Goal: Transaction & Acquisition: Purchase product/service

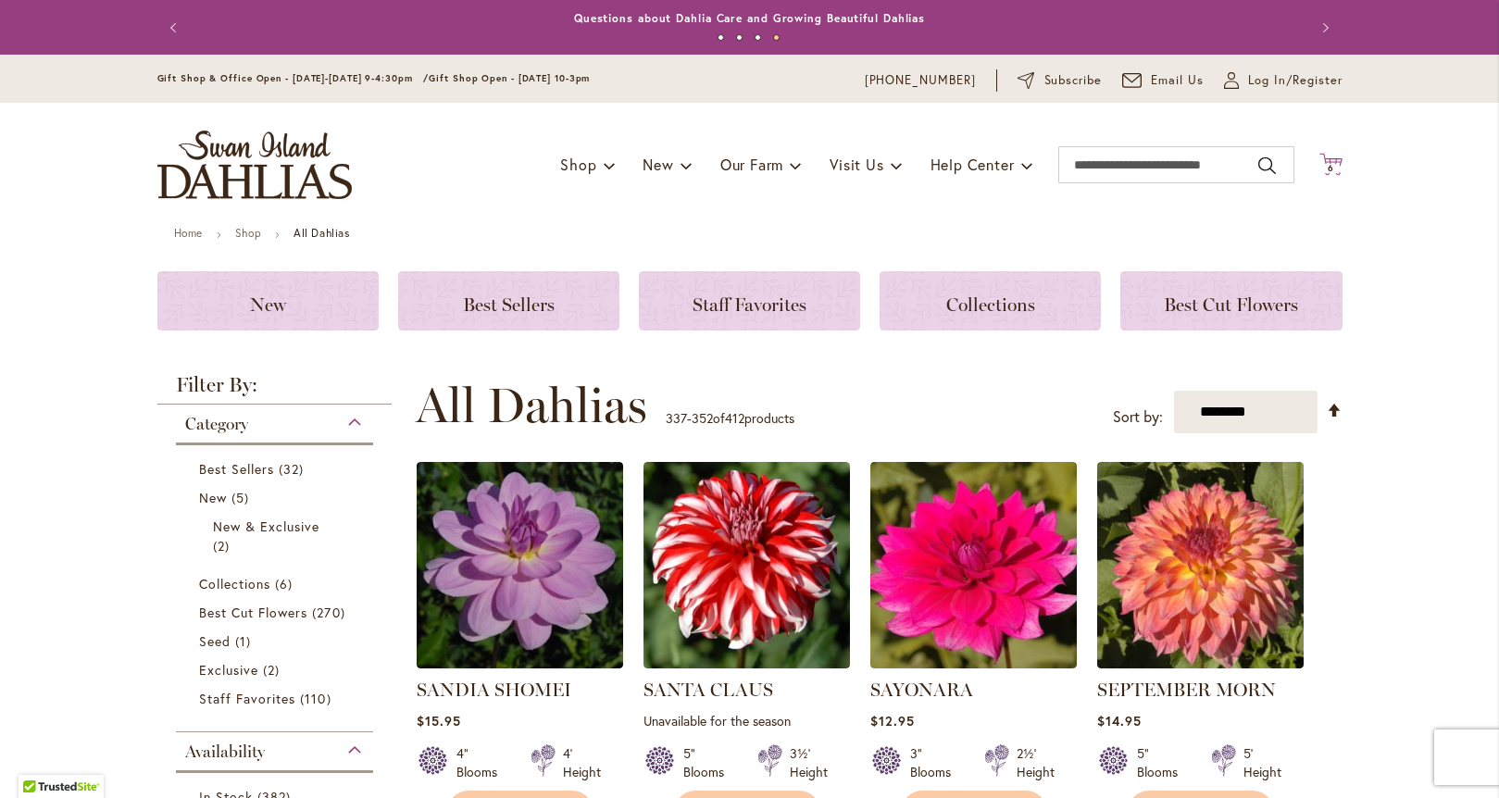
click at [1328, 164] on span "6 6 items" at bounding box center [1330, 168] width 19 height 9
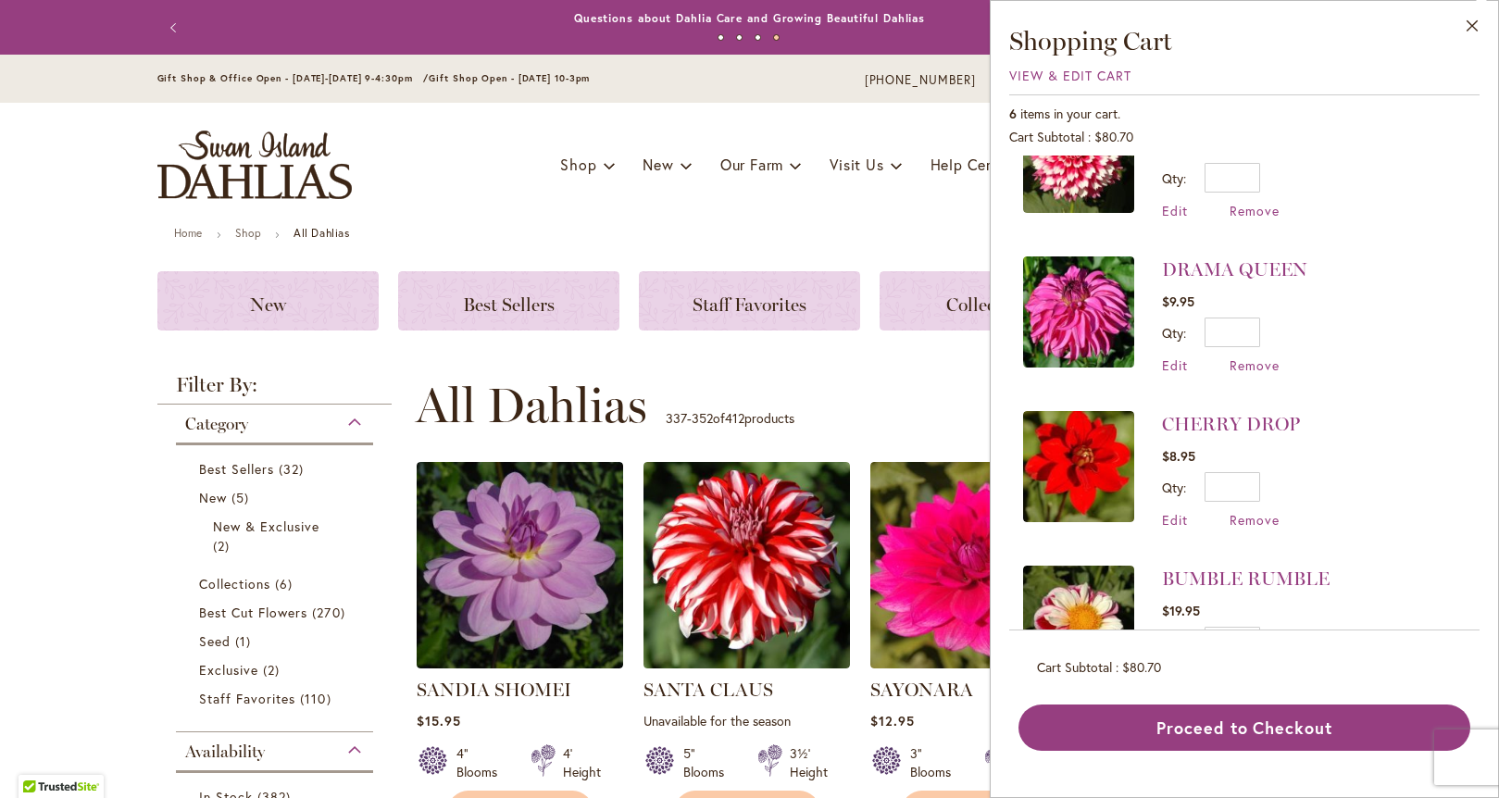
scroll to position [460, 0]
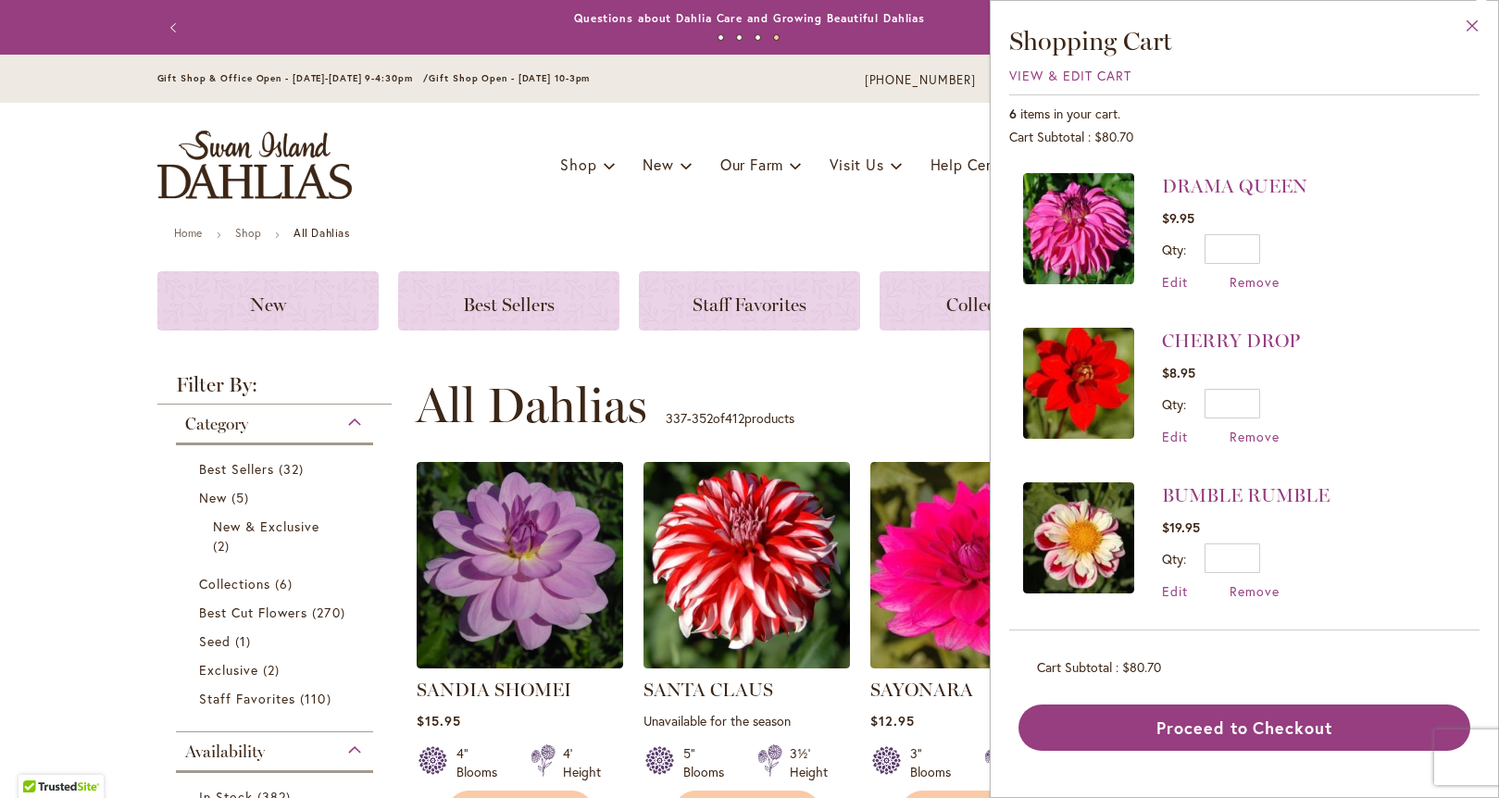
click at [1470, 29] on button "Close" at bounding box center [1472, 30] width 51 height 58
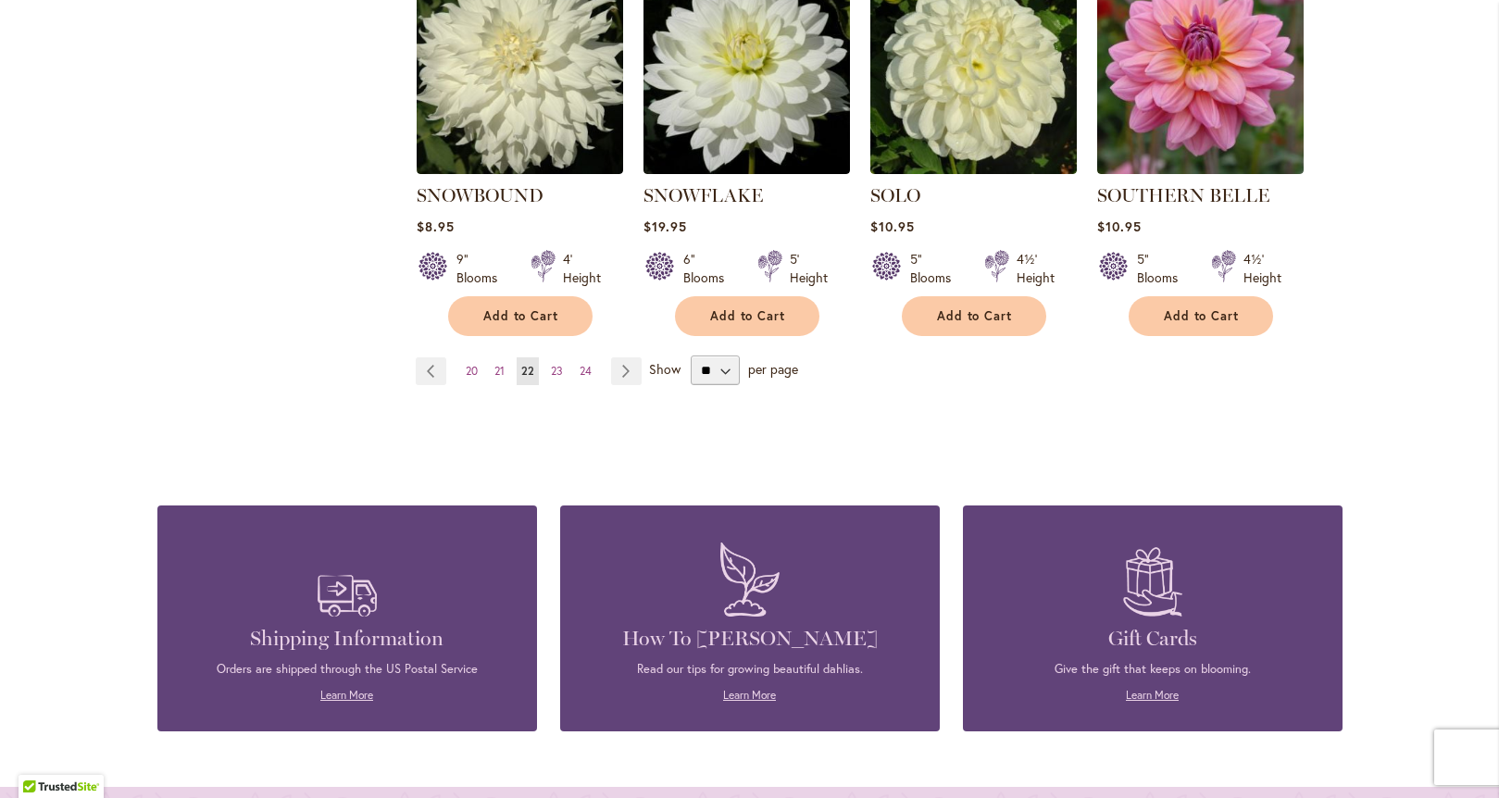
scroll to position [1900, 0]
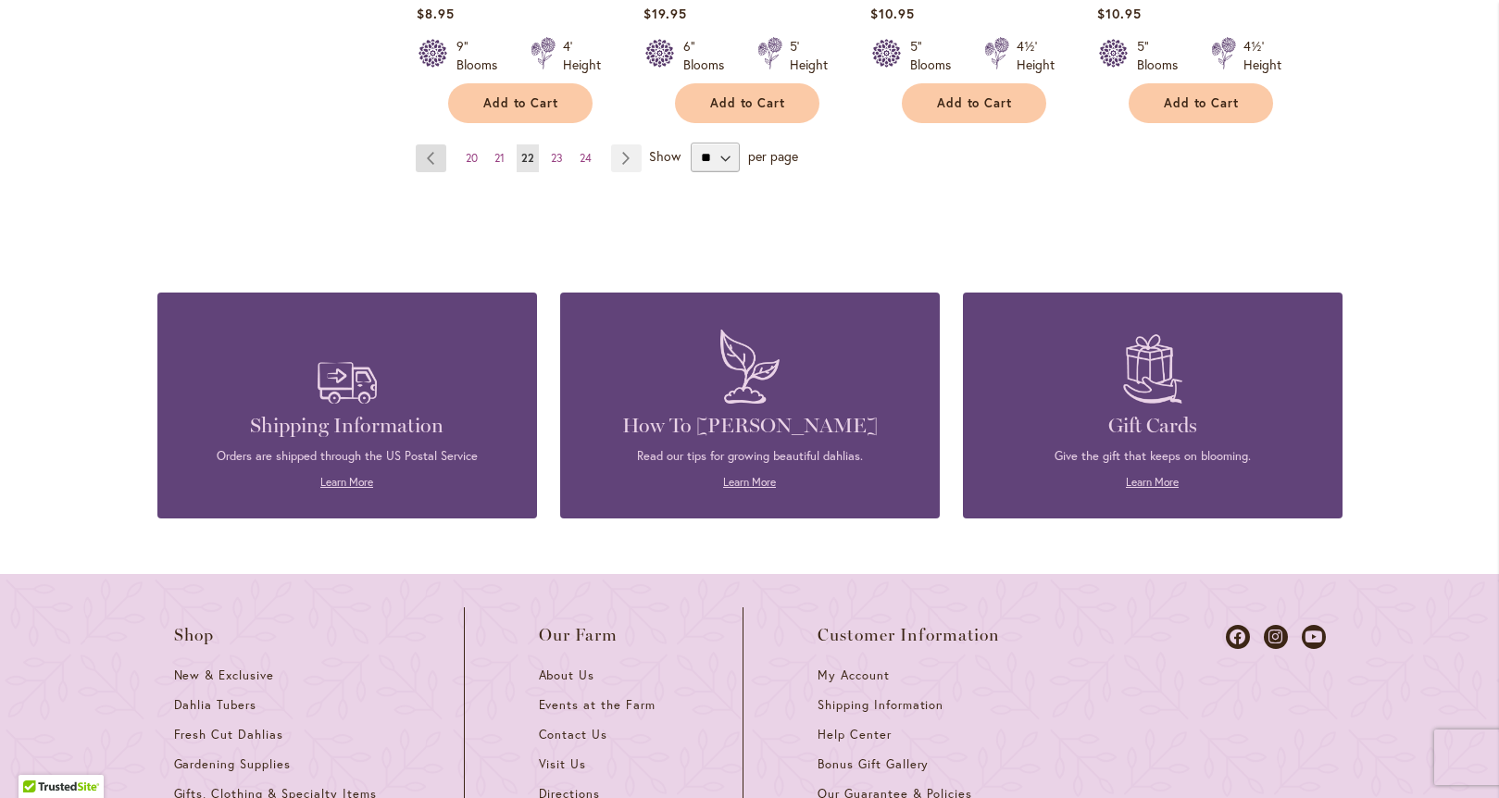
click at [428, 144] on link "Page Previous" at bounding box center [431, 158] width 31 height 28
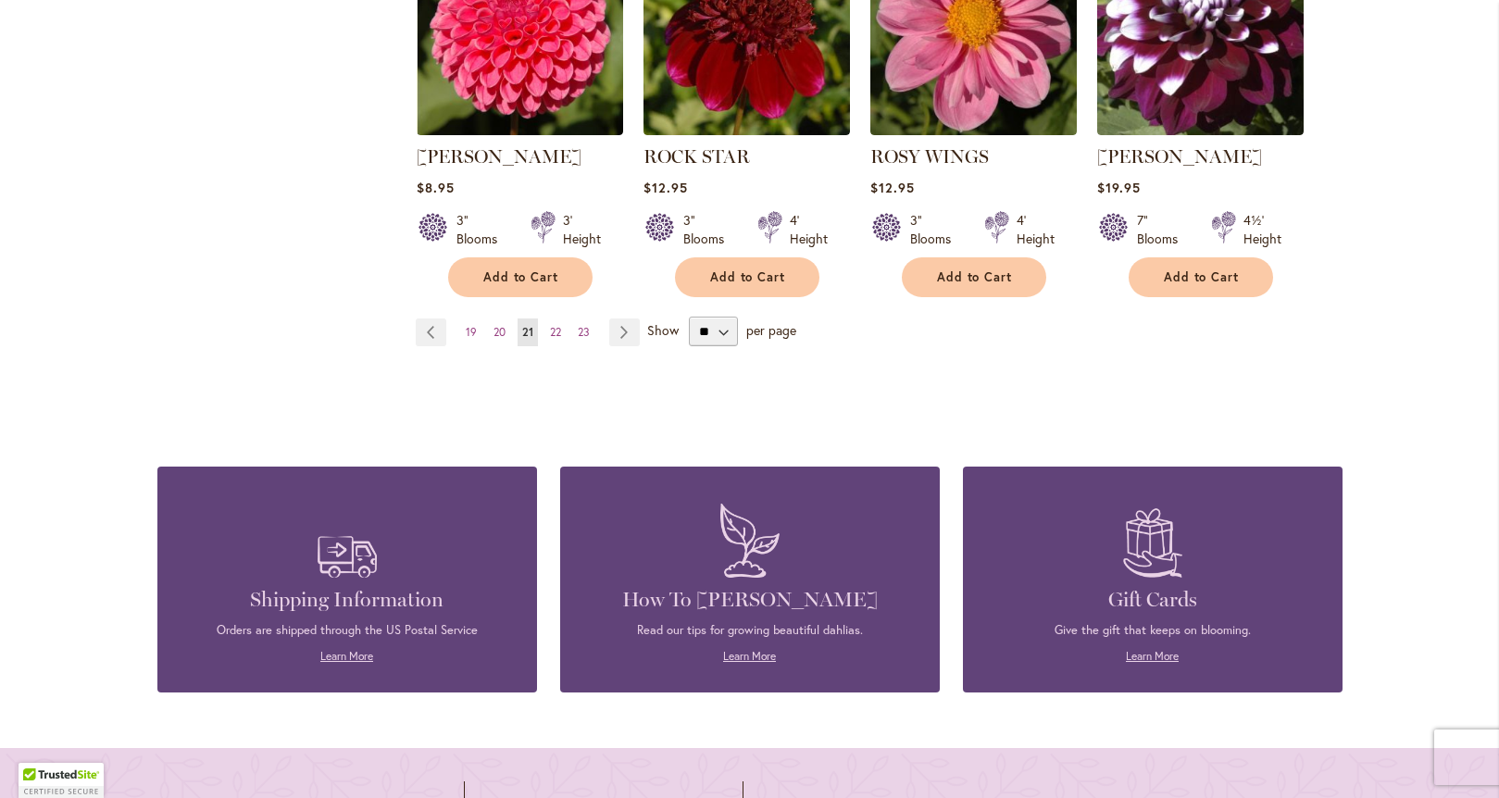
scroll to position [1722, 0]
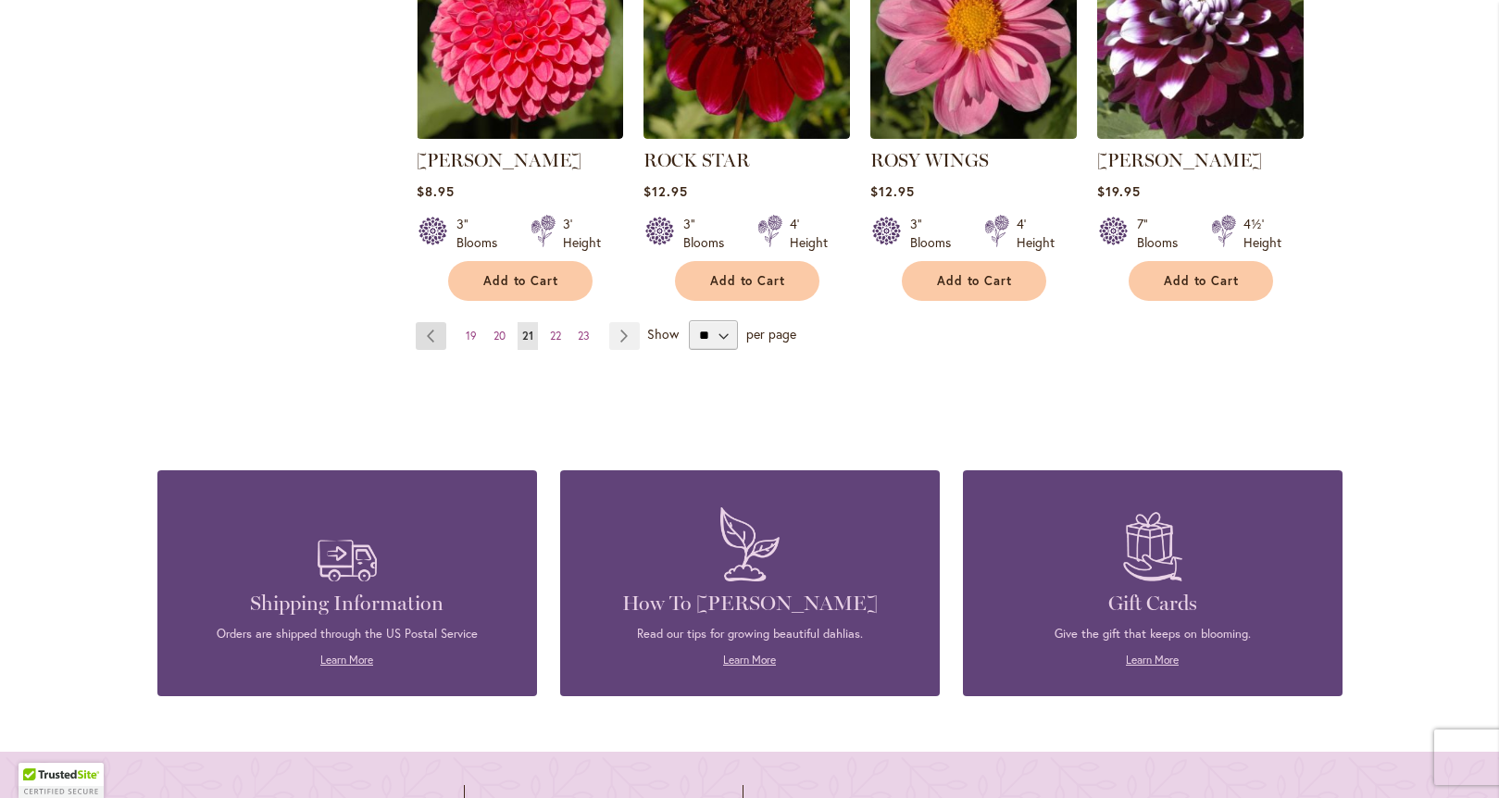
click at [416, 326] on link "Page Previous" at bounding box center [431, 336] width 31 height 28
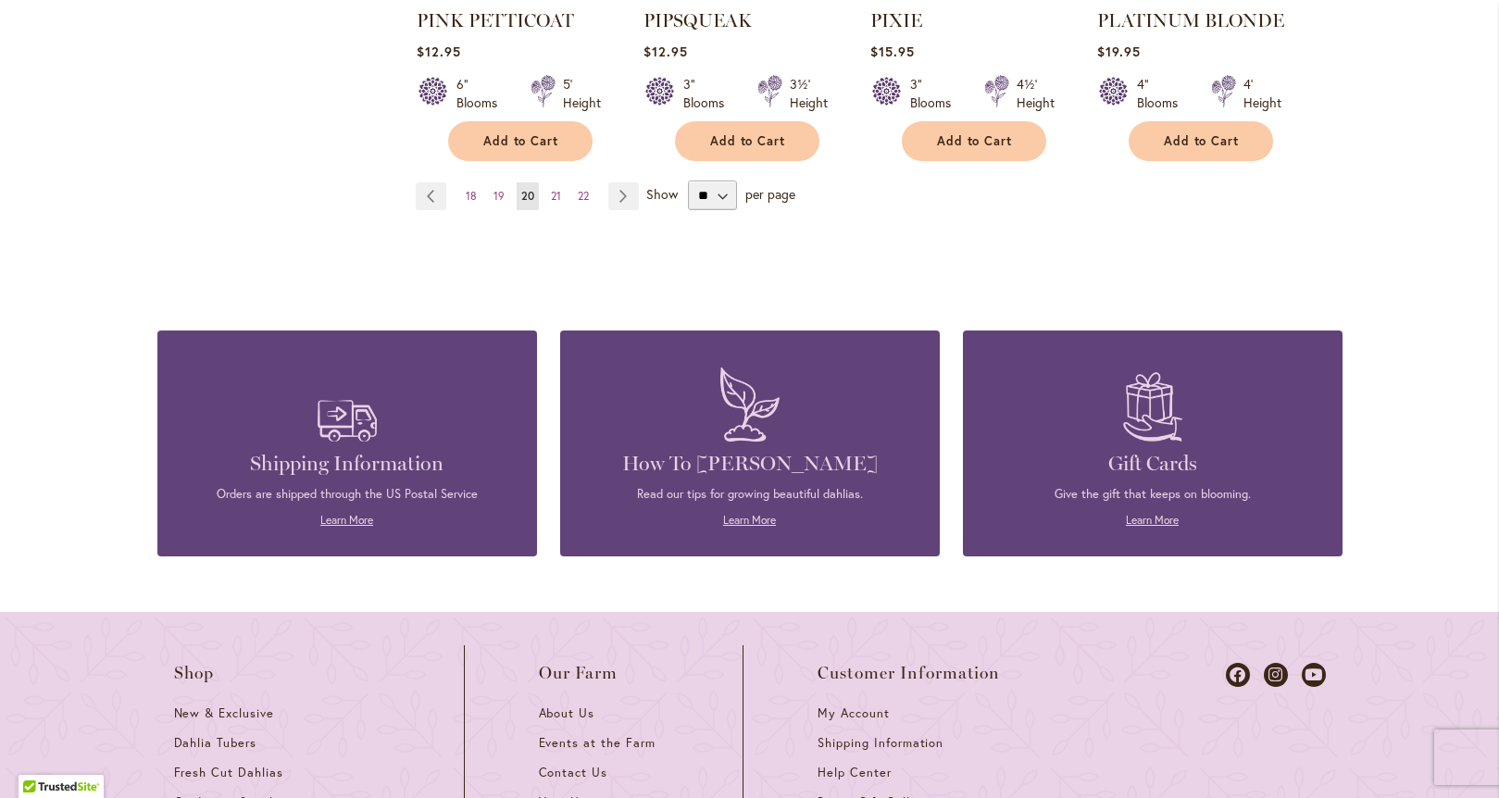
scroll to position [1914, 0]
click at [430, 182] on link "Page Previous" at bounding box center [431, 196] width 31 height 28
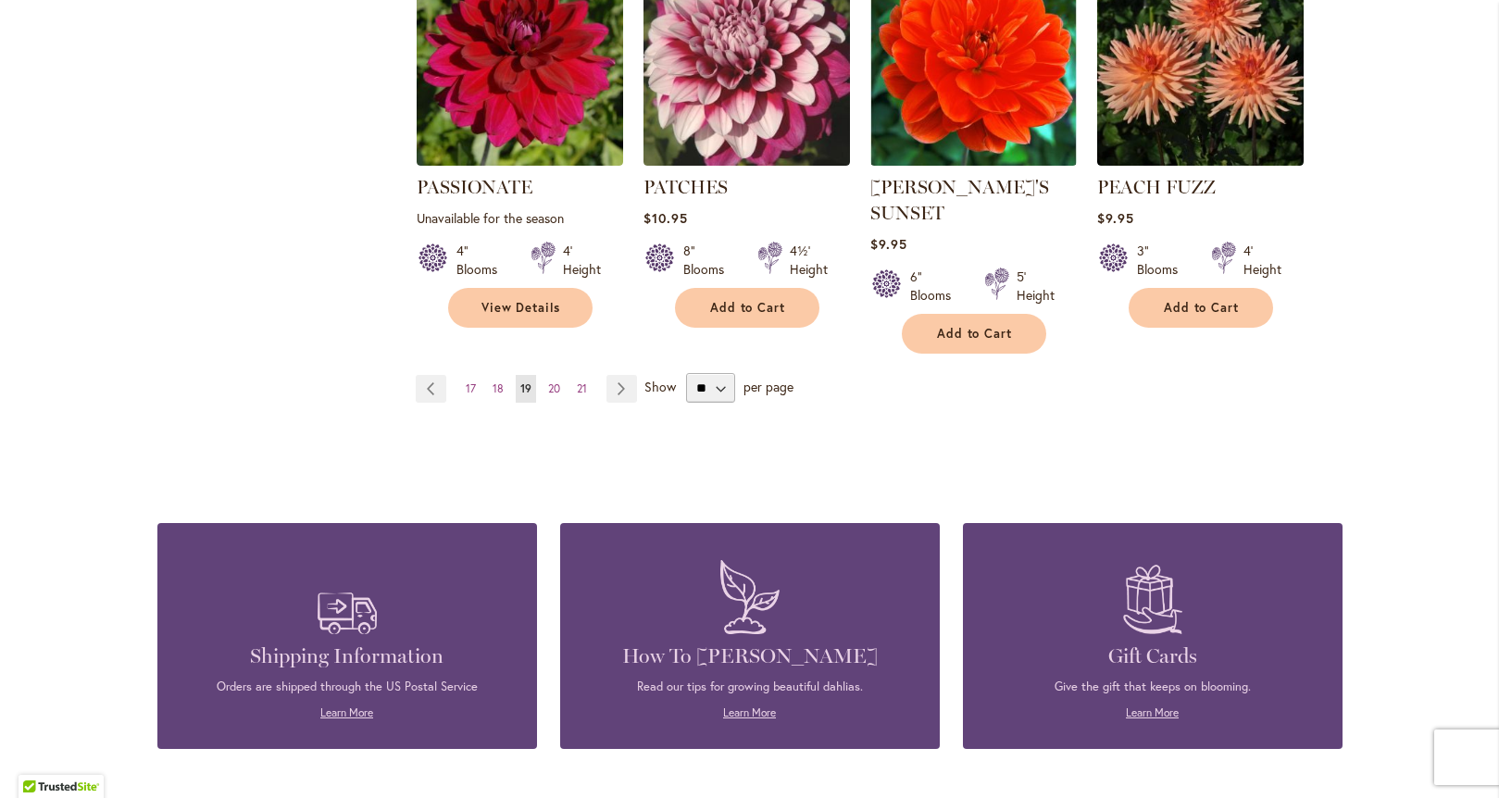
scroll to position [1725, 0]
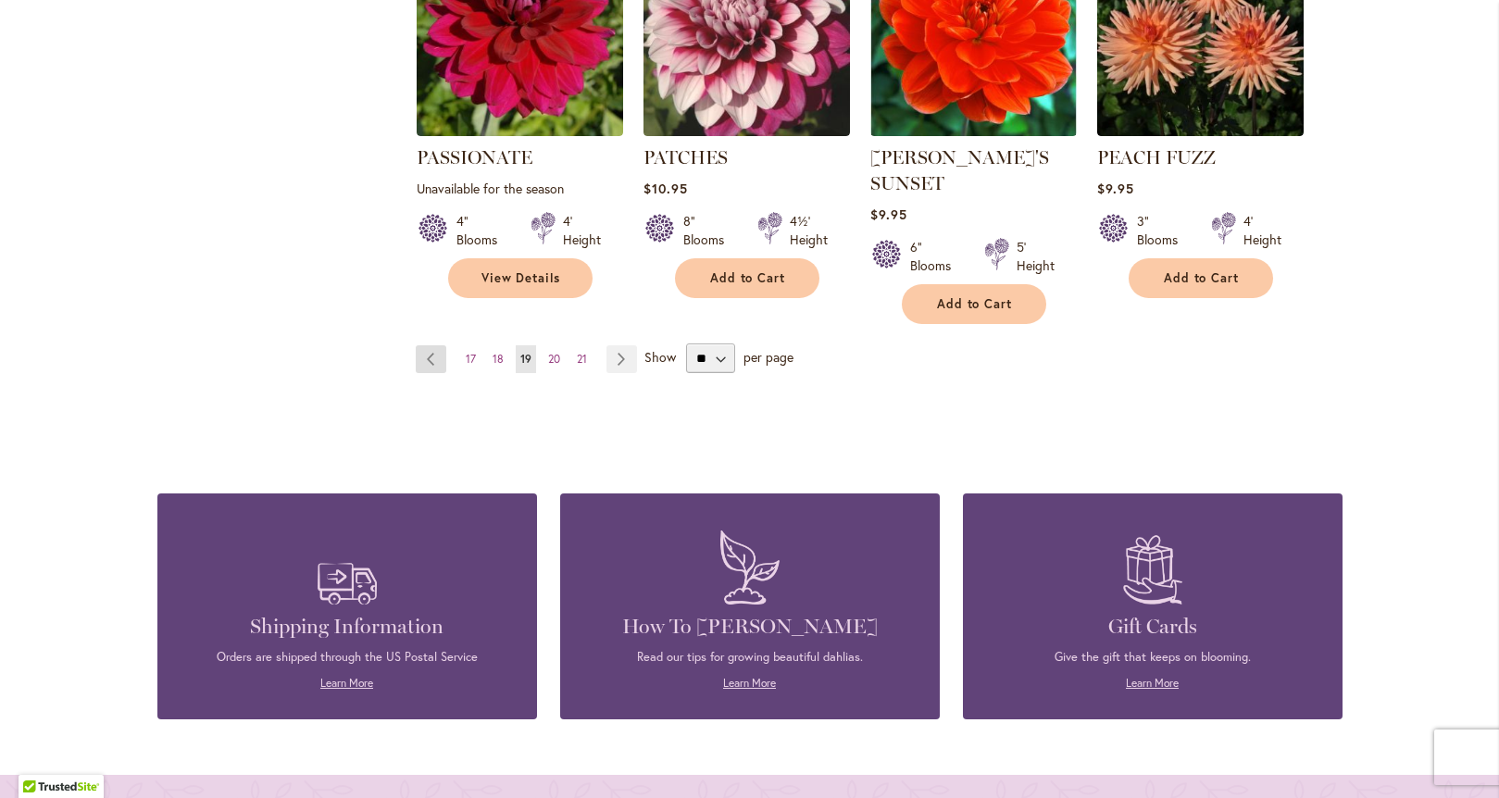
click at [418, 345] on link "Page Previous" at bounding box center [431, 359] width 31 height 28
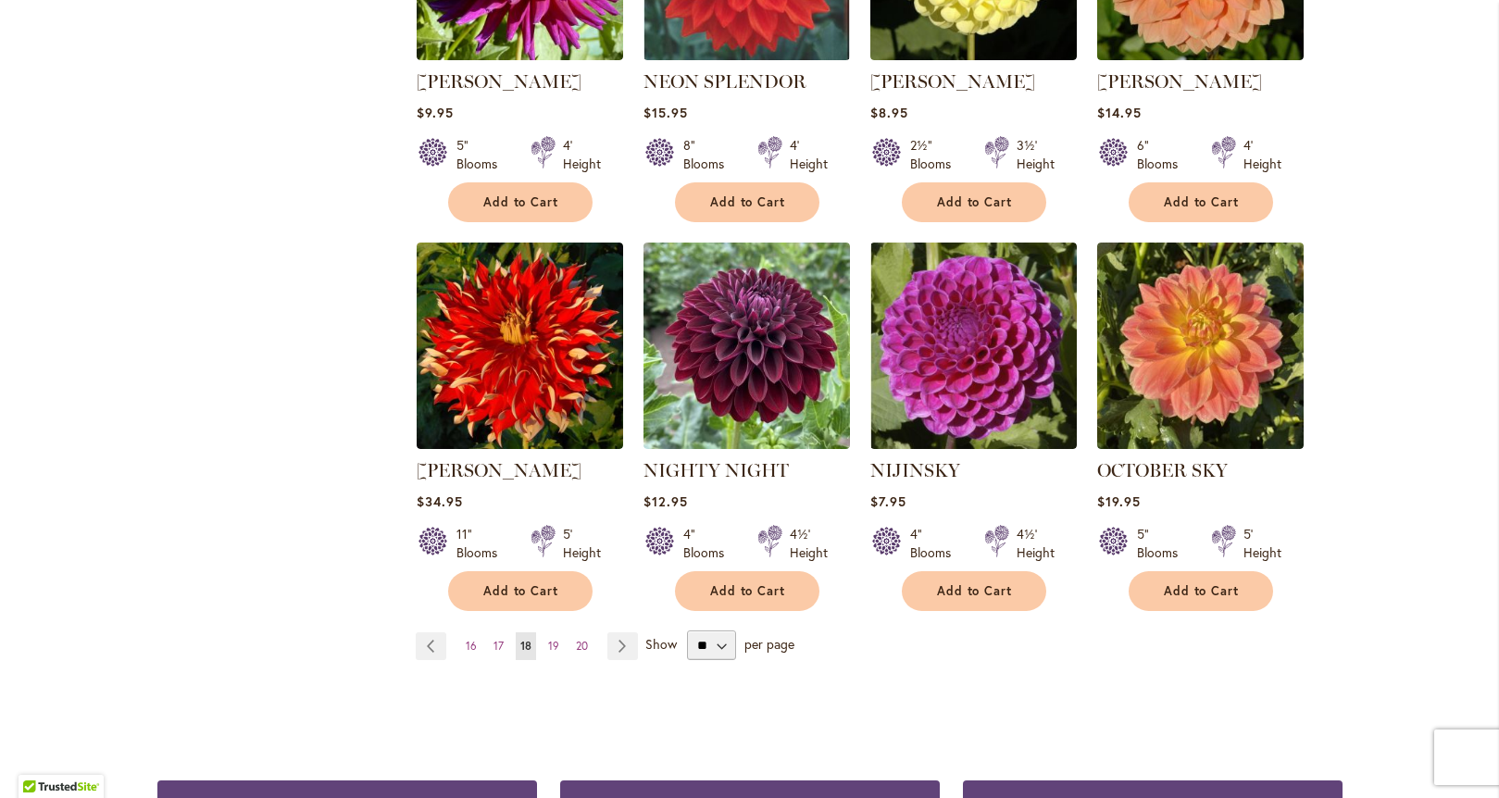
scroll to position [1429, 0]
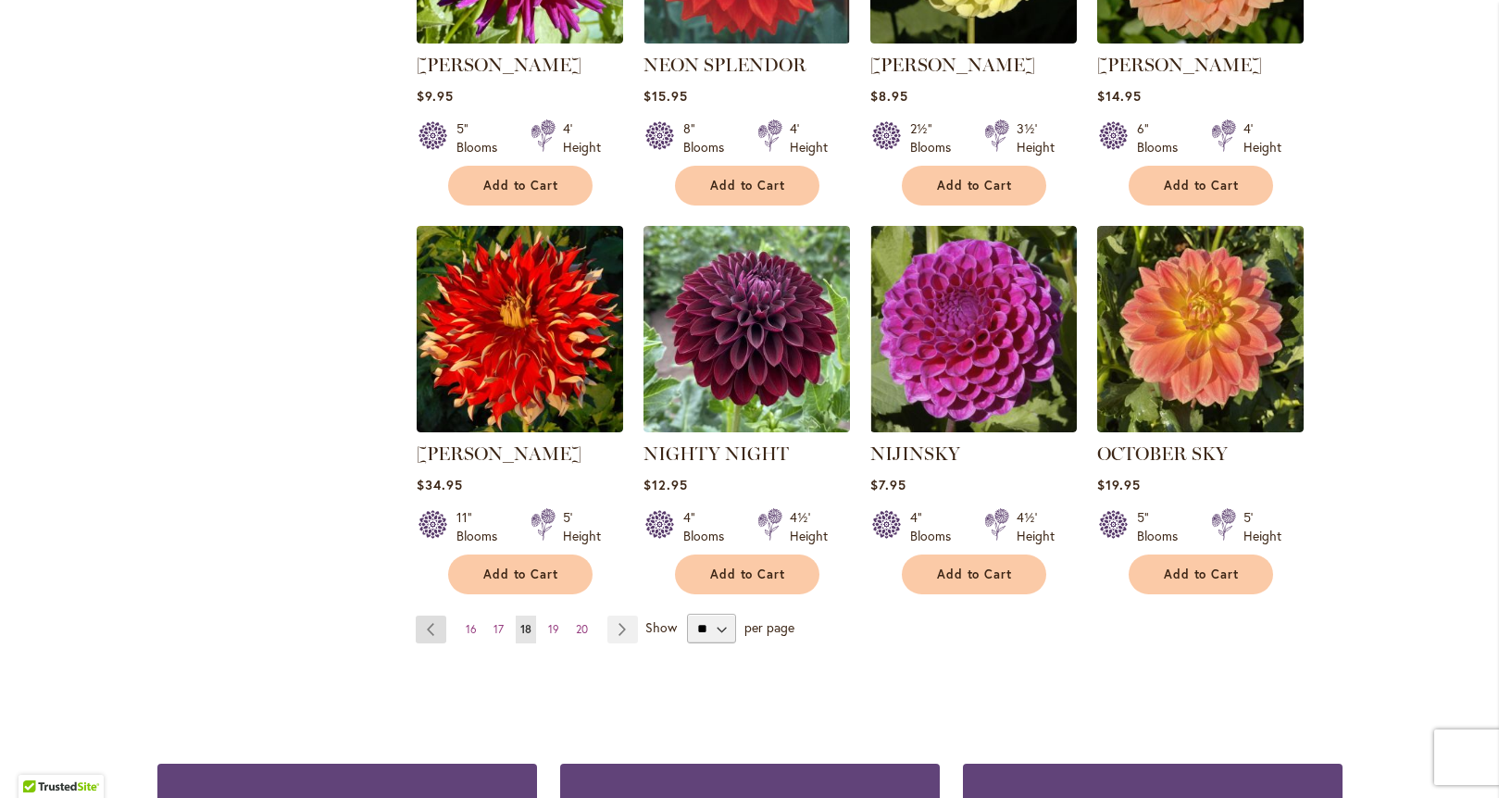
click at [429, 616] on link "Page Previous" at bounding box center [431, 630] width 31 height 28
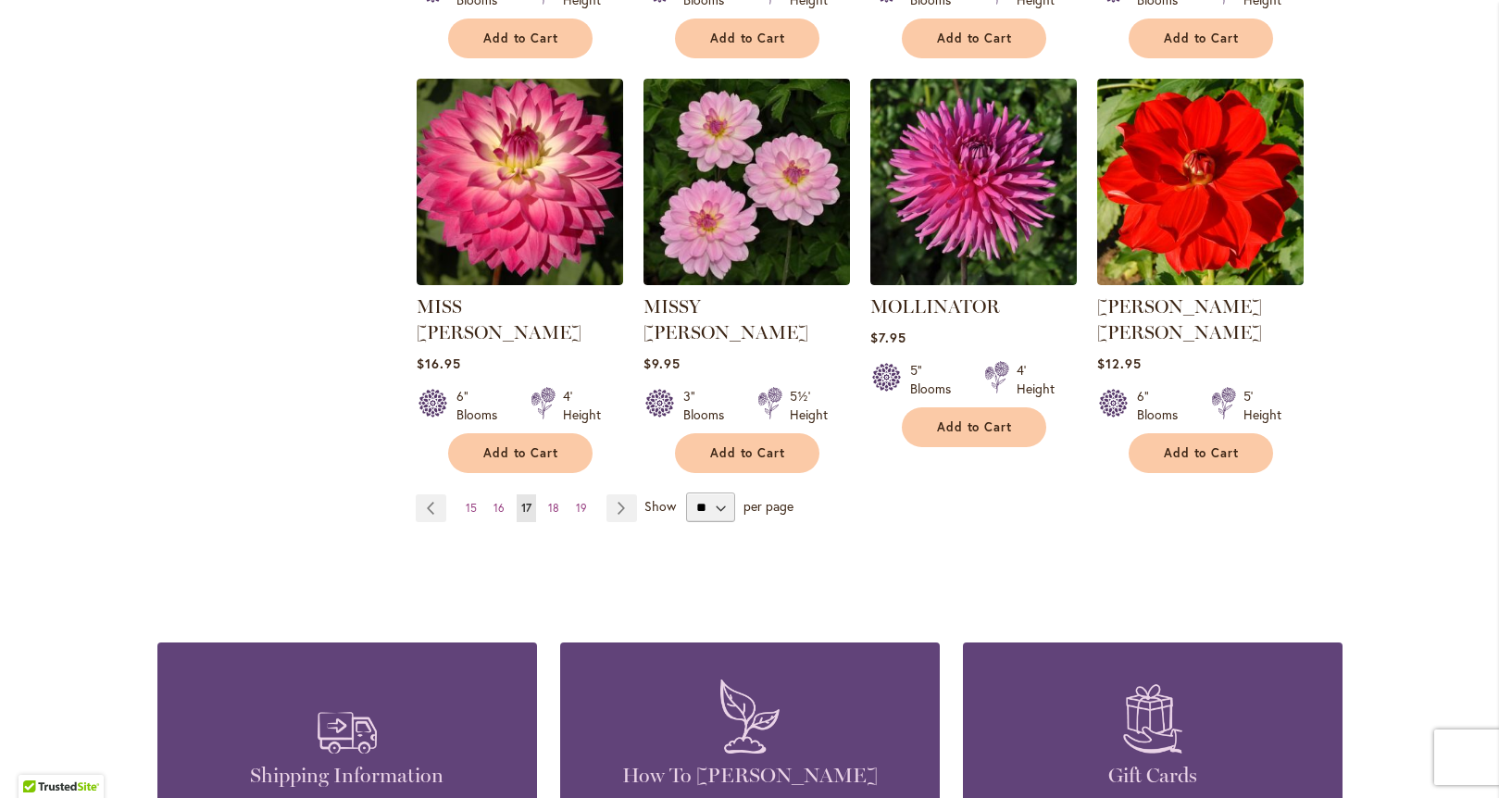
scroll to position [1554, 0]
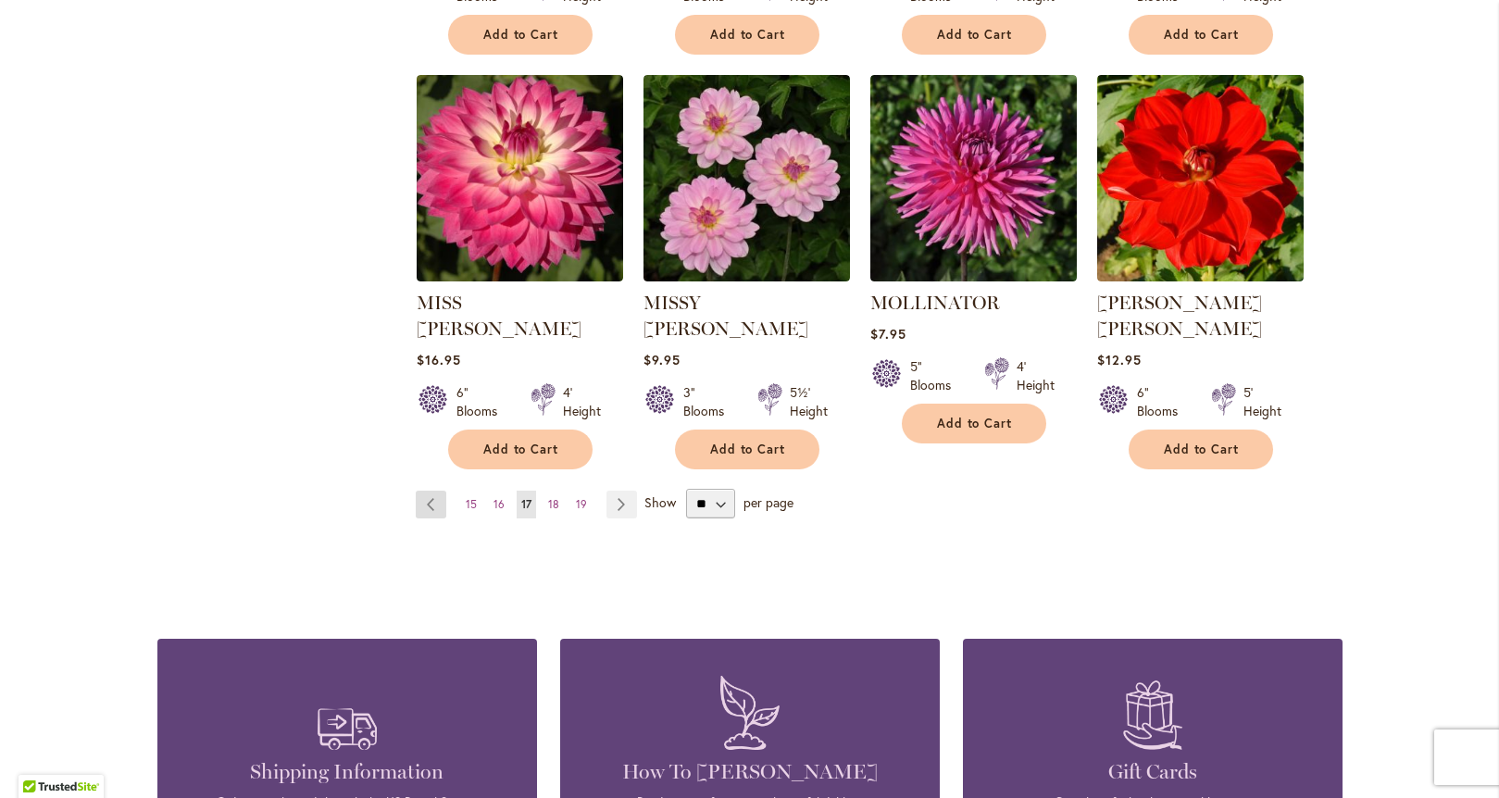
click at [416, 491] on link "Page Previous" at bounding box center [431, 505] width 31 height 28
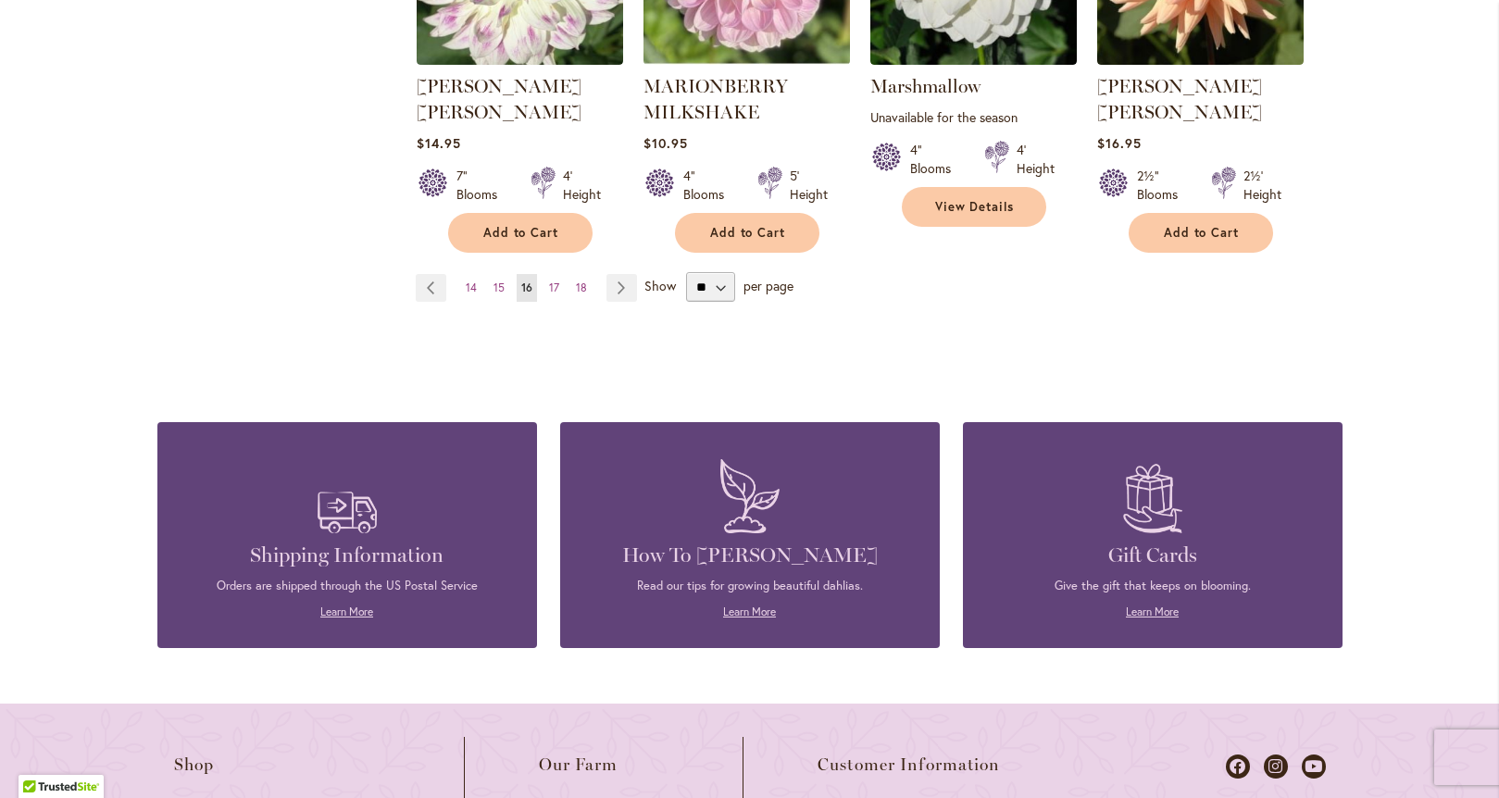
scroll to position [1812, 0]
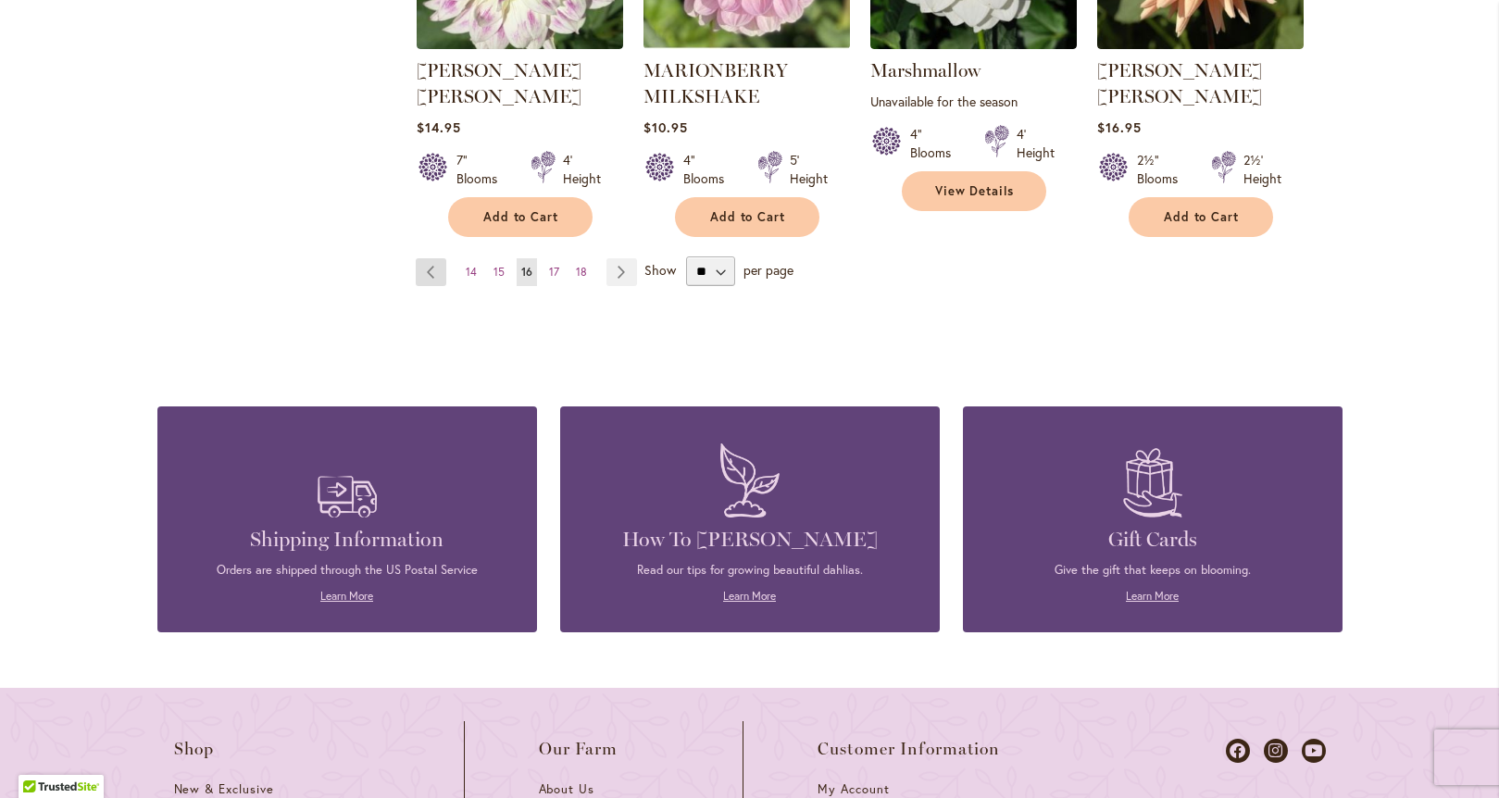
click at [422, 258] on link "Page Previous" at bounding box center [431, 272] width 31 height 28
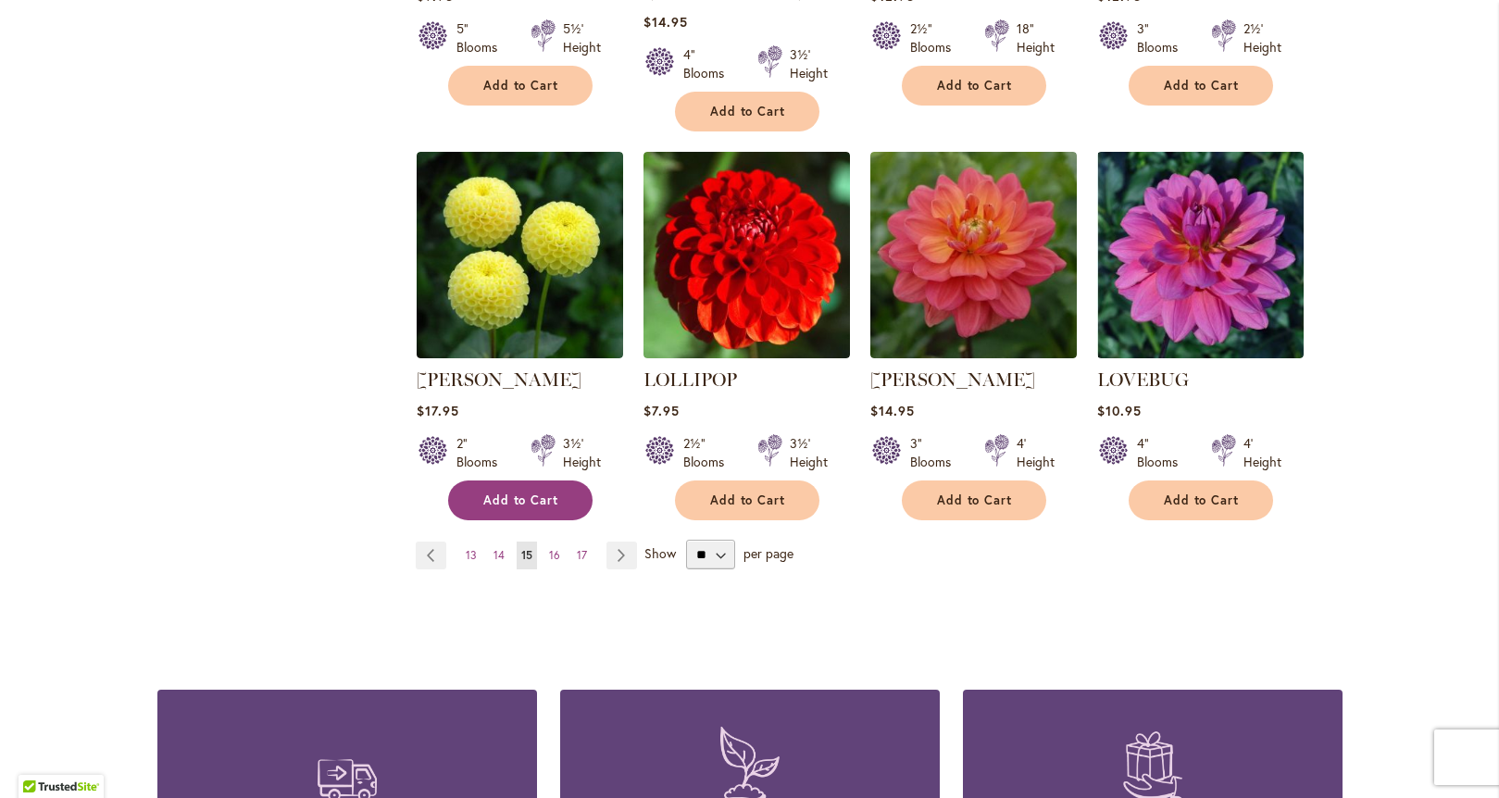
scroll to position [1546, 0]
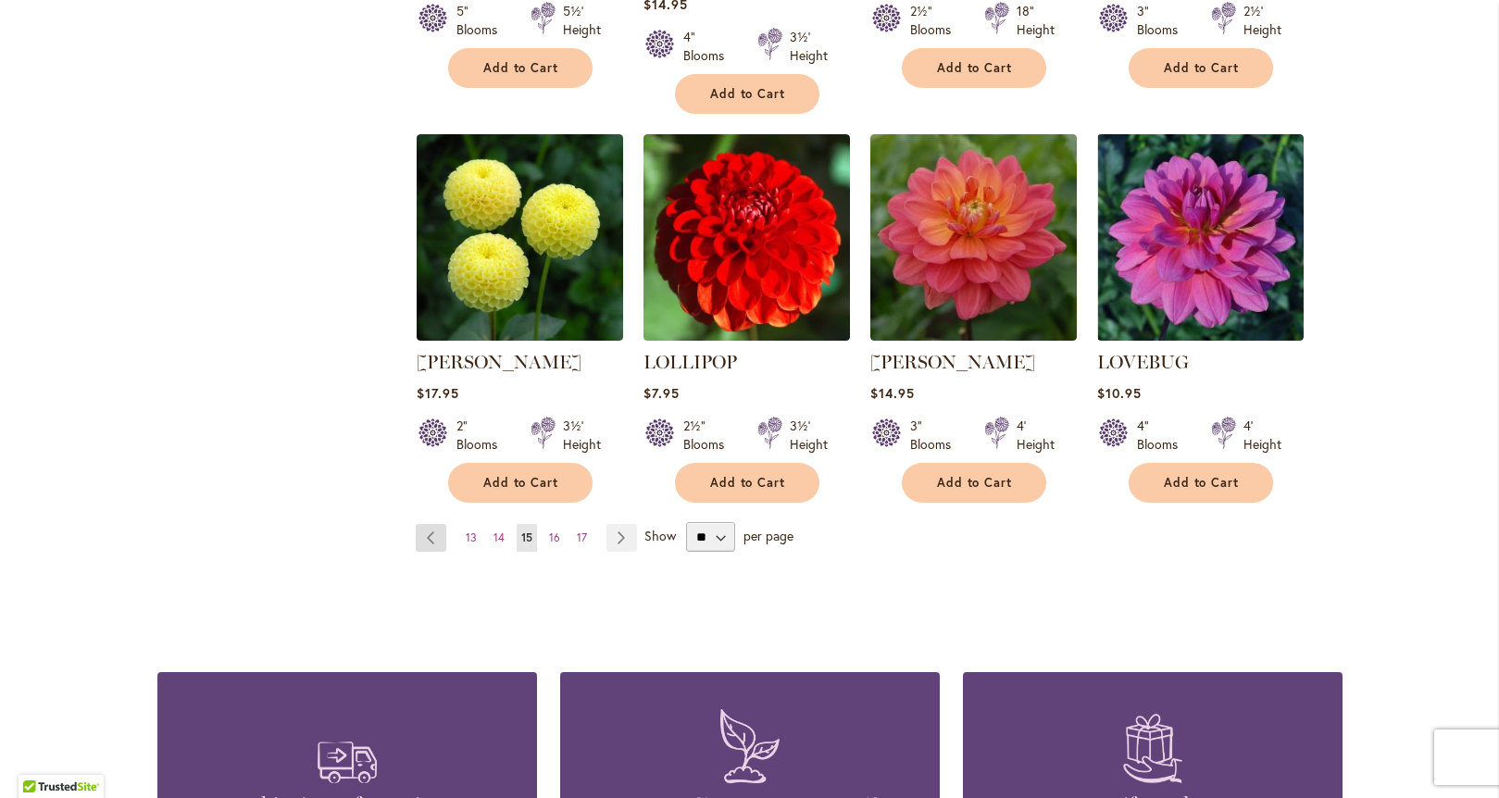
click at [435, 524] on link "Page Previous" at bounding box center [431, 538] width 31 height 28
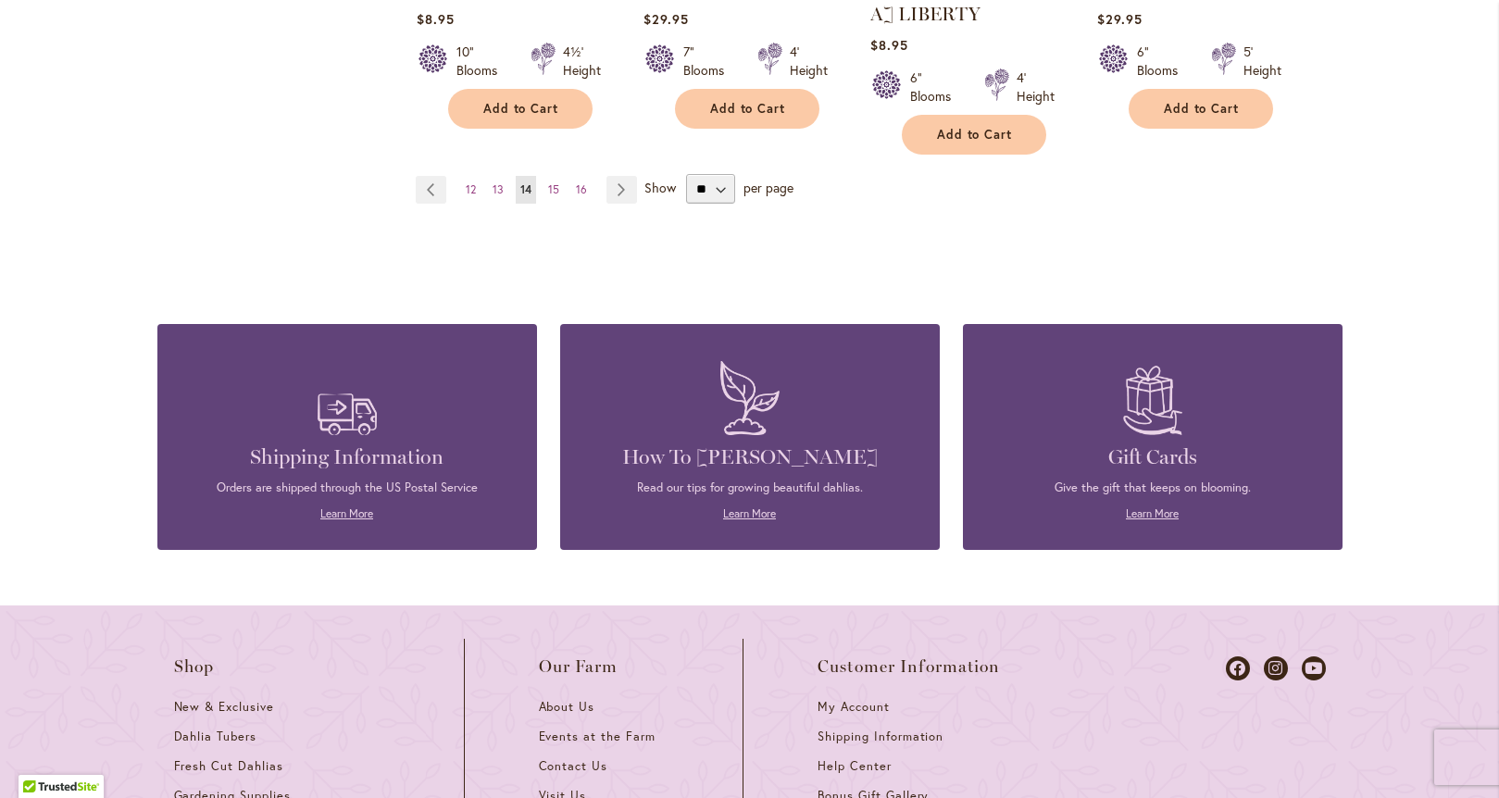
scroll to position [1884, 0]
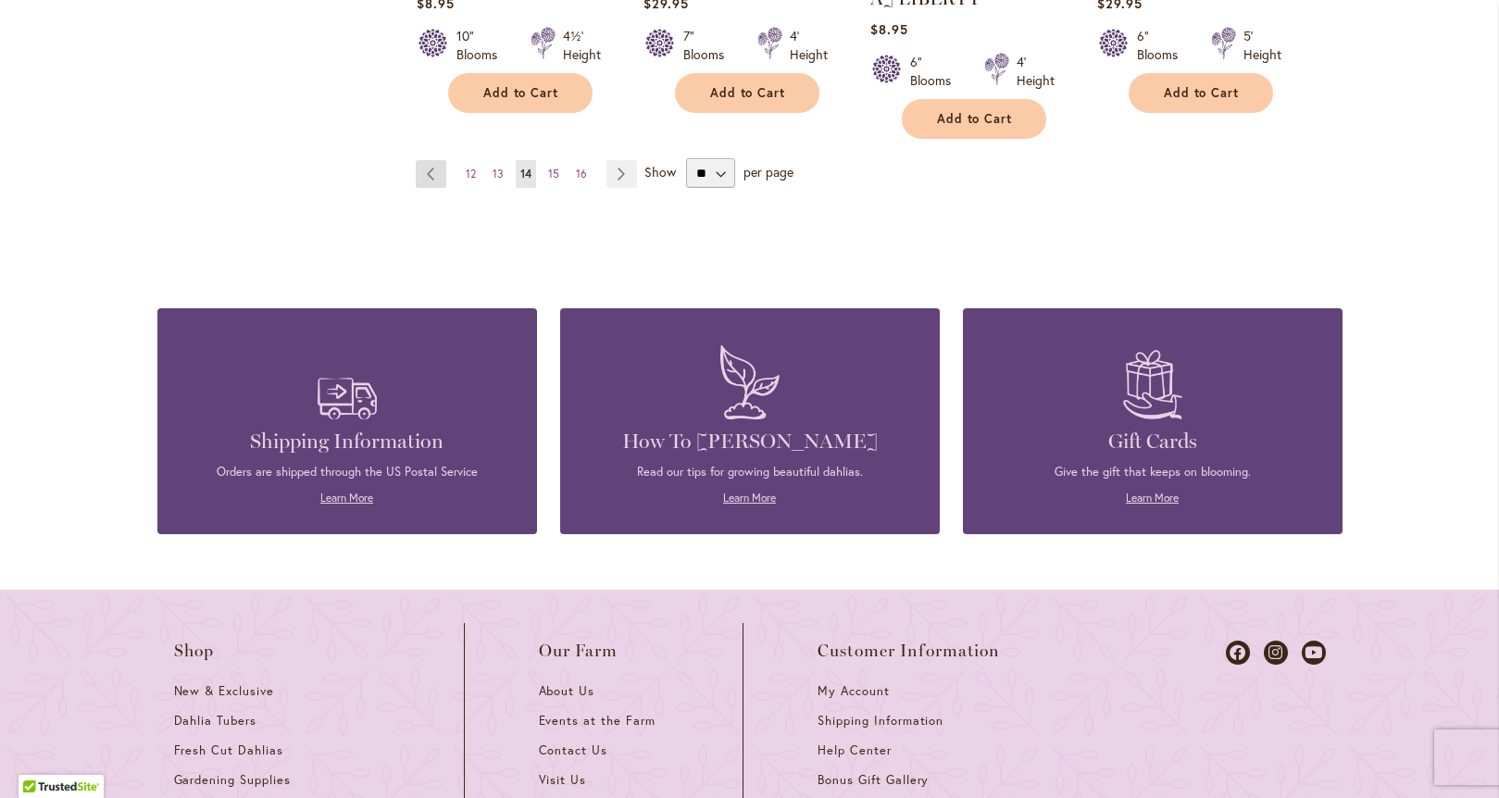
click at [421, 160] on link "Page Previous" at bounding box center [431, 174] width 31 height 28
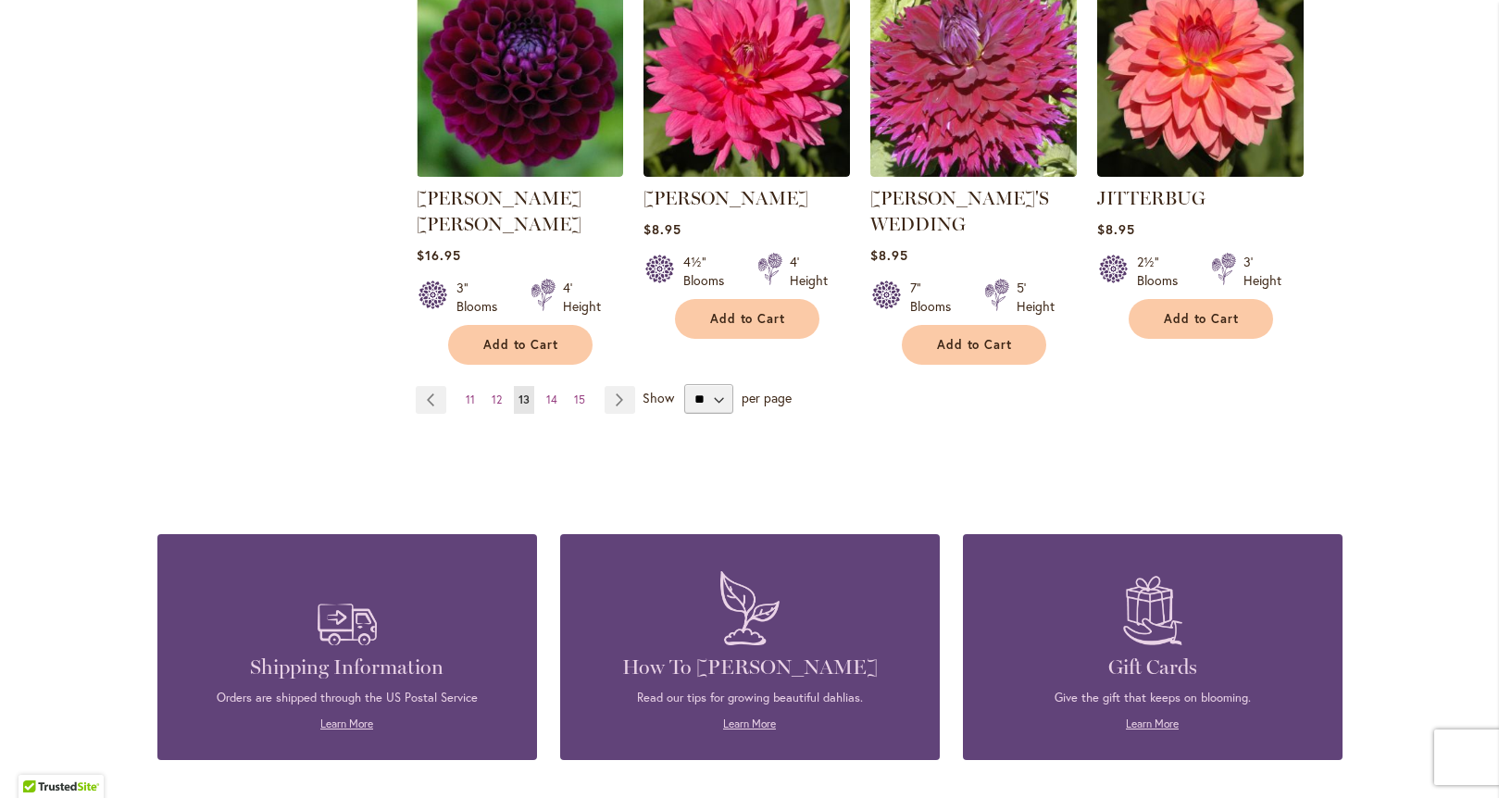
scroll to position [1715, 0]
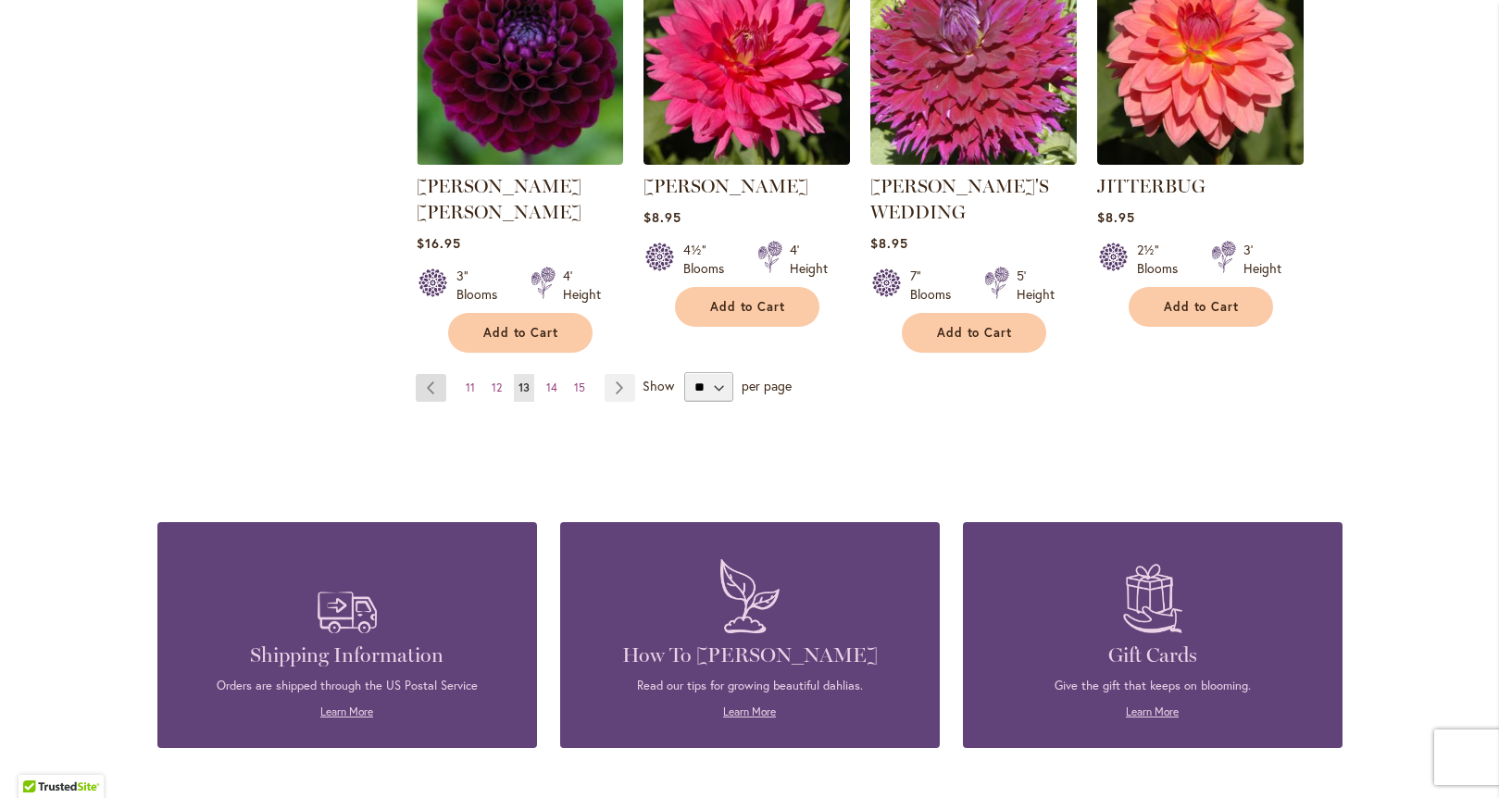
click at [418, 374] on link "Page Previous" at bounding box center [431, 388] width 31 height 28
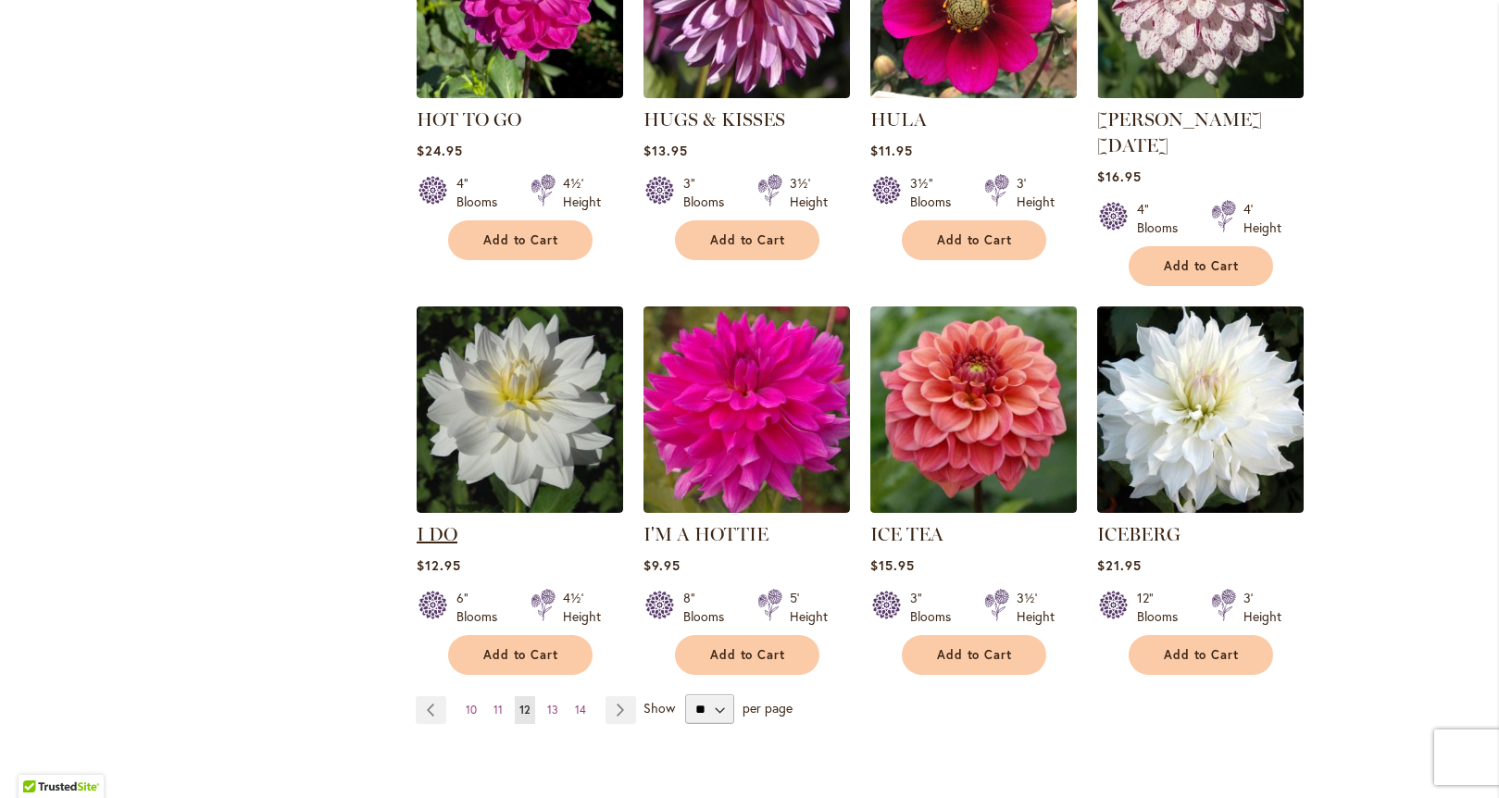
scroll to position [1351, 0]
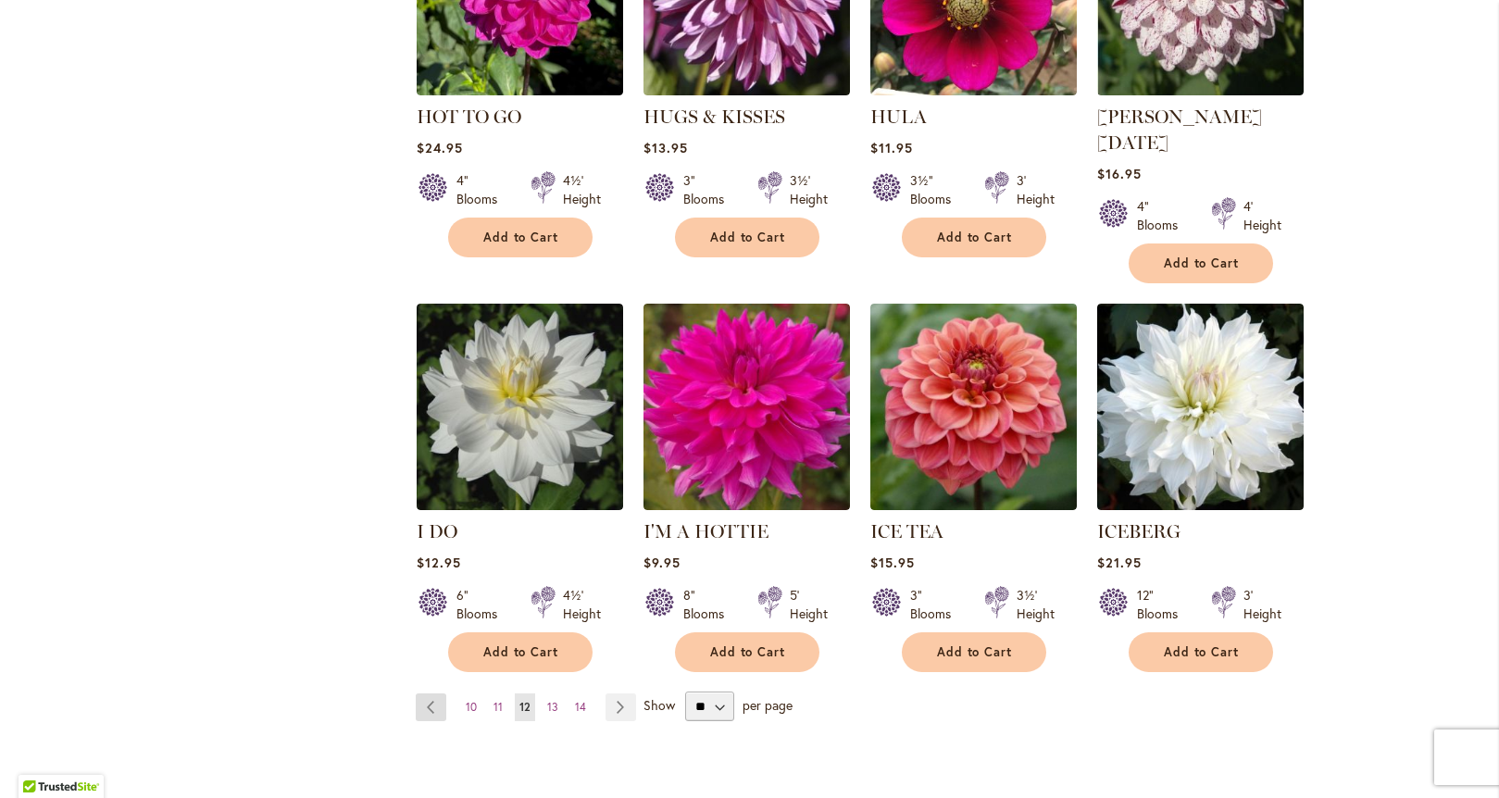
click at [422, 693] on link "Page Previous" at bounding box center [431, 707] width 31 height 28
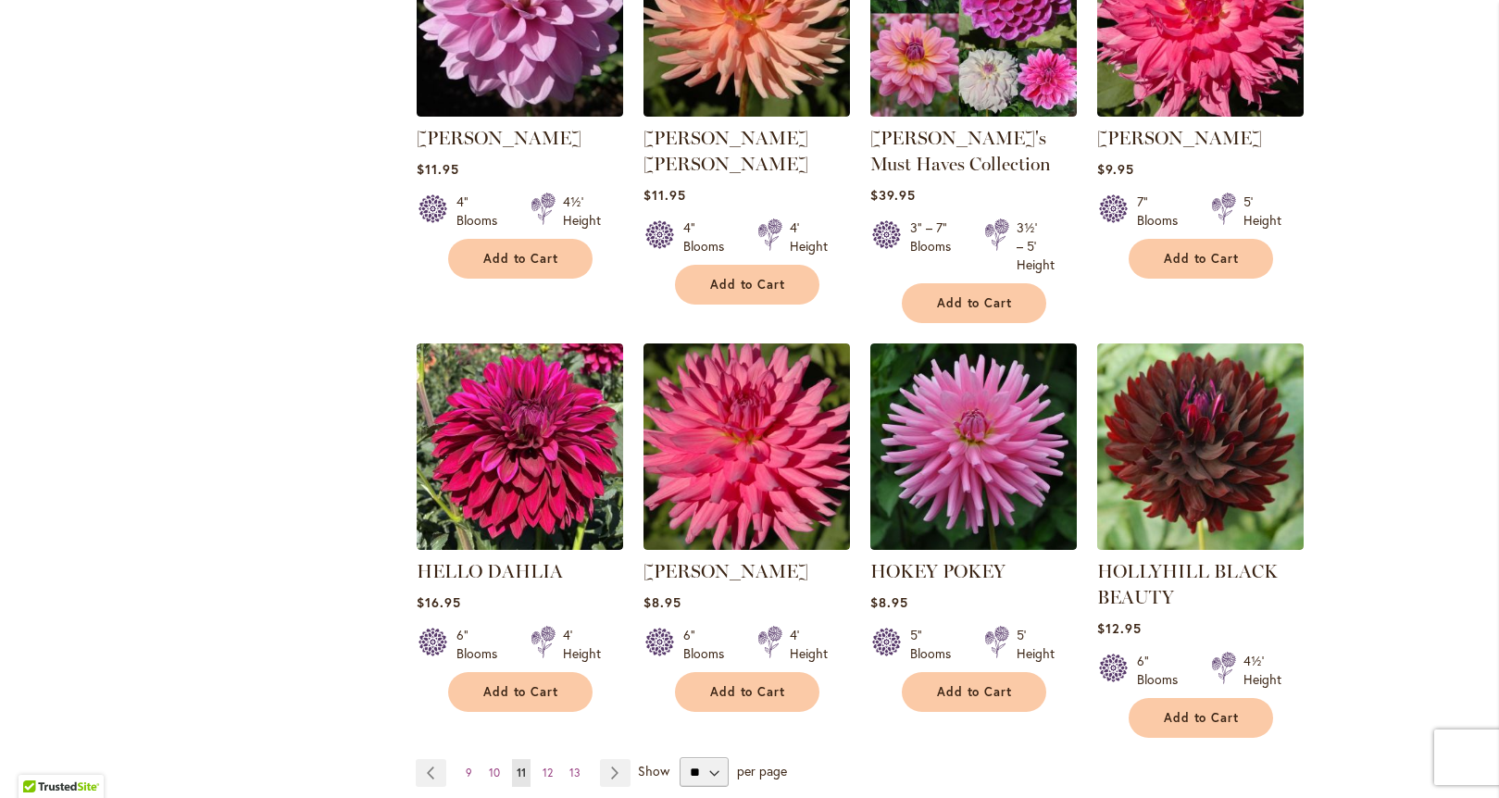
scroll to position [1498, 0]
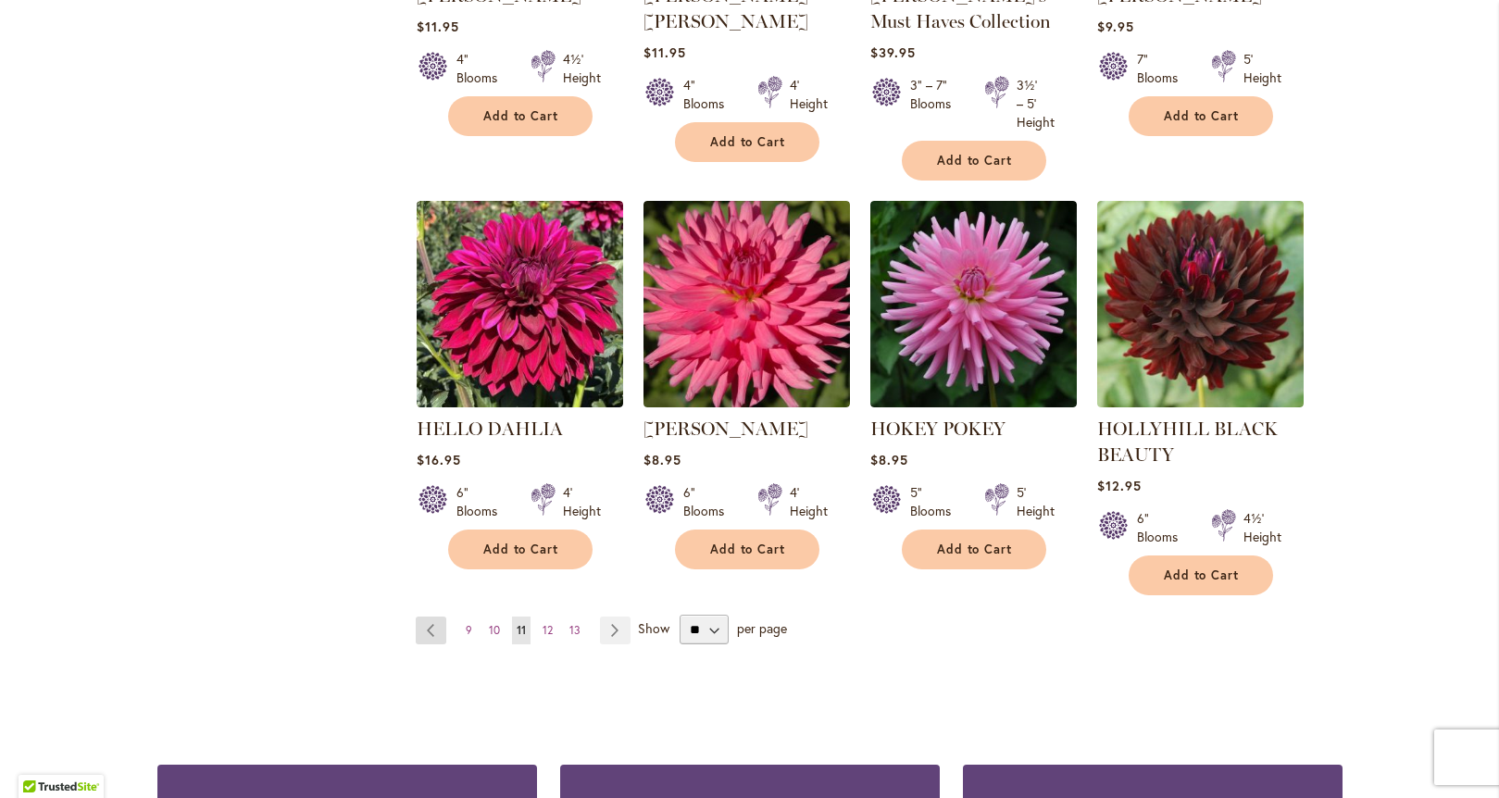
click at [418, 633] on link "Page Previous" at bounding box center [431, 631] width 31 height 28
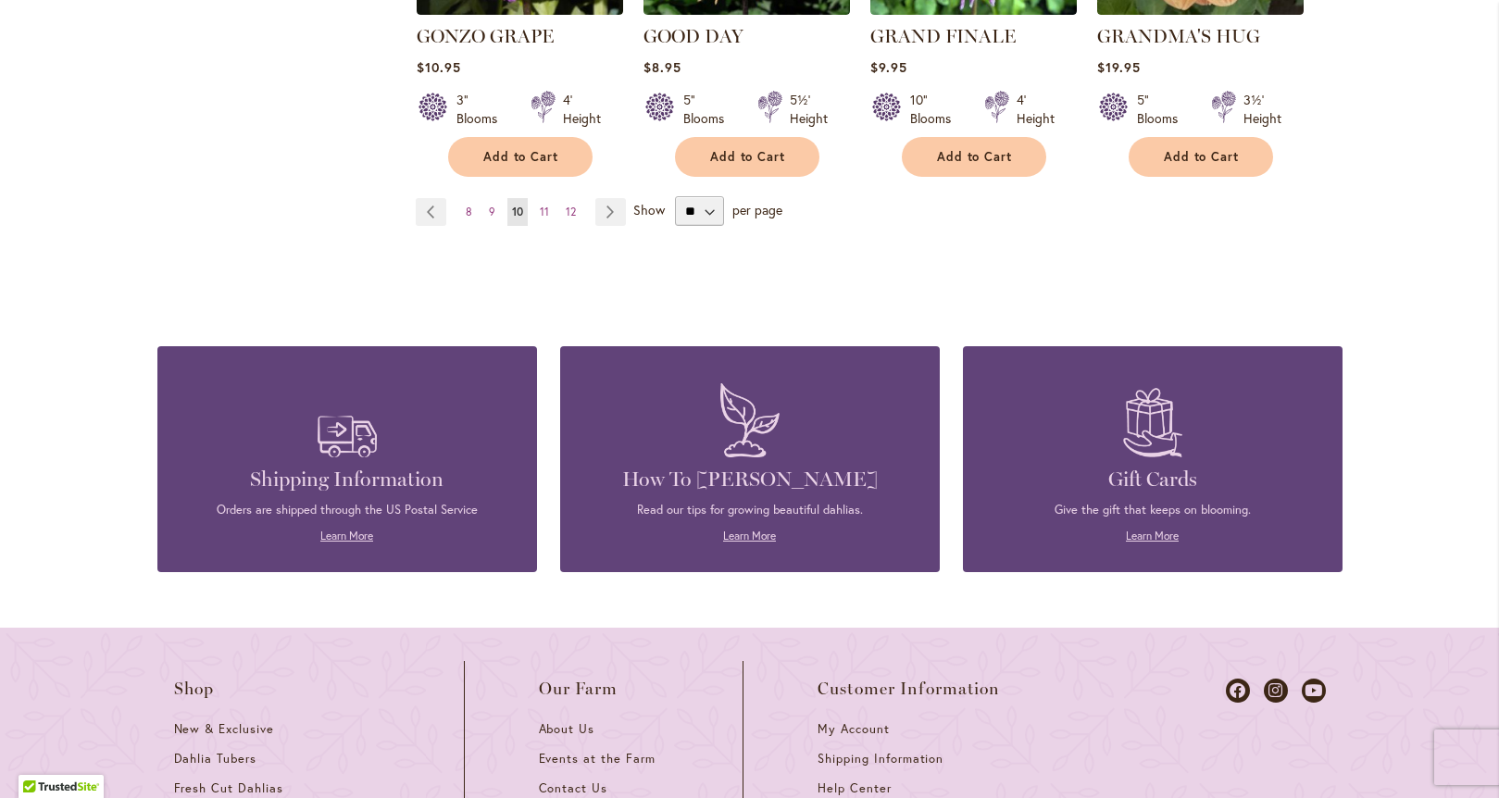
scroll to position [1854, 0]
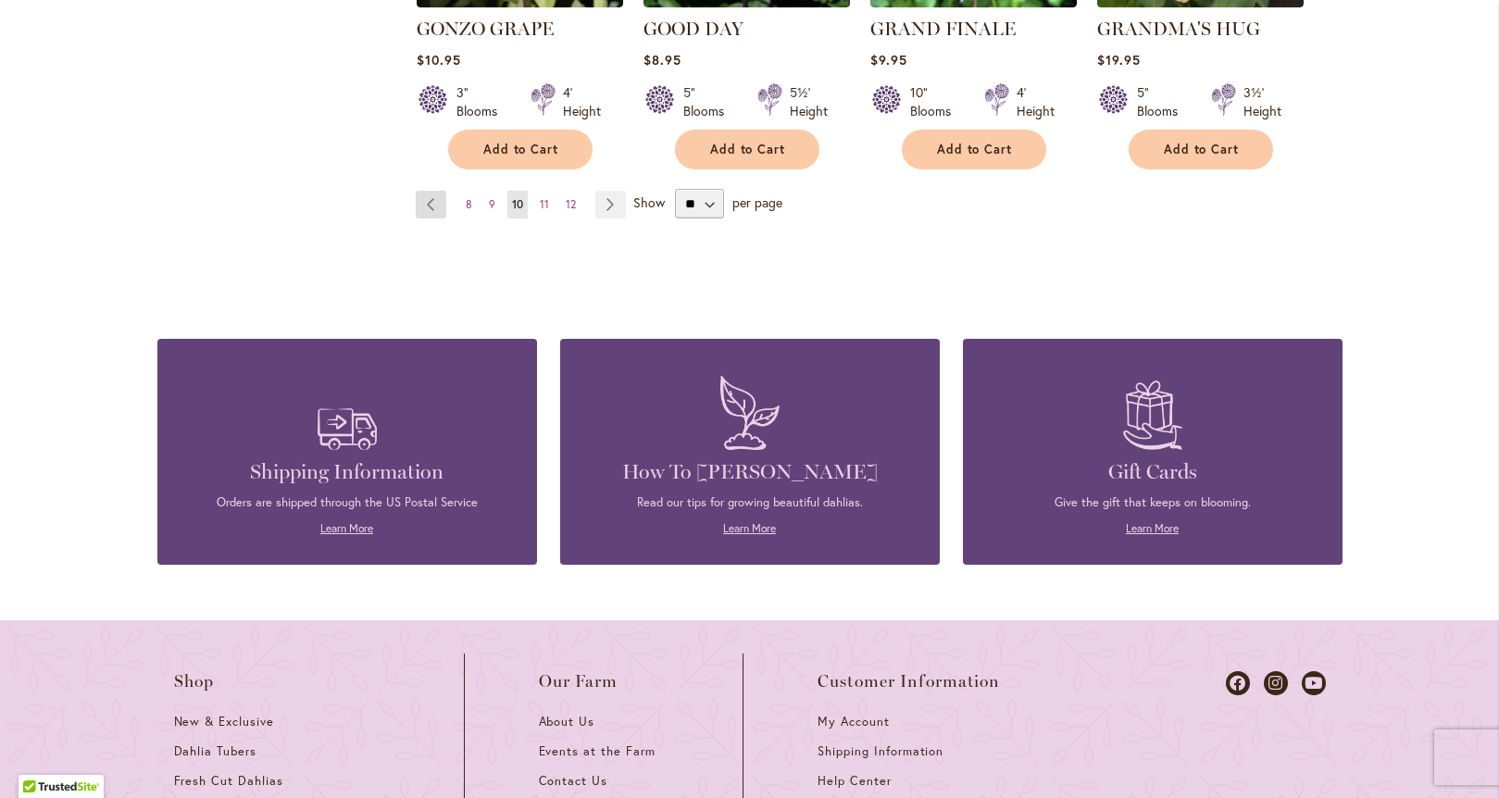
click at [427, 191] on link "Page Previous" at bounding box center [431, 205] width 31 height 28
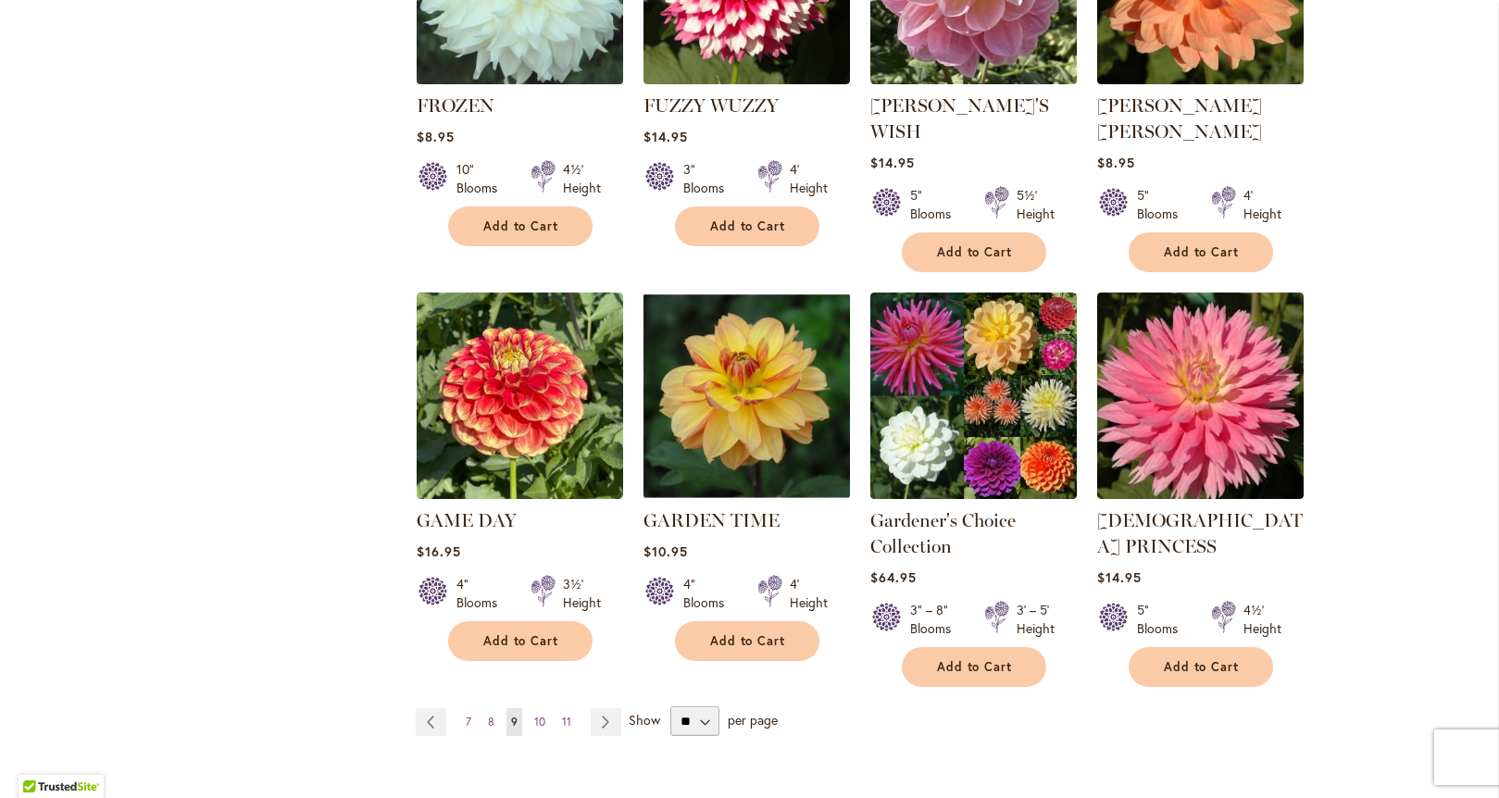
scroll to position [1420, 0]
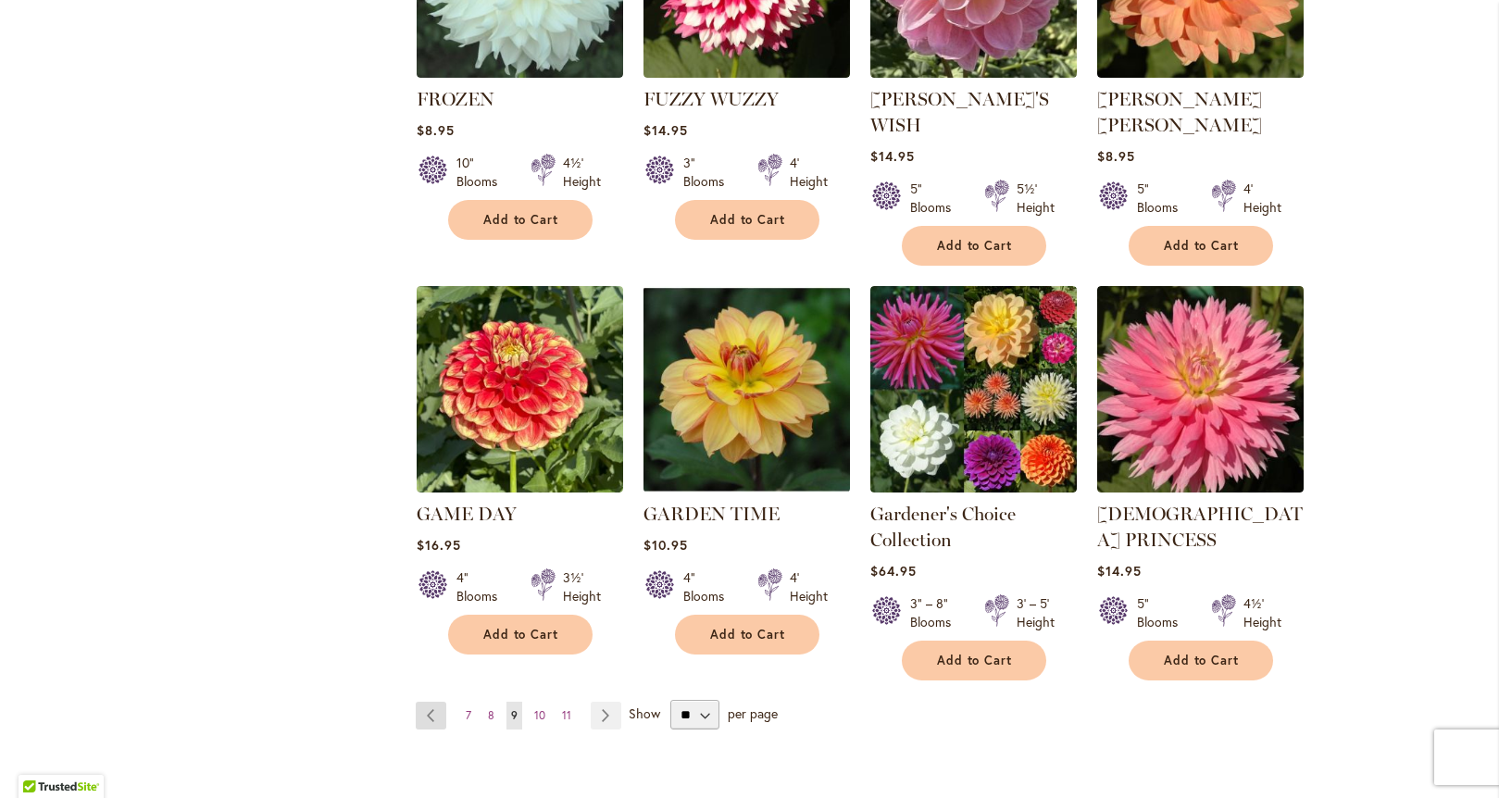
click at [422, 702] on link "Page Previous" at bounding box center [431, 716] width 31 height 28
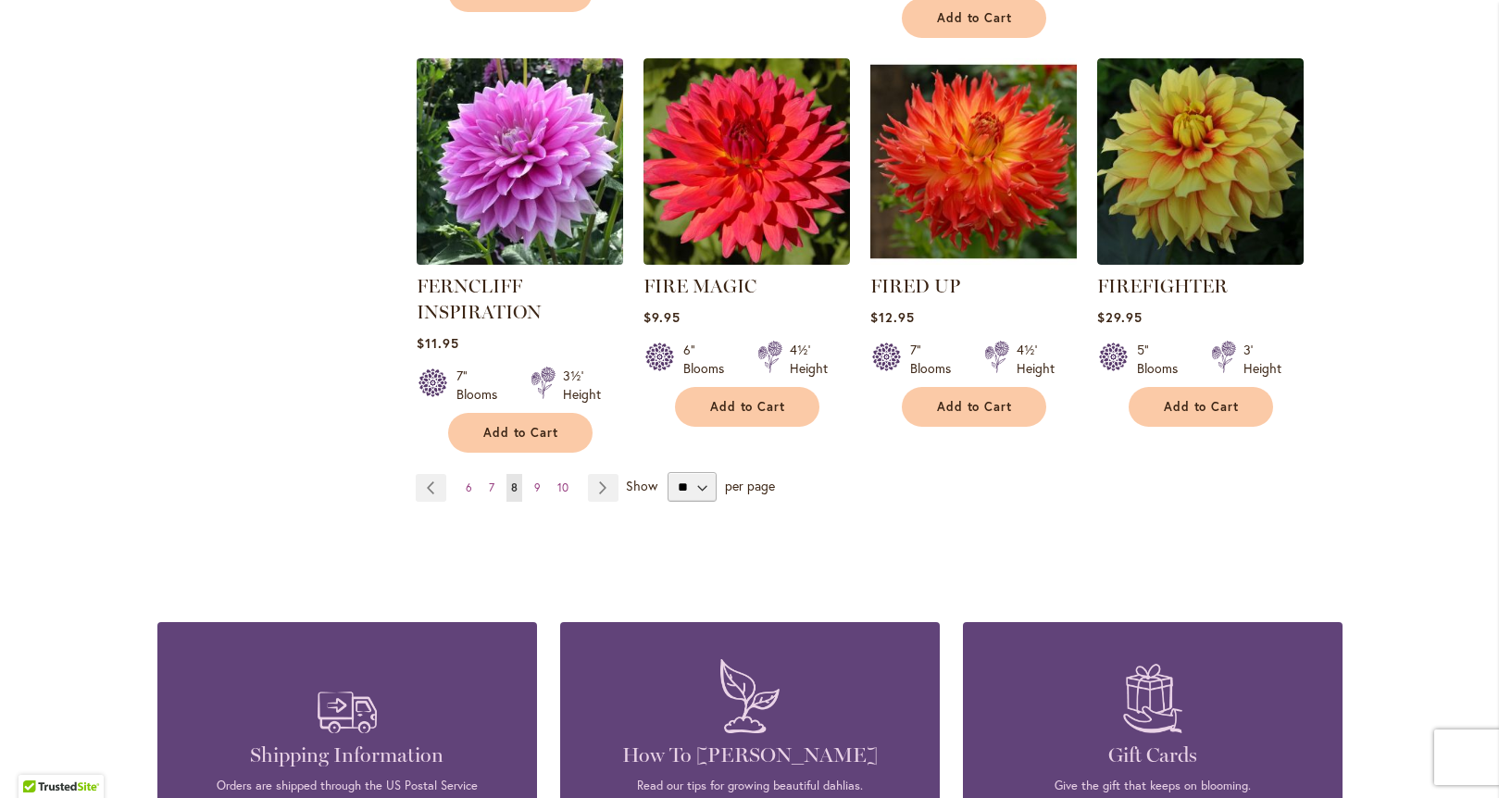
scroll to position [1709, 0]
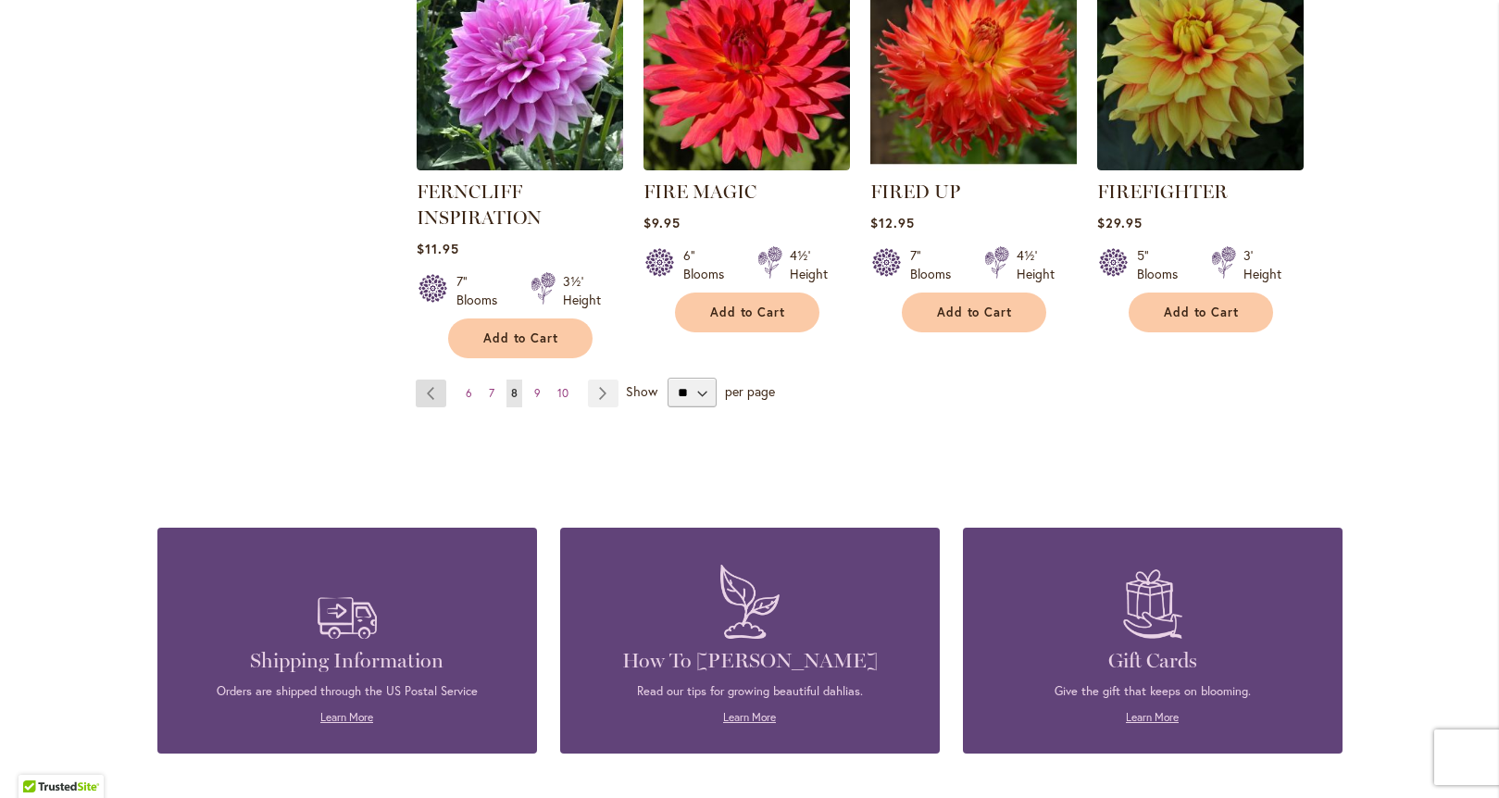
click at [420, 394] on link "Page Previous" at bounding box center [431, 394] width 31 height 28
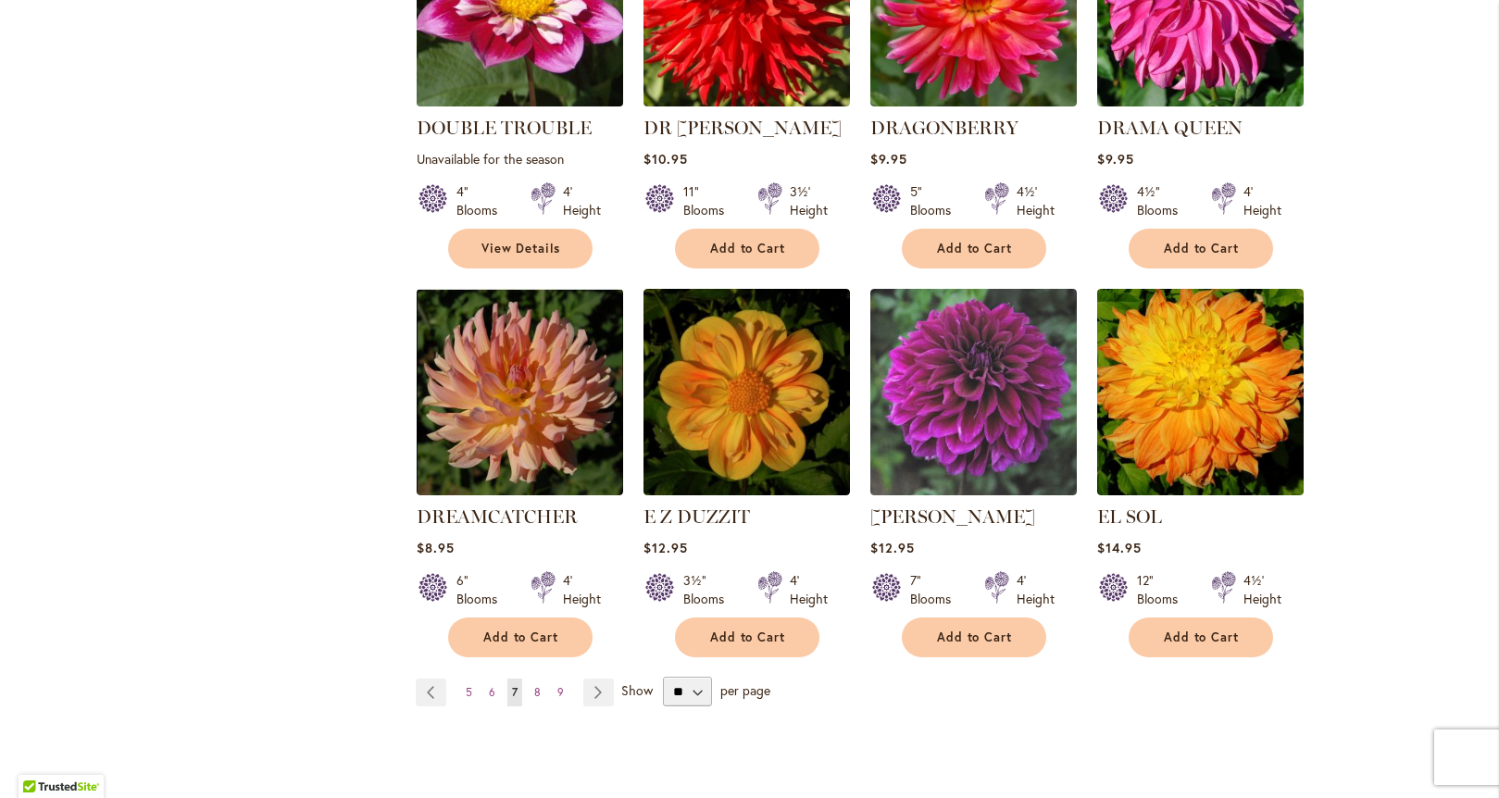
scroll to position [1429, 0]
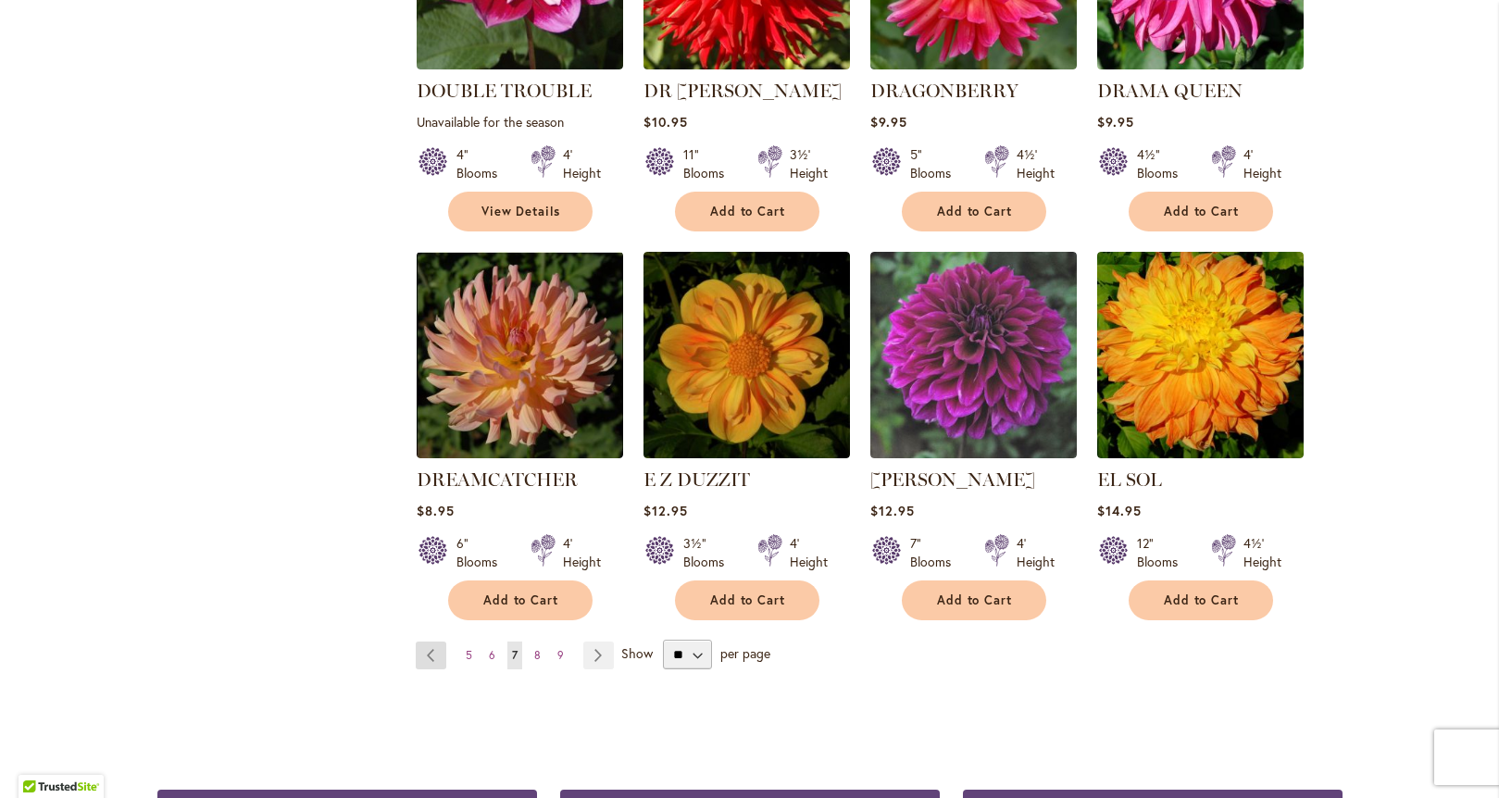
click at [426, 642] on link "Page Previous" at bounding box center [431, 656] width 31 height 28
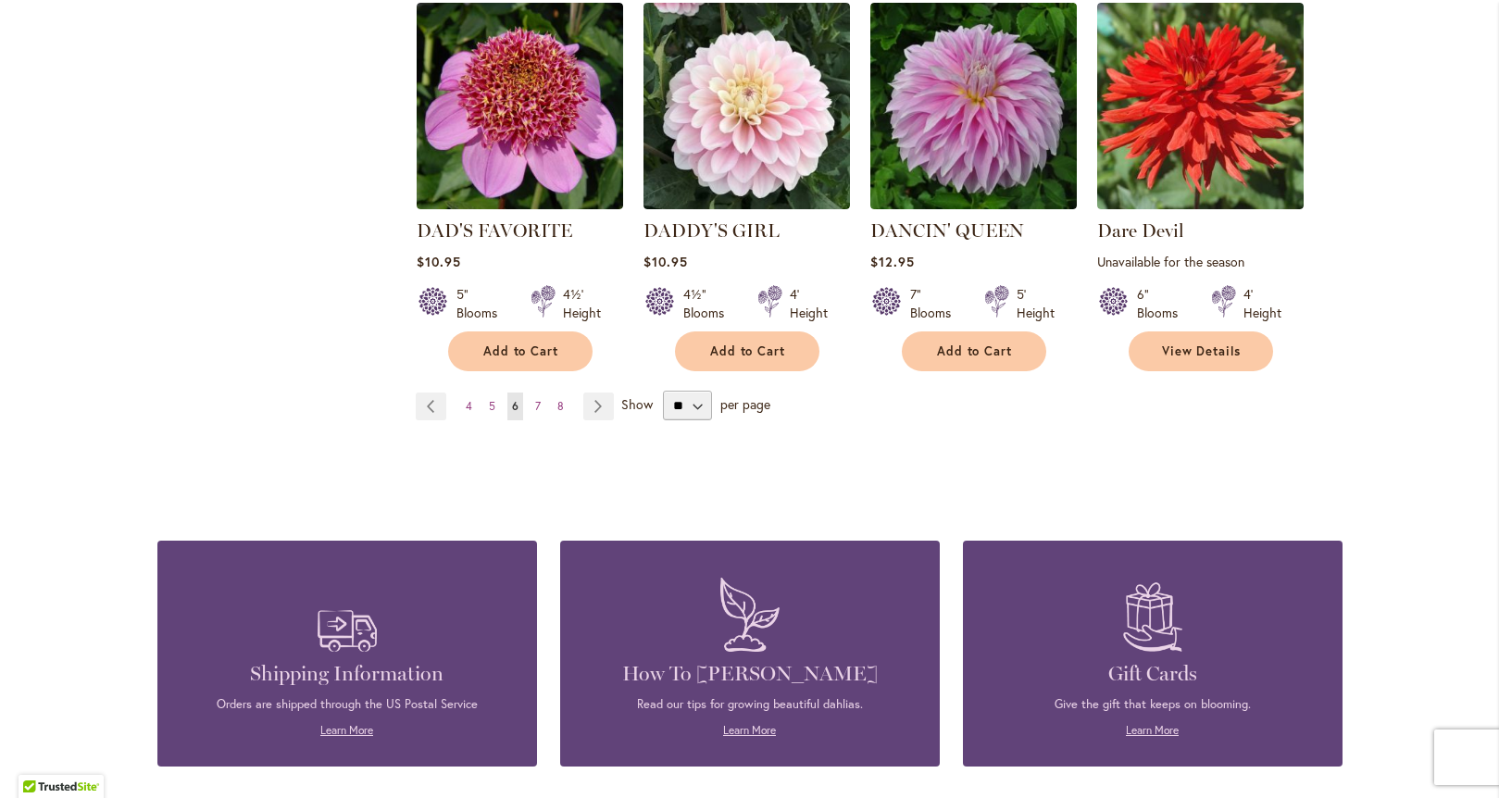
scroll to position [1703, 0]
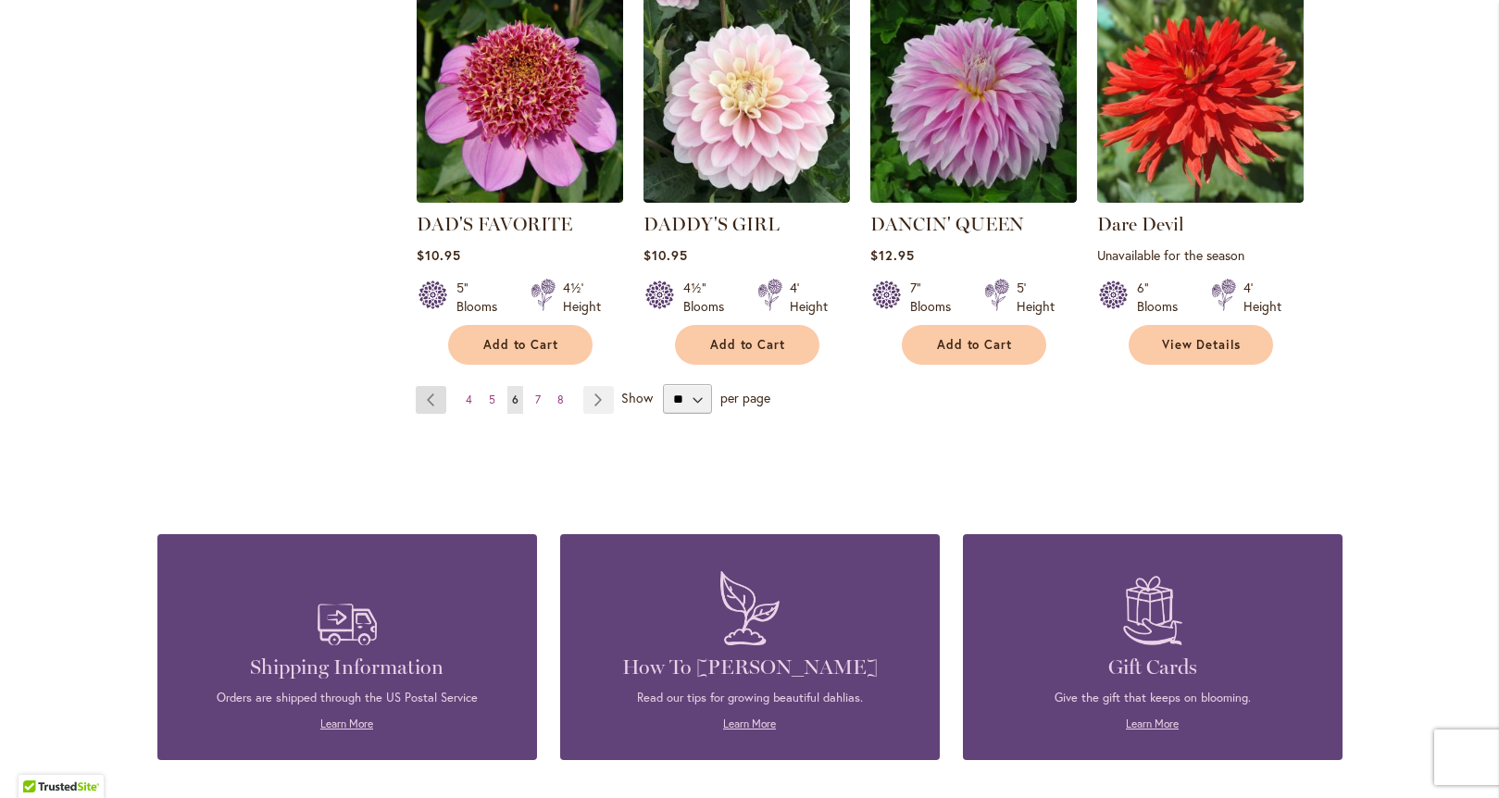
click at [422, 386] on link "Page Previous" at bounding box center [431, 400] width 31 height 28
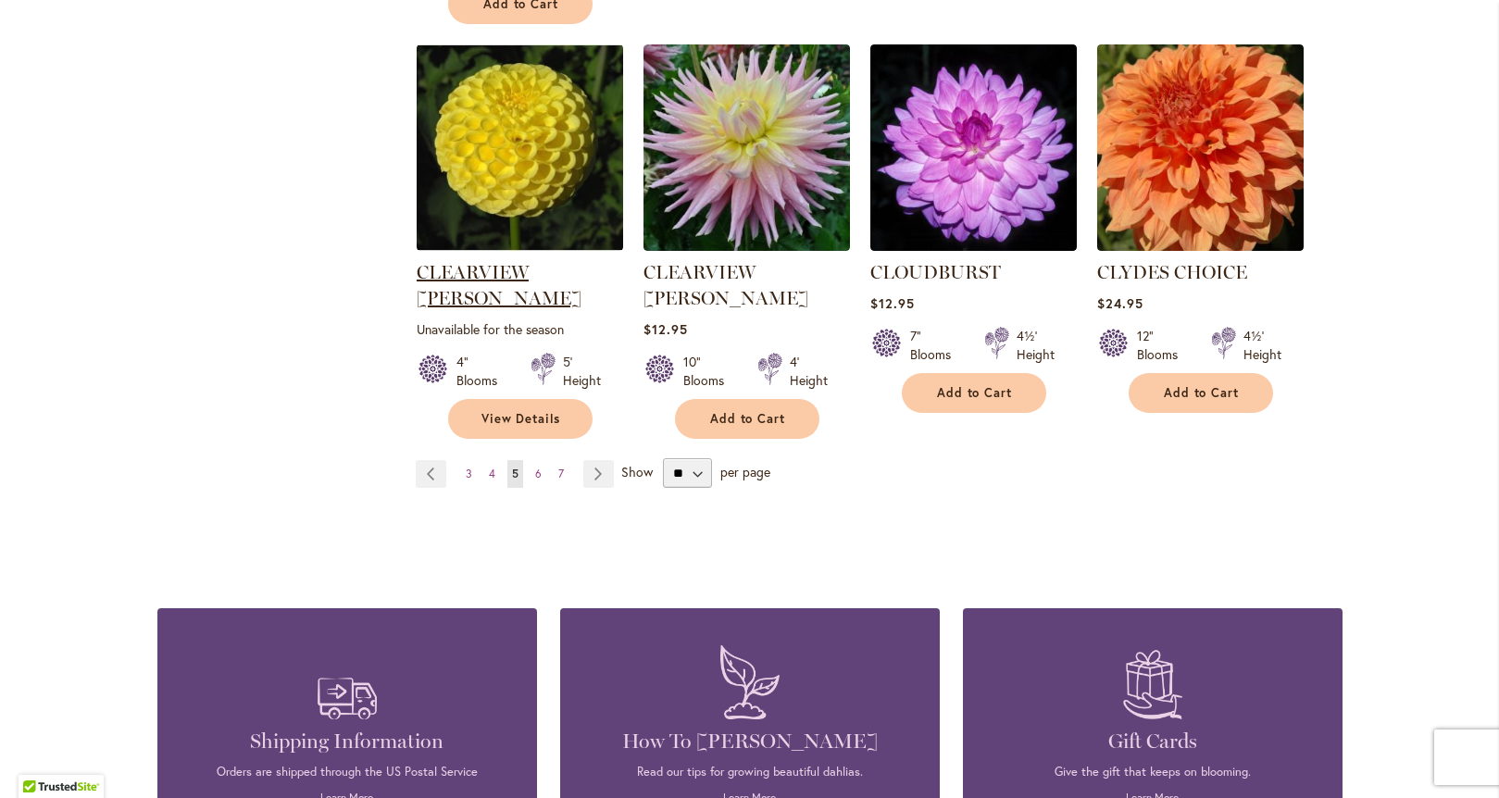
scroll to position [1656, 0]
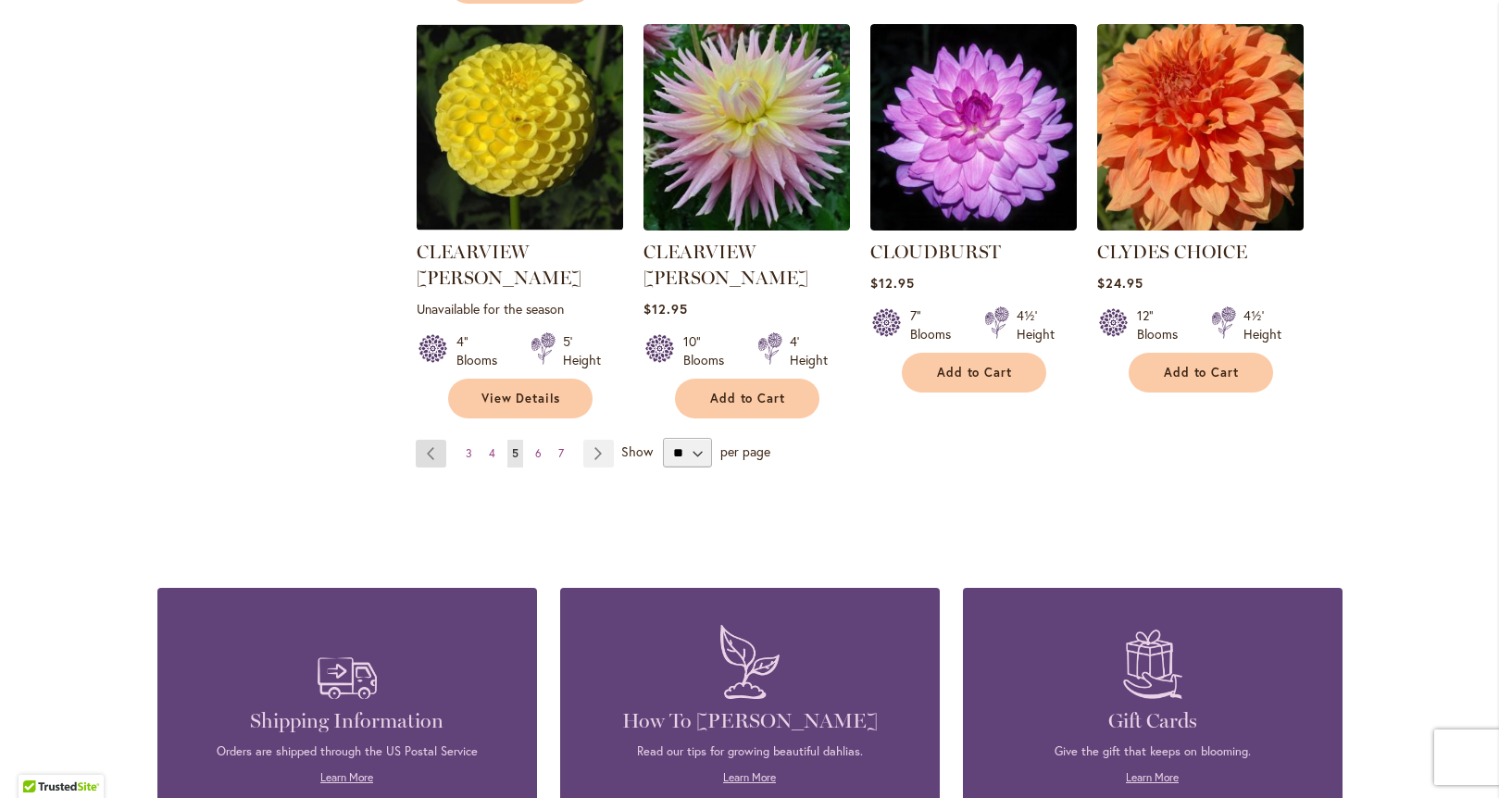
click at [431, 440] on link "Page Previous" at bounding box center [431, 454] width 31 height 28
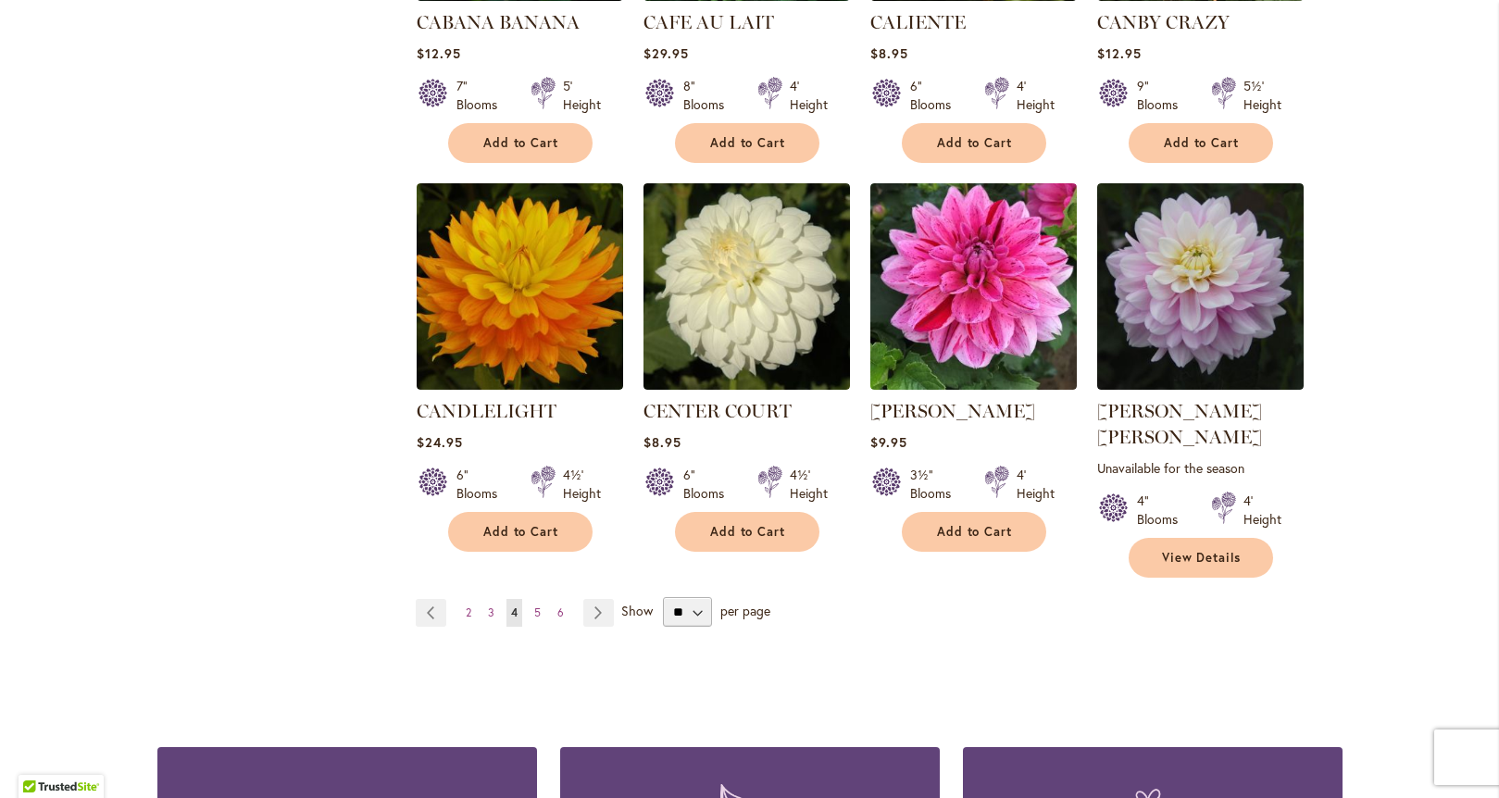
scroll to position [1553, 0]
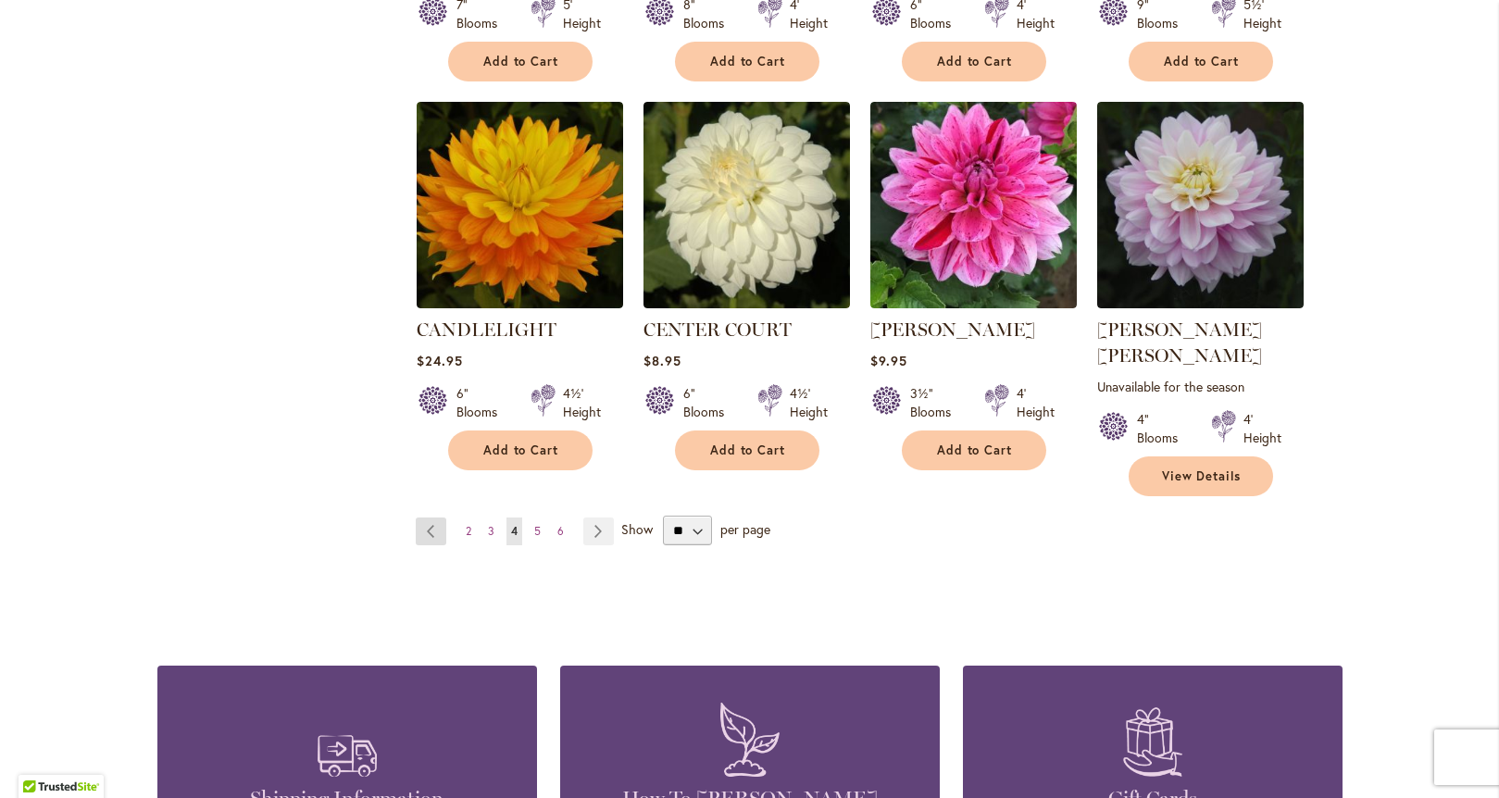
click at [430, 518] on link "Page Previous" at bounding box center [431, 532] width 31 height 28
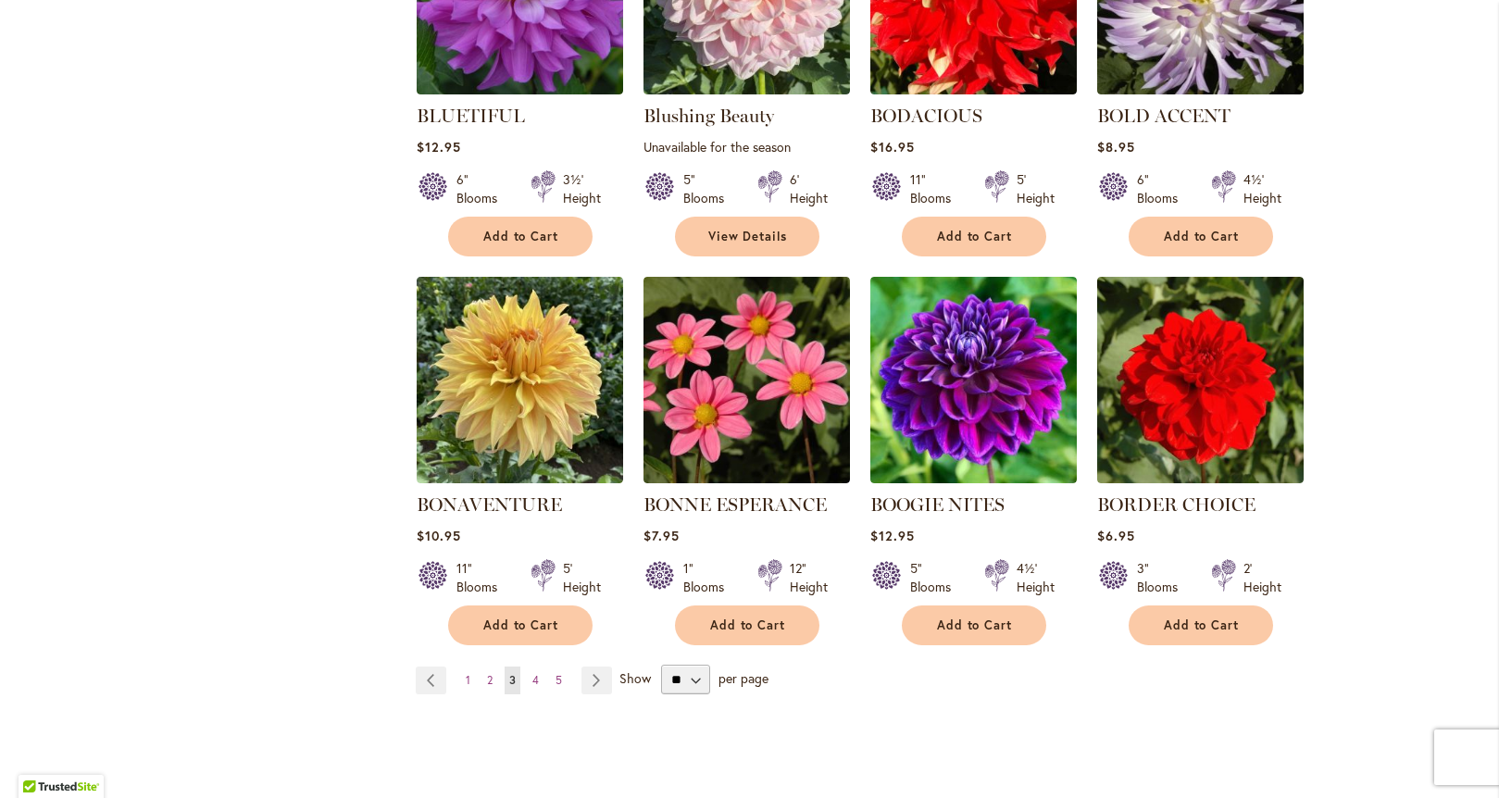
scroll to position [1548, 0]
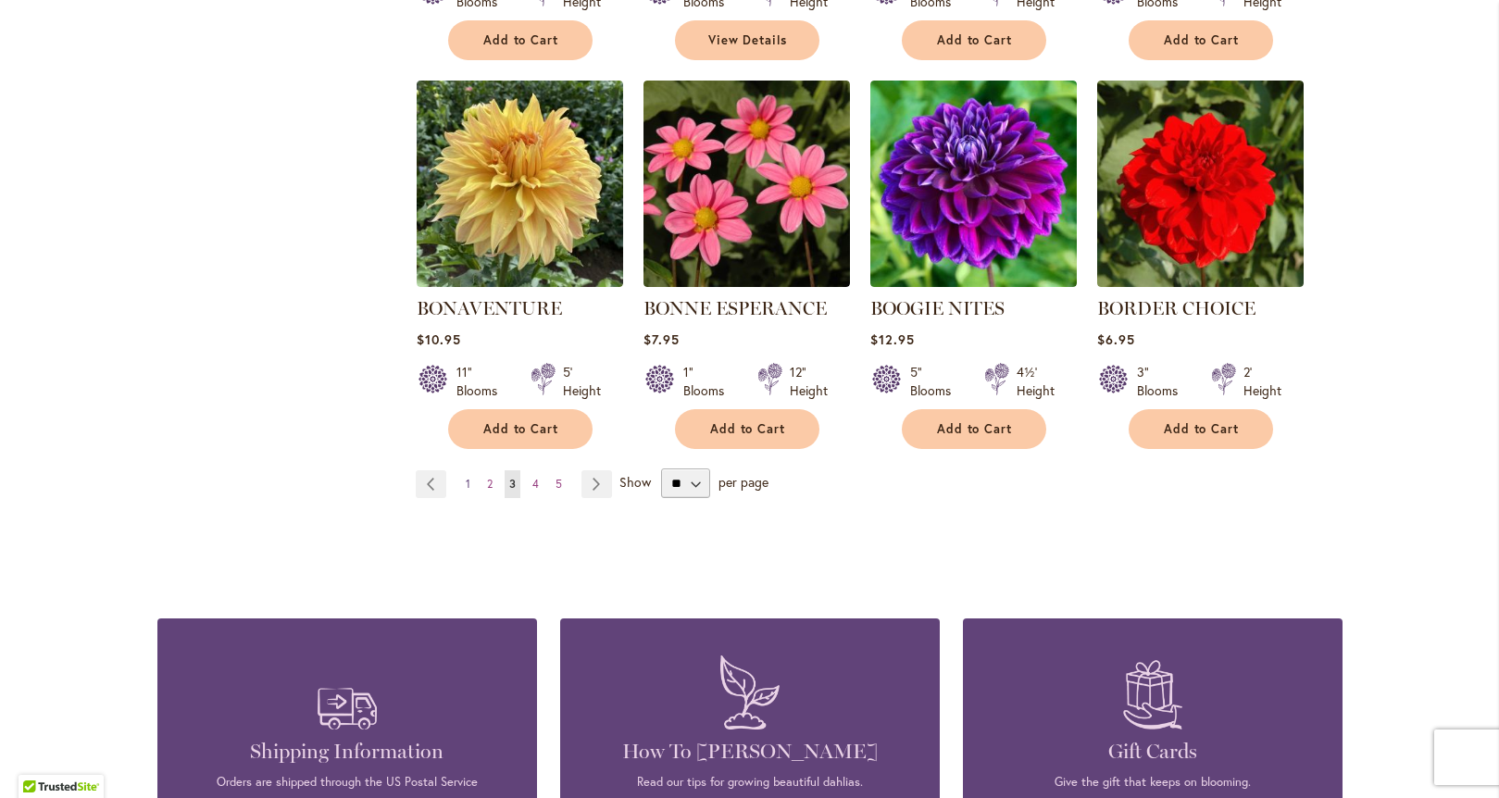
click at [463, 489] on link "Page 1" at bounding box center [468, 484] width 14 height 28
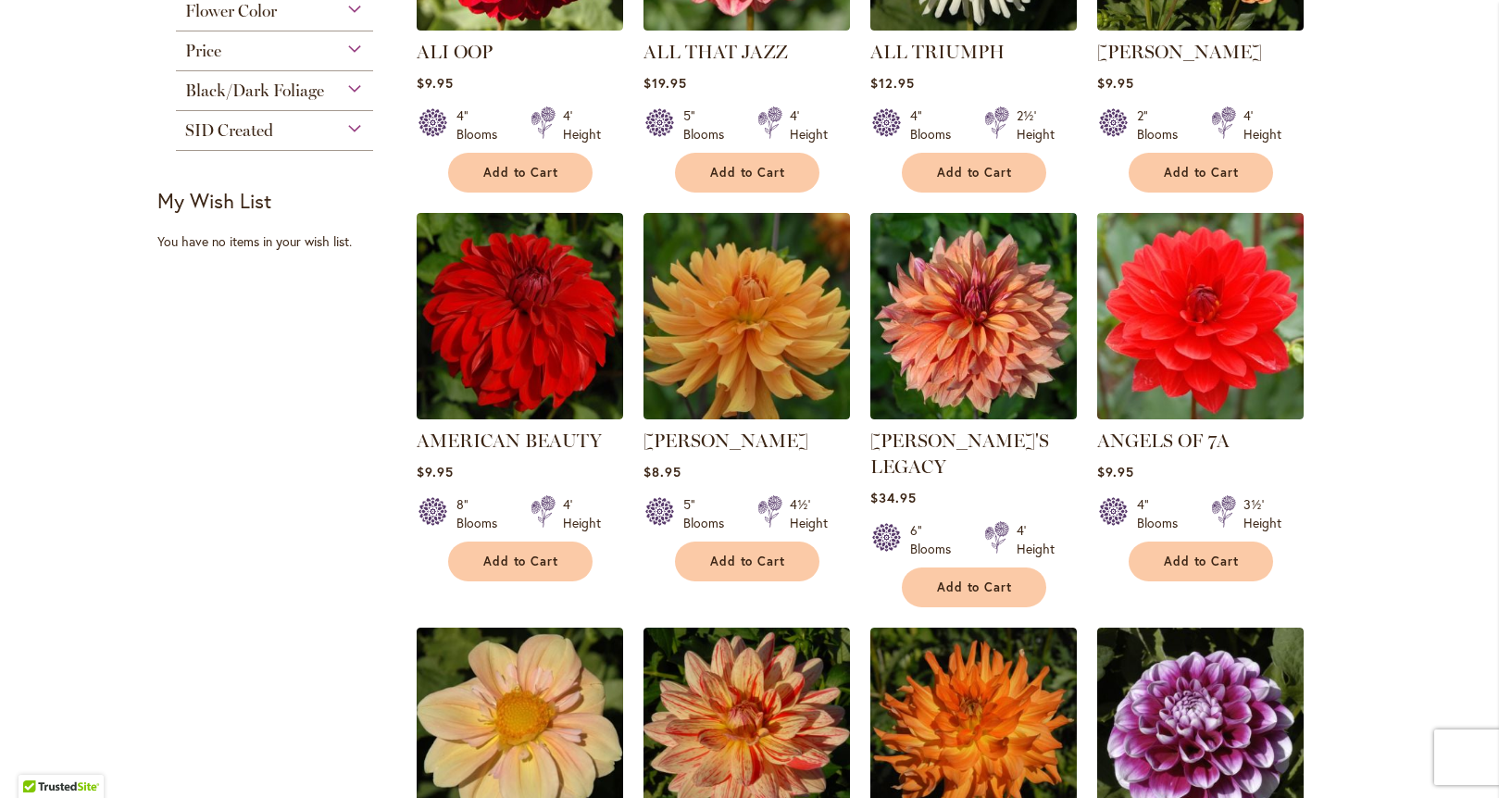
scroll to position [942, 0]
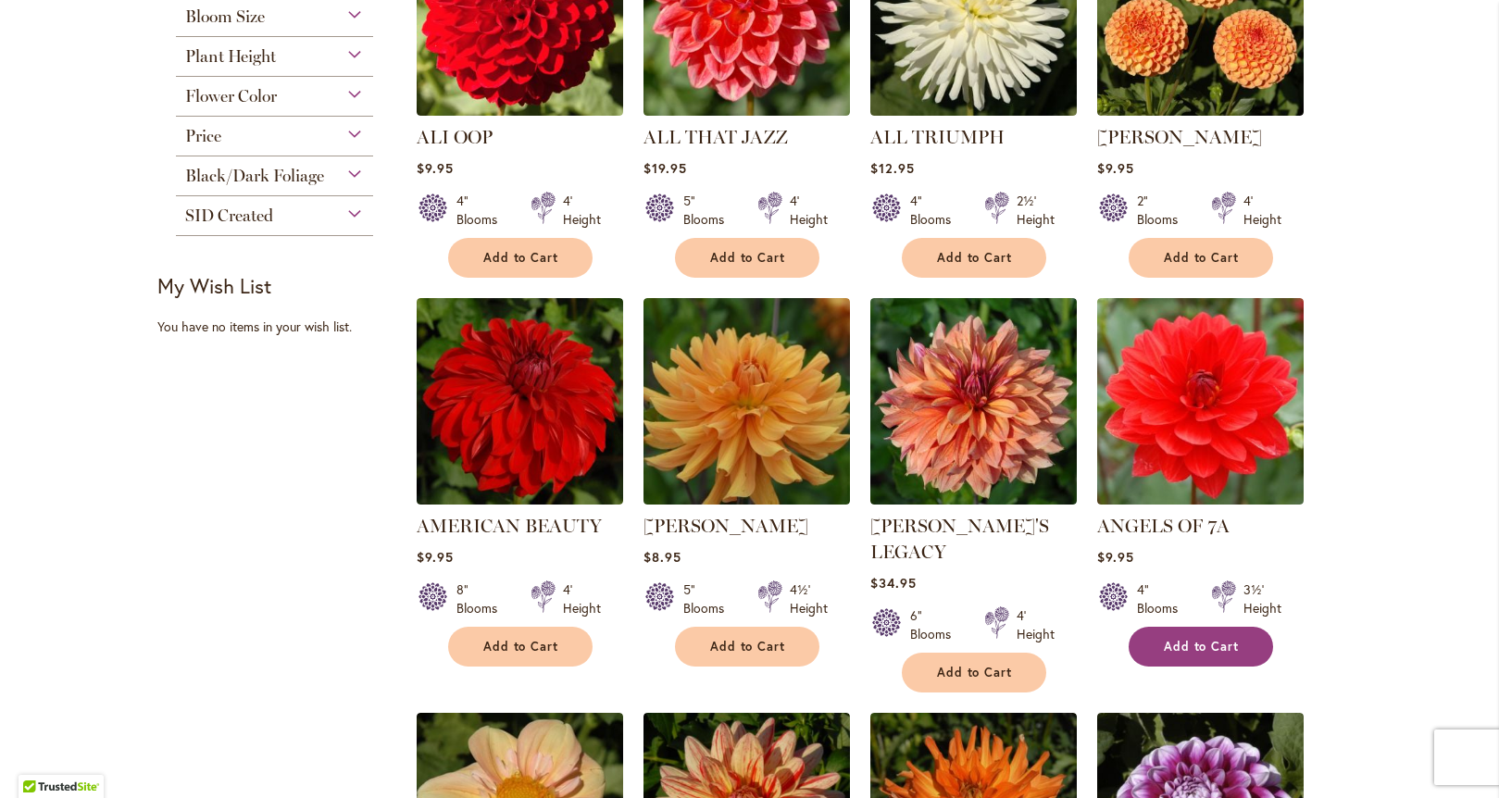
click at [1177, 639] on span "Add to Cart" at bounding box center [1202, 647] width 76 height 16
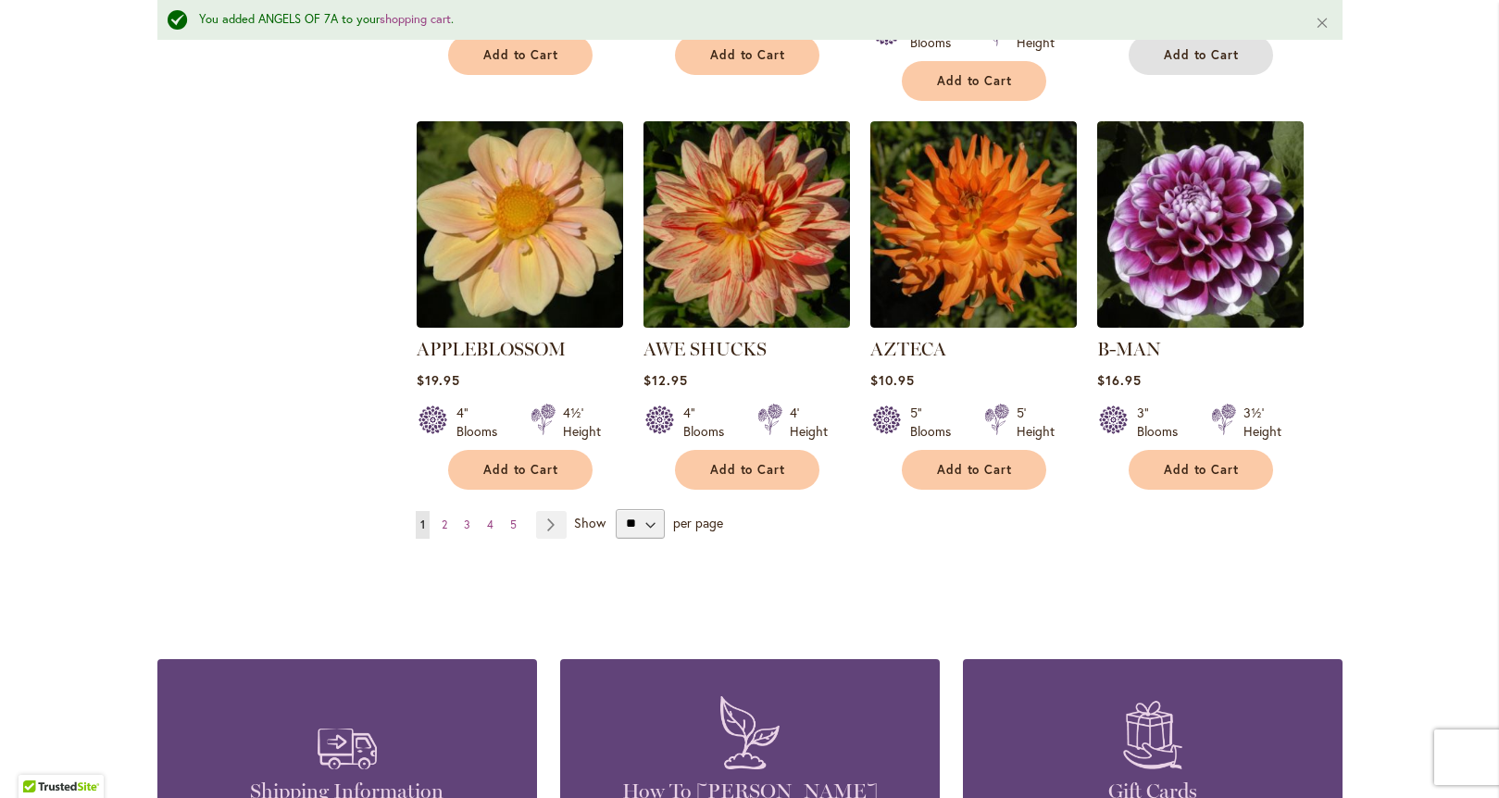
scroll to position [1646, 0]
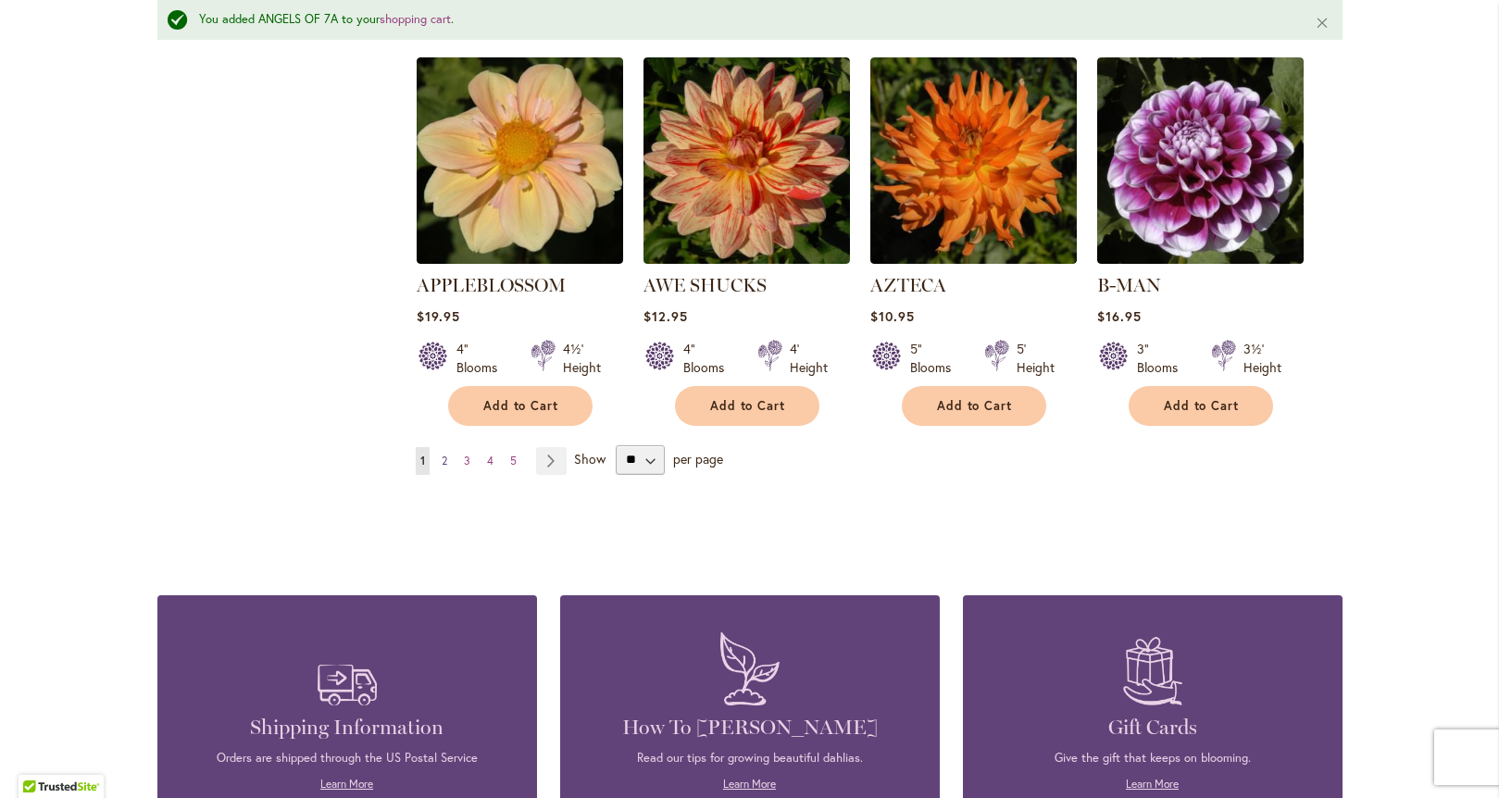
click at [437, 447] on link "Page 2" at bounding box center [444, 461] width 15 height 28
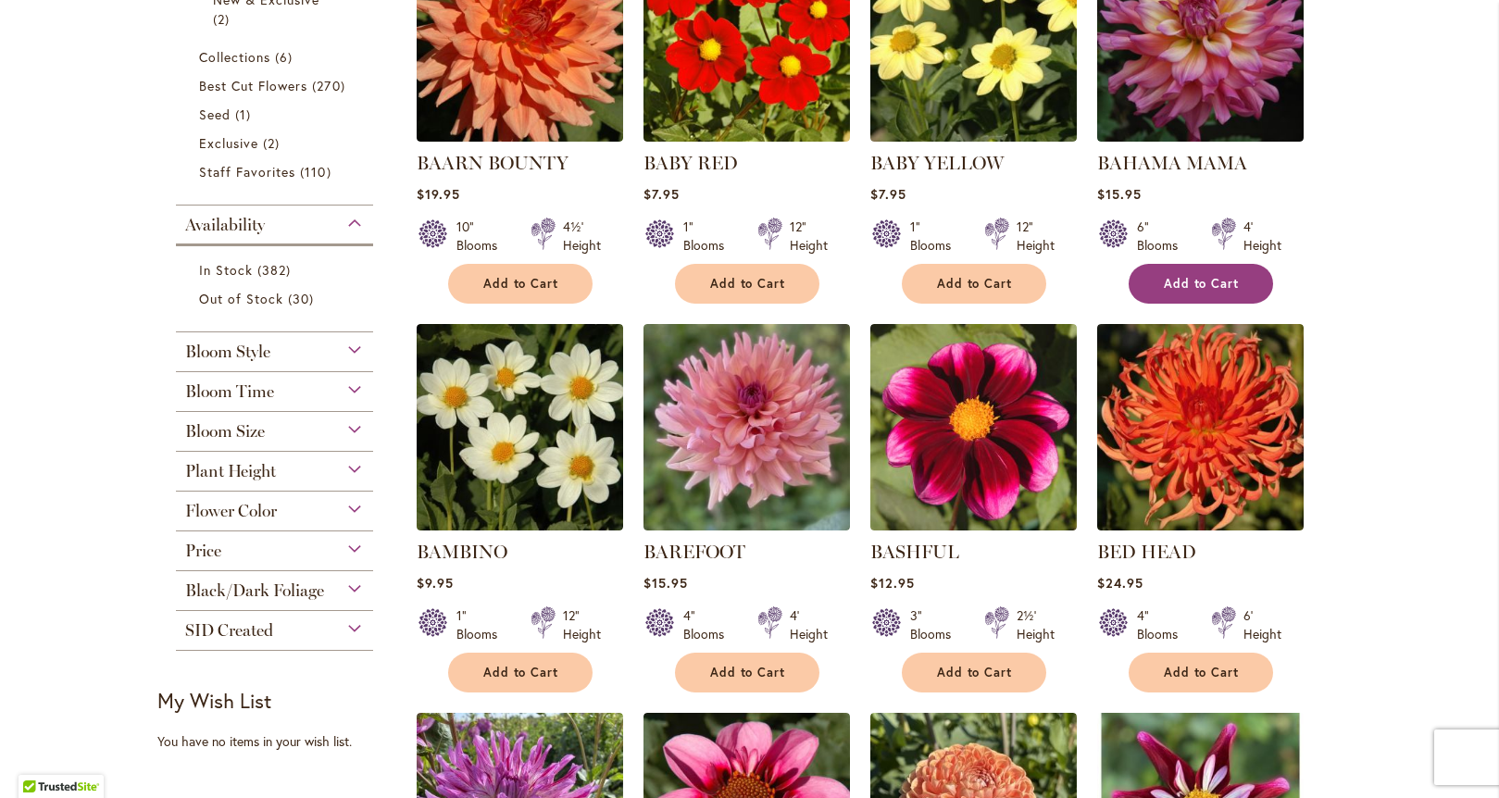
scroll to position [586, 0]
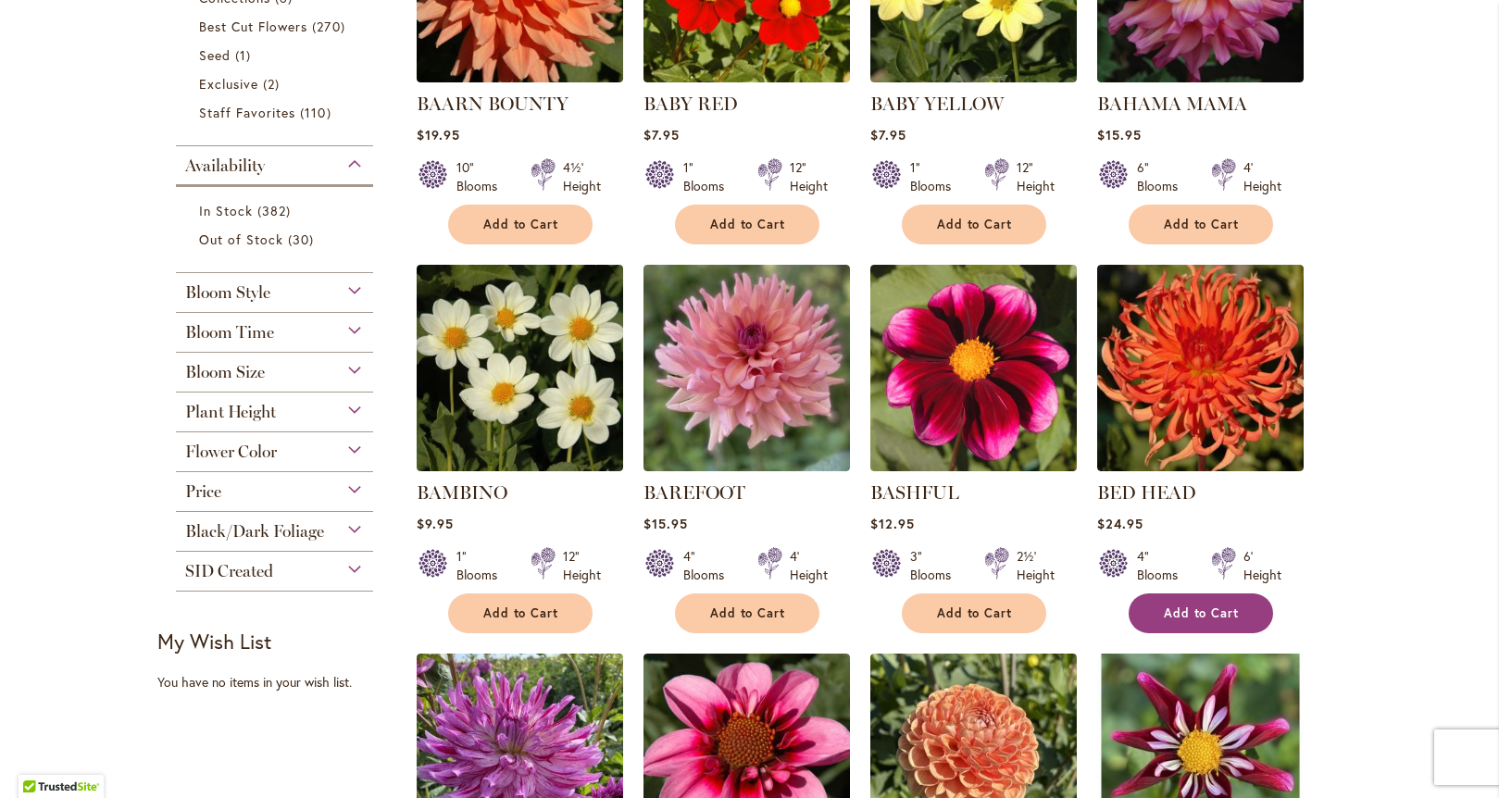
click at [1192, 621] on button "Add to Cart" at bounding box center [1201, 613] width 144 height 40
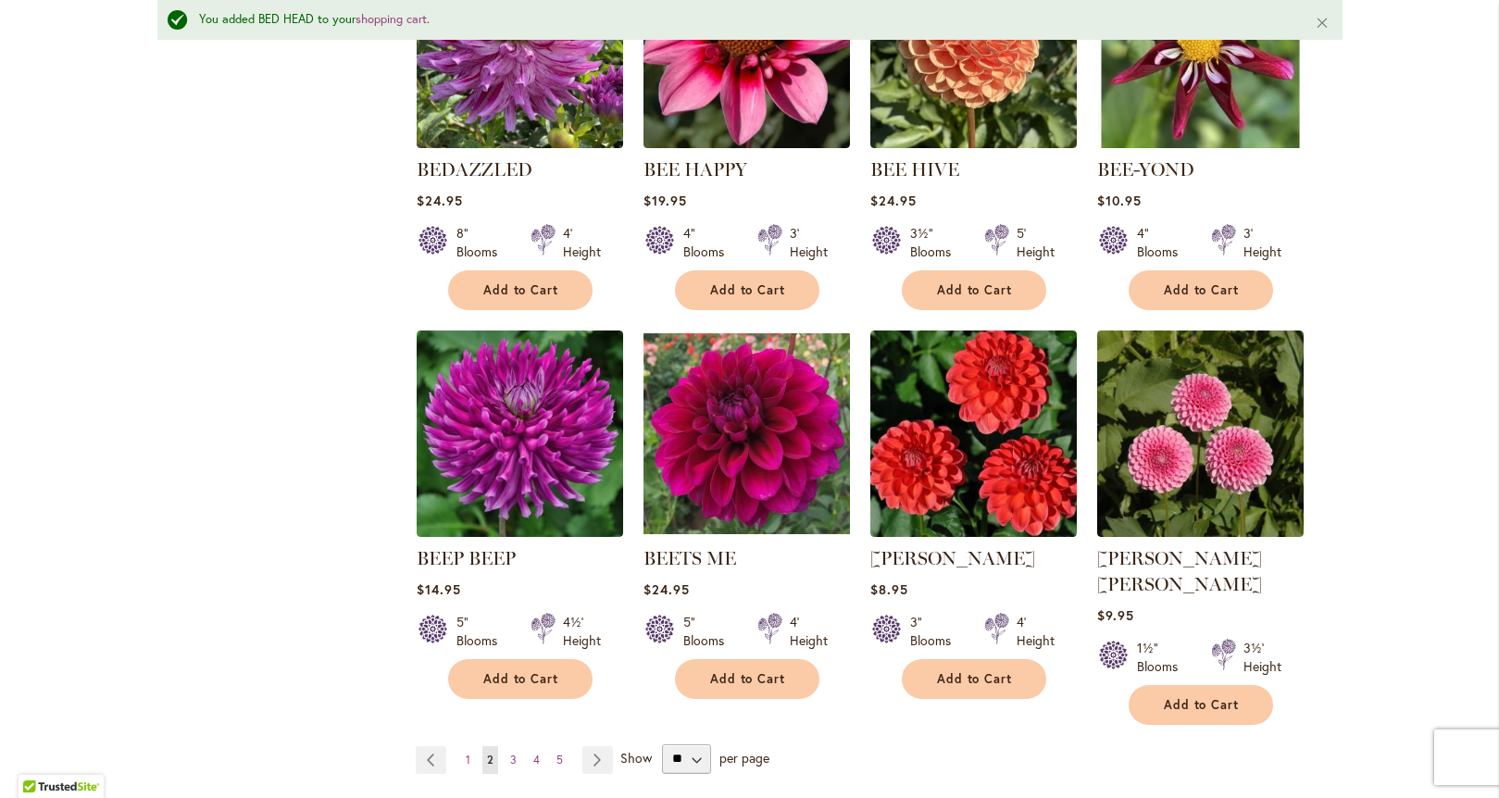
scroll to position [1351, 0]
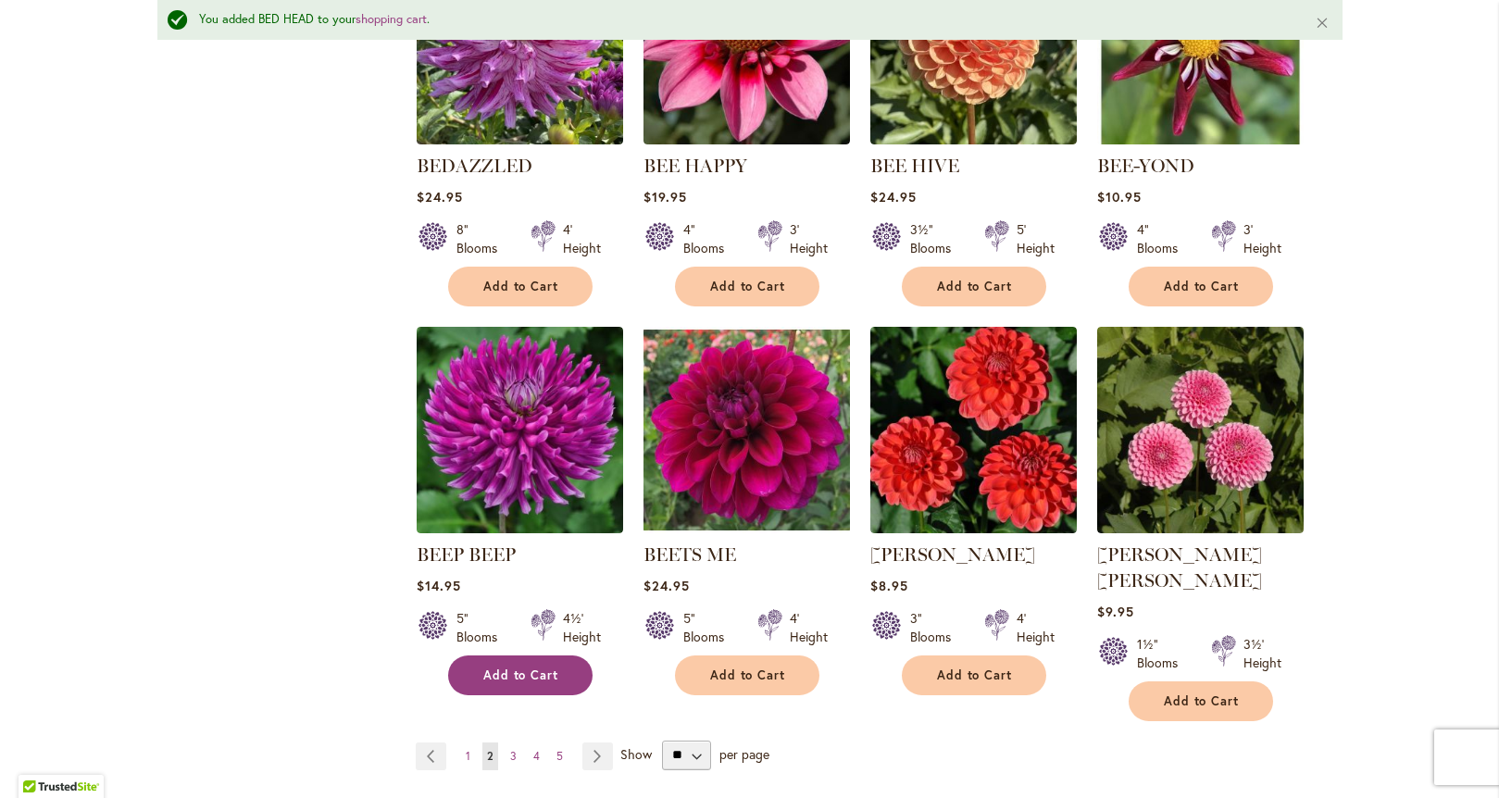
click at [536, 661] on button "Add to Cart" at bounding box center [520, 676] width 144 height 40
click at [510, 749] on span "3" at bounding box center [513, 756] width 6 height 14
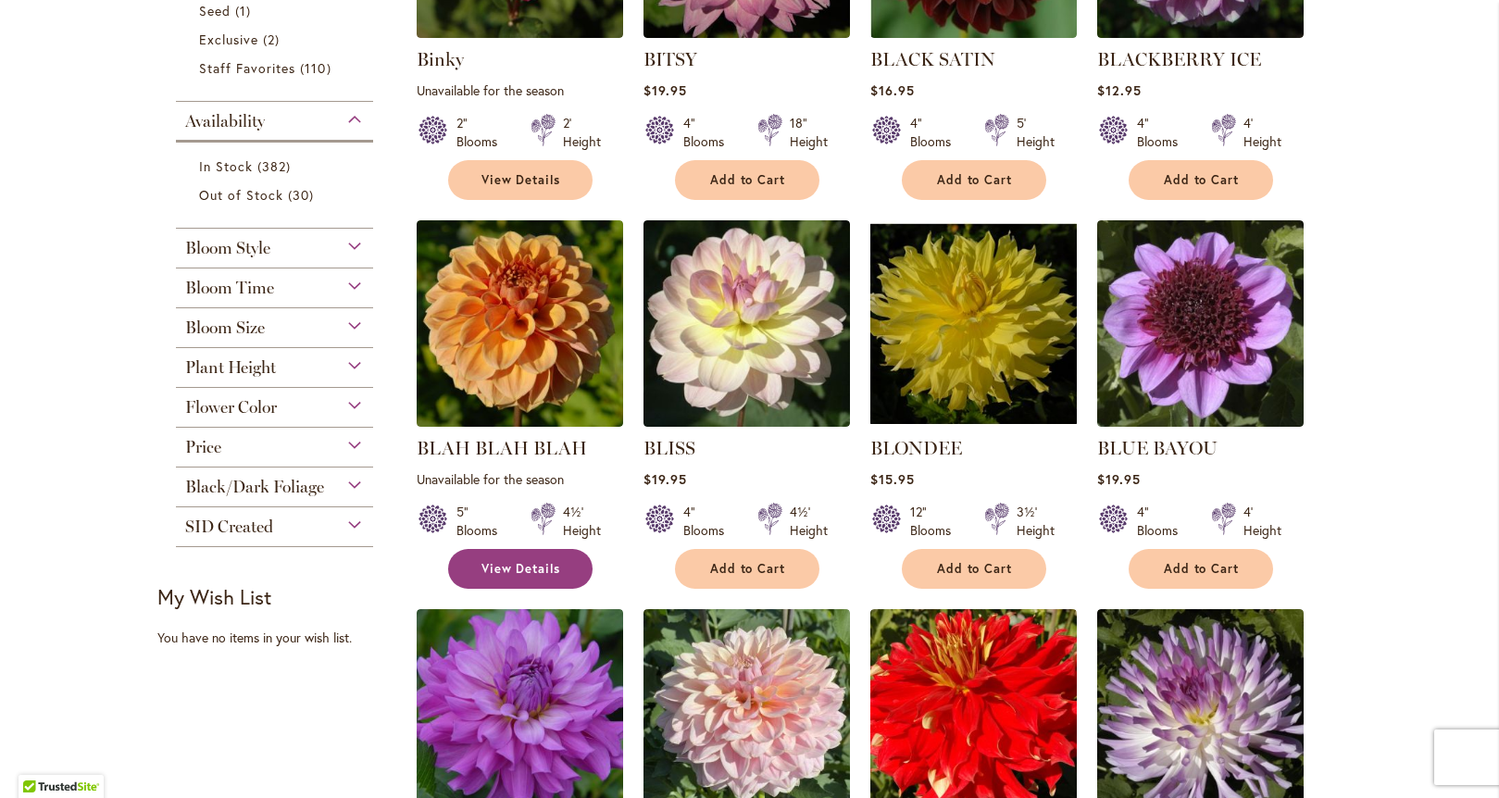
scroll to position [634, 0]
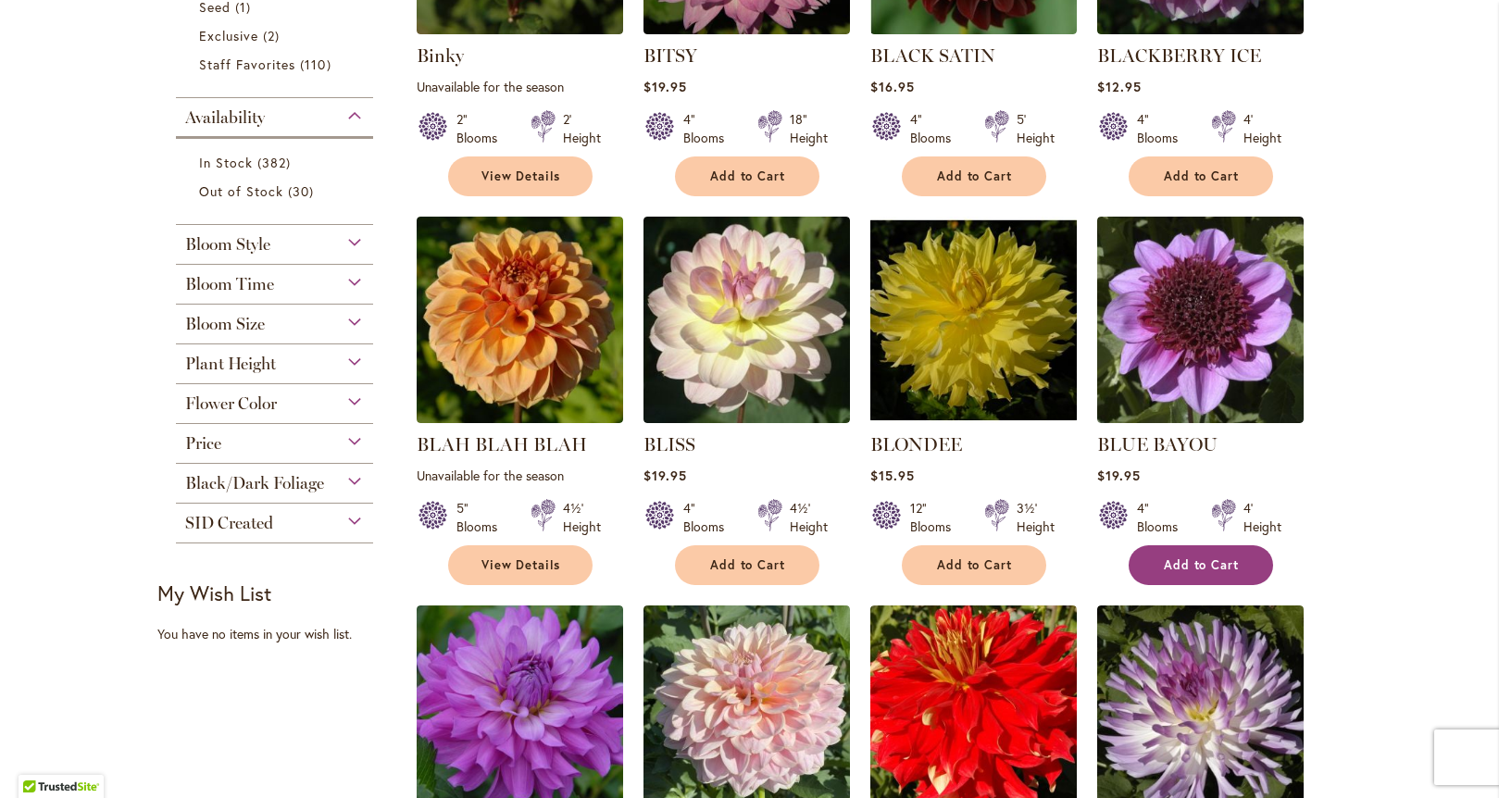
click at [1232, 559] on button "Add to Cart" at bounding box center [1201, 565] width 144 height 40
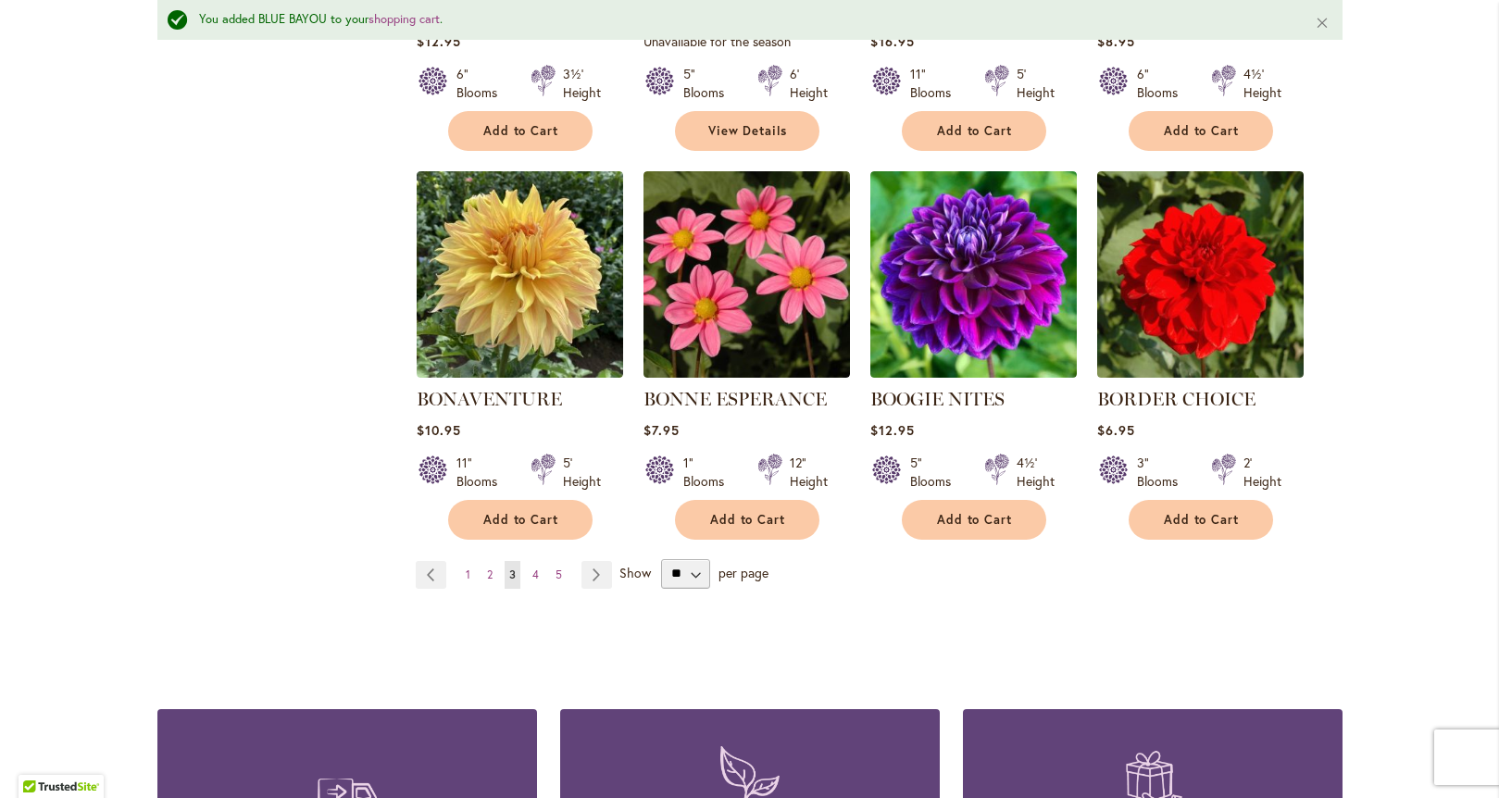
scroll to position [1521, 0]
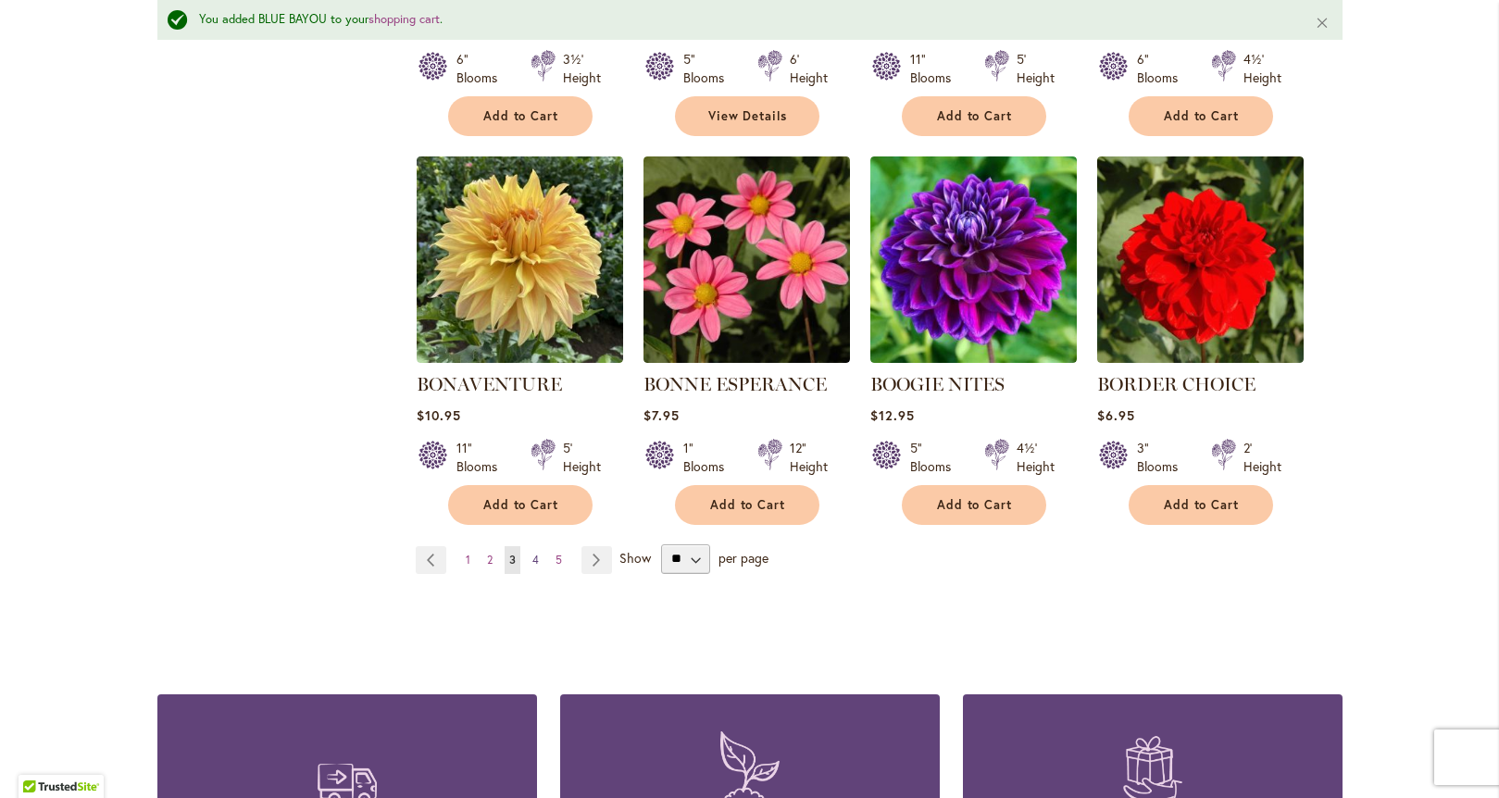
click at [532, 556] on span "4" at bounding box center [535, 560] width 6 height 14
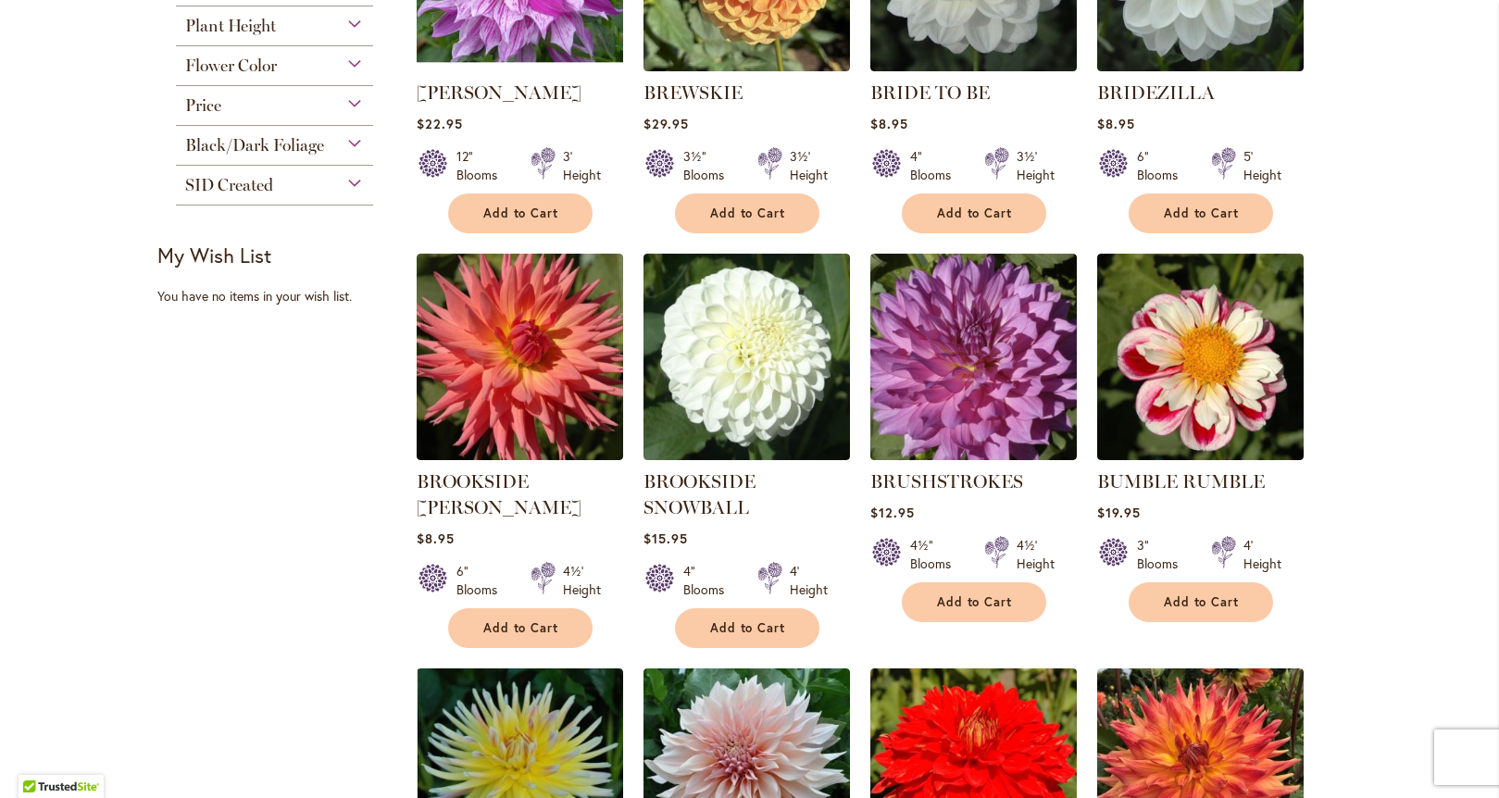
scroll to position [614, 0]
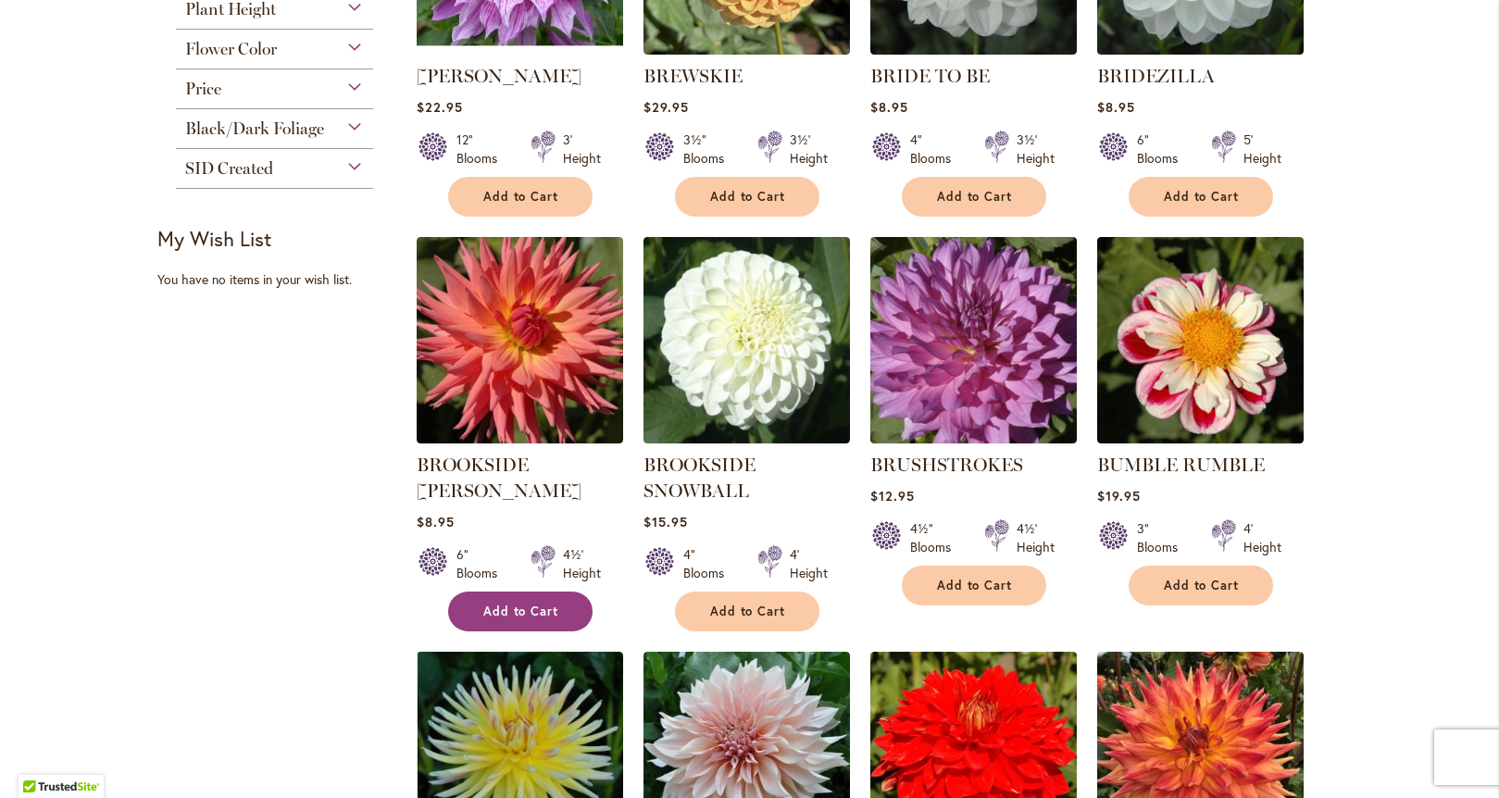
click at [562, 592] on button "Add to Cart" at bounding box center [520, 612] width 144 height 40
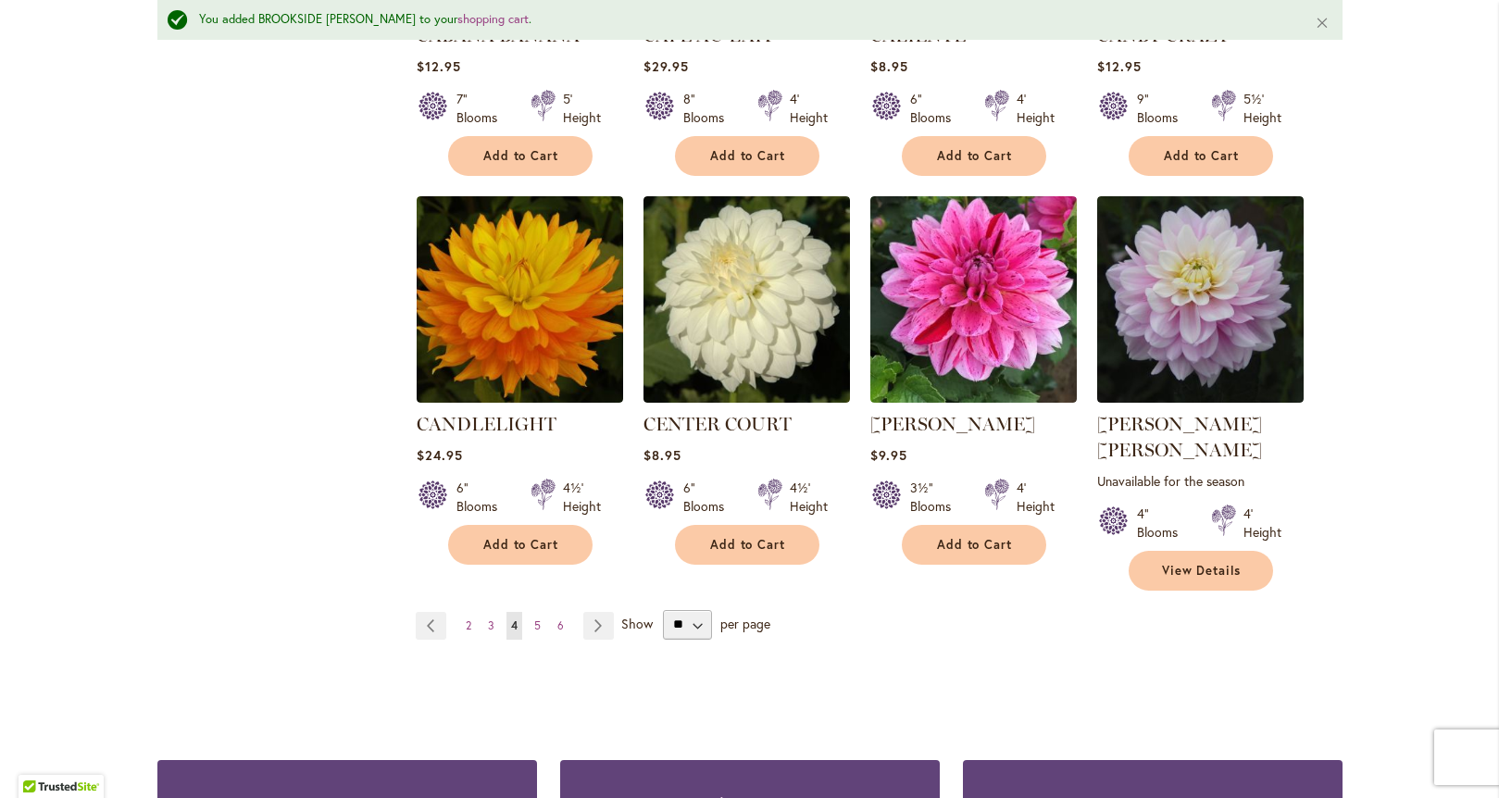
scroll to position [1513, 0]
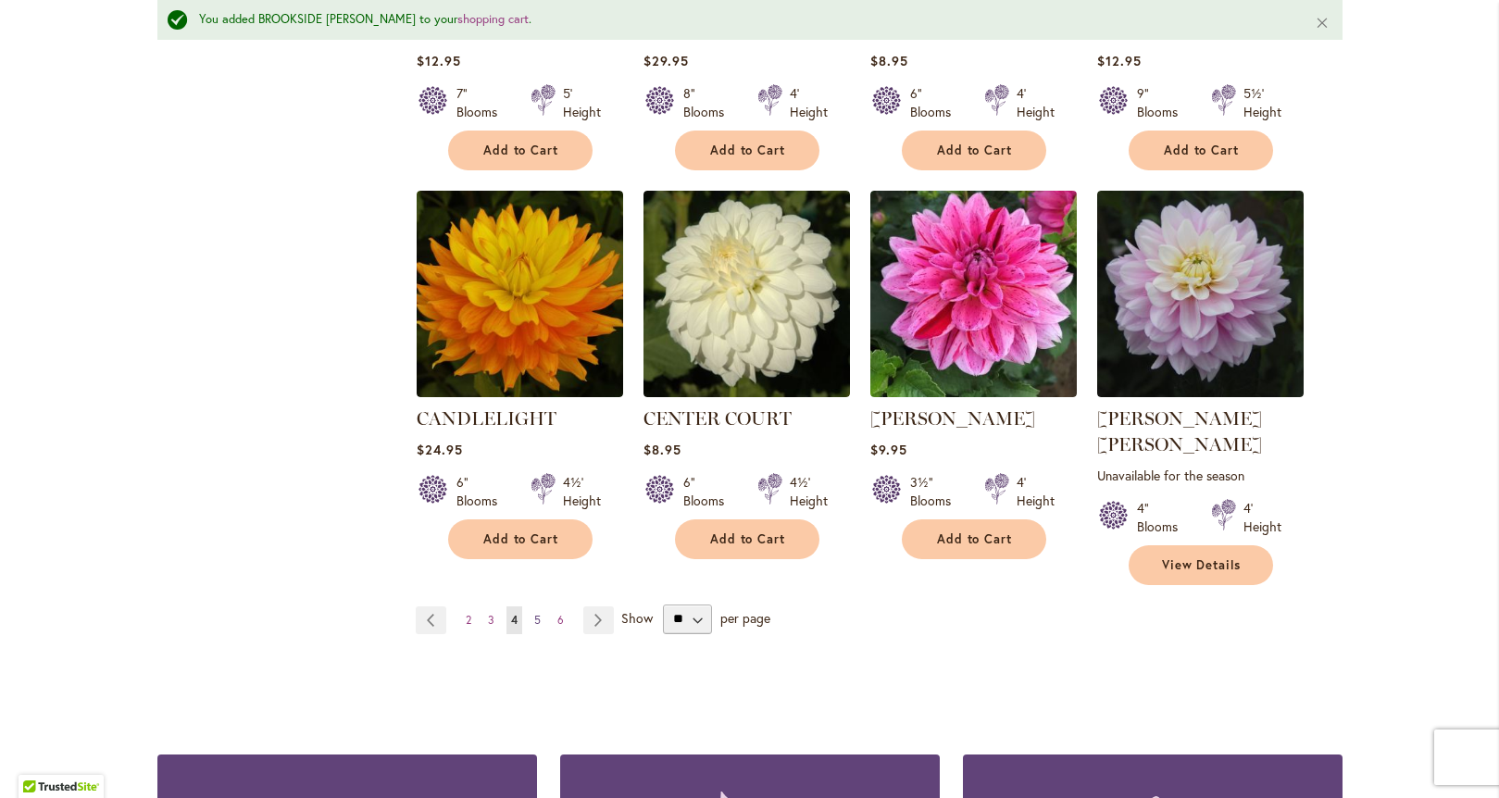
click at [534, 613] on span "5" at bounding box center [537, 620] width 6 height 14
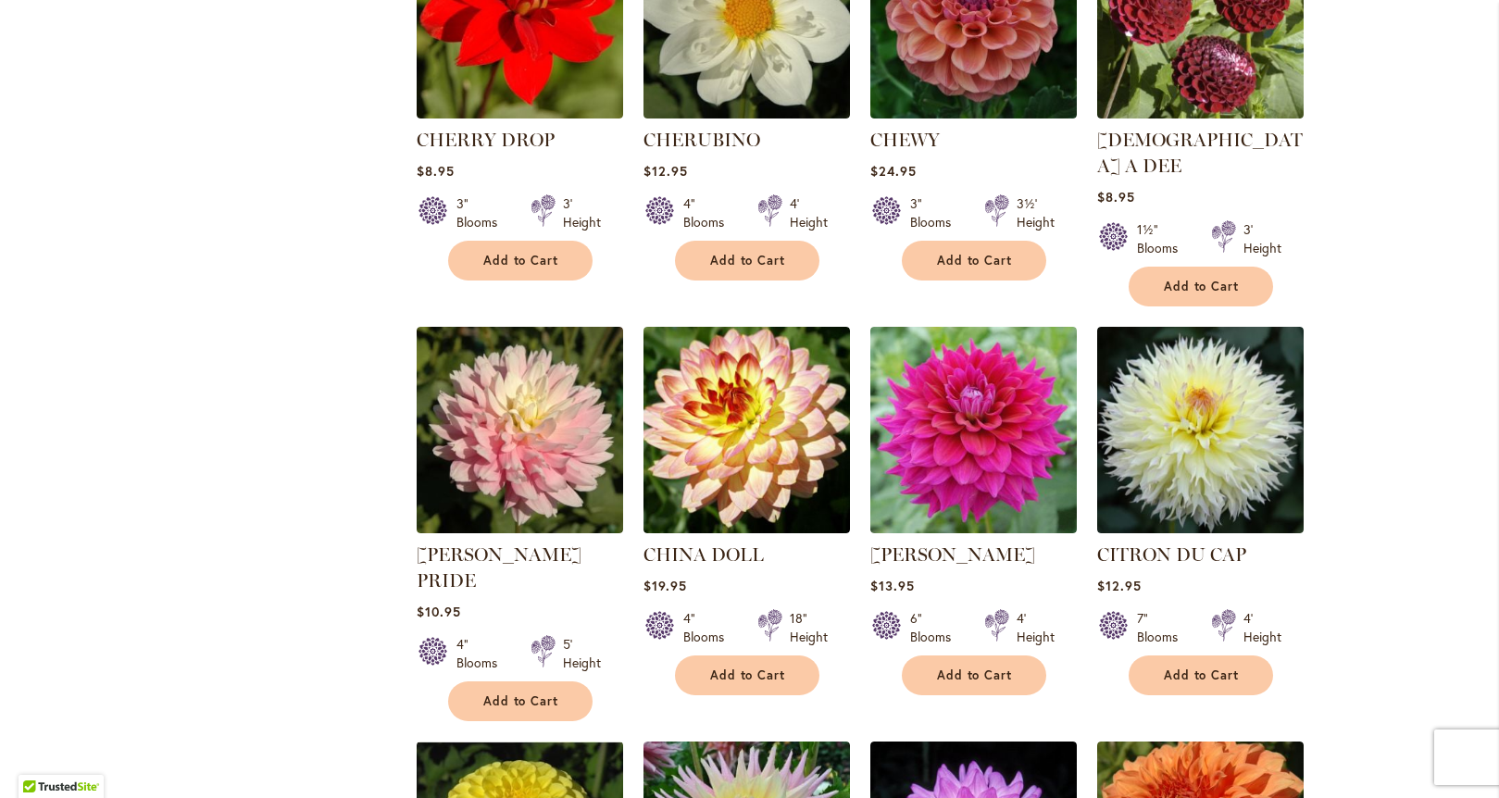
scroll to position [941, 0]
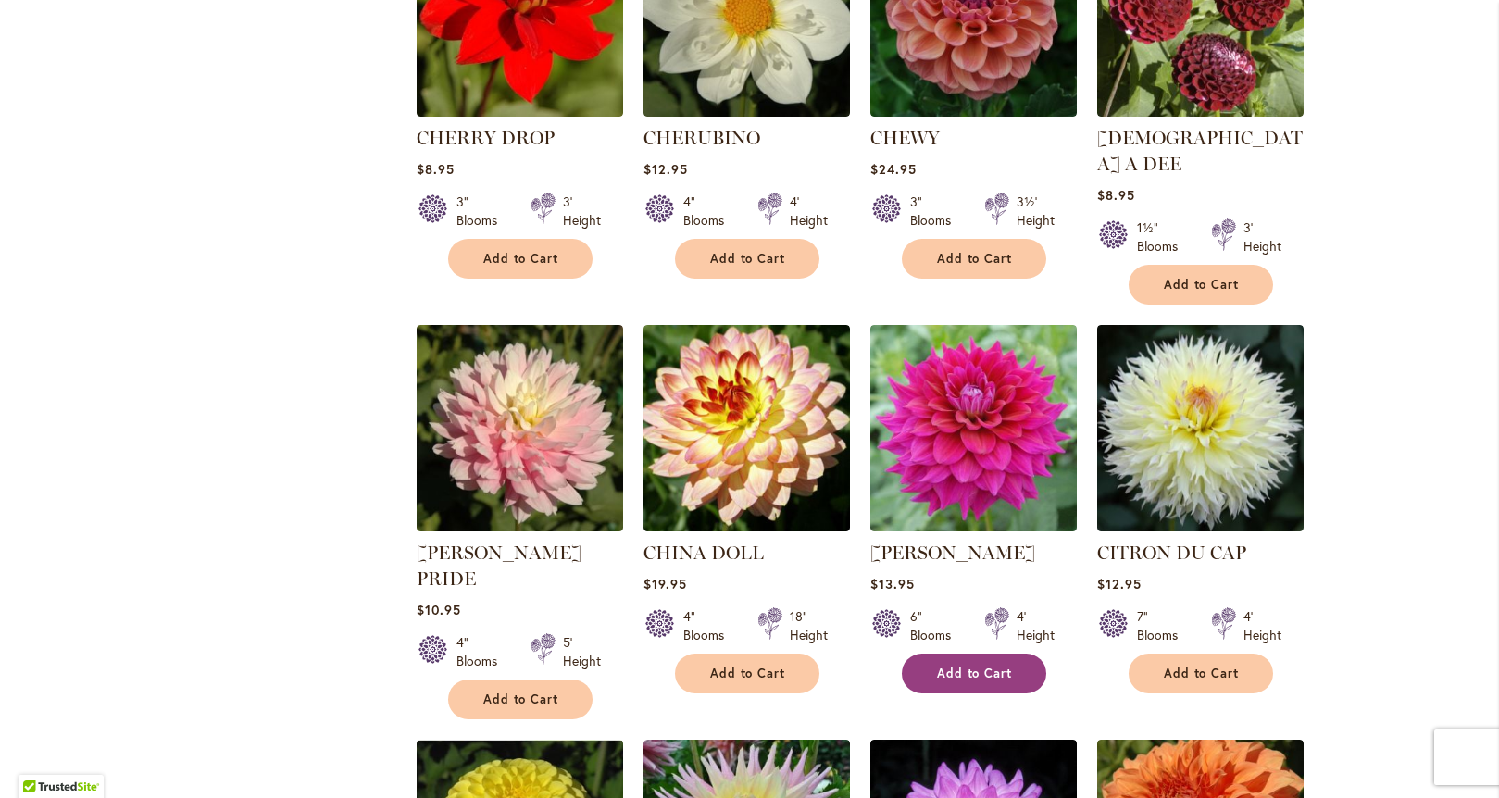
click at [974, 666] on span "Add to Cart" at bounding box center [975, 674] width 76 height 16
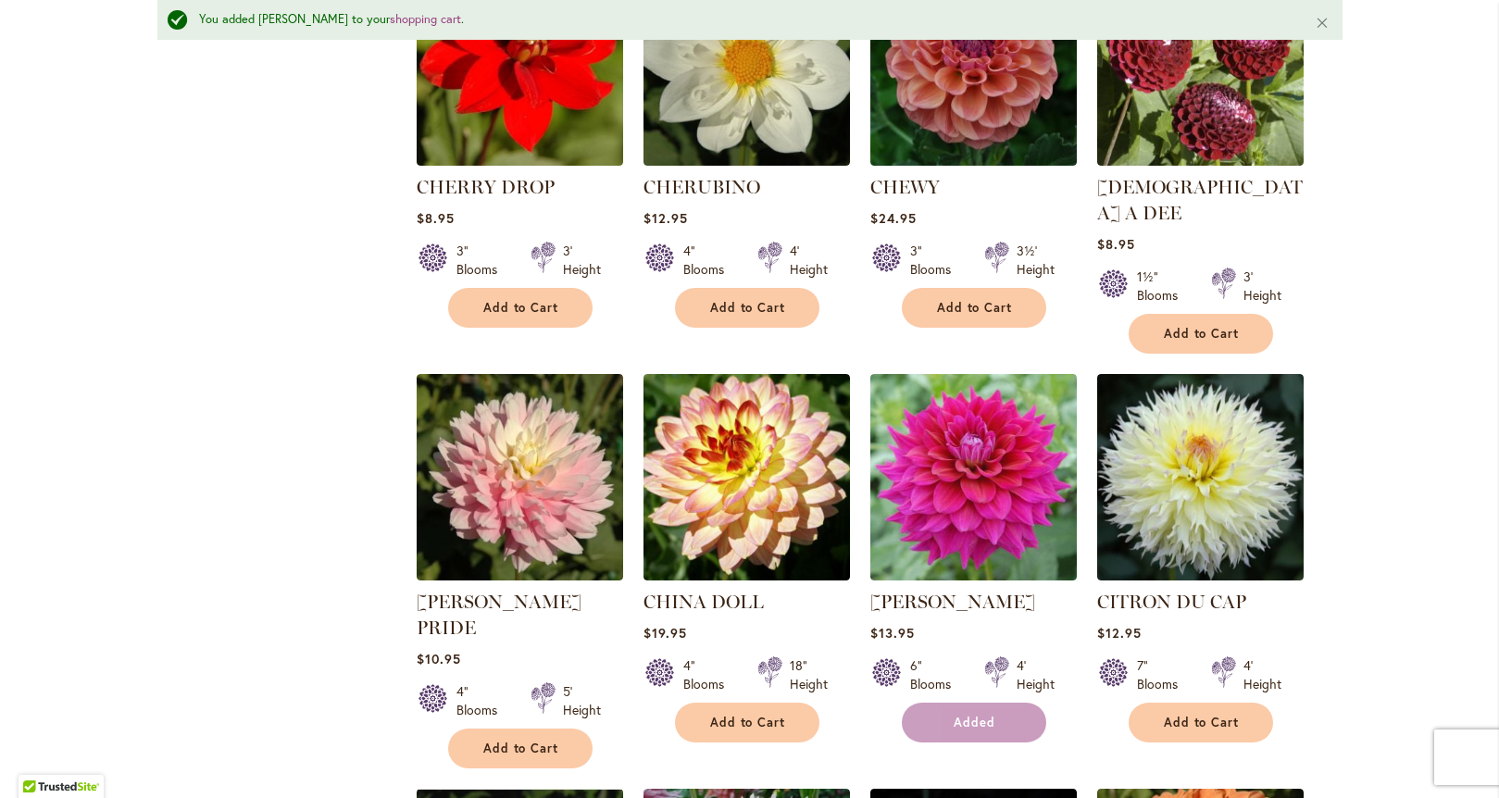
scroll to position [989, 0]
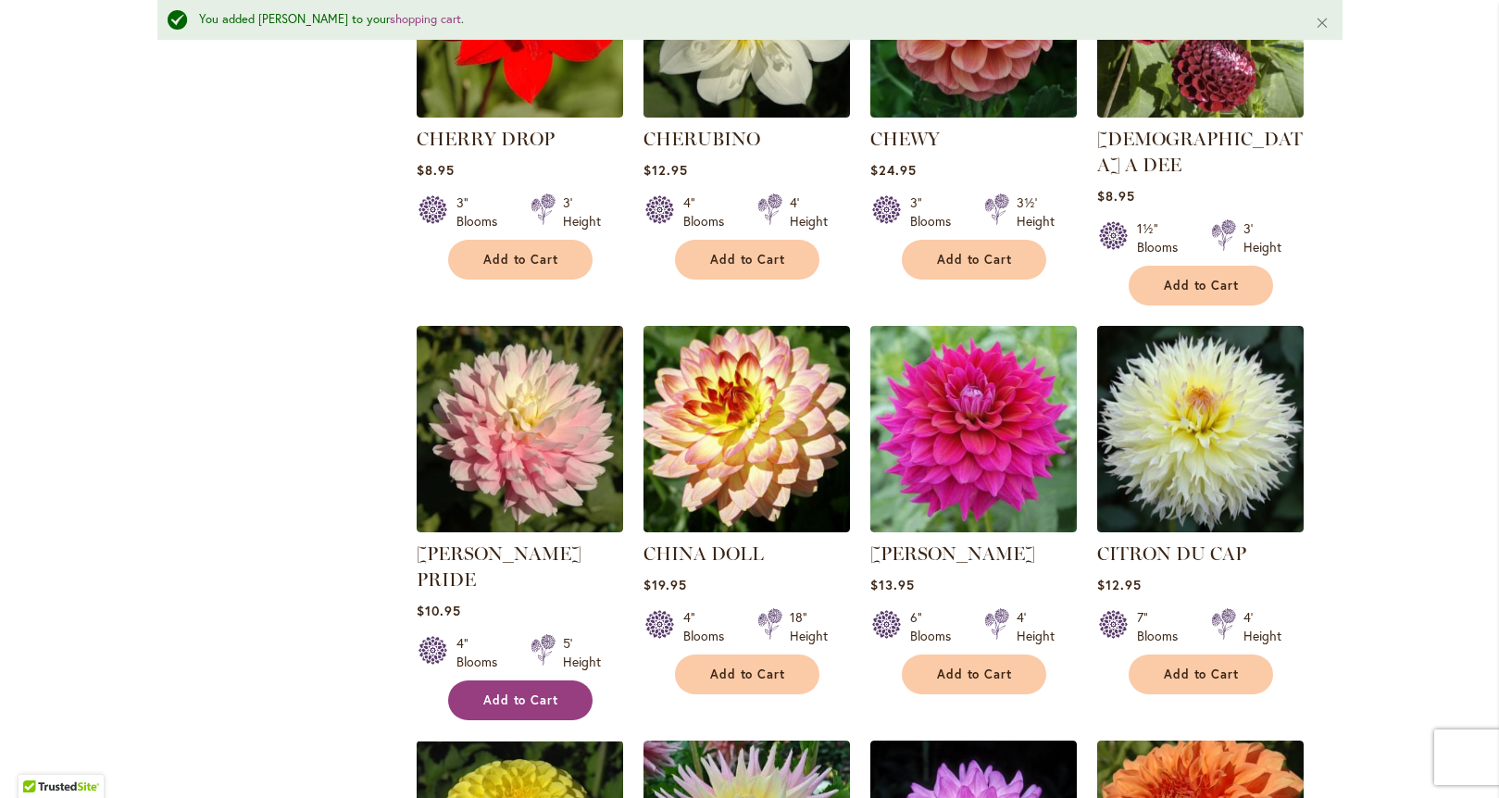
click at [518, 693] on span "Add to Cart" at bounding box center [521, 701] width 76 height 16
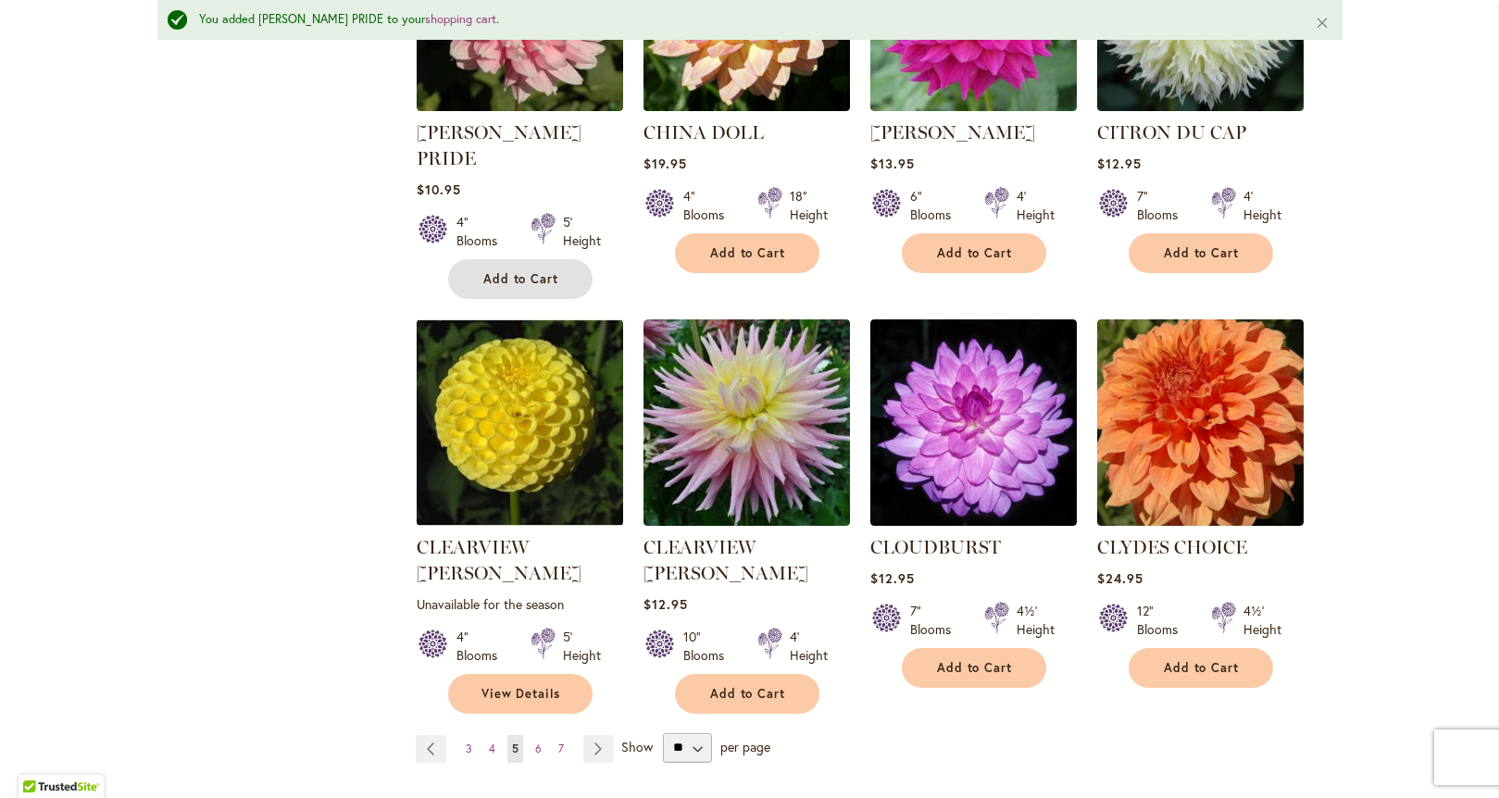
scroll to position [1414, 0]
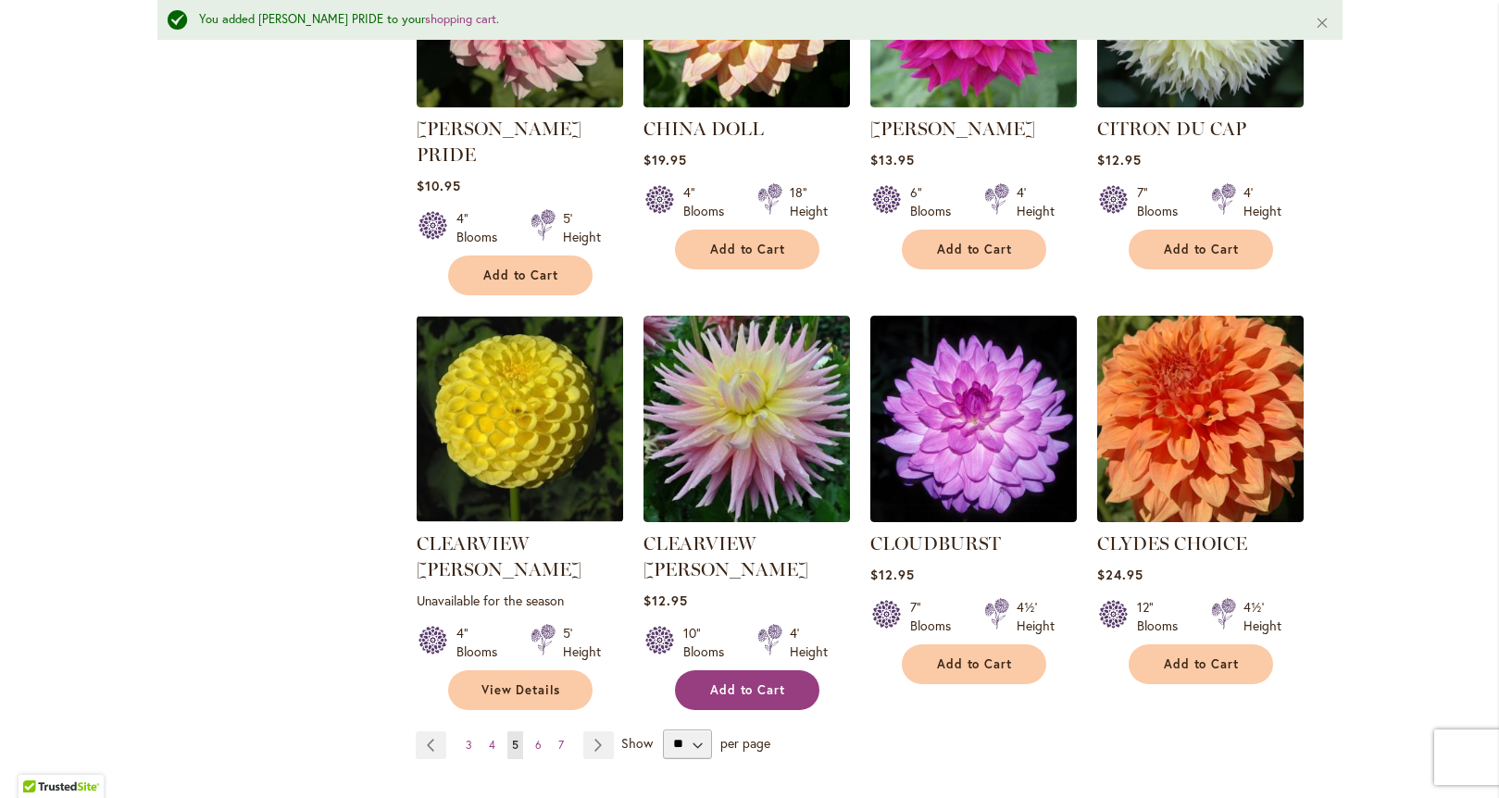
click at [750, 682] on span "Add to Cart" at bounding box center [748, 690] width 76 height 16
click at [535, 738] on span "6" at bounding box center [538, 745] width 6 height 14
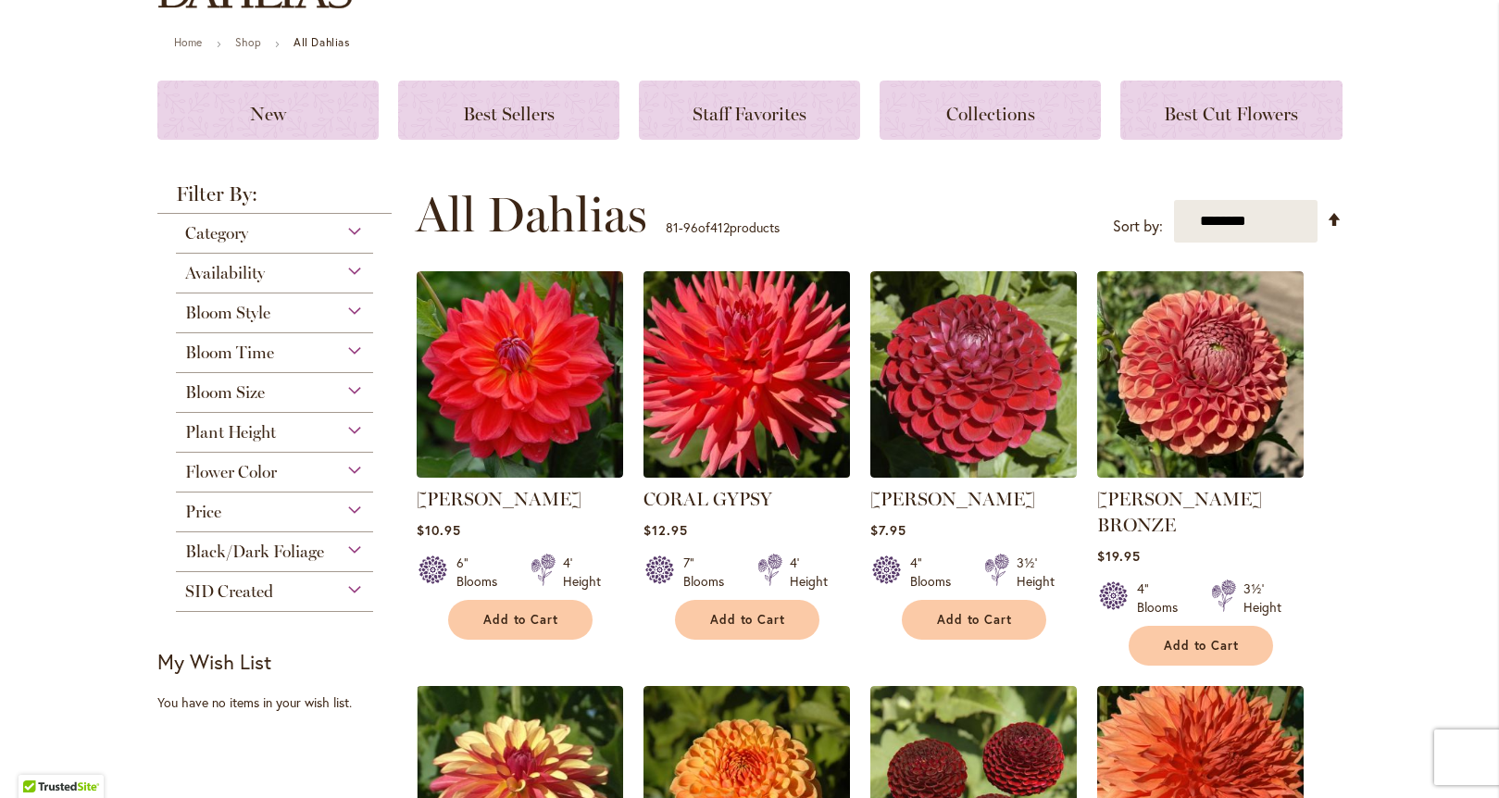
scroll to position [192, 0]
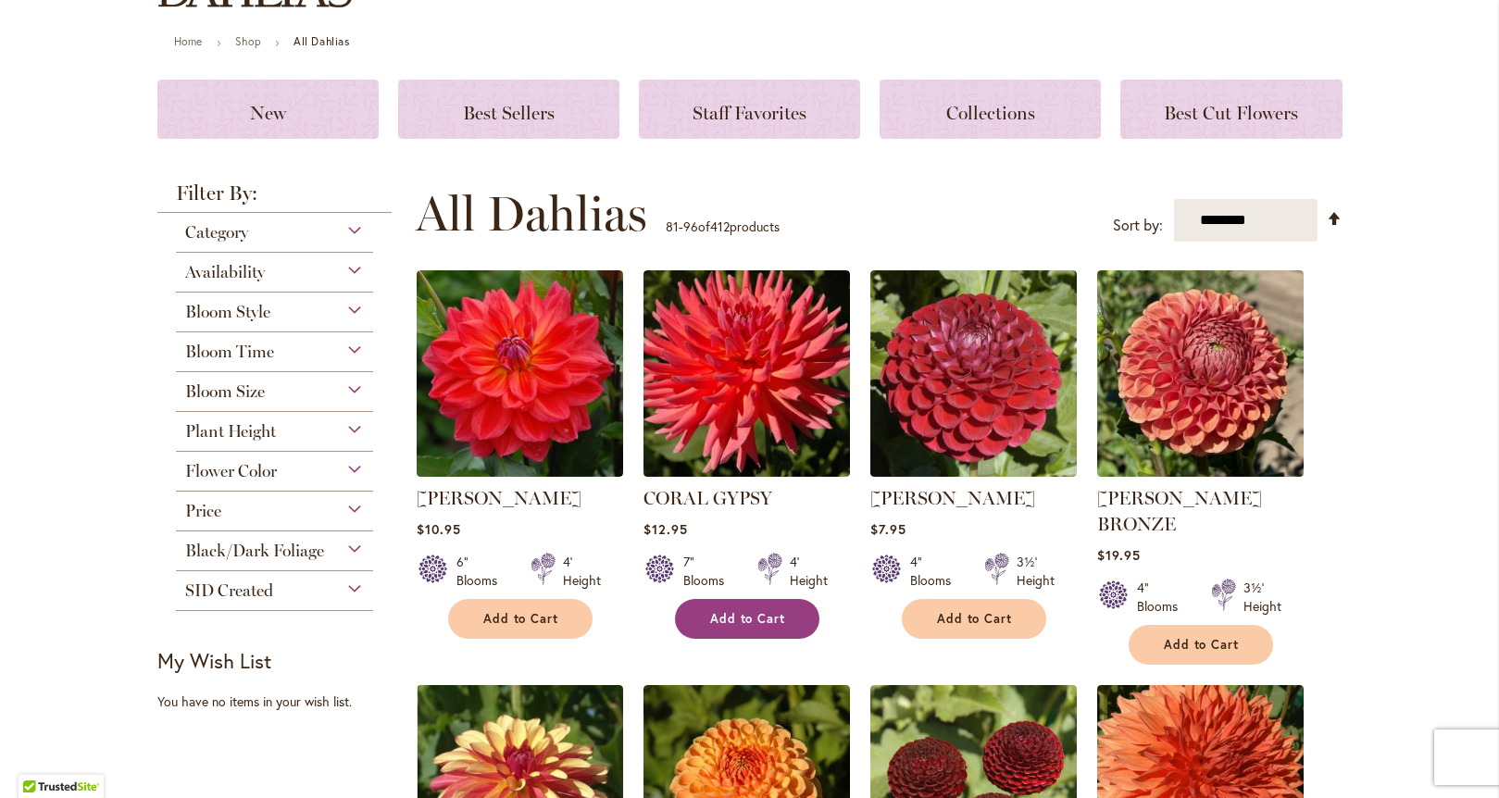
click at [743, 616] on span "Add to Cart" at bounding box center [748, 619] width 76 height 16
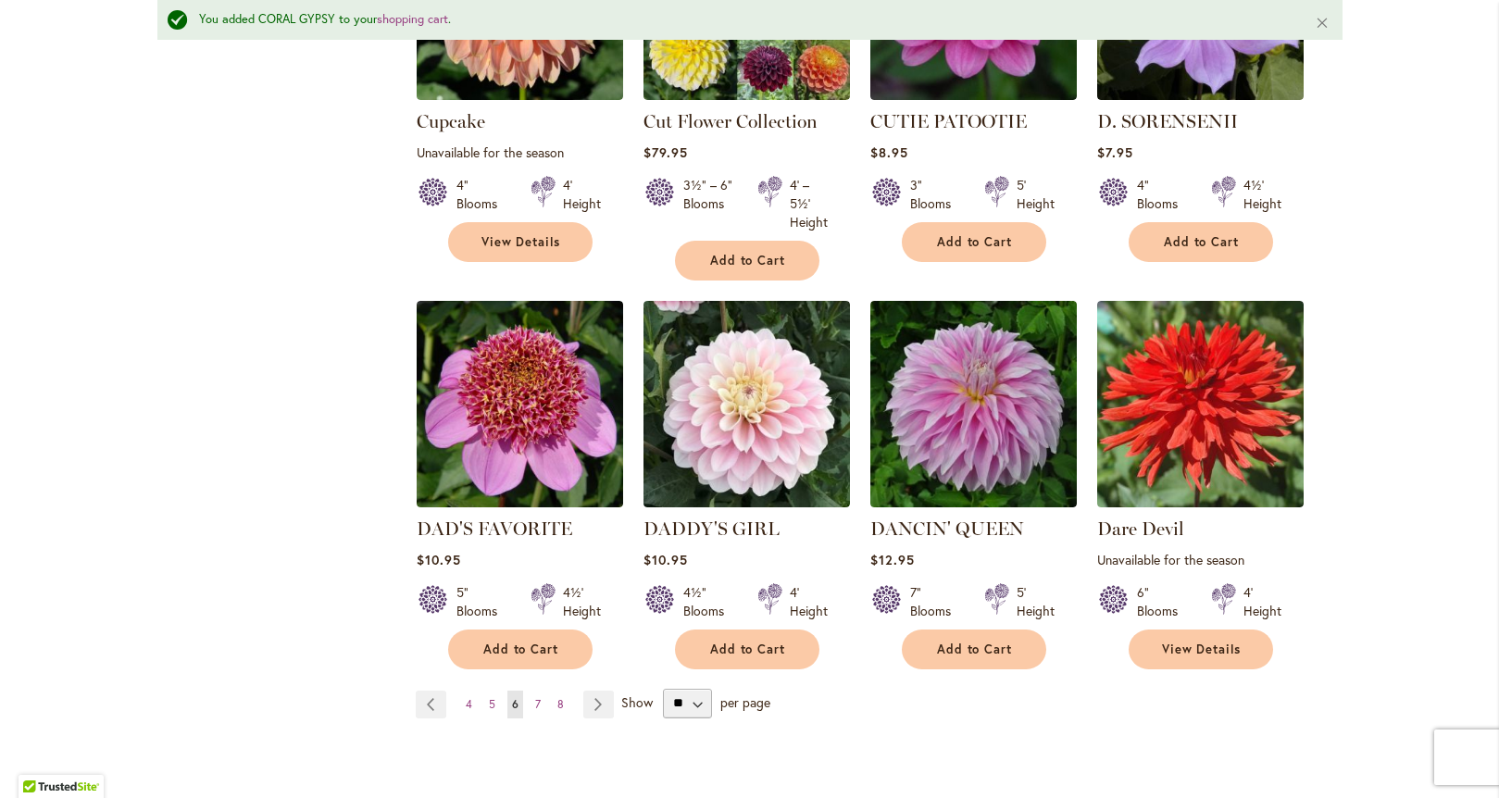
scroll to position [1458, 0]
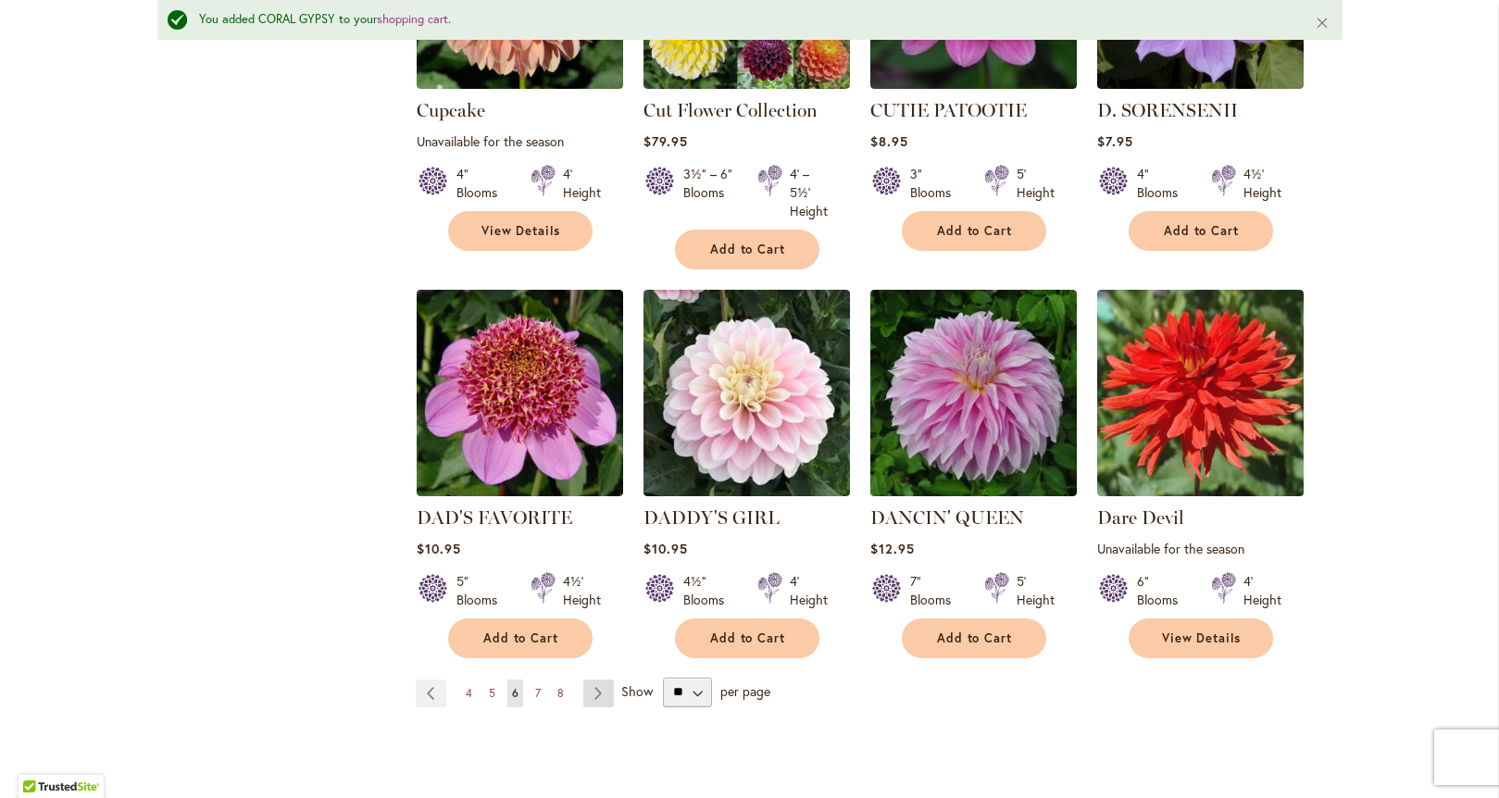
click at [597, 680] on link "Page Next" at bounding box center [598, 694] width 31 height 28
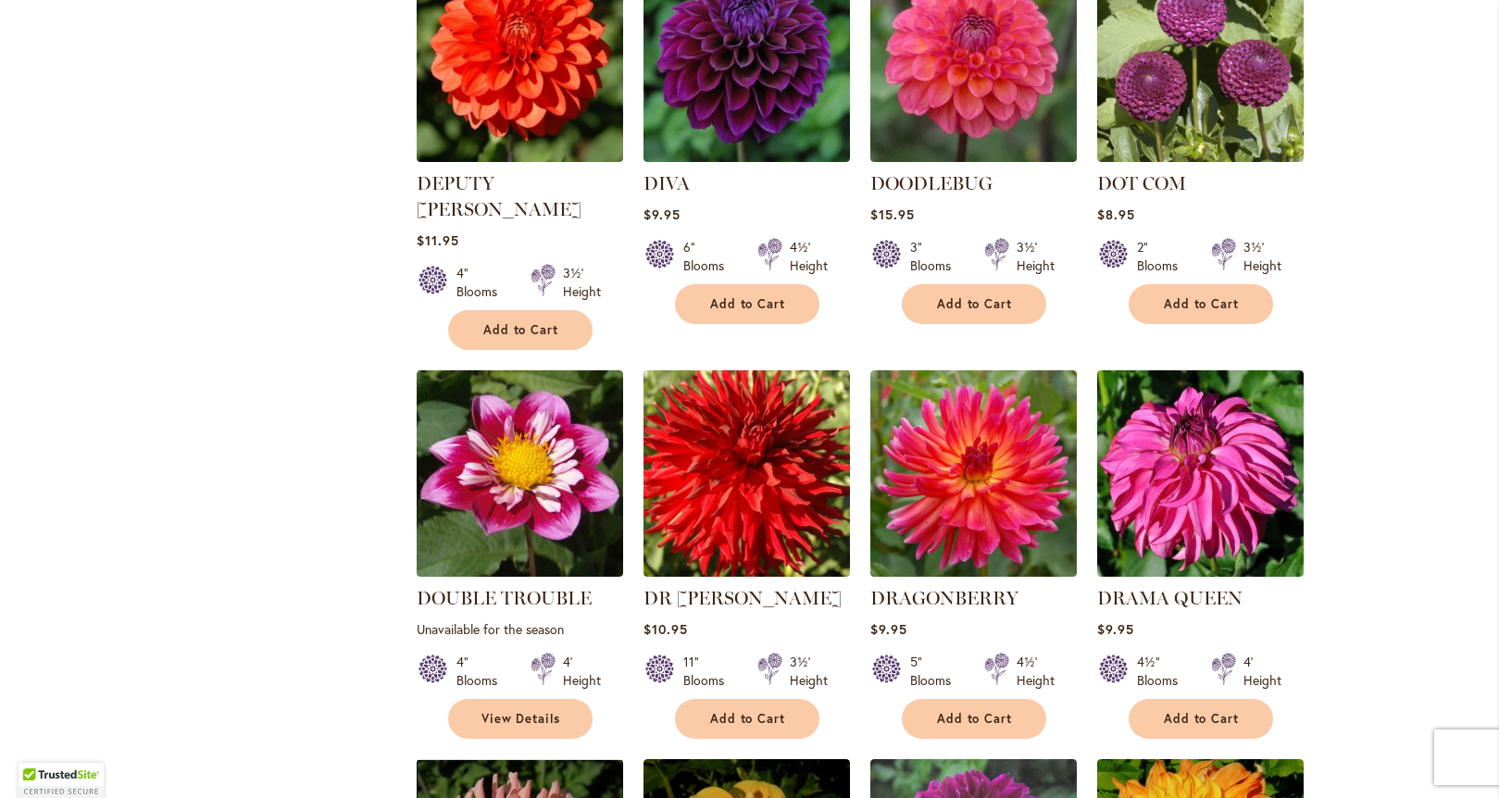
scroll to position [1019, 0]
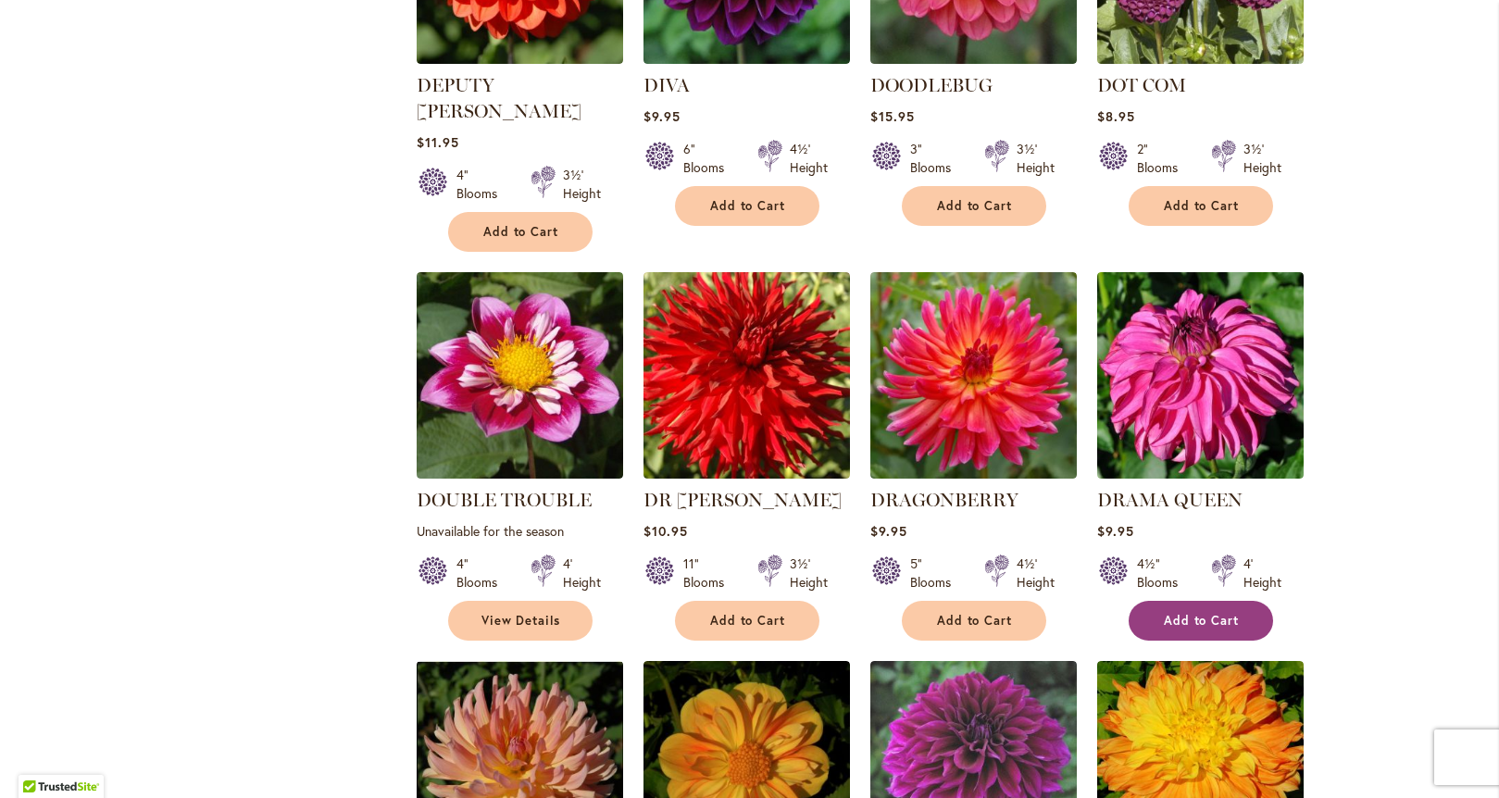
click at [1218, 601] on button "Add to Cart" at bounding box center [1201, 621] width 144 height 40
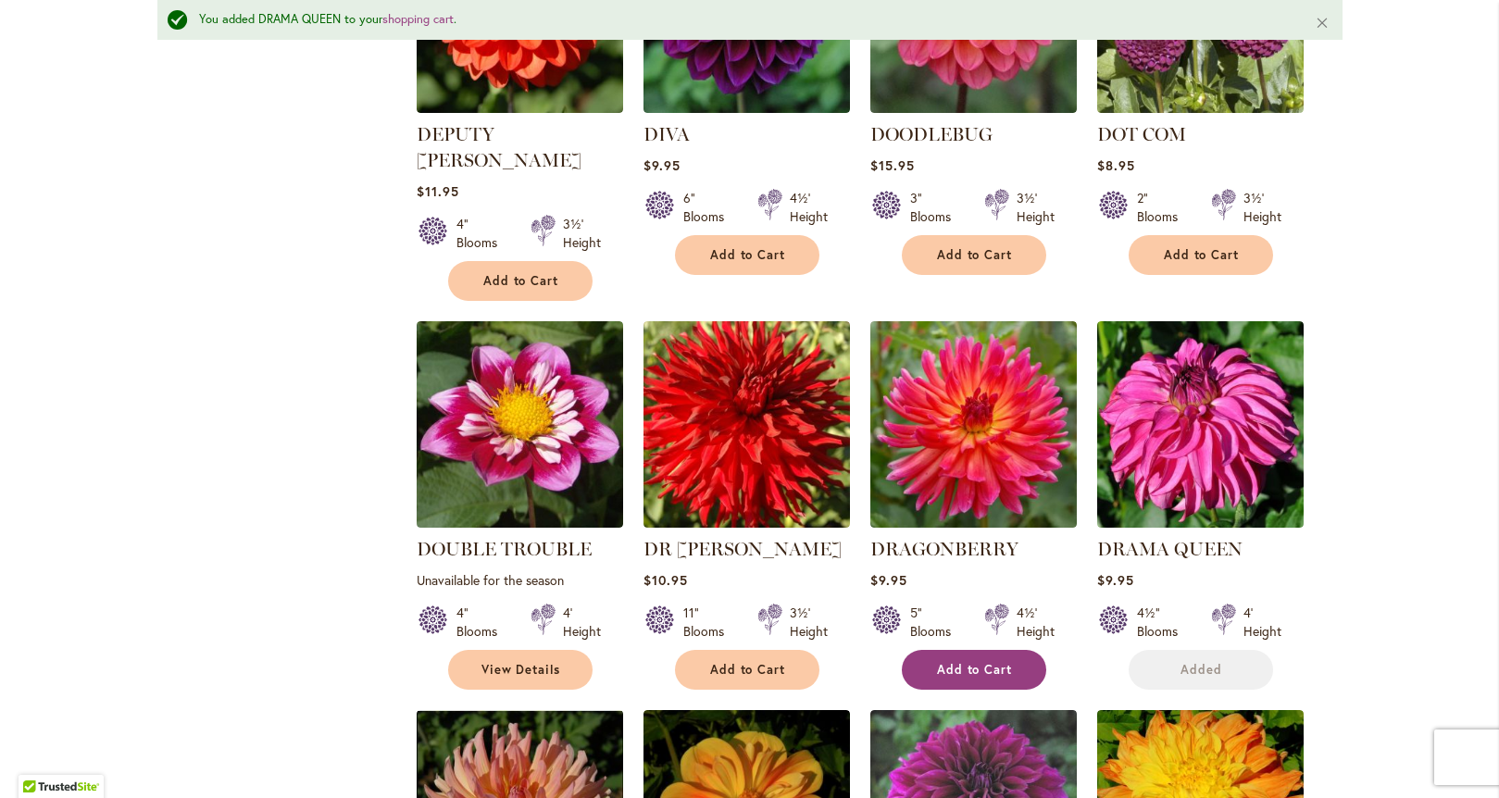
scroll to position [1068, 0]
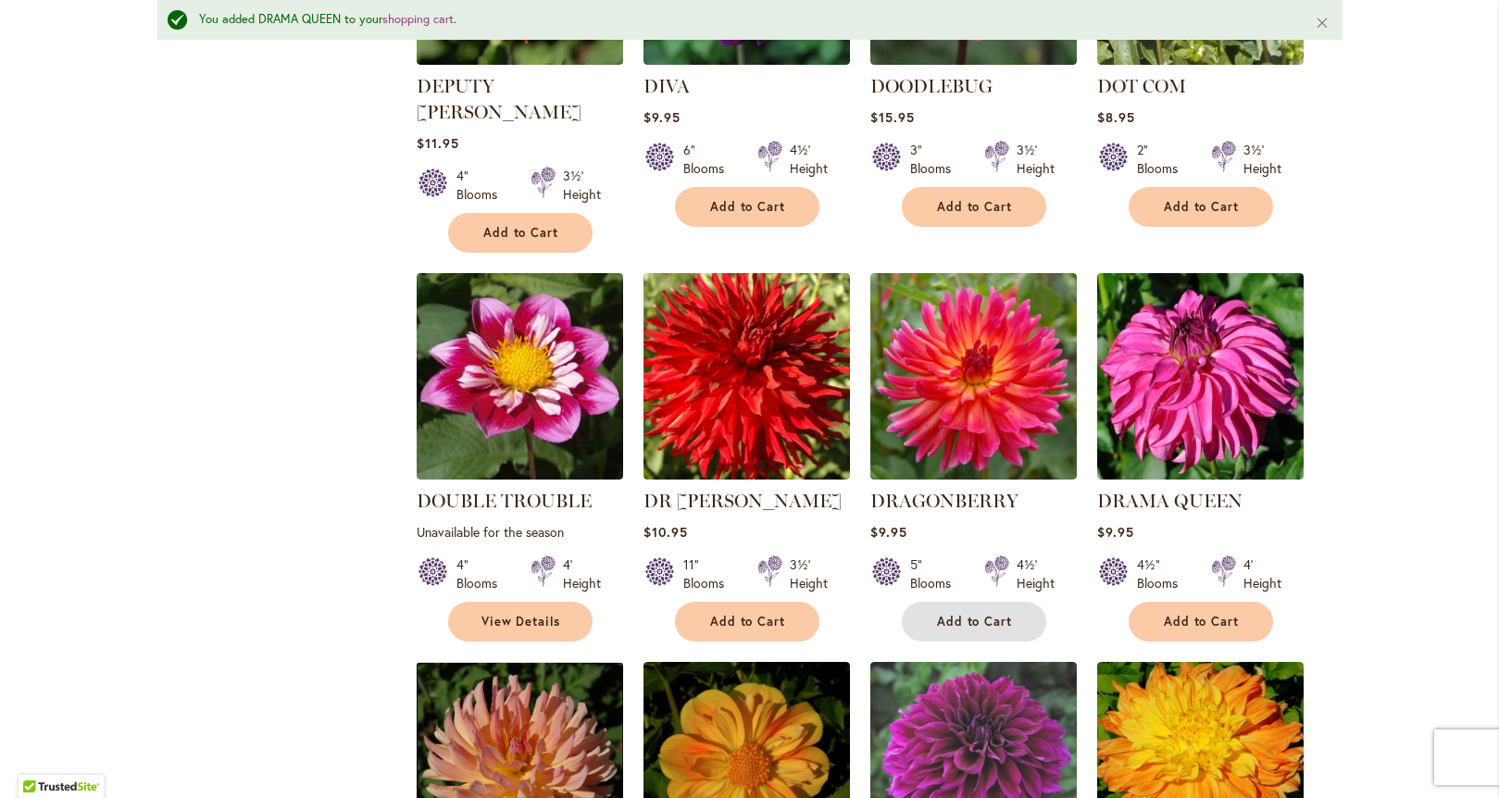
click at [961, 614] on span "Add to Cart" at bounding box center [975, 622] width 76 height 16
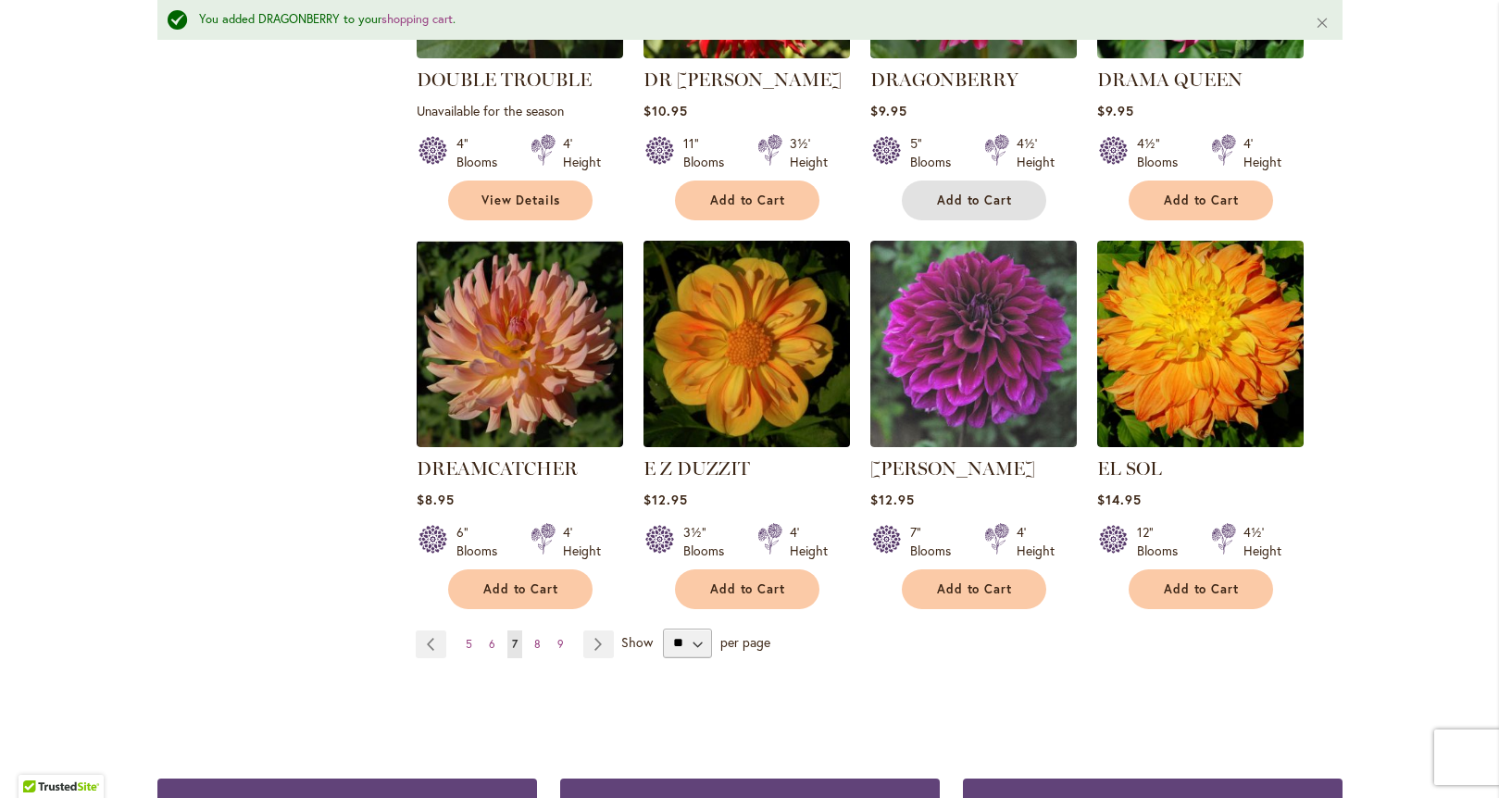
scroll to position [1571, 0]
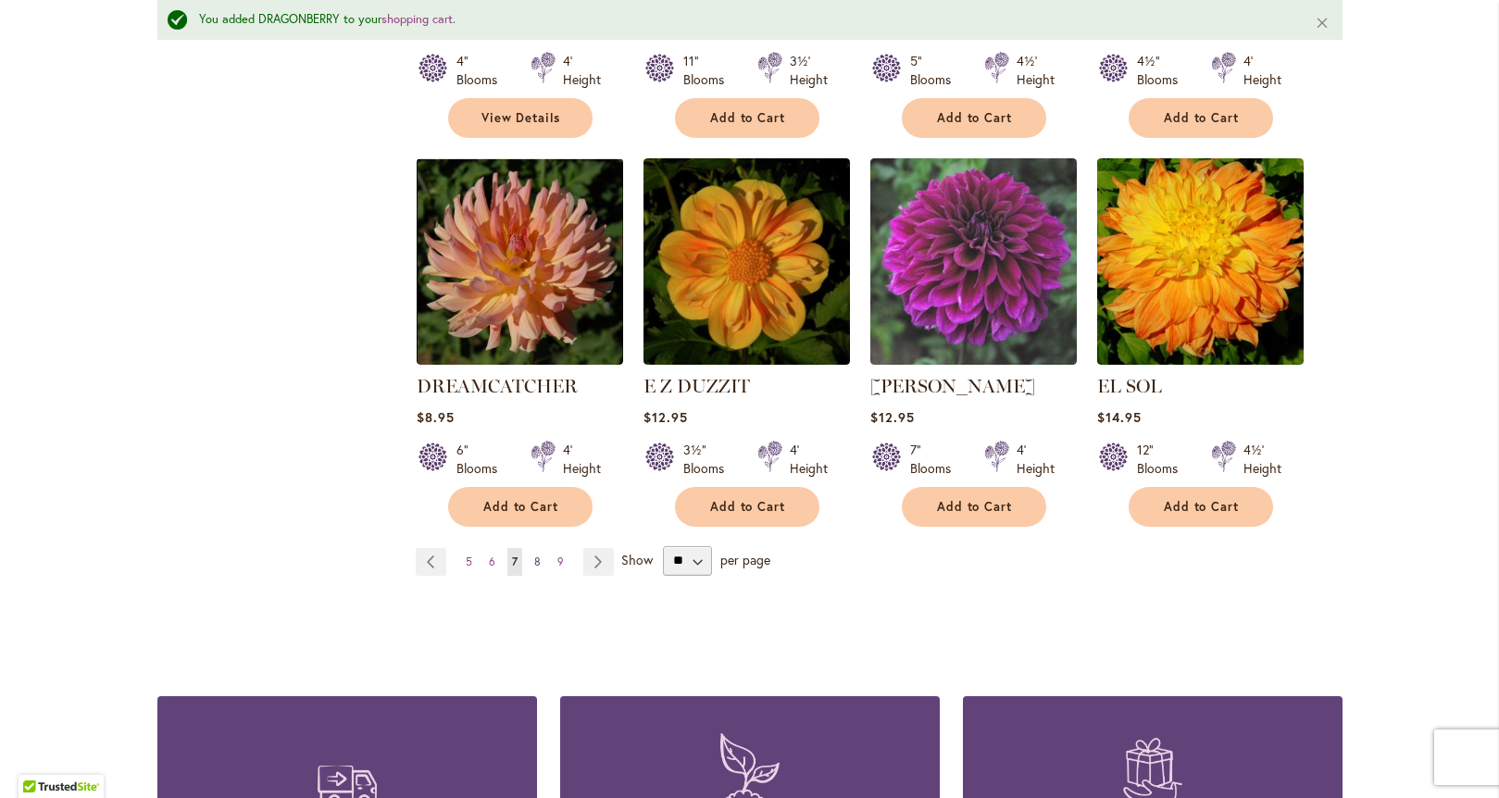
click at [534, 548] on link "Page 8" at bounding box center [538, 562] width 16 height 28
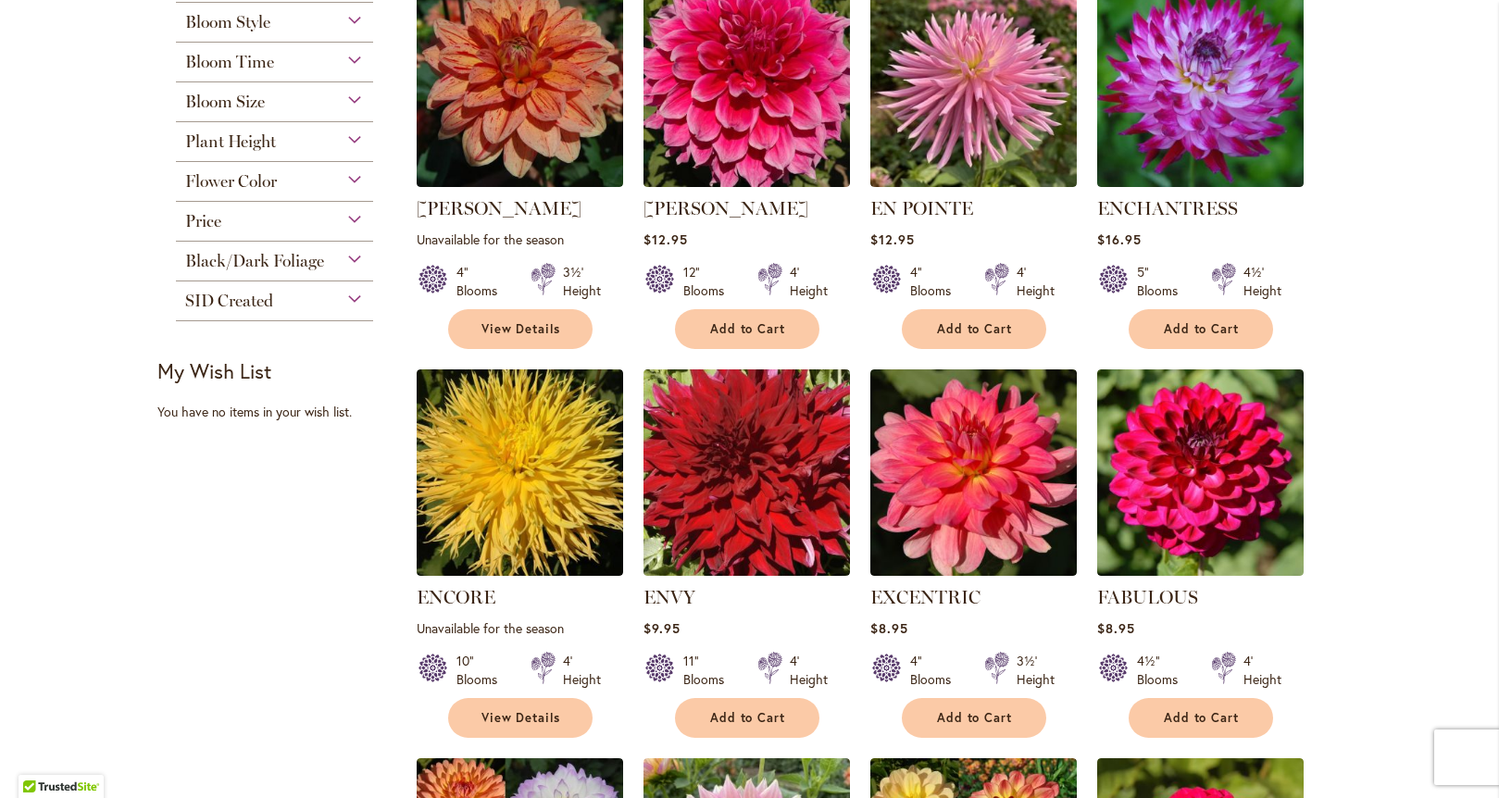
scroll to position [481, 0]
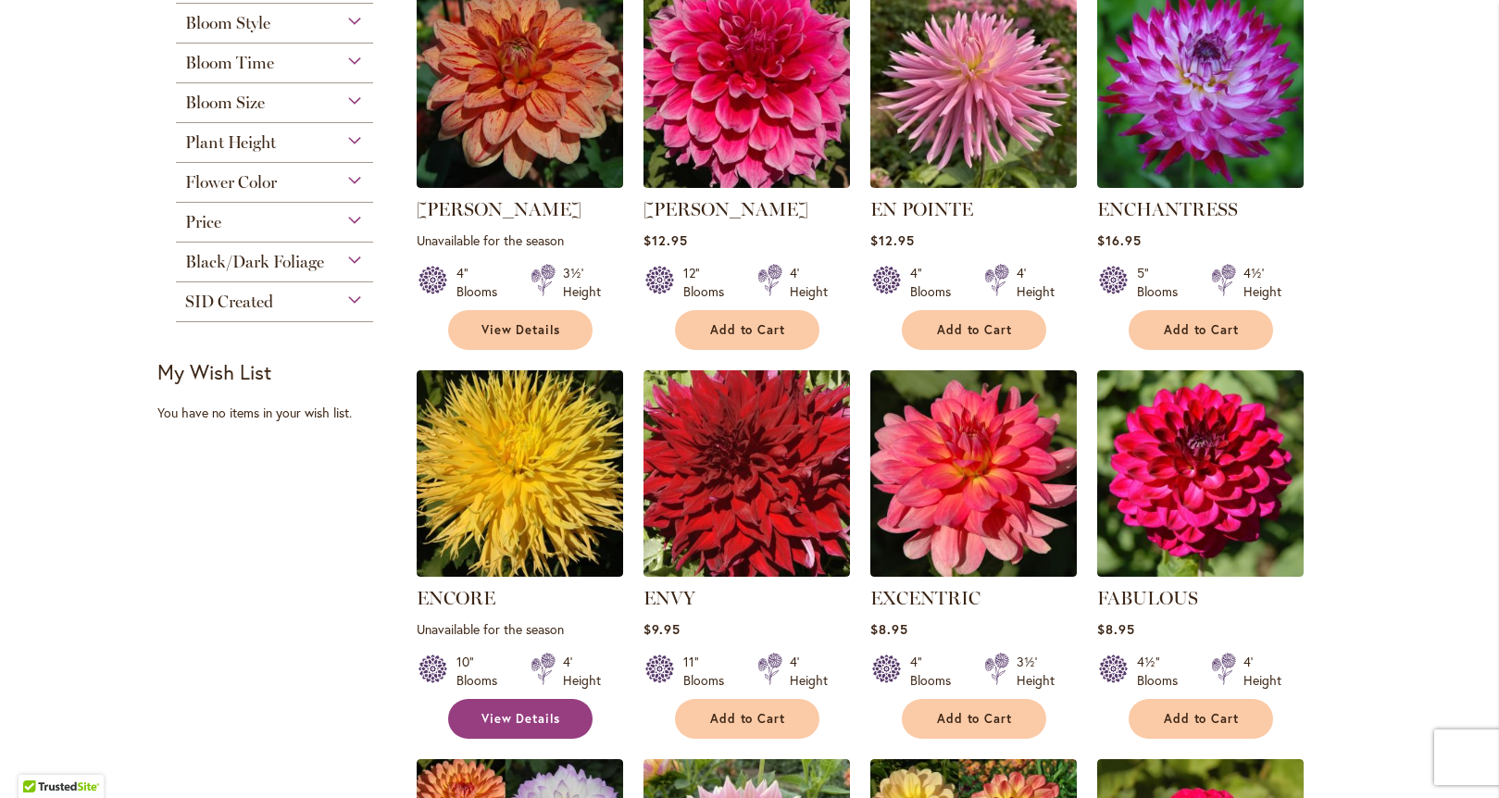
click at [523, 725] on span "View Details" at bounding box center [521, 719] width 80 height 16
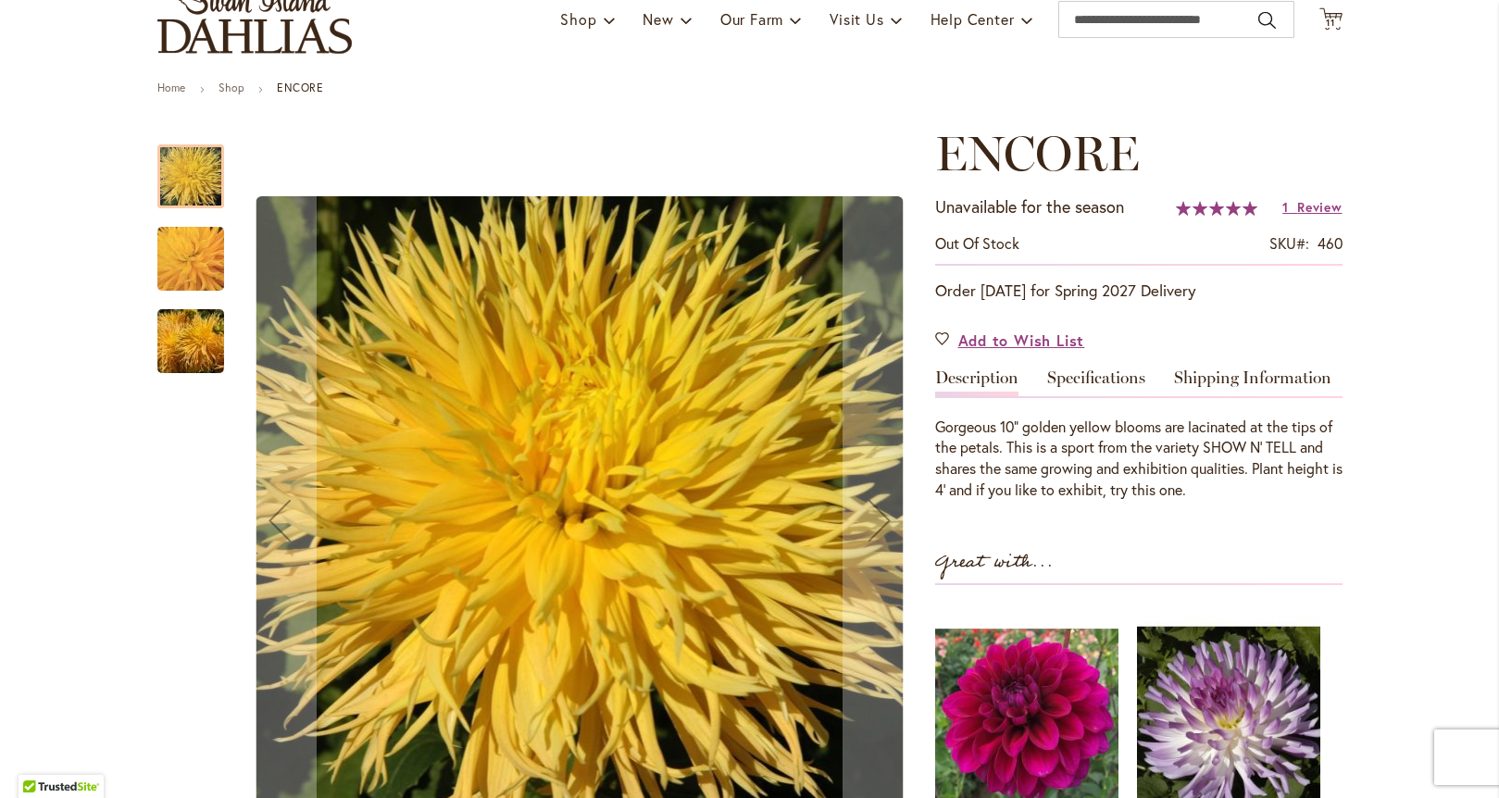
scroll to position [231, 0]
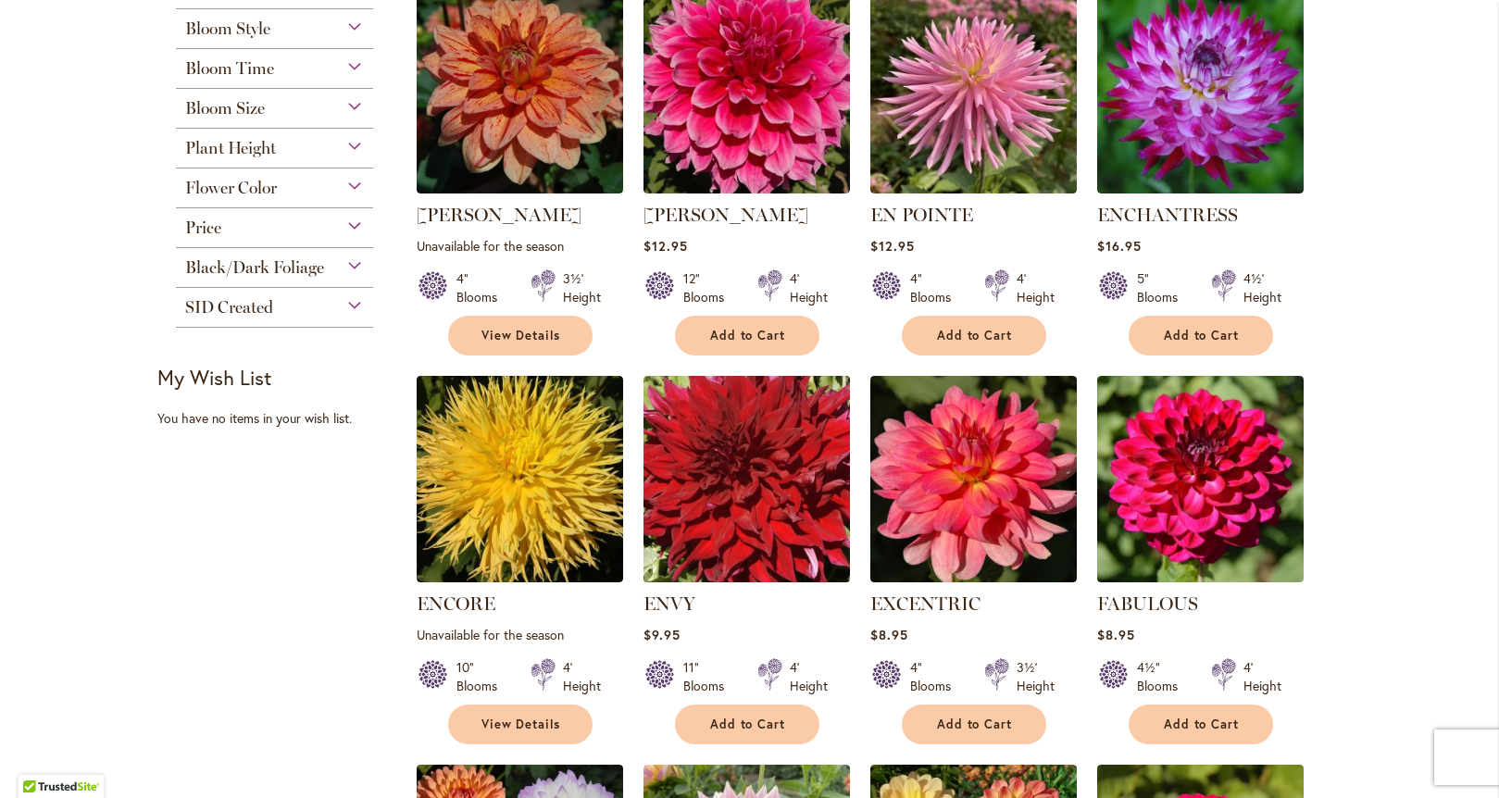
scroll to position [354, 0]
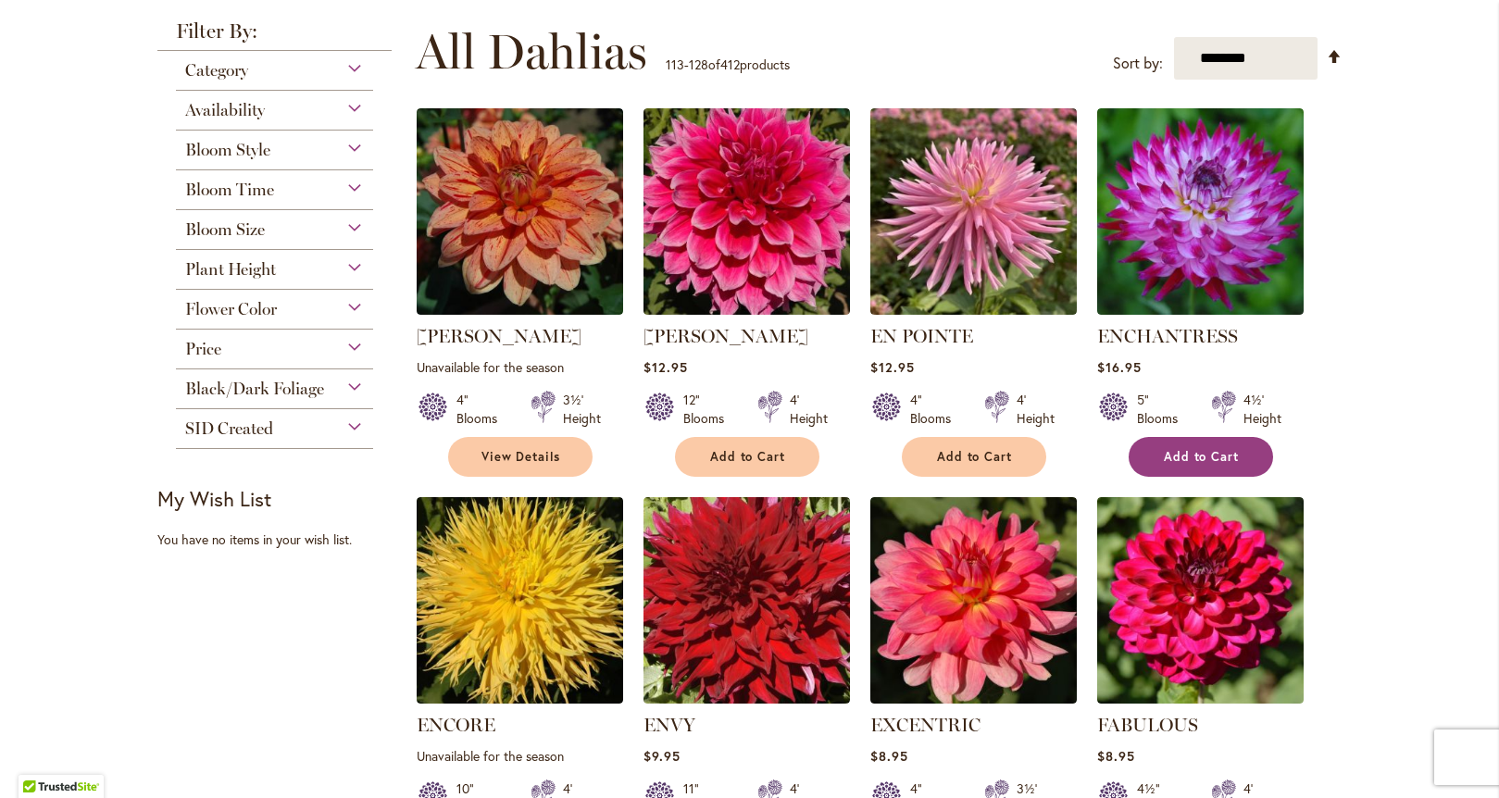
click at [1192, 452] on span "Add to Cart" at bounding box center [1202, 457] width 76 height 16
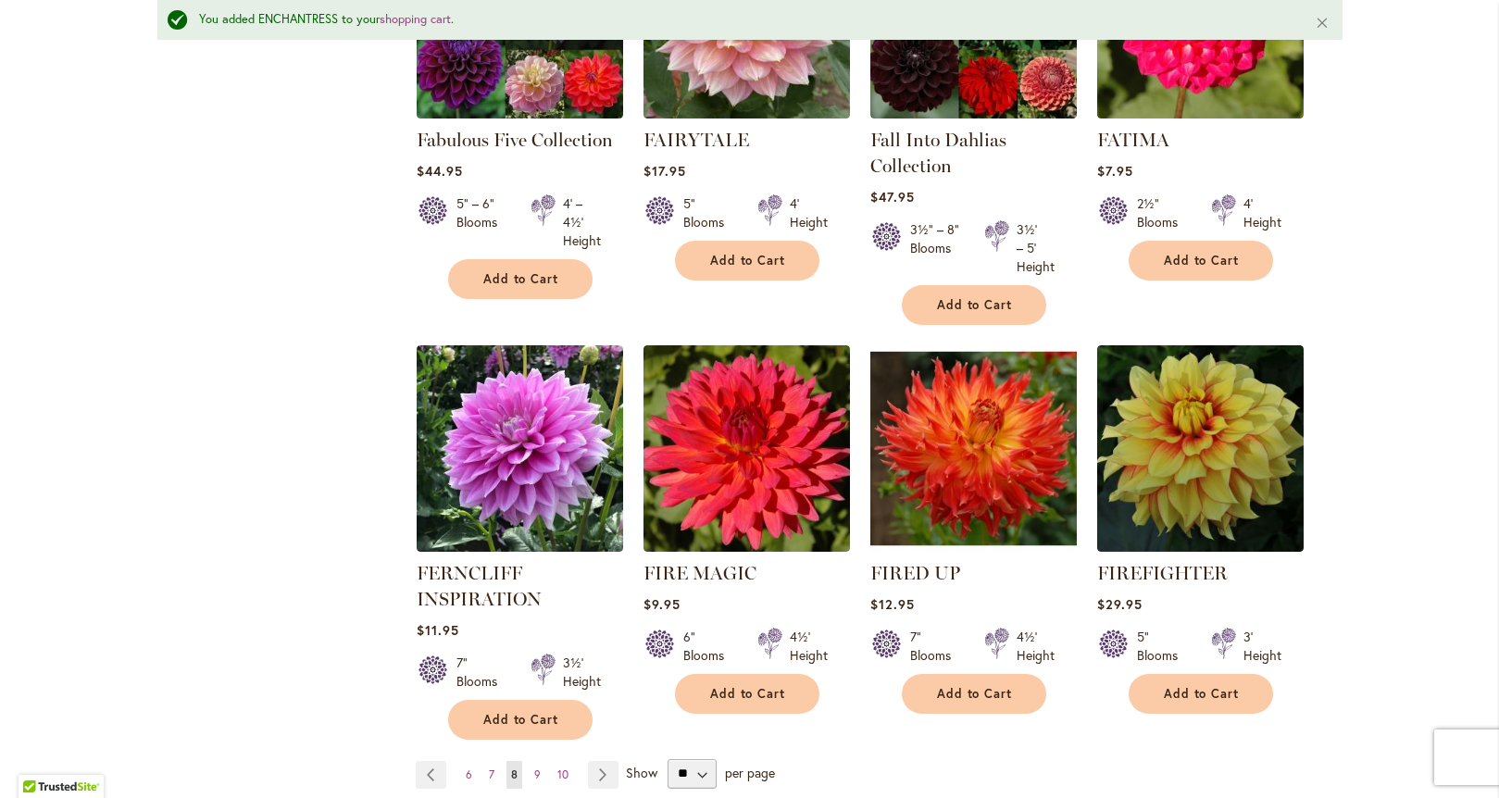
scroll to position [1588, 0]
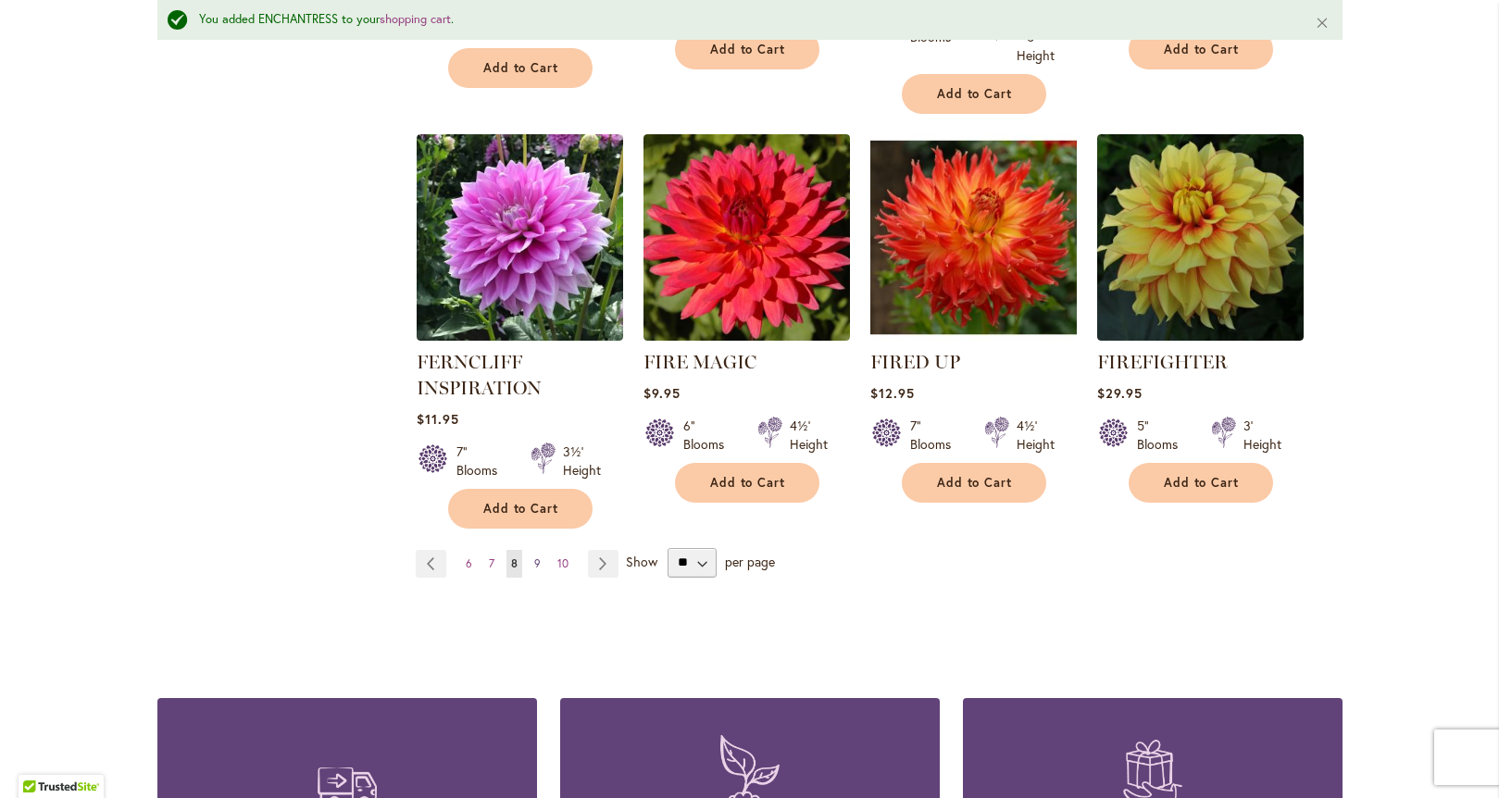
click at [534, 560] on link "Page 9" at bounding box center [538, 564] width 16 height 28
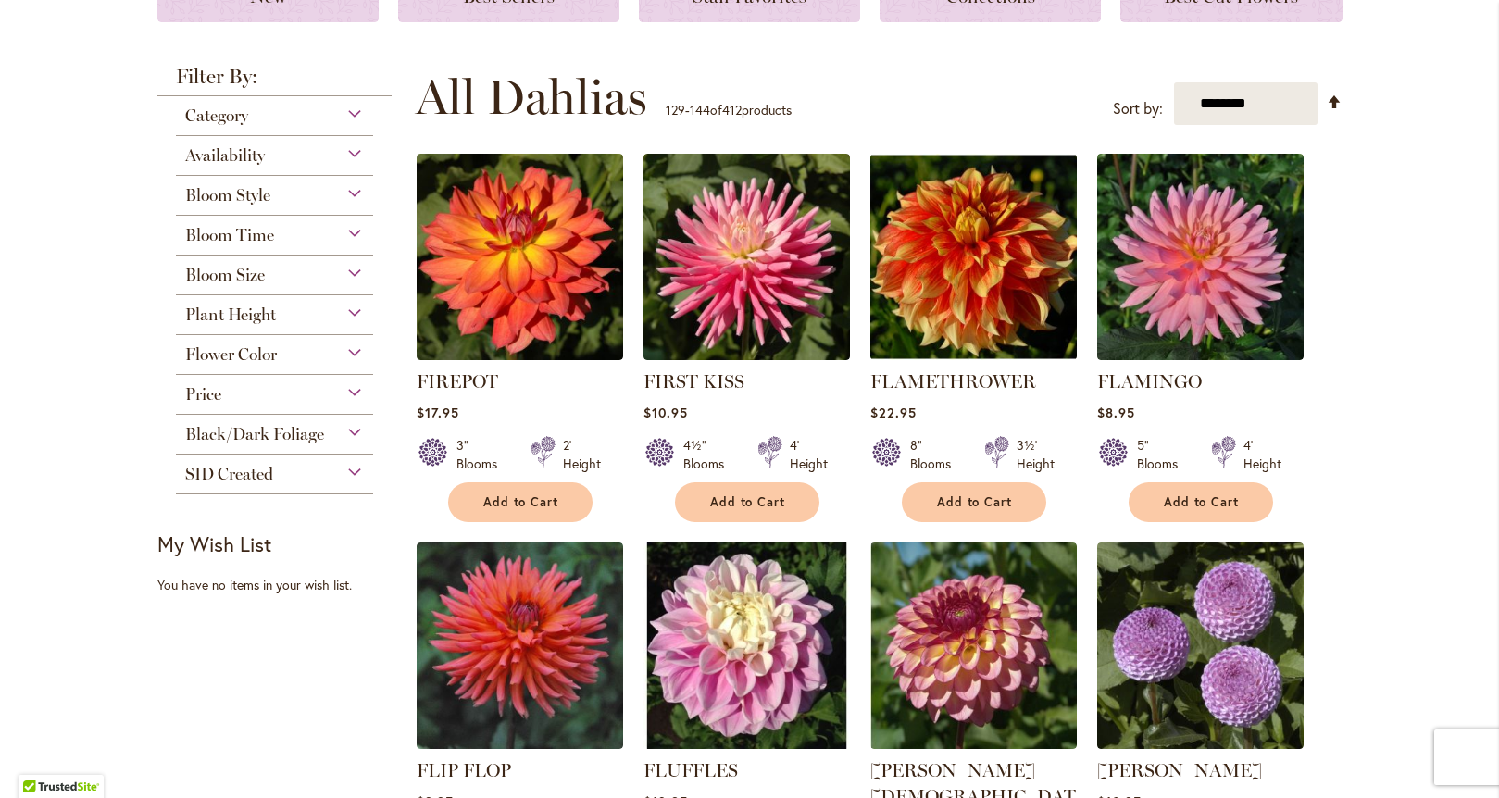
scroll to position [320, 0]
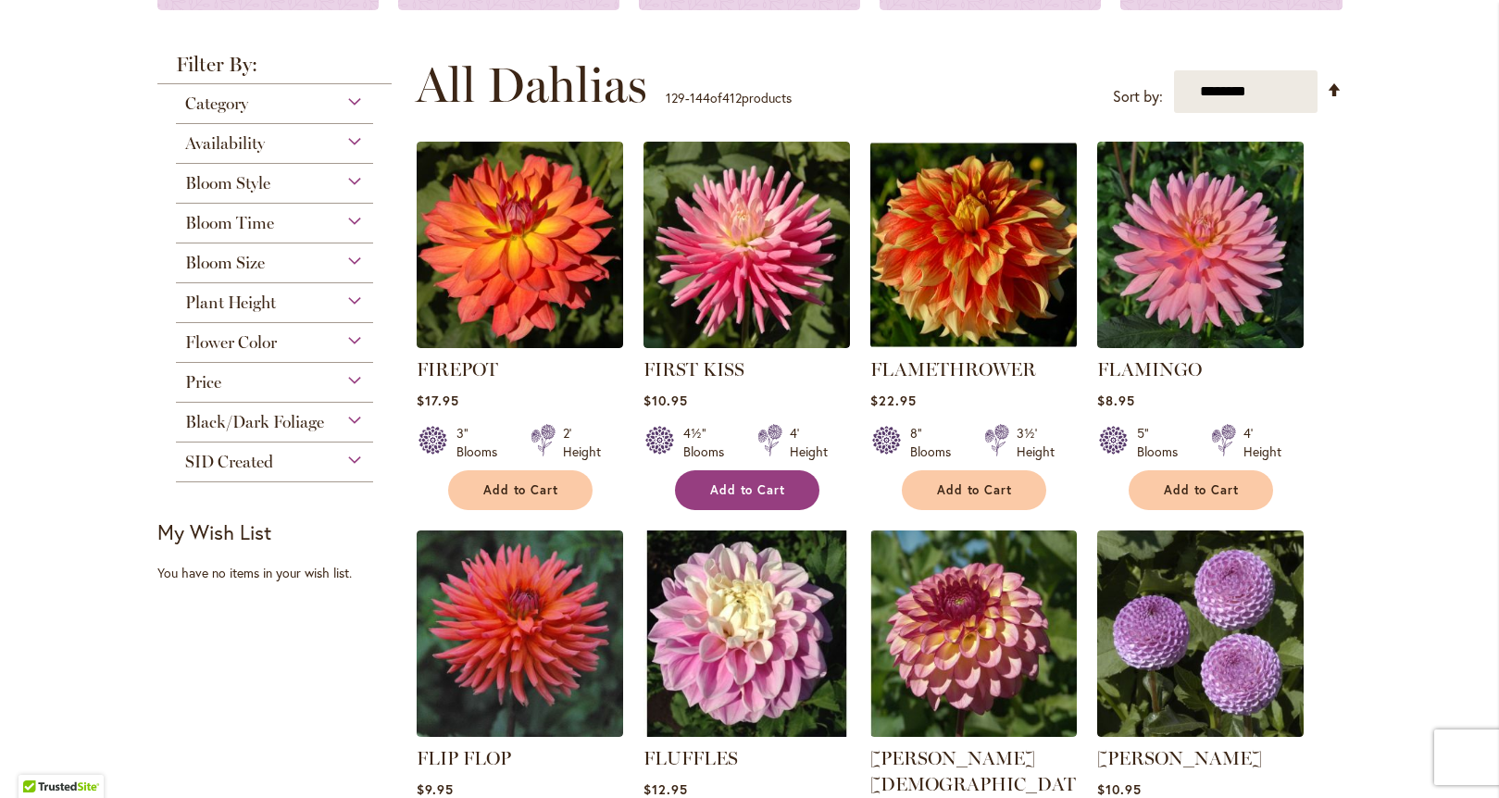
click at [753, 483] on span "Add to Cart" at bounding box center [748, 490] width 76 height 16
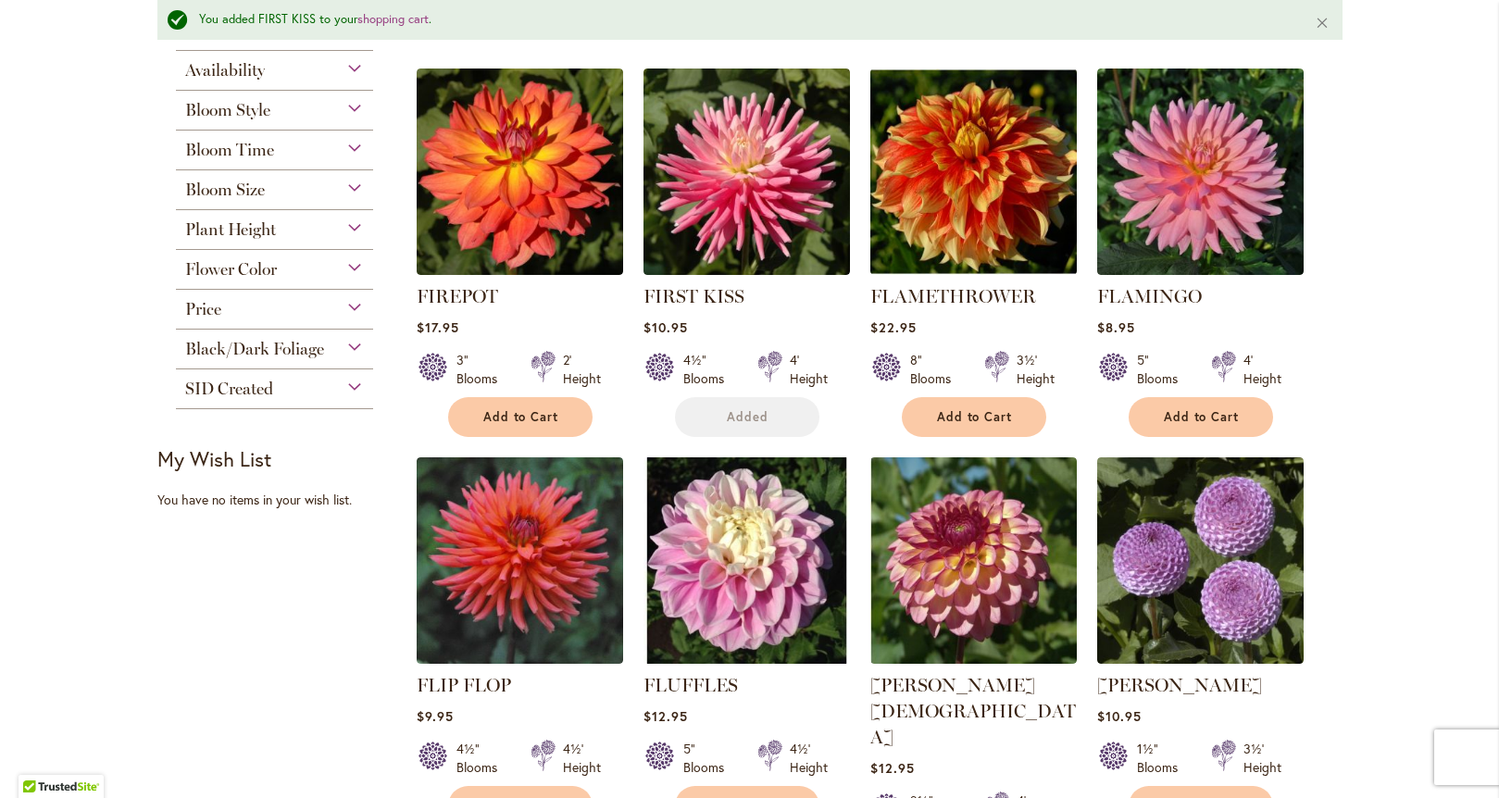
scroll to position [833, 0]
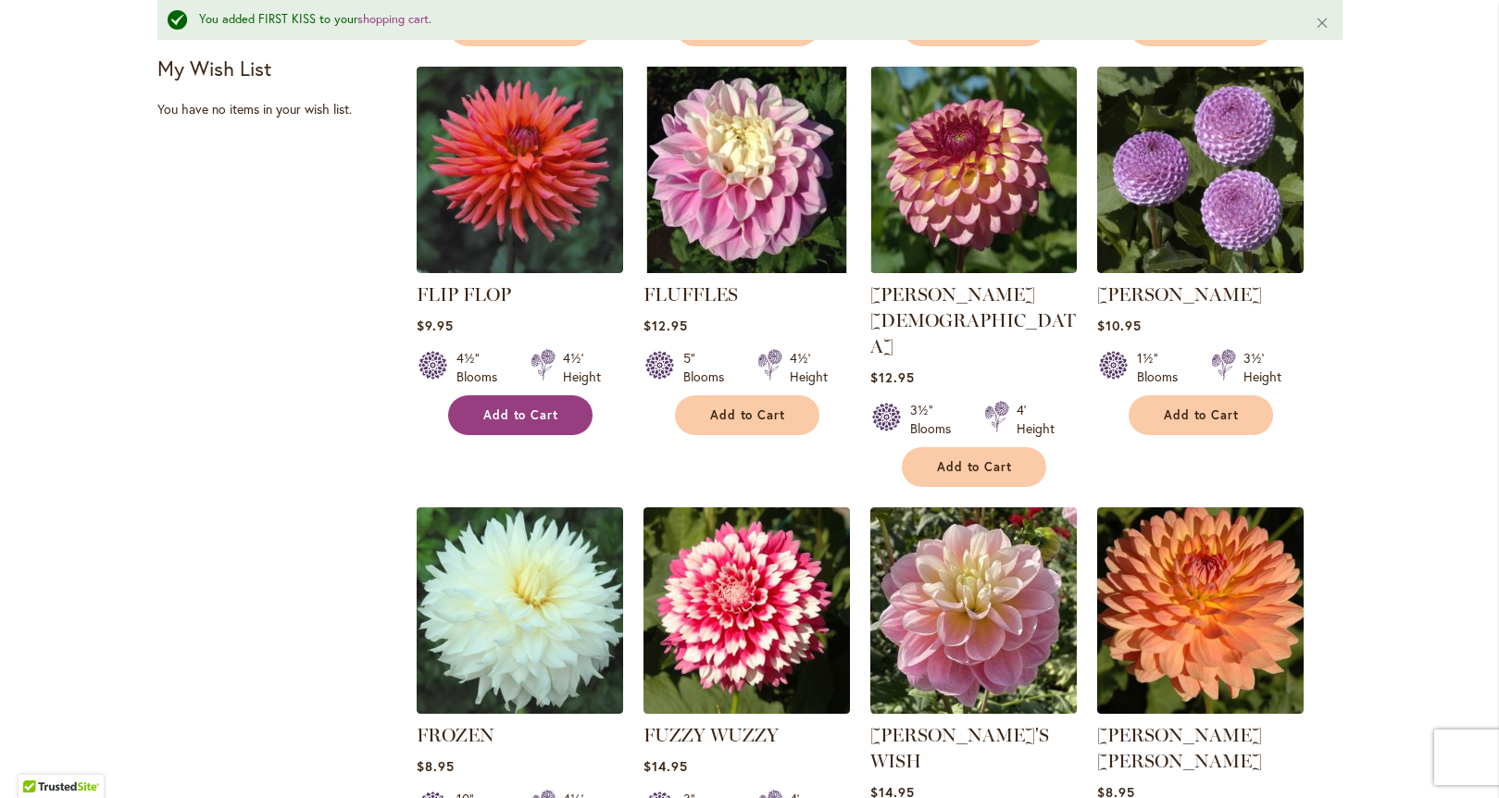
click at [534, 405] on button "Add to Cart" at bounding box center [520, 415] width 144 height 40
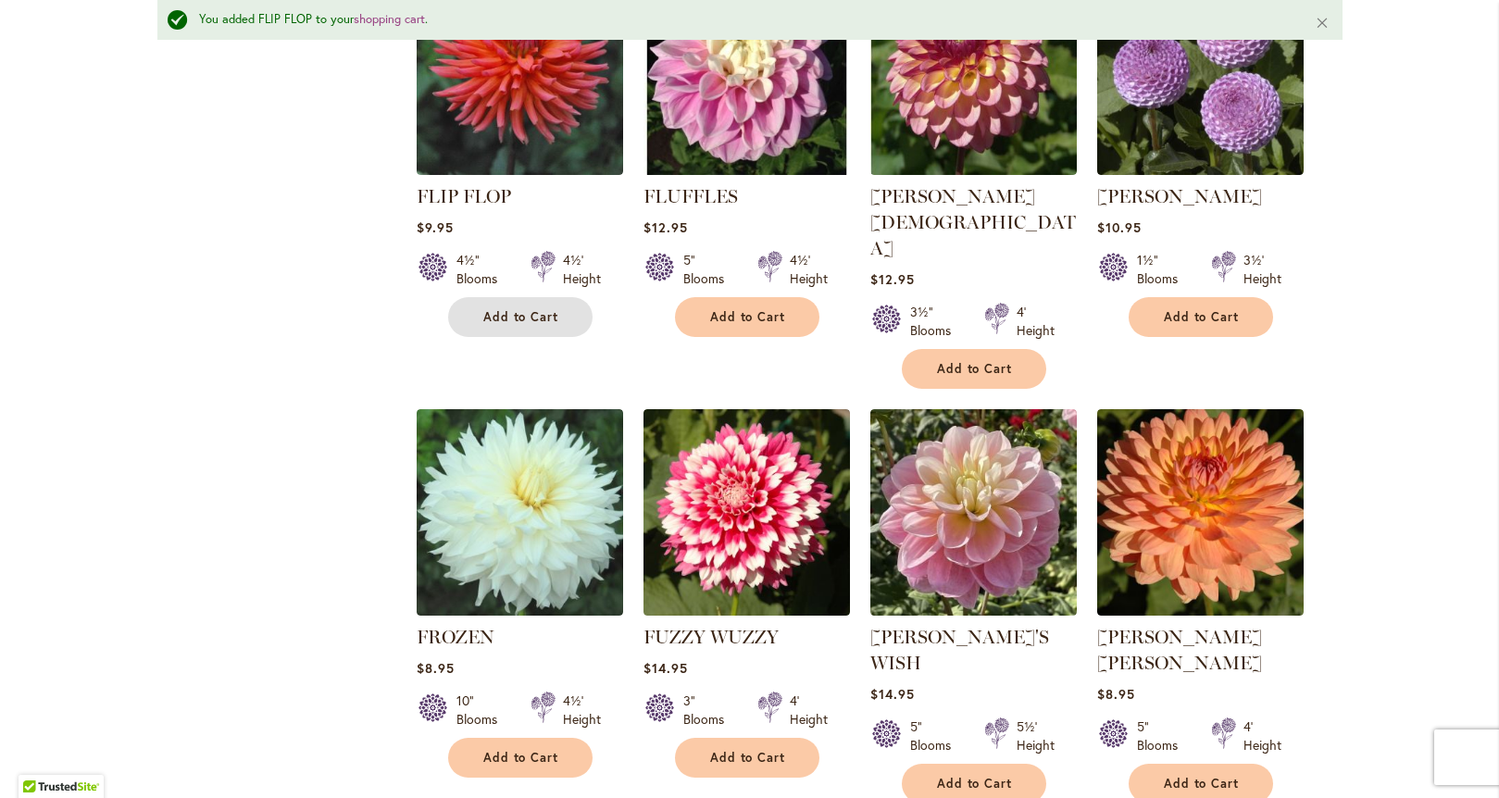
scroll to position [943, 0]
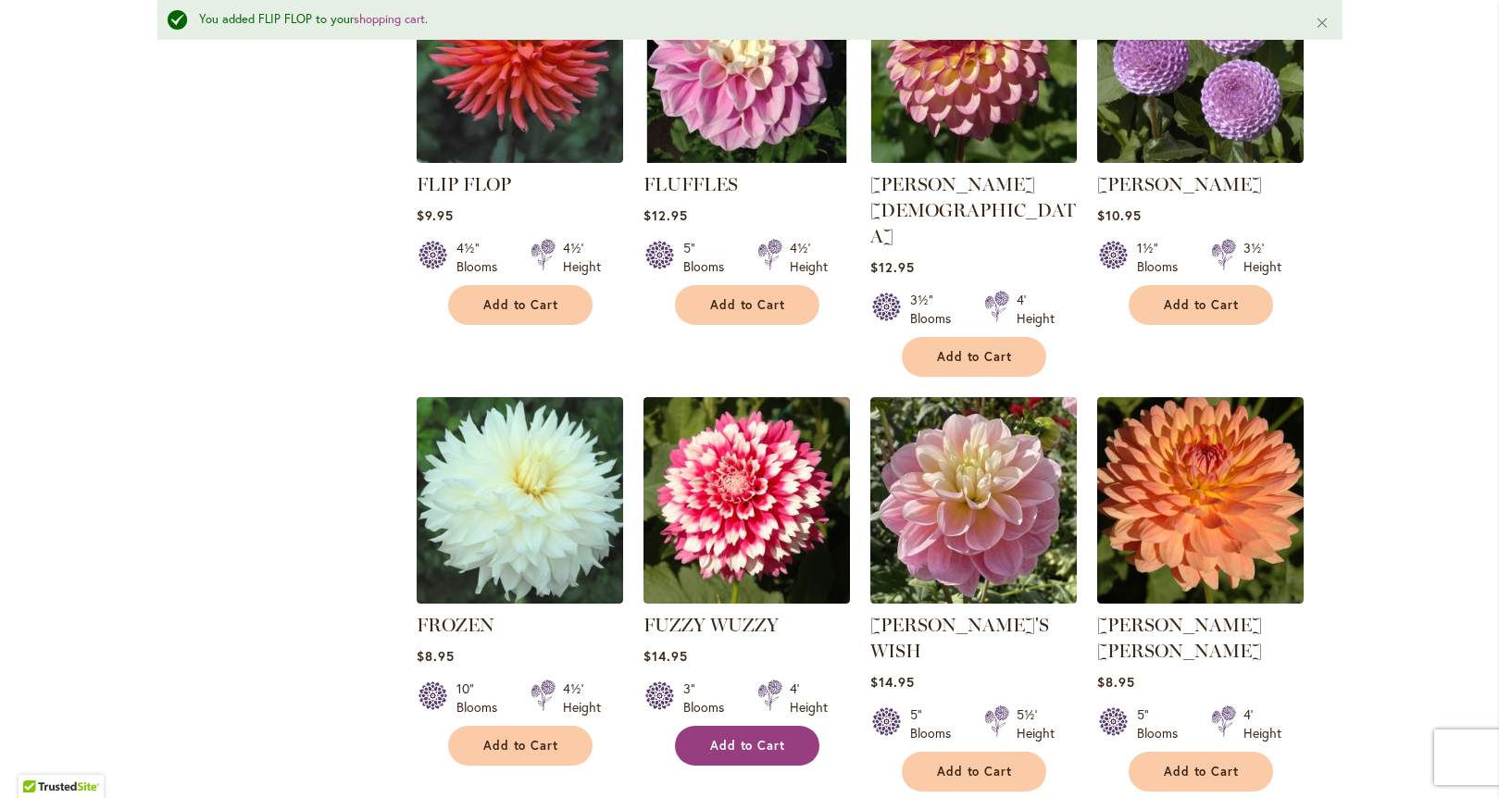
click at [727, 726] on button "Add to Cart" at bounding box center [747, 746] width 144 height 40
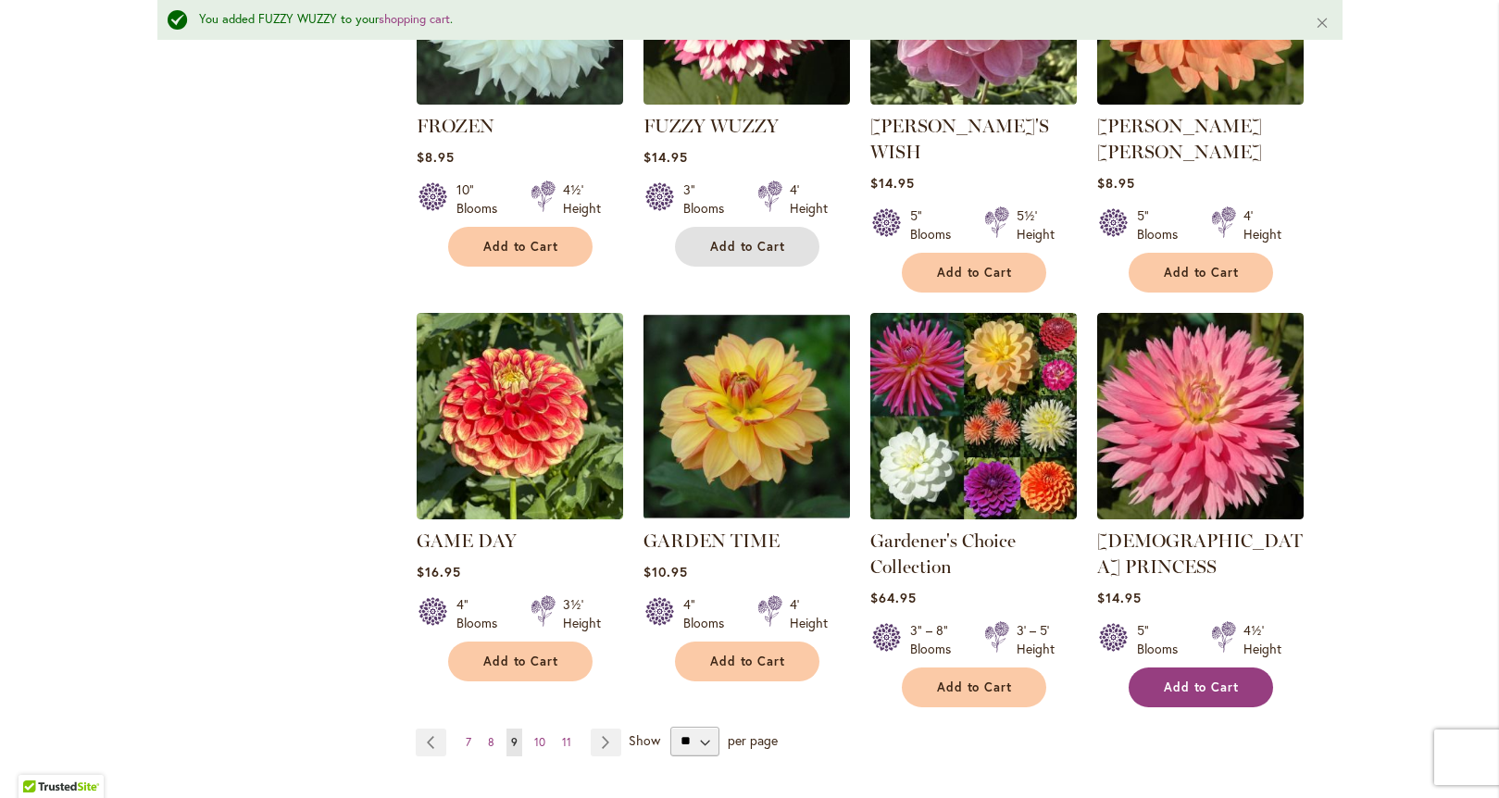
scroll to position [1443, 0]
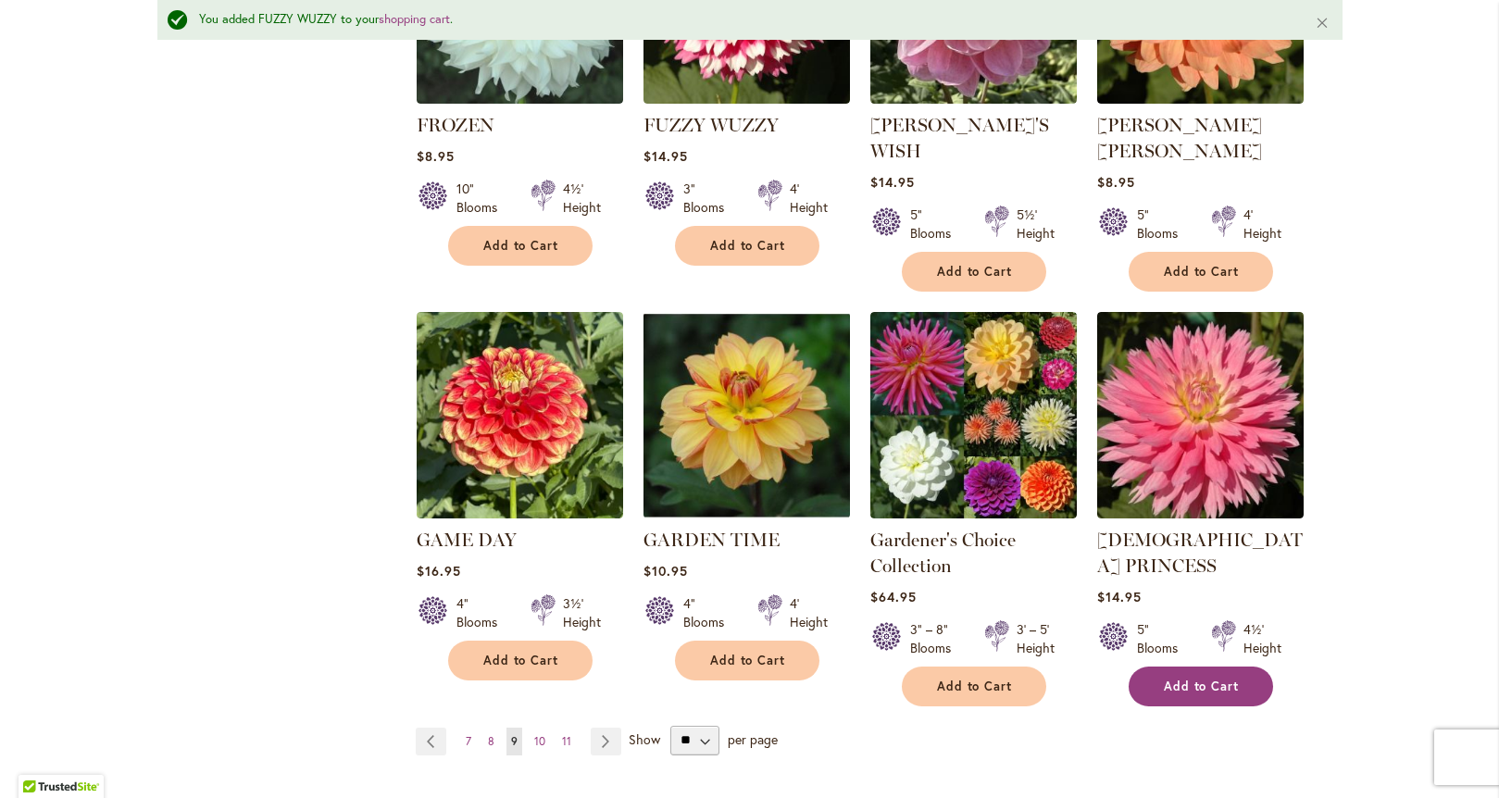
click at [1179, 679] on span "Add to Cart" at bounding box center [1202, 687] width 76 height 16
click at [539, 728] on link "Page 10" at bounding box center [540, 742] width 20 height 28
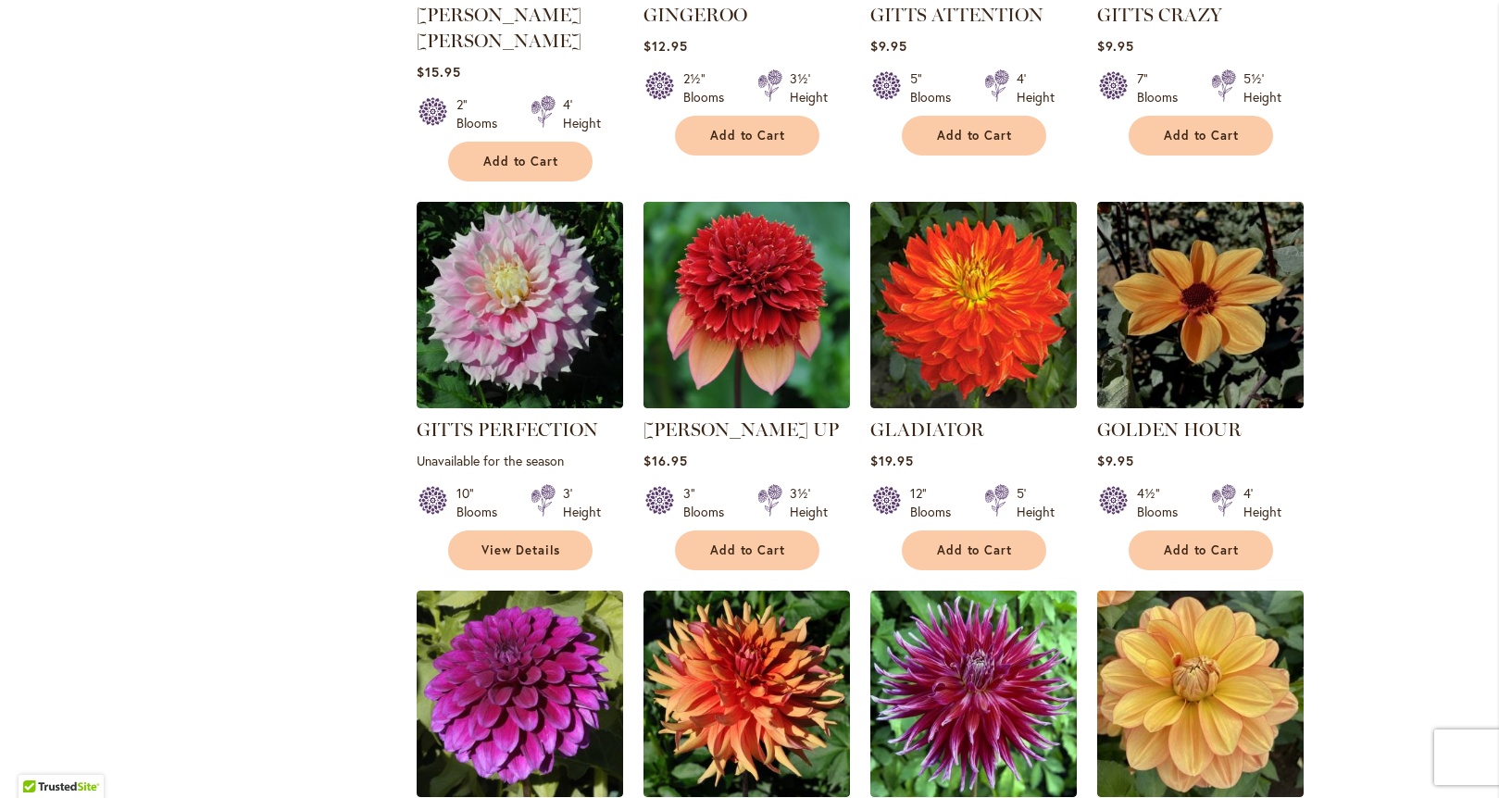
scroll to position [1013, 0]
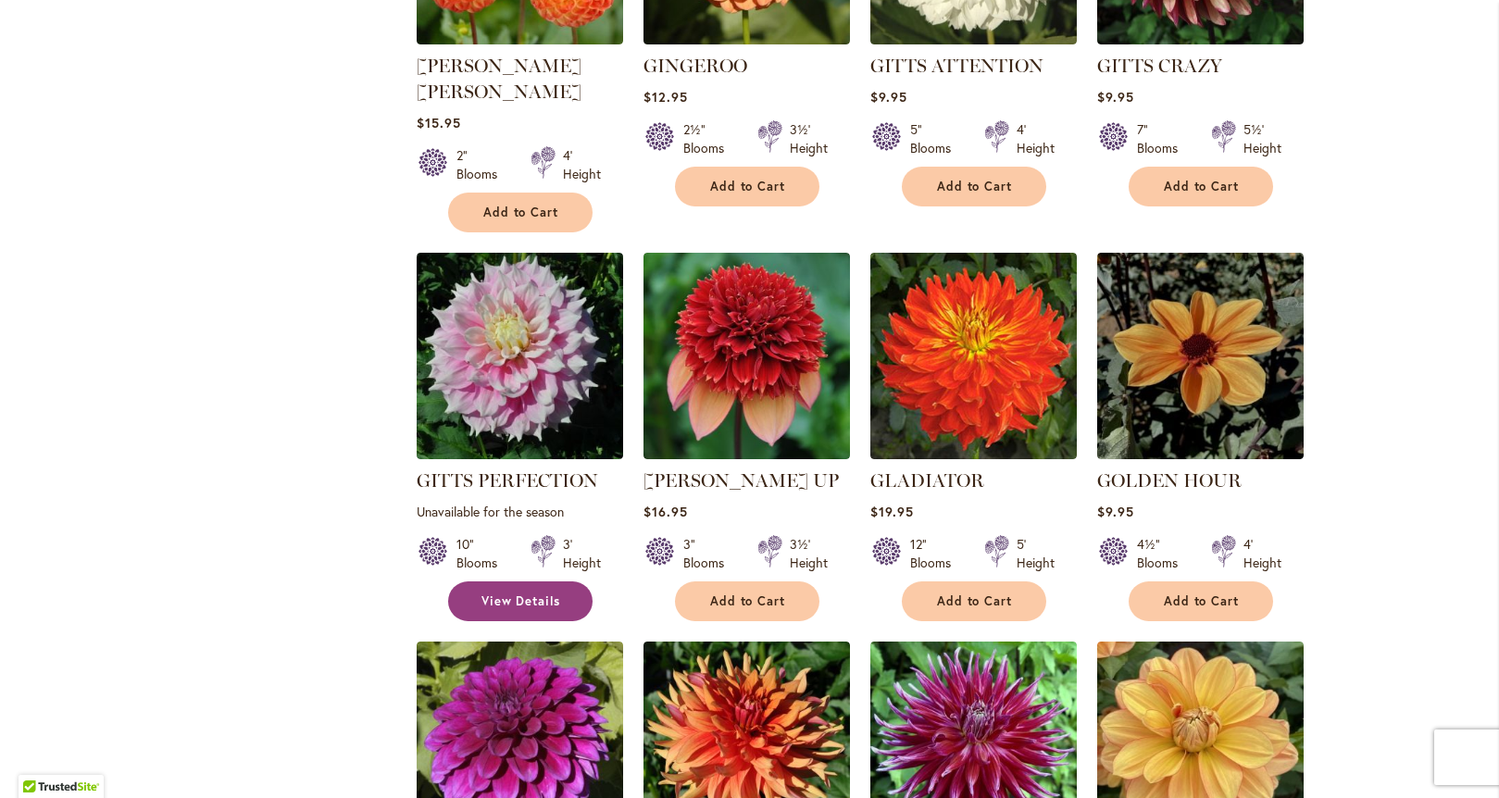
click at [514, 584] on link "View Details" at bounding box center [520, 601] width 144 height 40
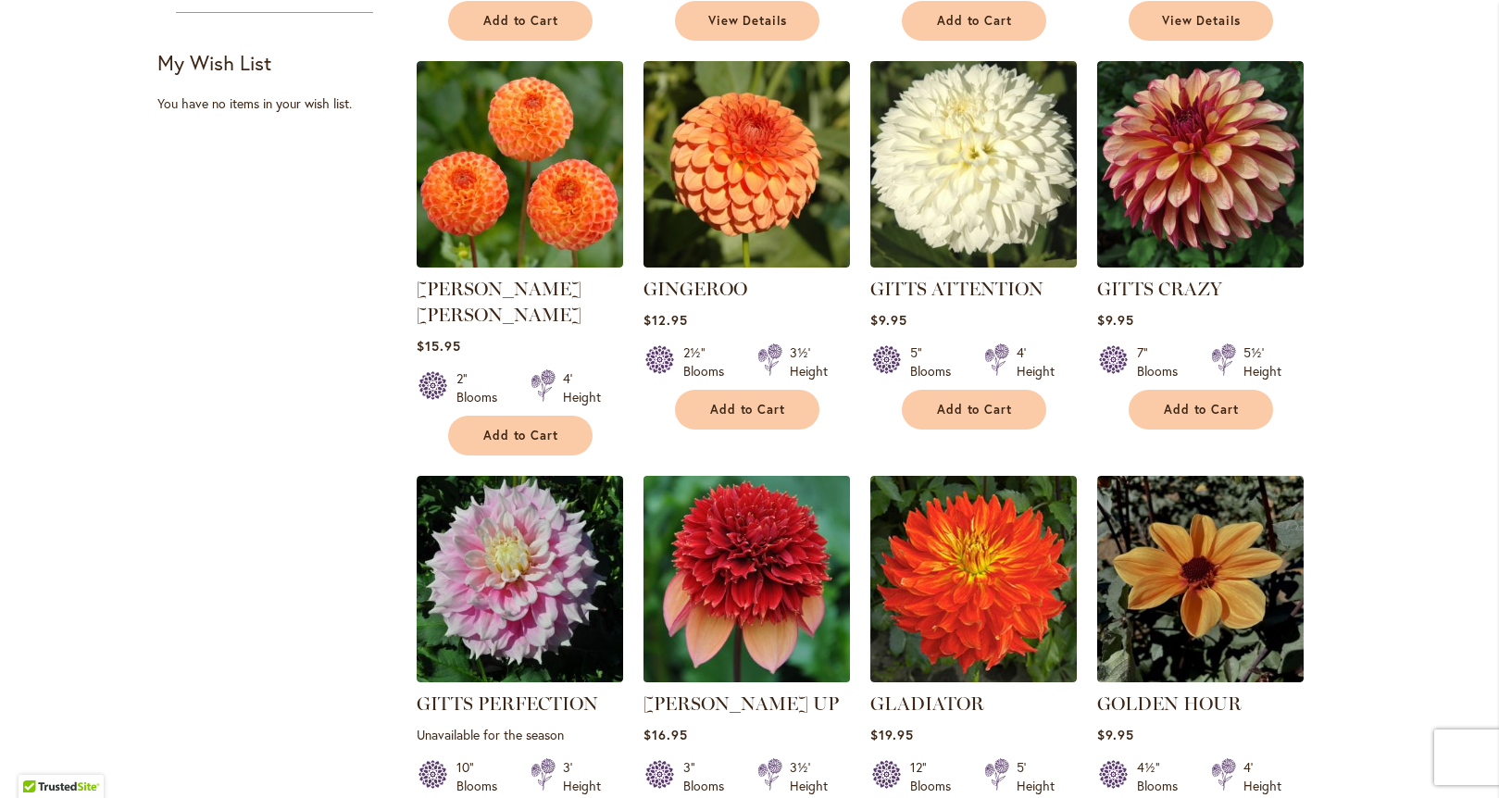
scroll to position [770, 0]
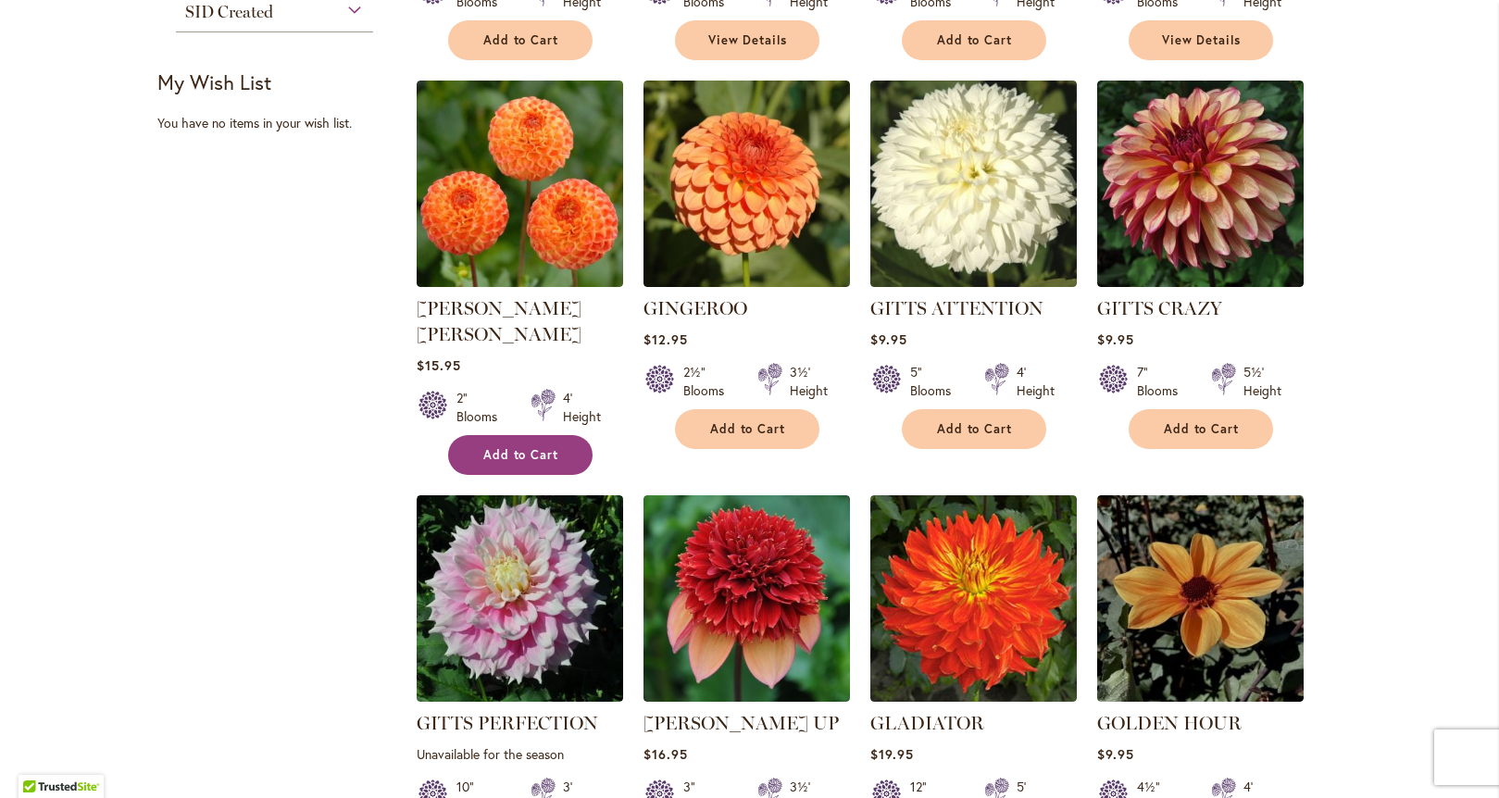
click at [497, 447] on span "Add to Cart" at bounding box center [521, 455] width 76 height 16
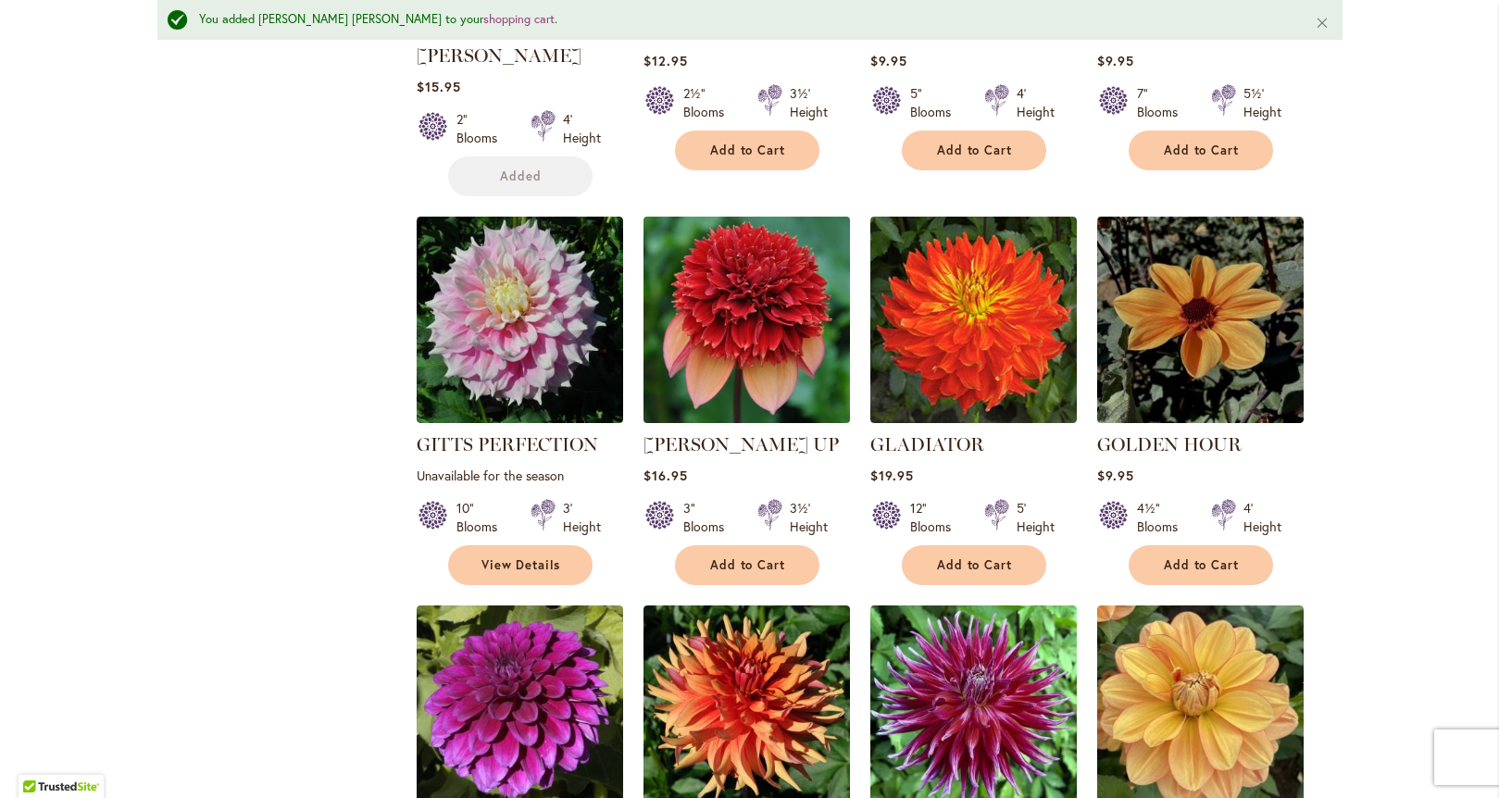
scroll to position [1196, 0]
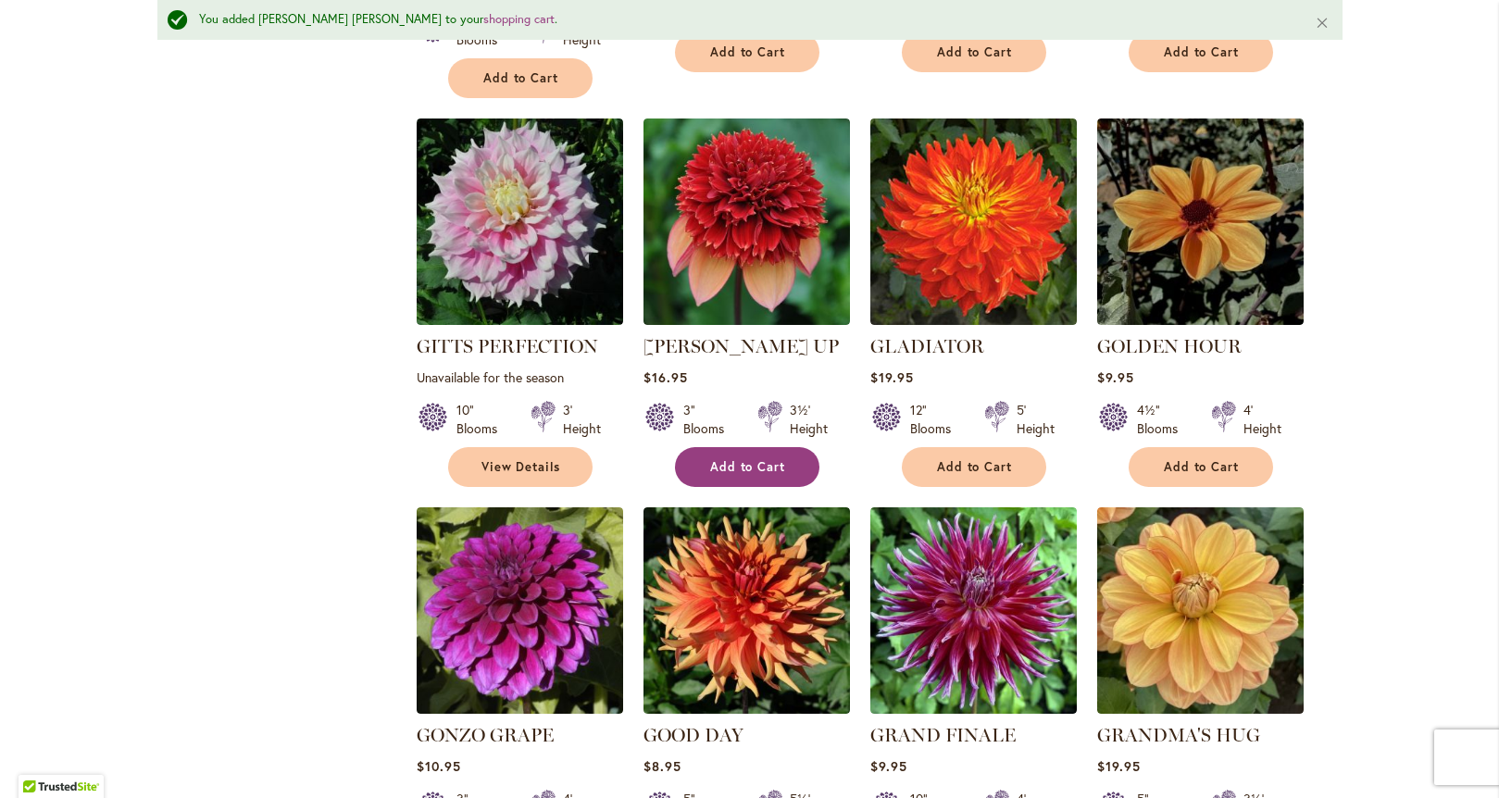
click at [756, 449] on button "Add to Cart" at bounding box center [747, 467] width 144 height 40
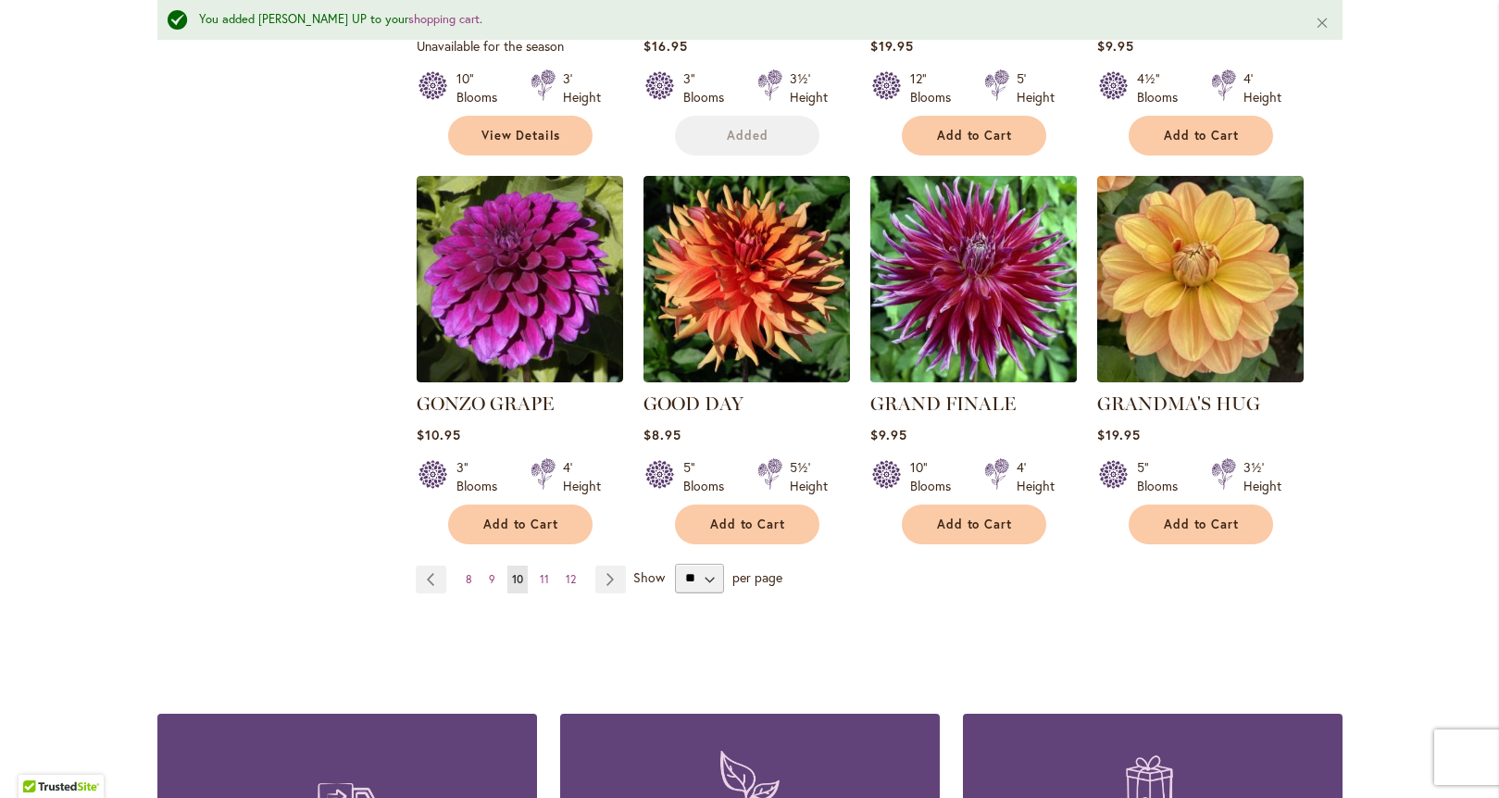
scroll to position [1587, 0]
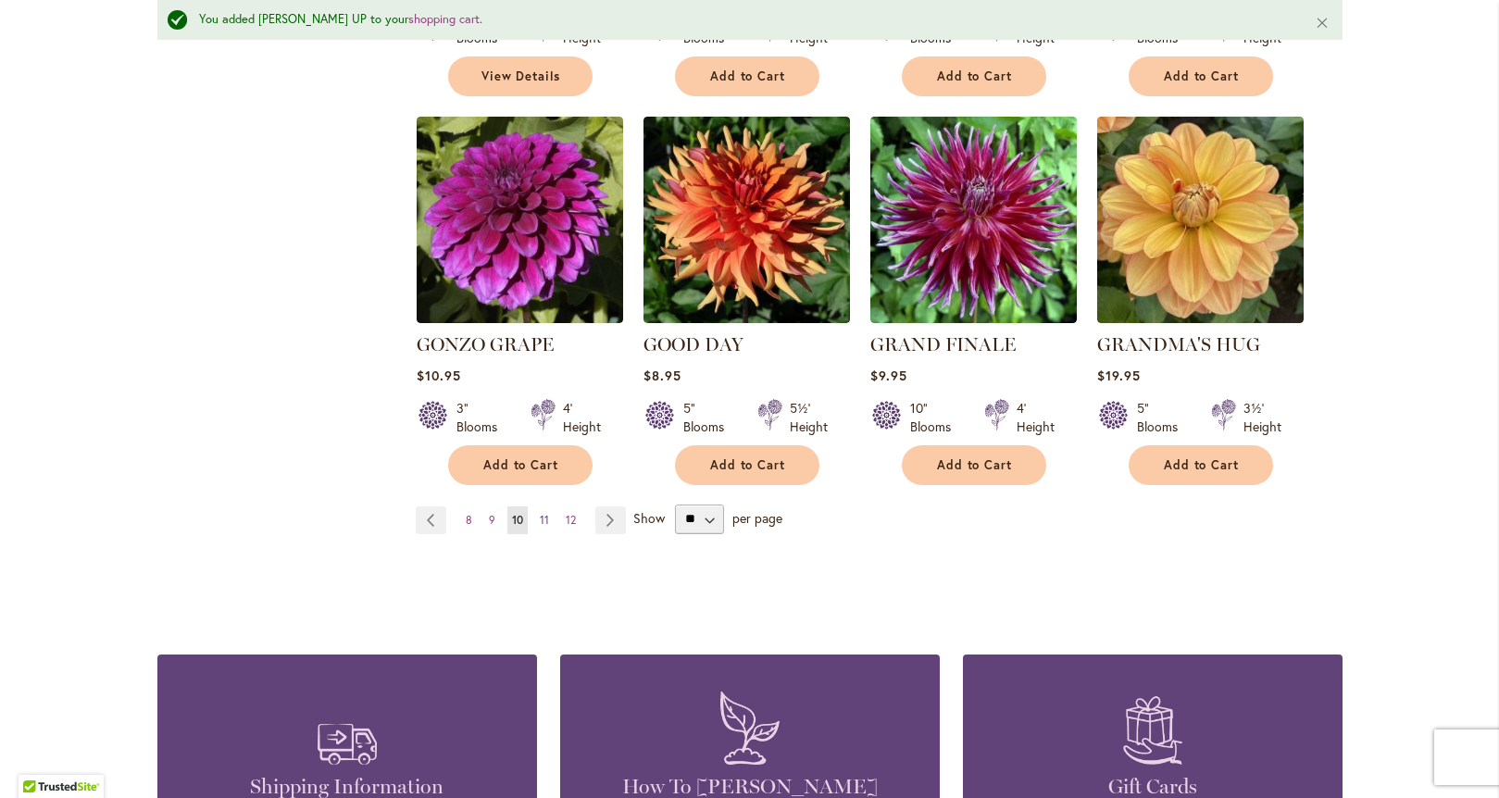
click at [540, 513] on span "11" at bounding box center [544, 520] width 9 height 14
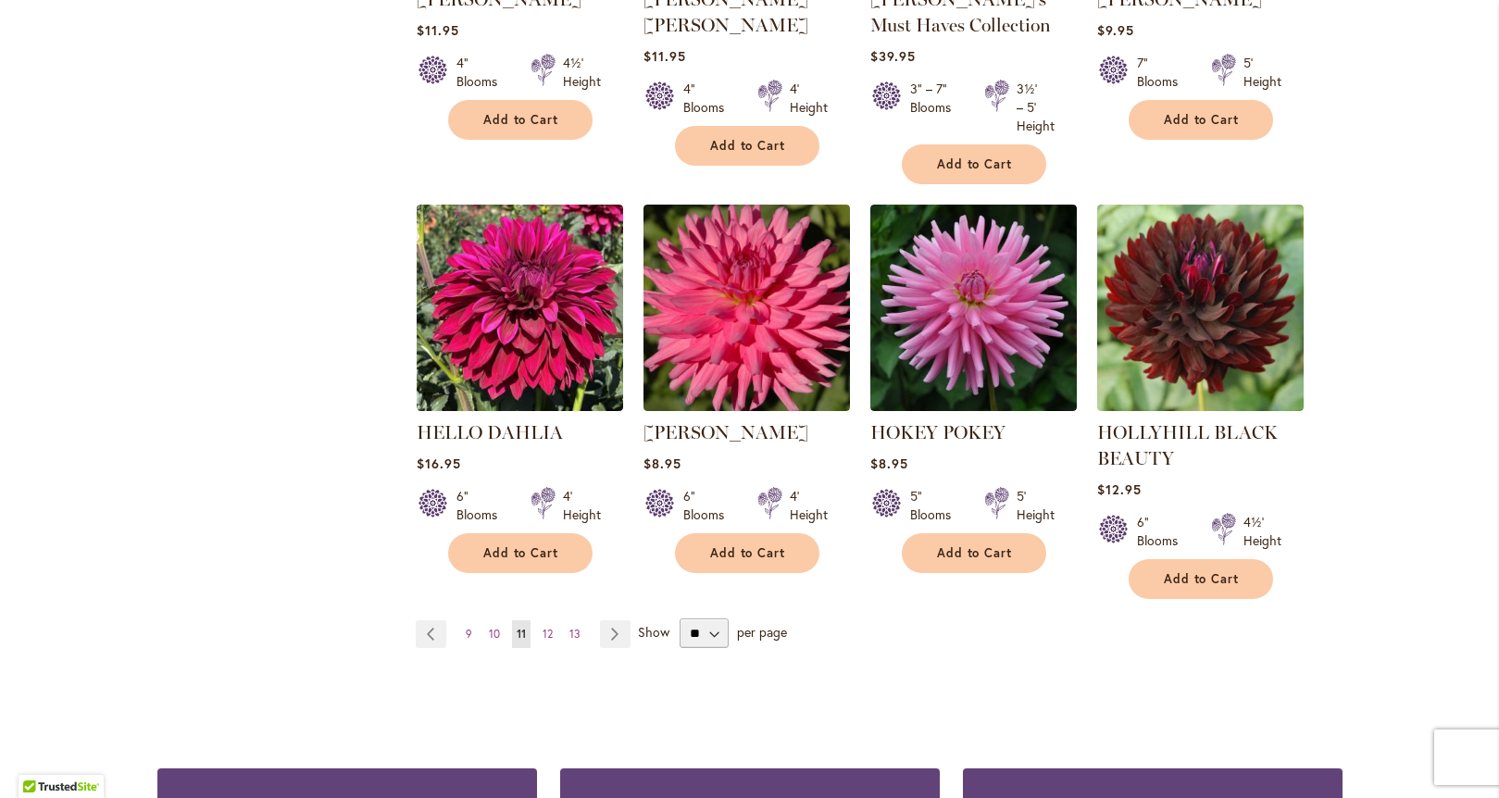
scroll to position [1493, 0]
click at [975, 548] on span "Add to Cart" at bounding box center [975, 554] width 76 height 16
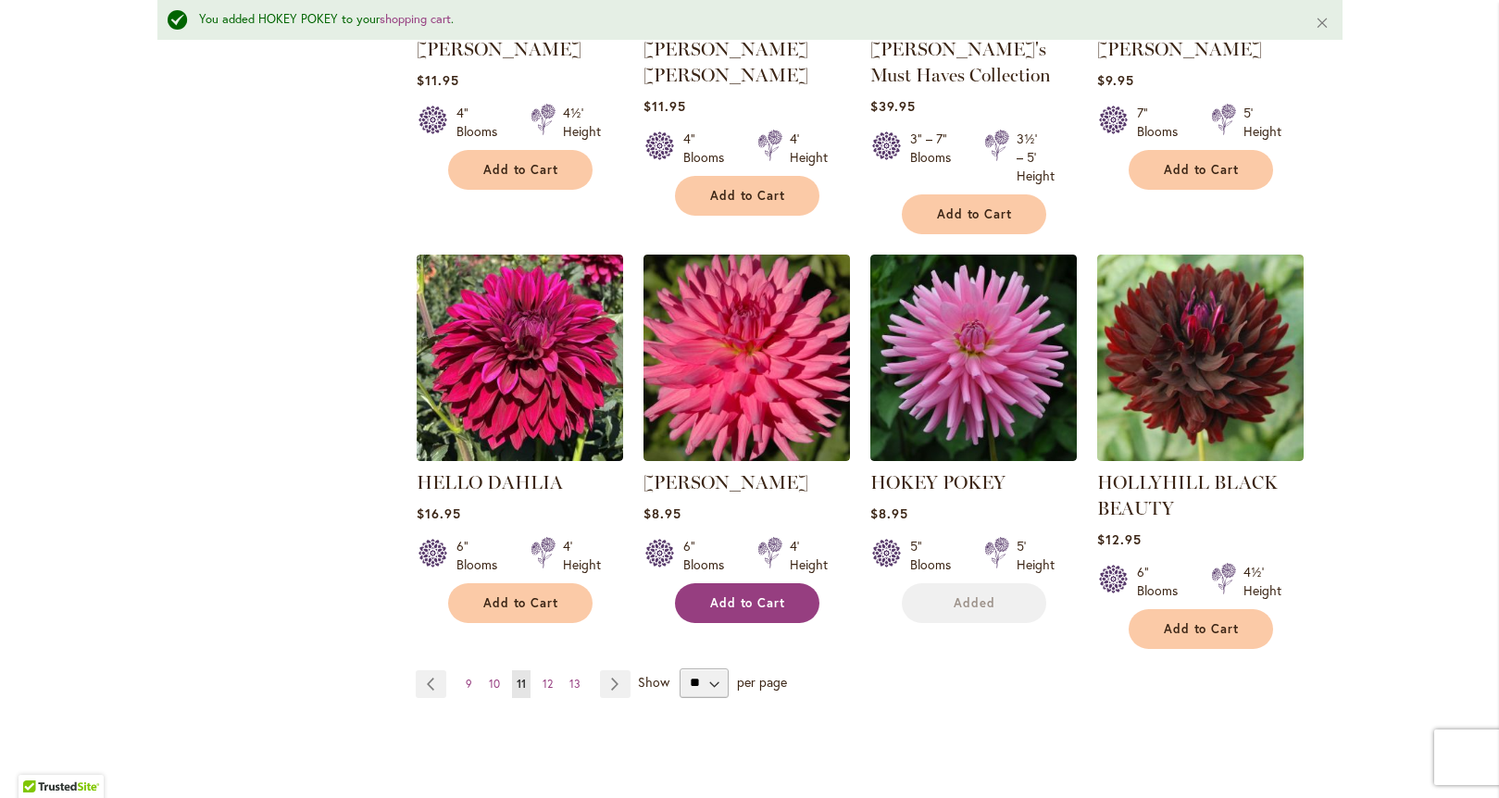
scroll to position [1543, 0]
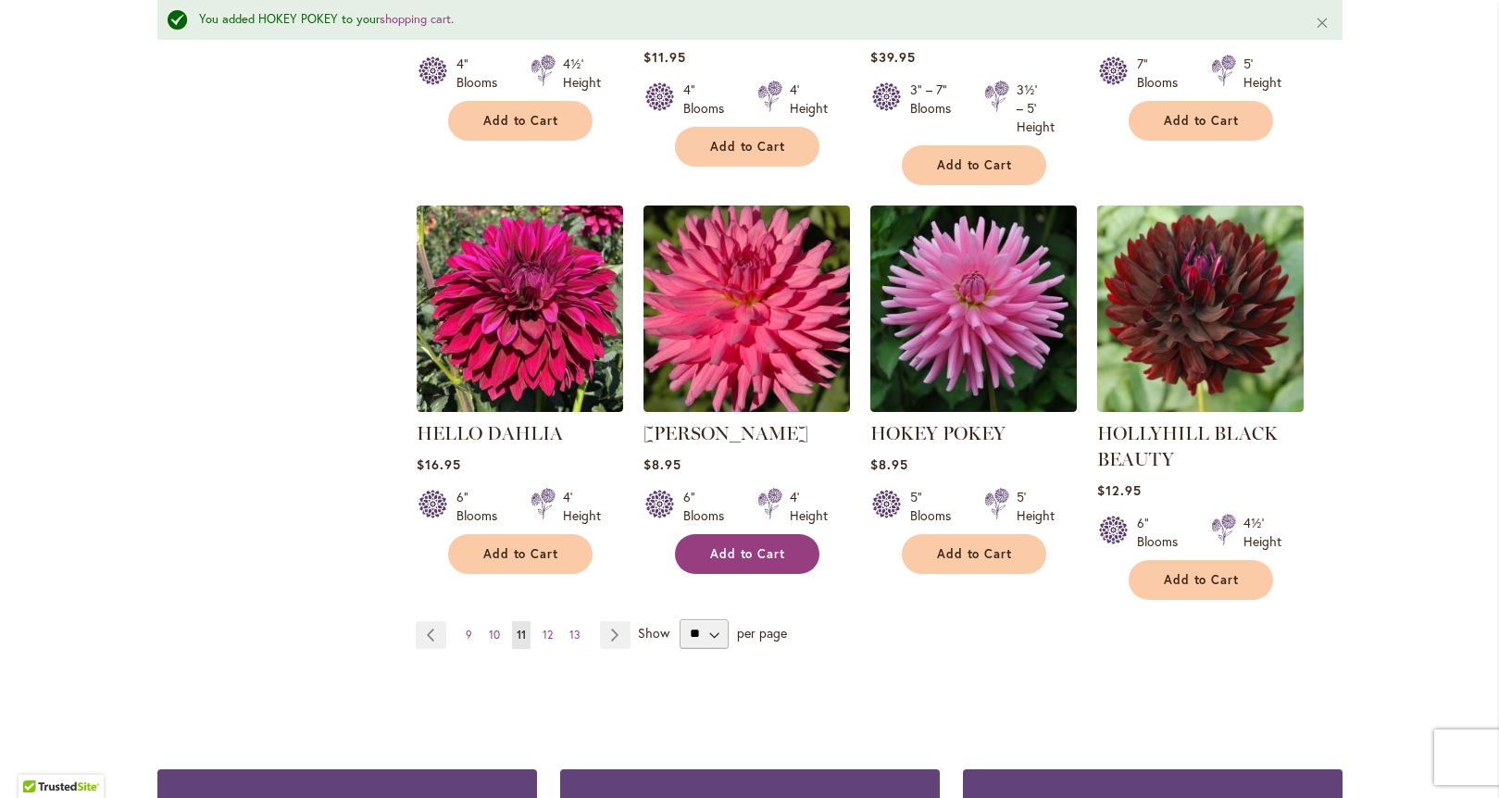
click at [744, 555] on span "Add to Cart" at bounding box center [748, 554] width 76 height 16
click at [543, 635] on span "12" at bounding box center [548, 635] width 10 height 14
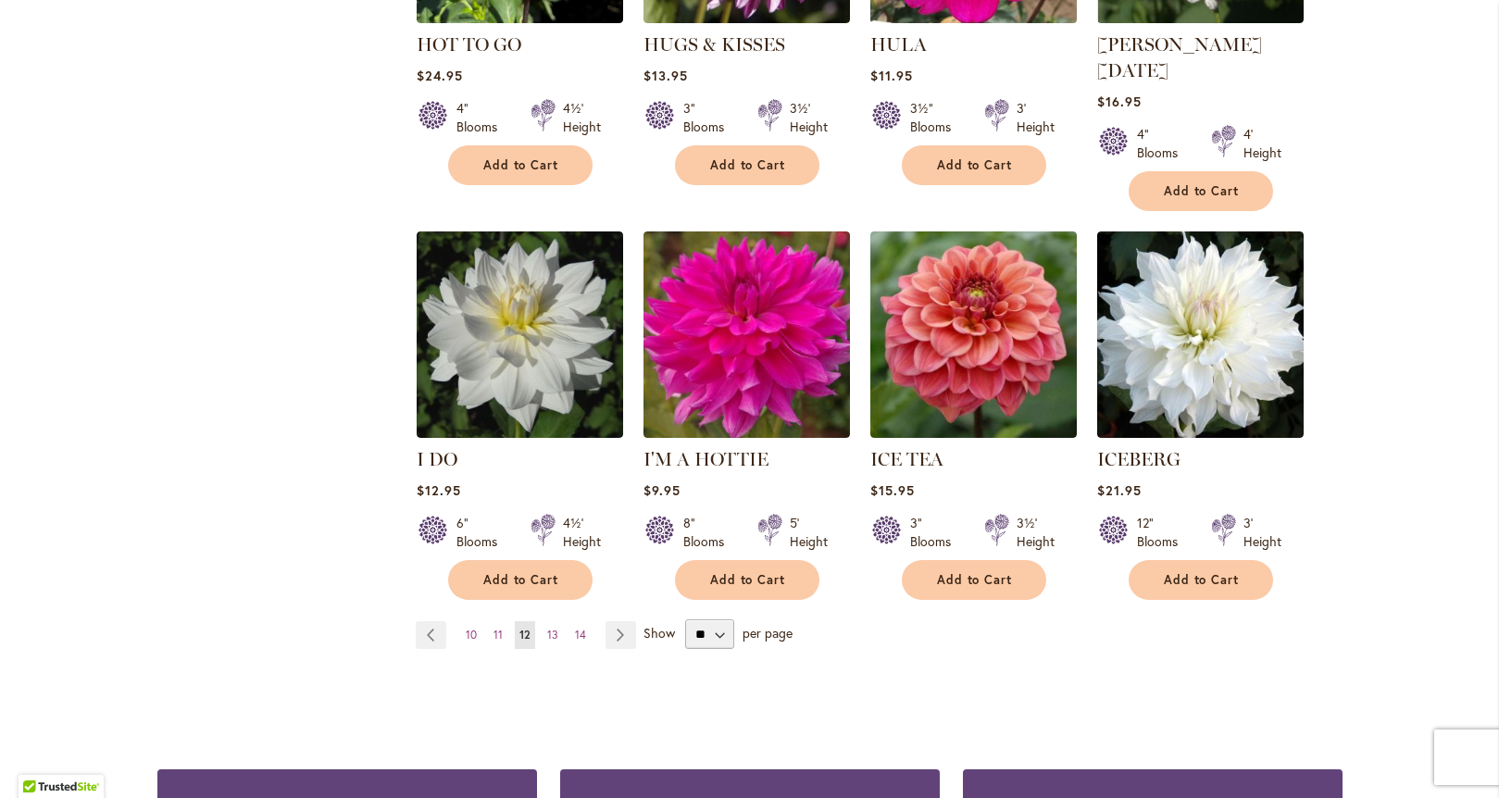
scroll to position [1439, 0]
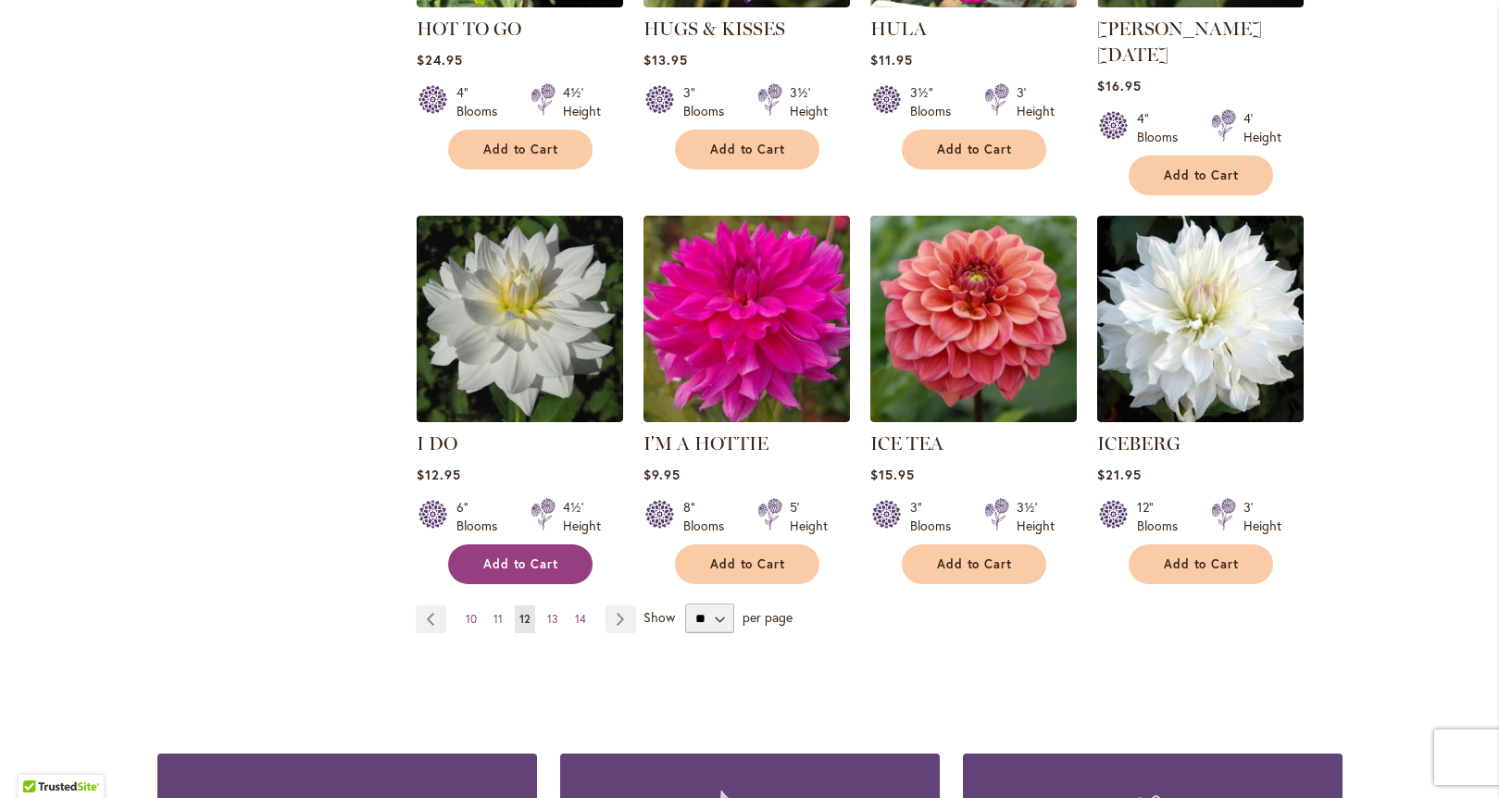
click at [540, 556] on span "Add to Cart" at bounding box center [521, 564] width 76 height 16
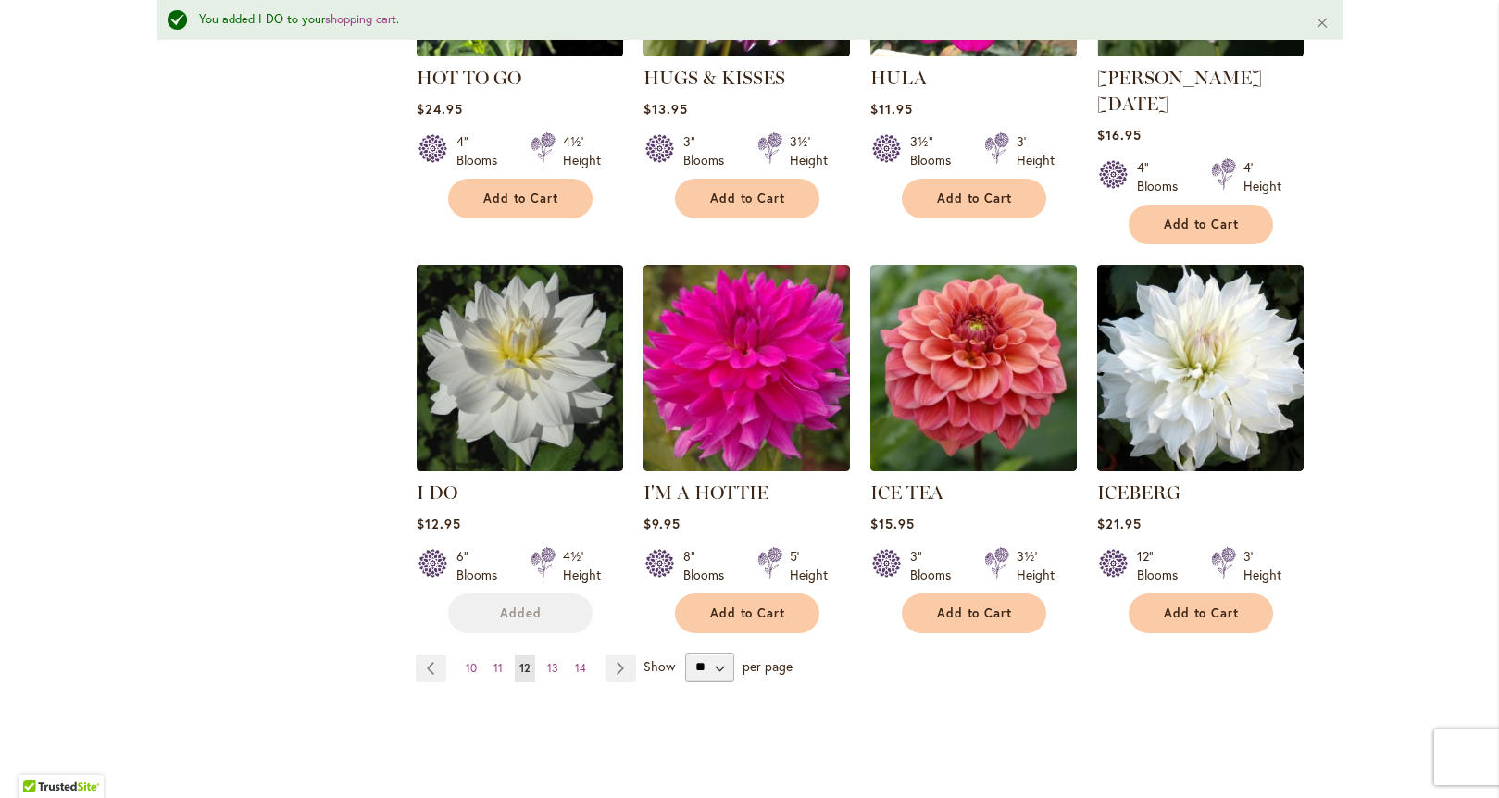
scroll to position [1488, 0]
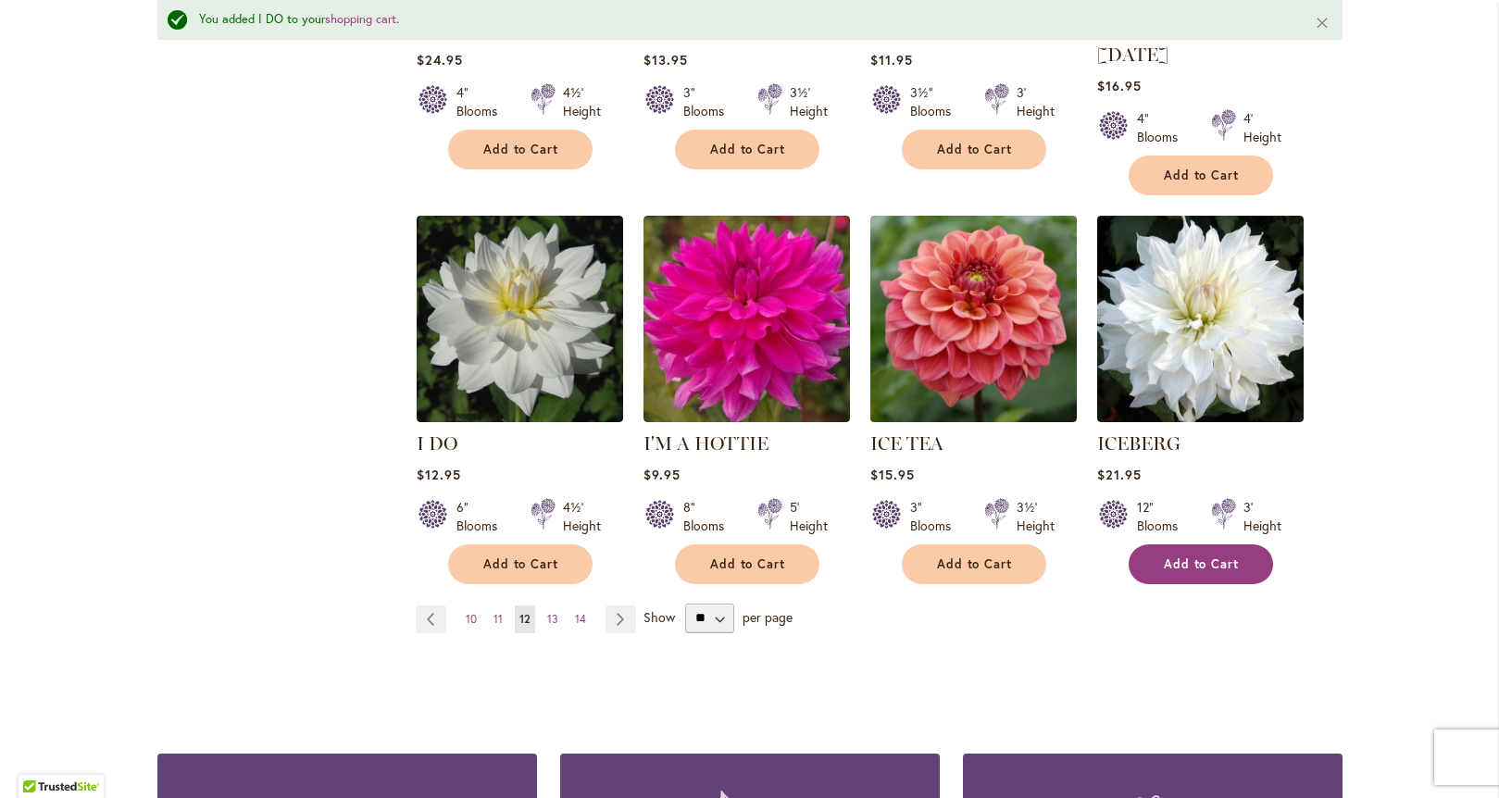
click at [1193, 556] on span "Add to Cart" at bounding box center [1202, 564] width 76 height 16
click at [547, 612] on span "13" at bounding box center [552, 619] width 11 height 14
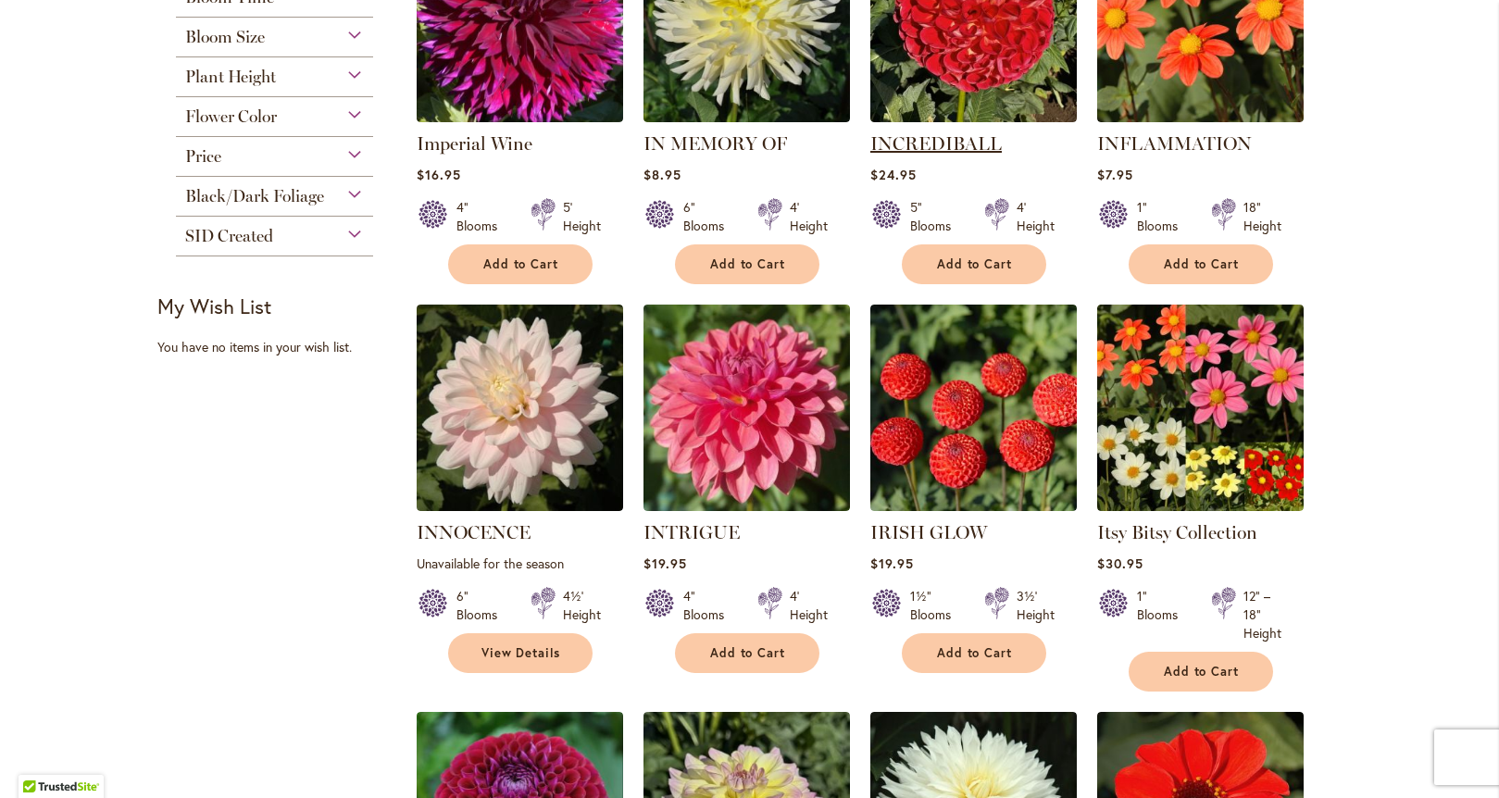
scroll to position [586, 0]
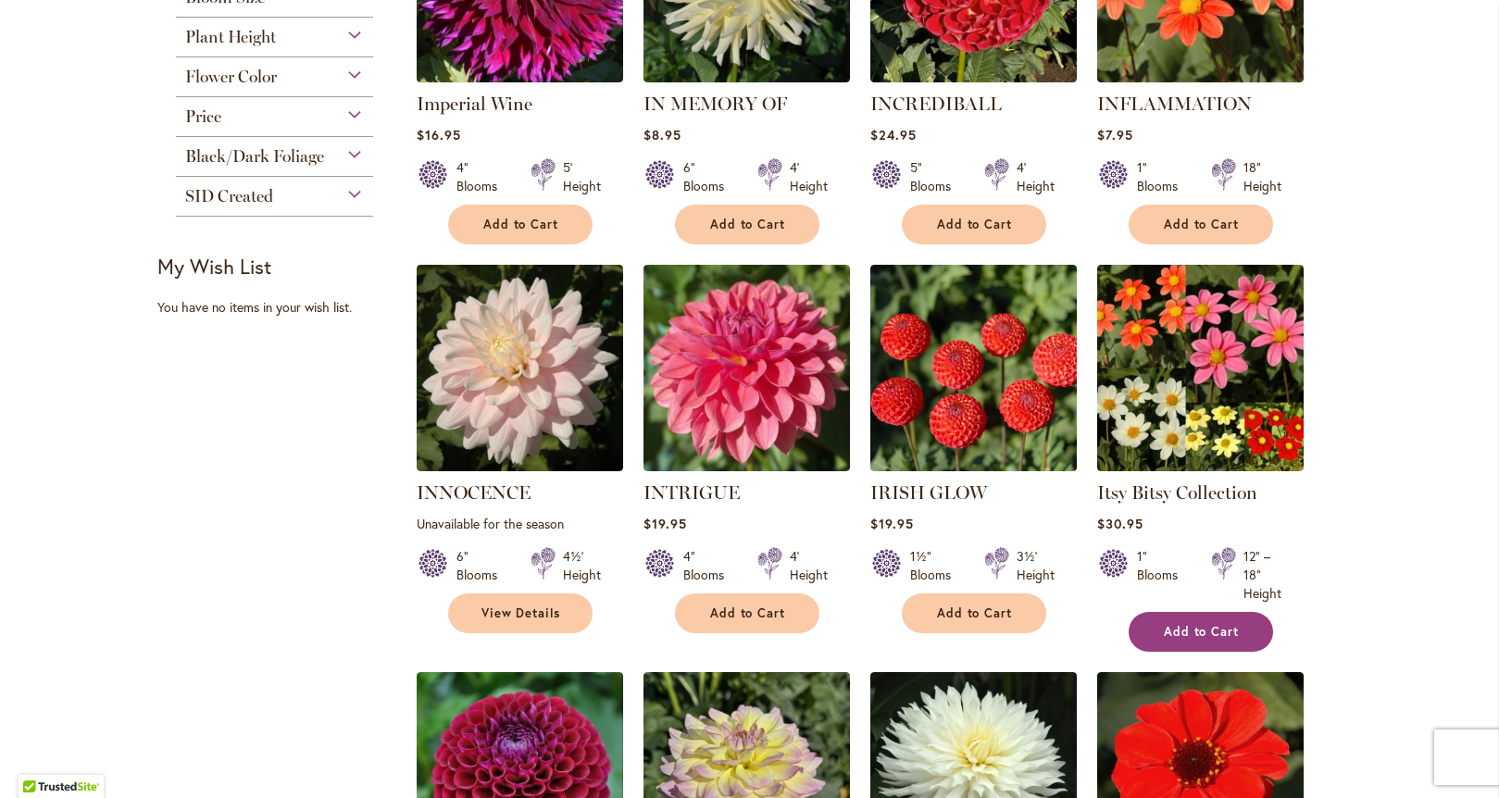
click at [1218, 631] on span "Add to Cart" at bounding box center [1202, 632] width 76 height 16
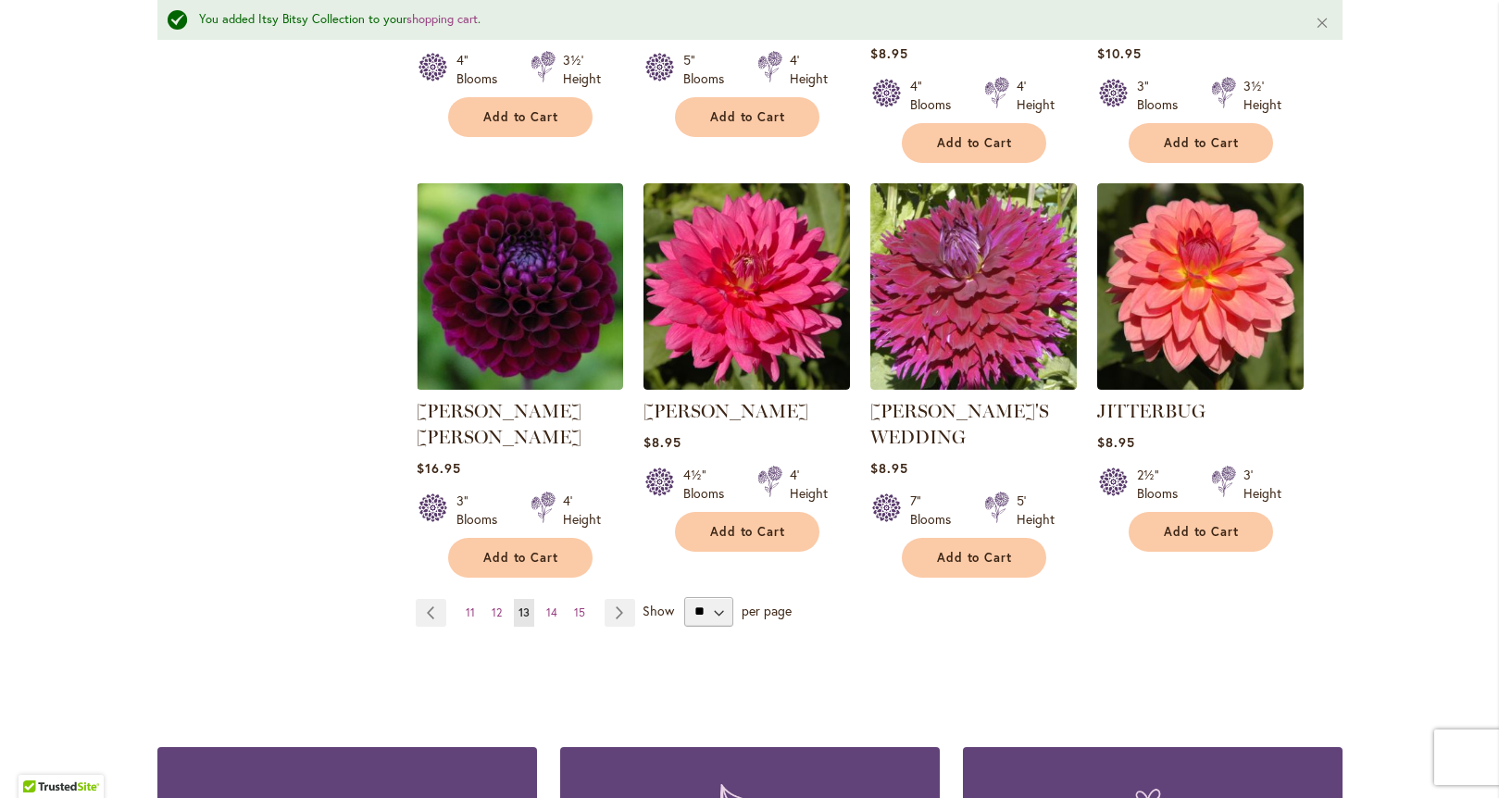
scroll to position [1646, 0]
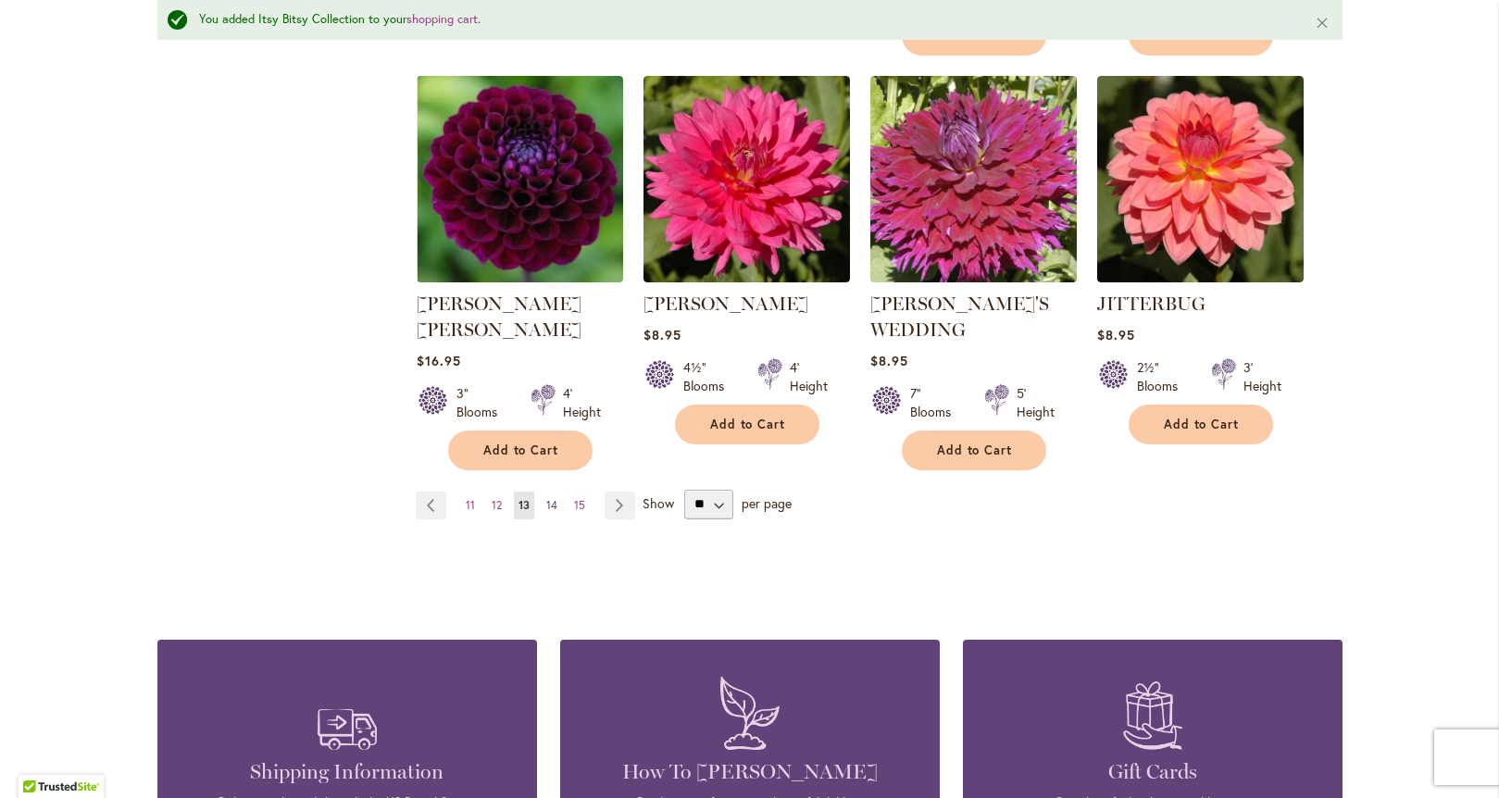
click at [551, 492] on link "Page 14" at bounding box center [552, 506] width 20 height 28
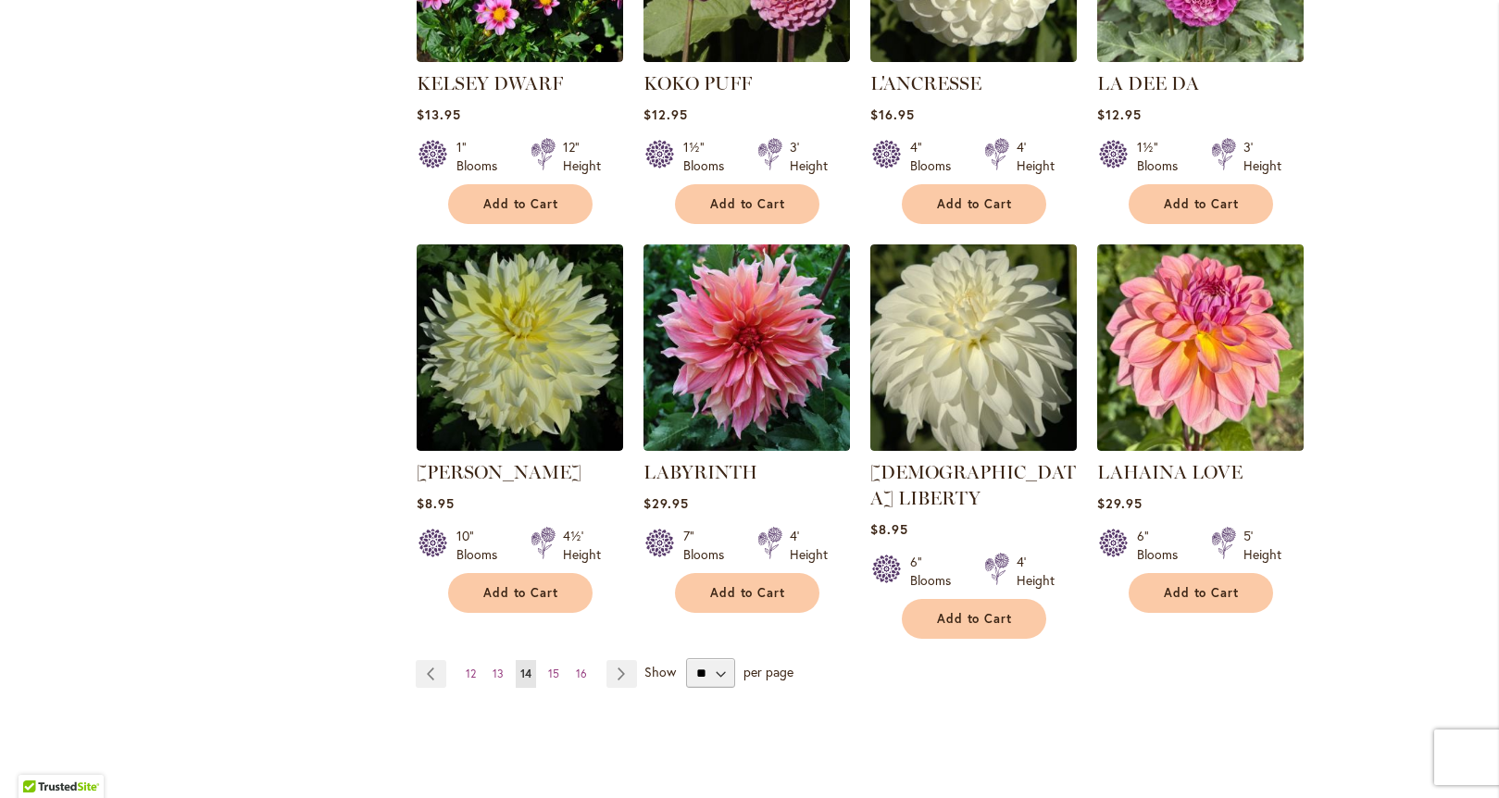
scroll to position [1411, 0]
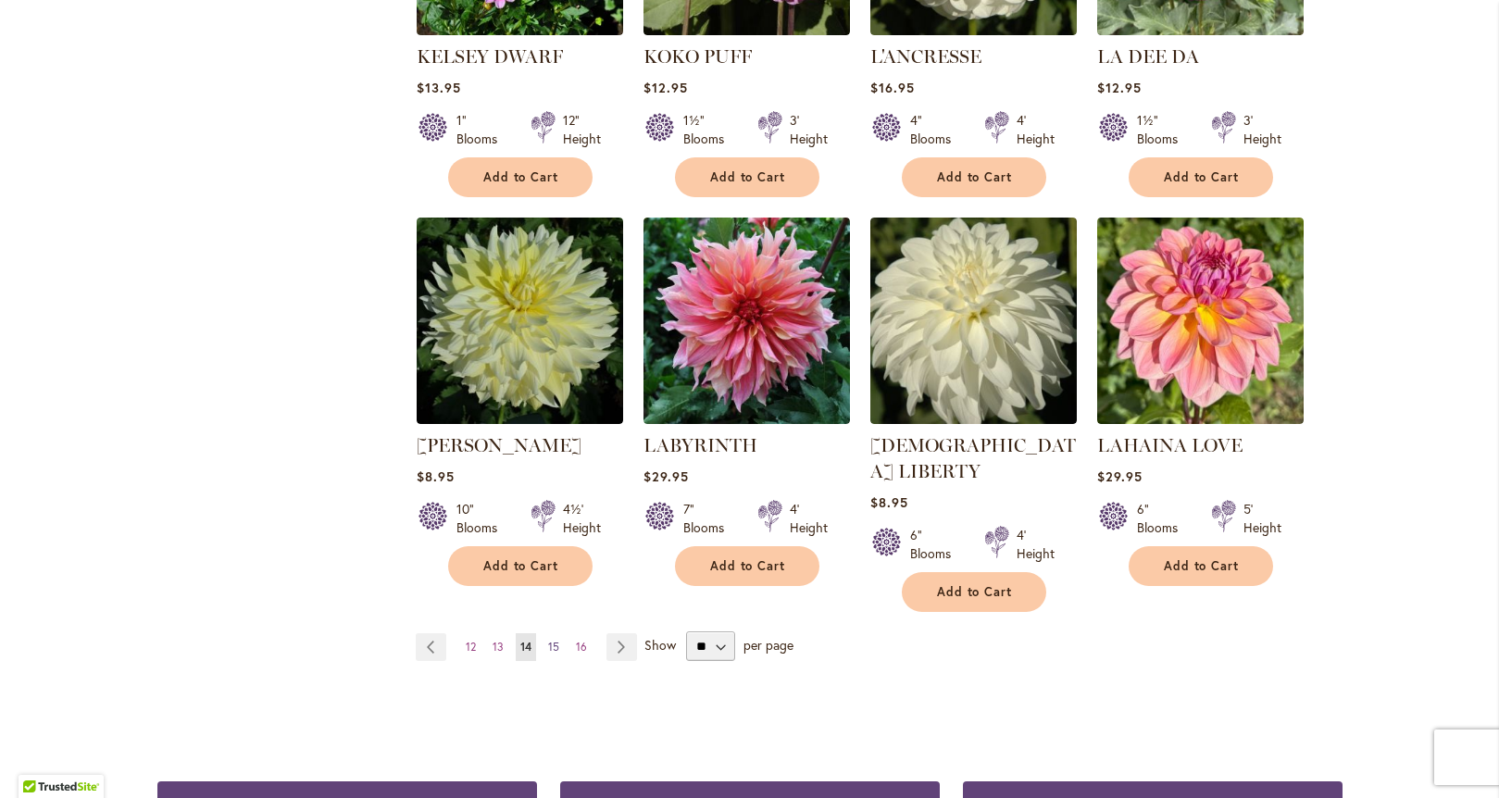
click at [552, 640] on span "15" at bounding box center [553, 647] width 11 height 14
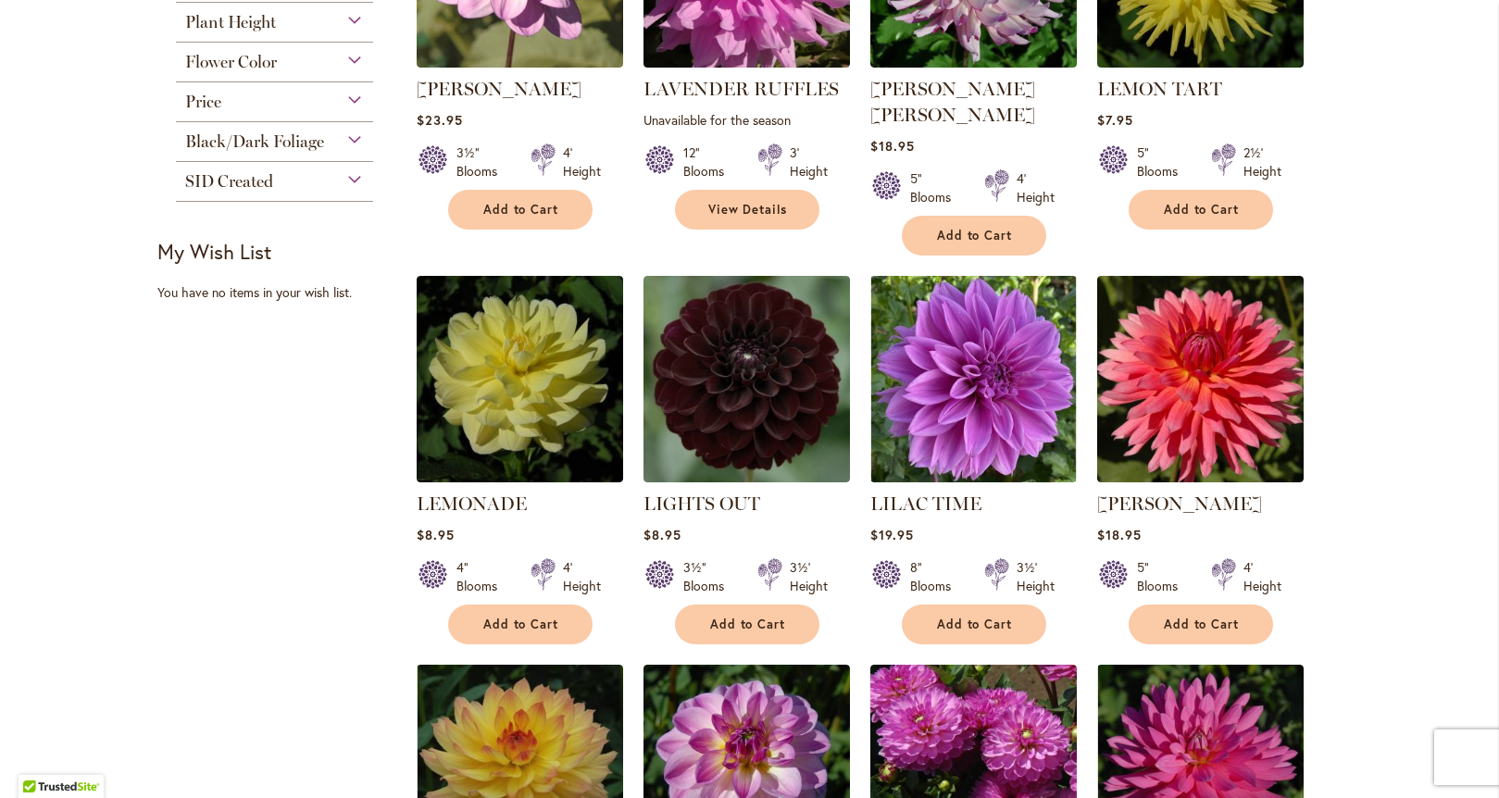
scroll to position [605, 0]
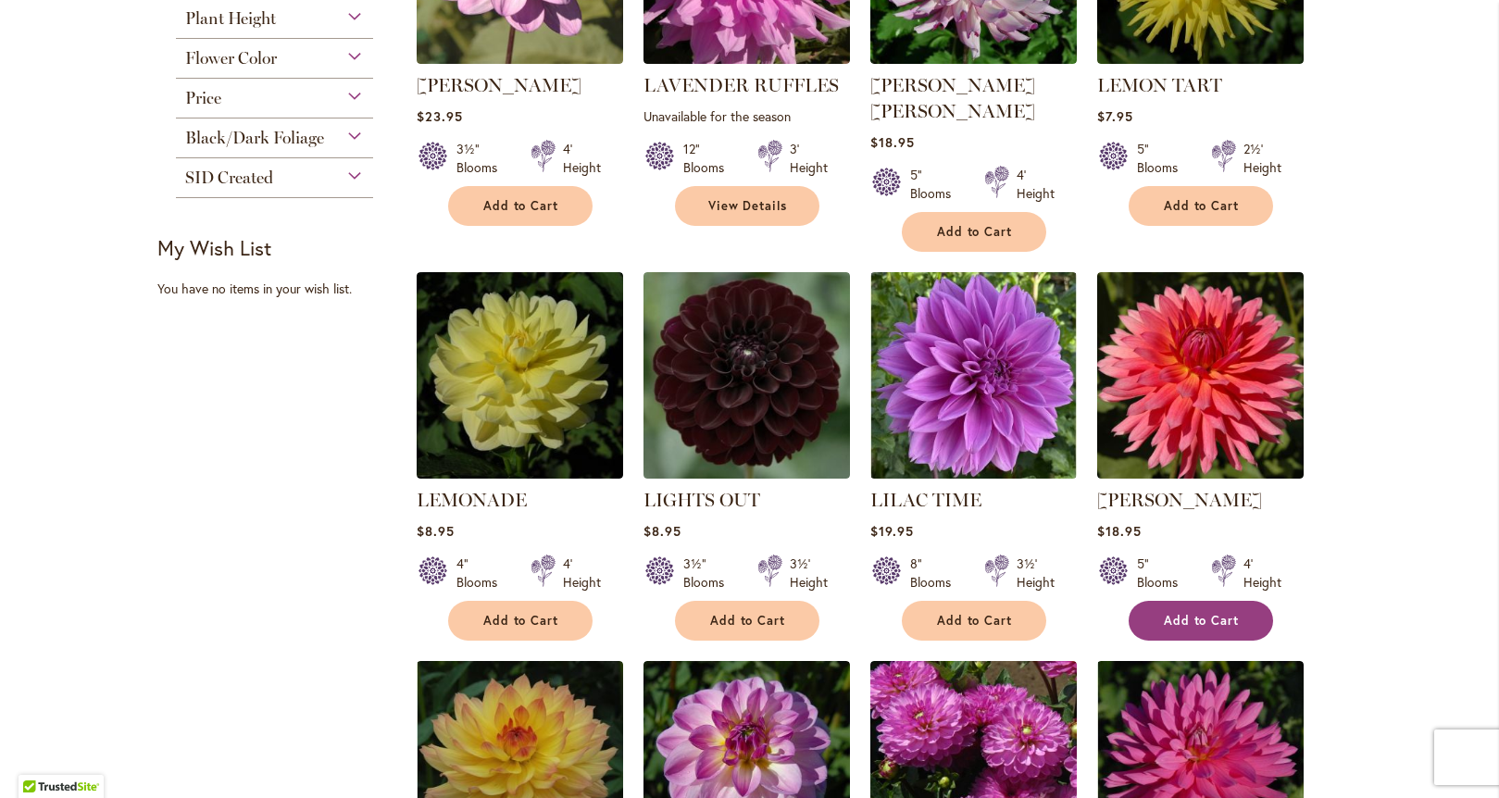
click at [1227, 613] on span "Add to Cart" at bounding box center [1202, 621] width 76 height 16
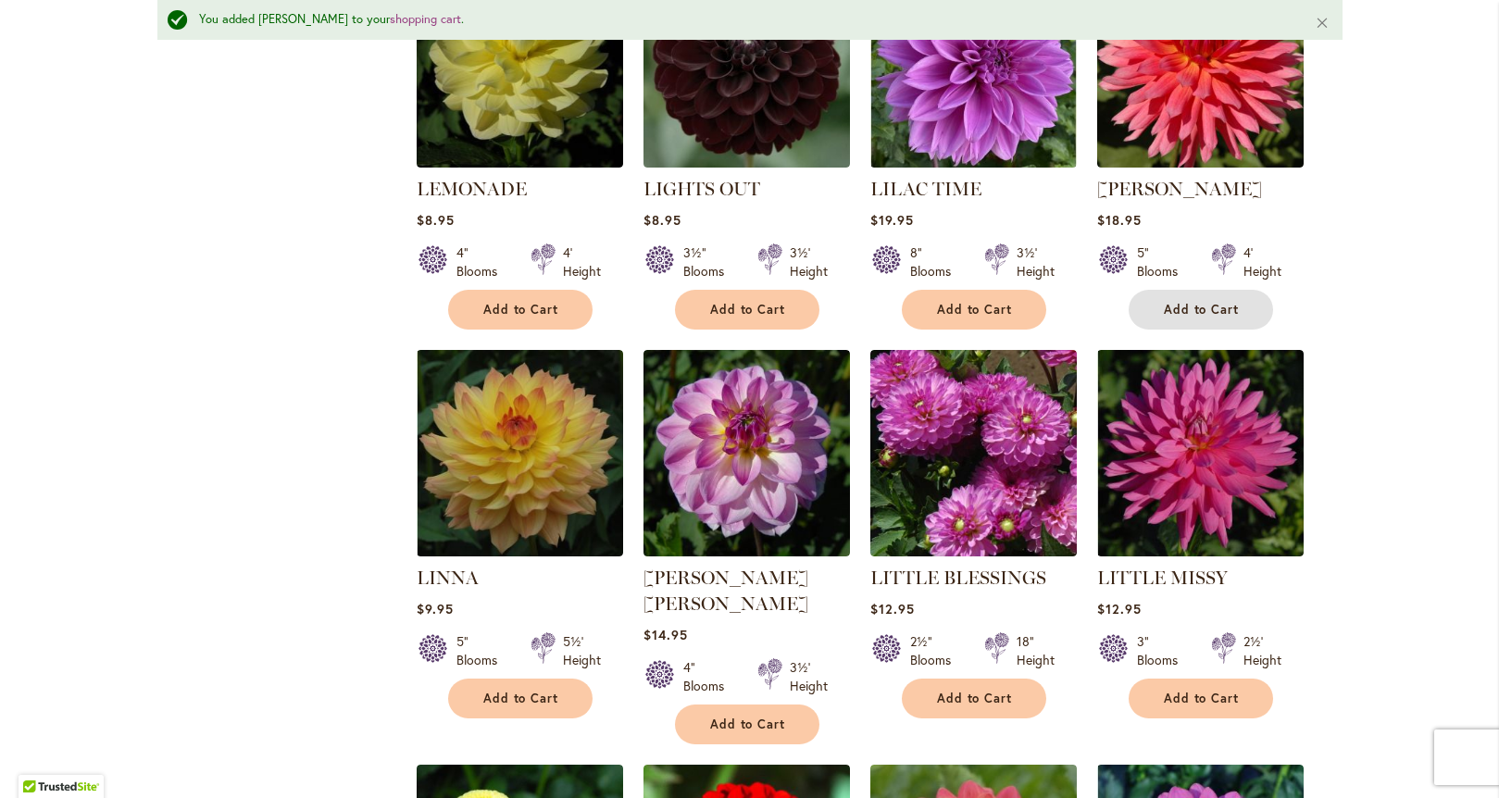
scroll to position [980, 0]
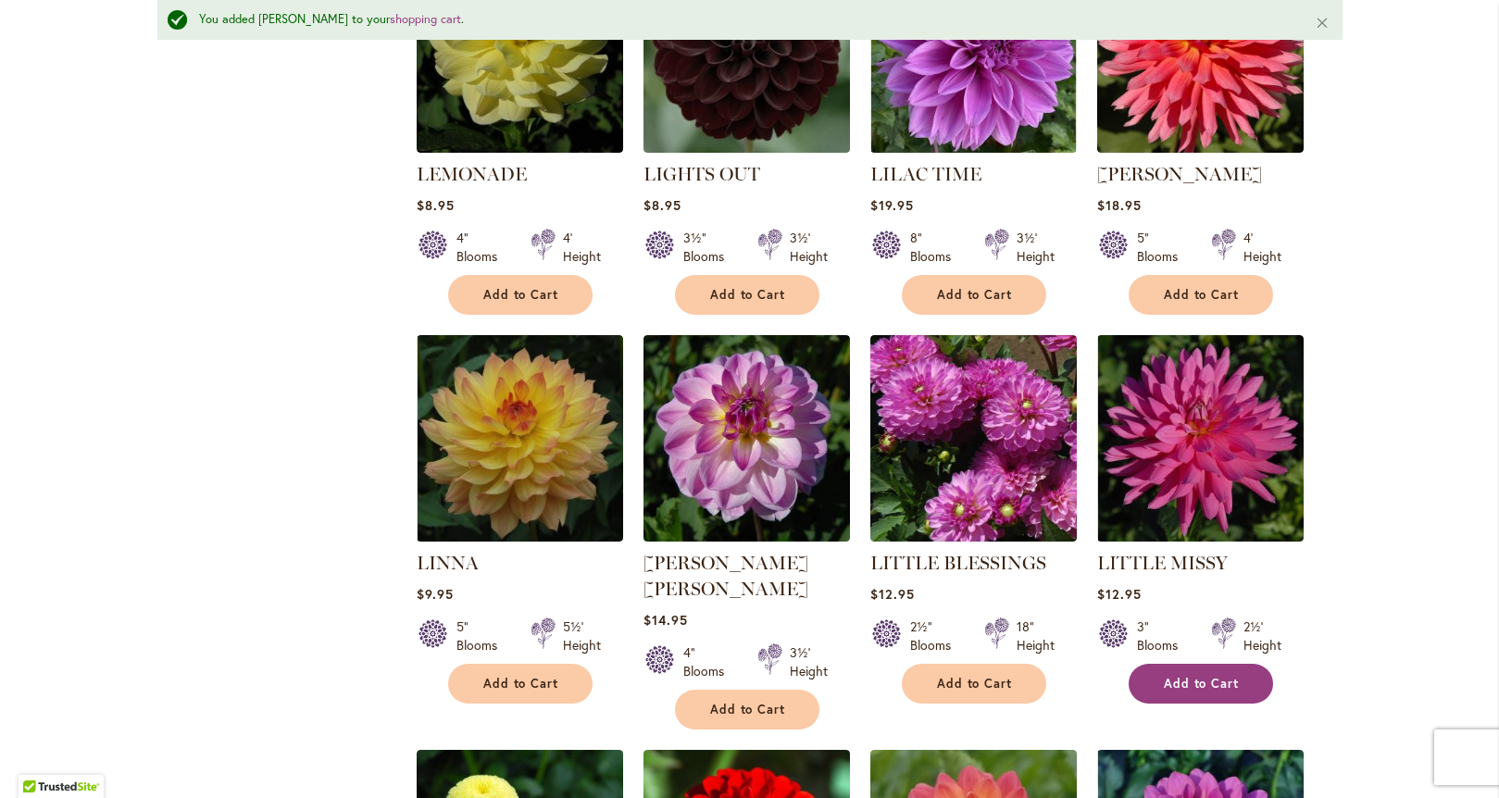
click at [1205, 676] on span "Add to Cart" at bounding box center [1202, 684] width 76 height 16
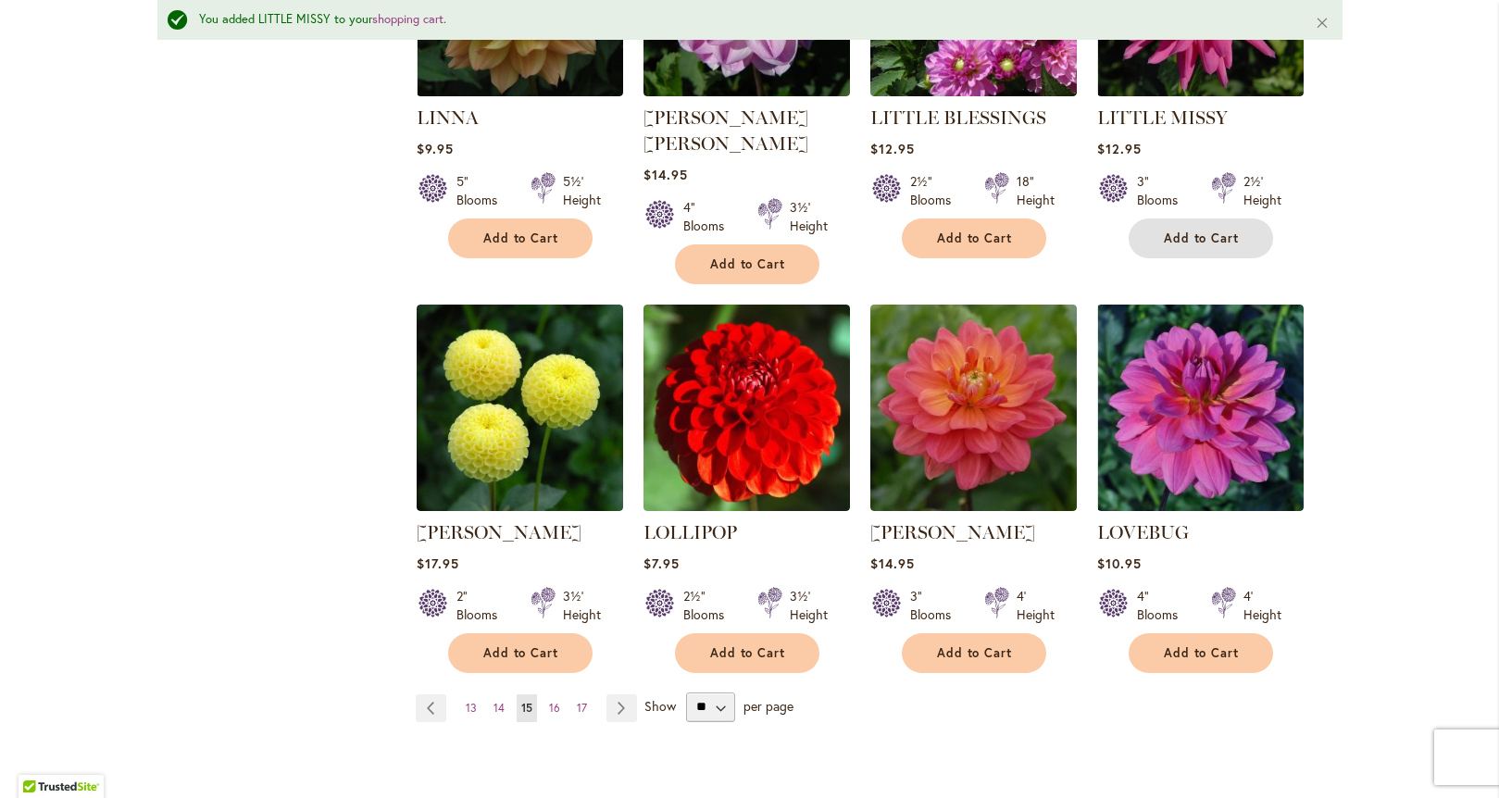
scroll to position [1426, 0]
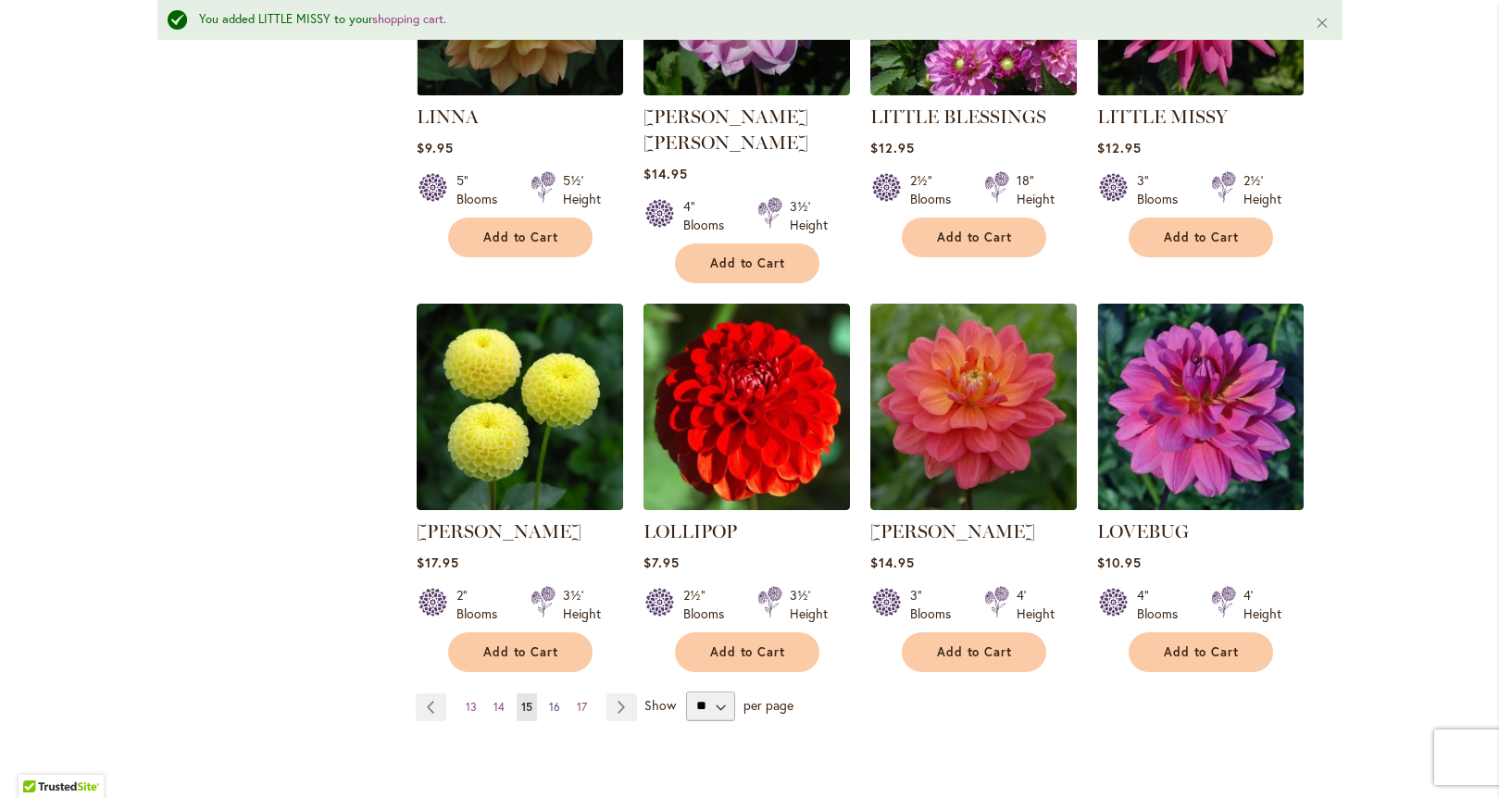
click at [549, 700] on span "16" at bounding box center [554, 707] width 11 height 14
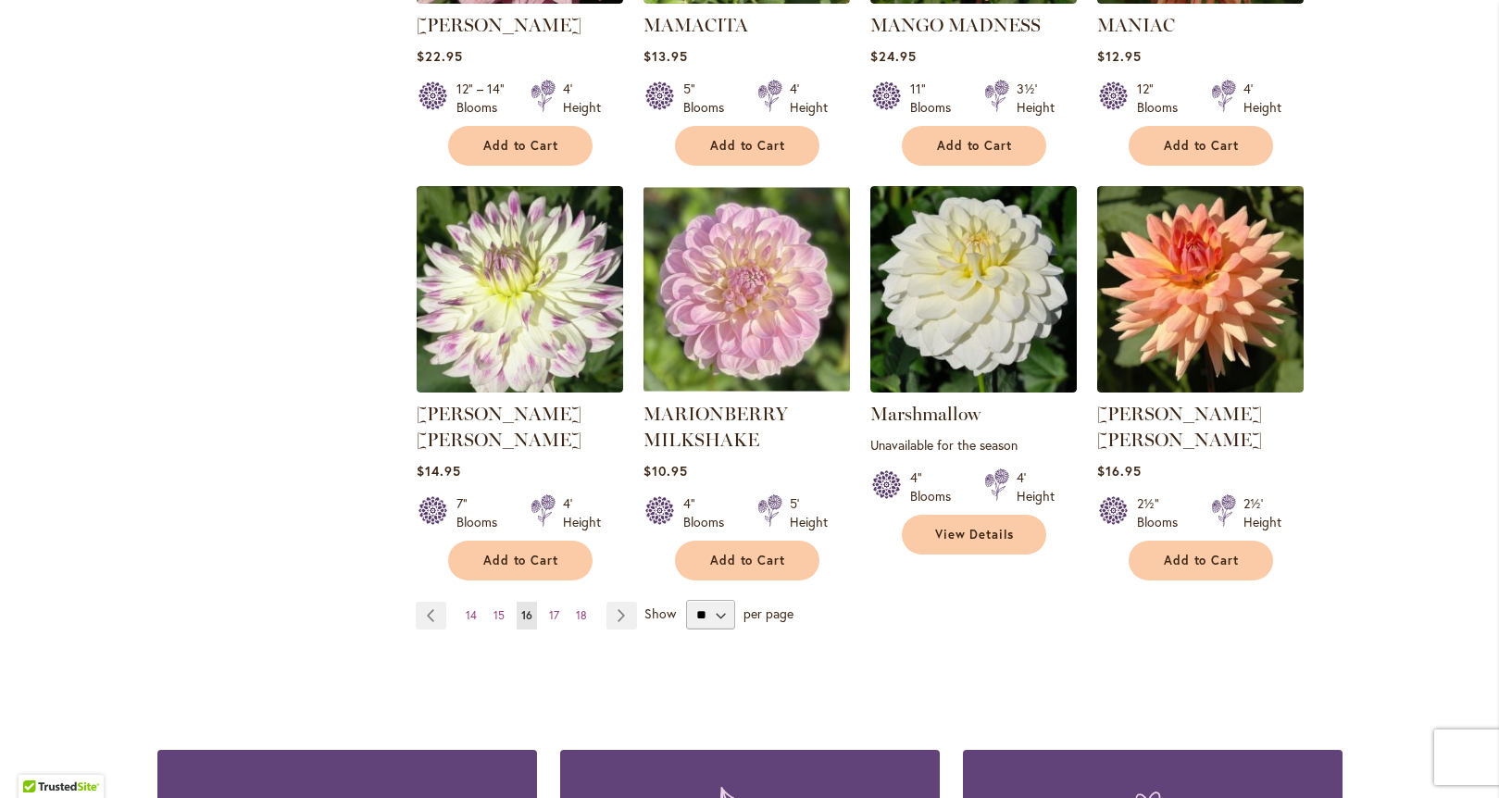
scroll to position [1470, 0]
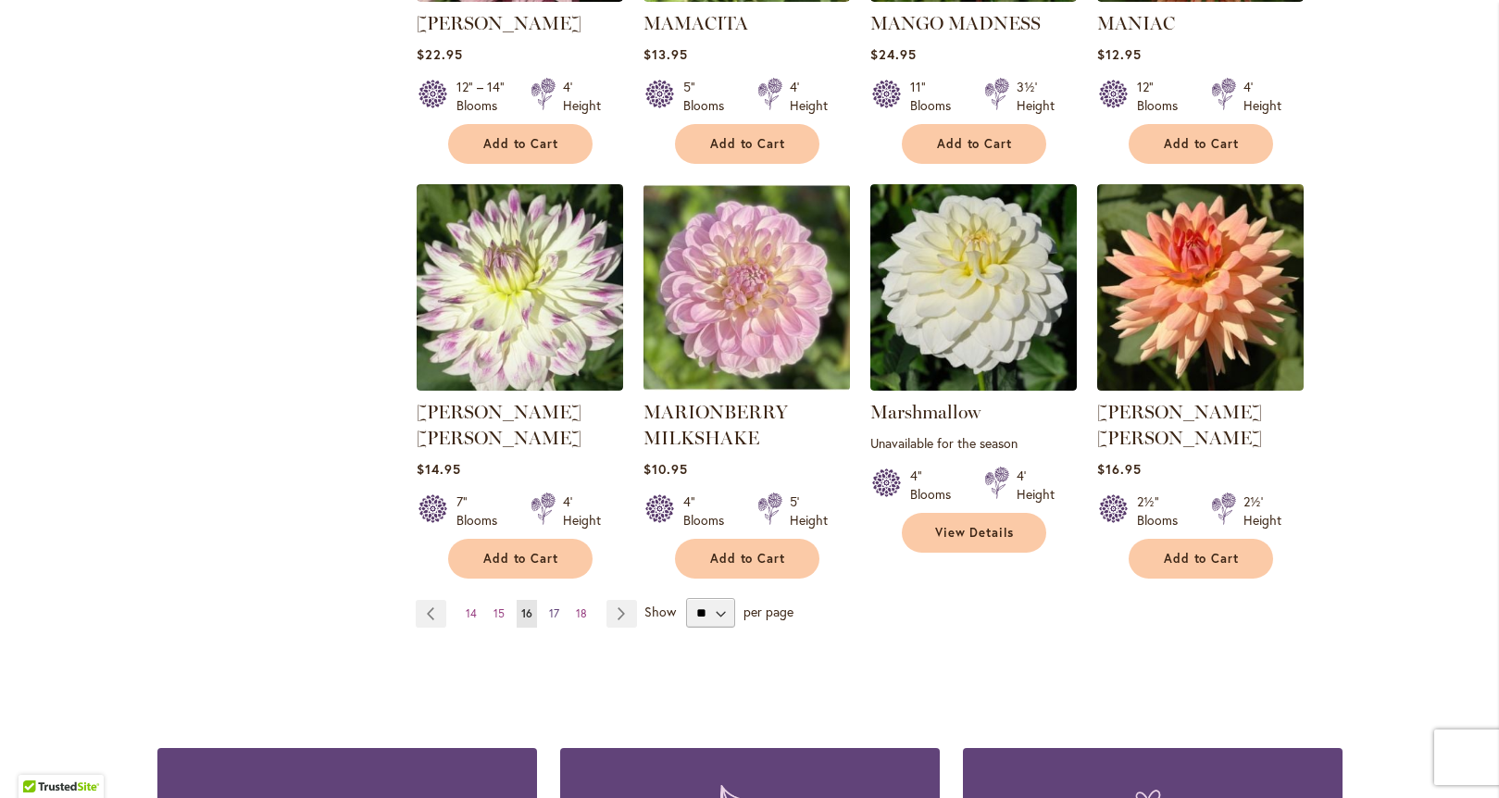
click at [549, 606] on span "17" at bounding box center [554, 613] width 10 height 14
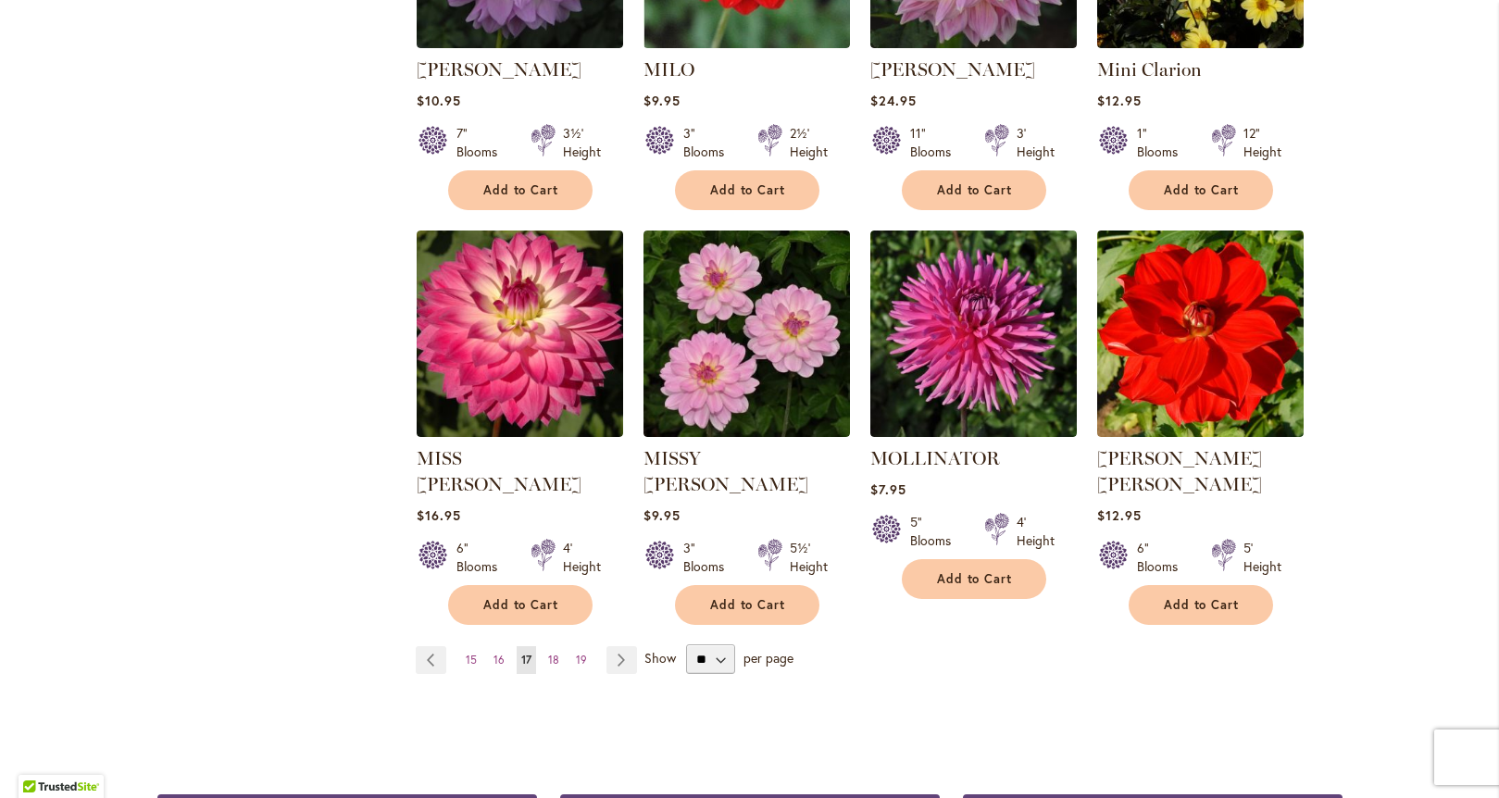
scroll to position [1409, 0]
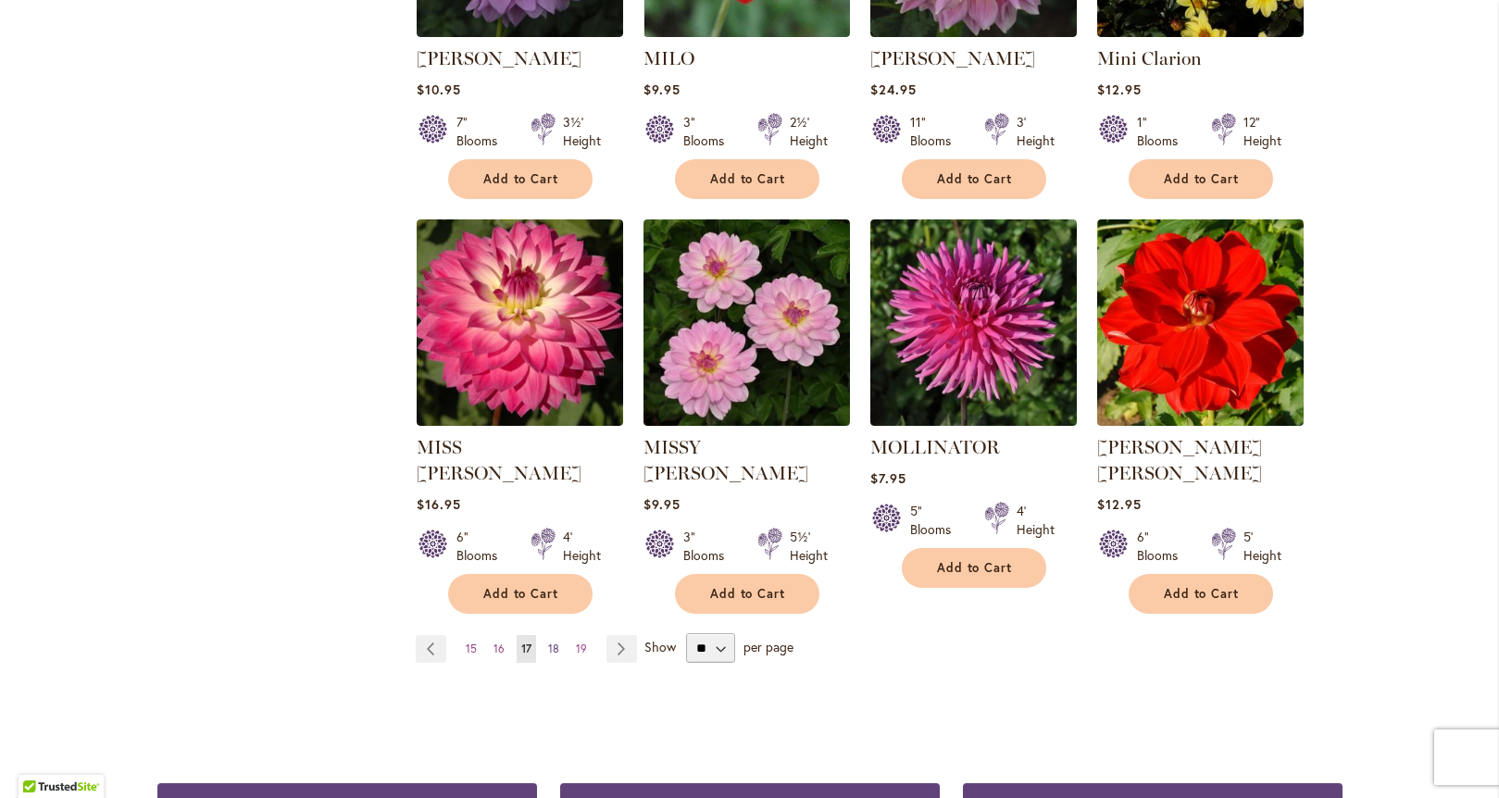
click at [548, 642] on span "18" at bounding box center [553, 649] width 11 height 14
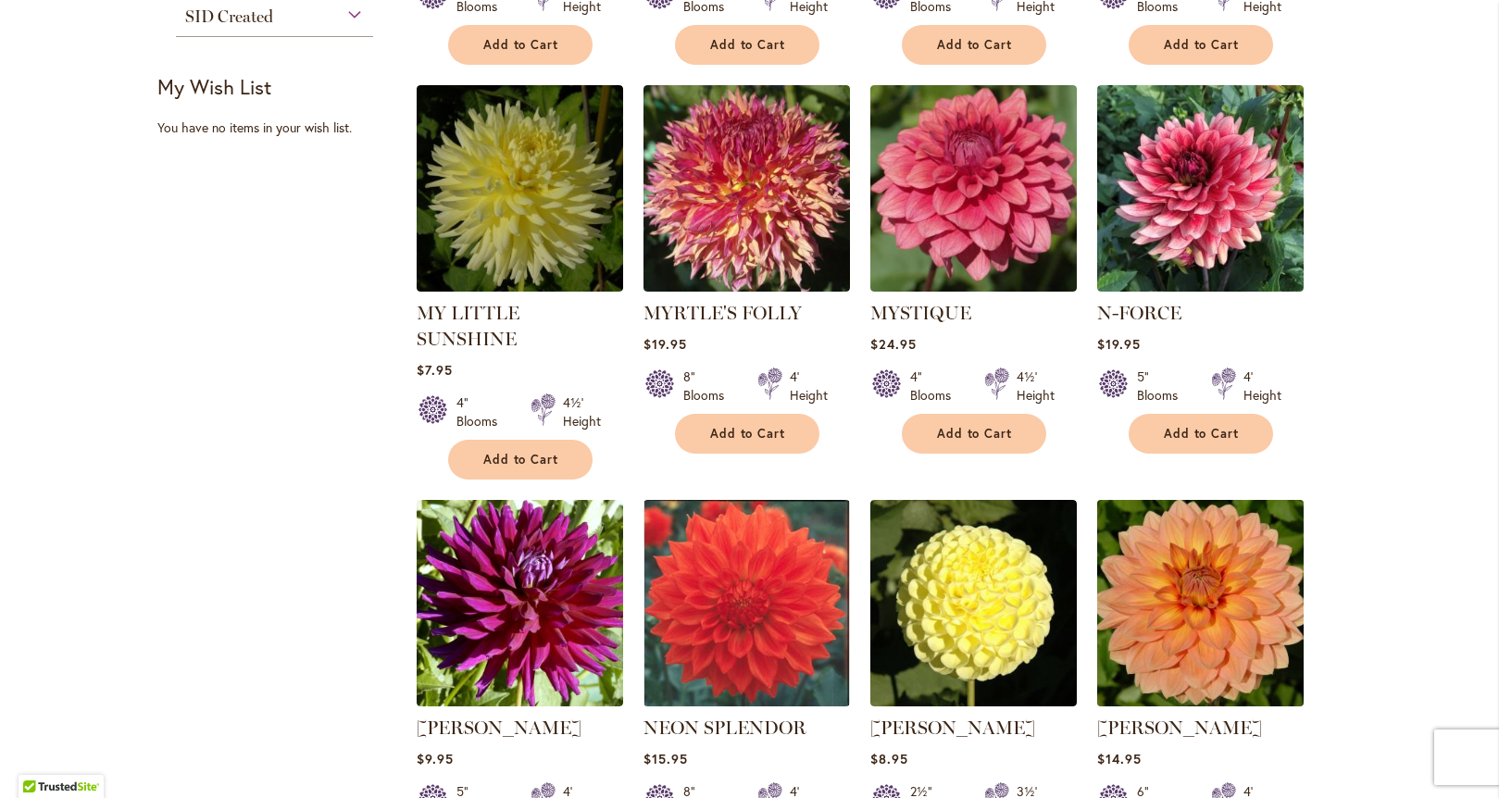
scroll to position [784, 0]
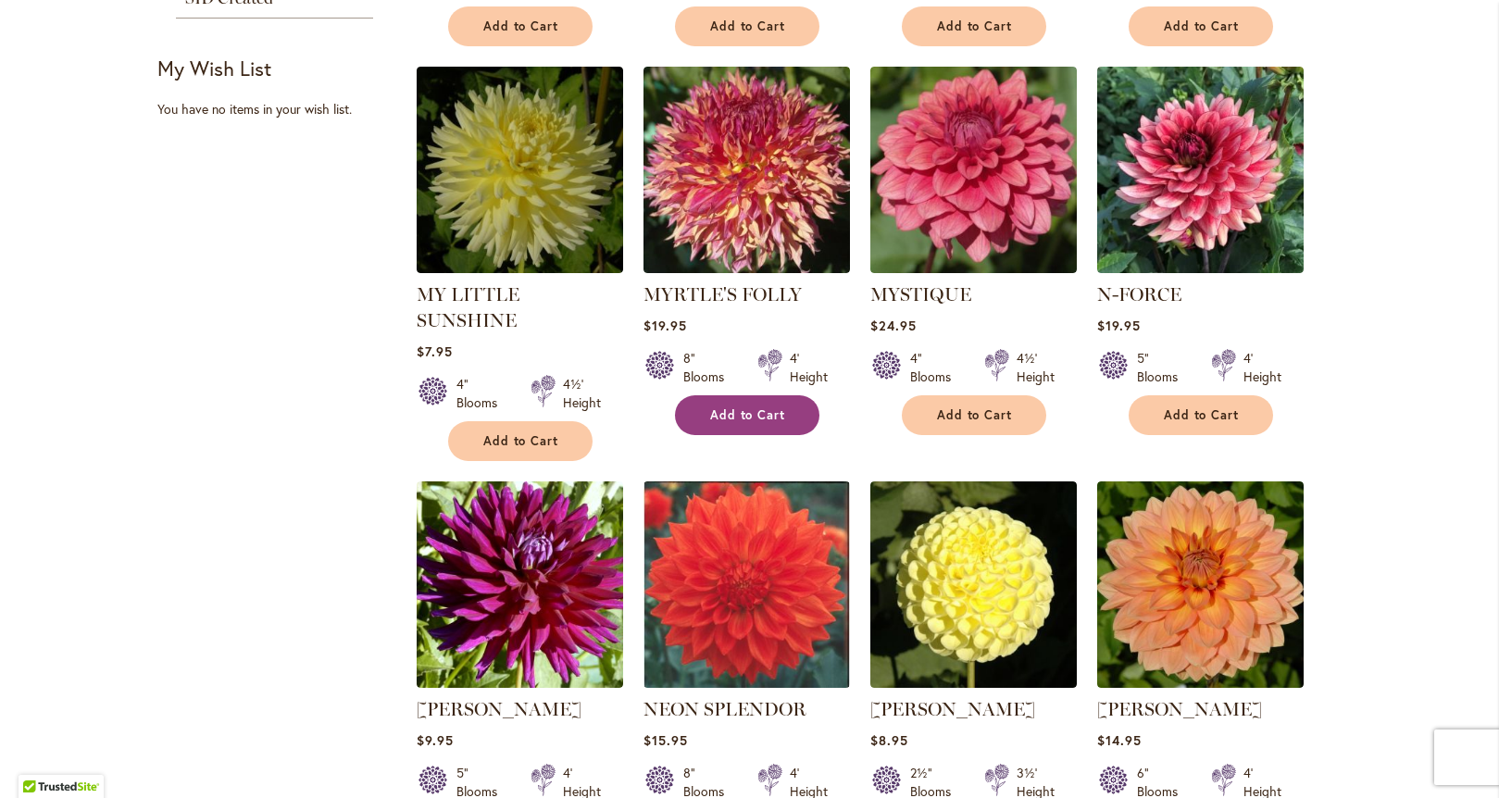
click at [763, 418] on span "Add to Cart" at bounding box center [748, 415] width 76 height 16
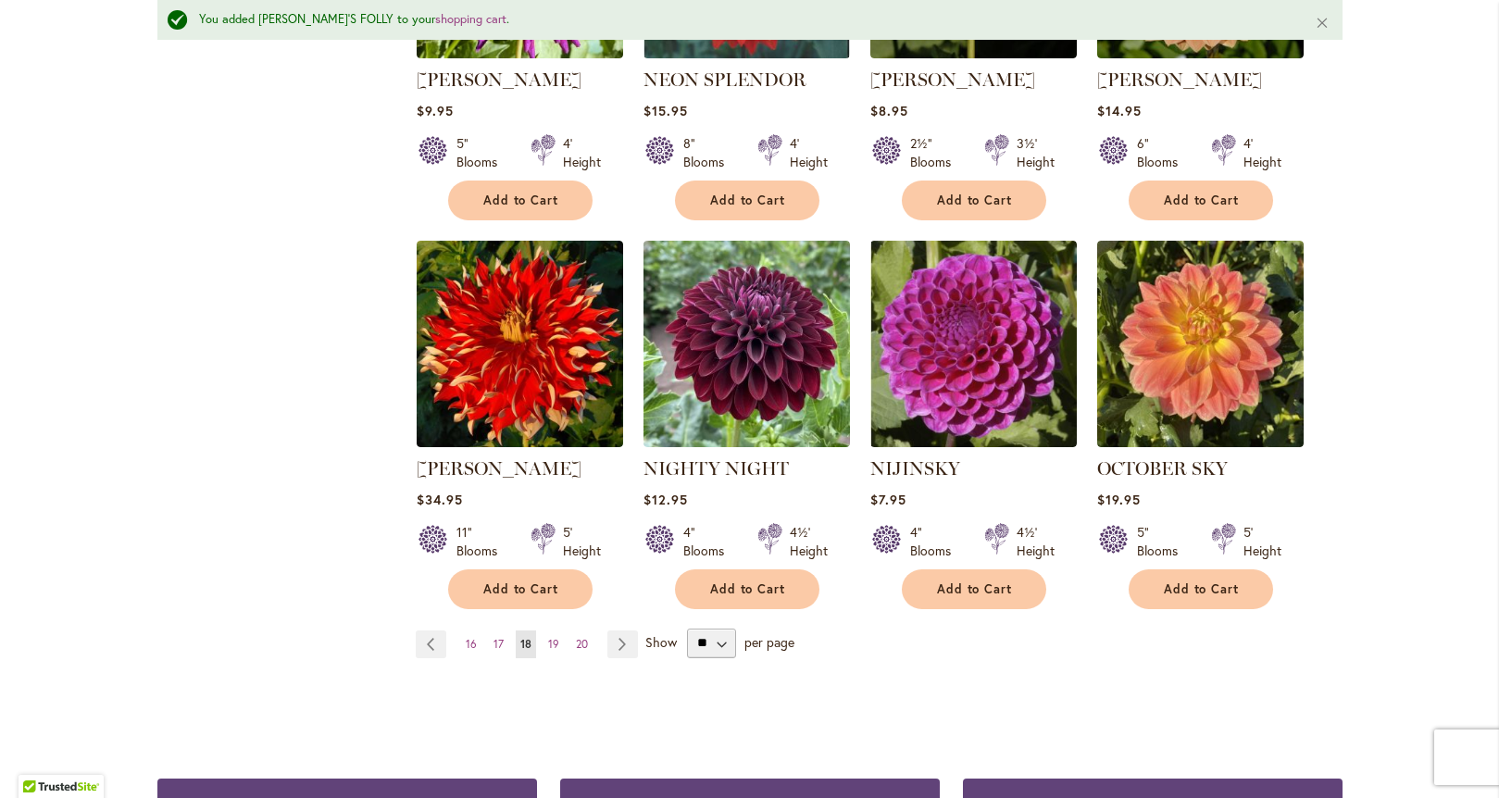
scroll to position [1497, 0]
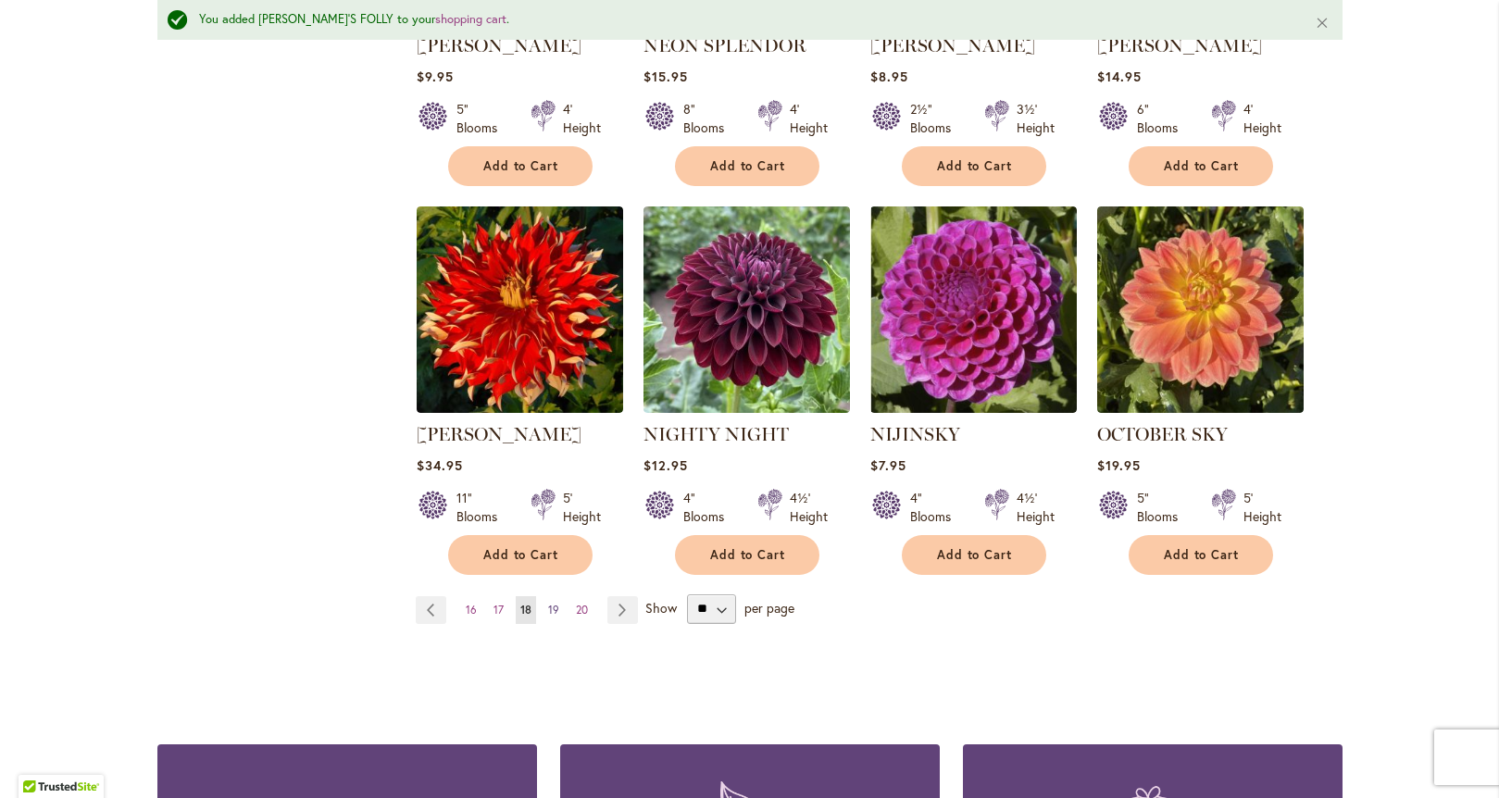
click at [548, 603] on span "19" at bounding box center [553, 610] width 11 height 14
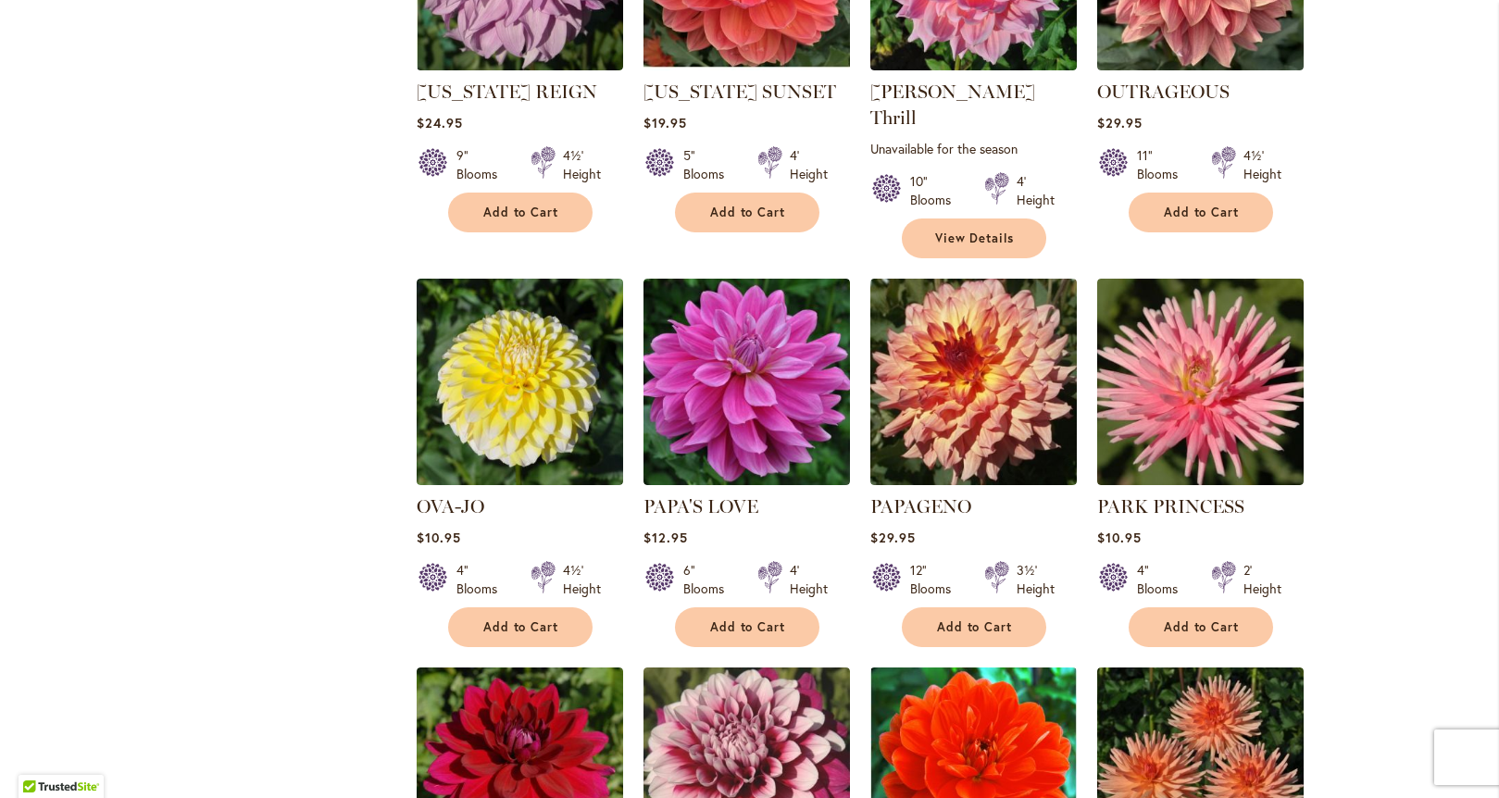
scroll to position [1012, 0]
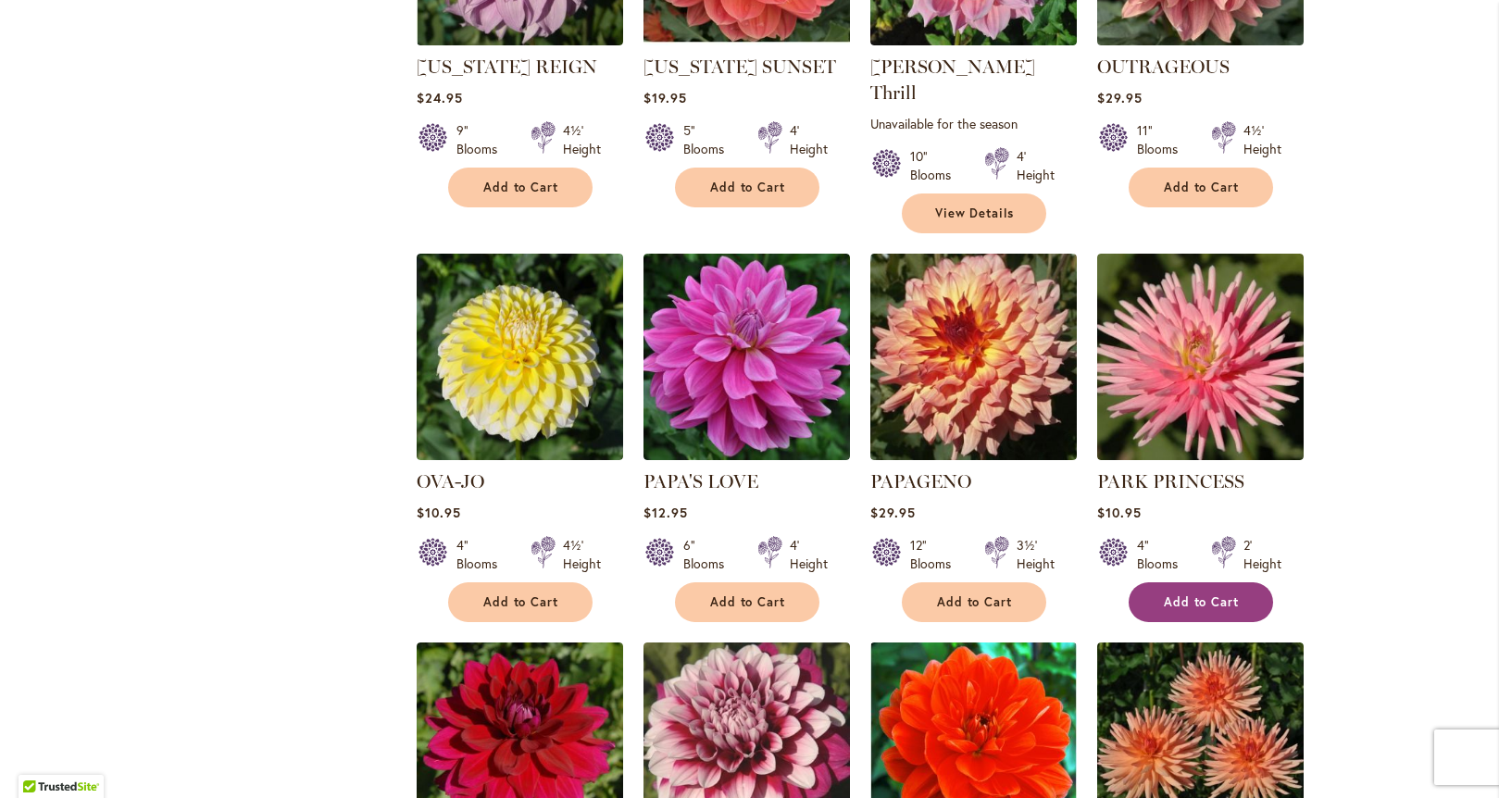
click at [1212, 594] on span "Add to Cart" at bounding box center [1202, 602] width 76 height 16
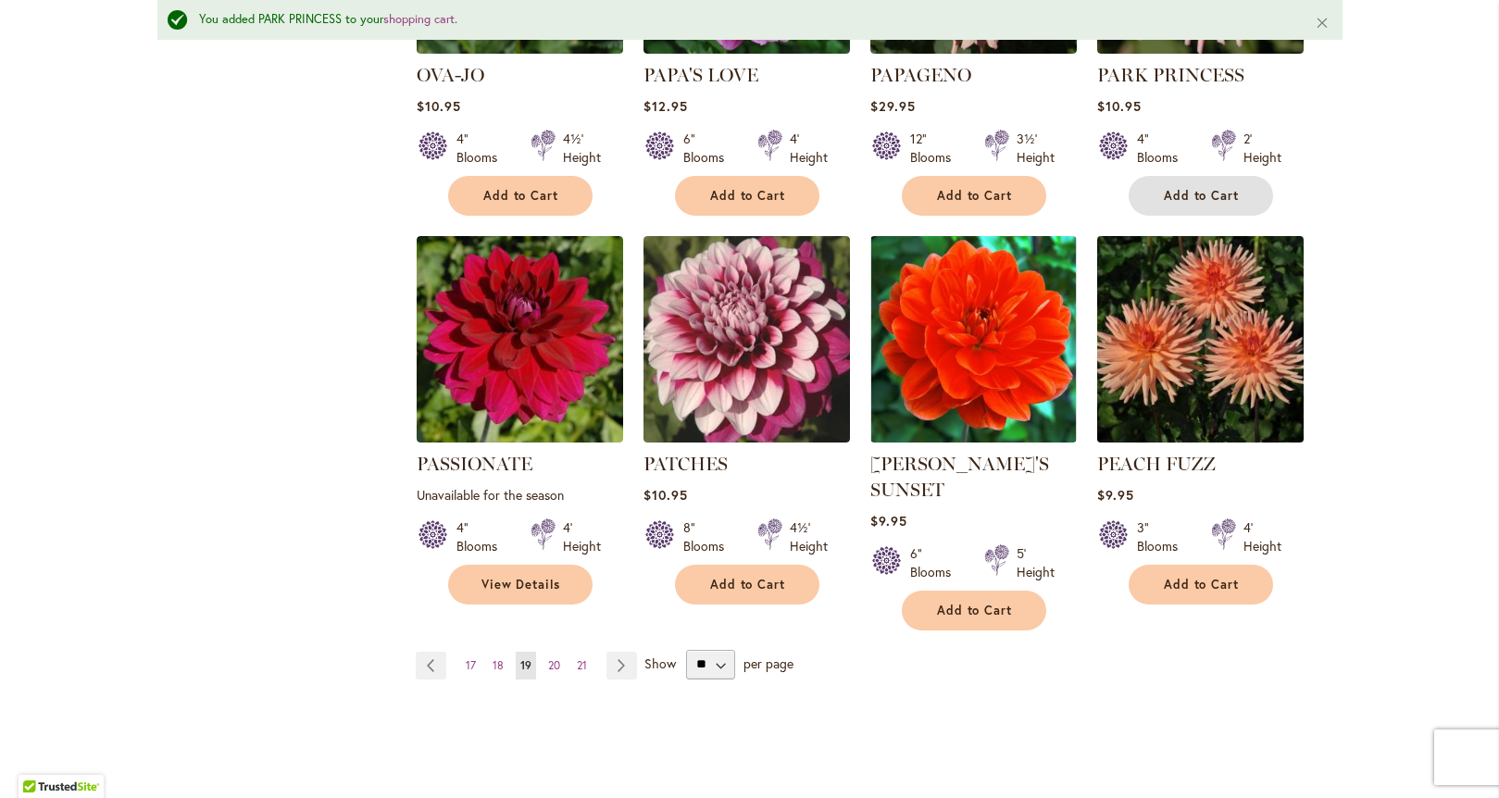
scroll to position [1539, 0]
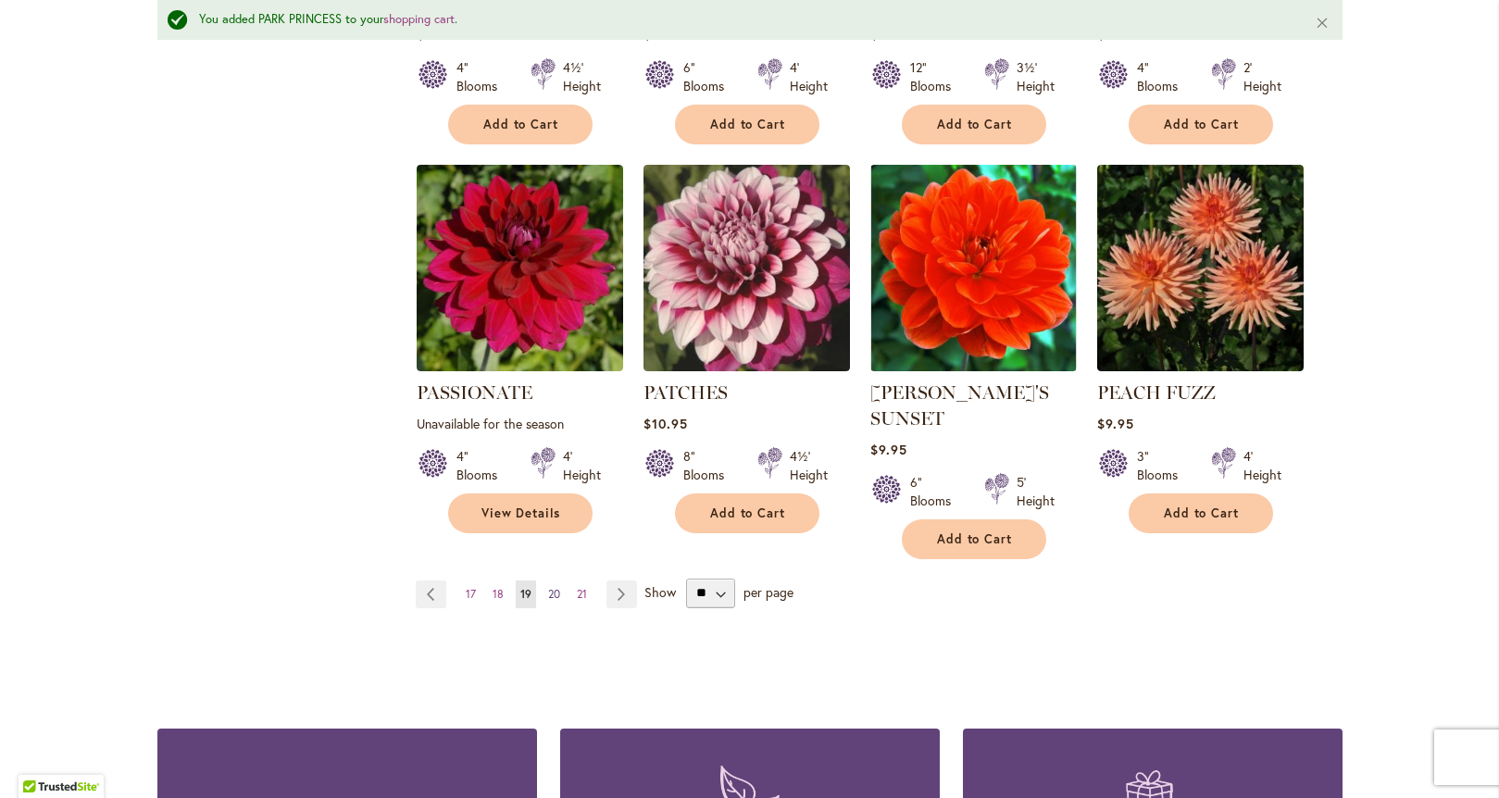
click at [548, 587] on span "20" at bounding box center [554, 594] width 12 height 14
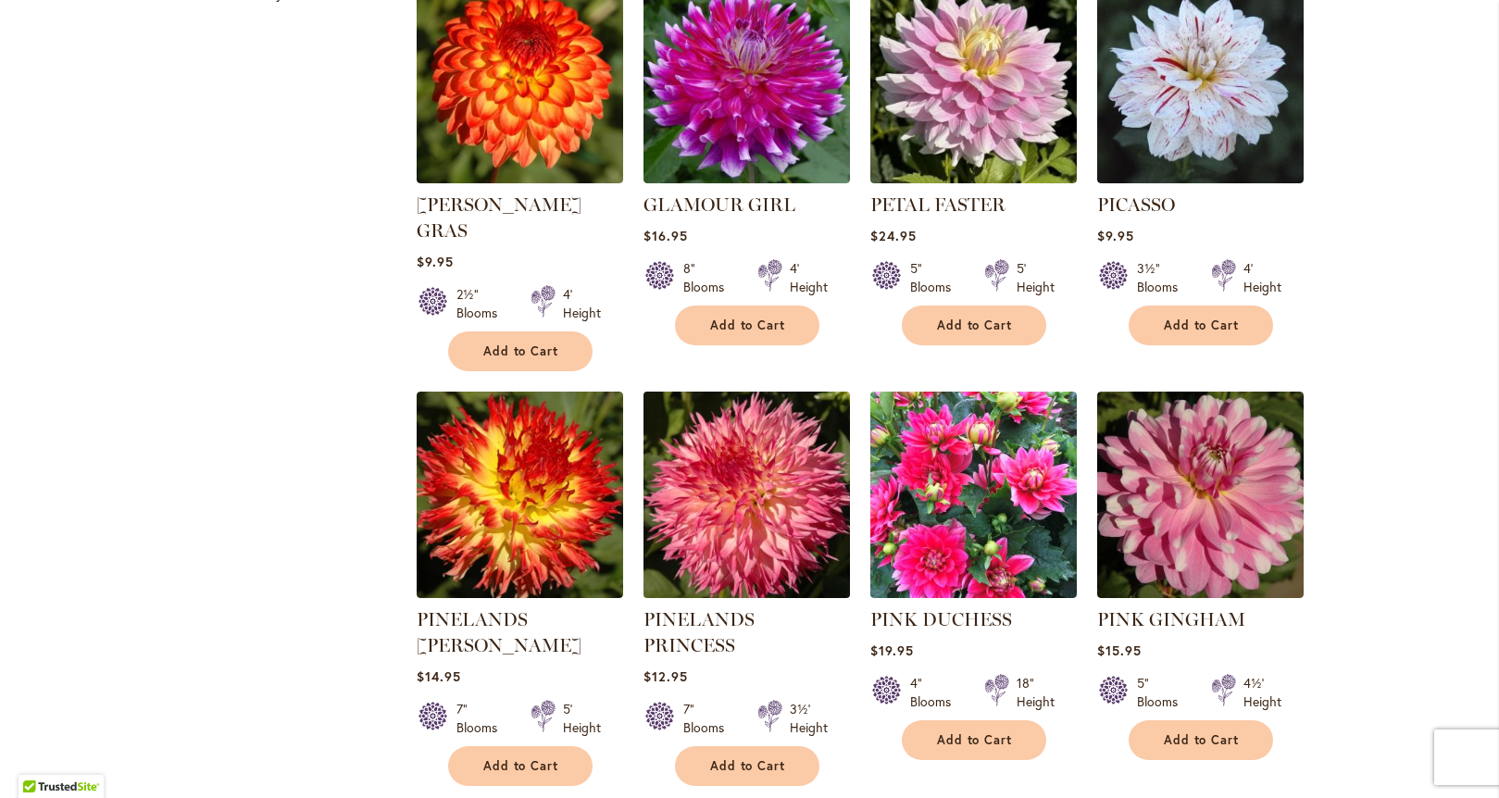
scroll to position [900, 0]
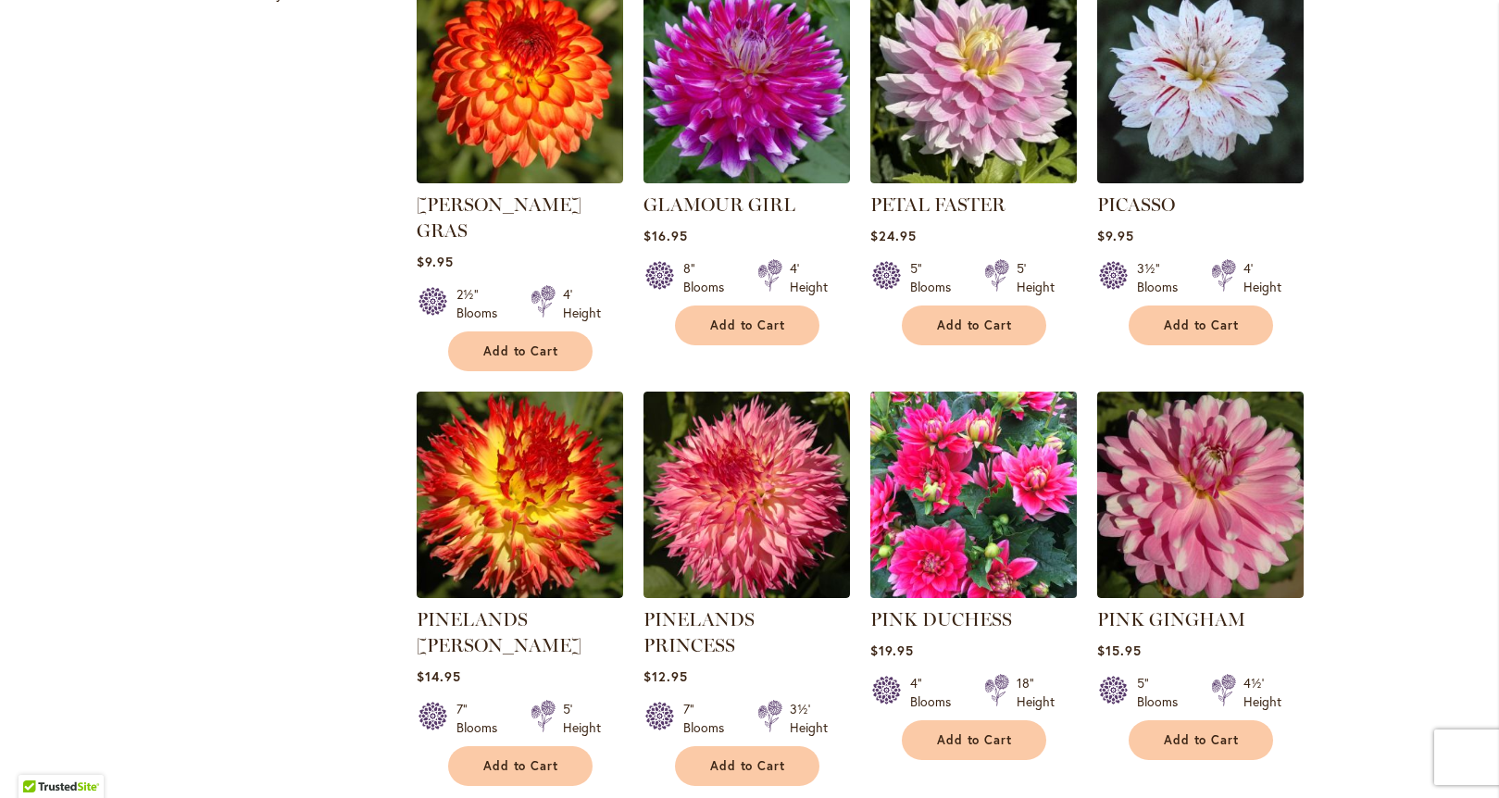
click at [970, 518] on img at bounding box center [973, 495] width 217 height 217
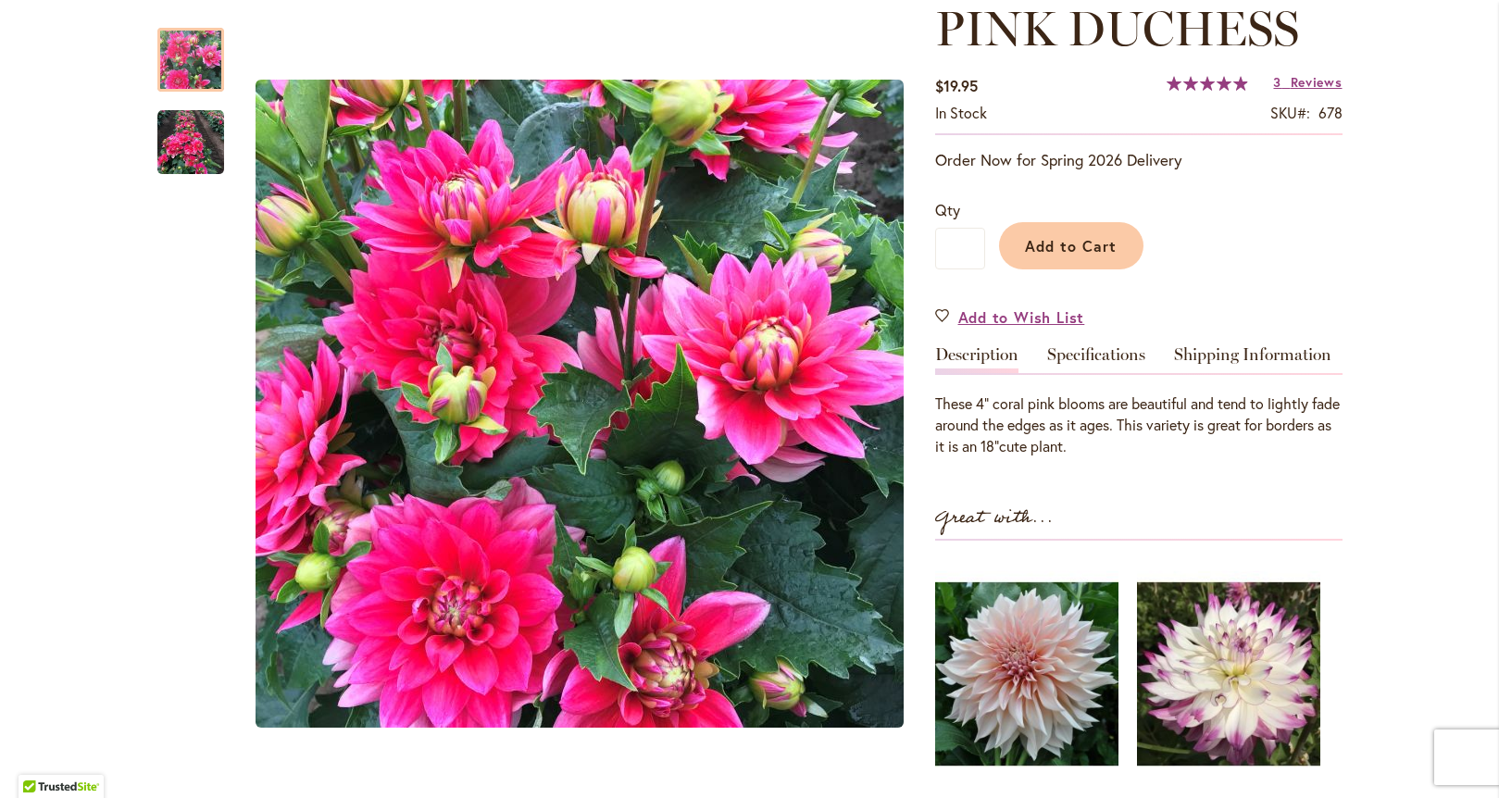
scroll to position [207, 0]
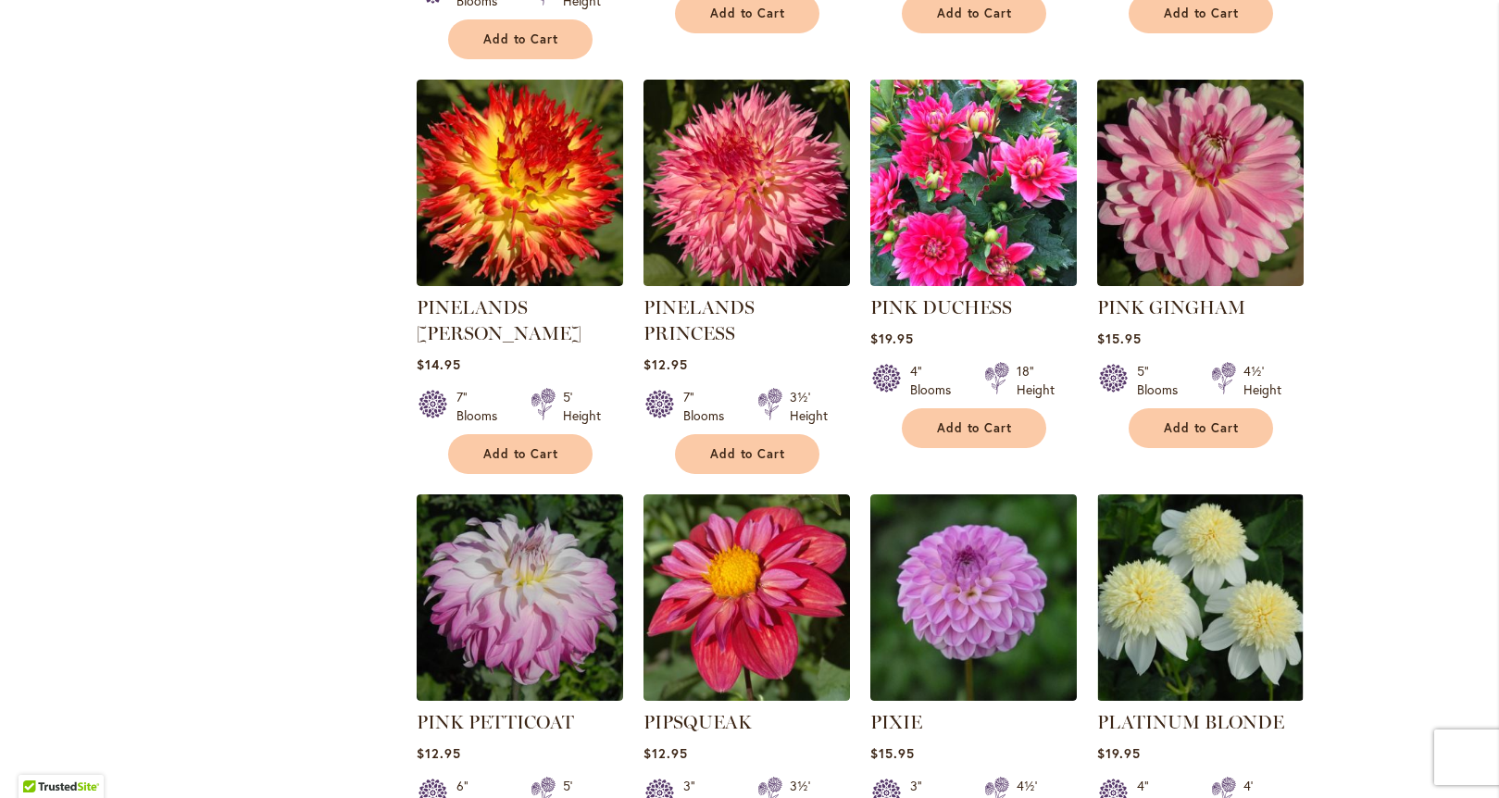
scroll to position [1423, 0]
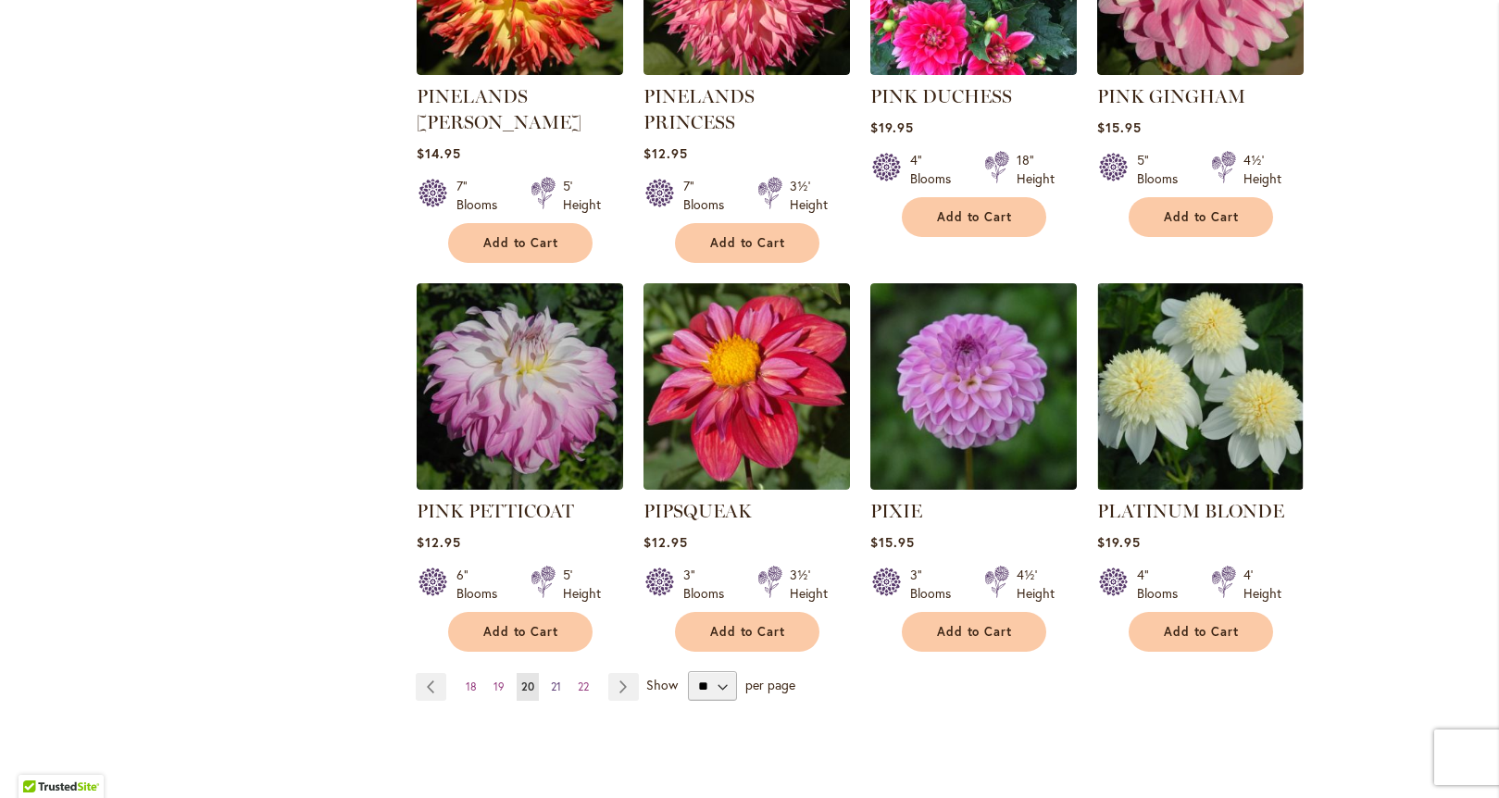
click at [553, 680] on span "21" at bounding box center [556, 687] width 10 height 14
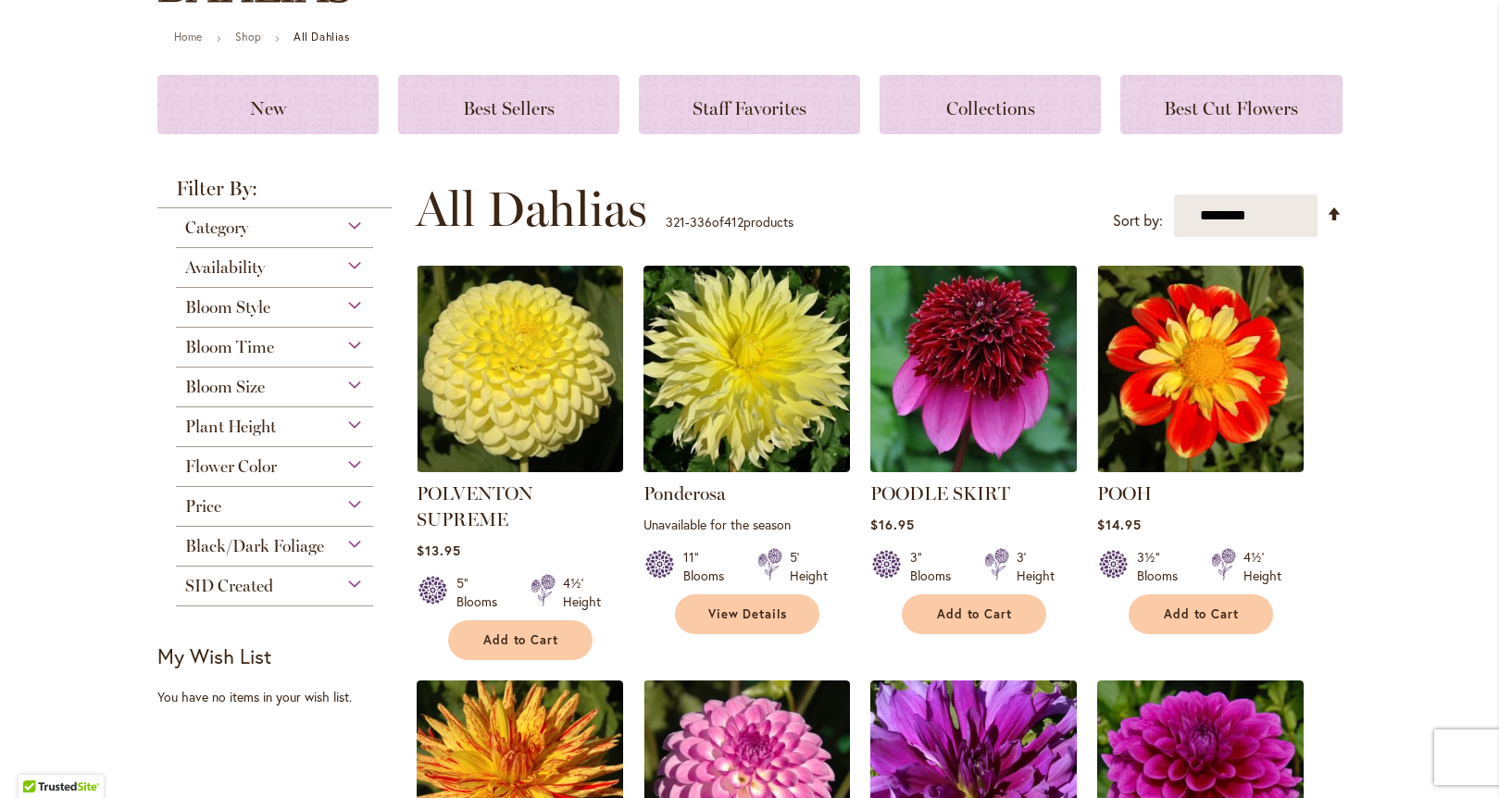
scroll to position [199, 0]
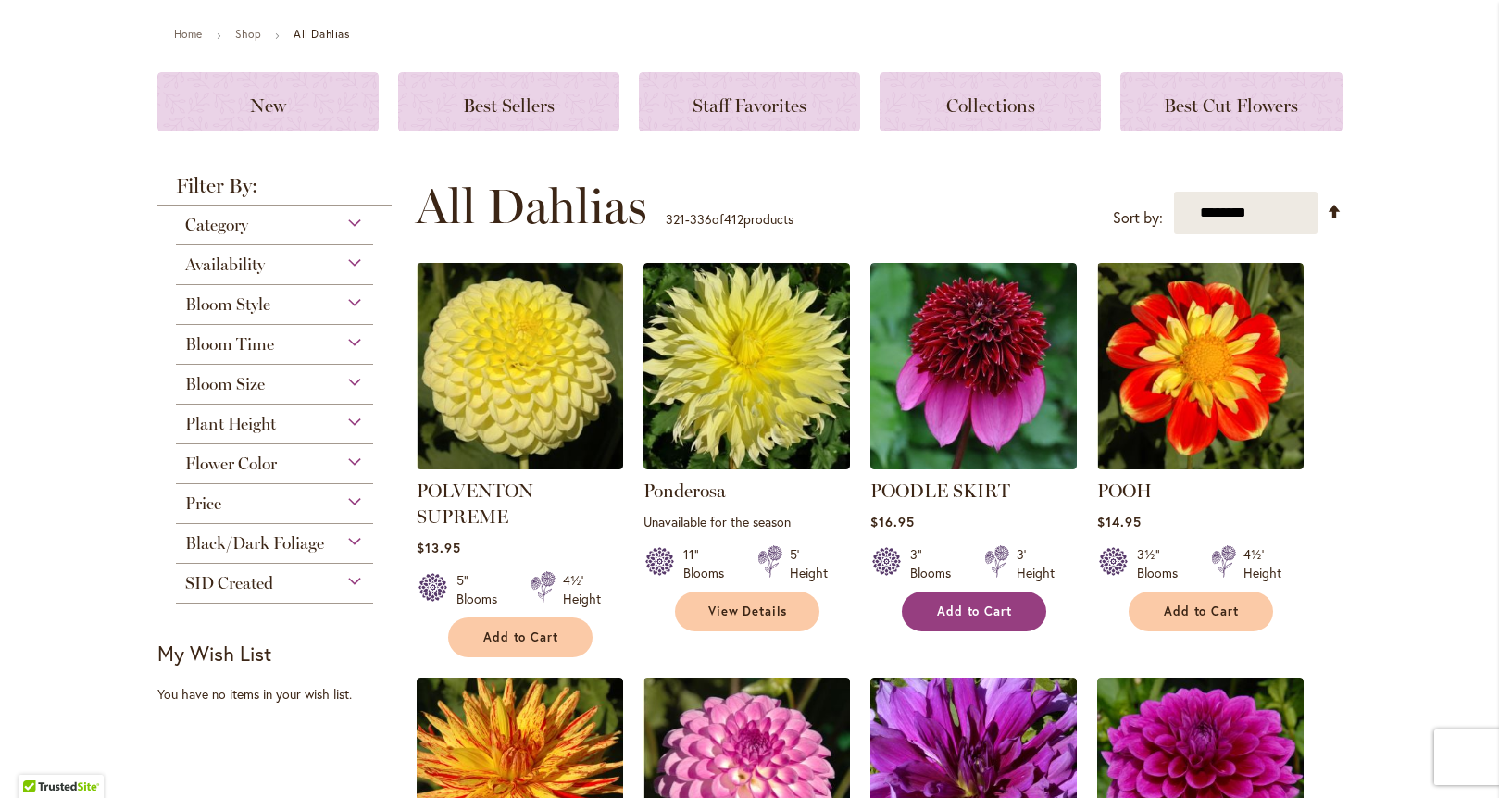
click at [968, 613] on span "Add to Cart" at bounding box center [975, 612] width 76 height 16
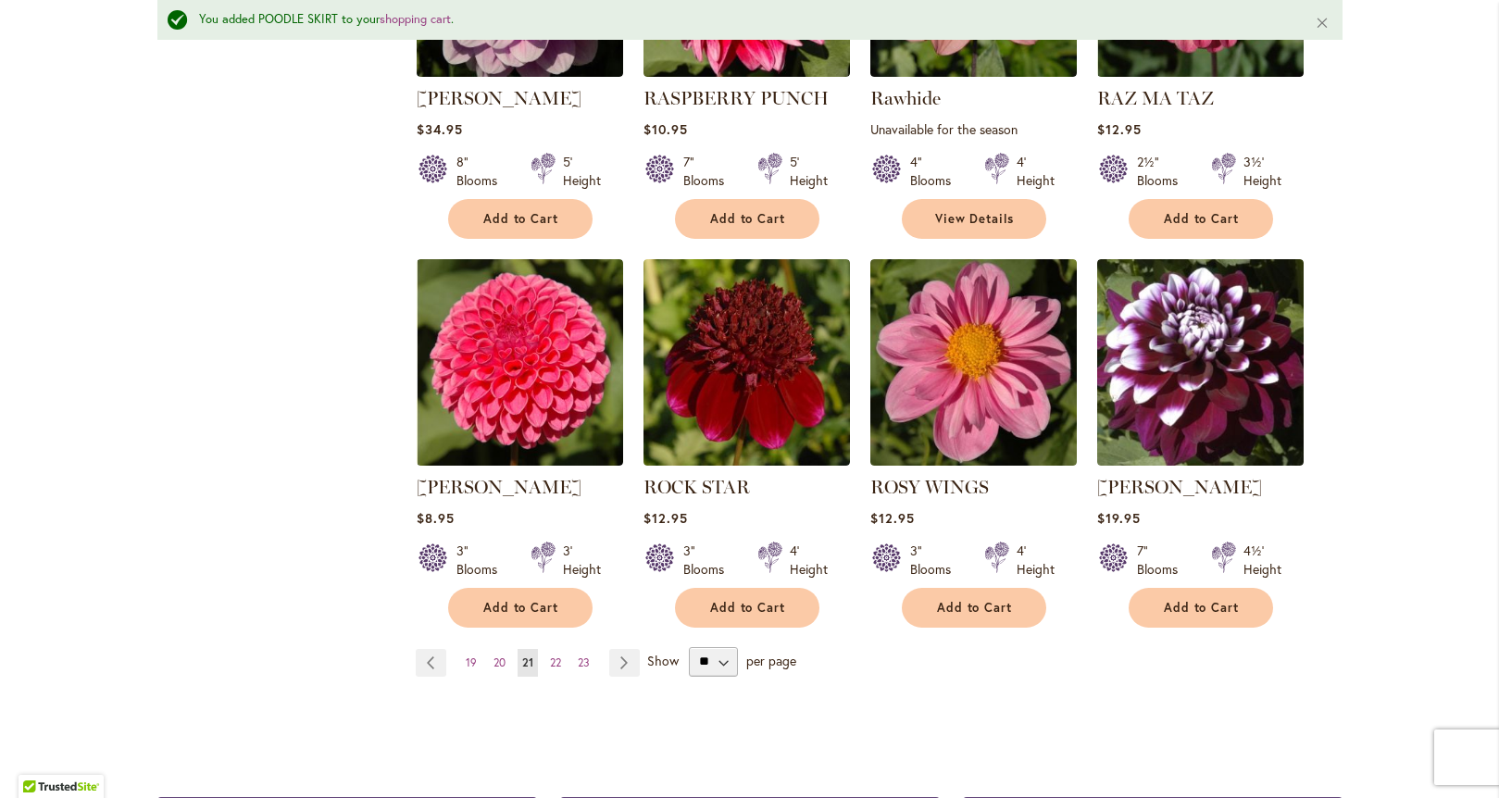
scroll to position [1473, 0]
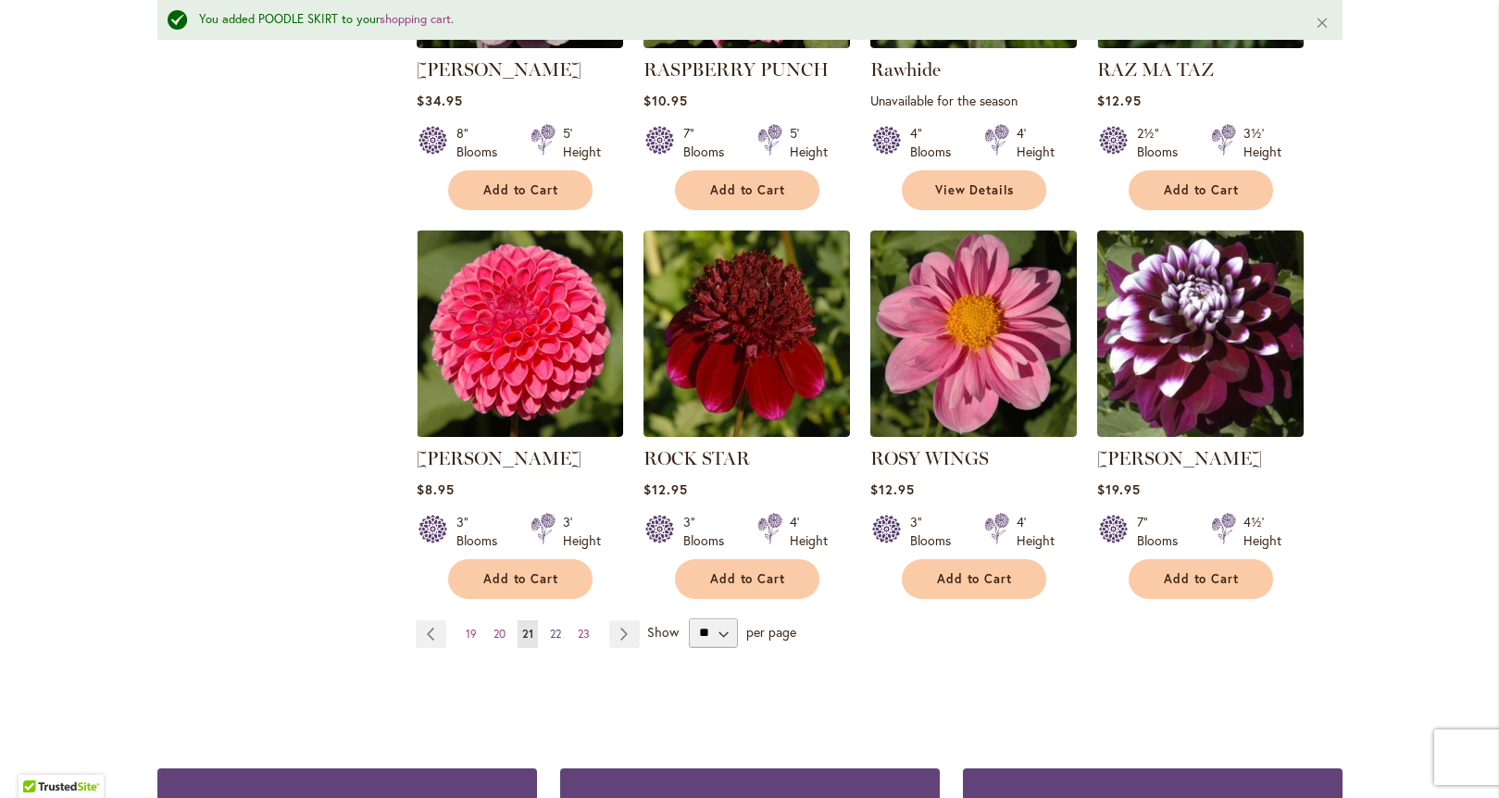
click at [550, 633] on span "22" at bounding box center [555, 634] width 11 height 14
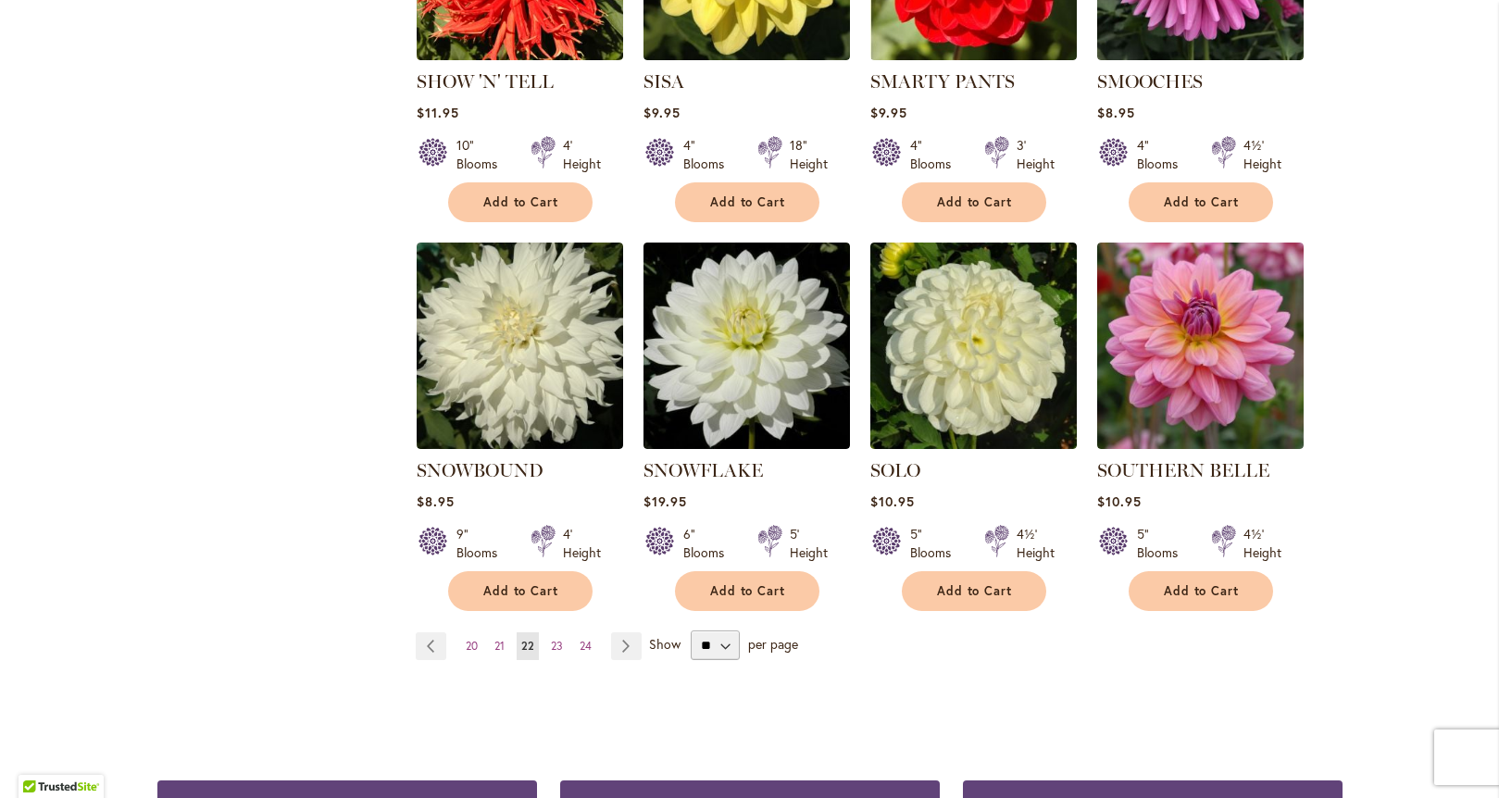
scroll to position [1414, 0]
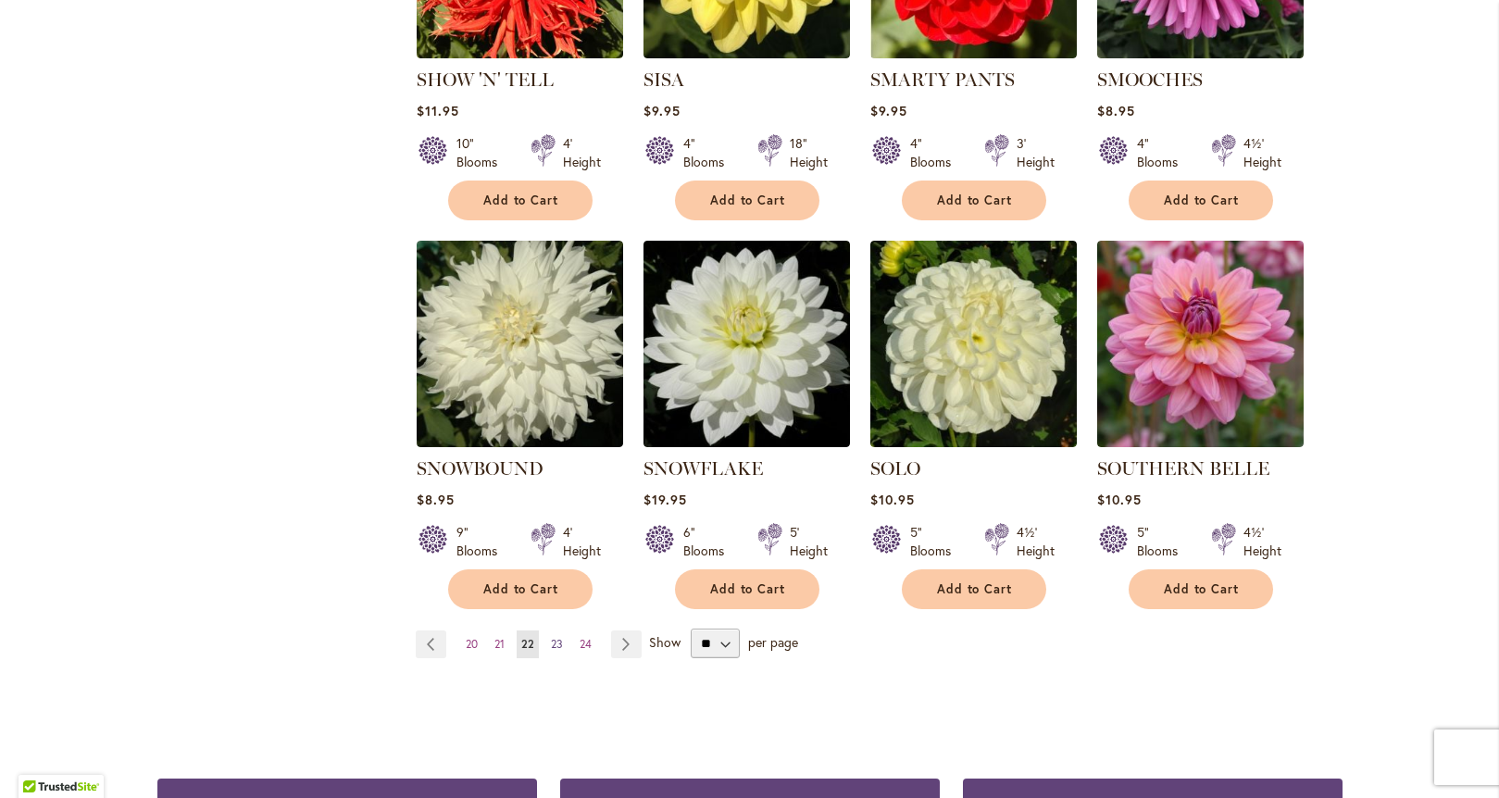
click at [556, 631] on link "Page 23" at bounding box center [556, 645] width 21 height 28
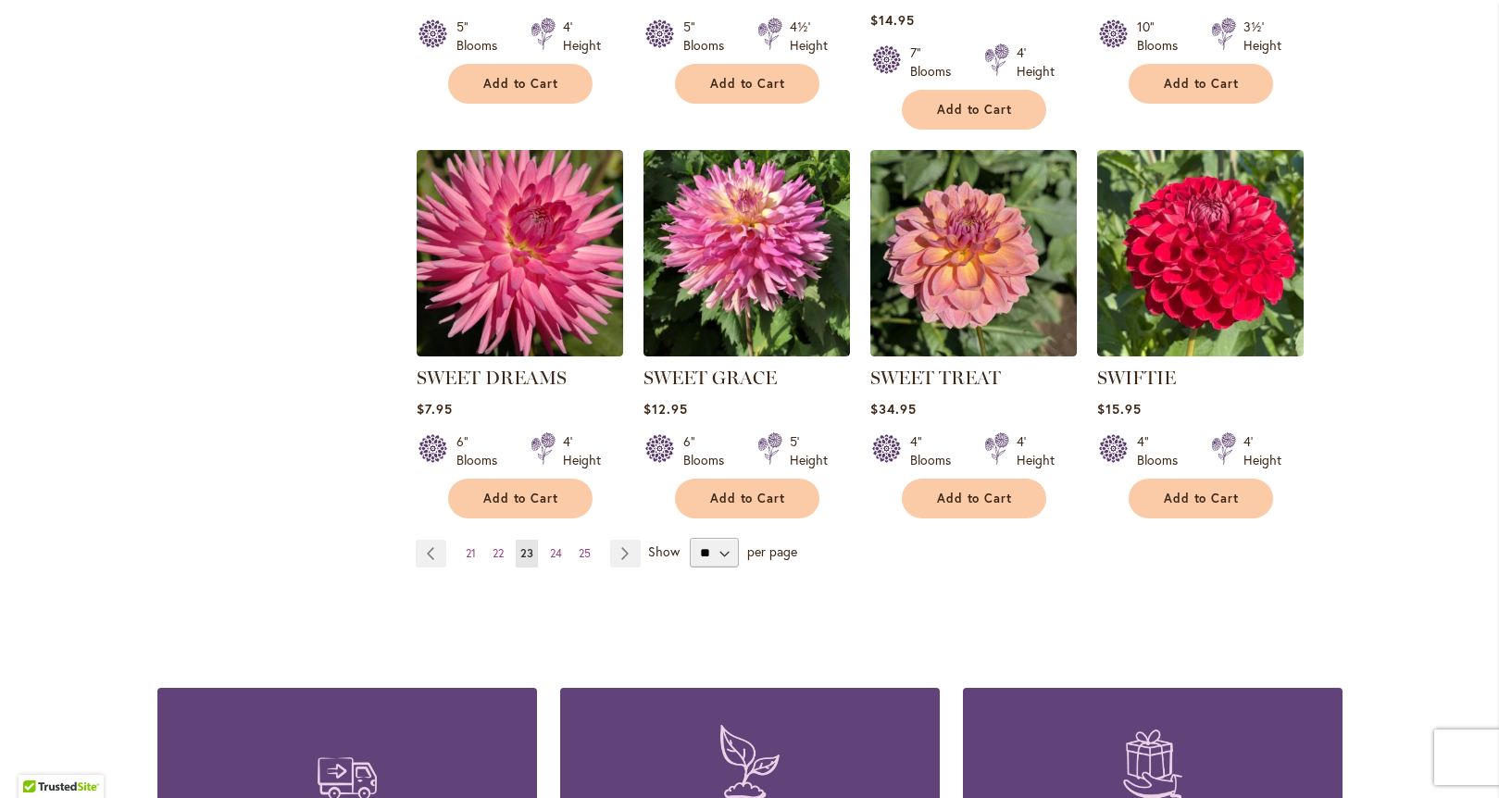
scroll to position [1573, 0]
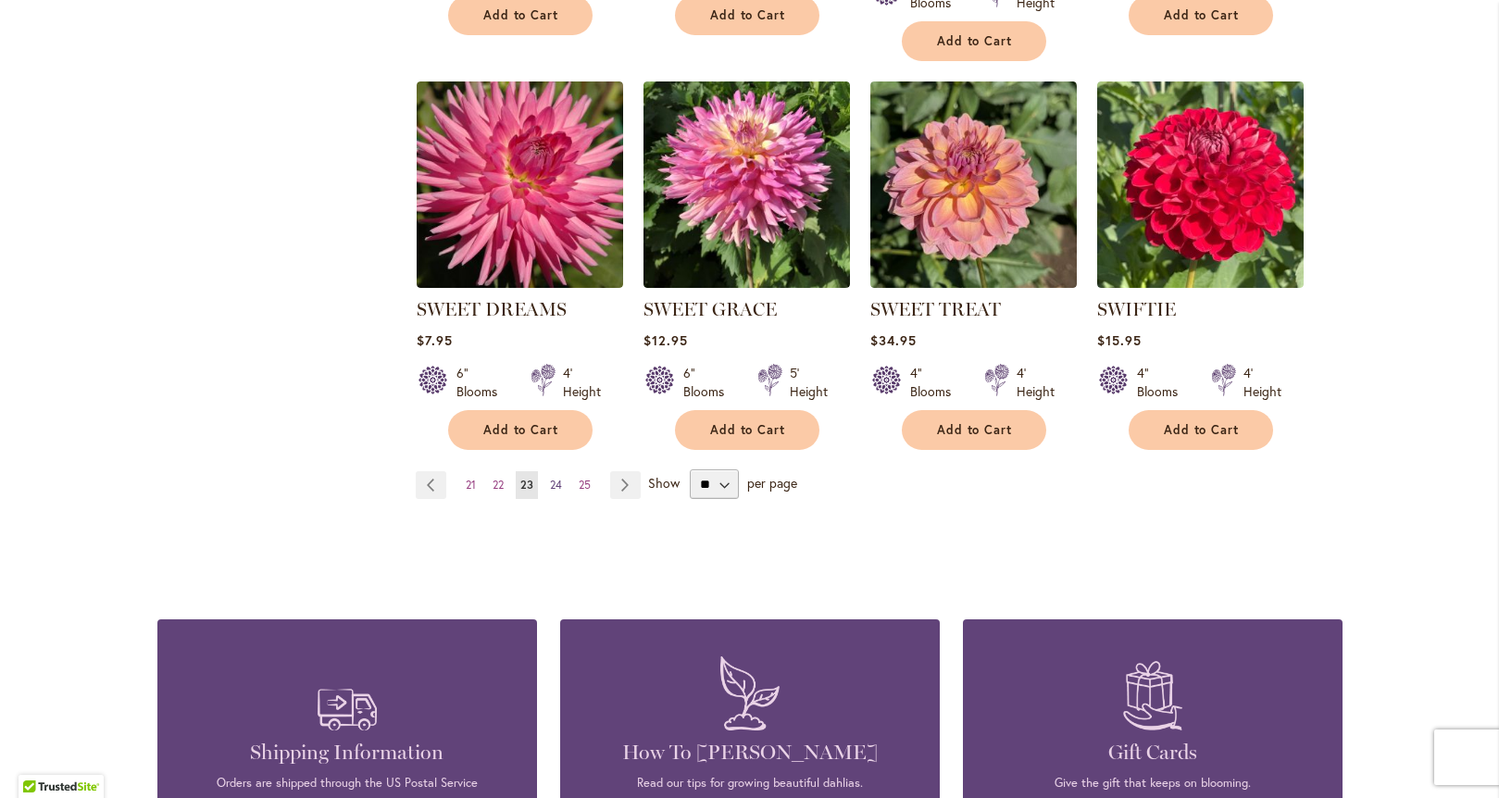
click at [554, 483] on span "24" at bounding box center [556, 485] width 12 height 14
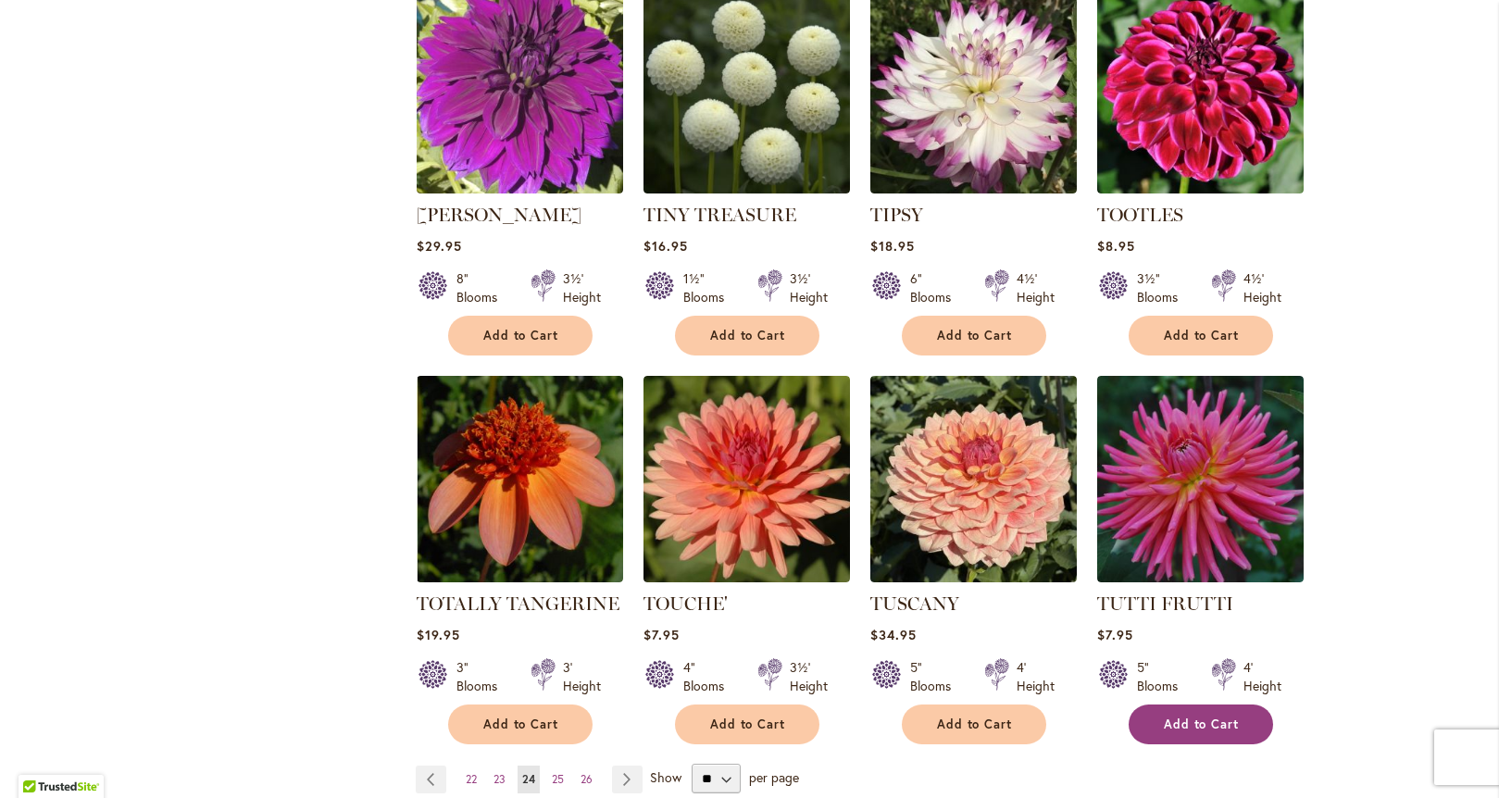
scroll to position [1281, 0]
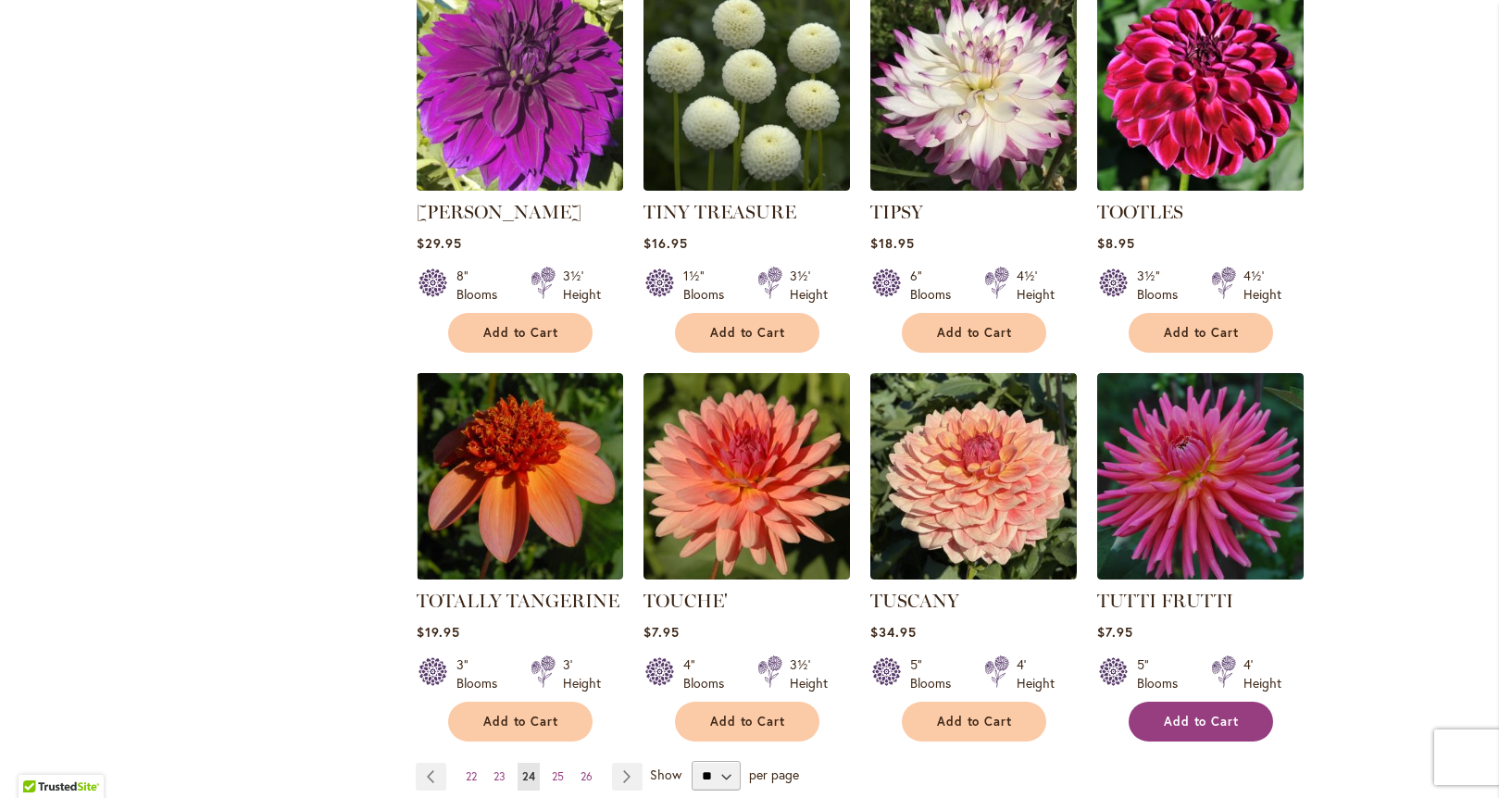
click at [1165, 714] on span "Add to Cart" at bounding box center [1202, 722] width 76 height 16
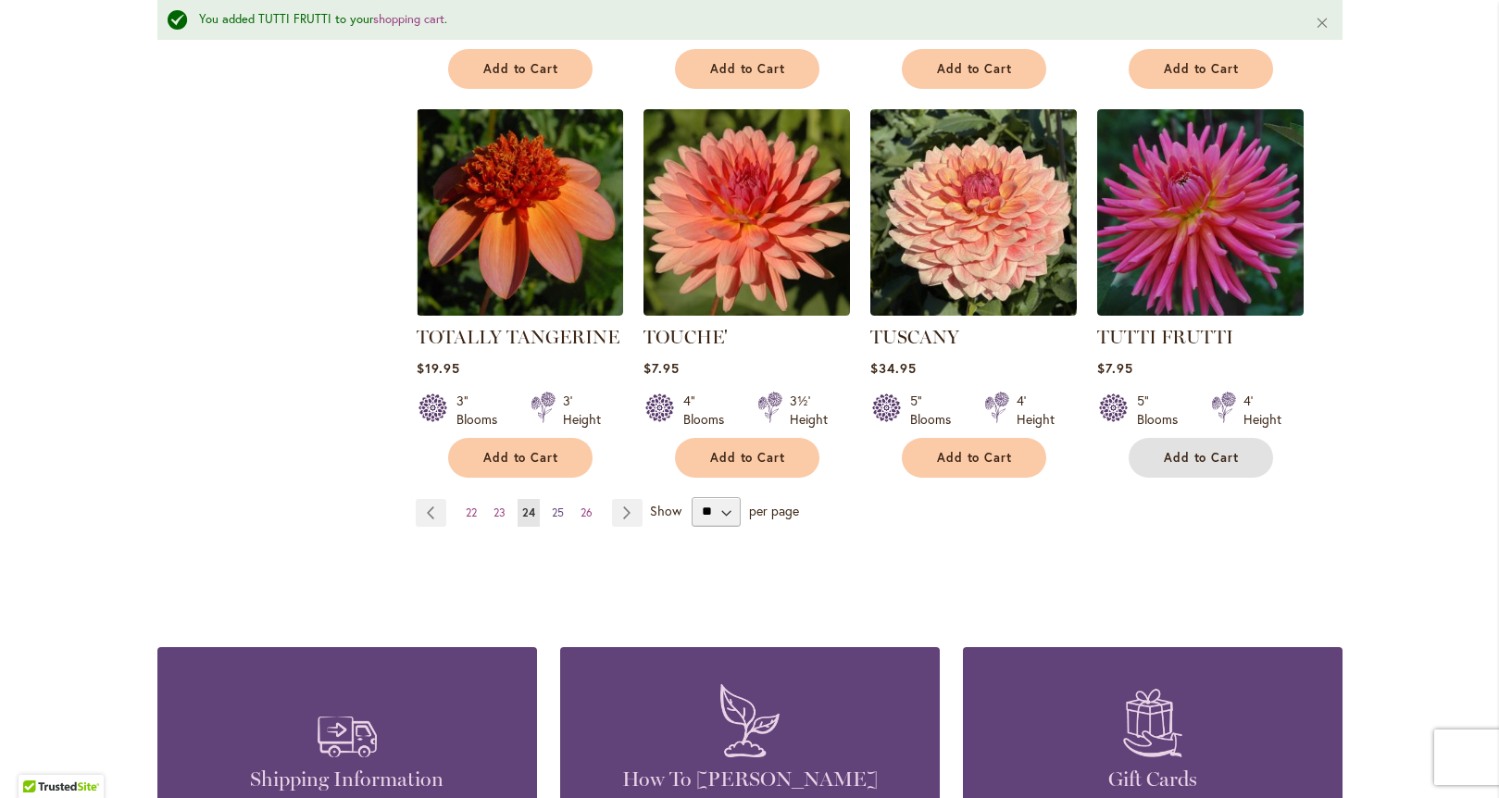
scroll to position [1643, 0]
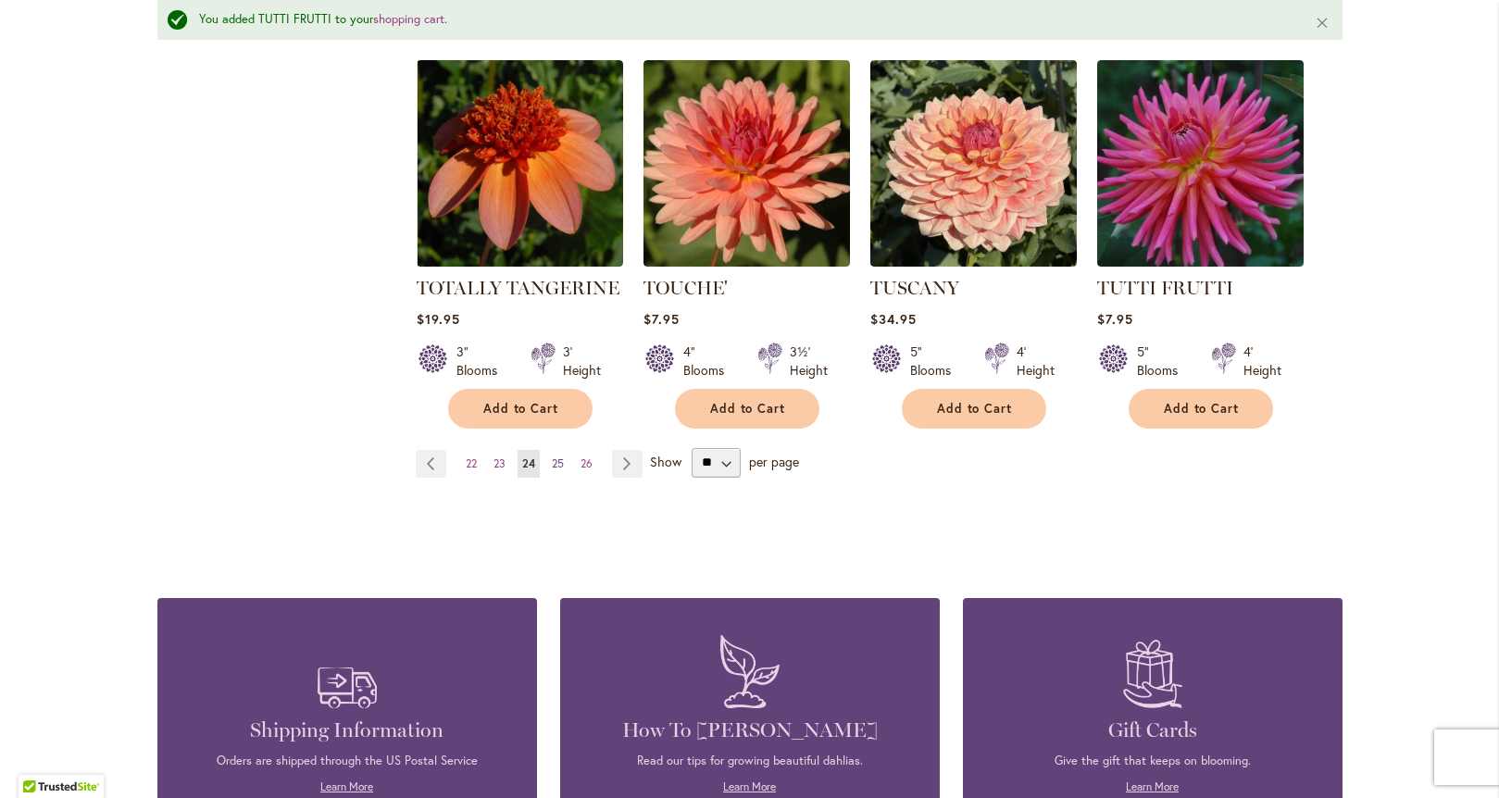
click at [552, 456] on span "25" at bounding box center [558, 463] width 12 height 14
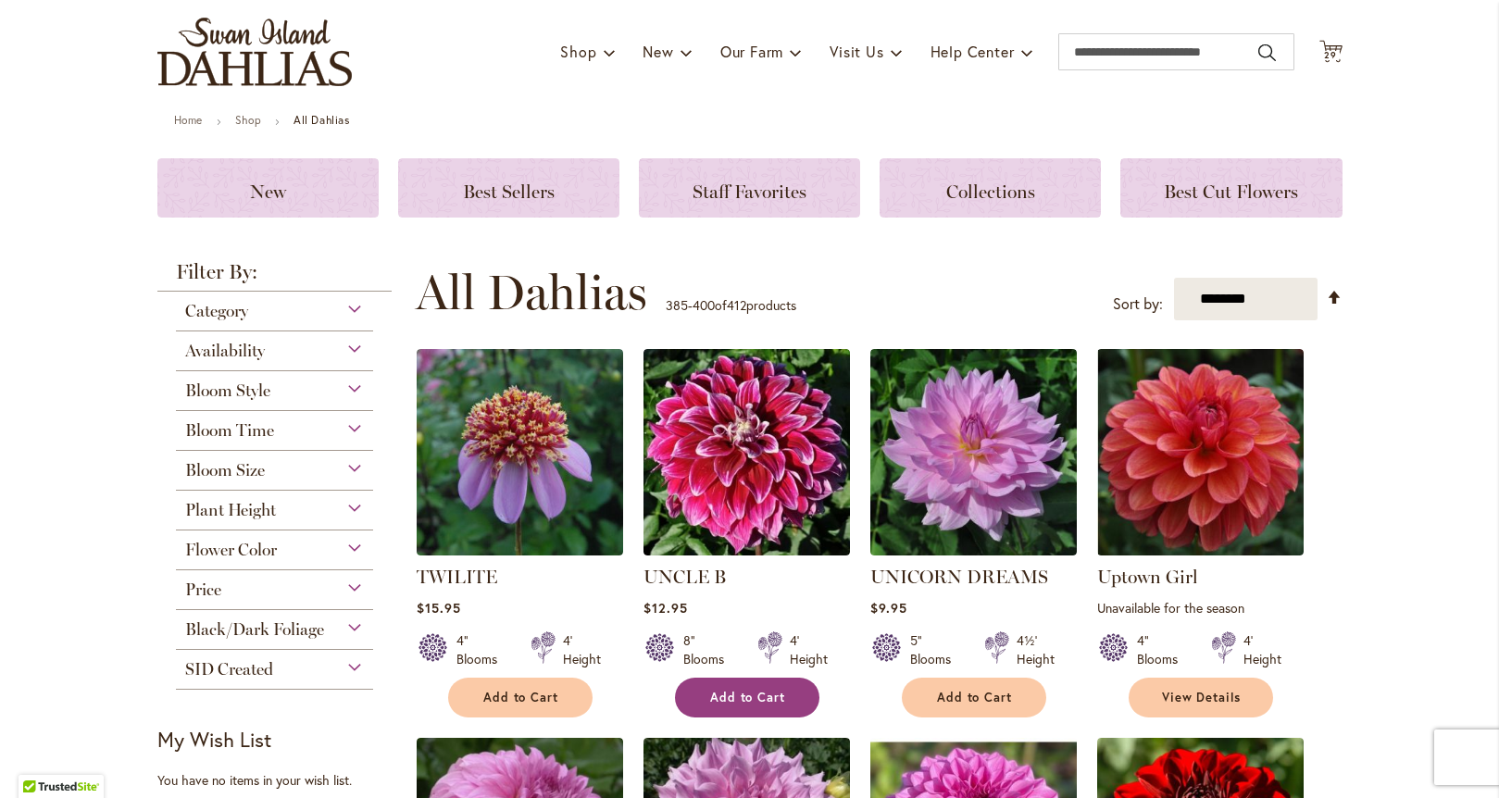
scroll to position [206, 0]
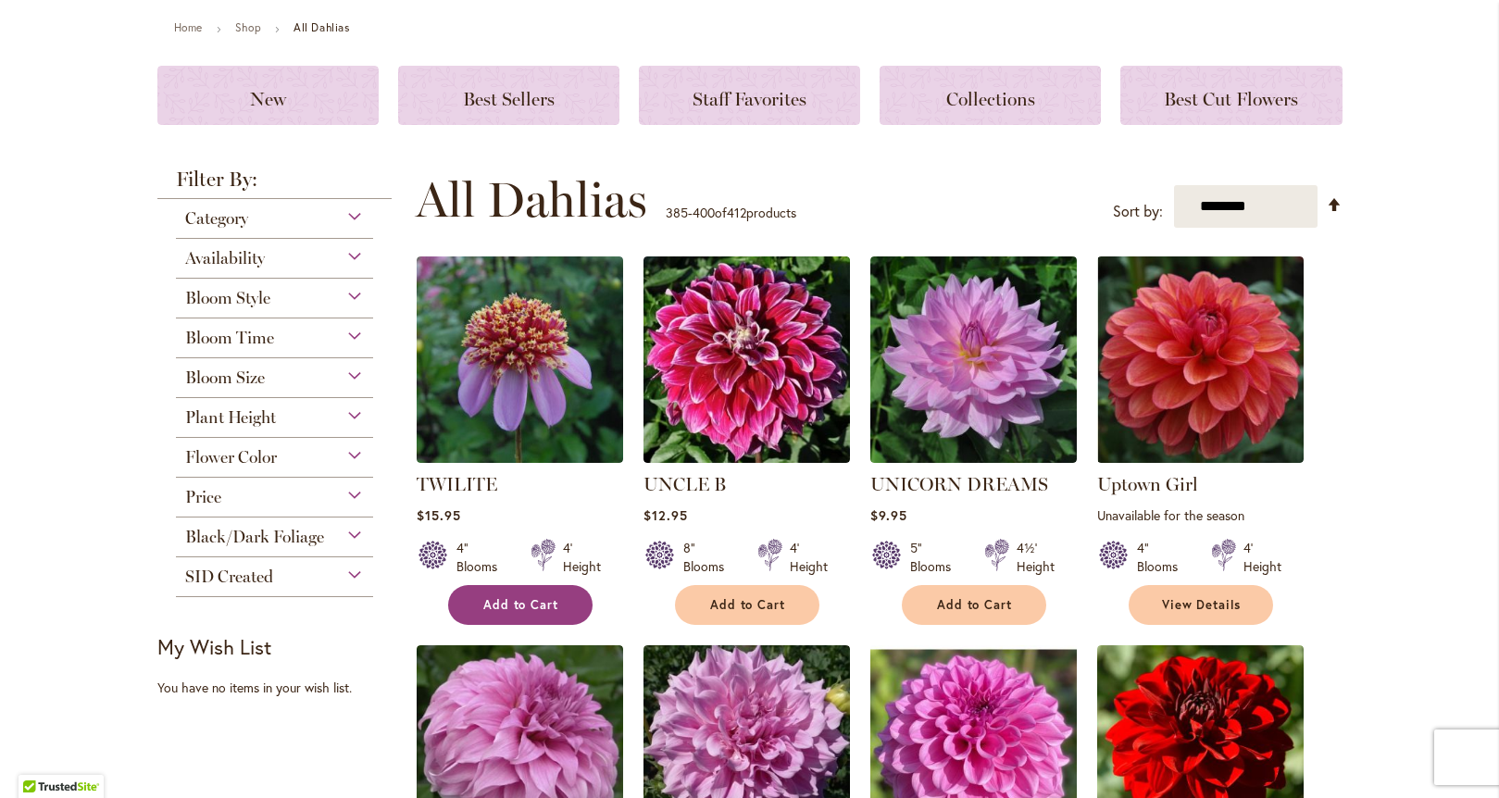
click at [513, 603] on span "Add to Cart" at bounding box center [521, 605] width 76 height 16
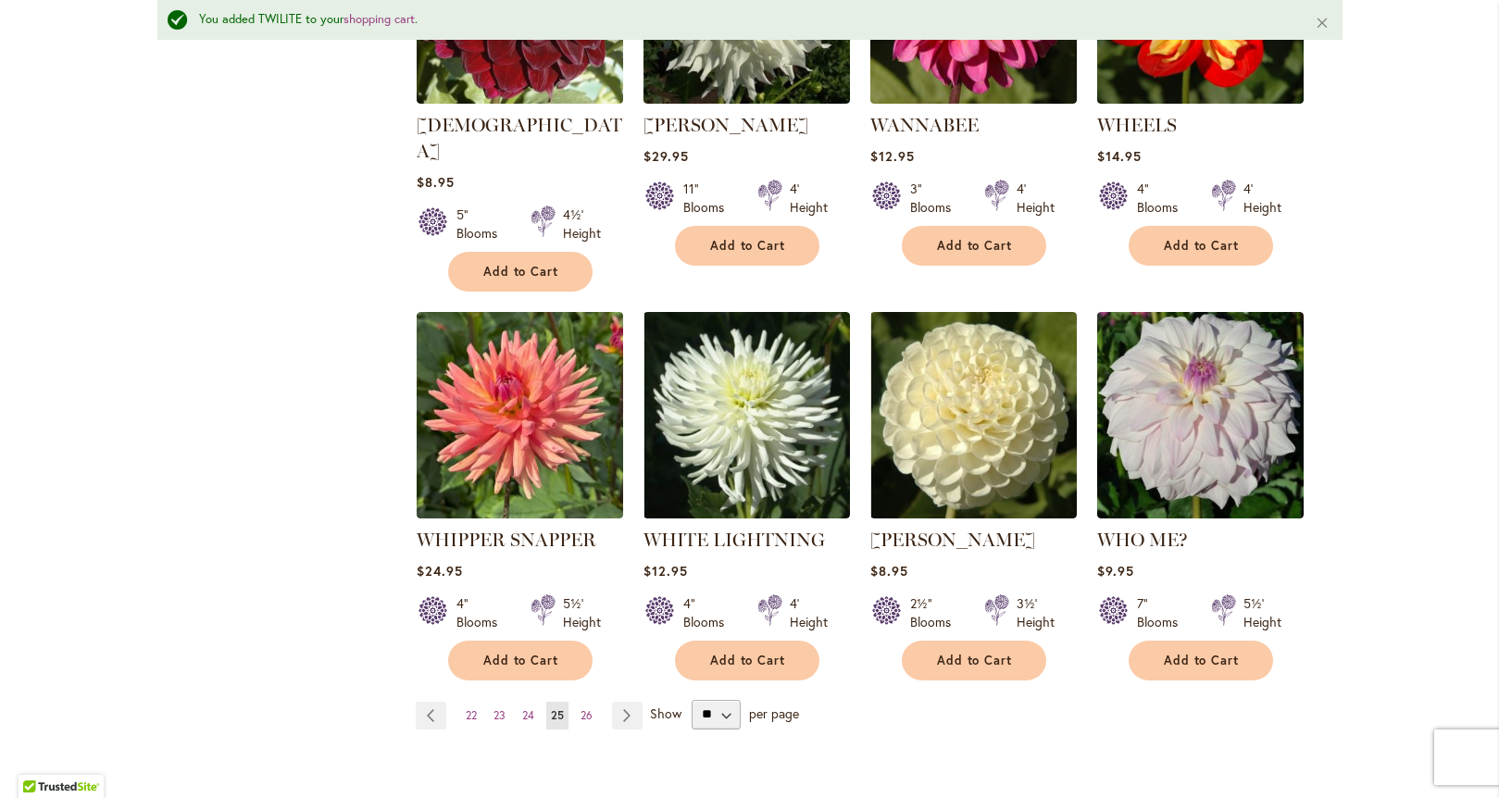
scroll to position [1437, 0]
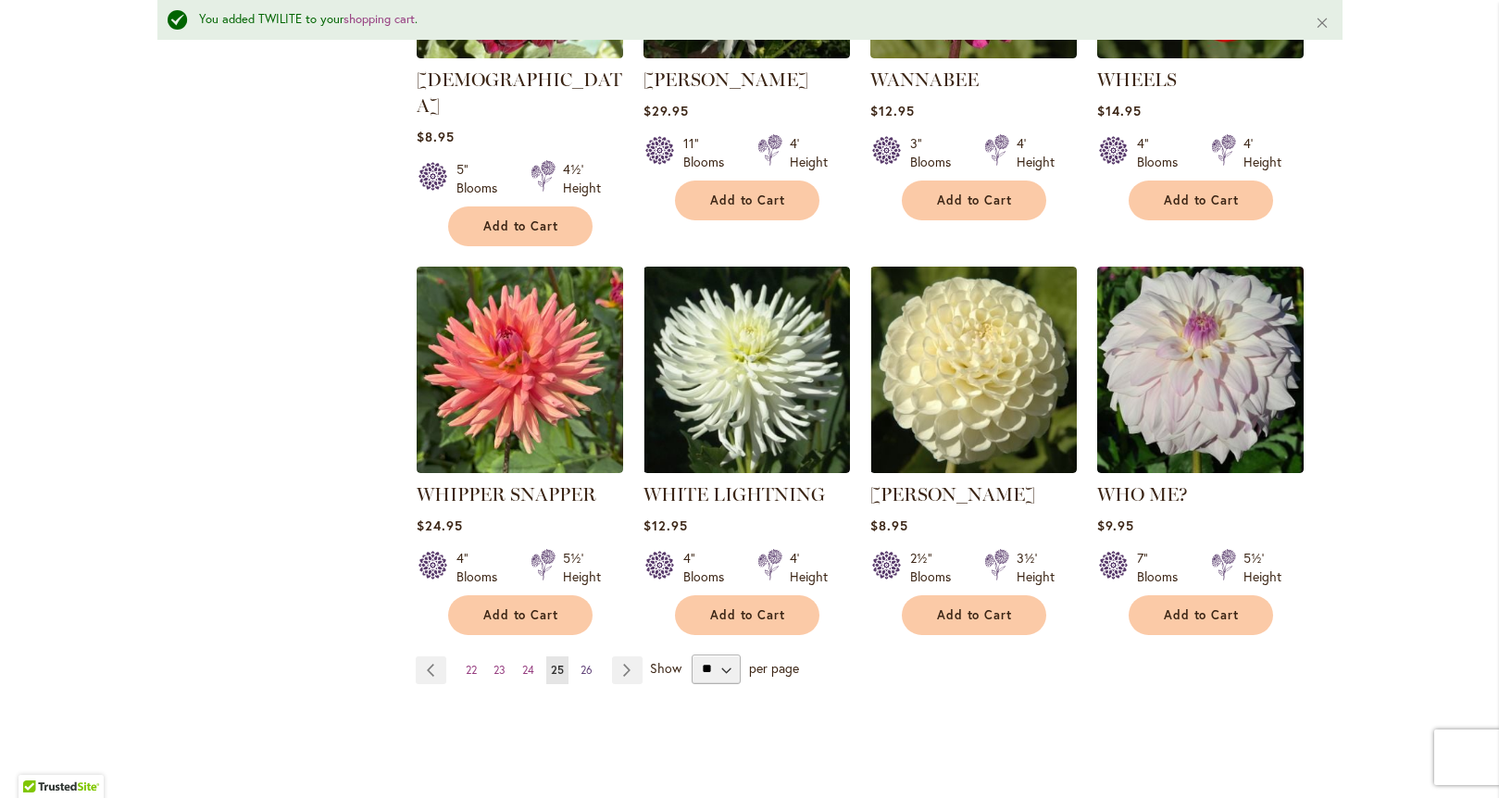
click at [581, 663] on span "26" at bounding box center [587, 670] width 12 height 14
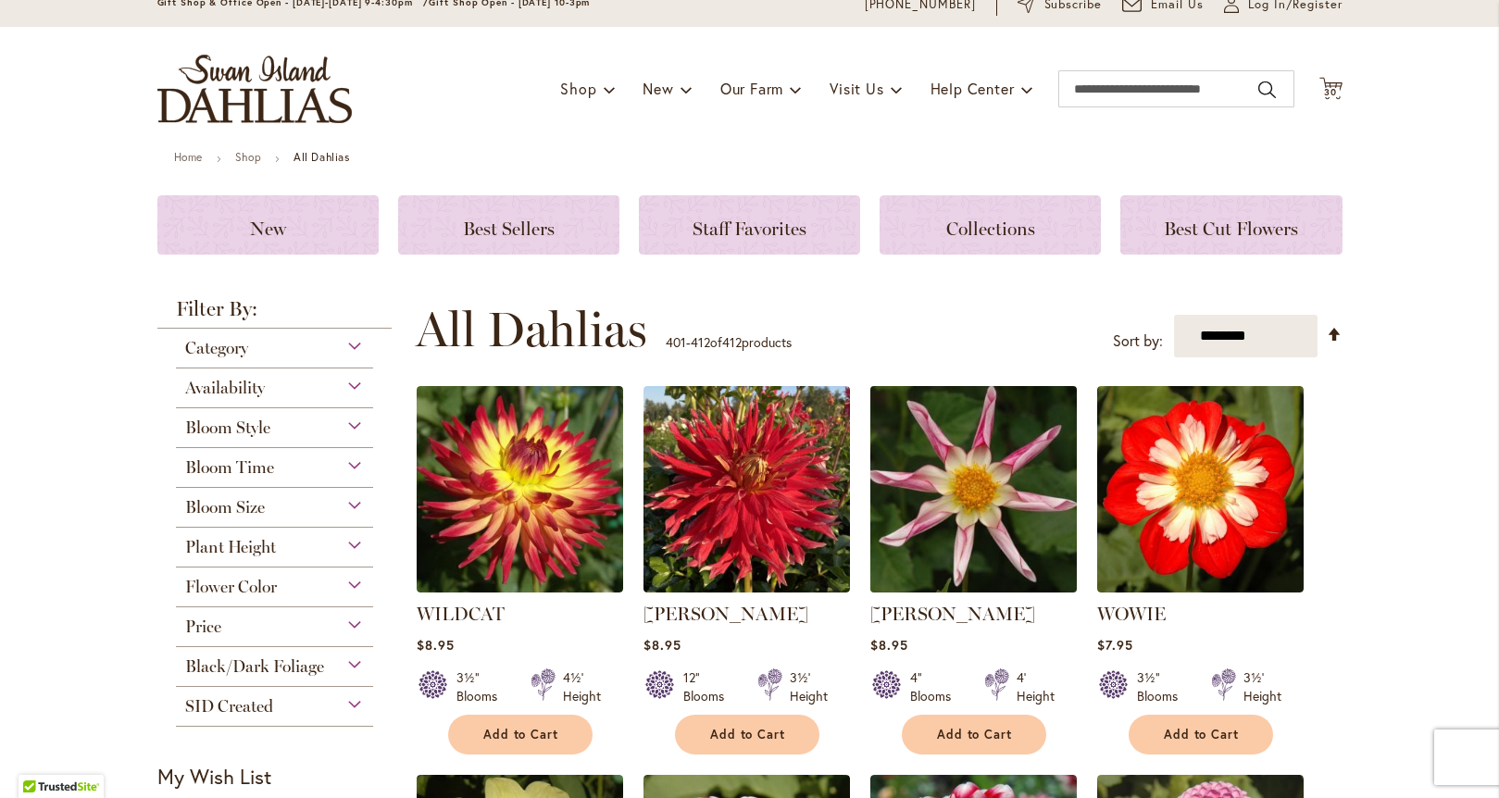
scroll to position [101, 0]
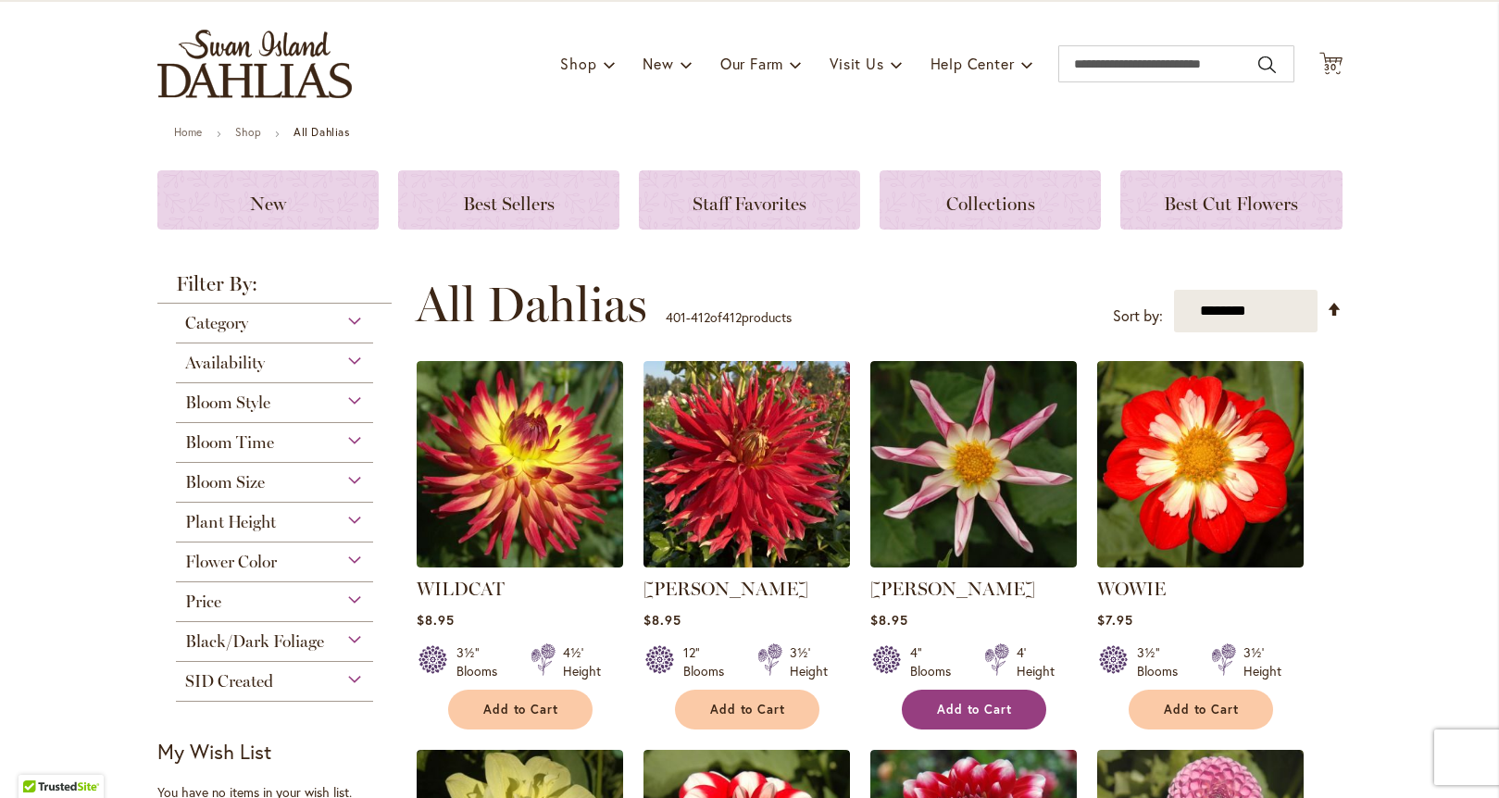
click at [971, 716] on span "Add to Cart" at bounding box center [975, 710] width 76 height 16
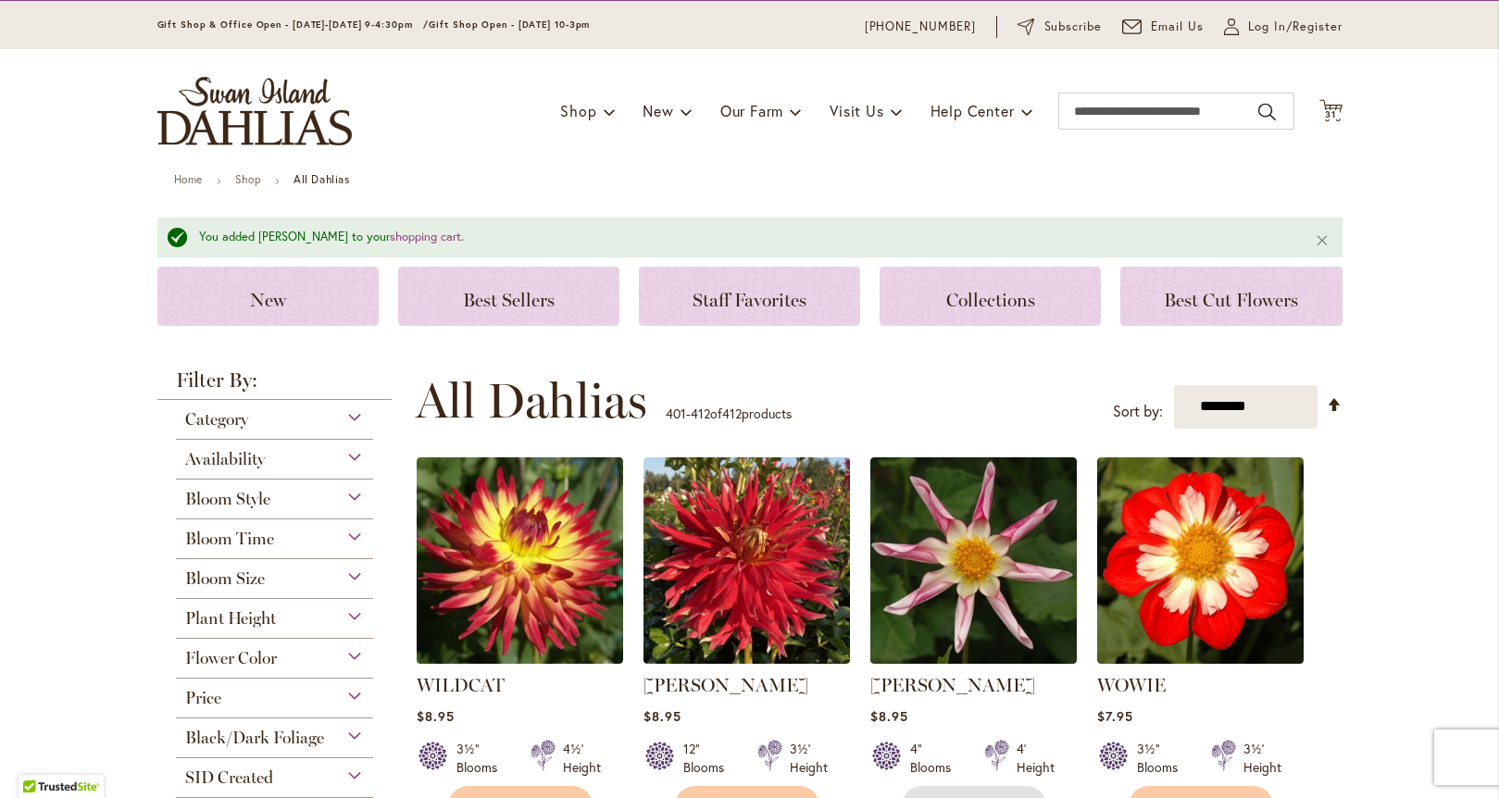
scroll to position [0, 0]
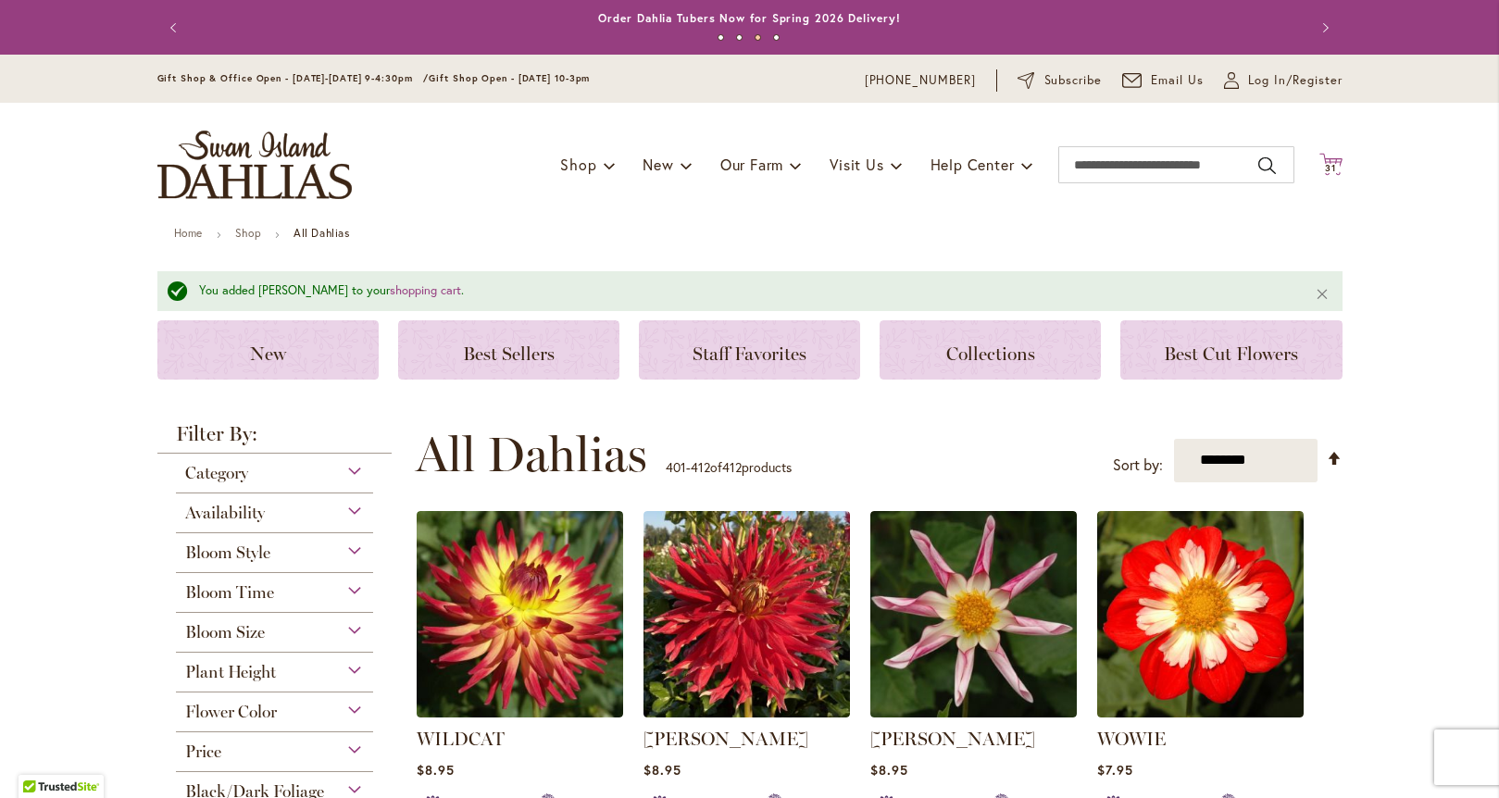
click at [1322, 161] on icon at bounding box center [1330, 164] width 23 height 22
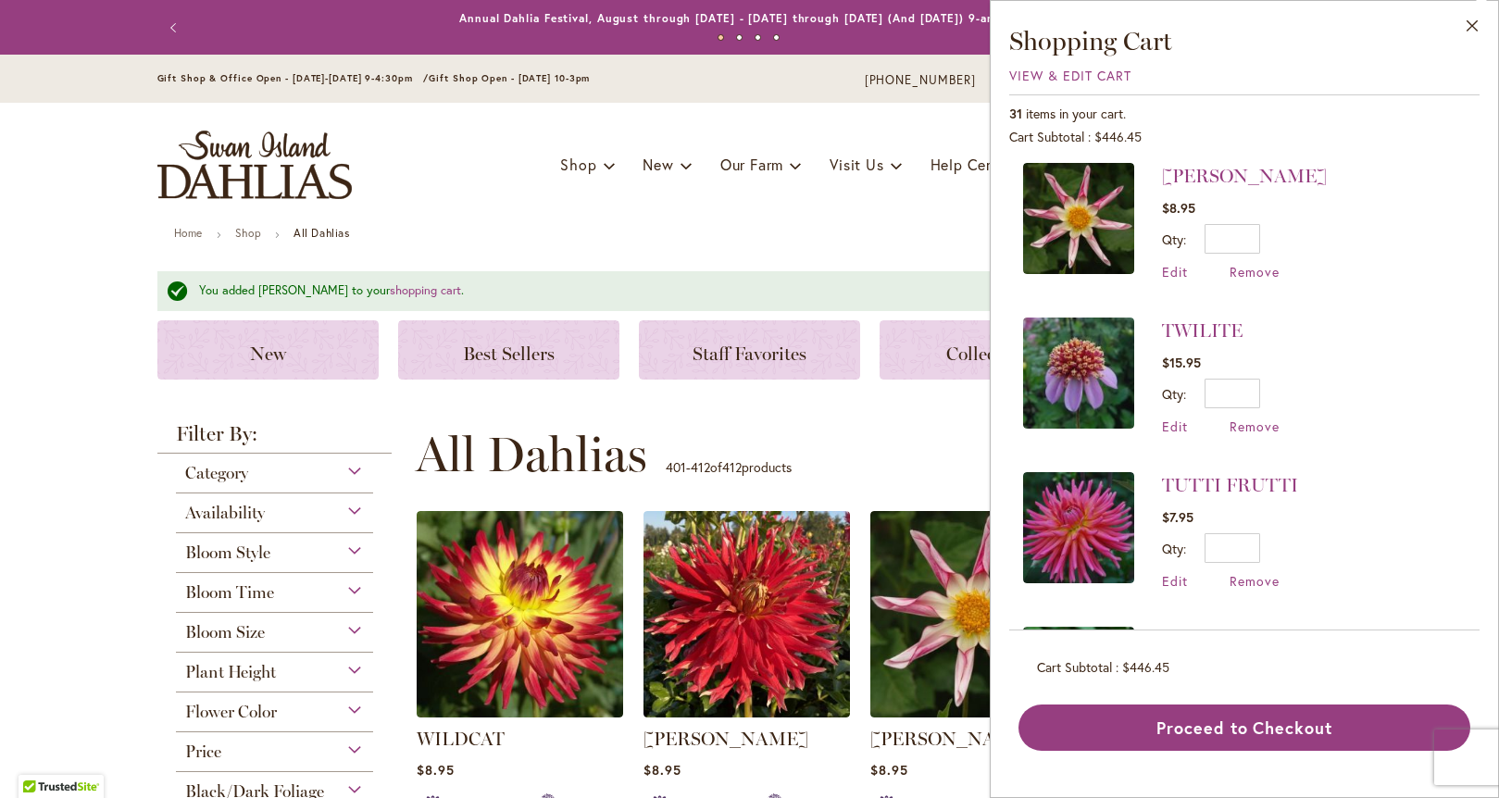
scroll to position [7, 0]
click at [1059, 75] on span "View & Edit Cart" at bounding box center [1070, 76] width 122 height 18
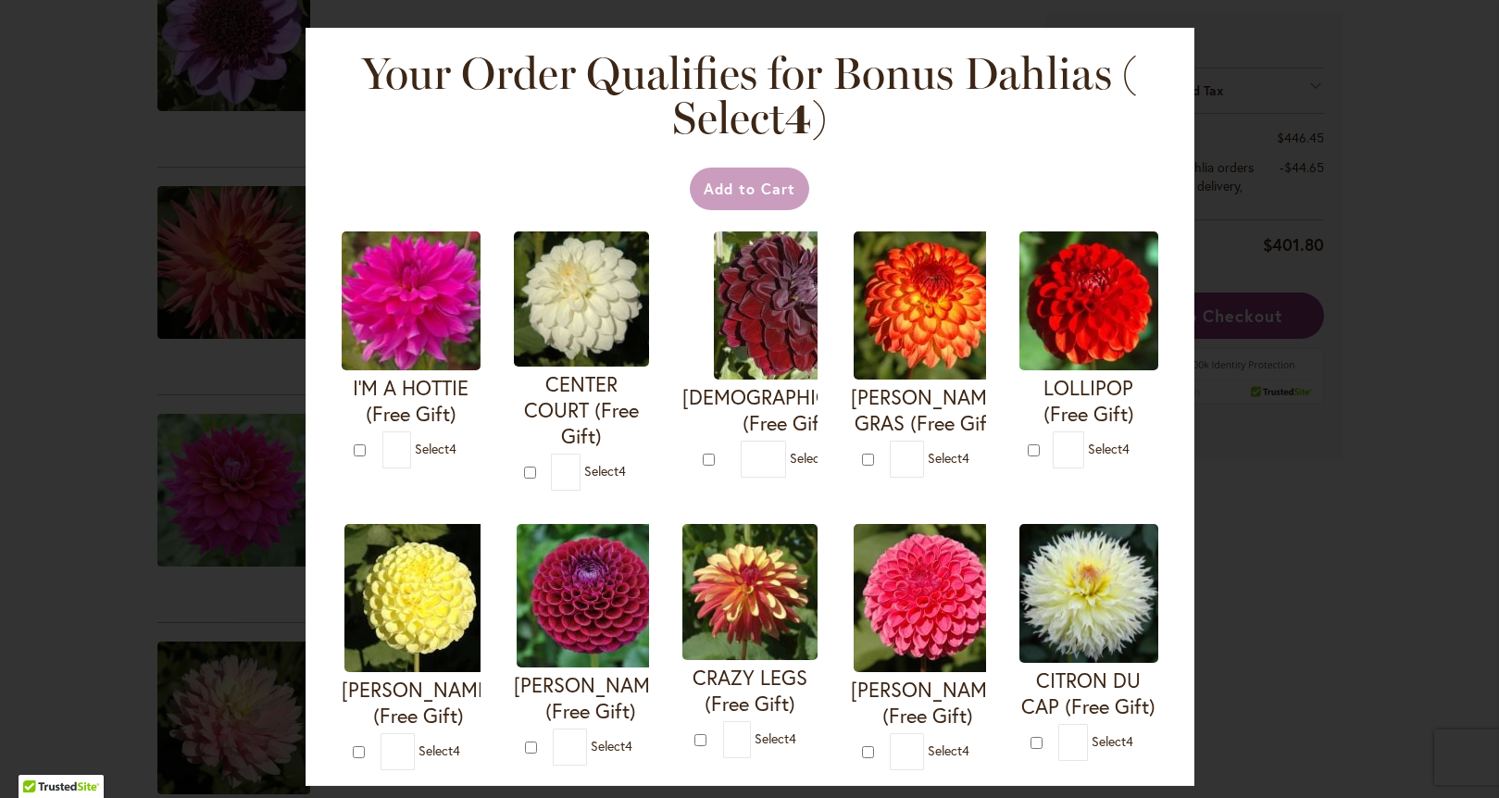
scroll to position [1199, 0]
type input "*"
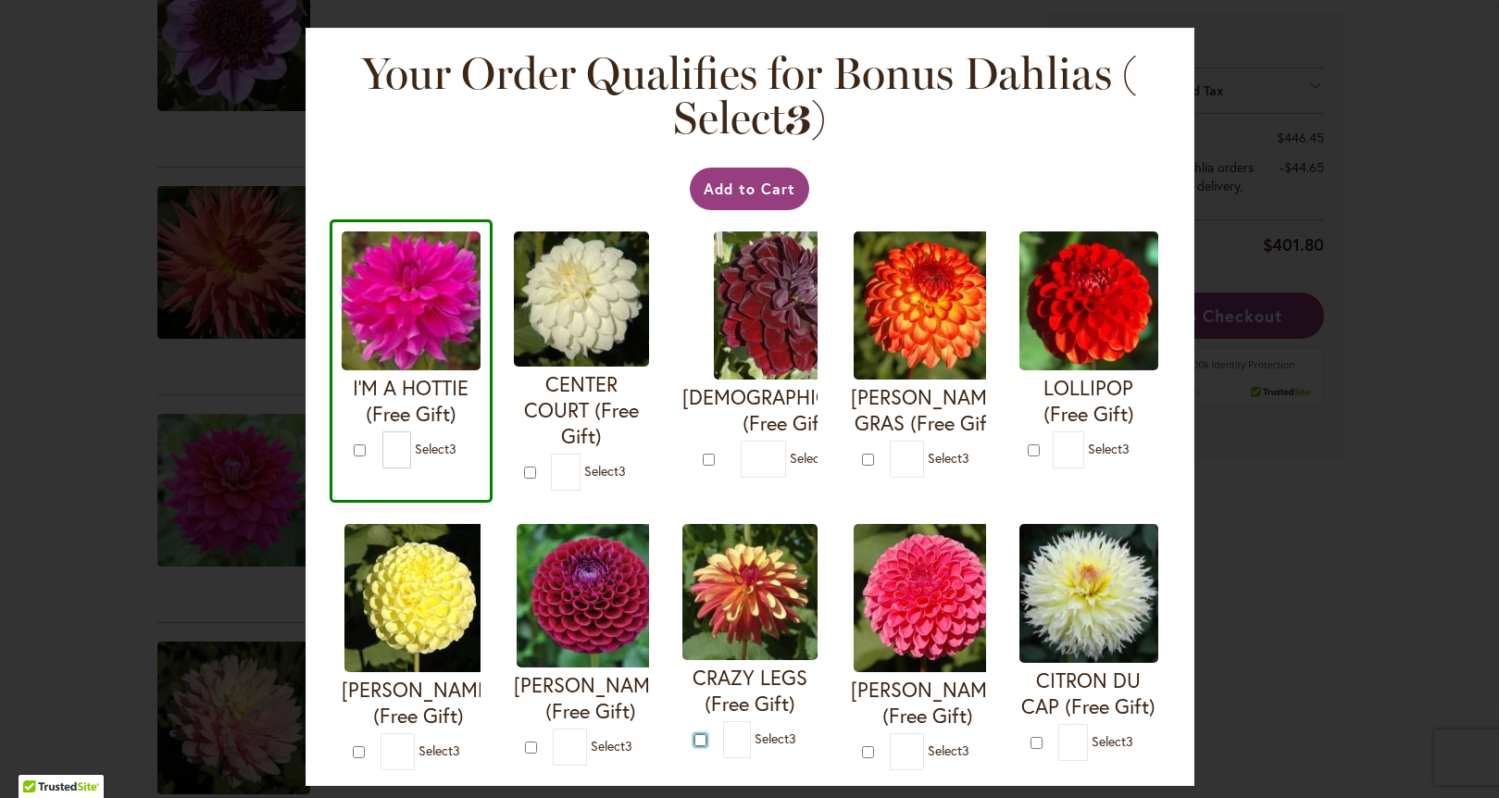
type input "*"
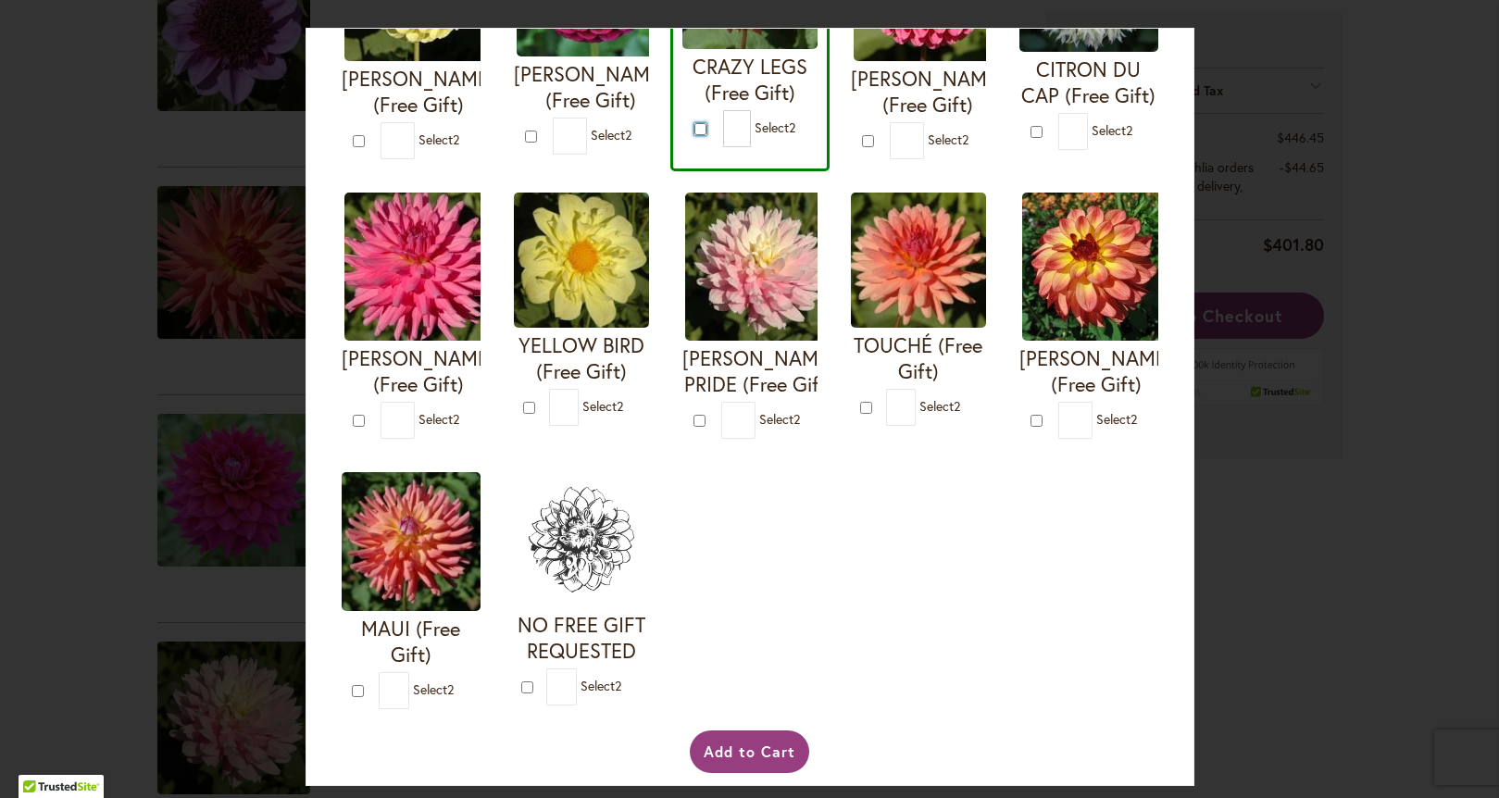
scroll to position [617, 0]
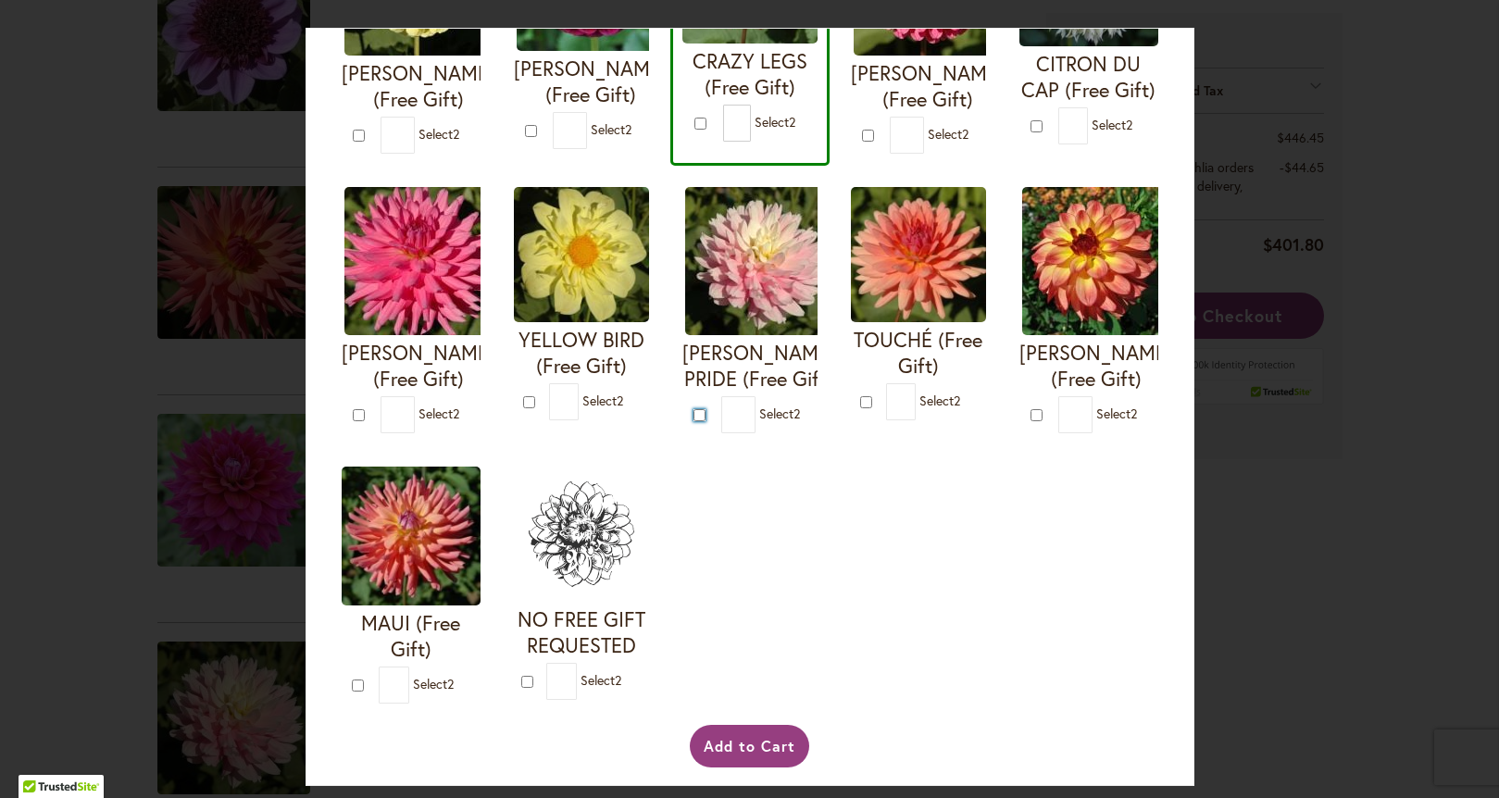
type input "*"
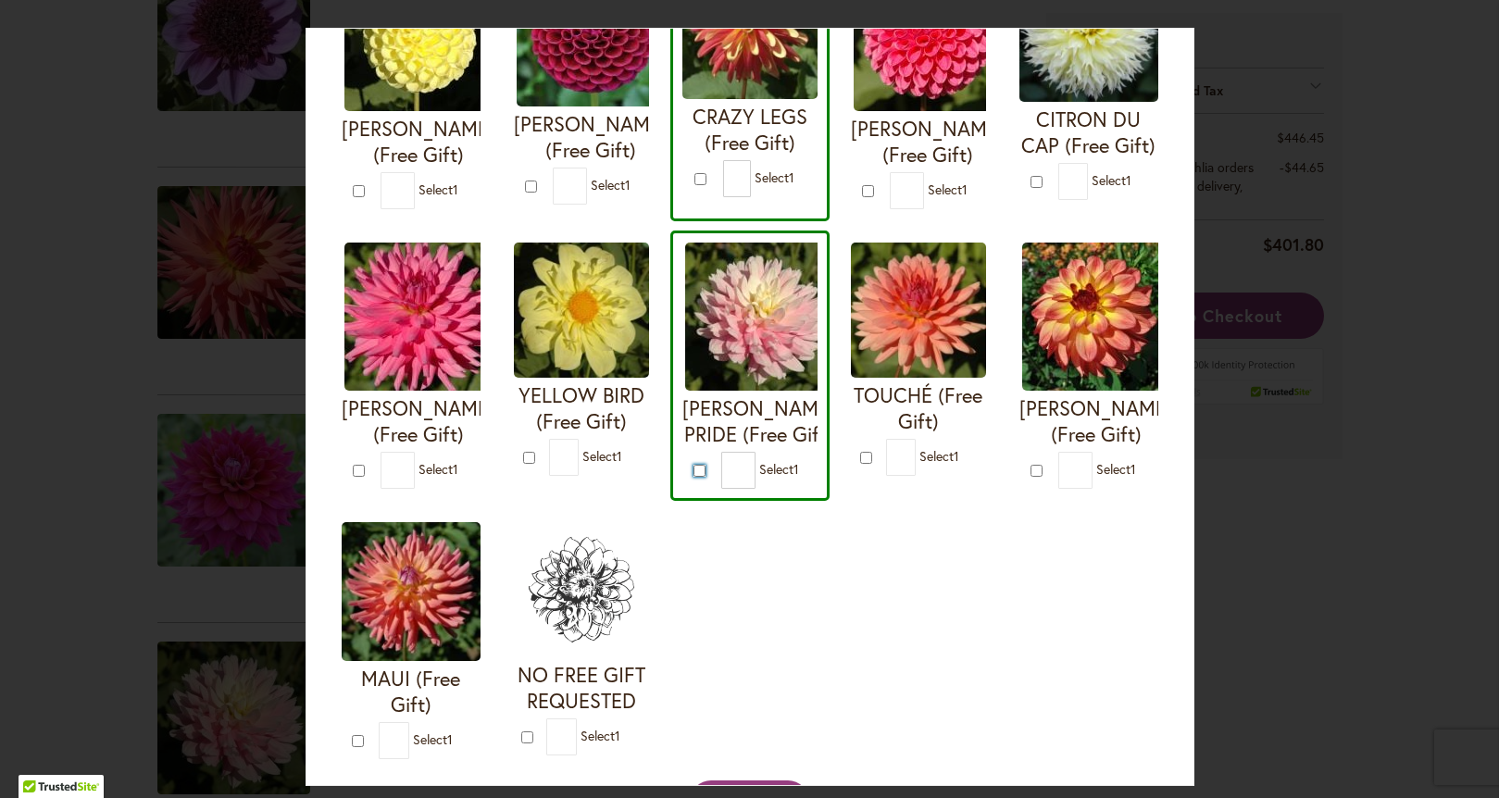
scroll to position [581, 0]
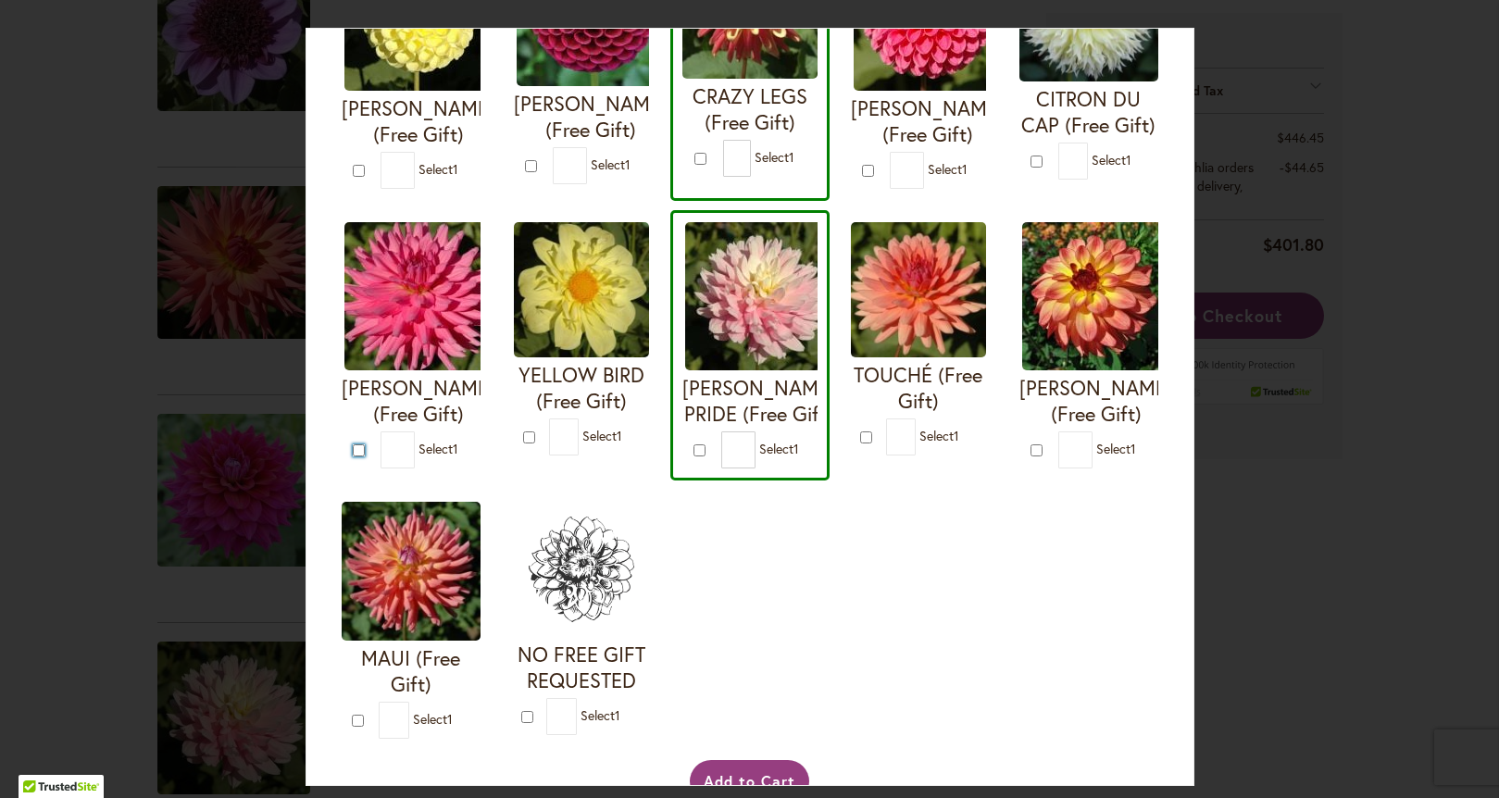
type input "*"
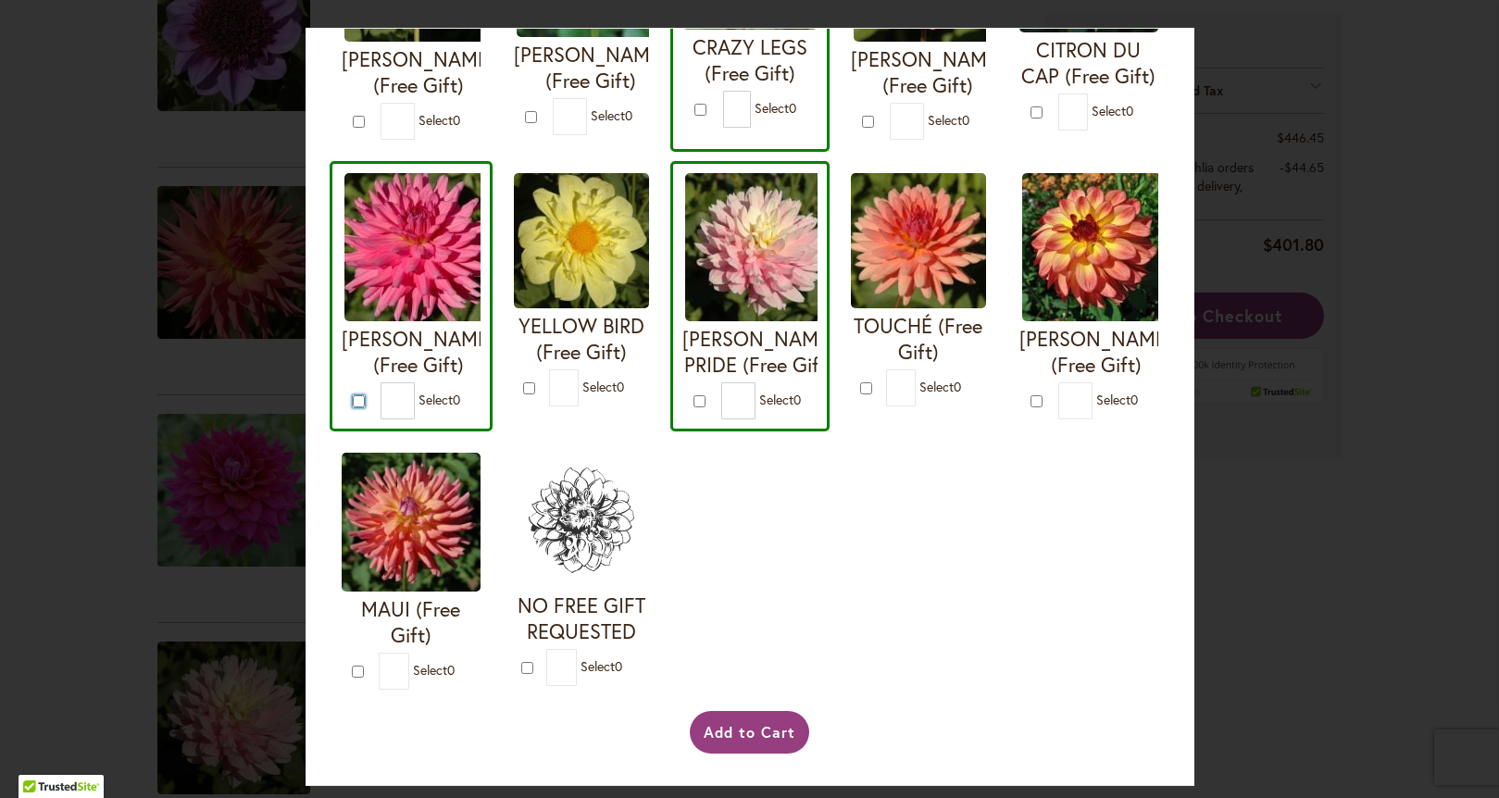
scroll to position [893, 0]
click at [751, 736] on button "Add to Cart" at bounding box center [749, 732] width 119 height 43
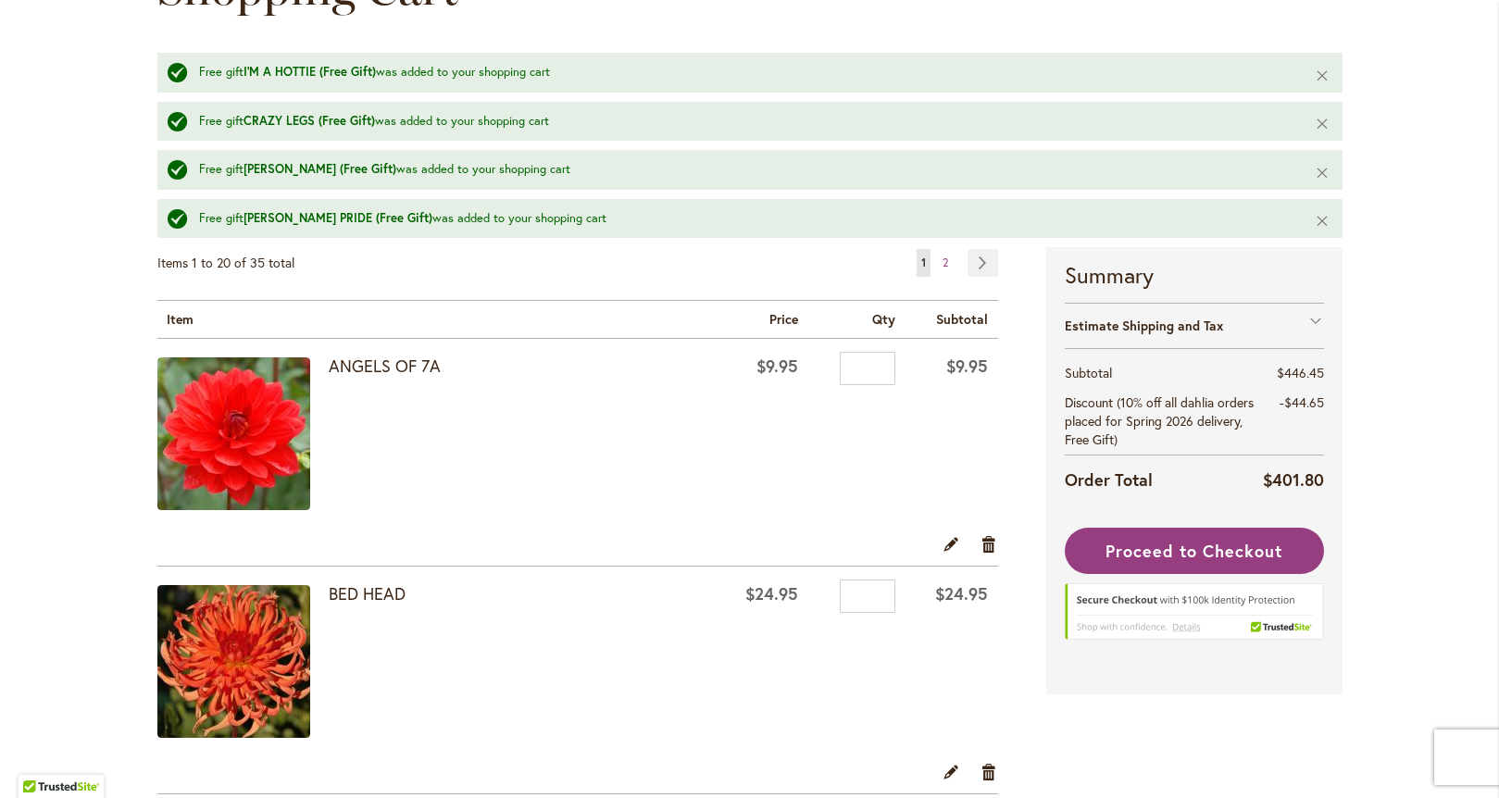
scroll to position [264, 0]
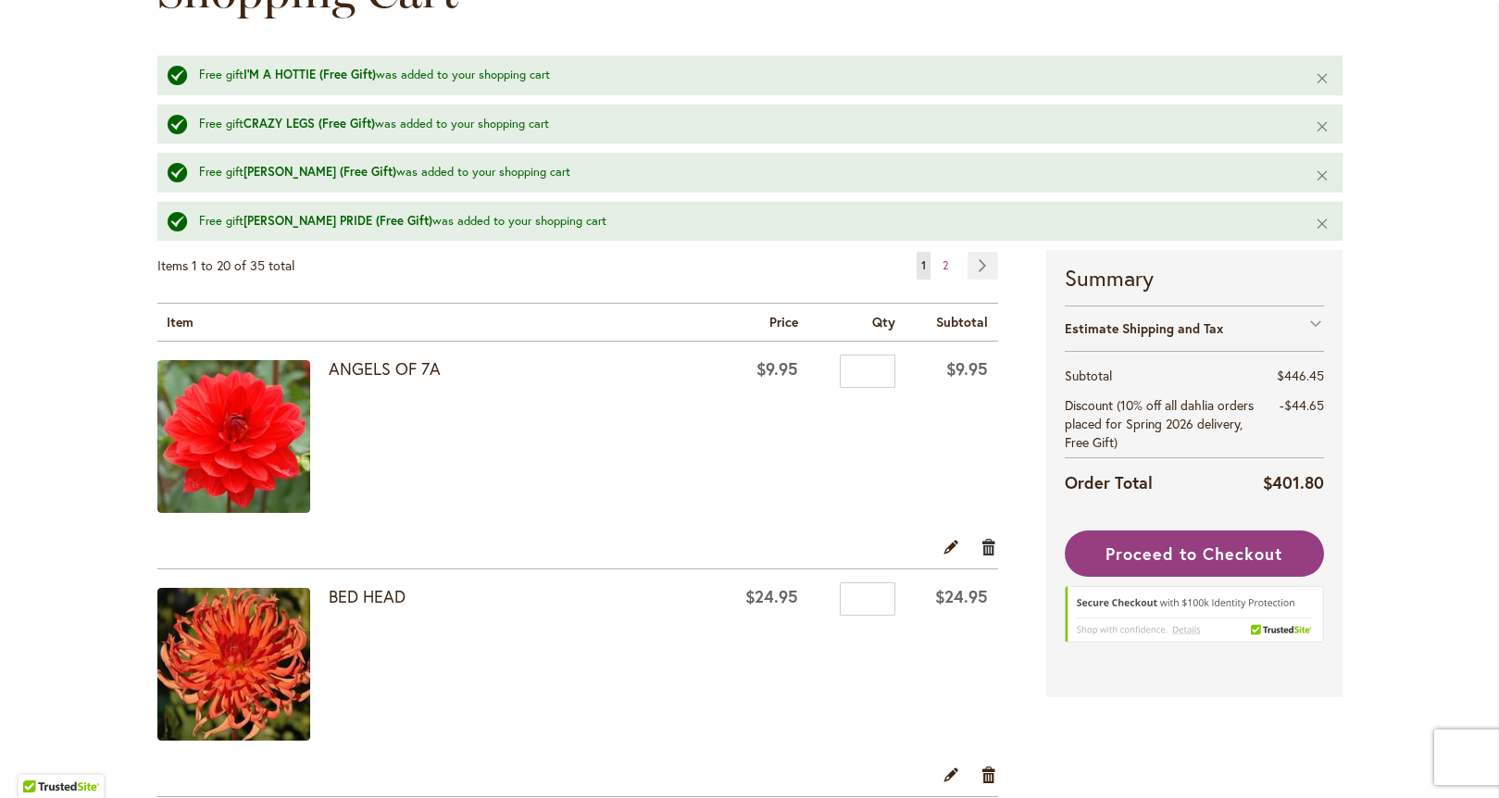
click at [980, 549] on link "Remove item" at bounding box center [989, 546] width 18 height 20
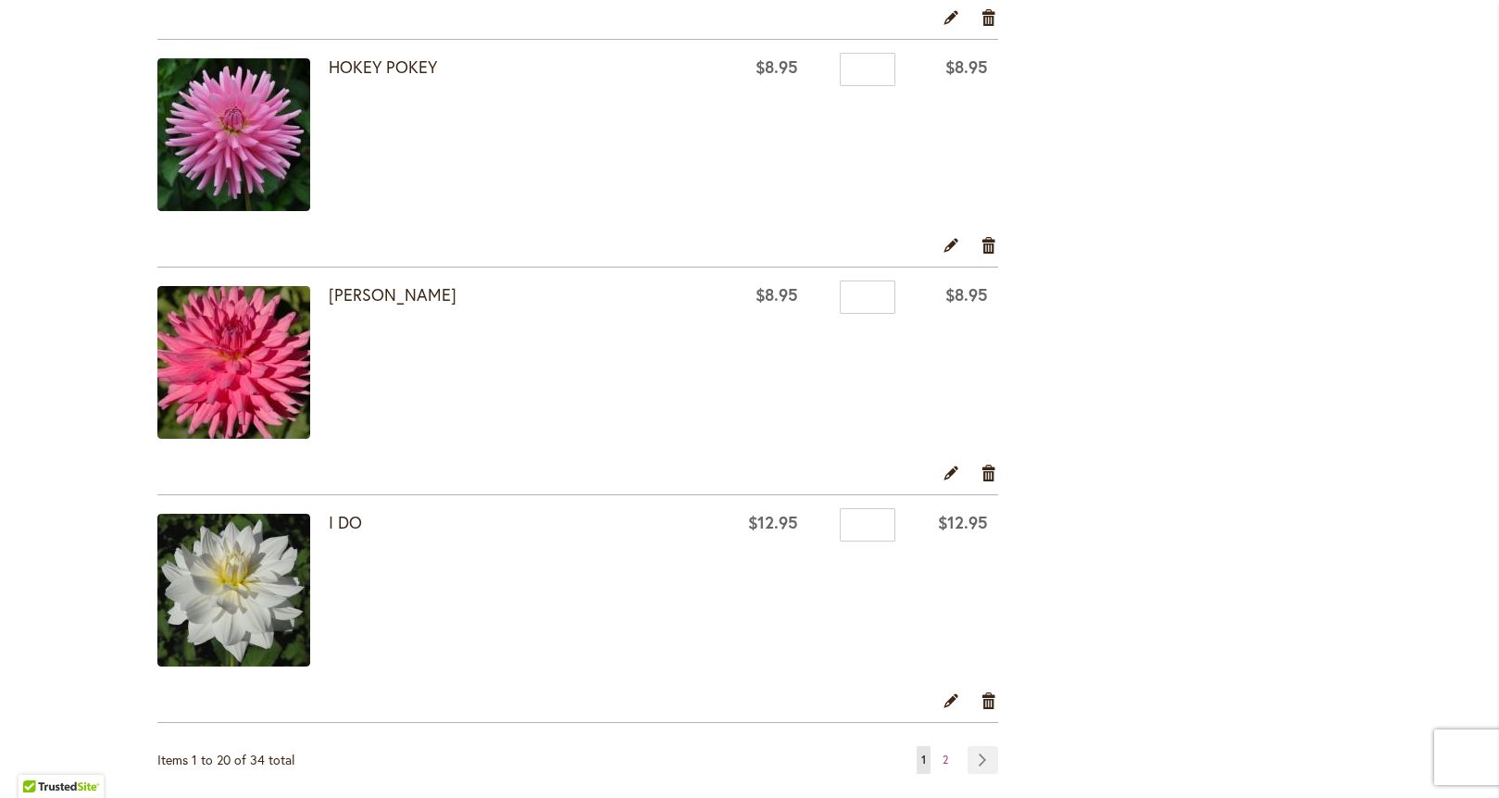
scroll to position [4240, 0]
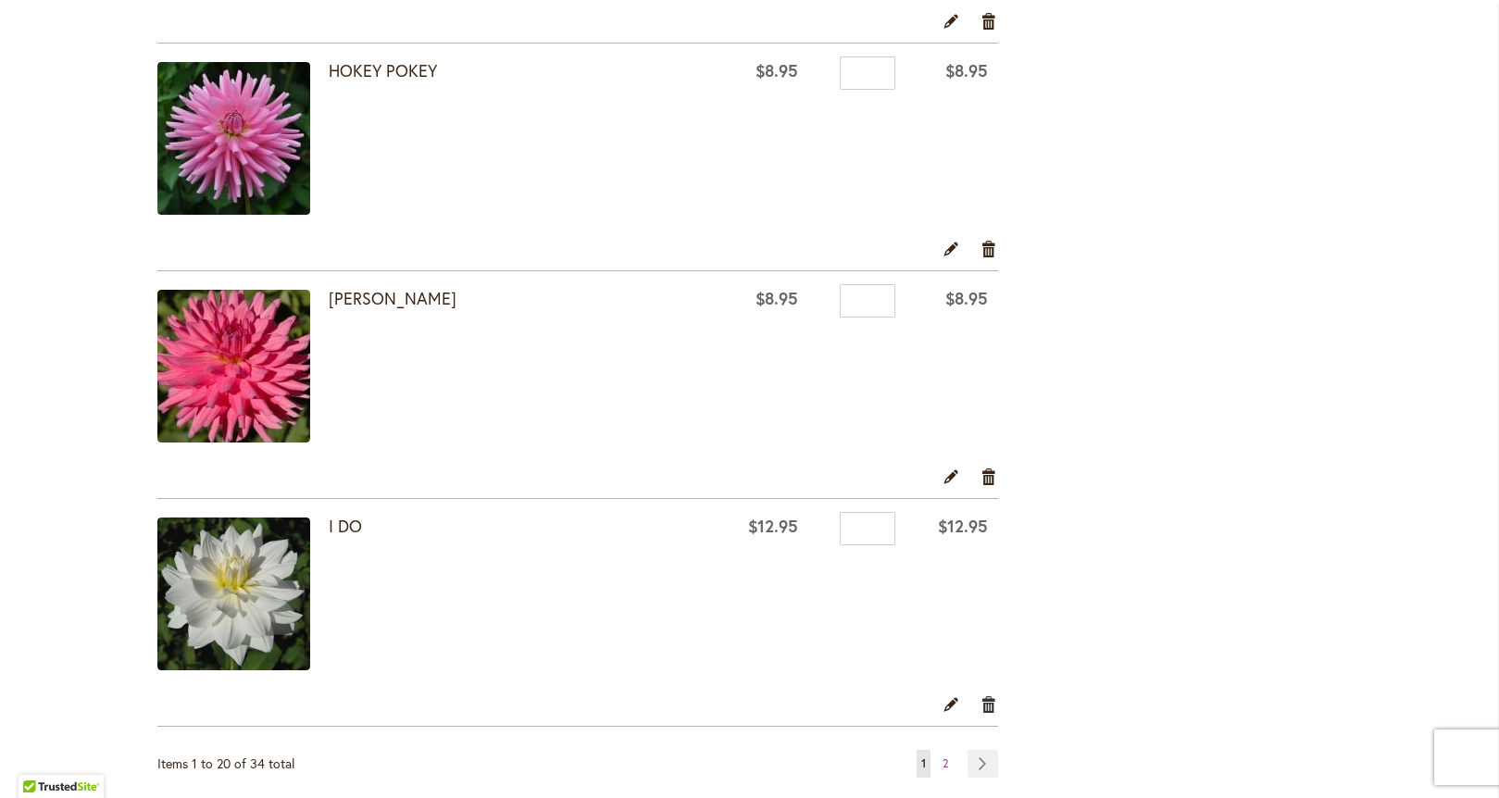
click at [980, 707] on link "Remove item" at bounding box center [989, 703] width 18 height 20
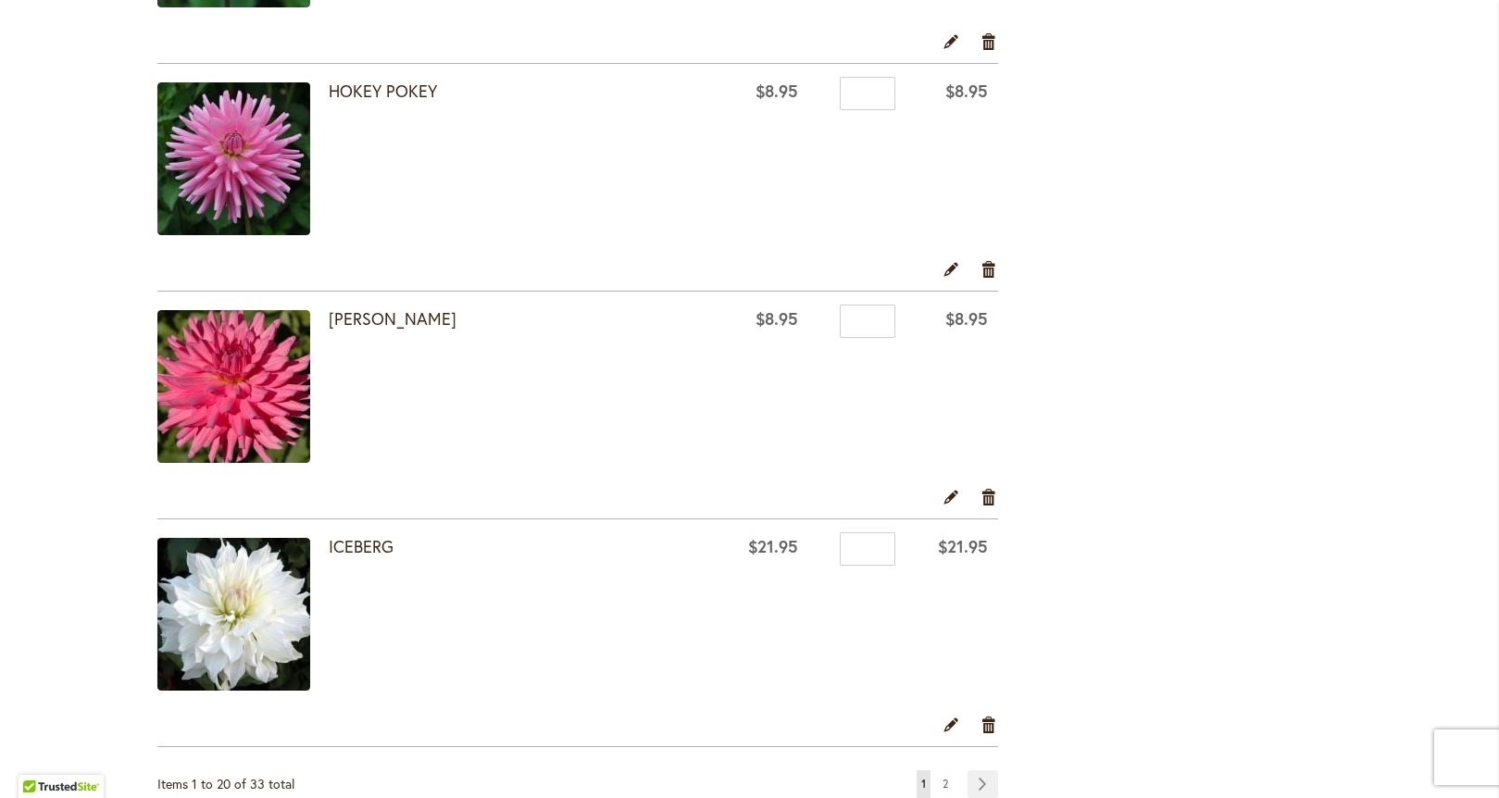
scroll to position [4217, 0]
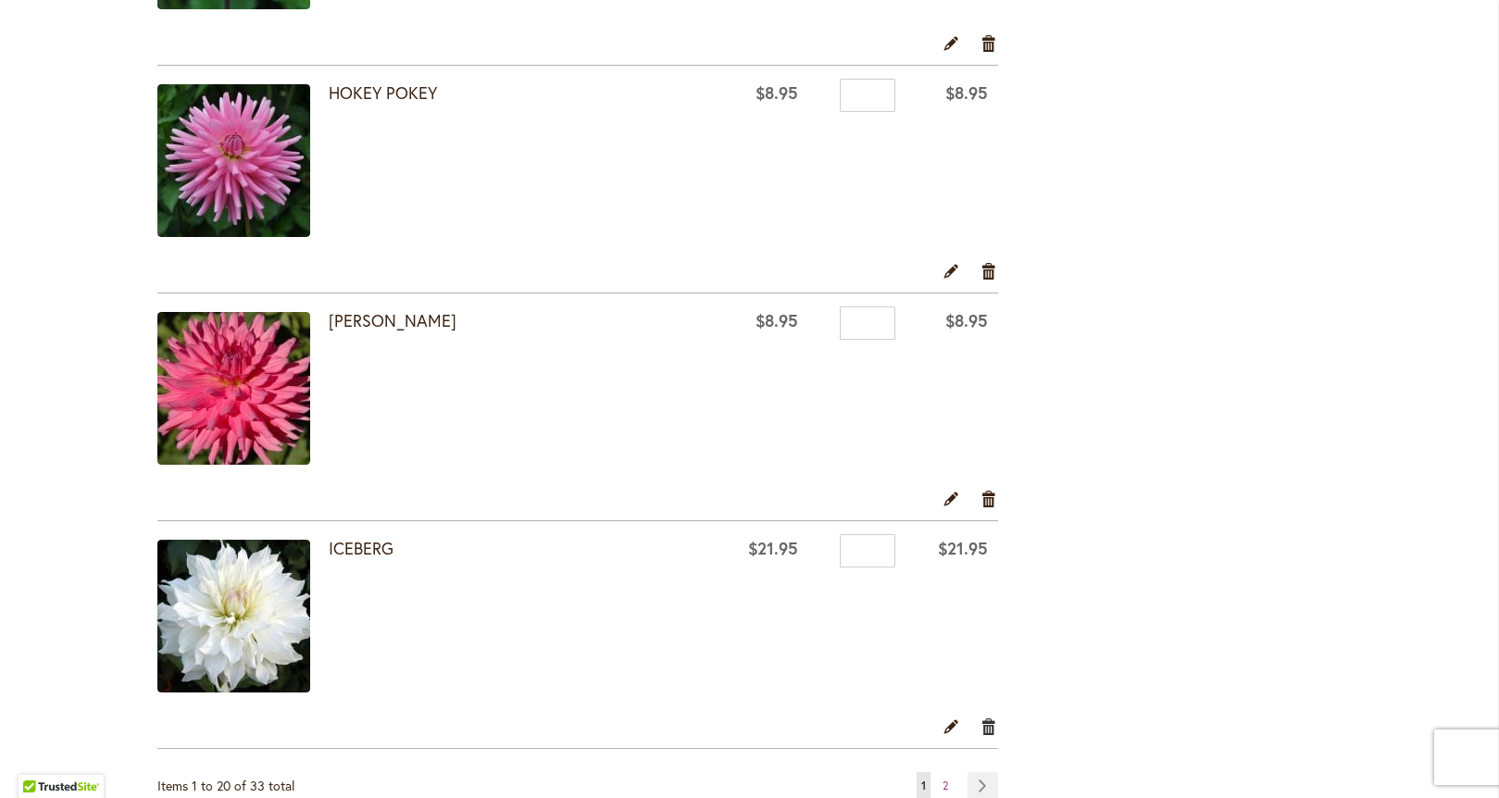
click at [980, 728] on link "Remove item" at bounding box center [989, 726] width 18 height 20
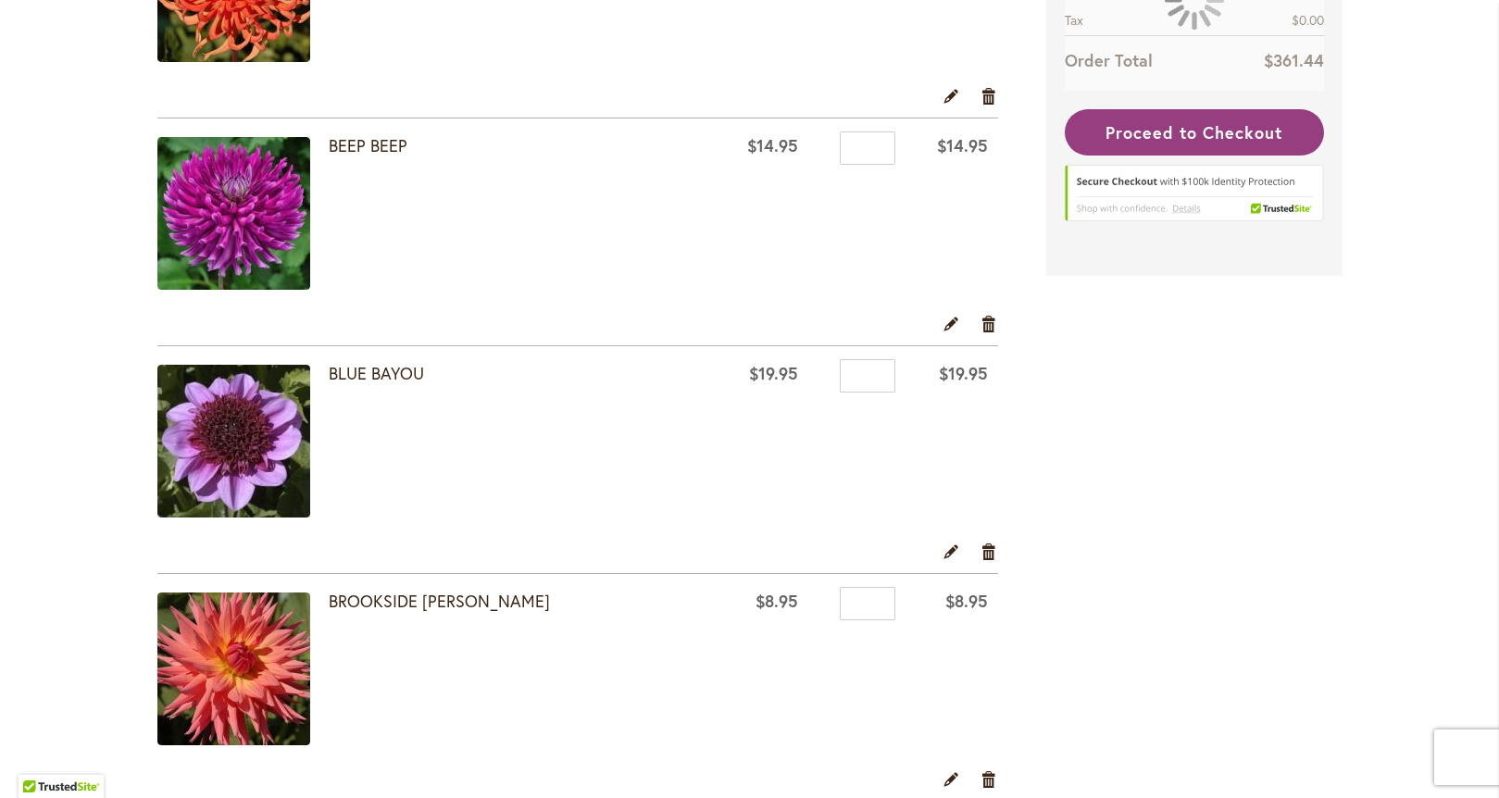
scroll to position [521, 0]
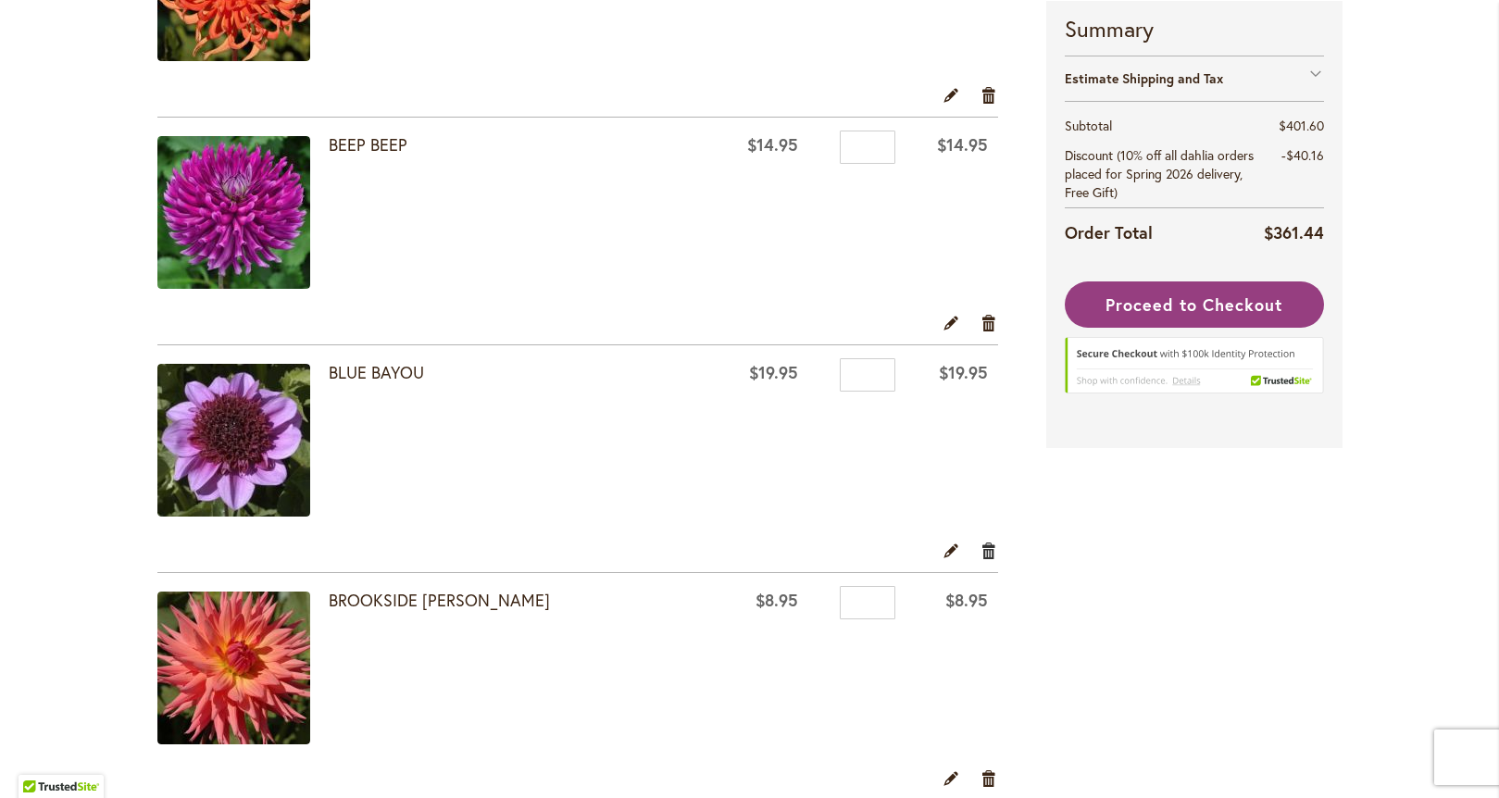
click at [986, 545] on link "Remove item" at bounding box center [989, 550] width 18 height 20
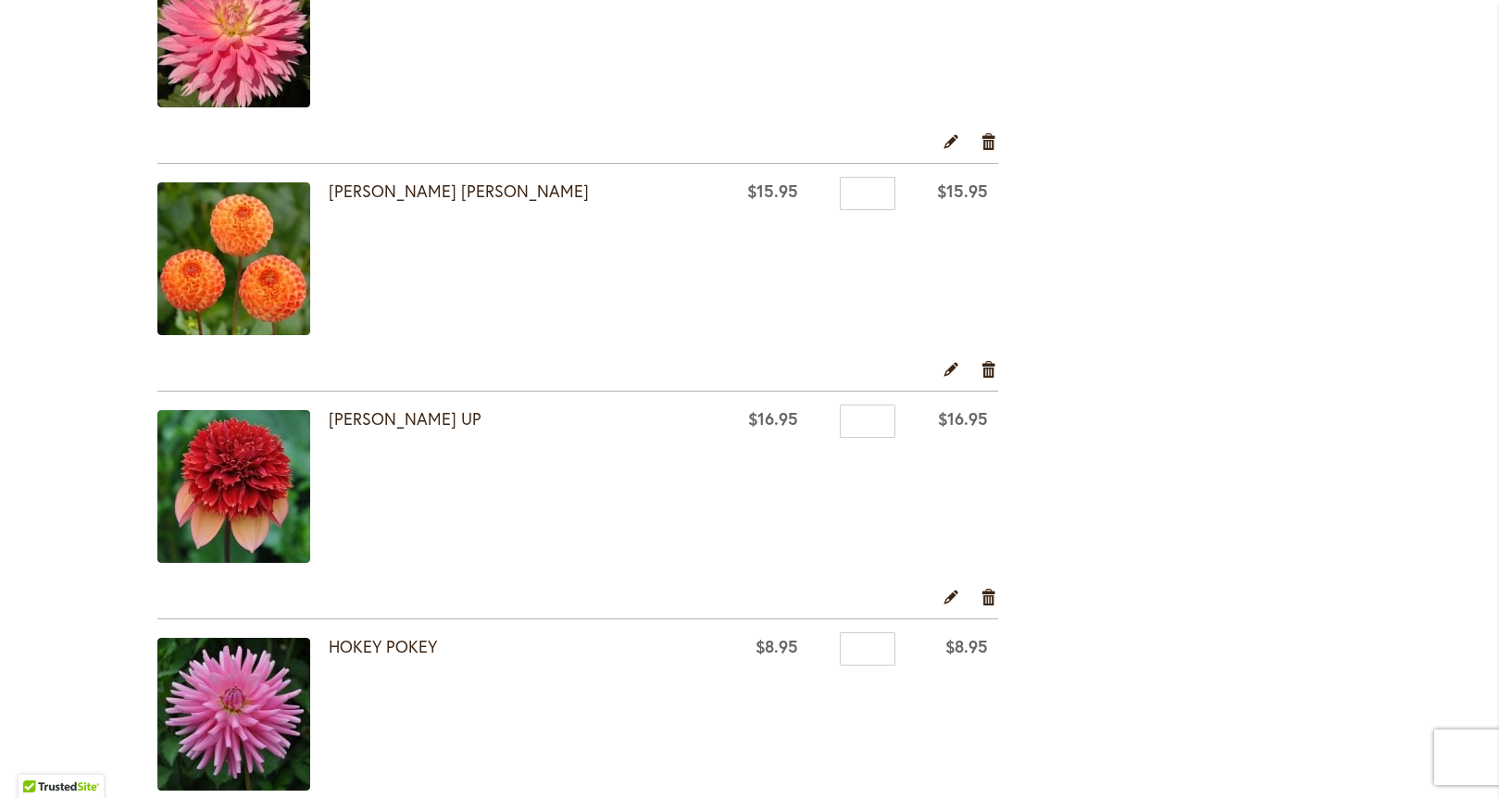
scroll to position [3434, 0]
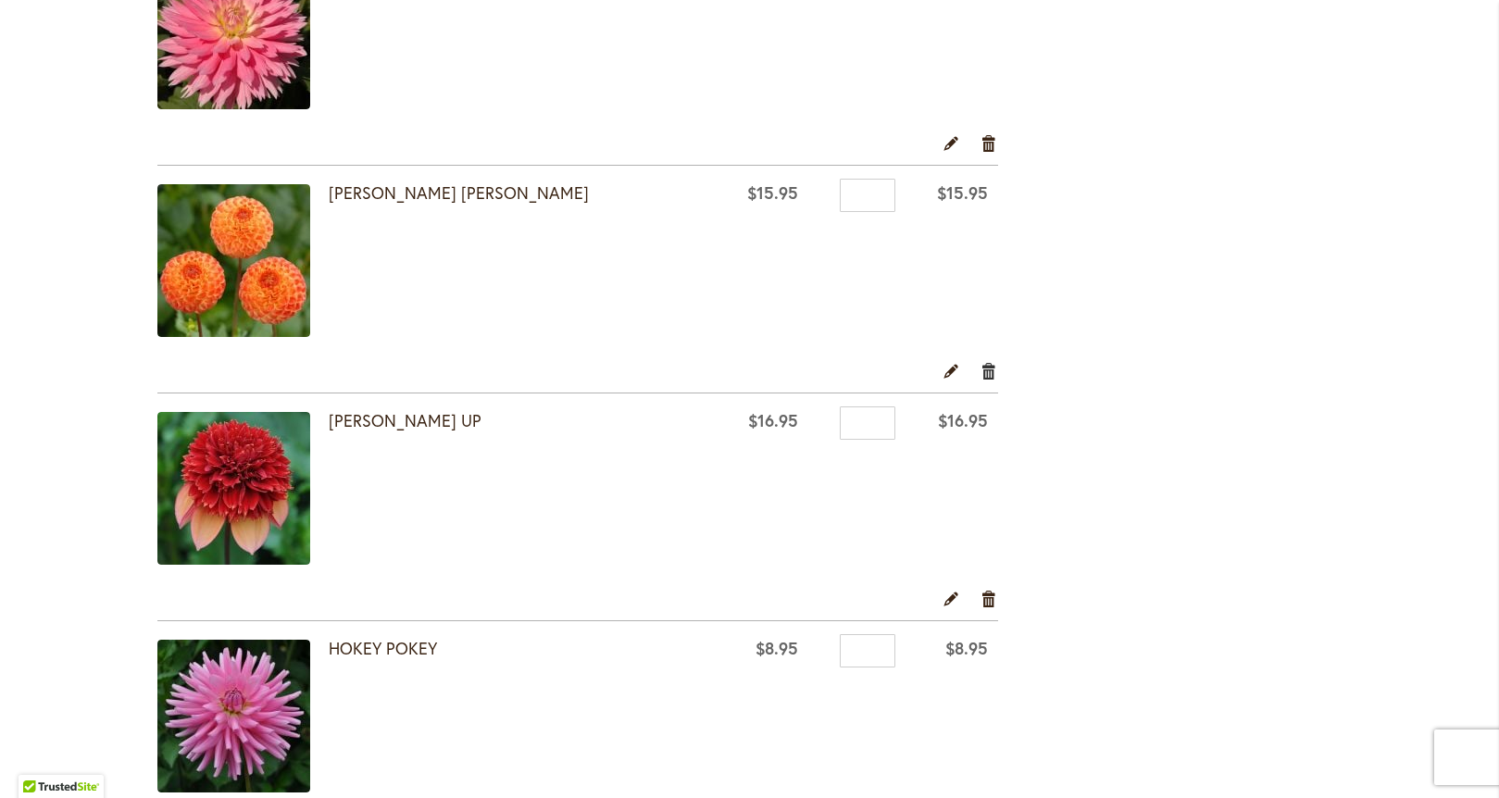
click at [980, 370] on link "Remove item" at bounding box center [989, 370] width 18 height 20
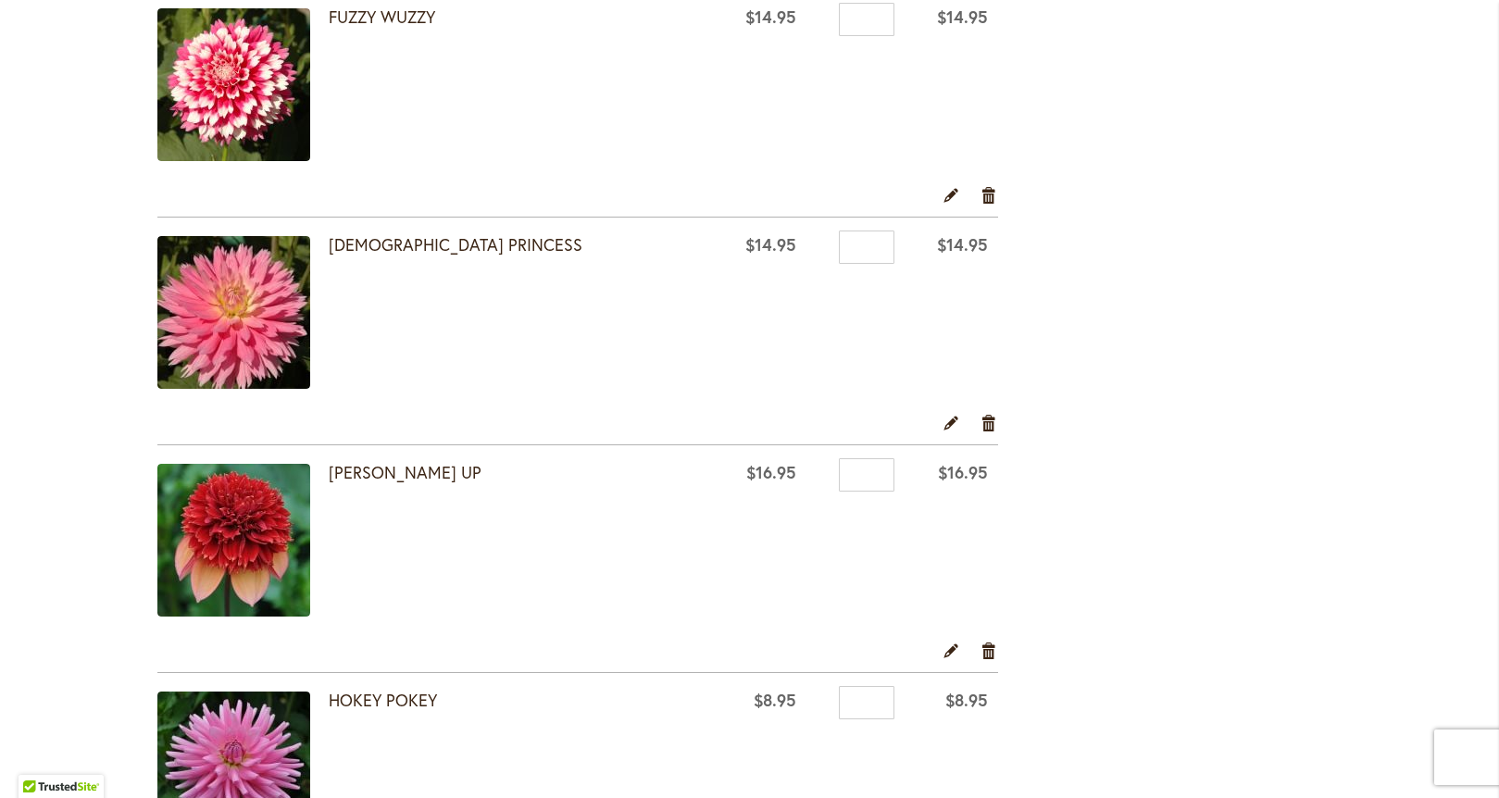
scroll to position [3163, 0]
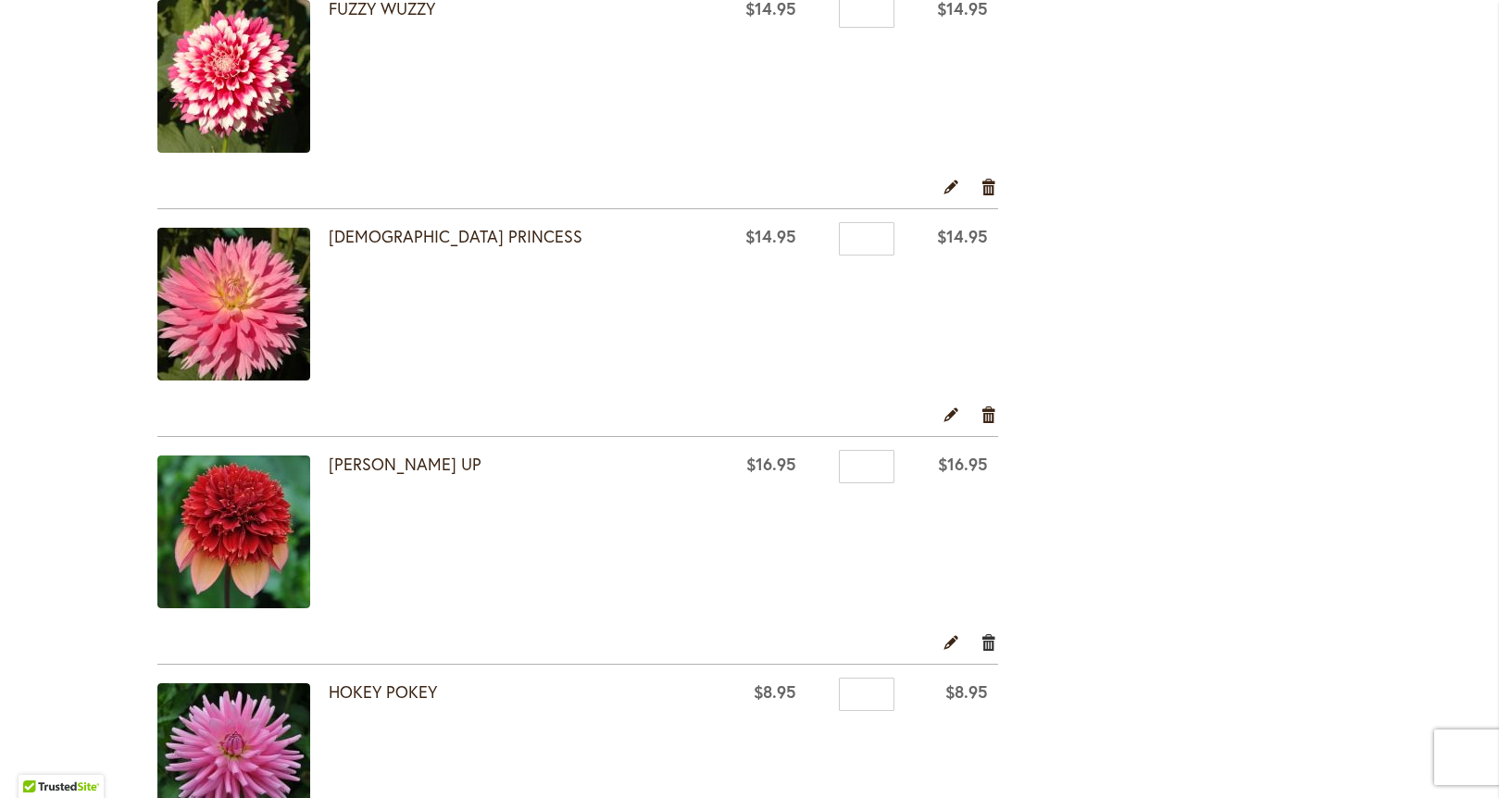
click at [984, 642] on link "Remove item" at bounding box center [989, 641] width 18 height 20
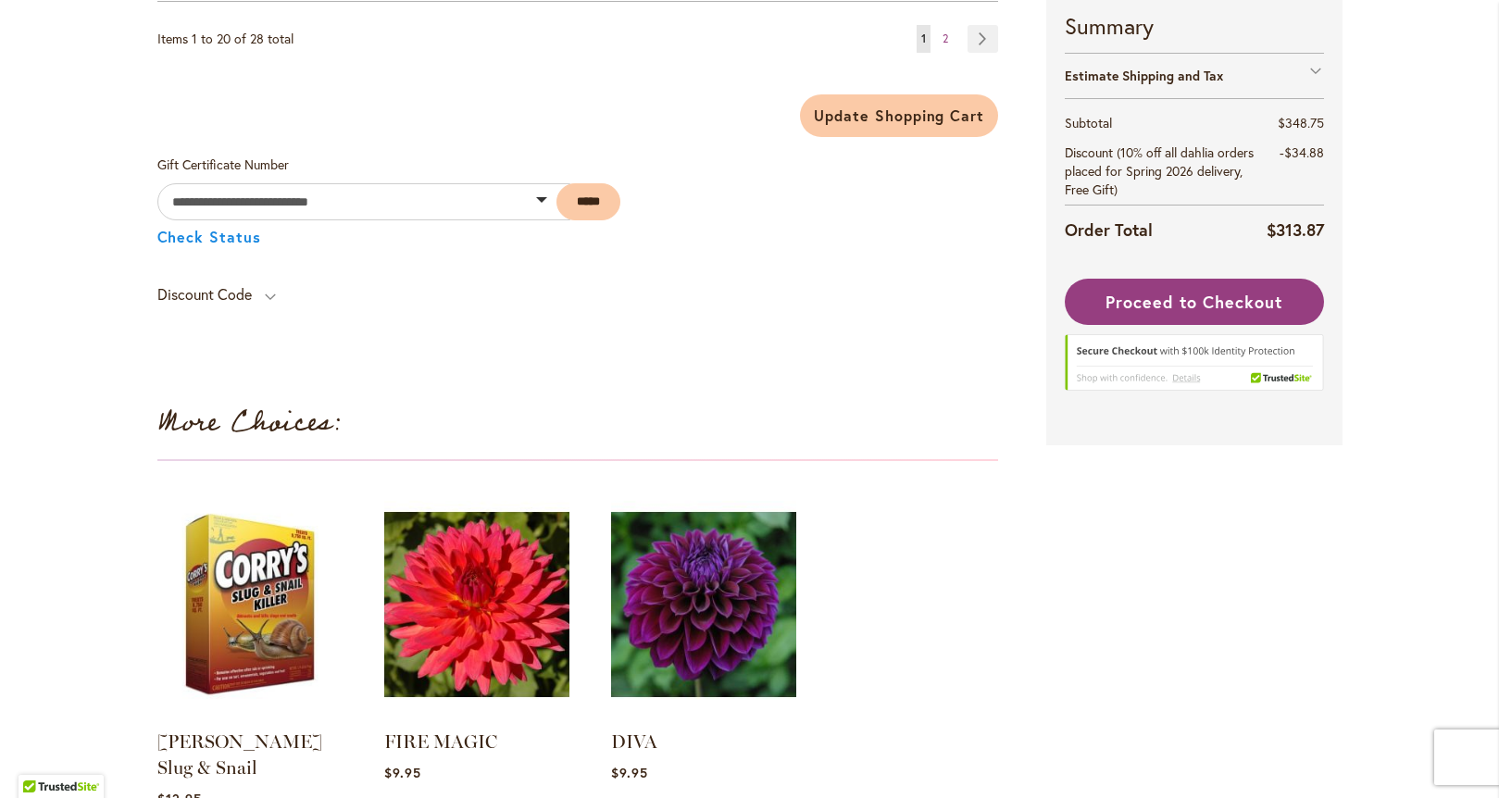
scroll to position [3193, 0]
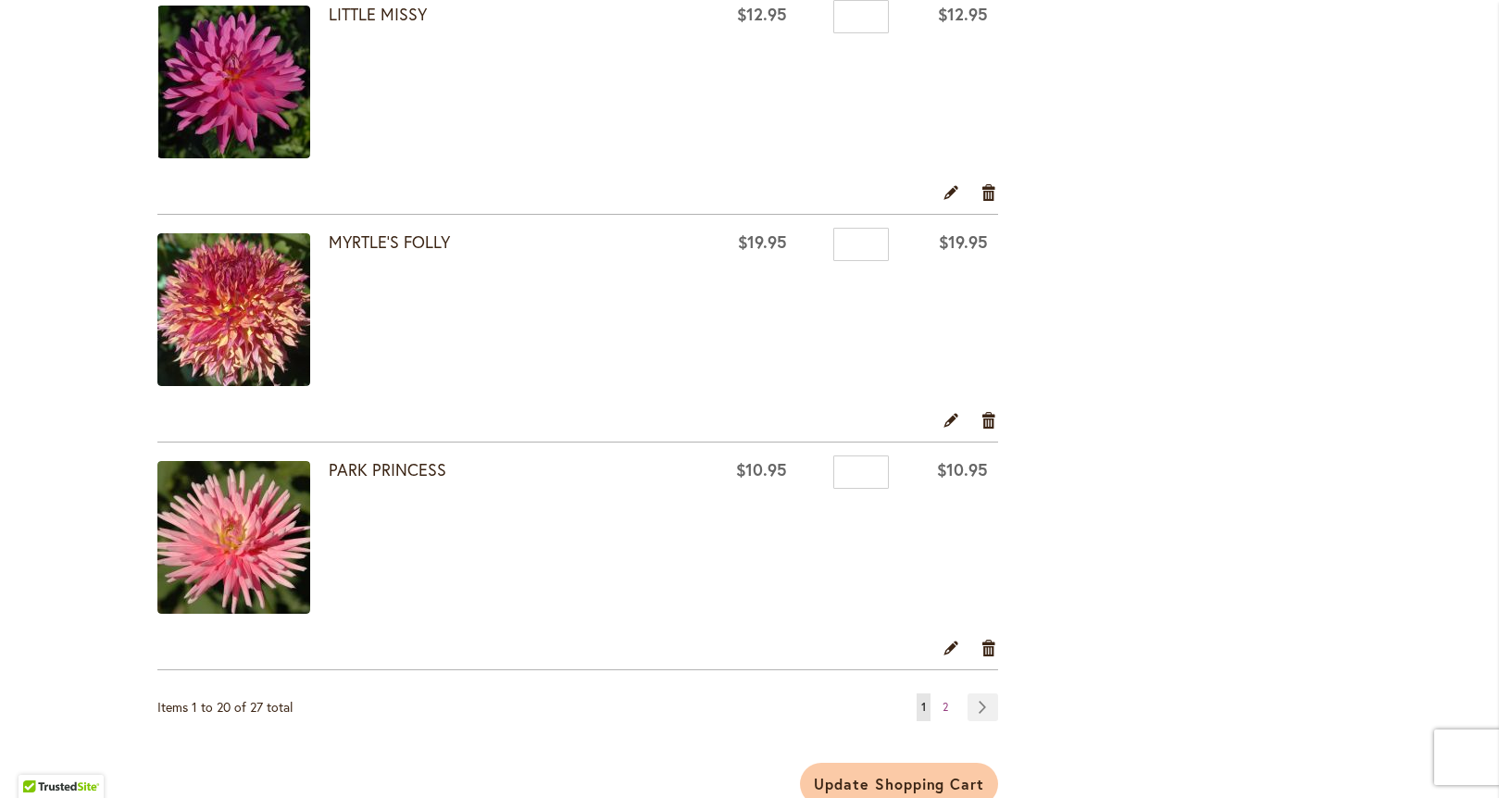
scroll to position [4297, 0]
click at [985, 649] on link "Remove item" at bounding box center [989, 646] width 18 height 20
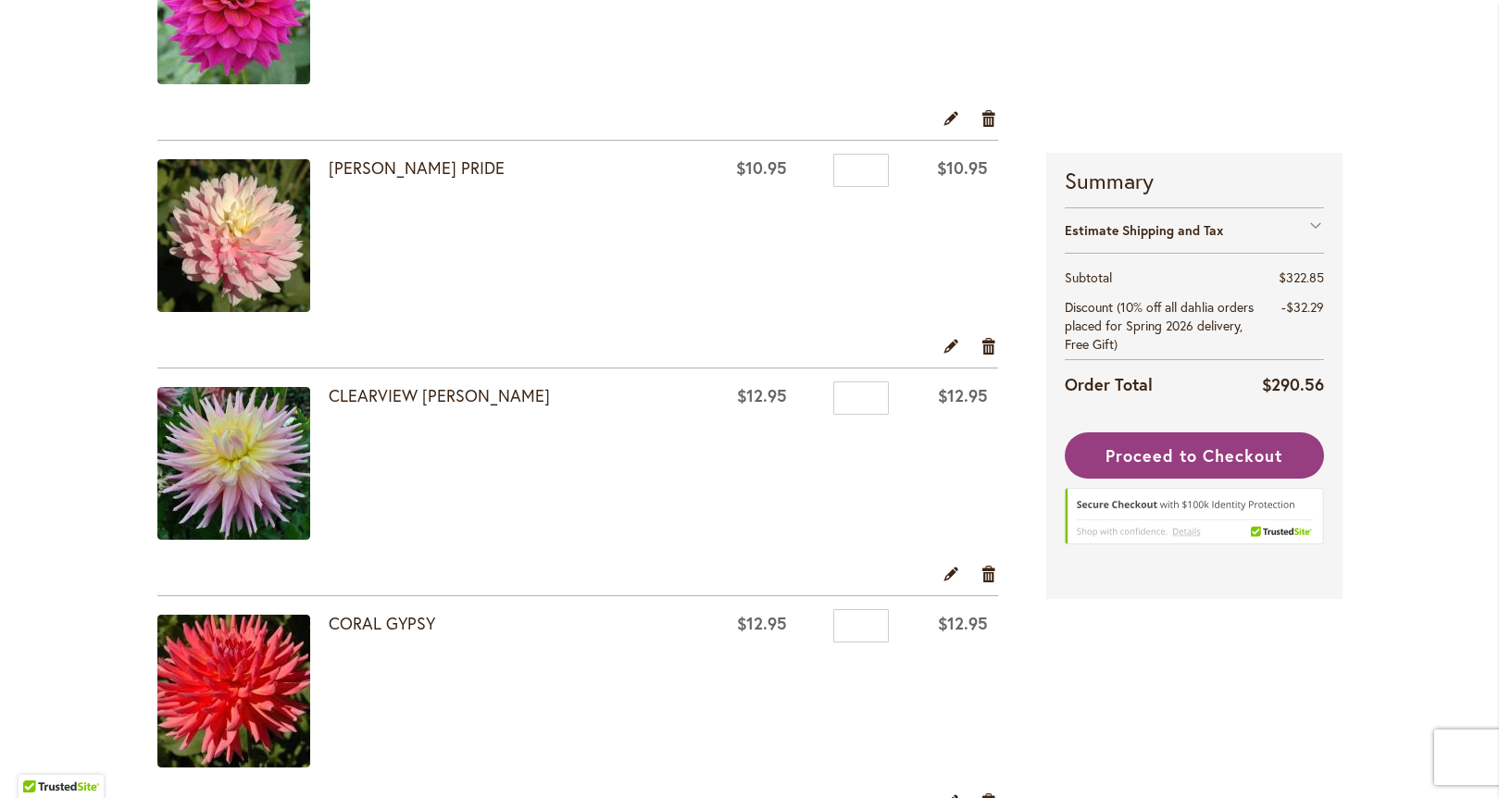
scroll to position [1176, 0]
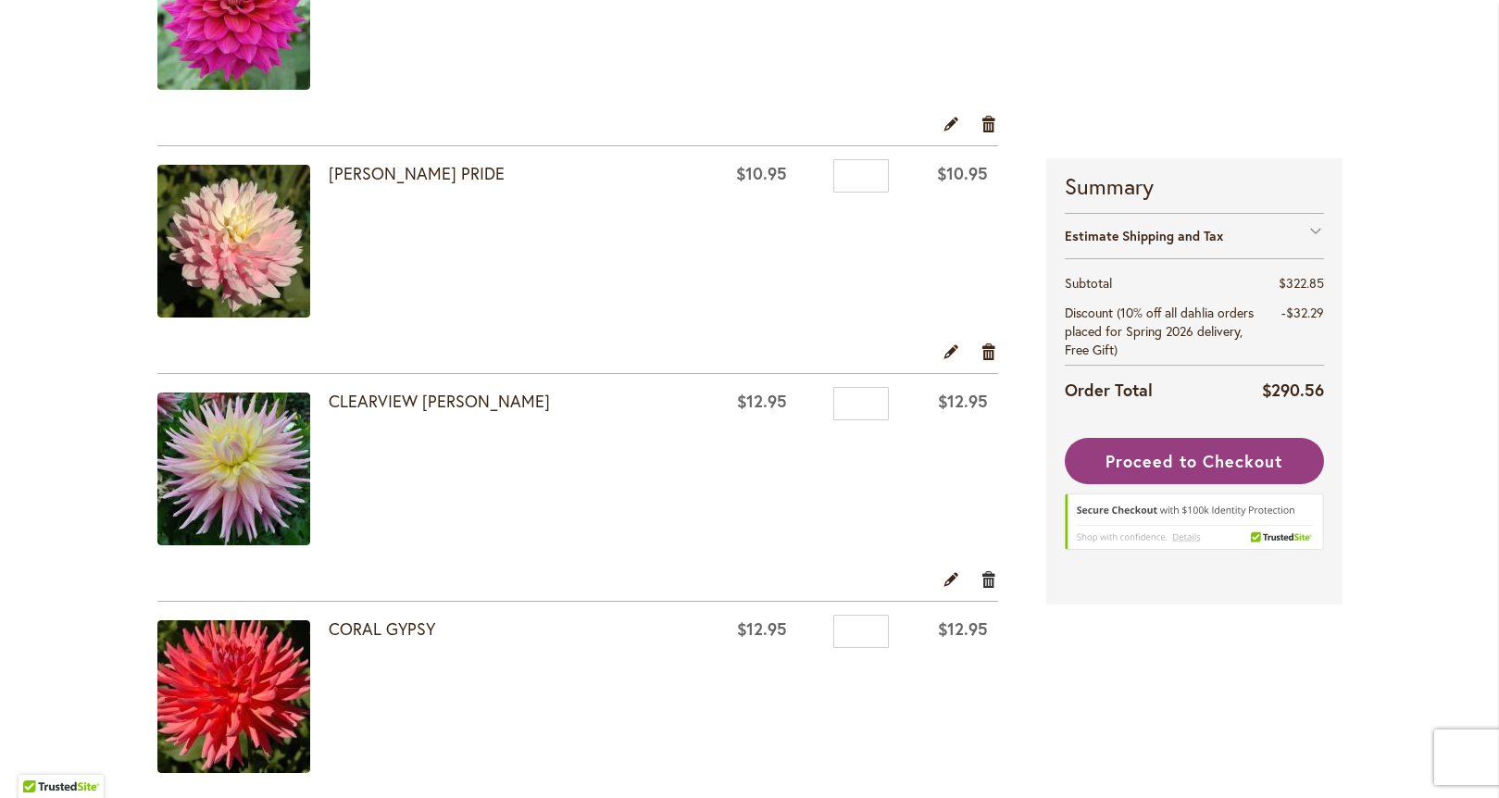
click at [986, 582] on link "Remove item" at bounding box center [989, 578] width 18 height 20
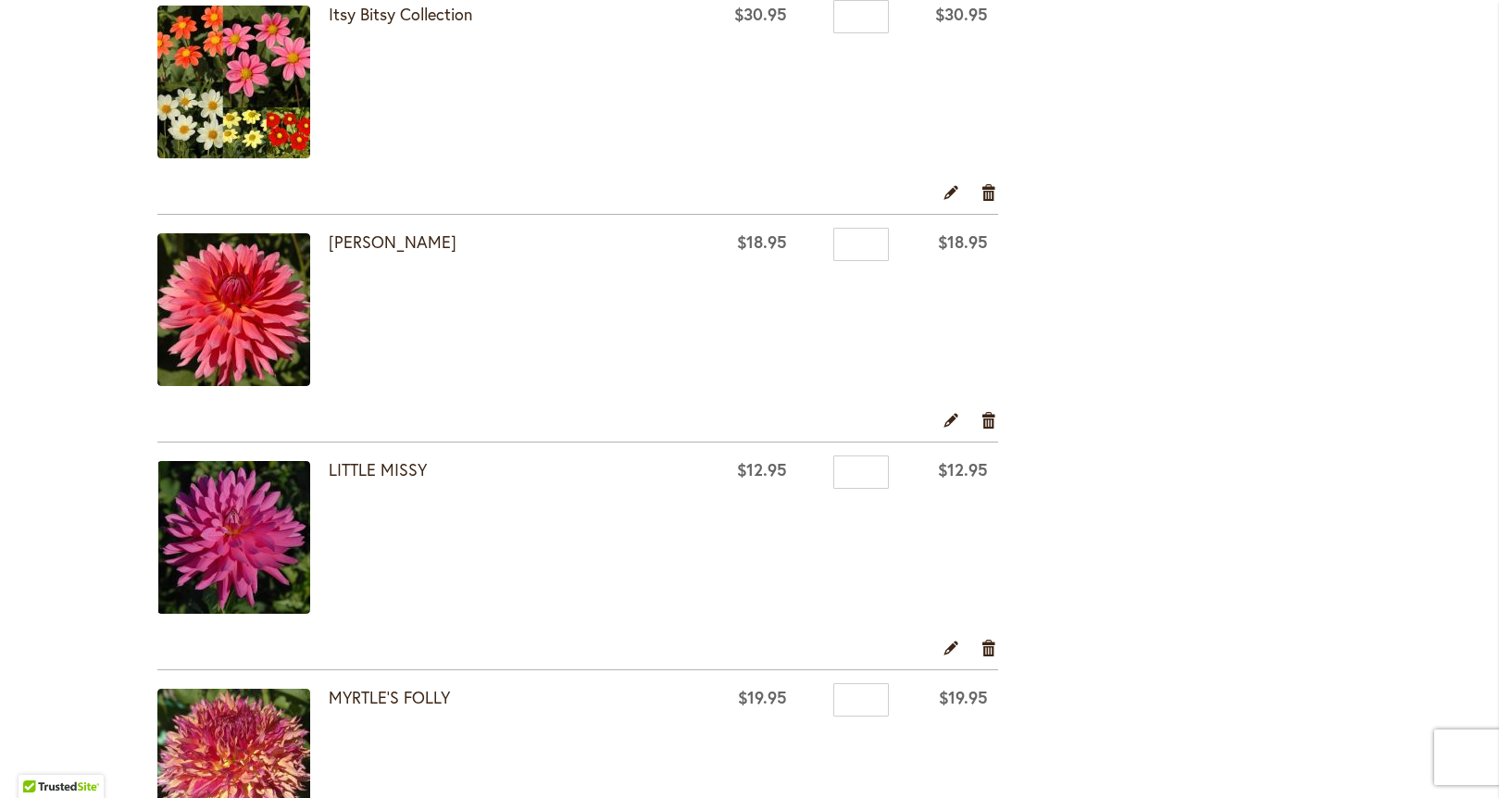
scroll to position [3608, 0]
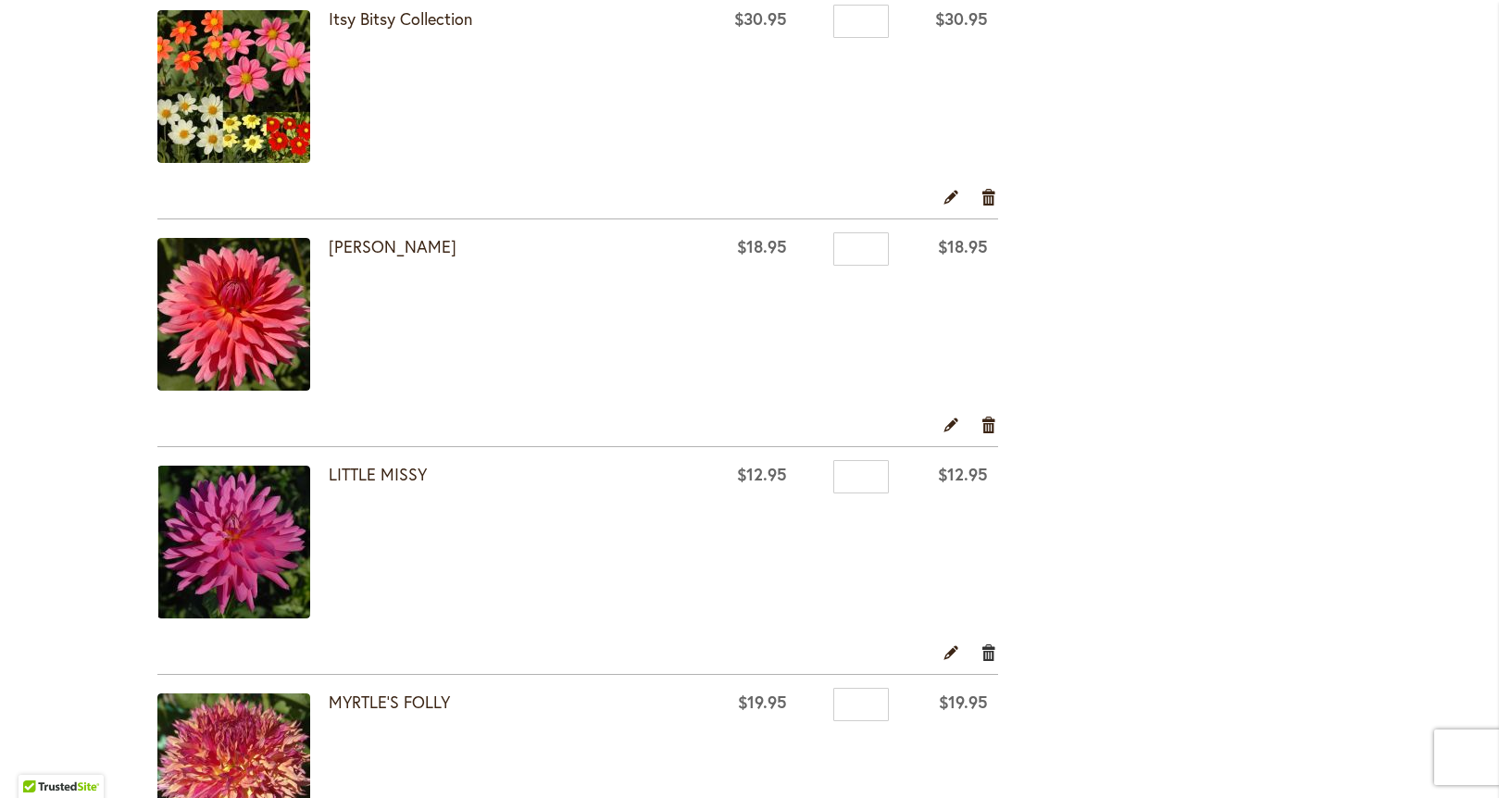
click at [981, 654] on link "Remove item" at bounding box center [989, 652] width 18 height 20
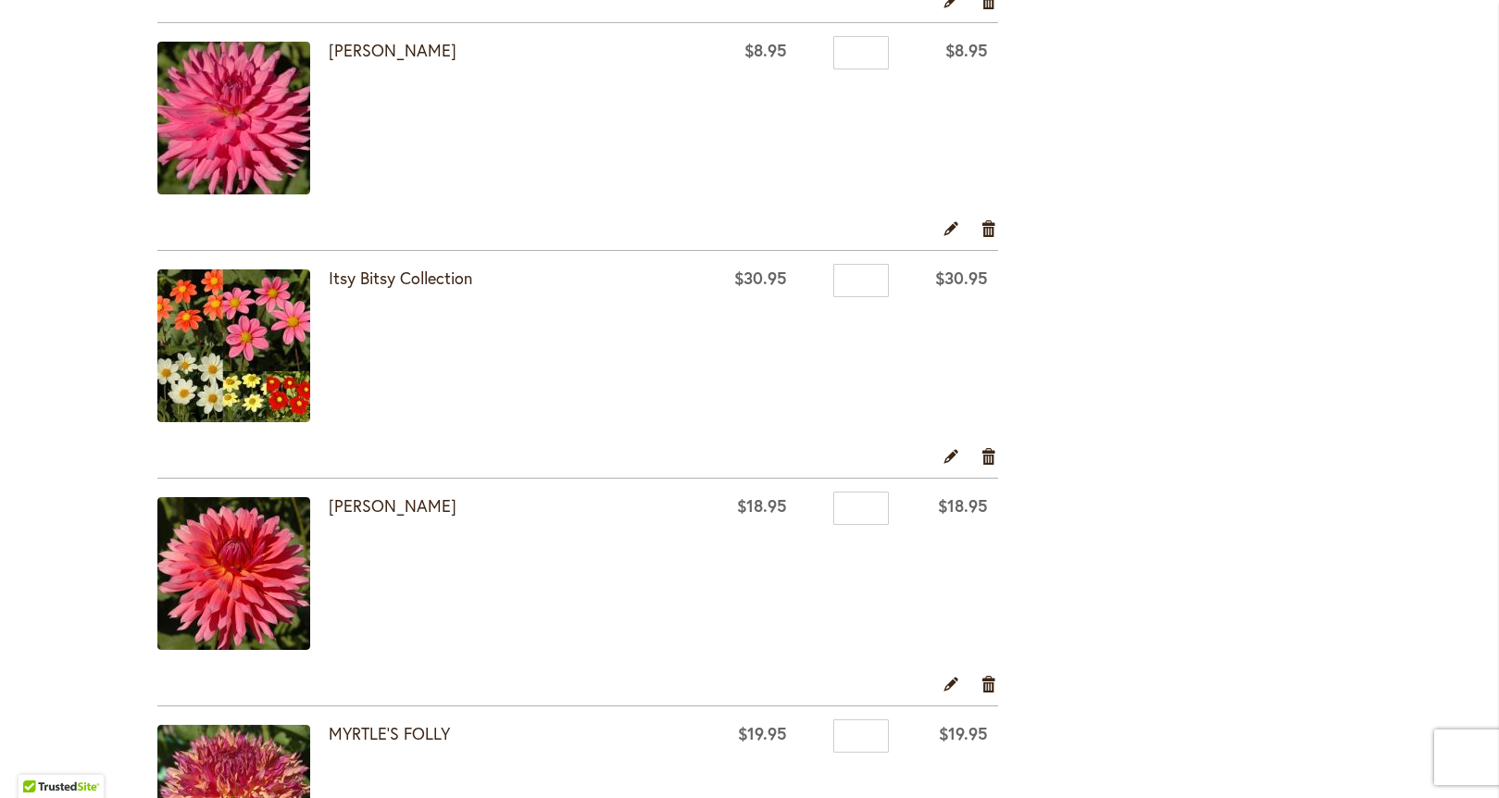
scroll to position [3347, 0]
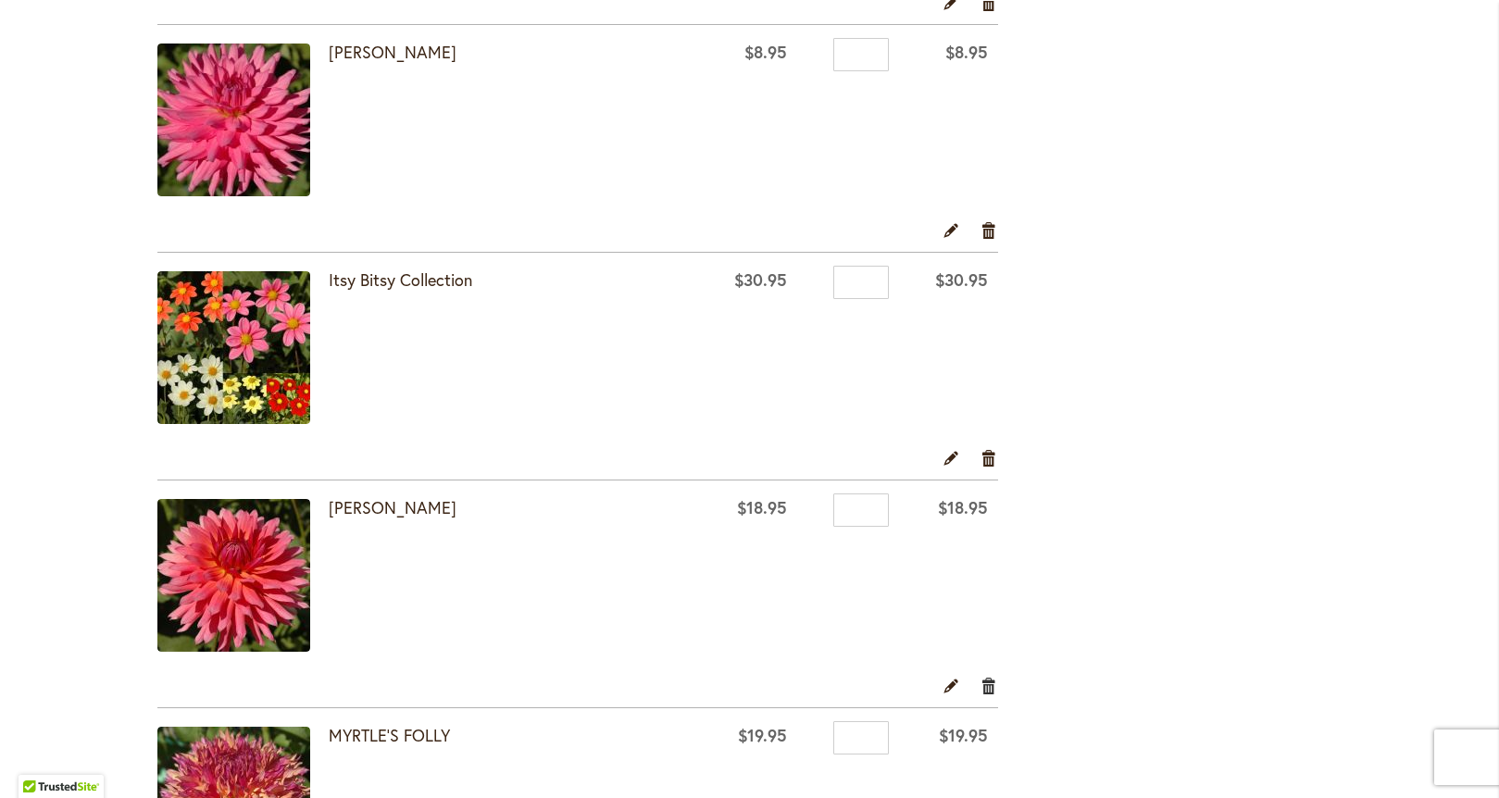
click at [980, 685] on link "Remove item" at bounding box center [989, 685] width 18 height 20
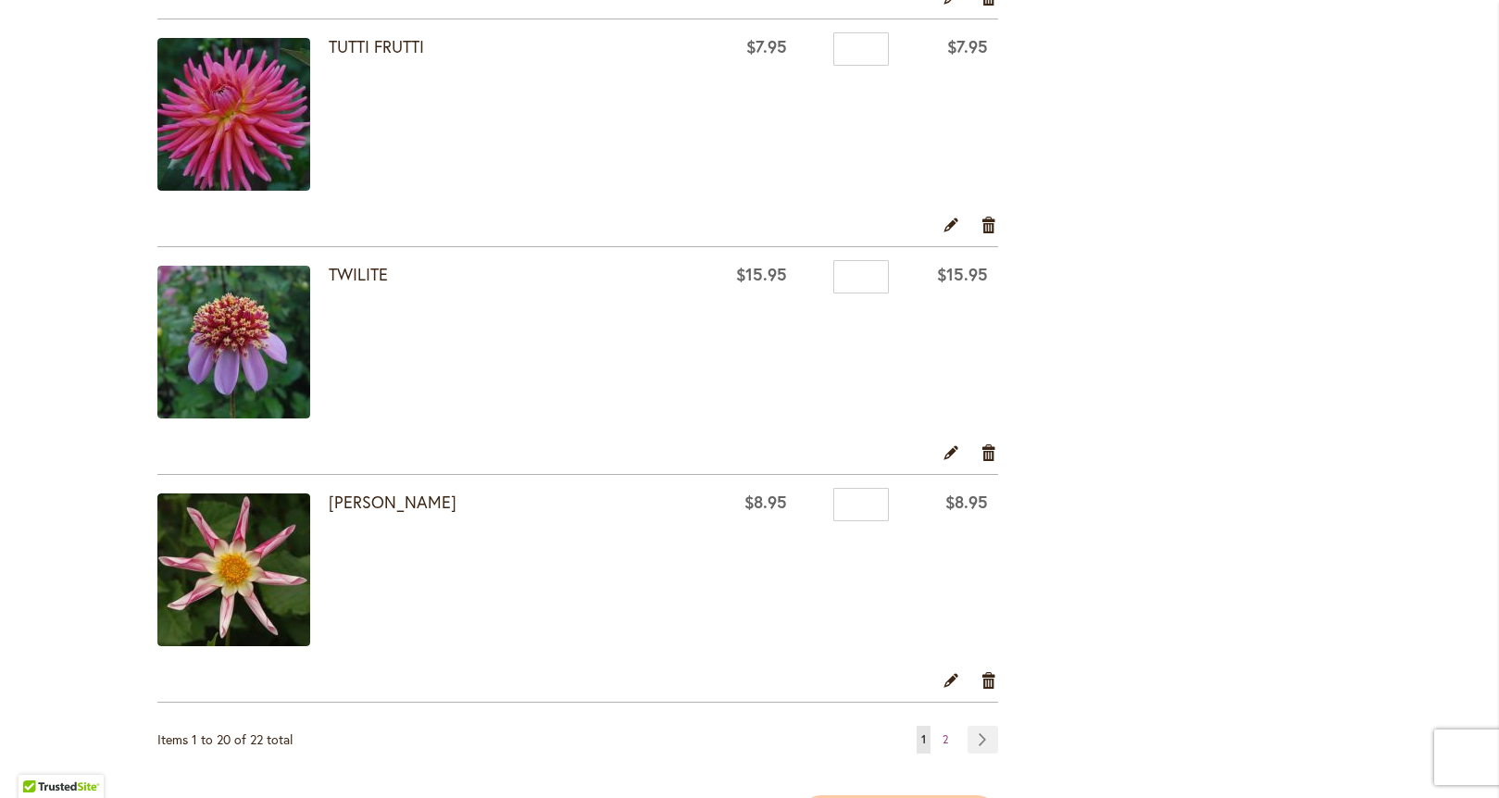
scroll to position [4363, 0]
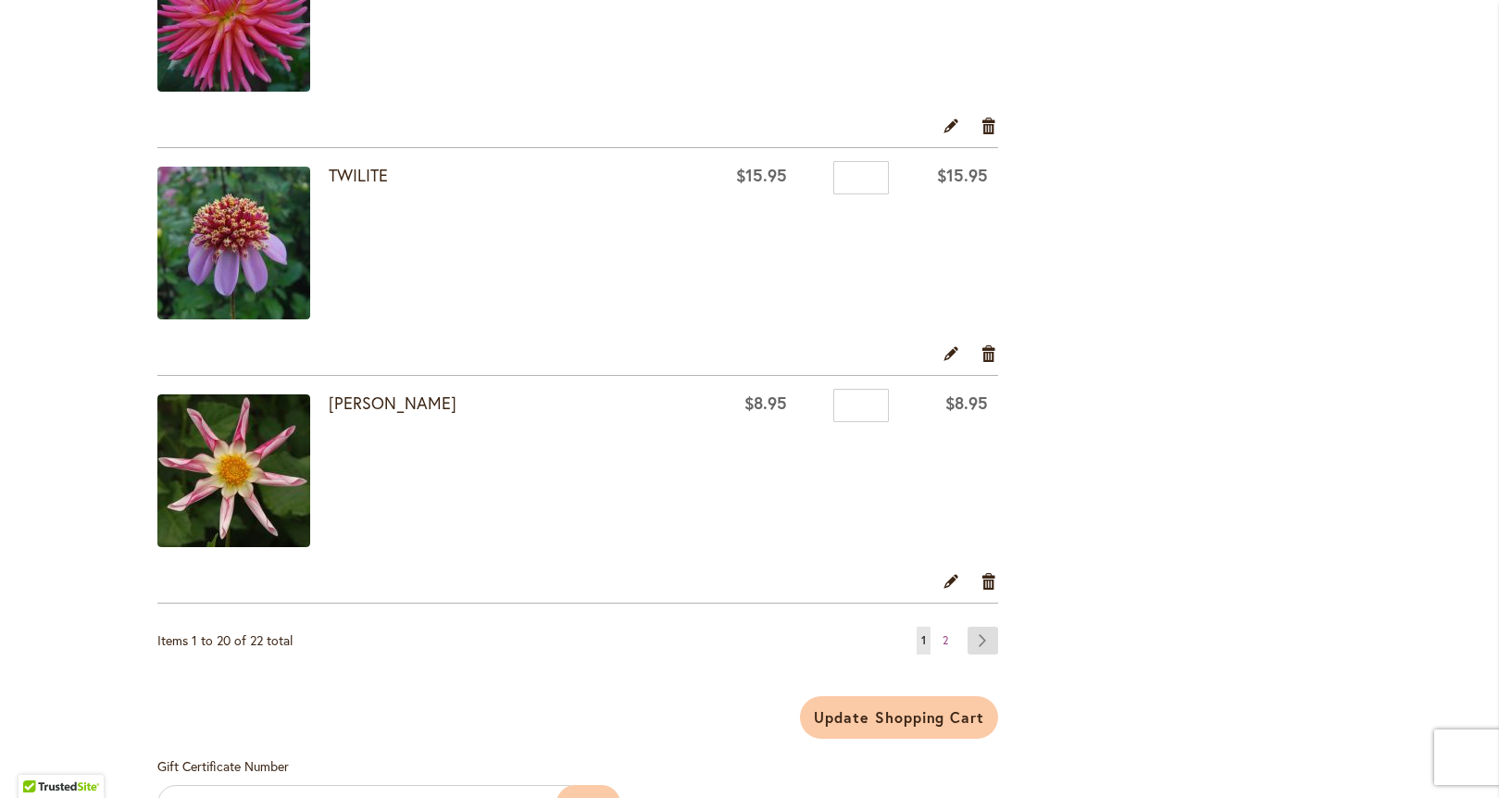
click at [980, 643] on link "Page Next" at bounding box center [983, 641] width 31 height 28
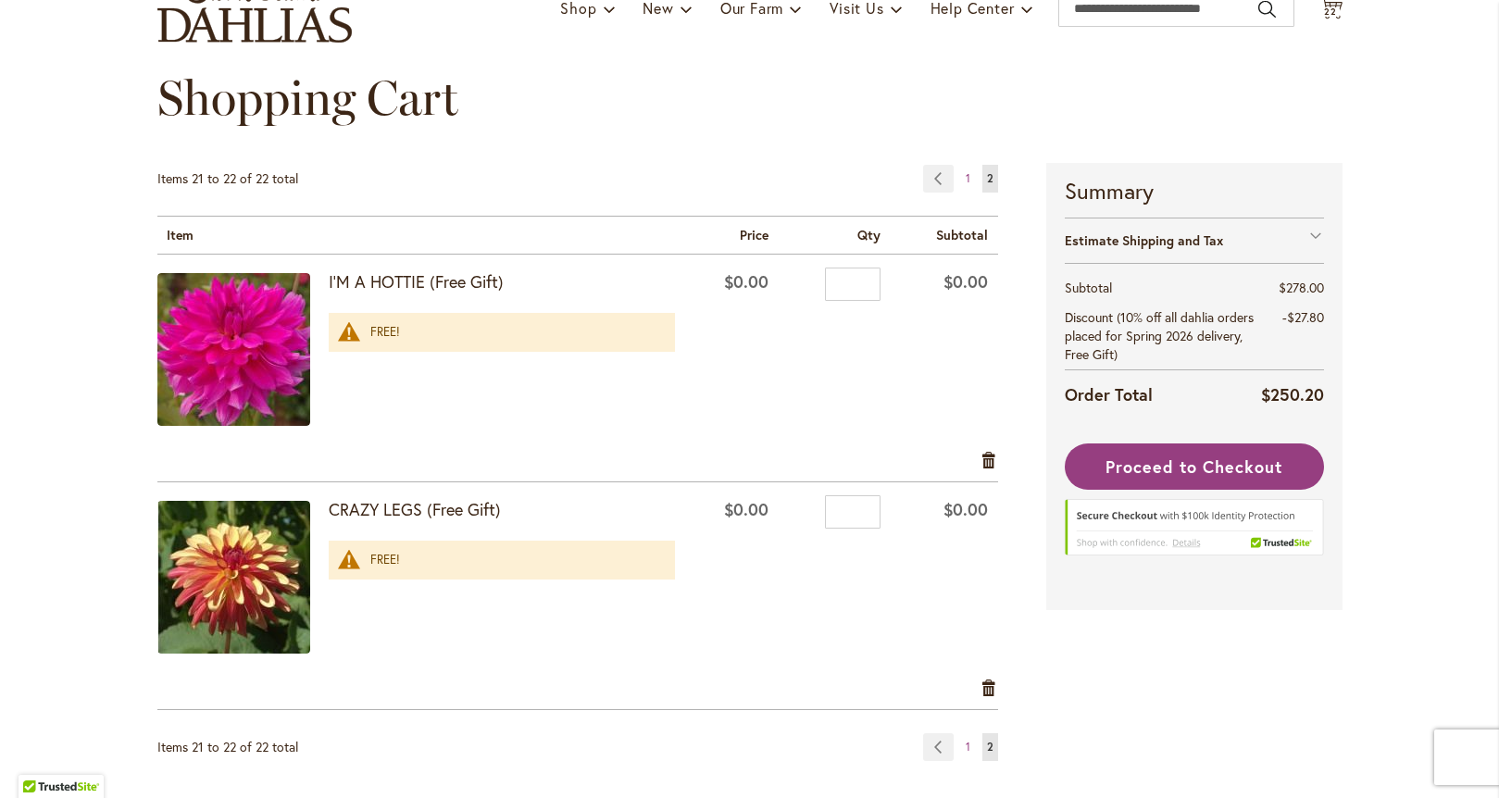
scroll to position [151, 0]
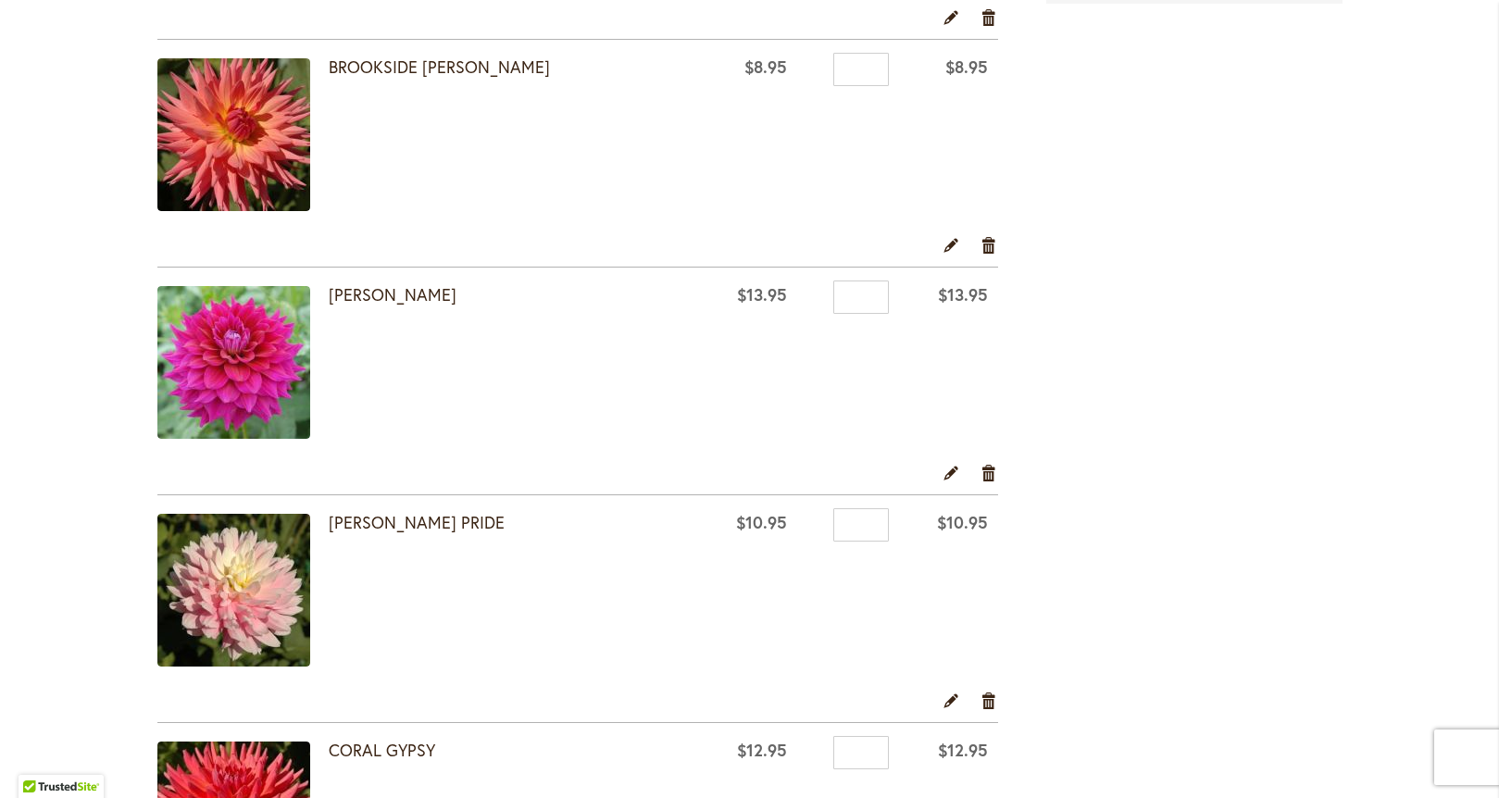
scroll to position [921, 0]
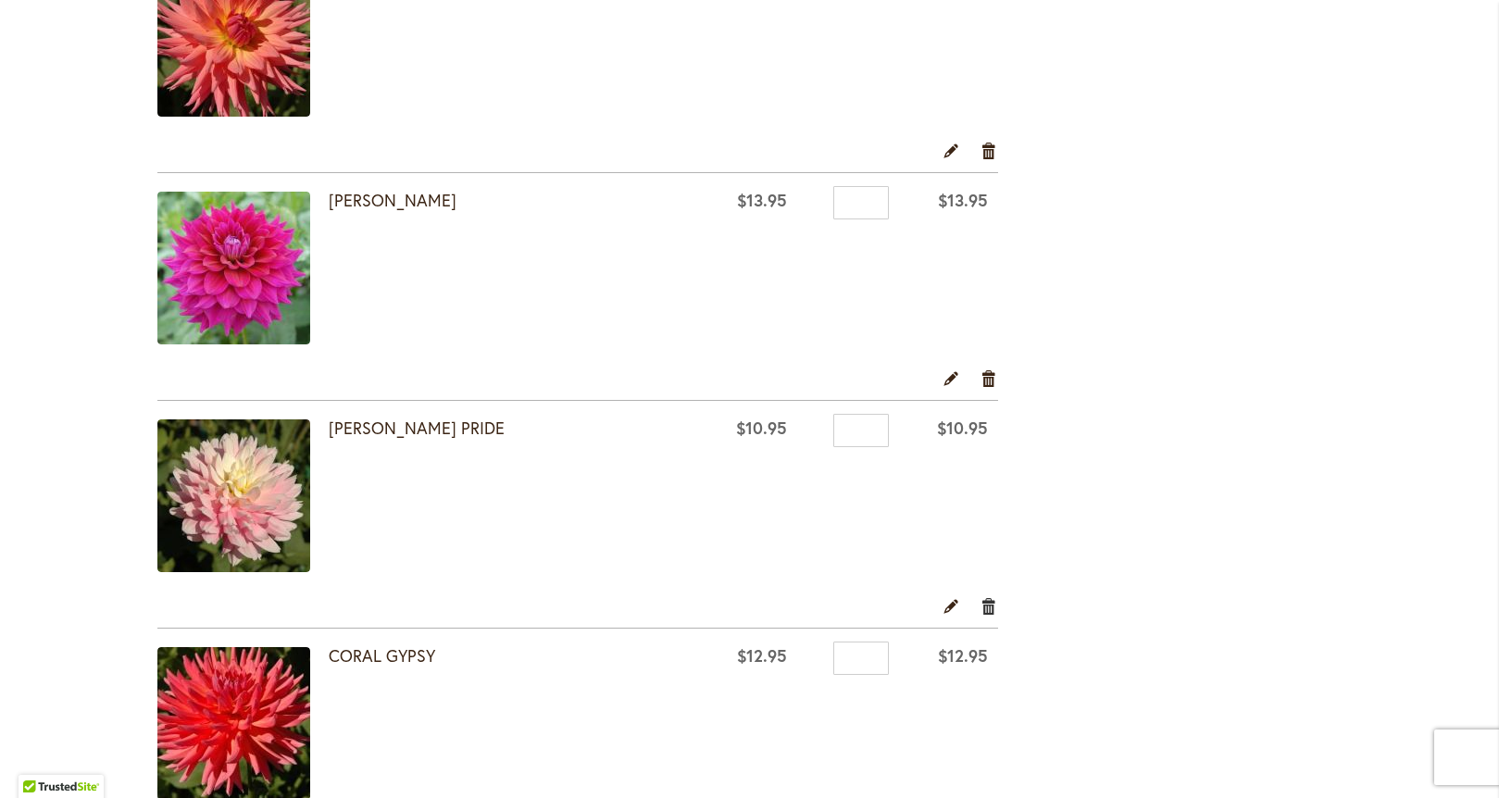
click at [981, 611] on link "Remove item" at bounding box center [989, 605] width 18 height 20
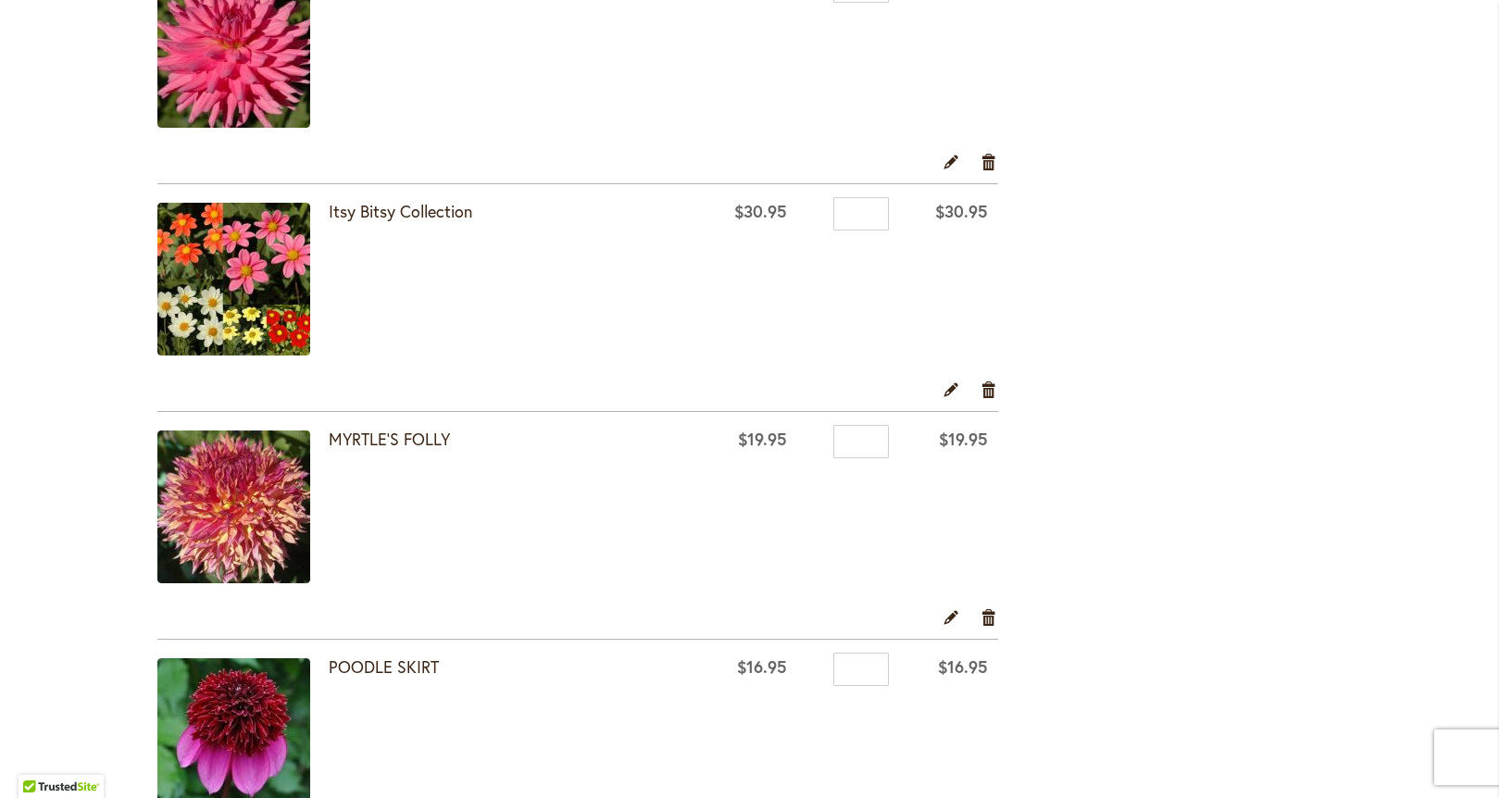
scroll to position [3173, 0]
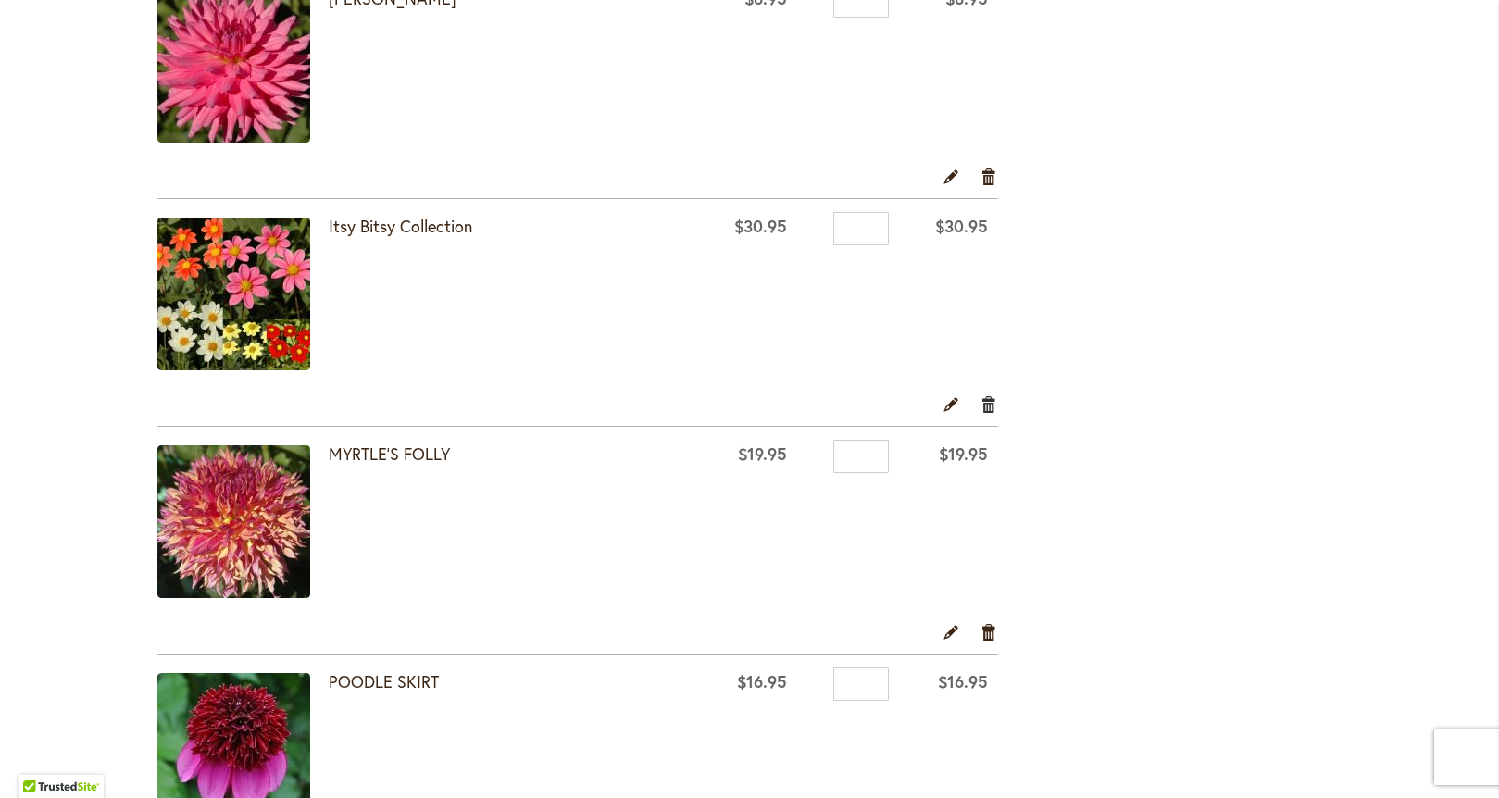
click at [980, 402] on link "Remove item" at bounding box center [989, 403] width 18 height 20
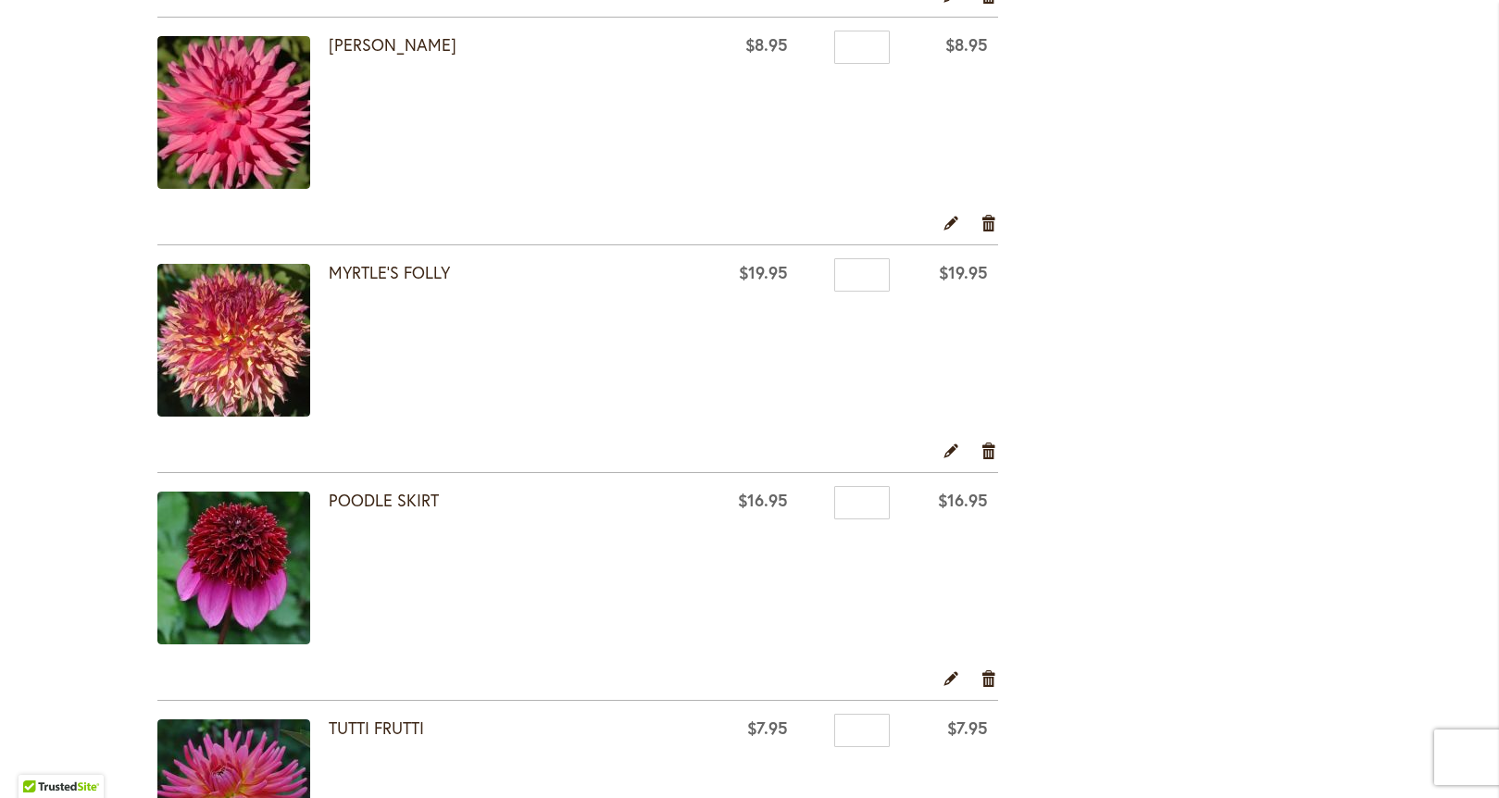
scroll to position [3116, 0]
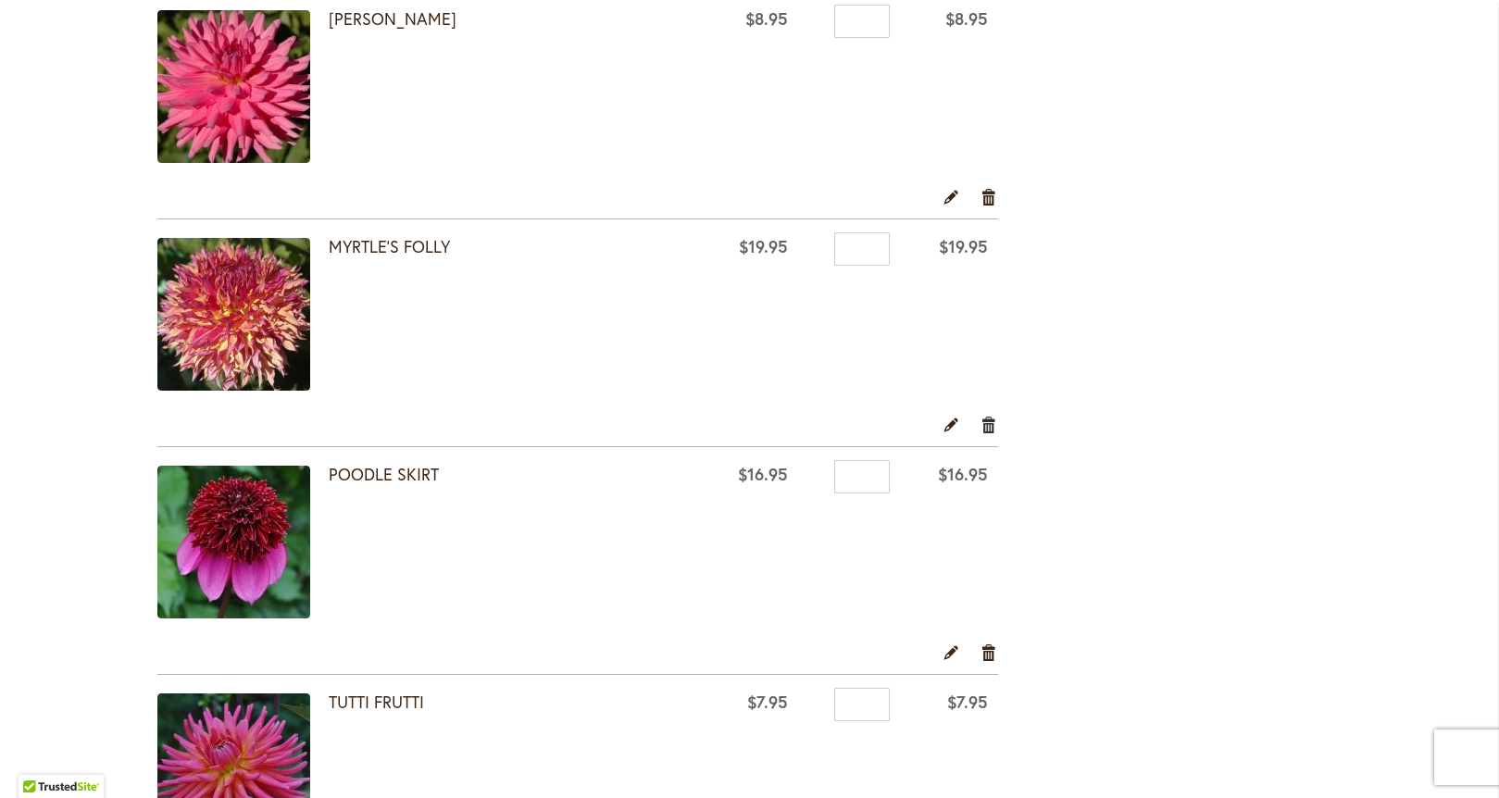
click at [988, 421] on link "Remove item" at bounding box center [989, 424] width 18 height 20
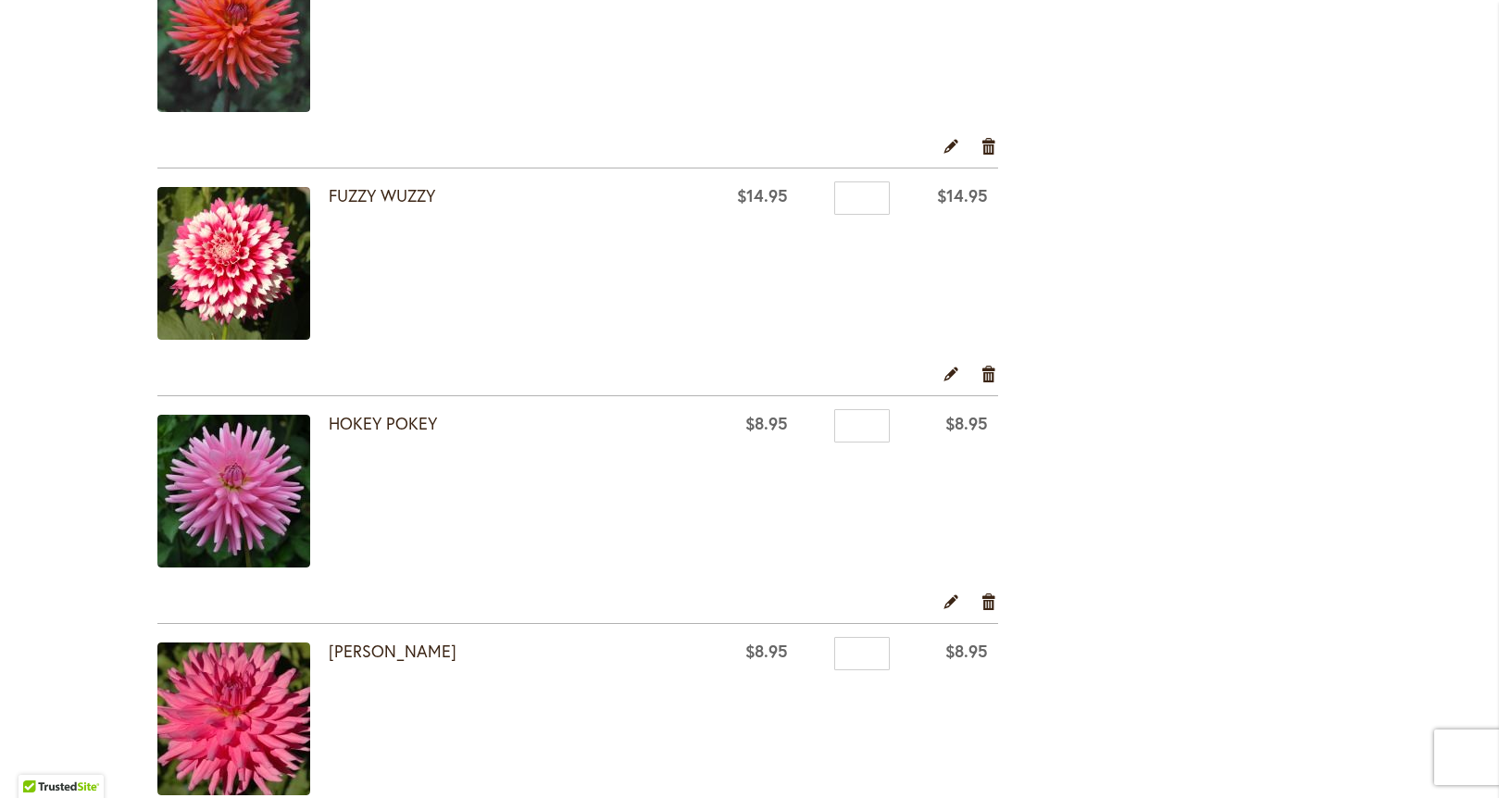
scroll to position [2504, 0]
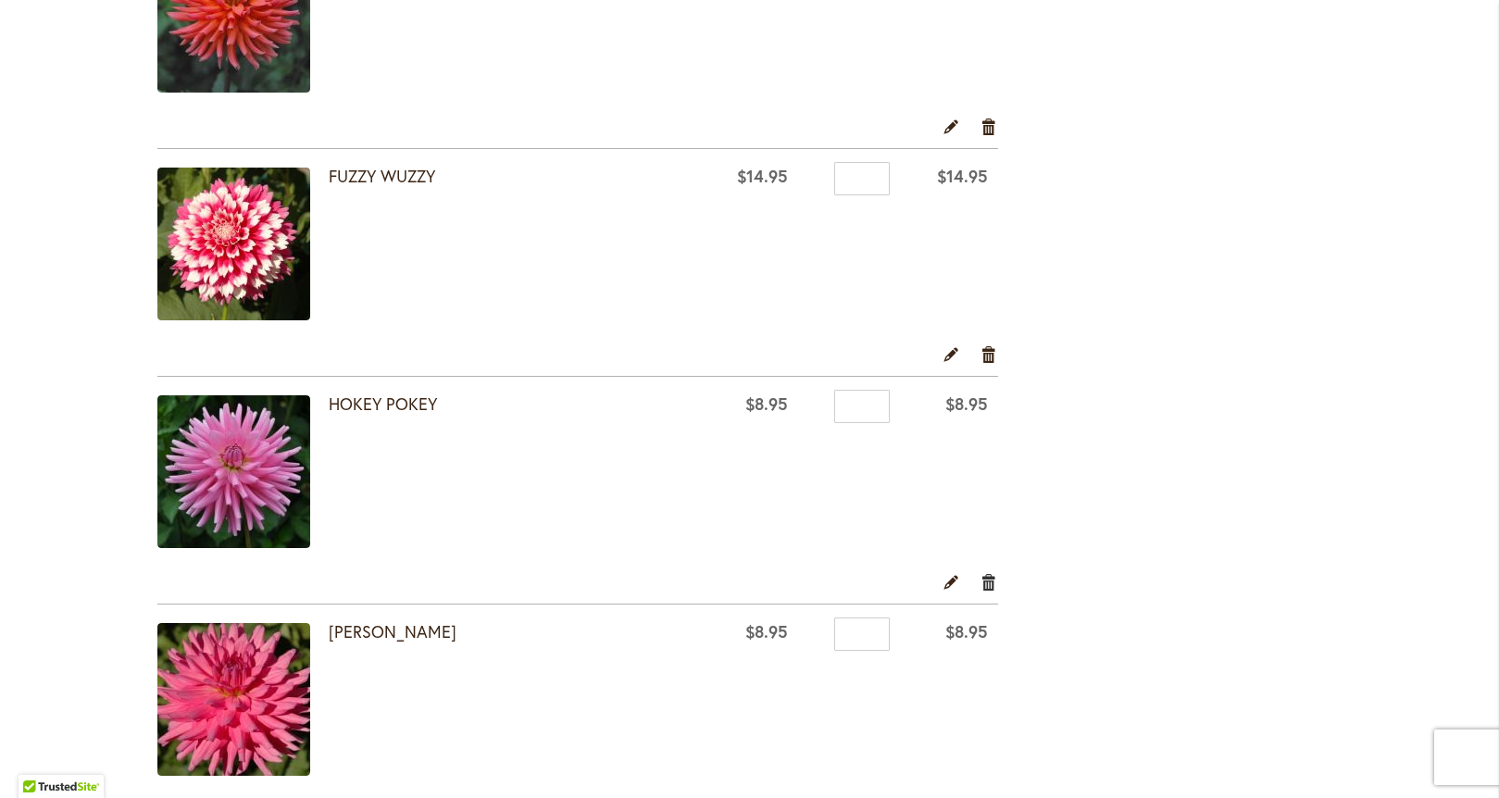
click at [981, 582] on link "Remove item" at bounding box center [989, 581] width 18 height 20
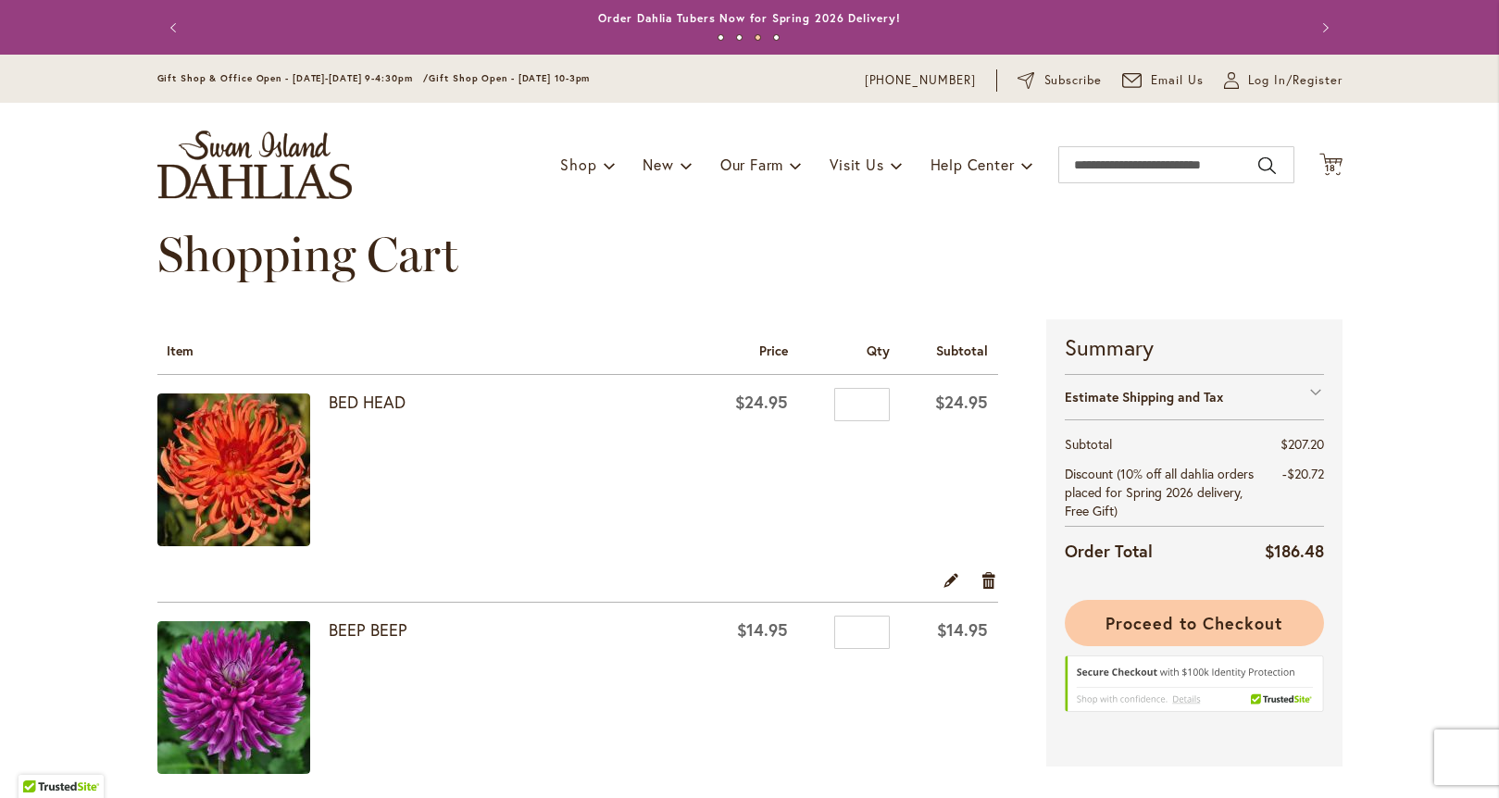
click at [1206, 619] on span "Proceed to Checkout" at bounding box center [1193, 623] width 176 height 22
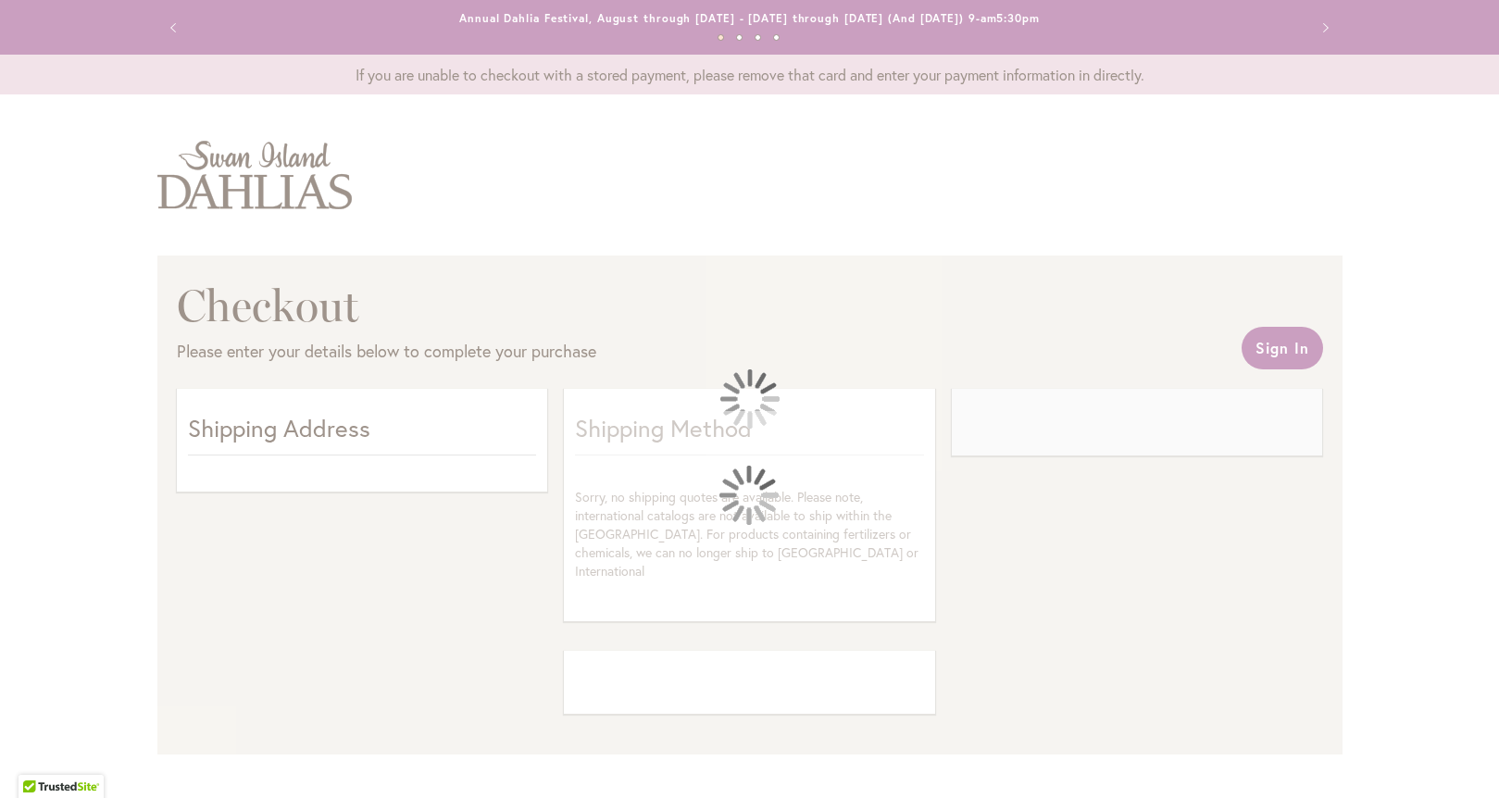
select select "**"
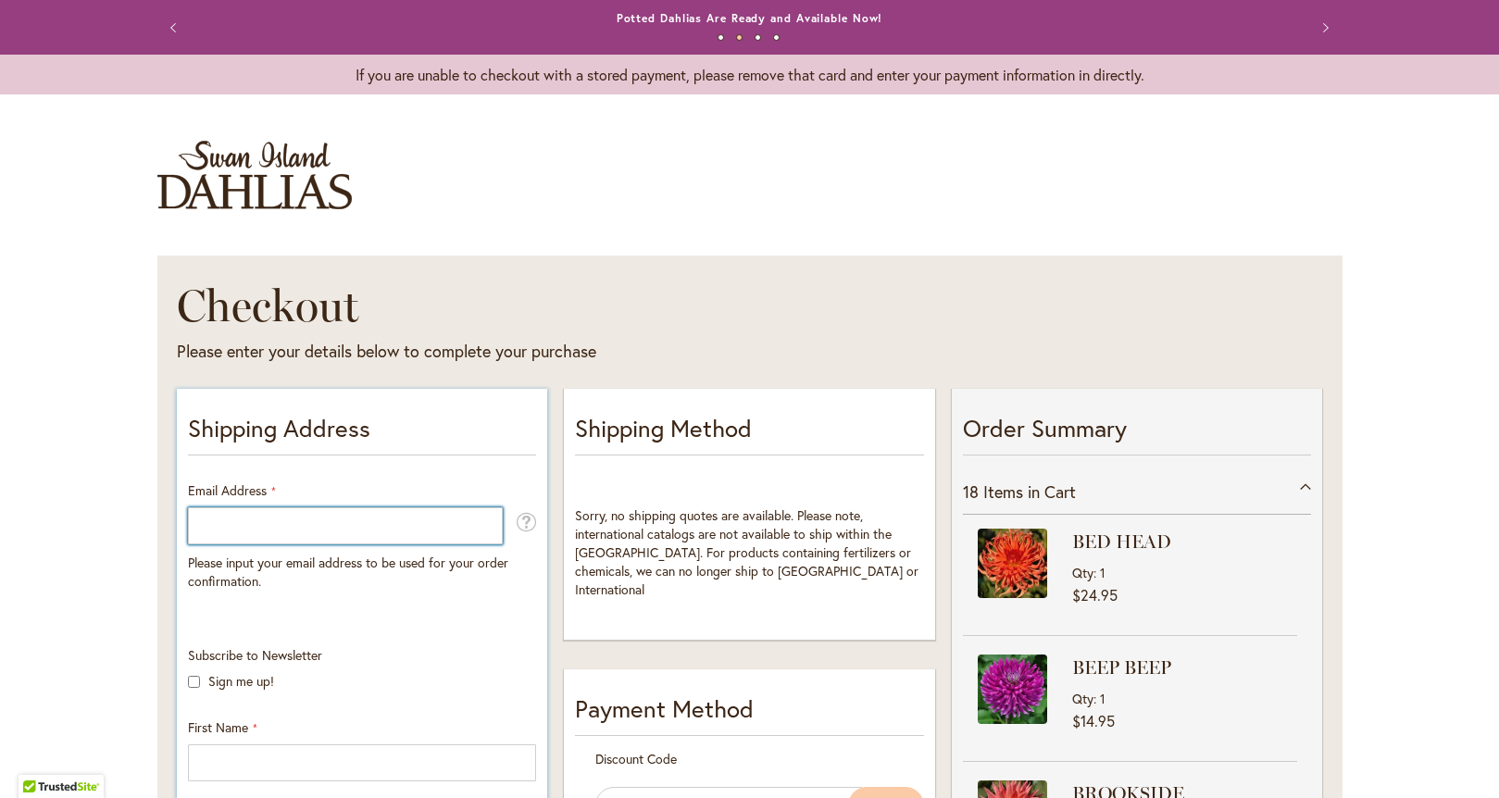
click at [276, 517] on input "Email Address" at bounding box center [345, 525] width 315 height 37
type input "**********"
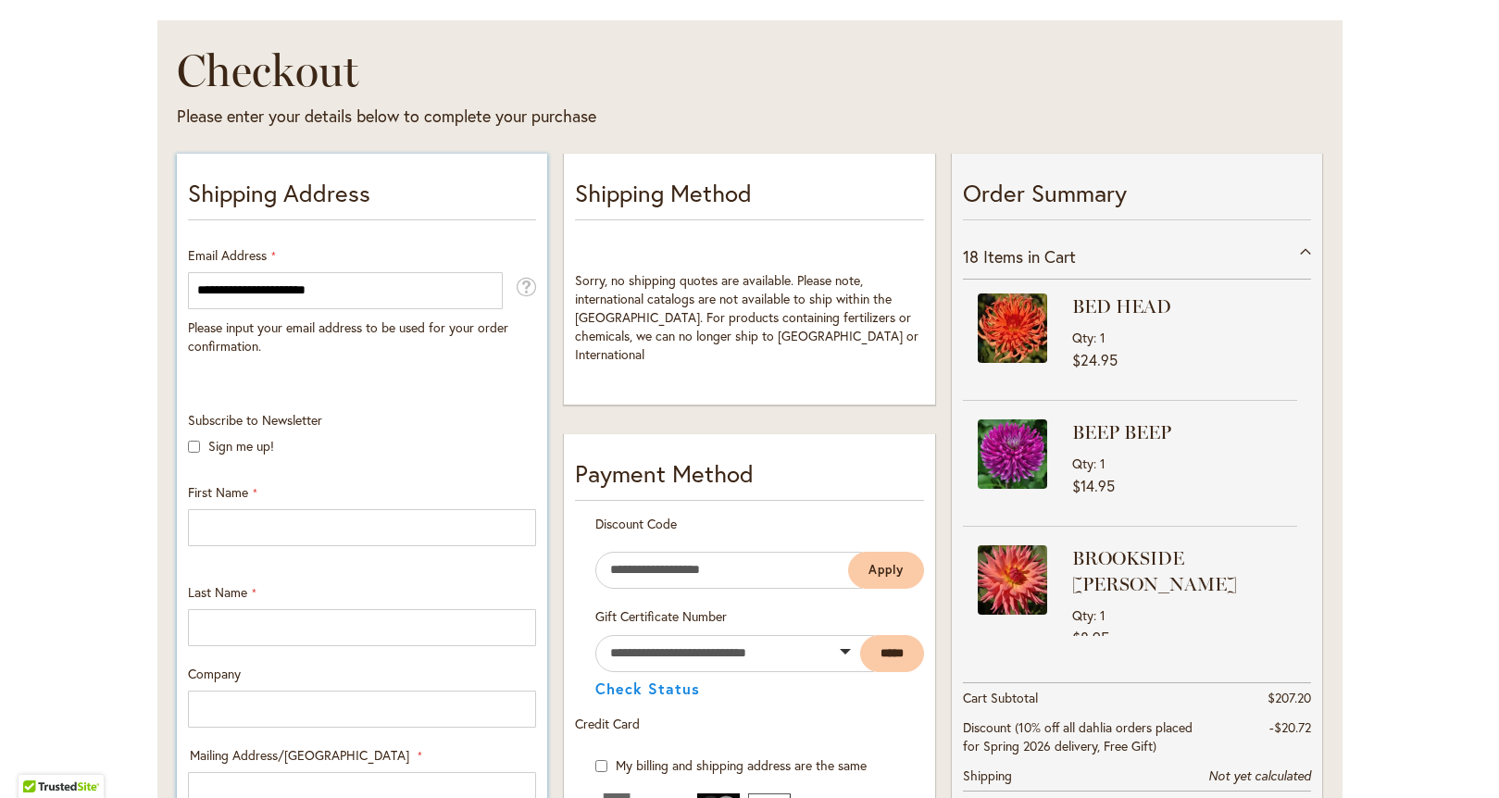
scroll to position [308, 0]
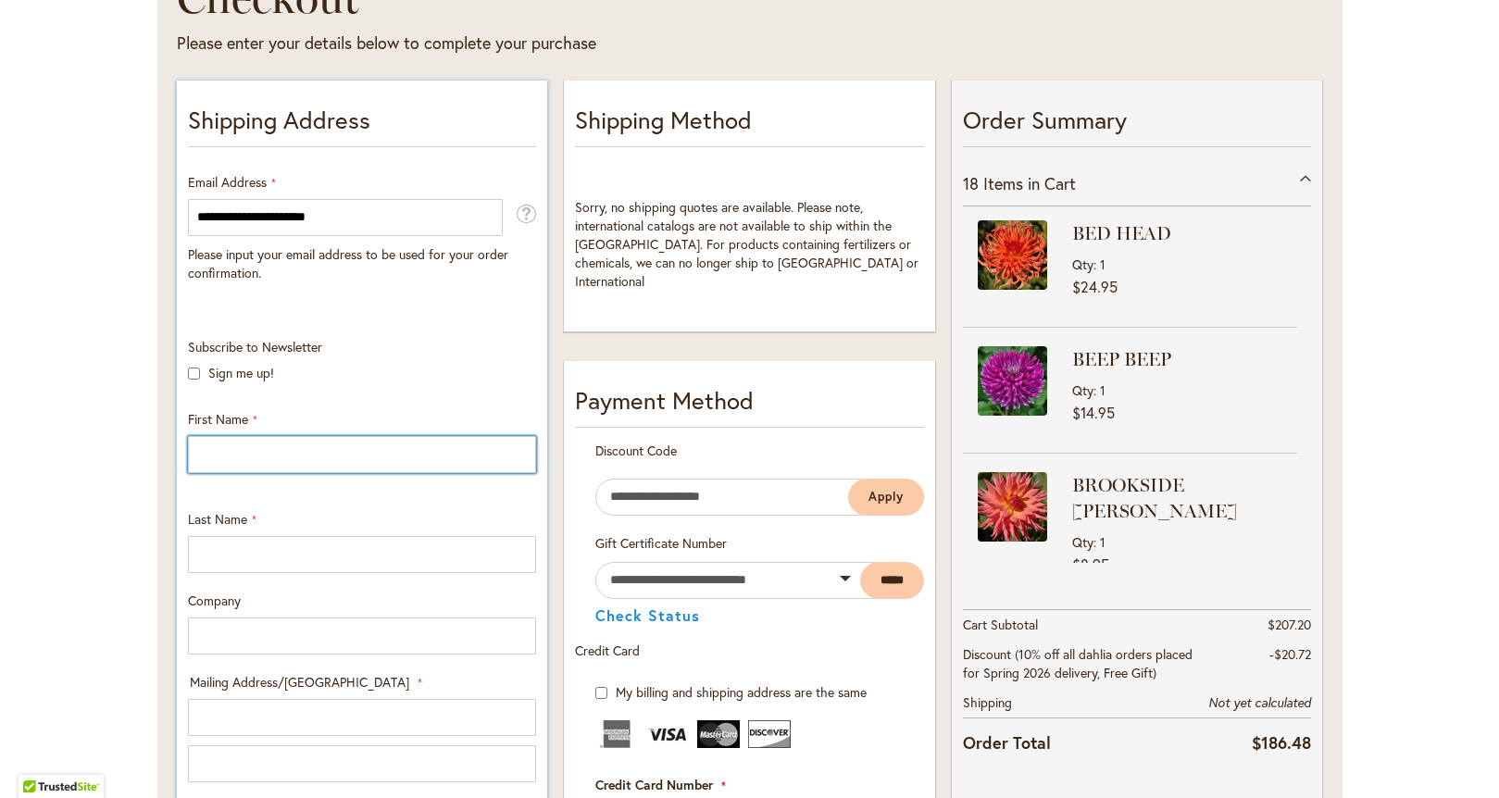
click at [279, 460] on input "First Name" at bounding box center [362, 454] width 348 height 37
type input "******"
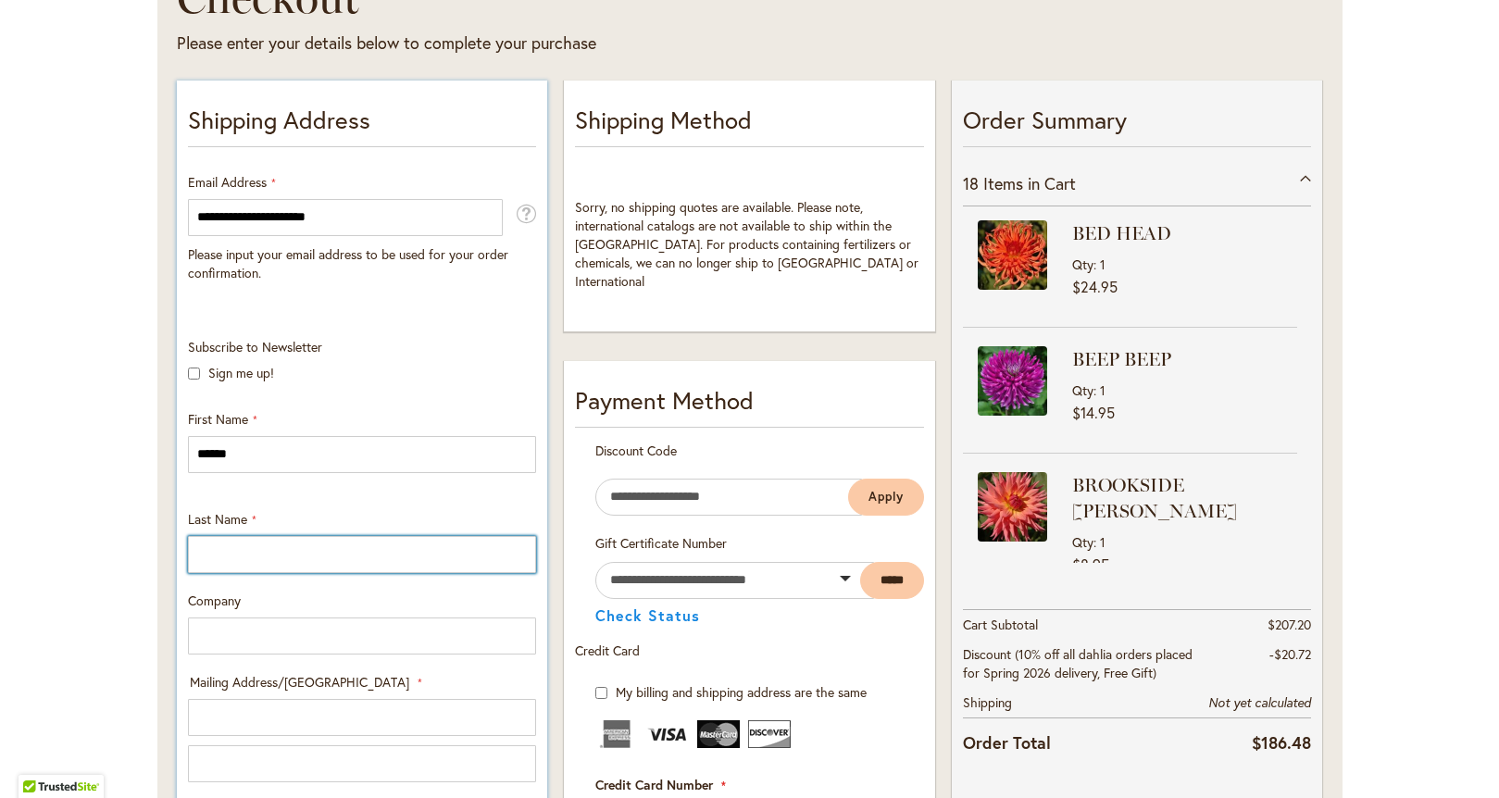
click at [249, 547] on input "Last Name" at bounding box center [362, 554] width 348 height 37
type input "****"
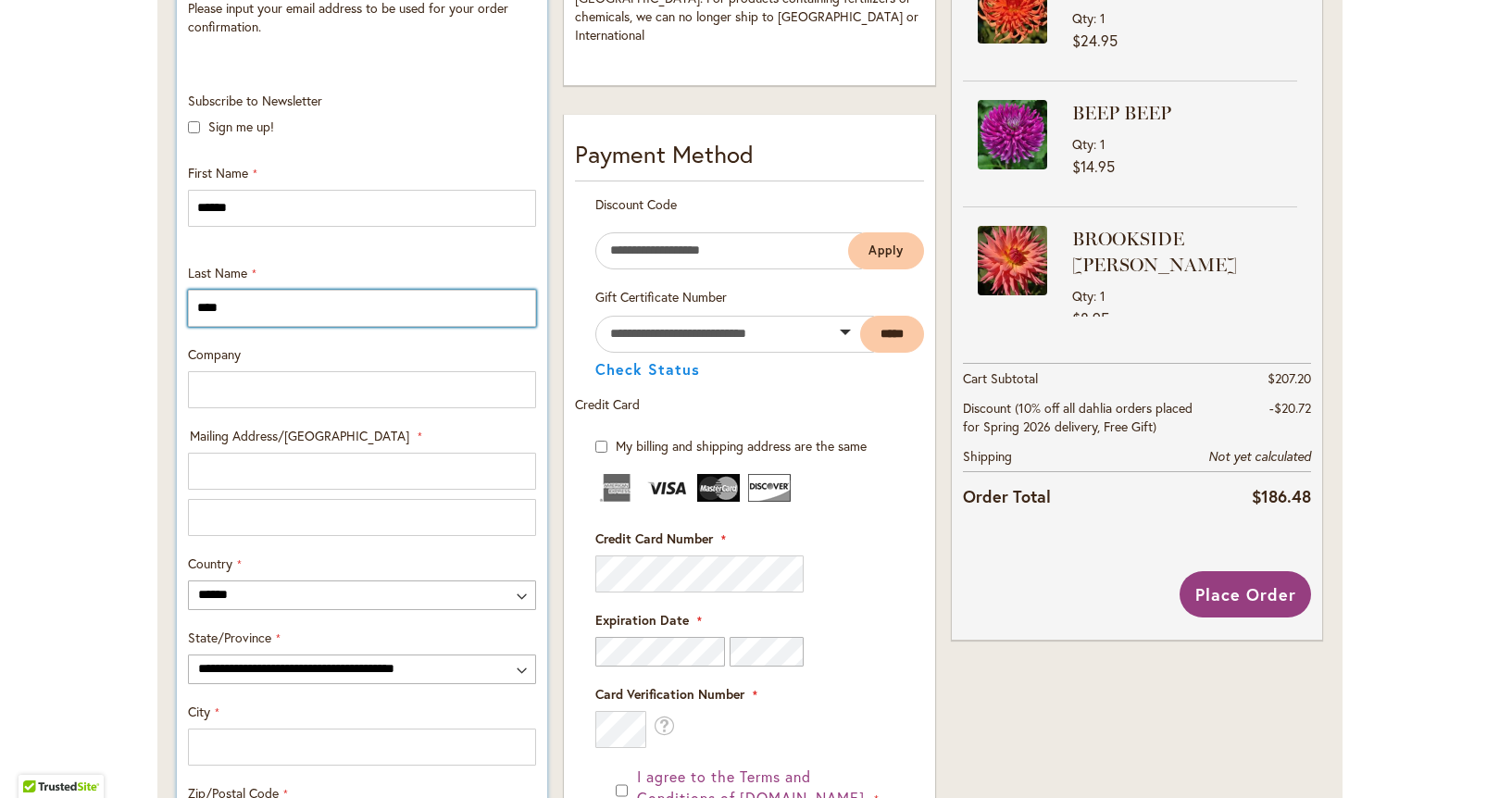
scroll to position [556, 0]
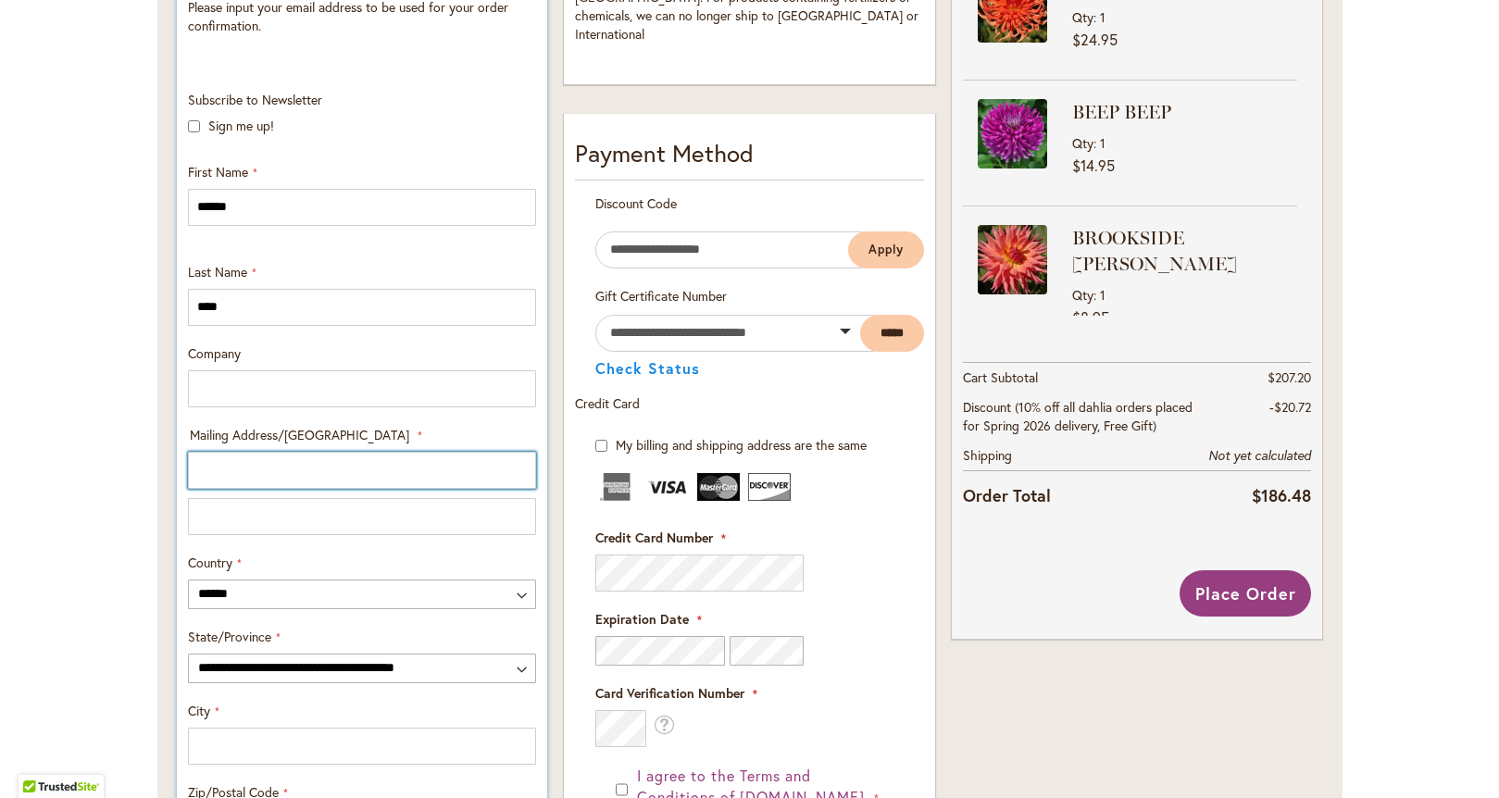
click at [228, 472] on input "Mailing Address/PO BOX: Line 1" at bounding box center [362, 470] width 348 height 37
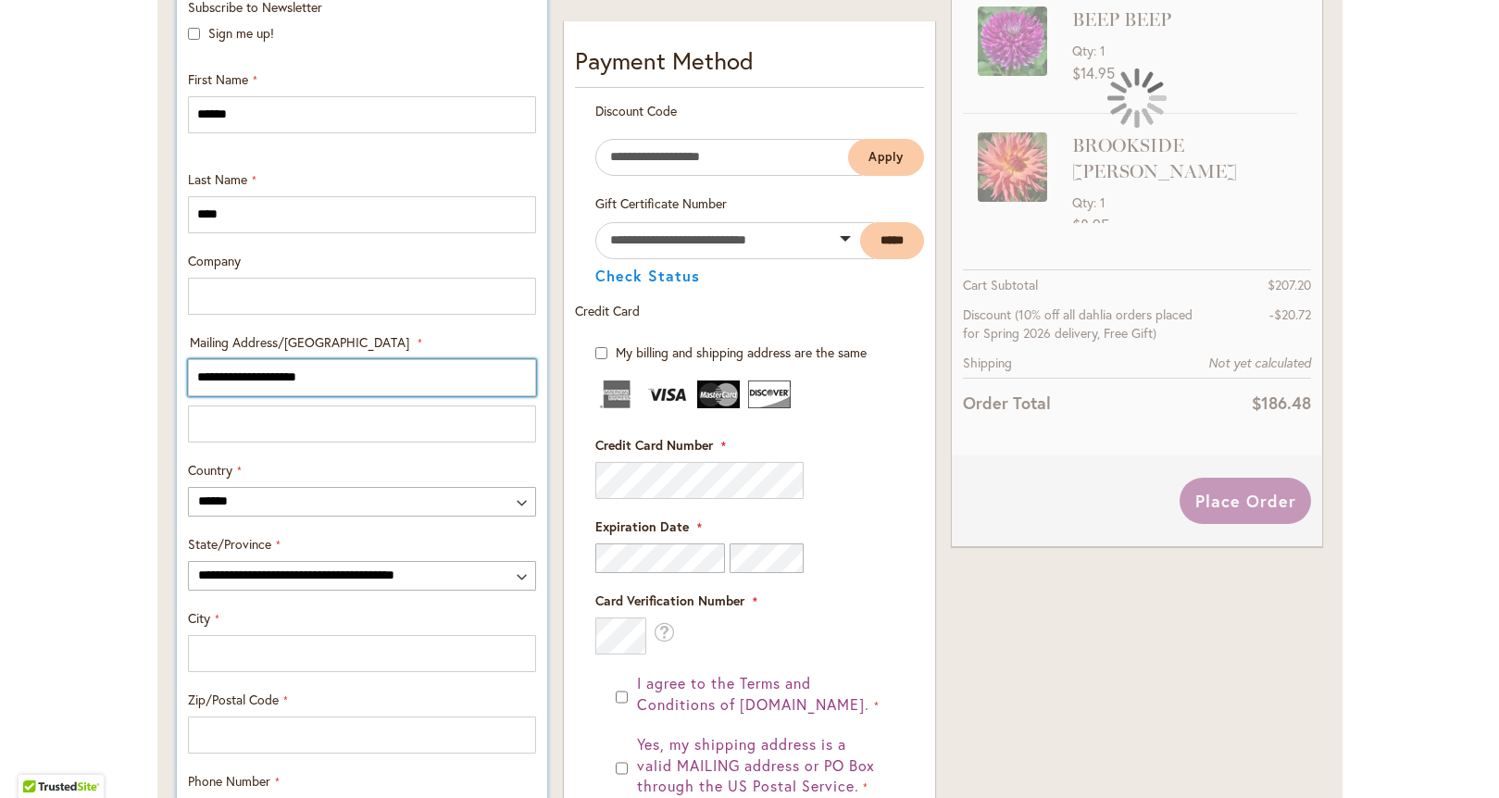
scroll to position [724, 0]
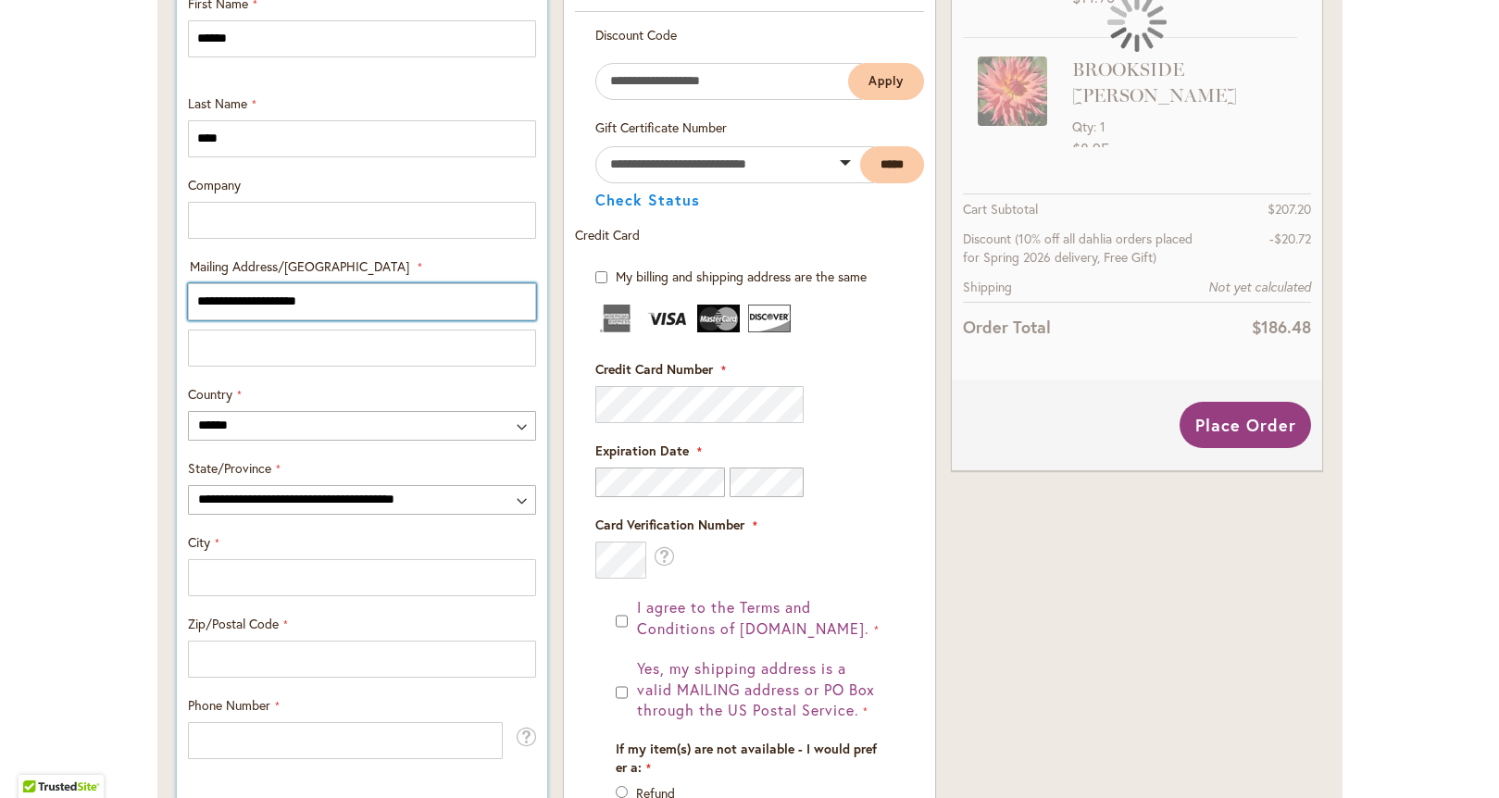
type input "**********"
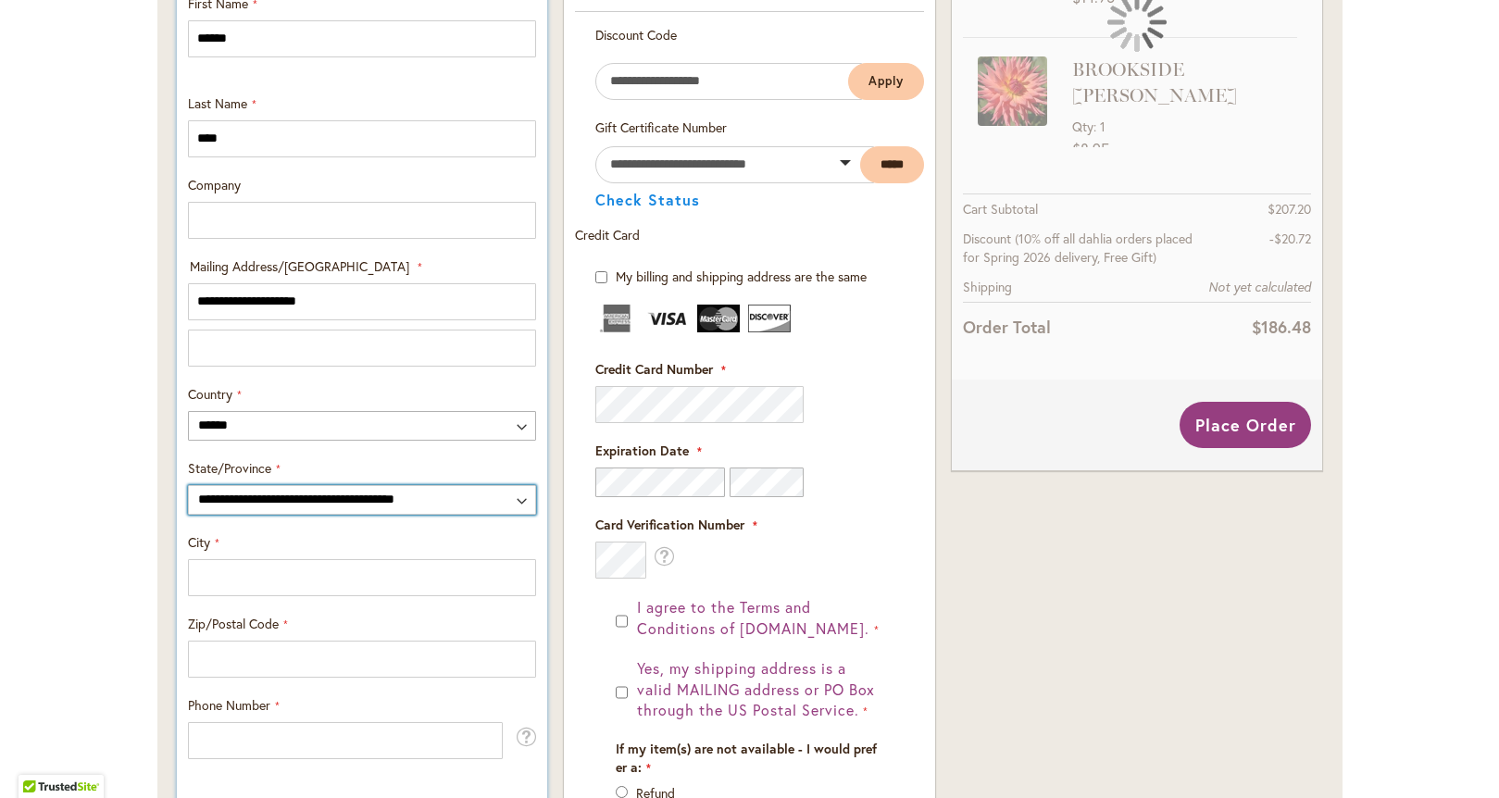
click at [292, 505] on select "**********" at bounding box center [362, 500] width 348 height 30
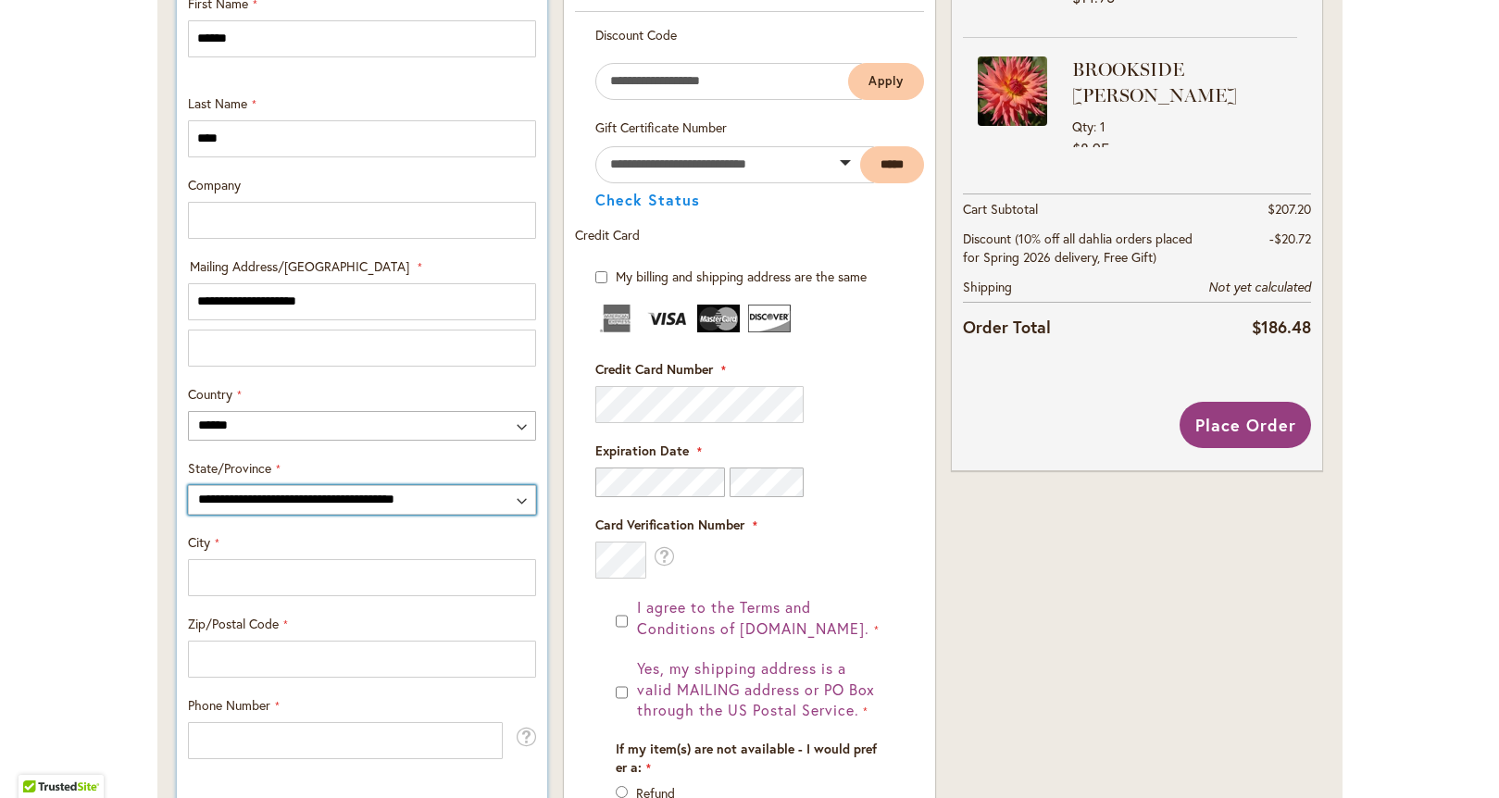
select select "**"
click at [188, 485] on select "**********" at bounding box center [362, 500] width 348 height 30
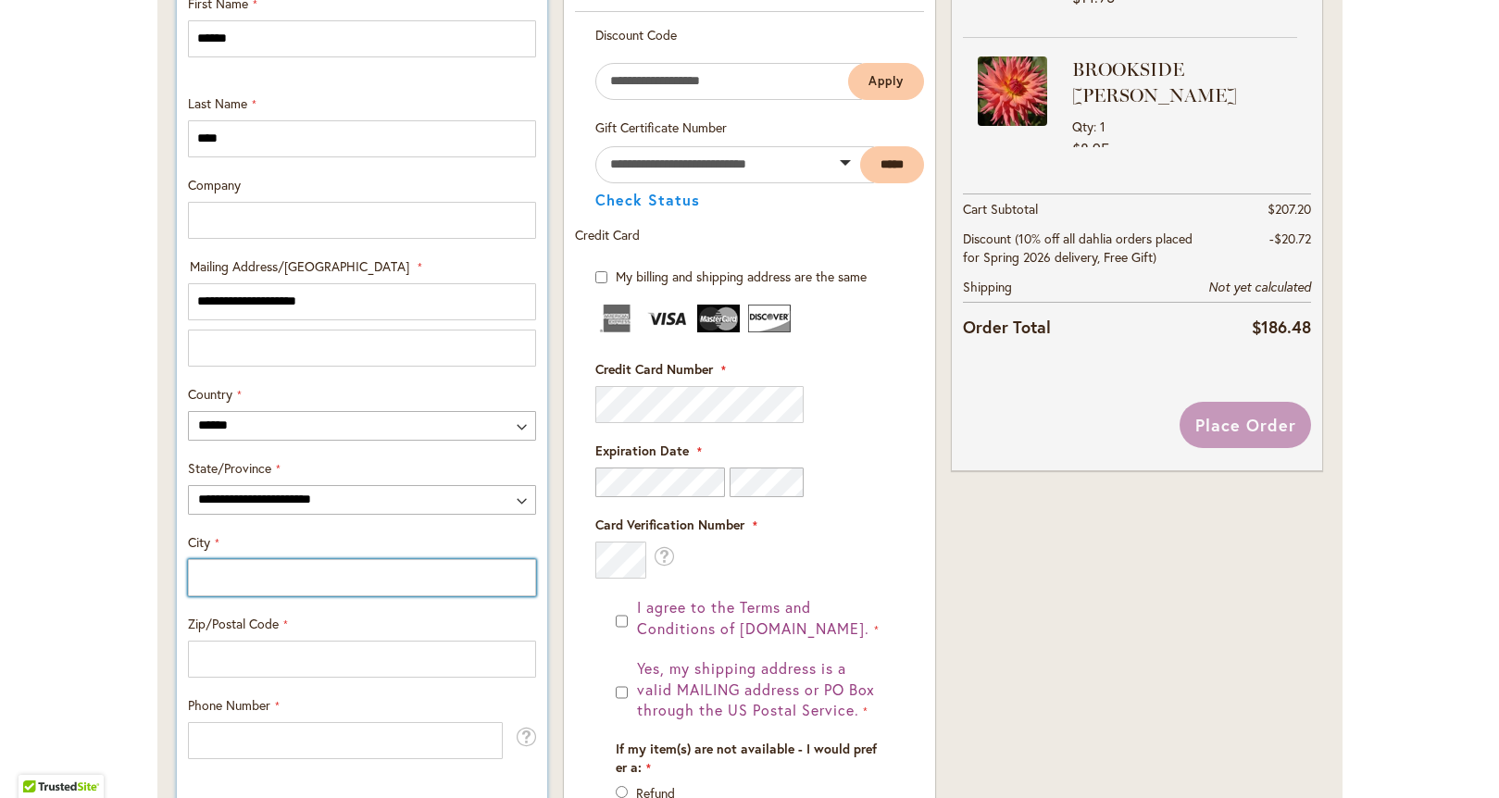
click at [216, 581] on input "City" at bounding box center [362, 577] width 348 height 37
type input "**********"
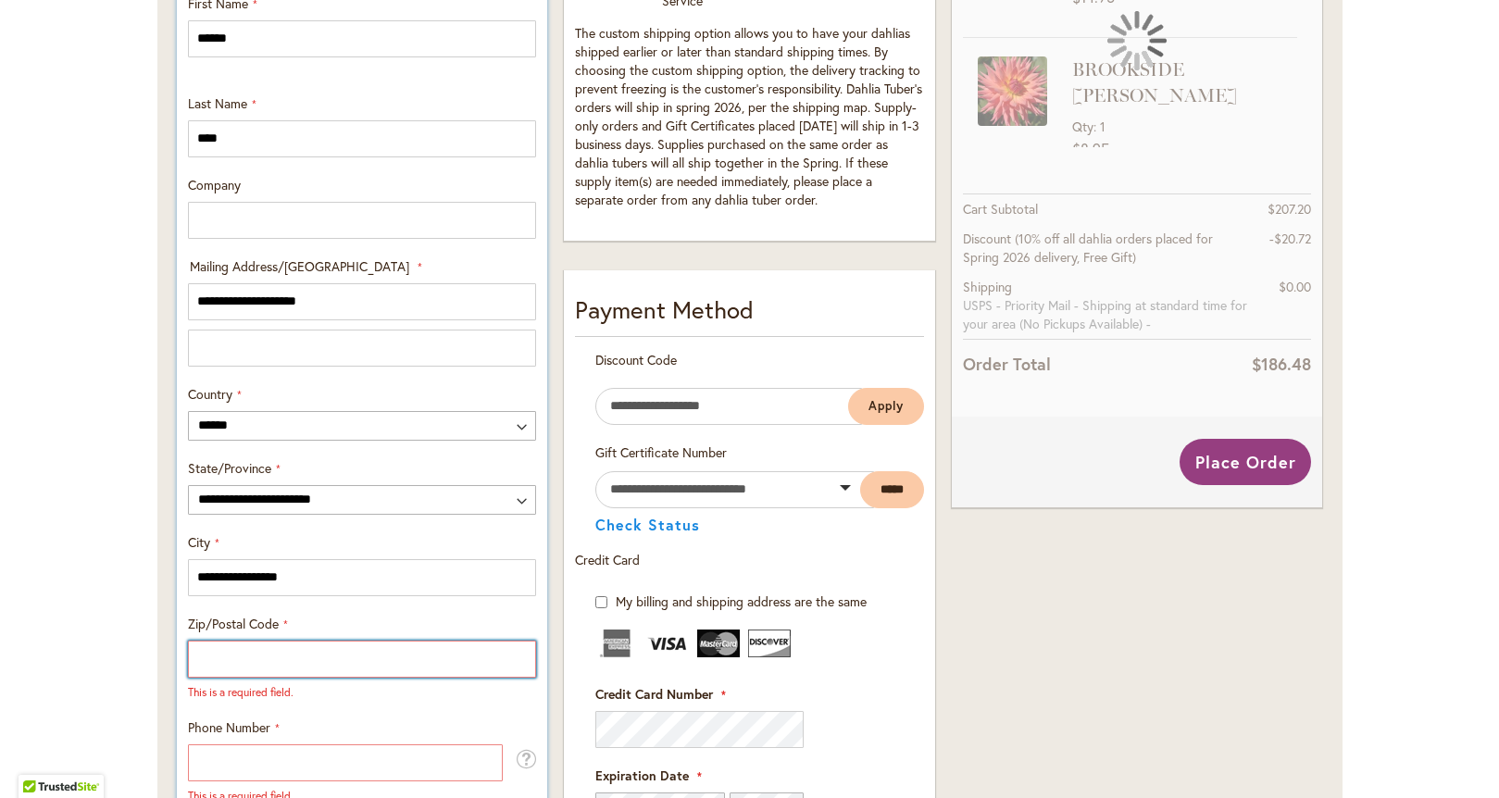
click at [216, 666] on input "Zip/Postal Code" at bounding box center [362, 659] width 348 height 37
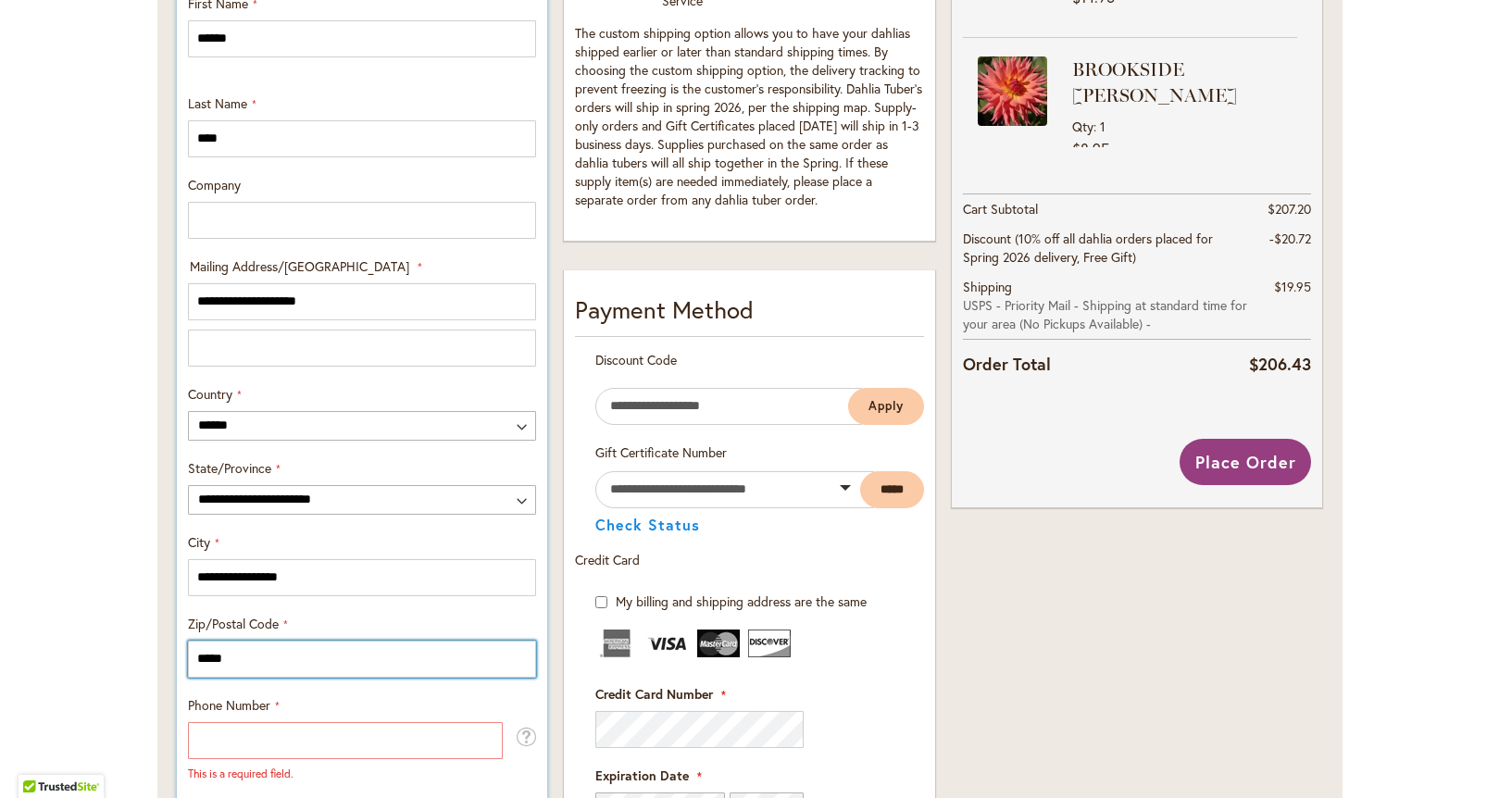
type input "*****"
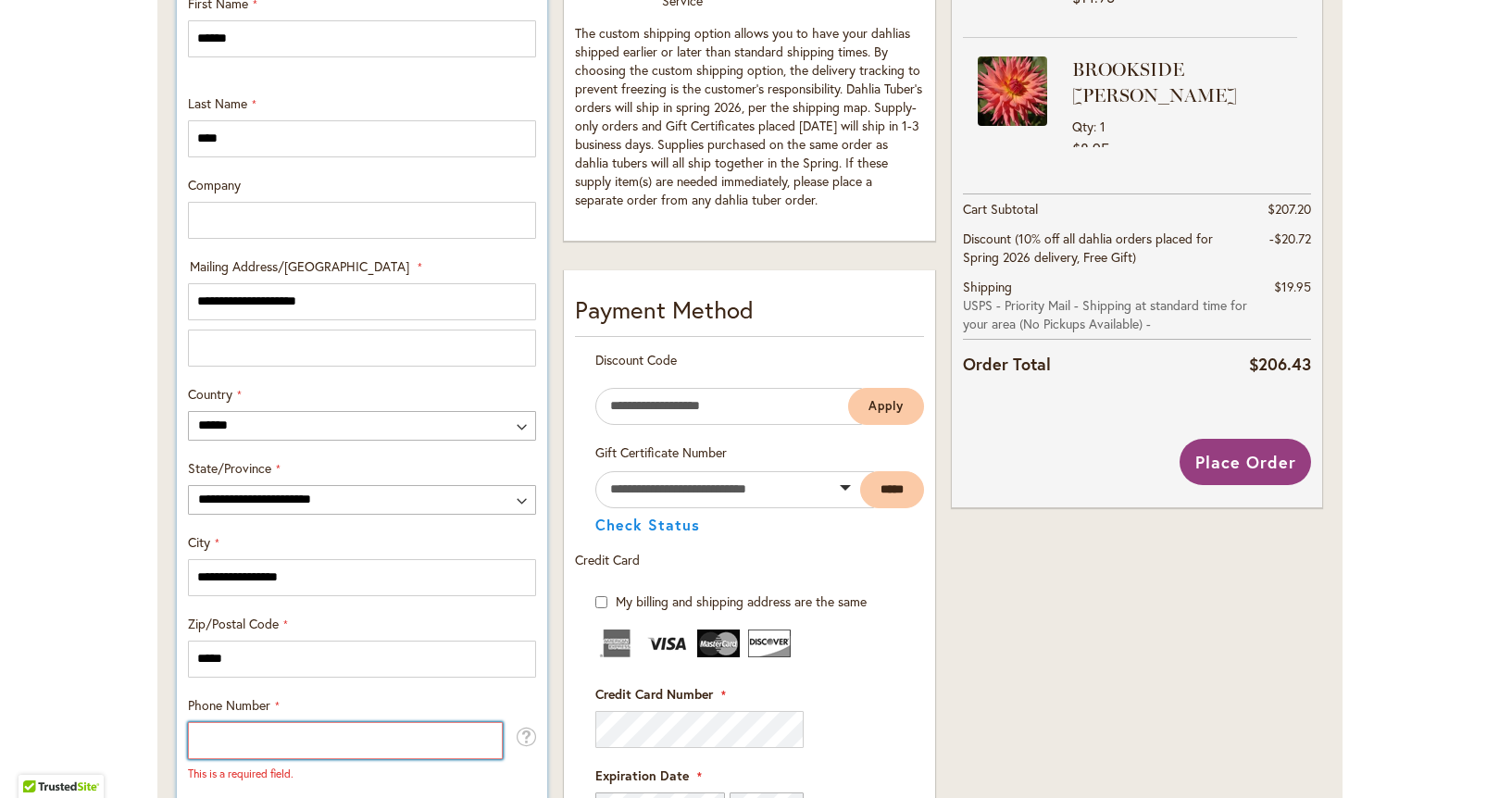
click at [267, 742] on input "Phone Number" at bounding box center [345, 740] width 315 height 37
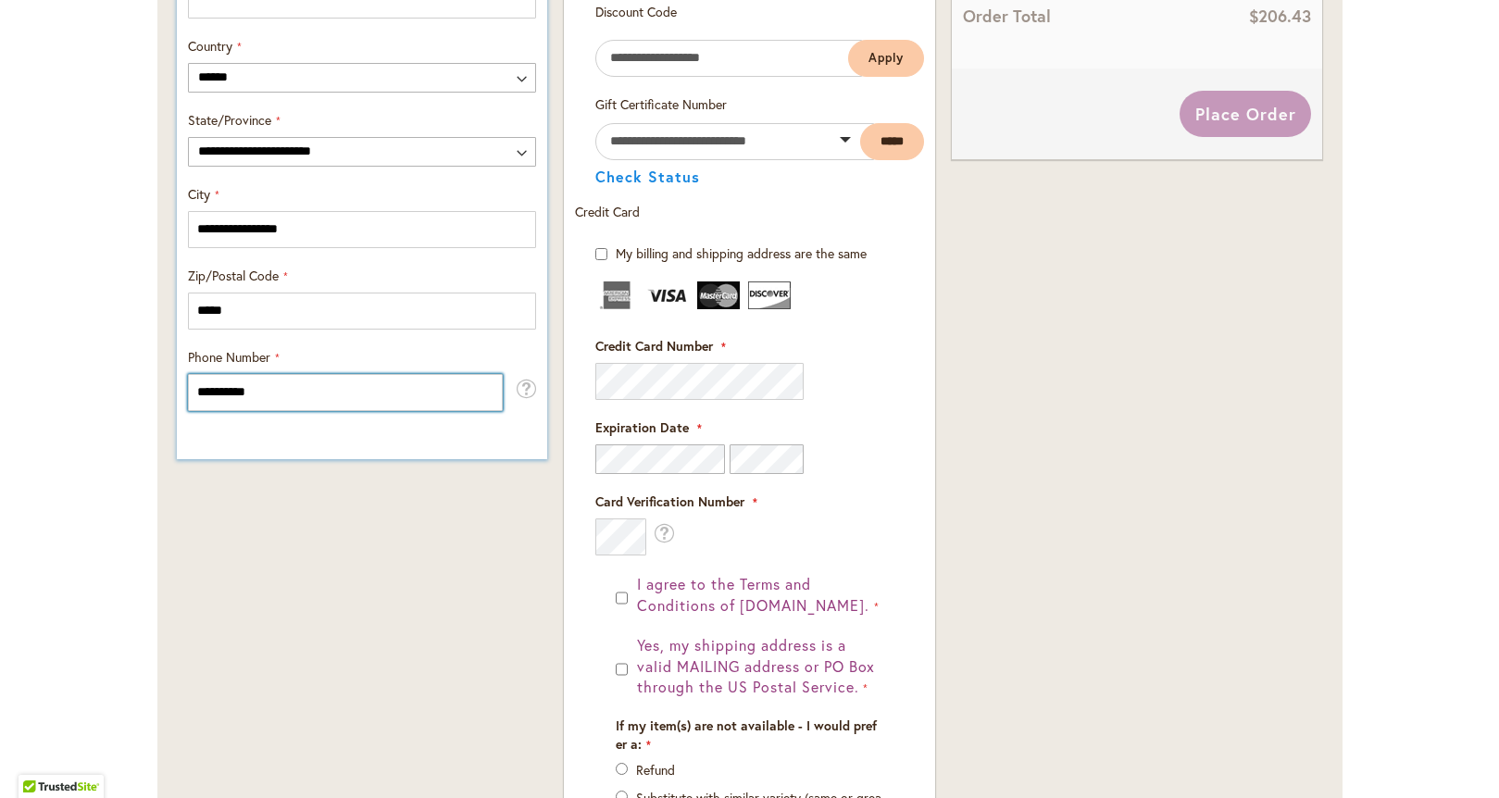
scroll to position [1072, 0]
type input "**********"
click at [430, 663] on div "**********" at bounding box center [362, 140] width 387 height 1661
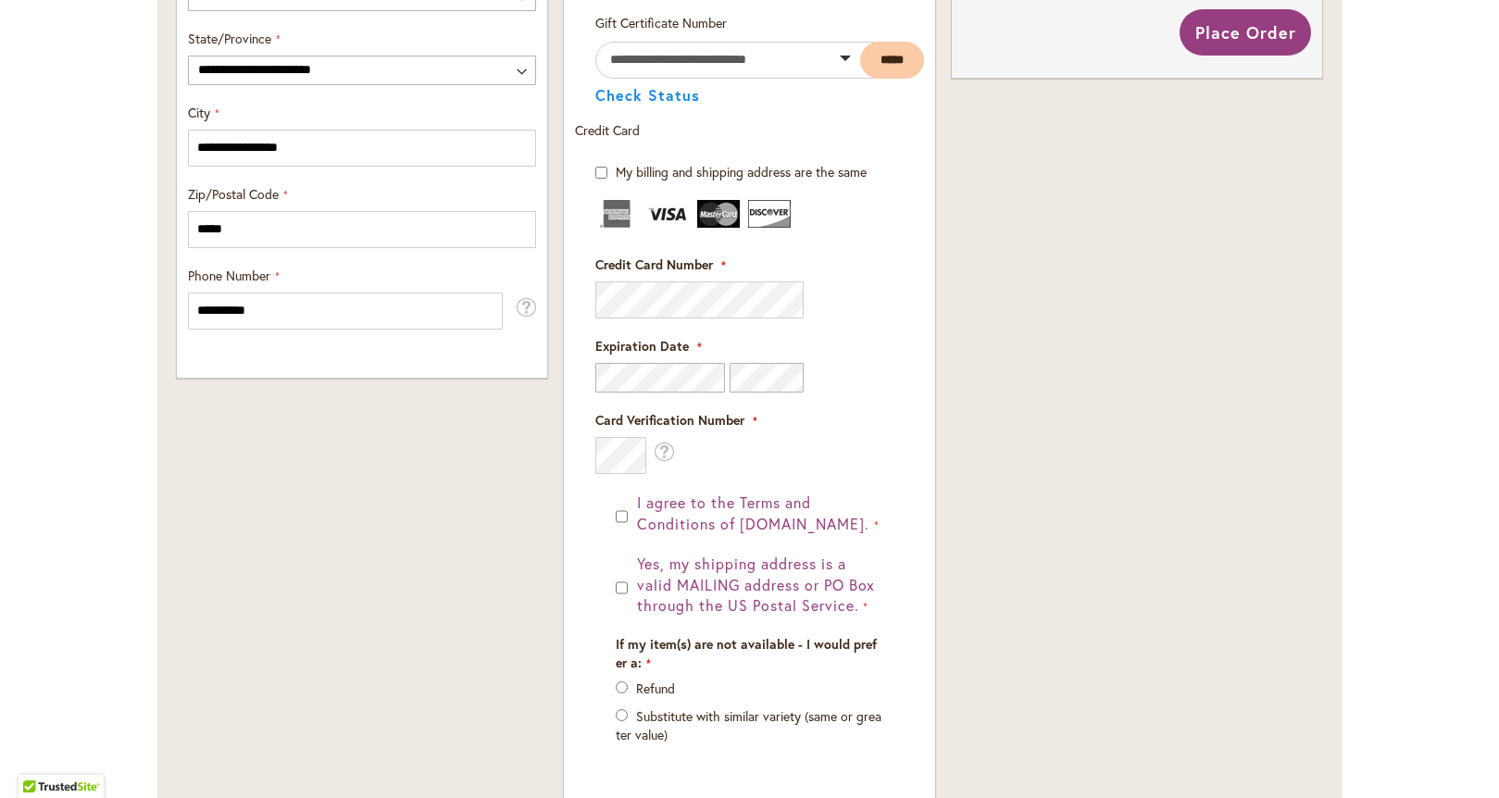
scroll to position [611, 0]
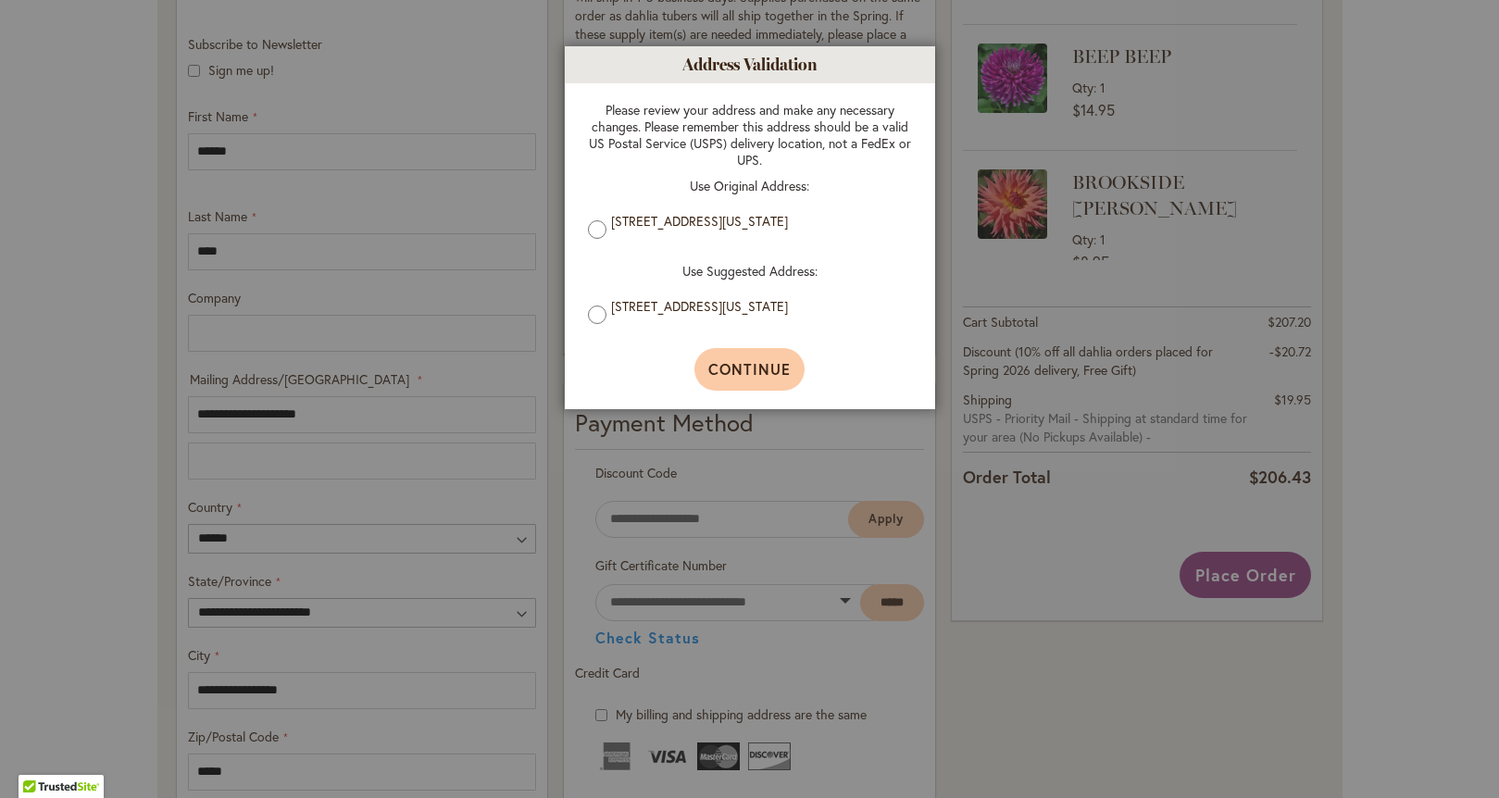
click at [748, 363] on span "Continue" at bounding box center [749, 368] width 82 height 19
type input "**********"
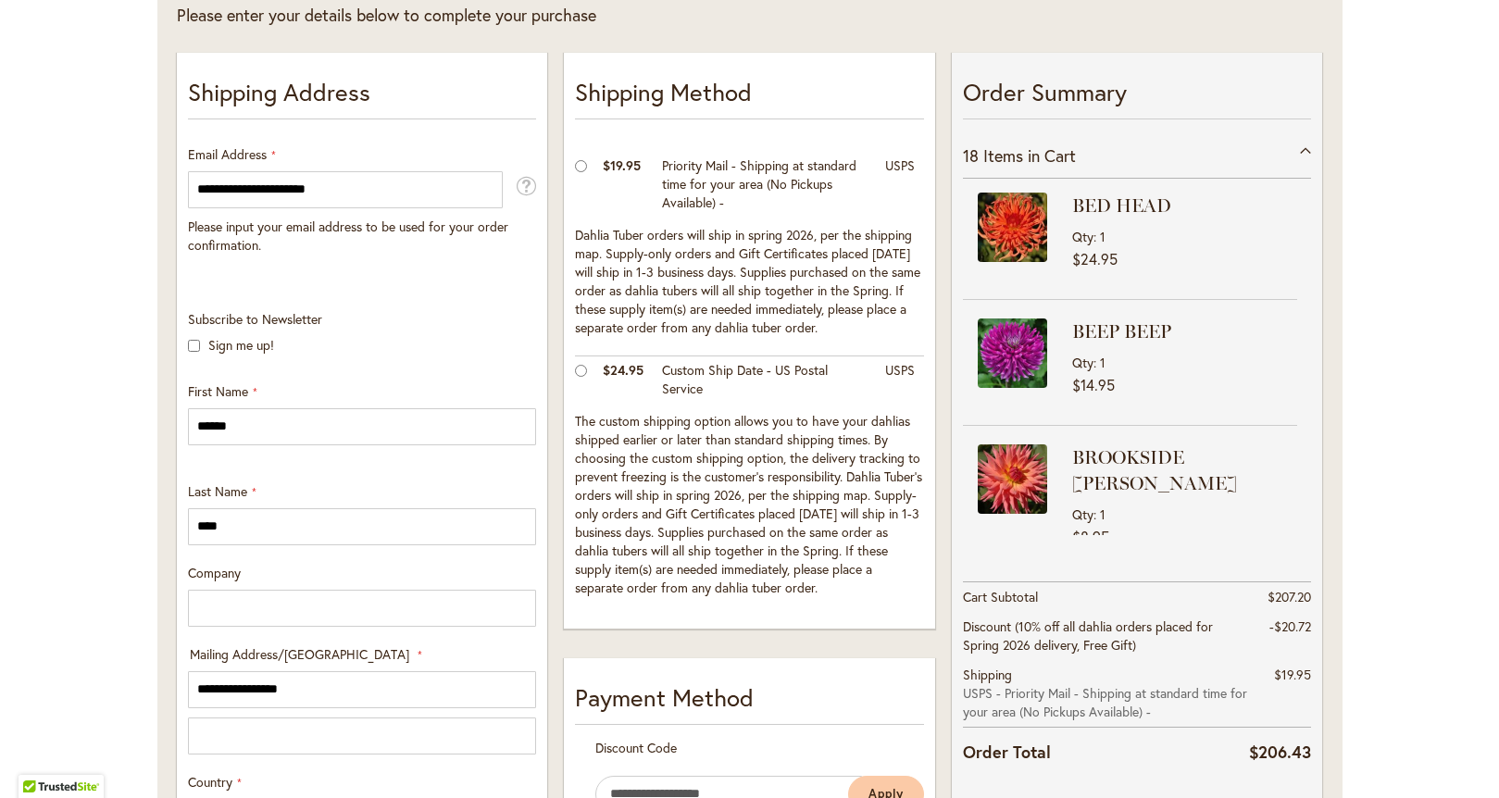
scroll to position [566, 0]
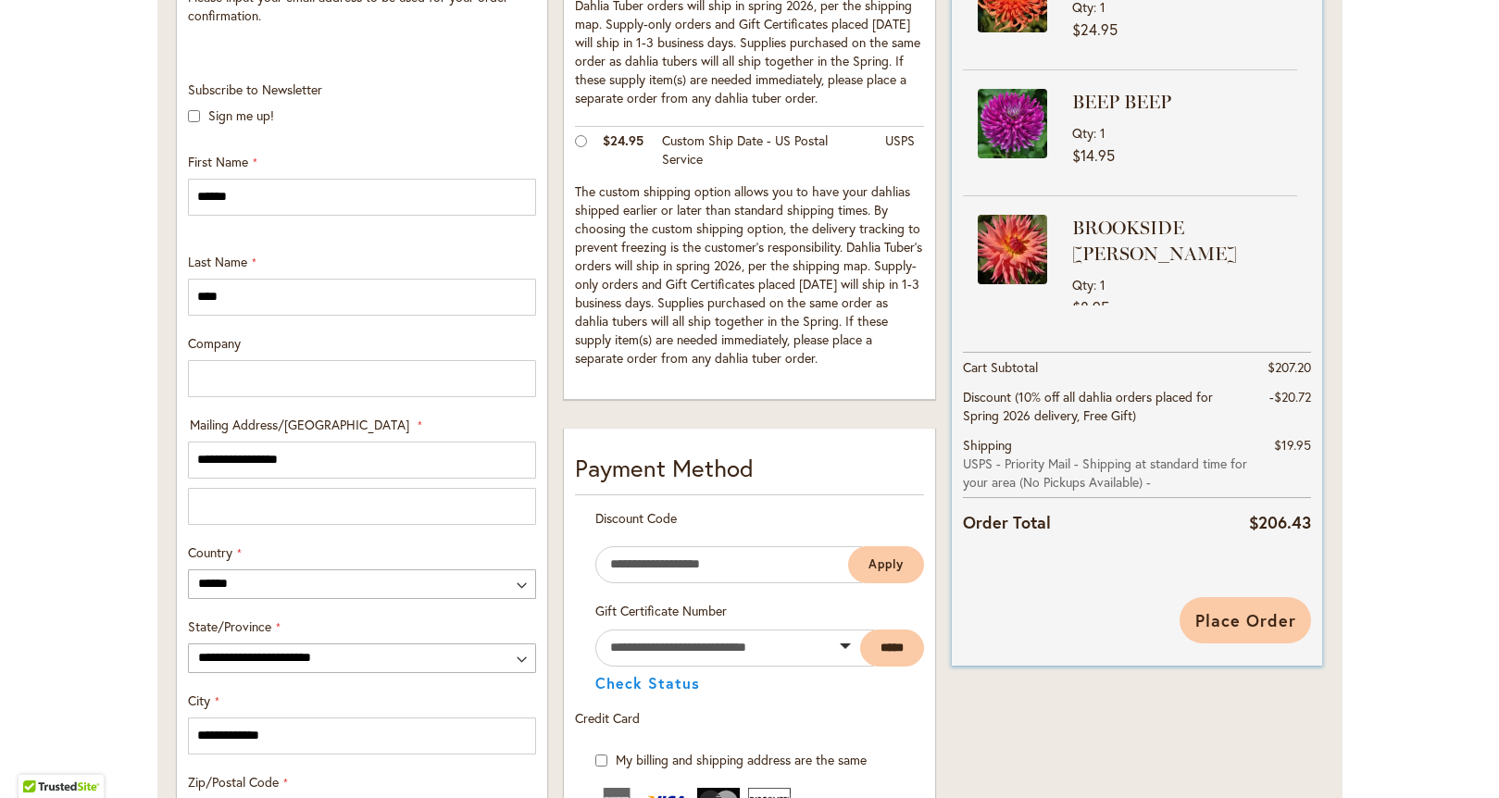
click at [1227, 616] on span "Place Order" at bounding box center [1245, 620] width 101 height 22
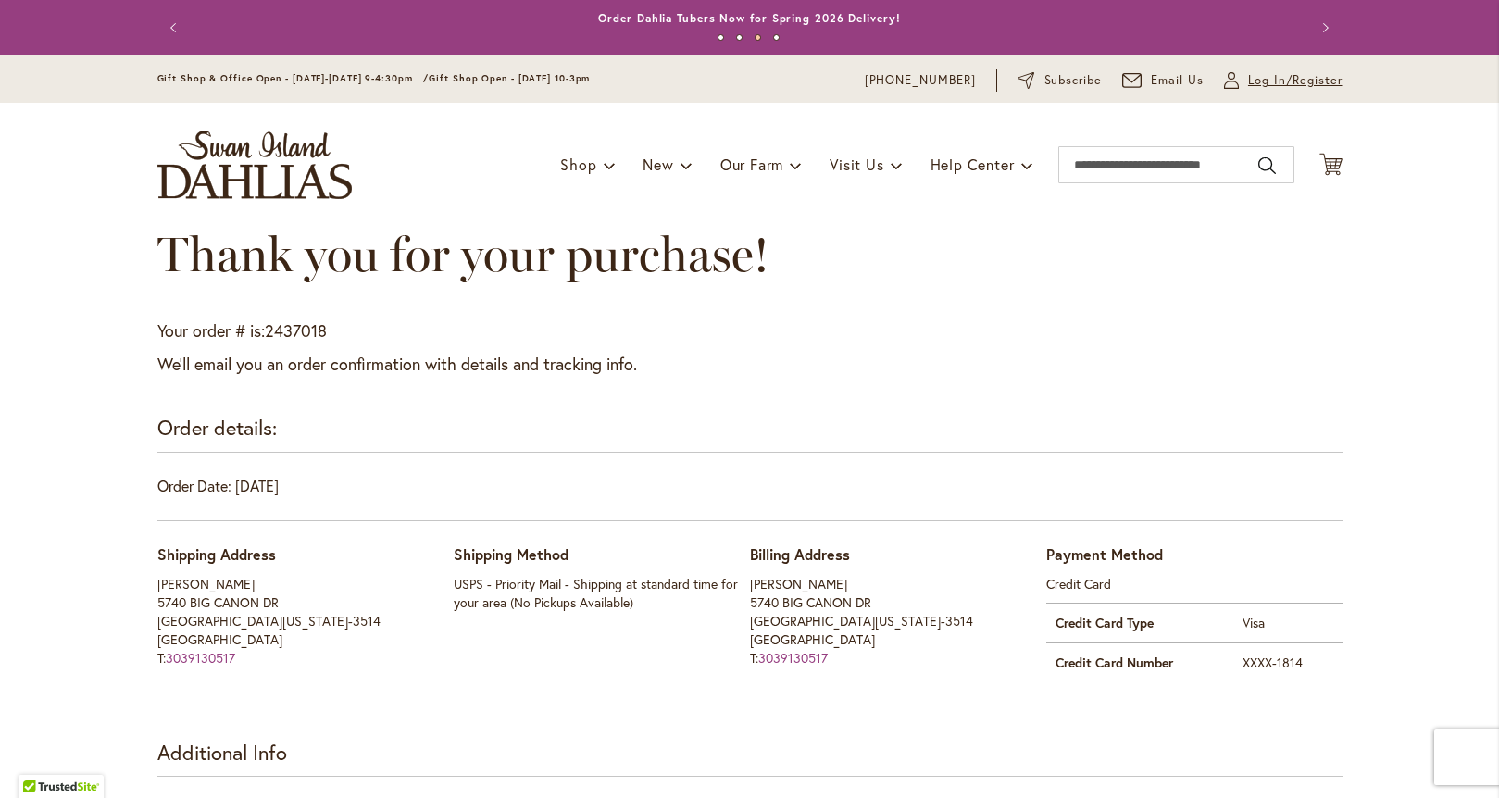
click at [1263, 81] on span "Log In/Register" at bounding box center [1295, 80] width 94 height 19
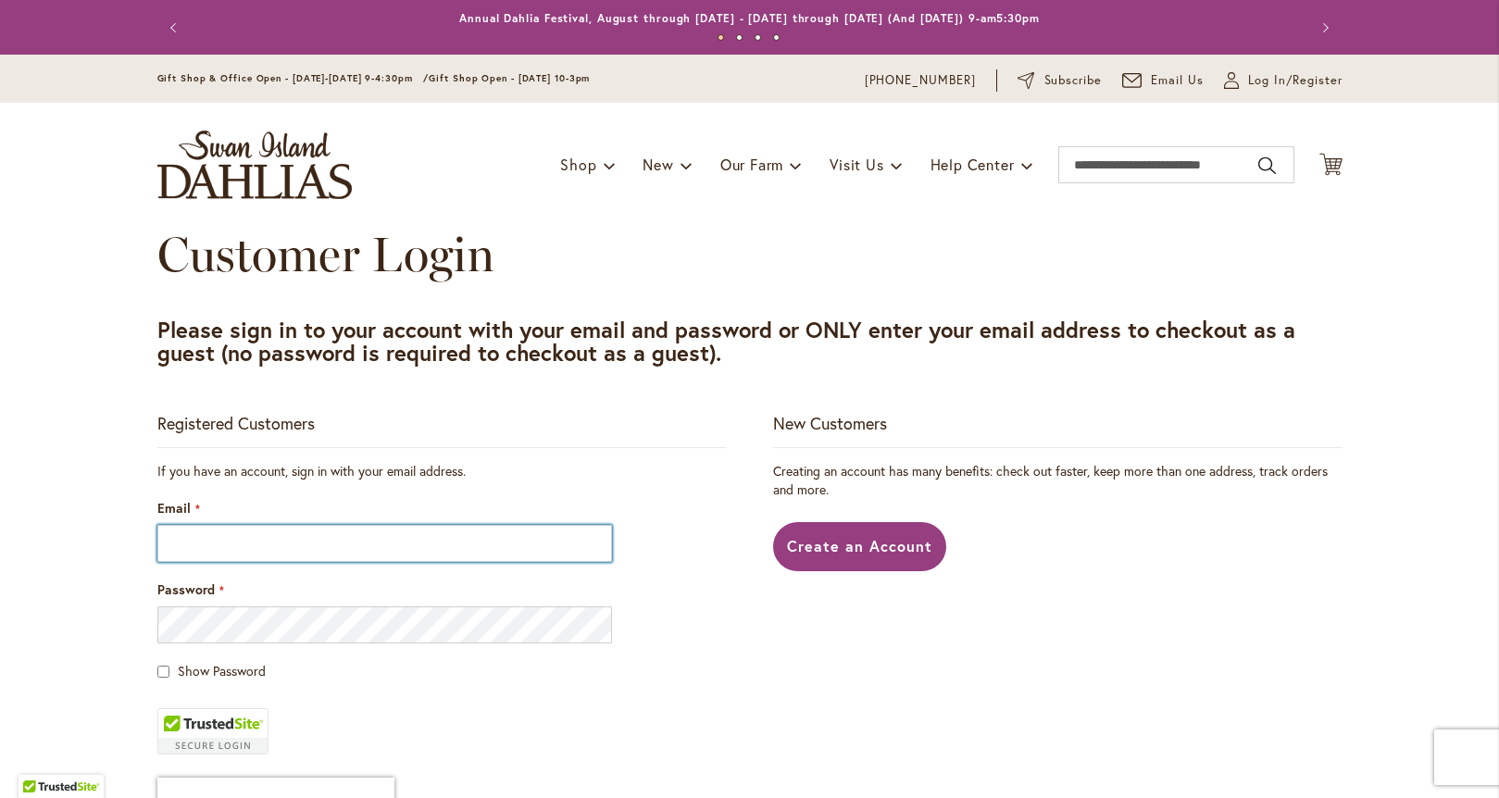
click at [196, 537] on input "Email" at bounding box center [385, 543] width 456 height 37
type input "**********"
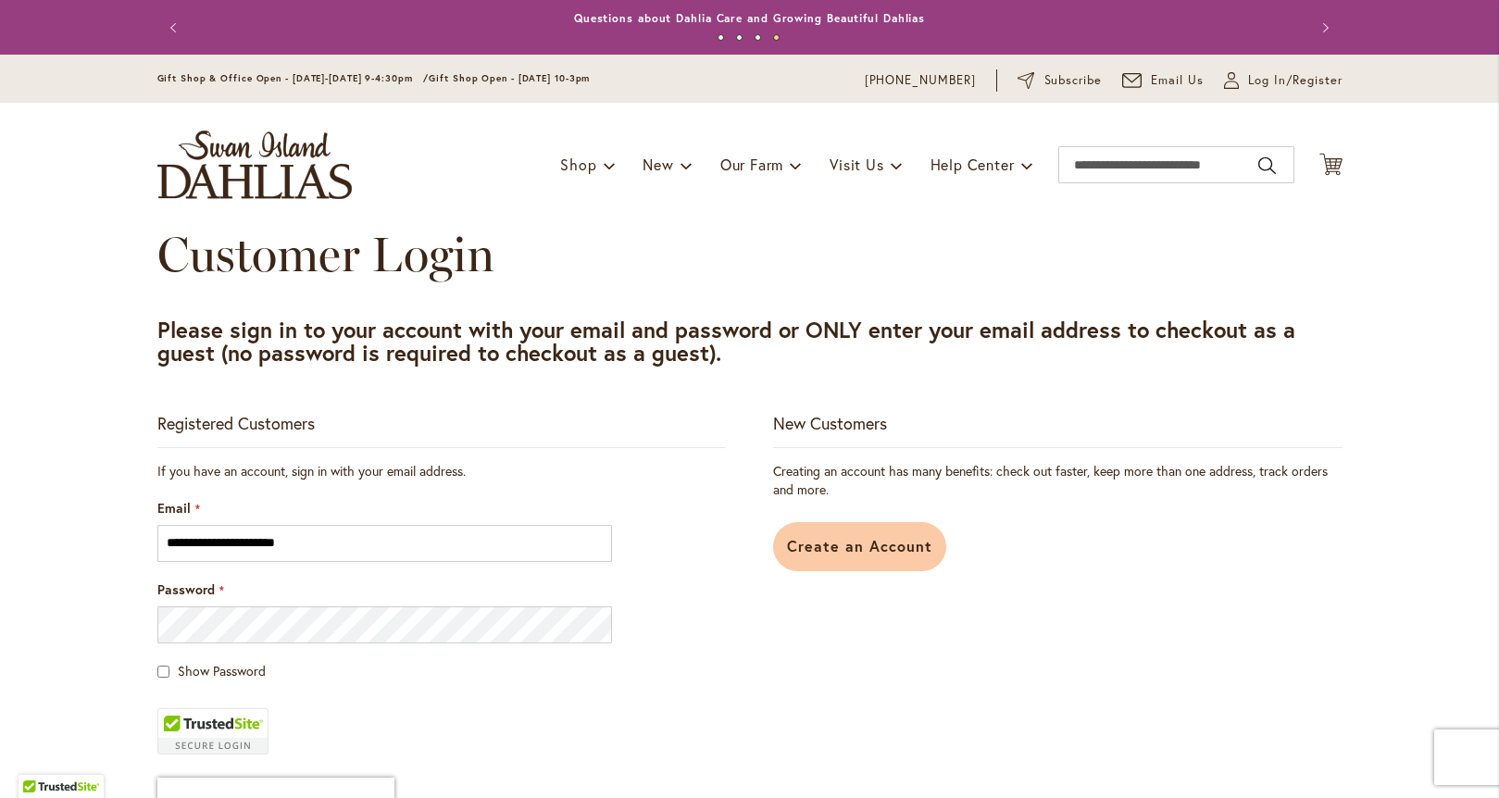
click at [825, 543] on span "Create an Account" at bounding box center [859, 545] width 145 height 19
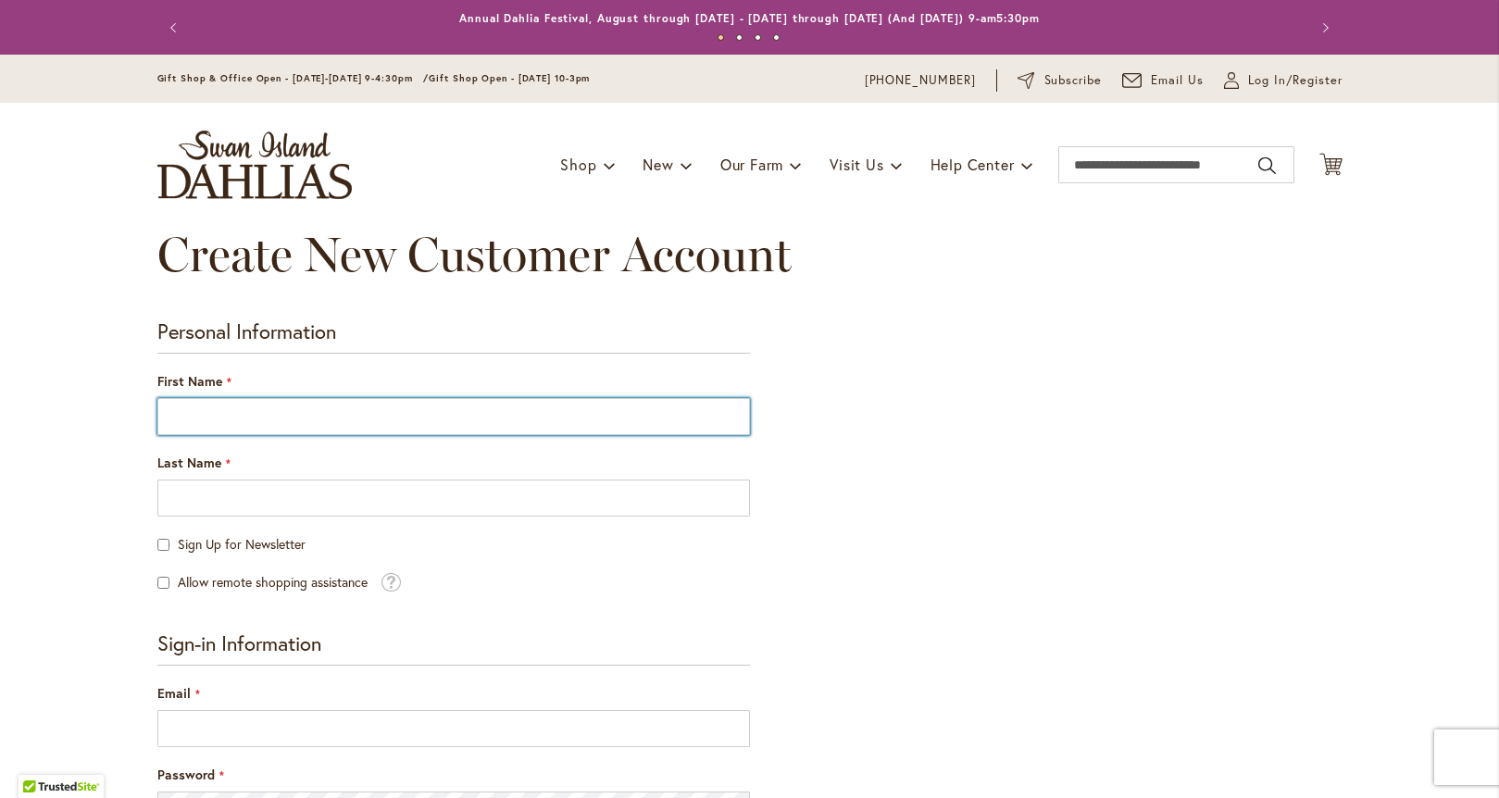
click at [253, 422] on input "First Name" at bounding box center [453, 416] width 593 height 37
type input "******"
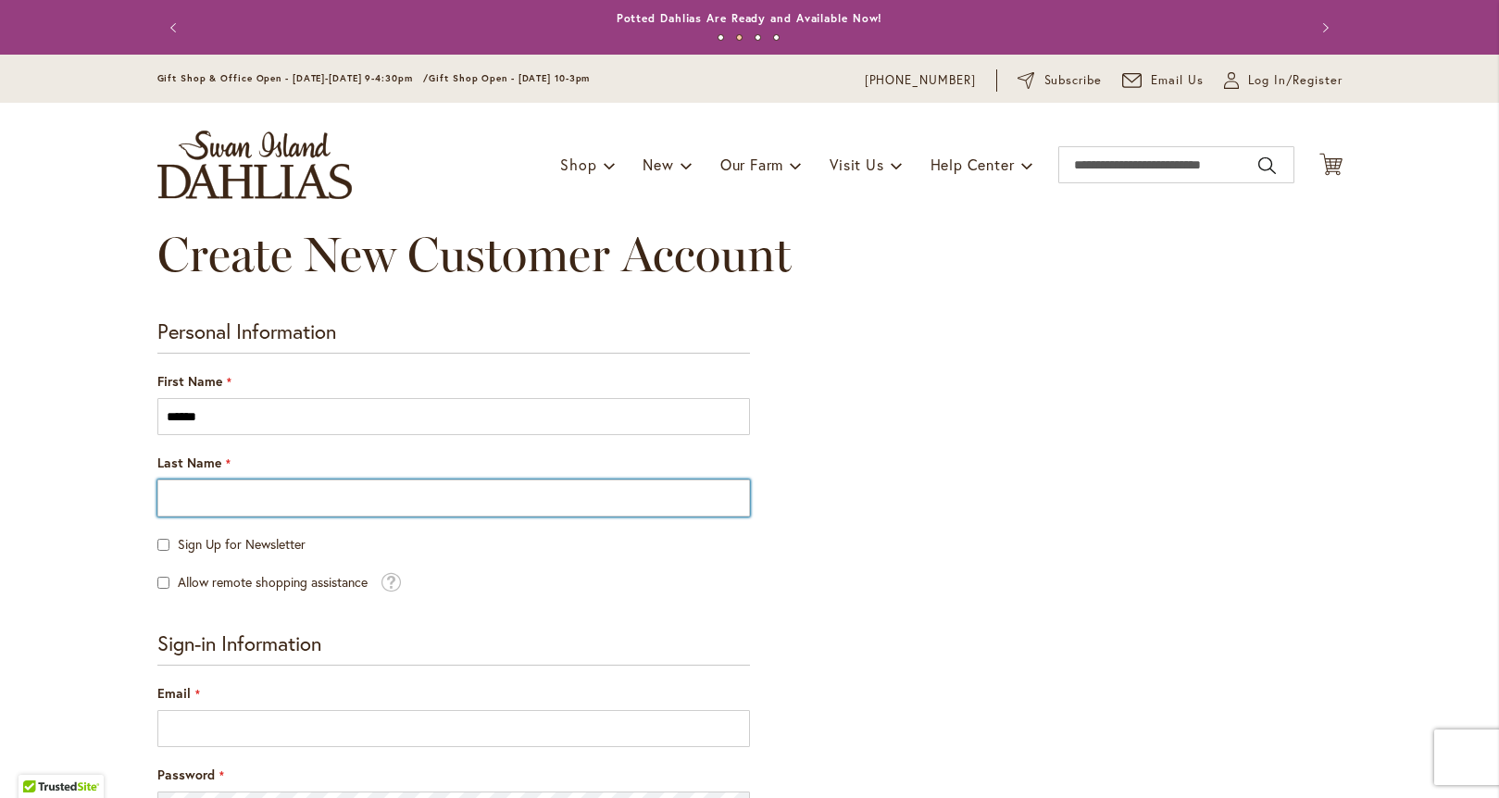
click at [206, 492] on input "Last Name" at bounding box center [453, 498] width 593 height 37
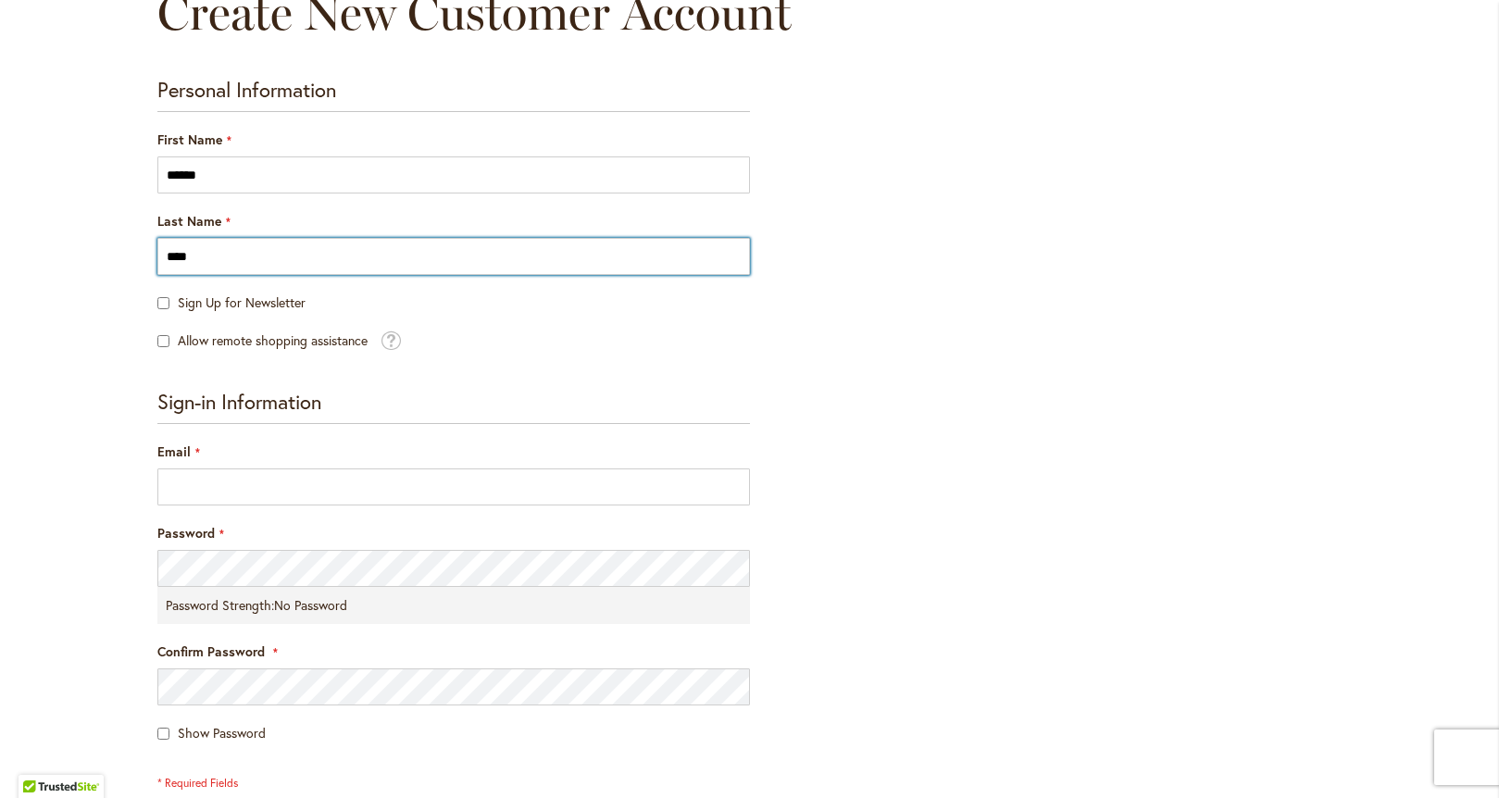
scroll to position [242, 0]
type input "****"
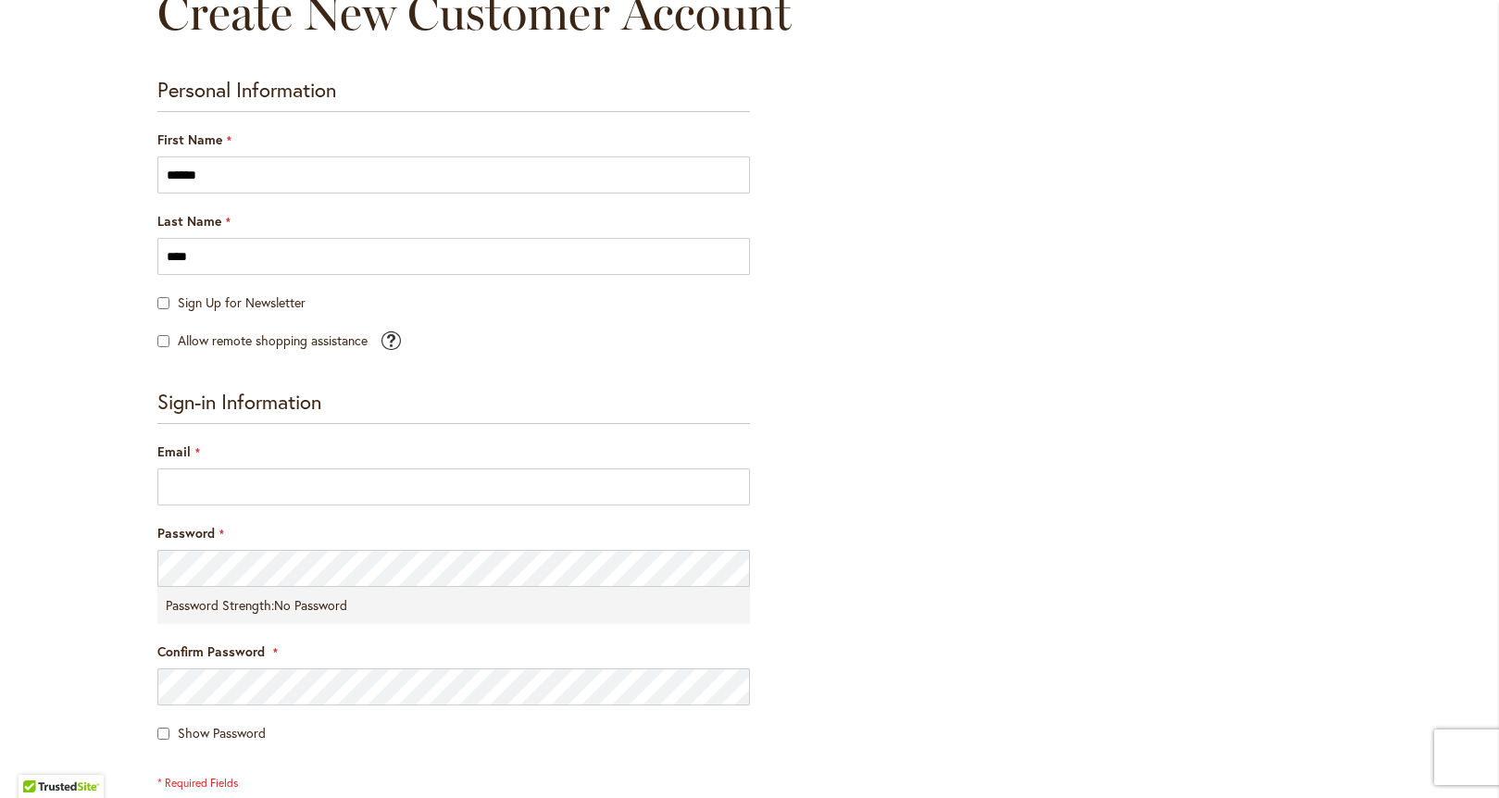
click at [387, 342] on span at bounding box center [391, 338] width 20 height 21
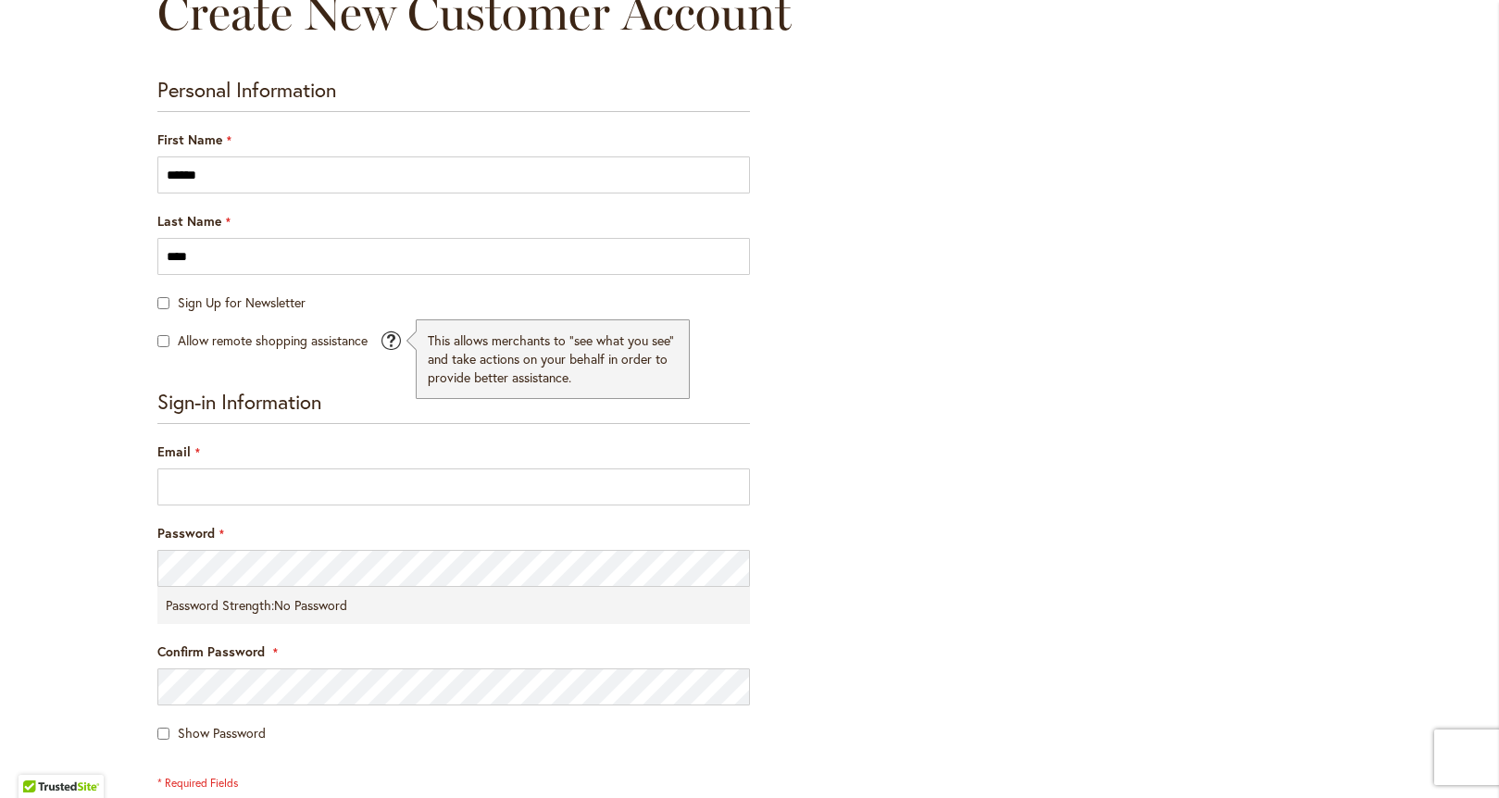
click at [356, 371] on form "Personal Information First Name ****** Last Name **** Sign Up for Newsletter Al…" at bounding box center [453, 560] width 593 height 964
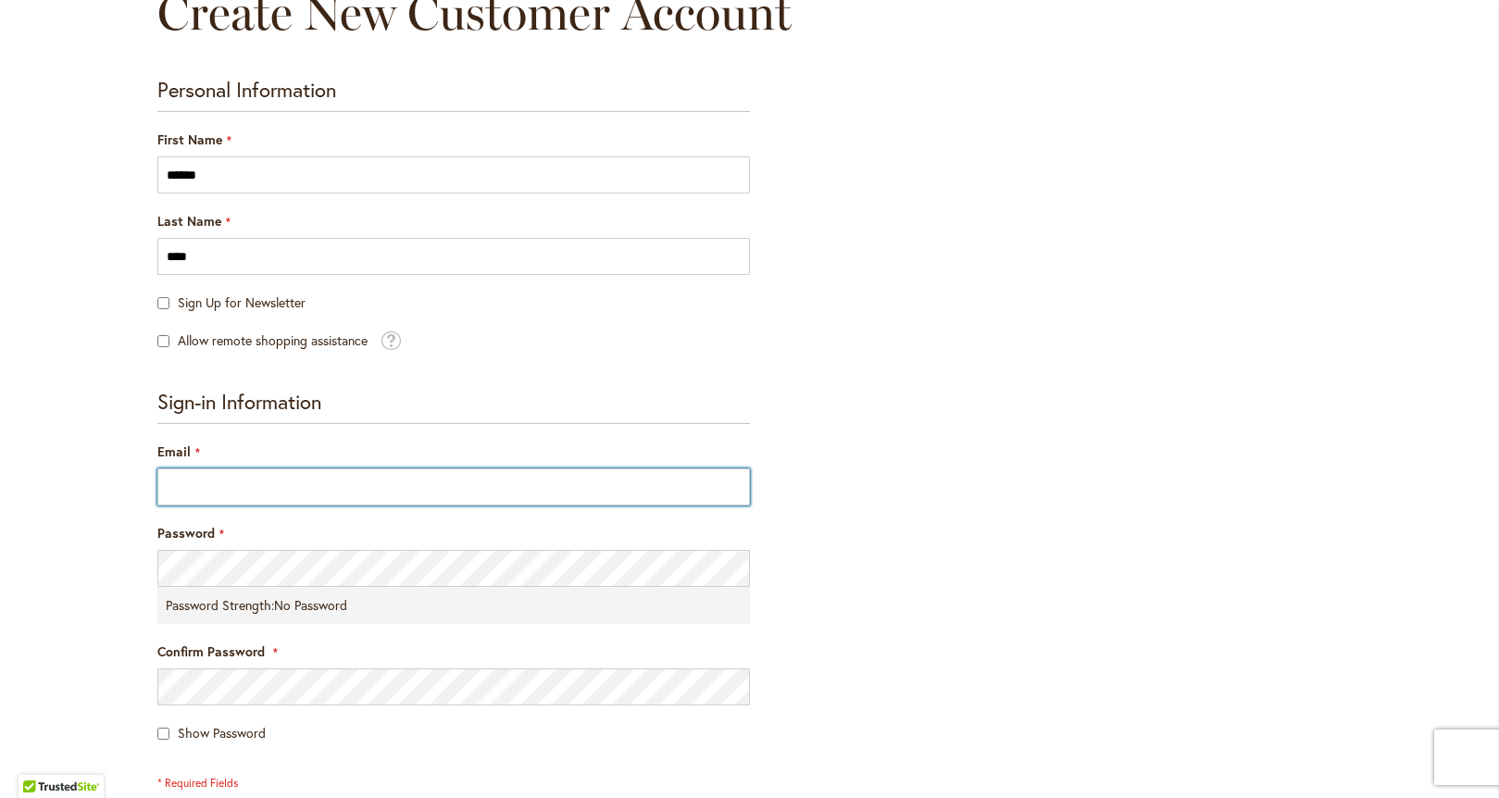
click at [214, 483] on input "Email" at bounding box center [453, 486] width 593 height 37
type input "**********"
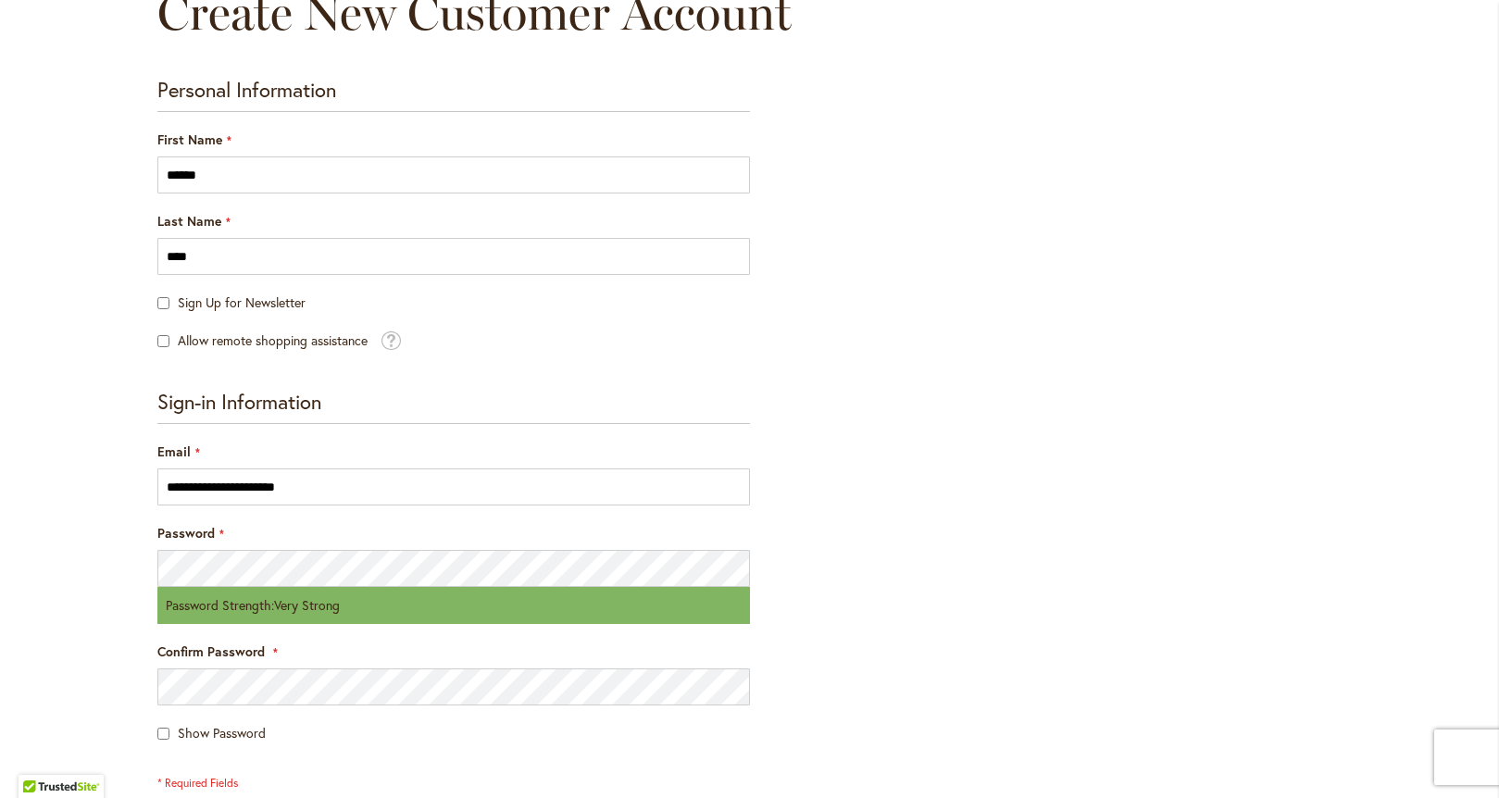
click at [305, 724] on div "Show Password" at bounding box center [453, 733] width 593 height 19
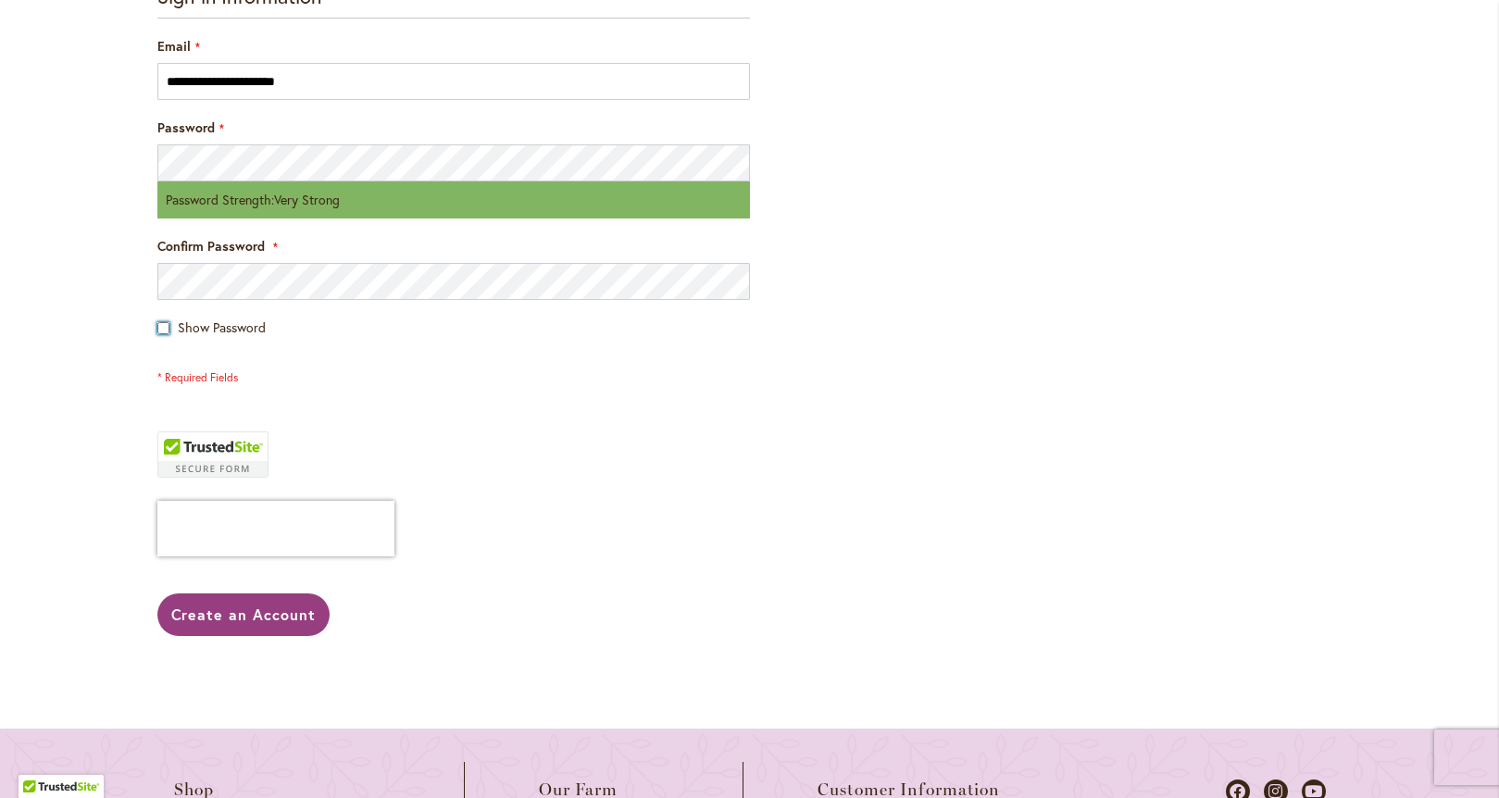
scroll to position [711, 0]
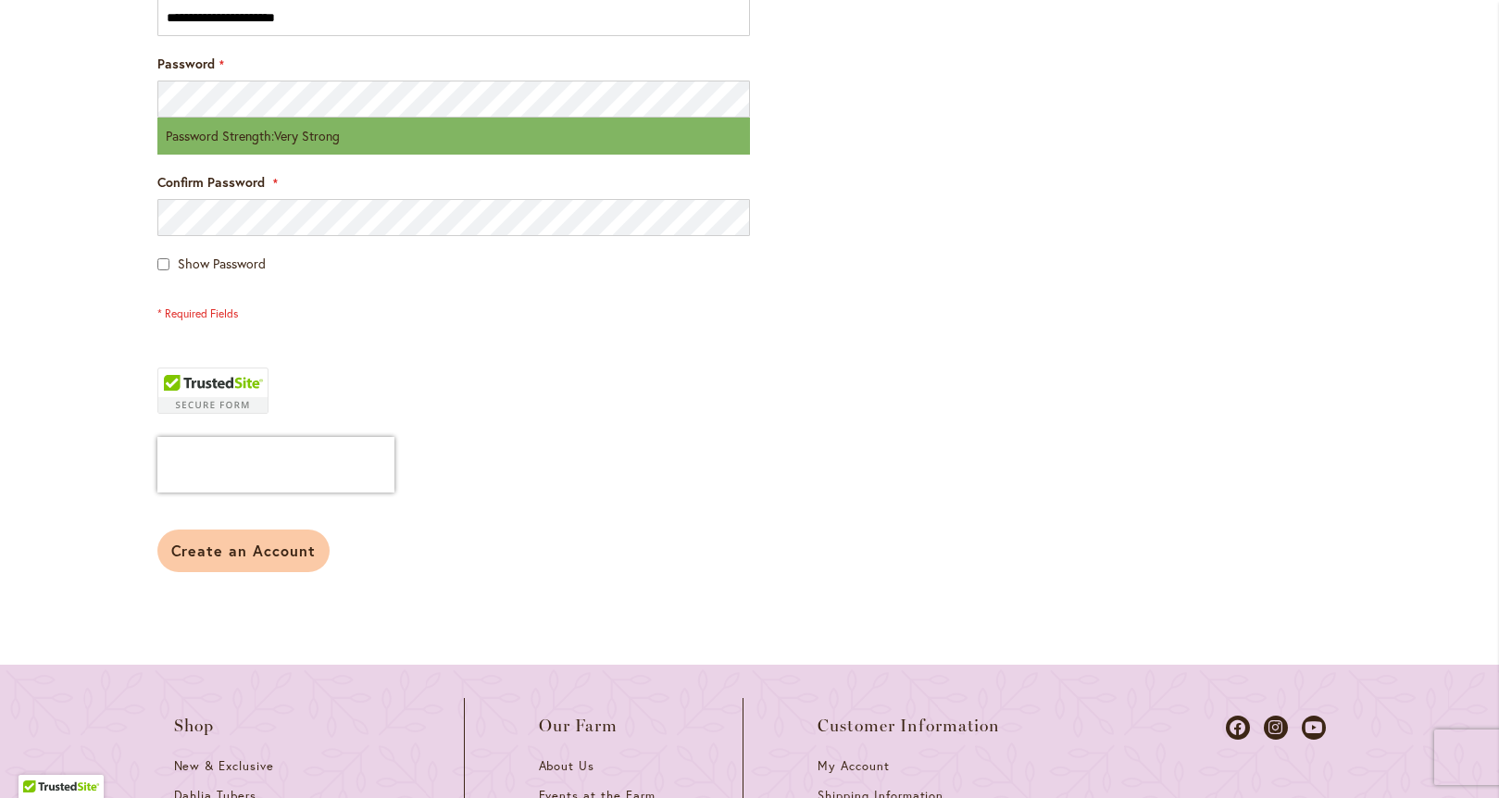
click at [244, 543] on span "Create an Account" at bounding box center [243, 550] width 145 height 19
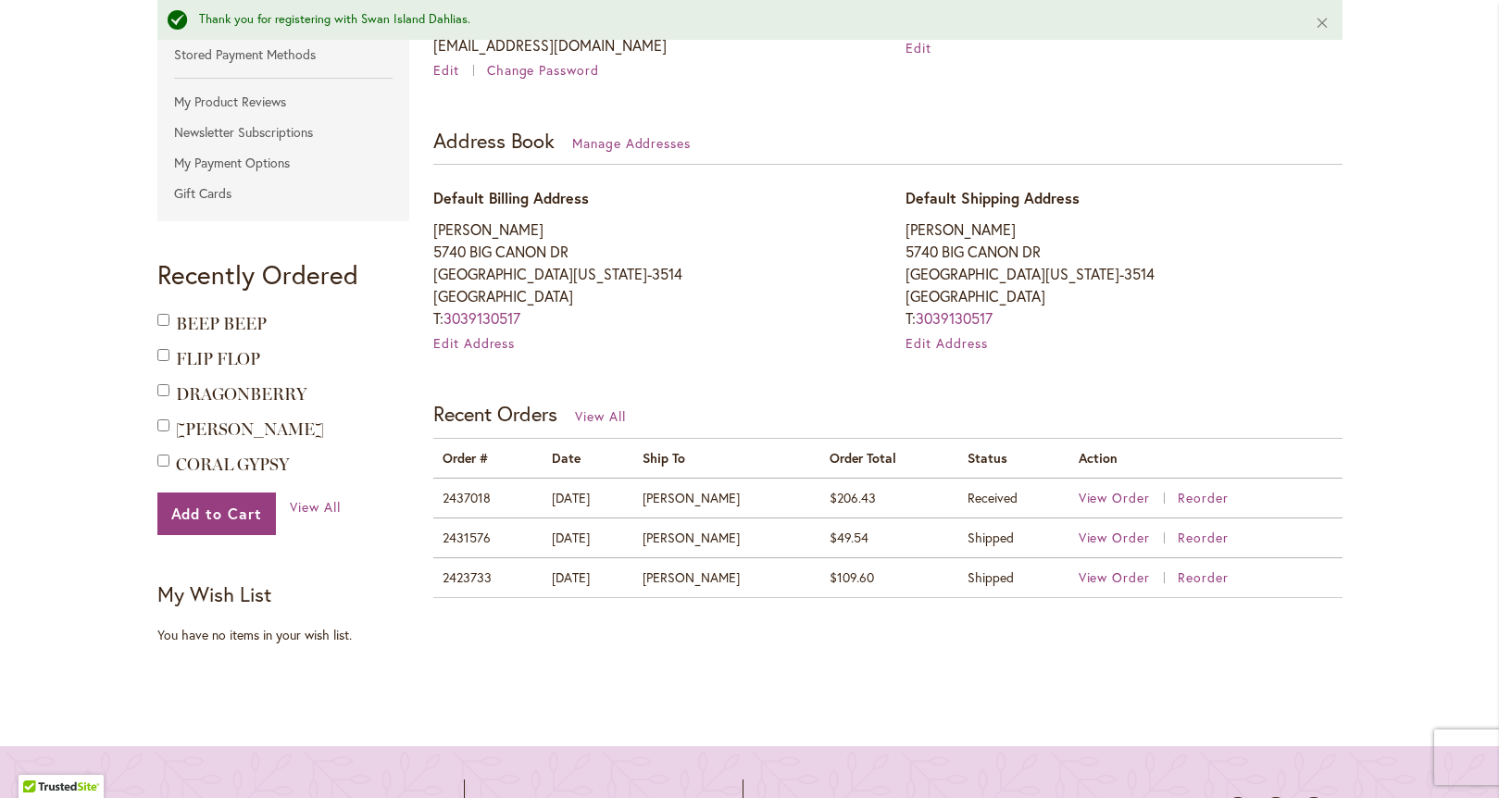
scroll to position [467, 0]
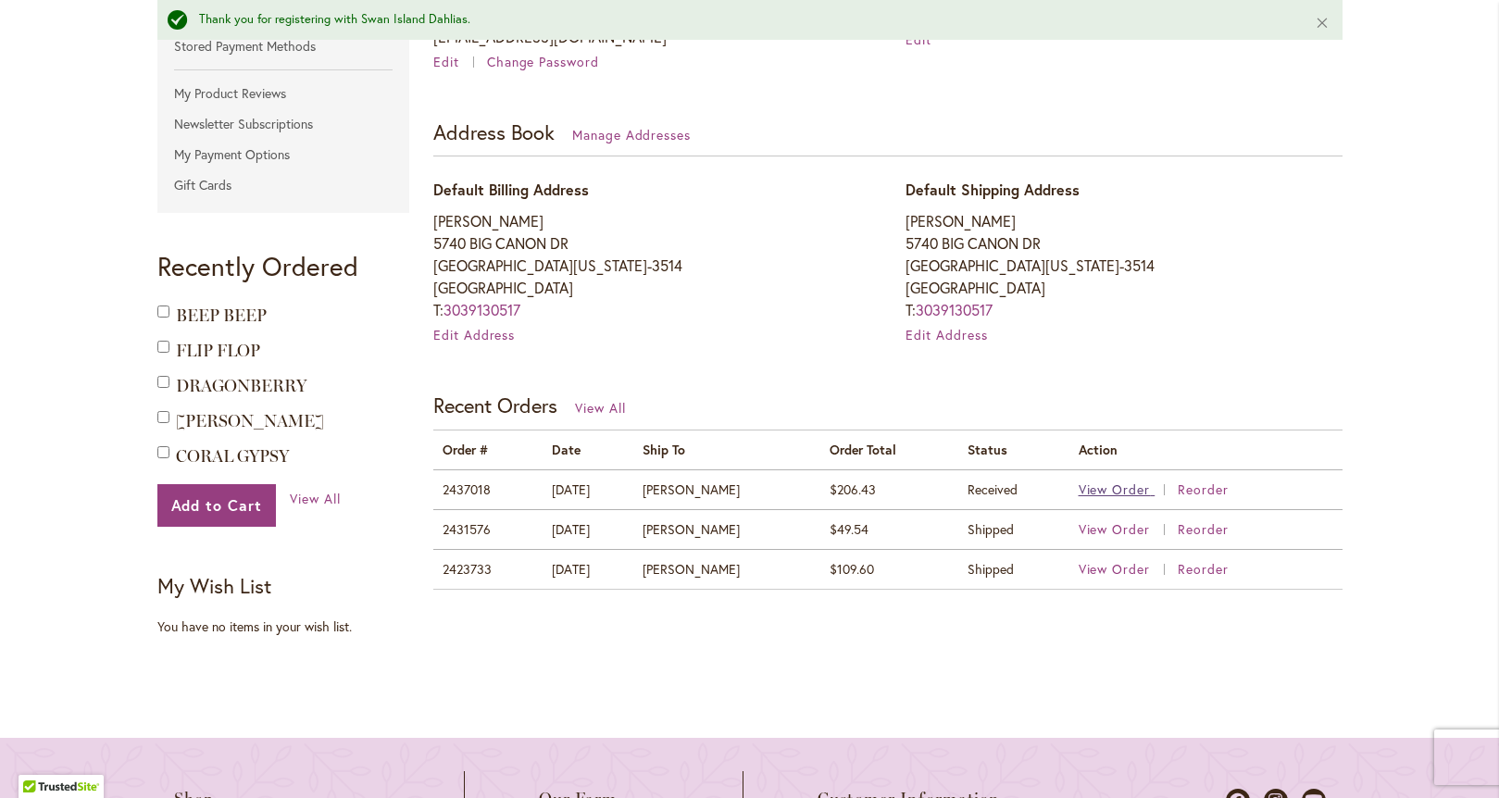
click at [1116, 493] on span "View Order" at bounding box center [1115, 490] width 72 height 18
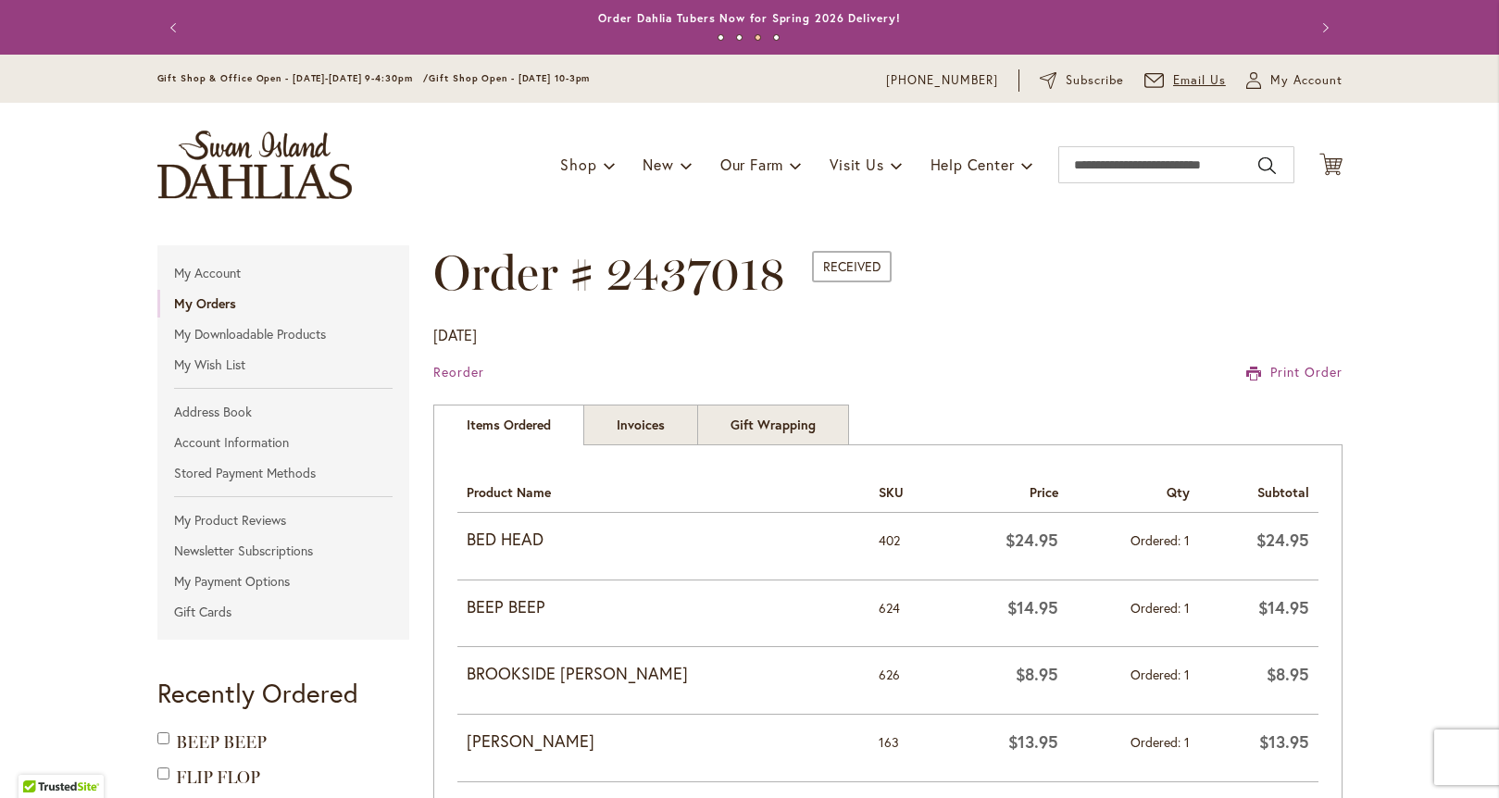
click at [1184, 82] on span "Email Us" at bounding box center [1199, 80] width 53 height 19
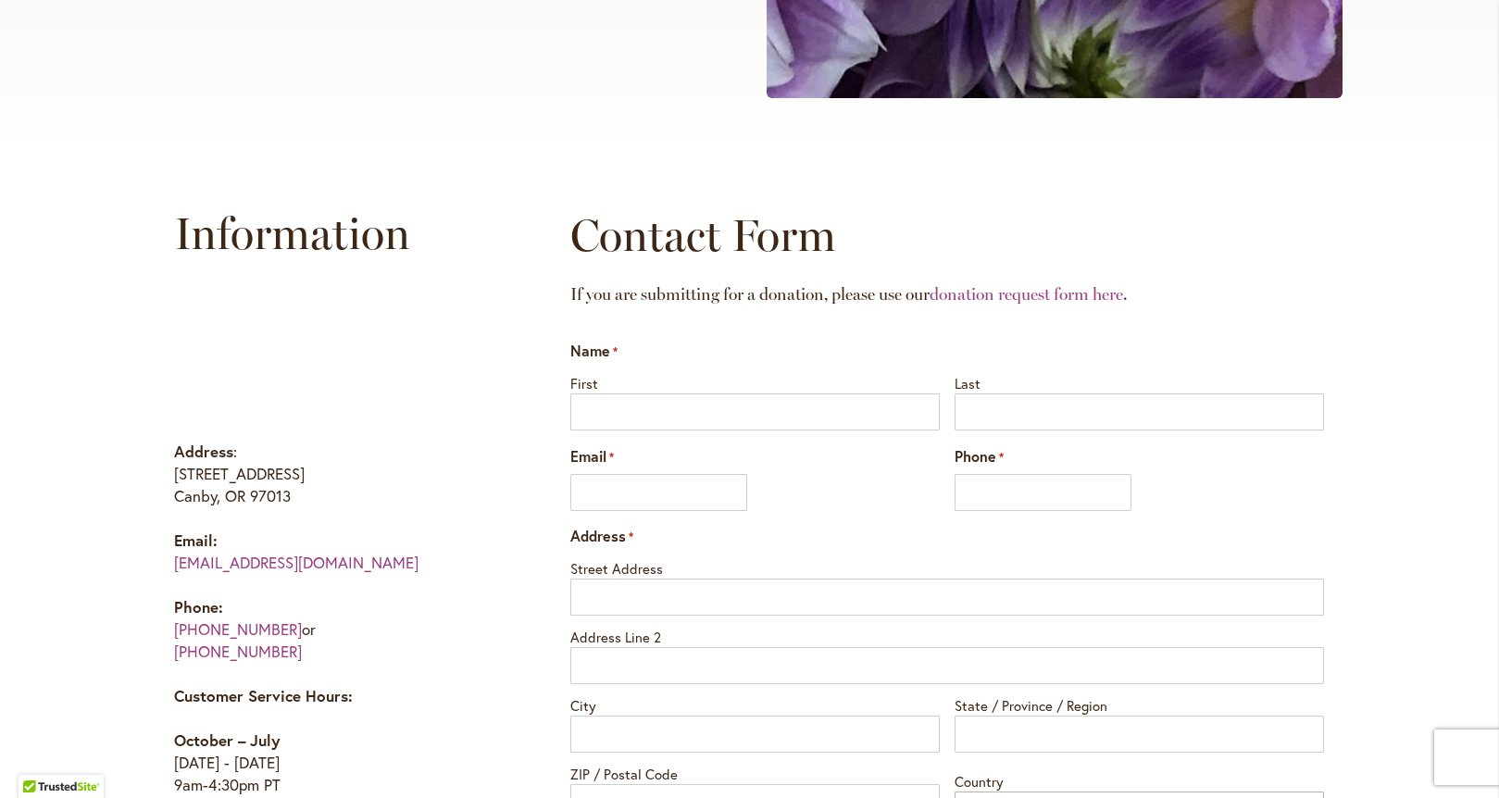
scroll to position [741, 0]
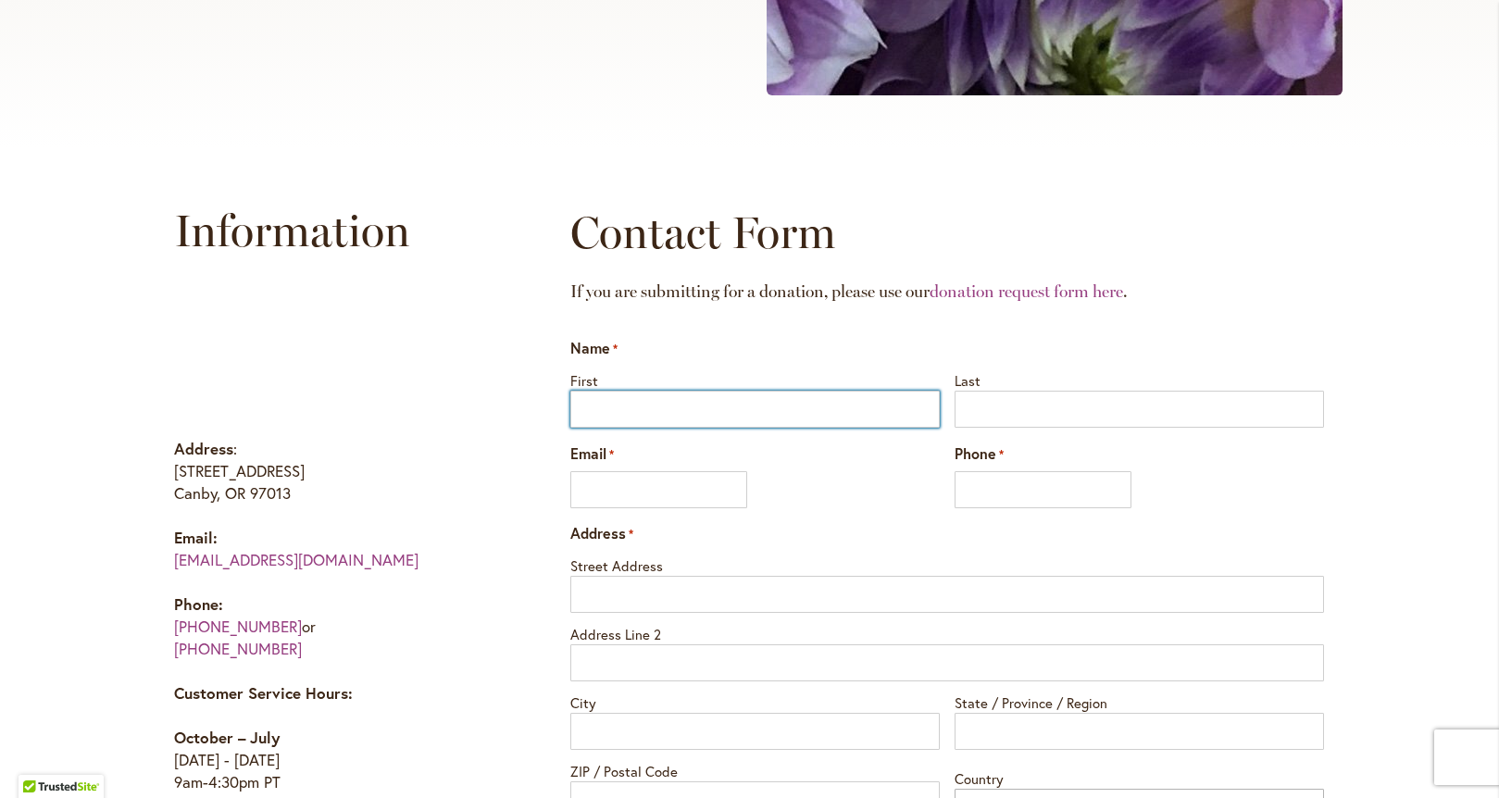
click at [634, 405] on input "First" at bounding box center [754, 409] width 369 height 37
type input "******"
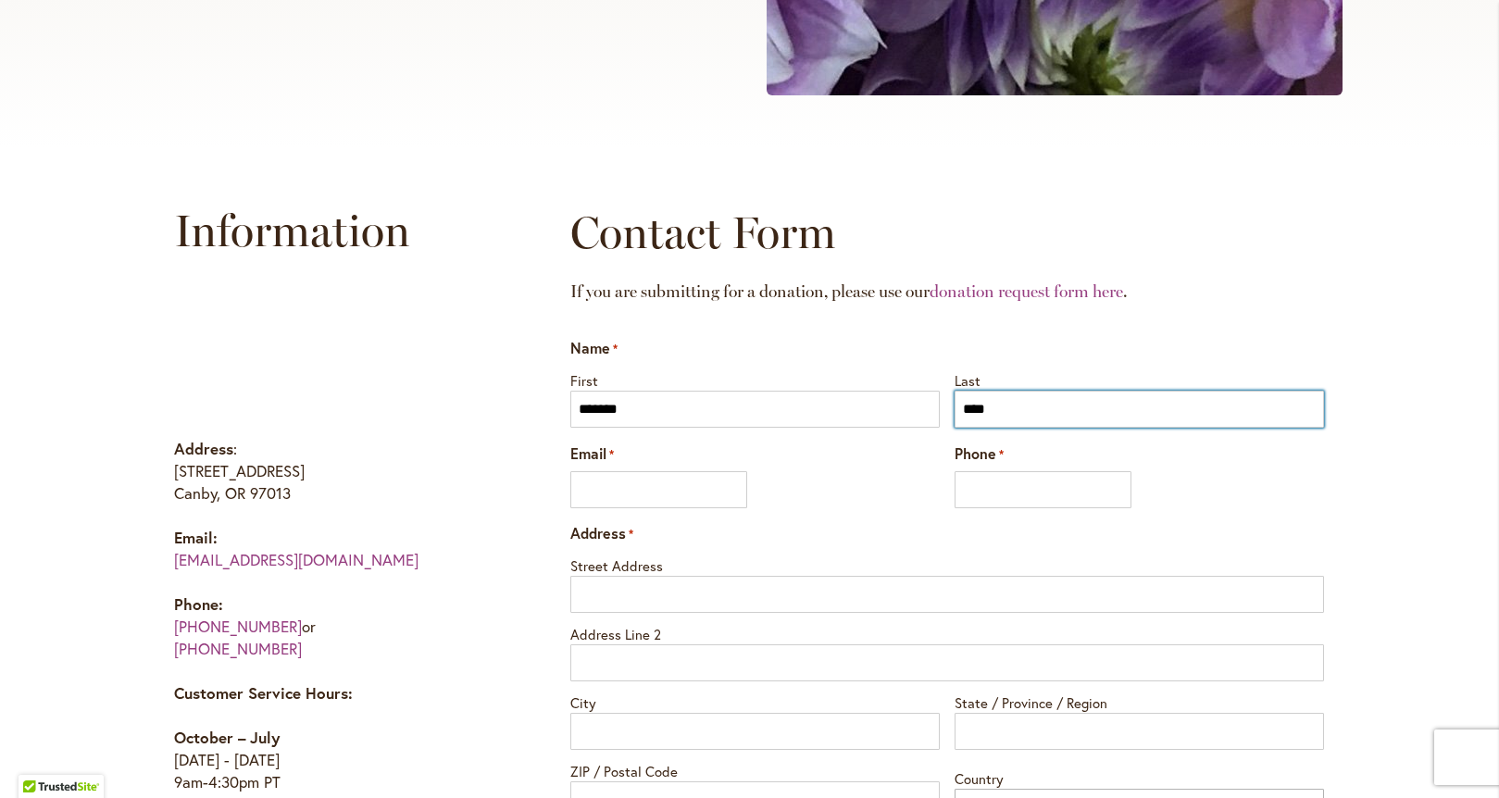
type input "****"
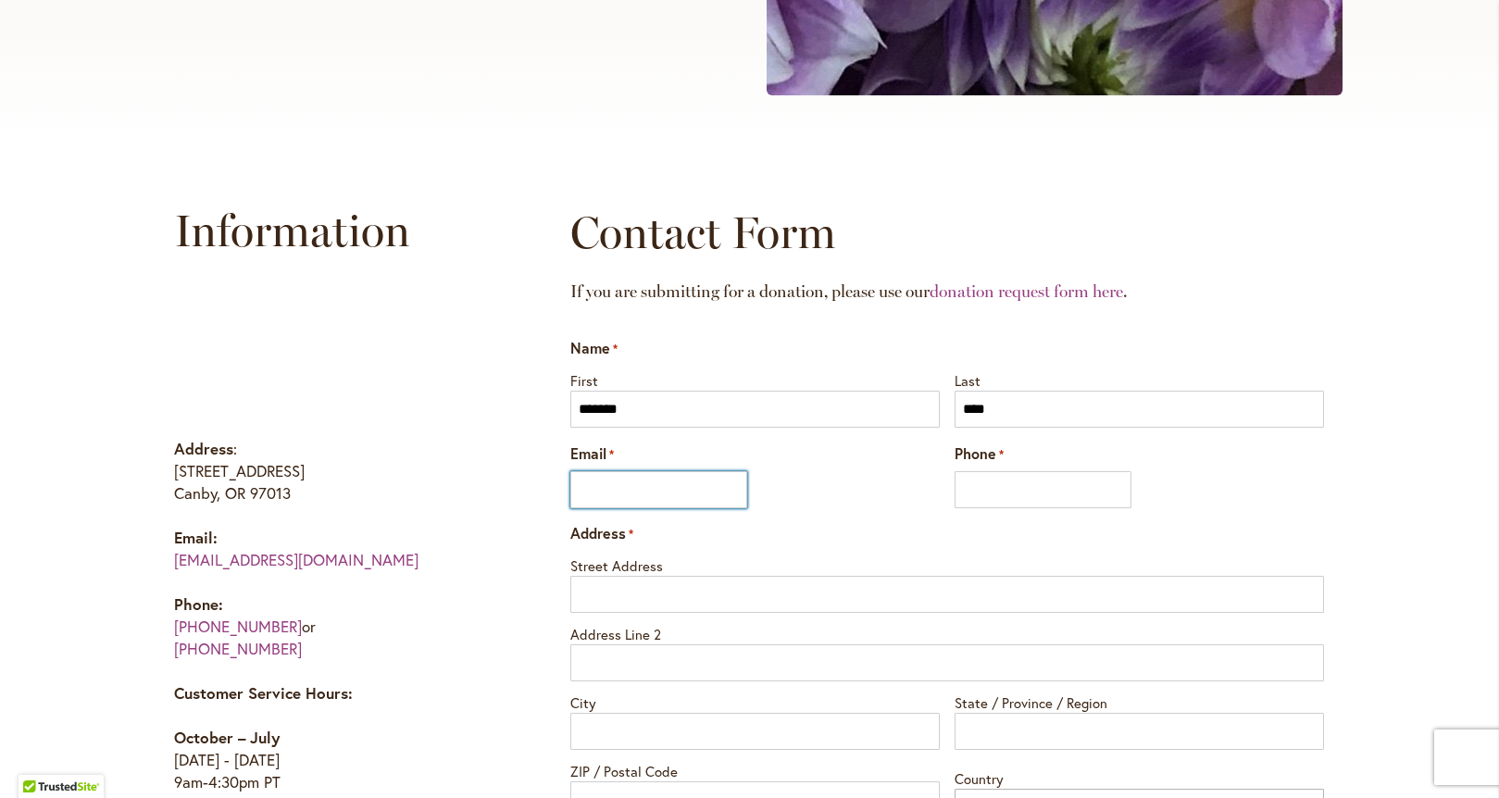
click at [579, 495] on input "Email *" at bounding box center [658, 489] width 177 height 37
type input "**********"
click at [989, 490] on input "**********" at bounding box center [1043, 489] width 177 height 37
type input "**********"
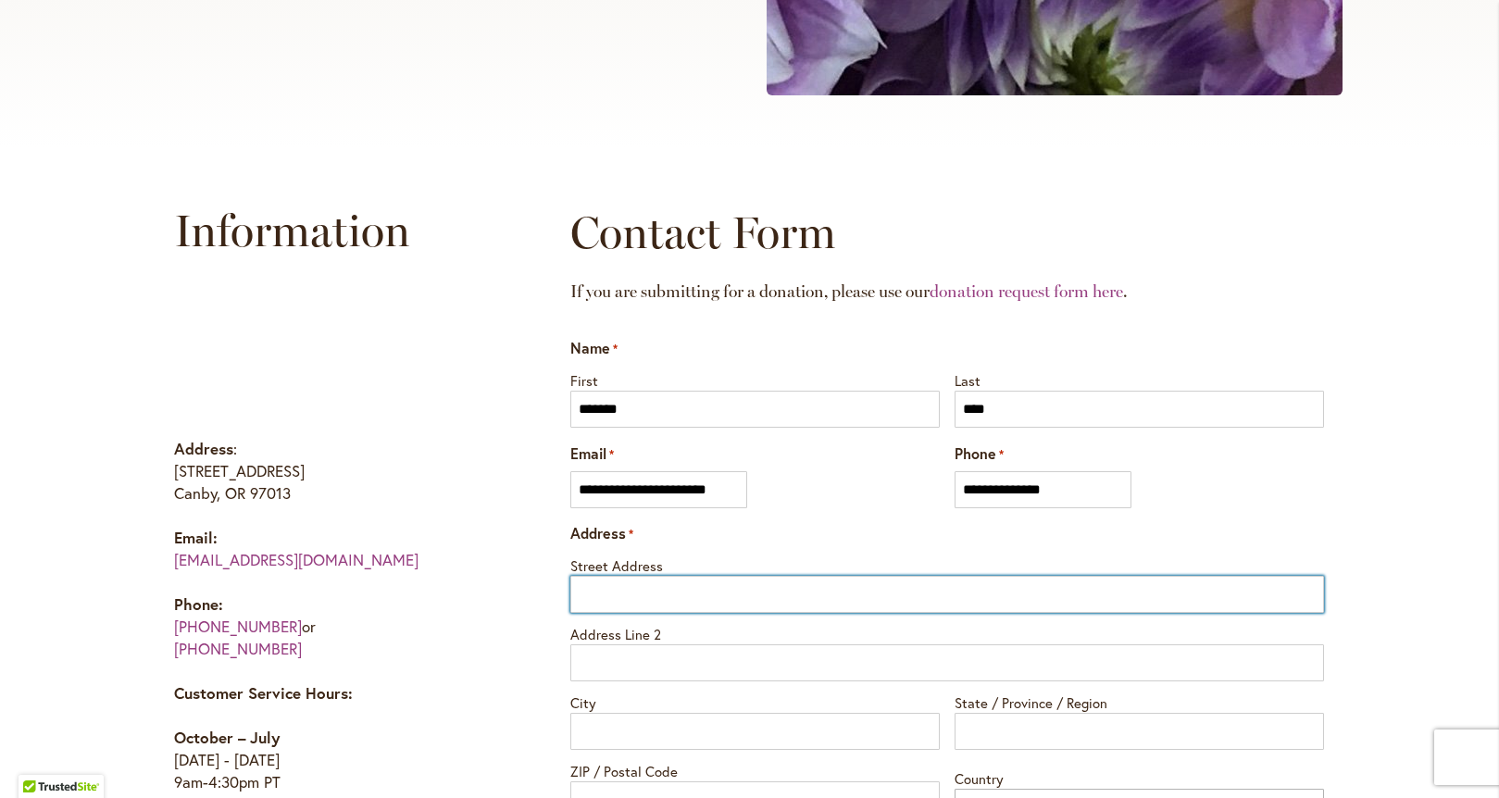
click at [617, 600] on input "Street Address" at bounding box center [946, 594] width 753 height 37
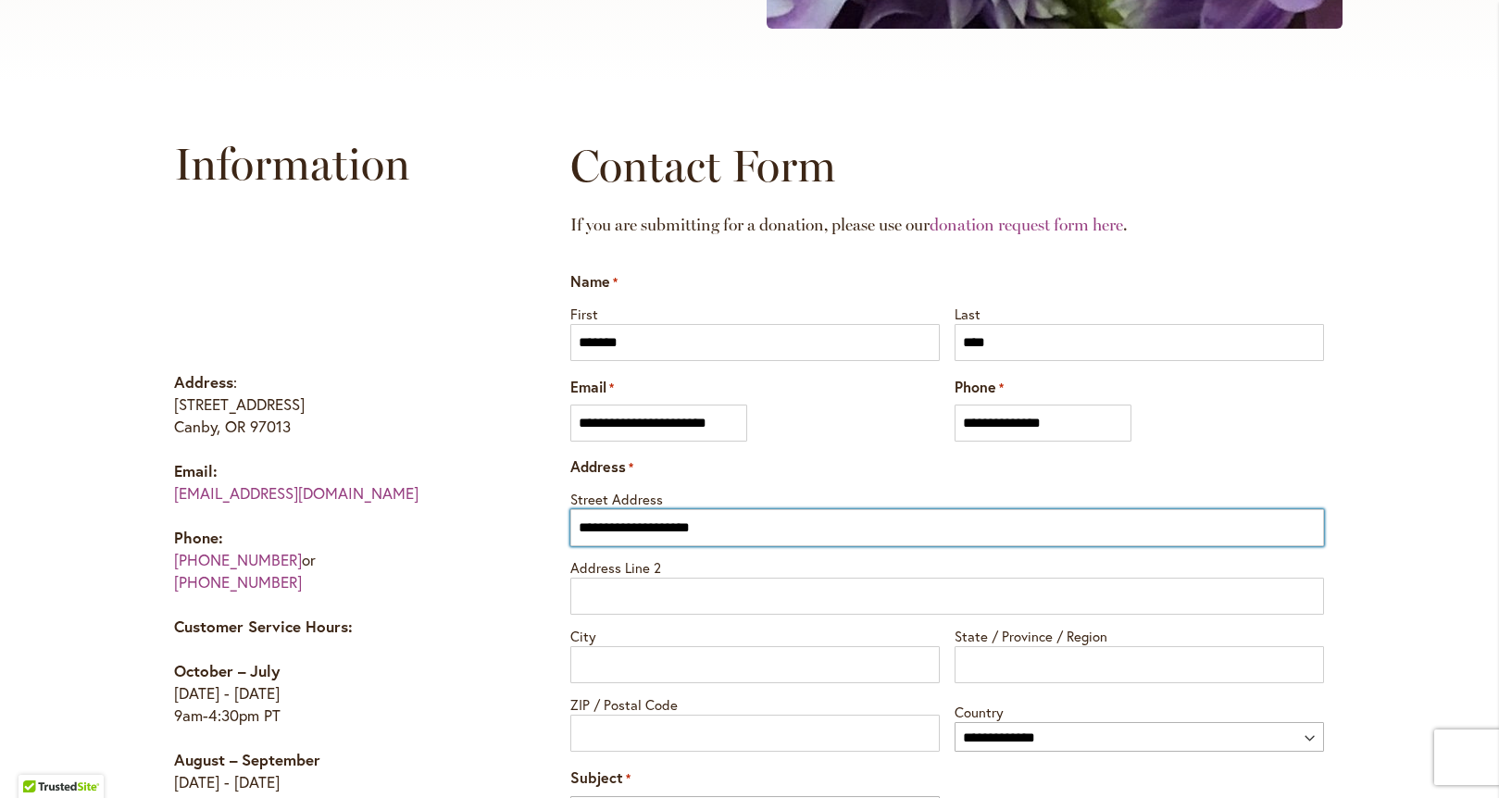
scroll to position [822, 0]
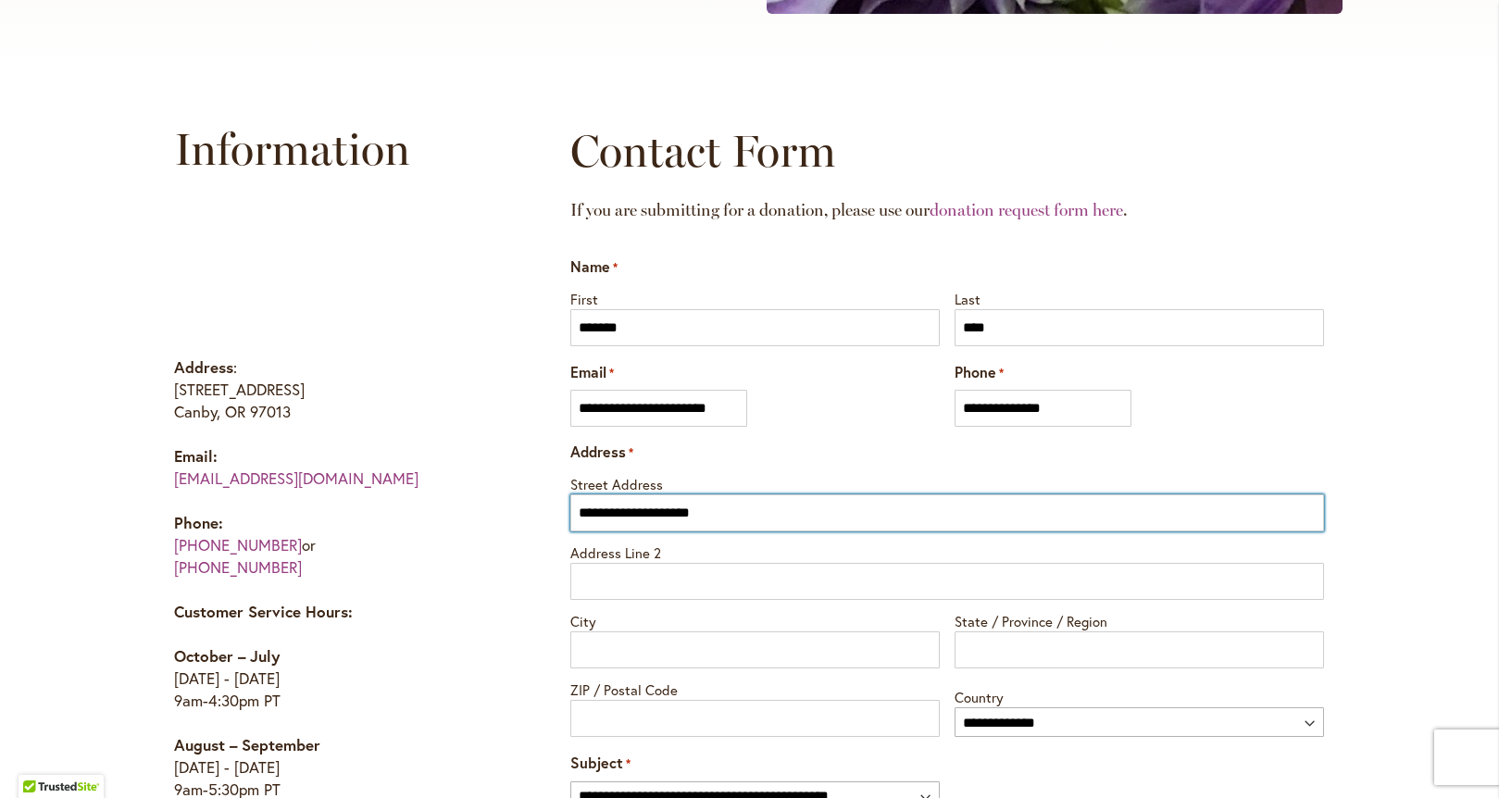
type input "**********"
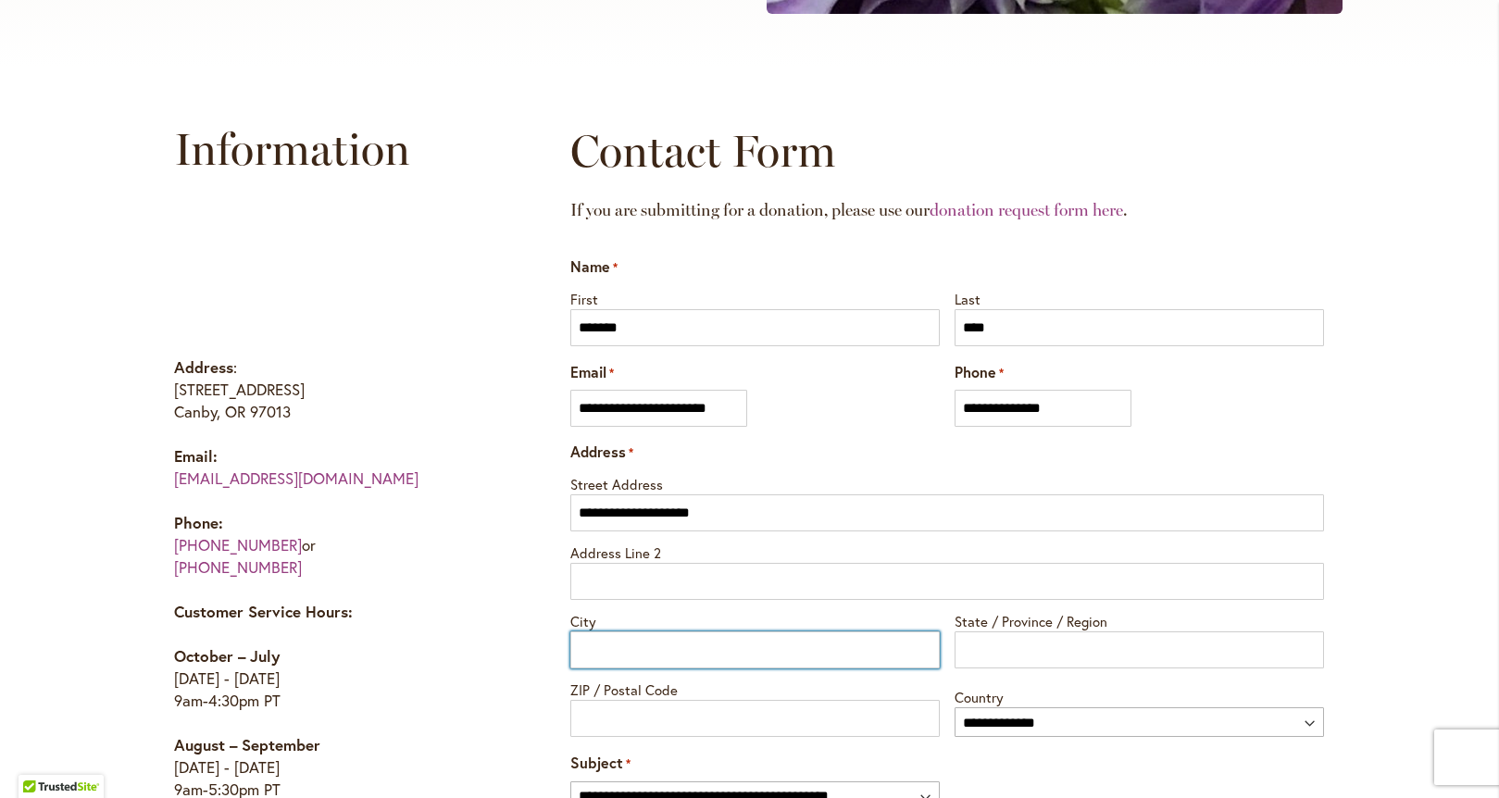
click at [711, 647] on input "City" at bounding box center [754, 649] width 369 height 37
type input "**********"
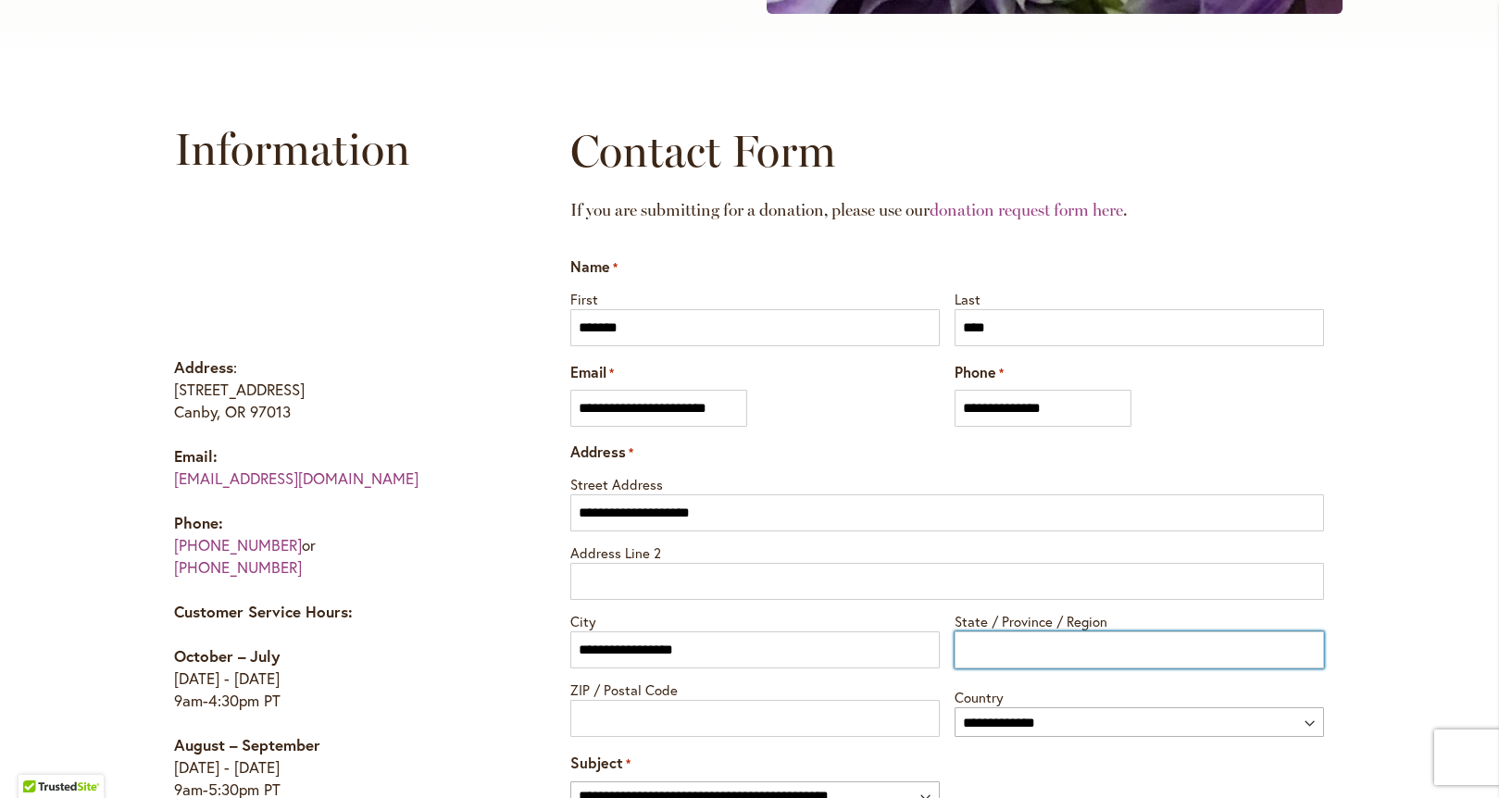
click at [1004, 645] on input "State / Province / Region" at bounding box center [1139, 649] width 369 height 37
type input "**"
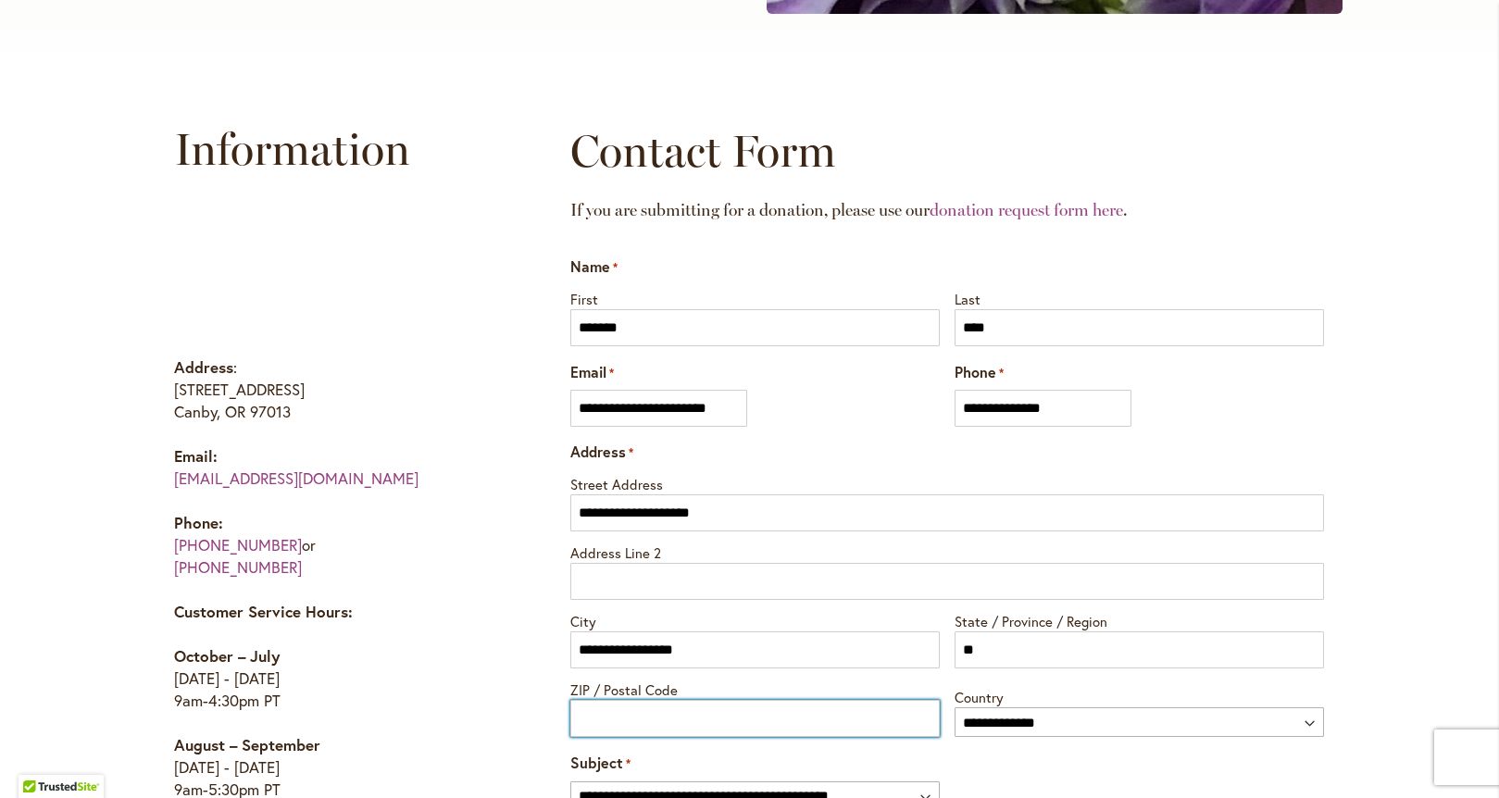
click at [596, 725] on input "ZIP / Postal Code" at bounding box center [754, 718] width 369 height 37
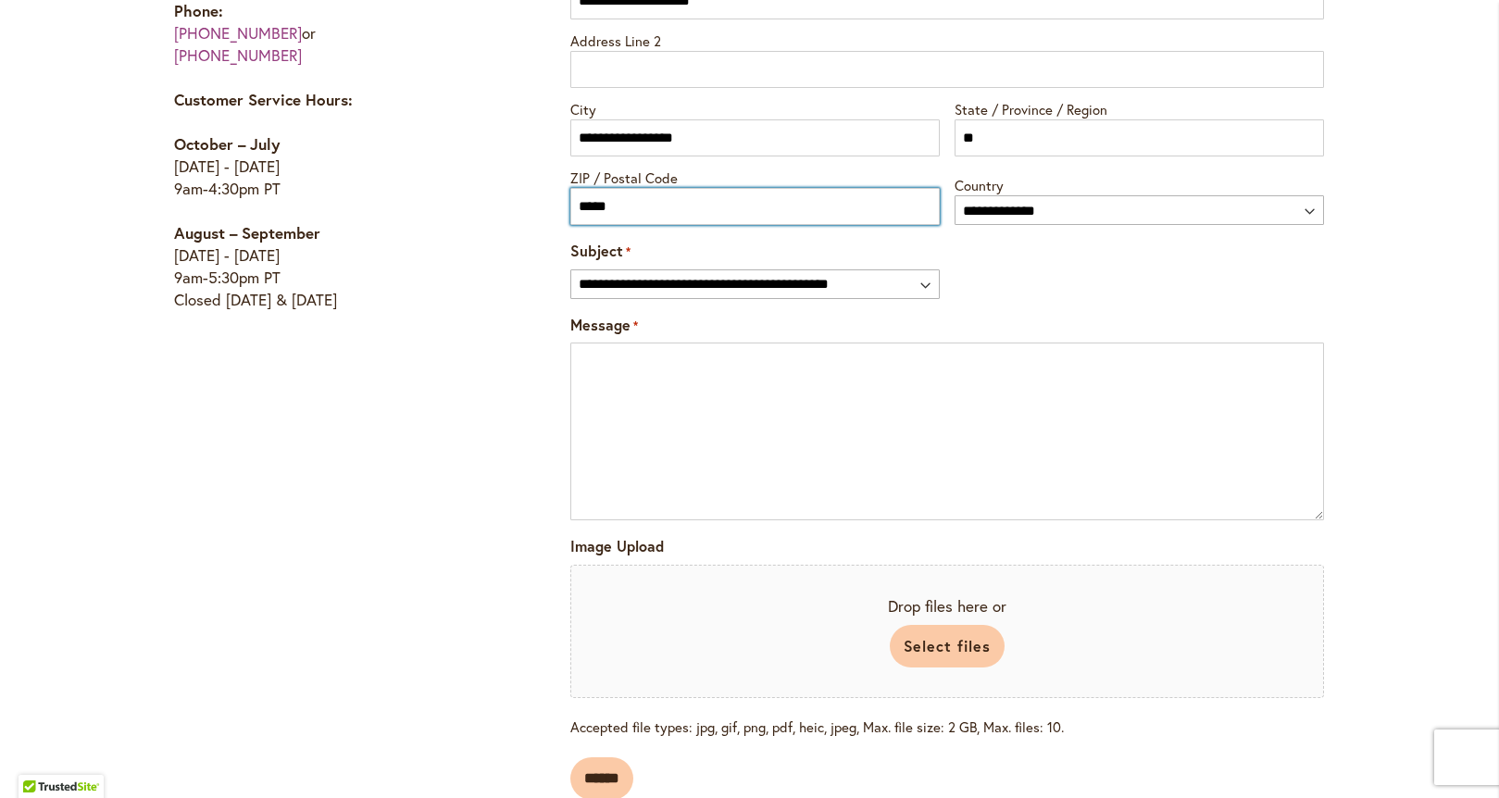
scroll to position [1349, 0]
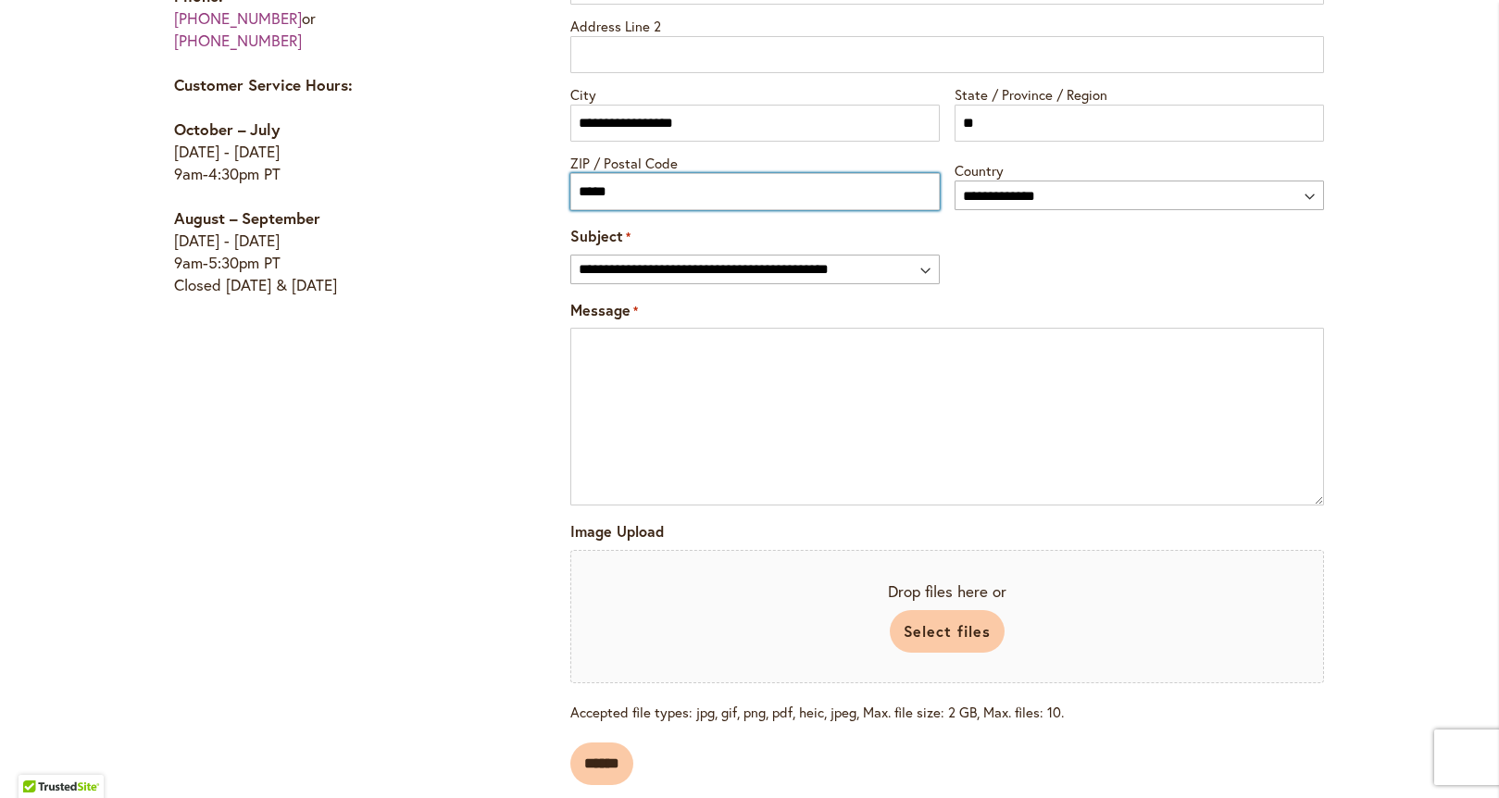
type input "*****"
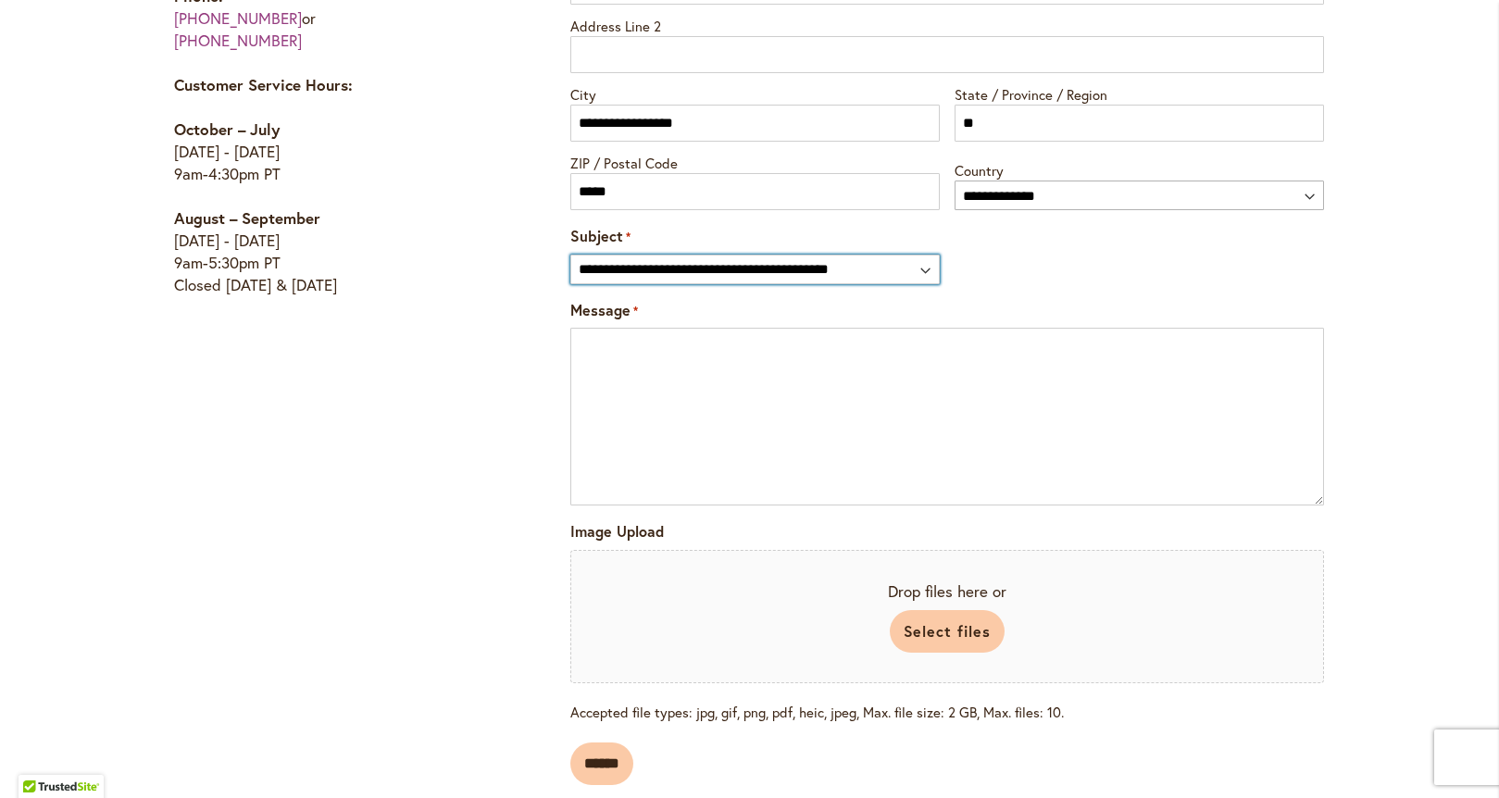
click at [706, 274] on select "**********" at bounding box center [754, 270] width 369 height 30
select select "*****"
click at [570, 255] on select "**********" at bounding box center [754, 270] width 369 height 30
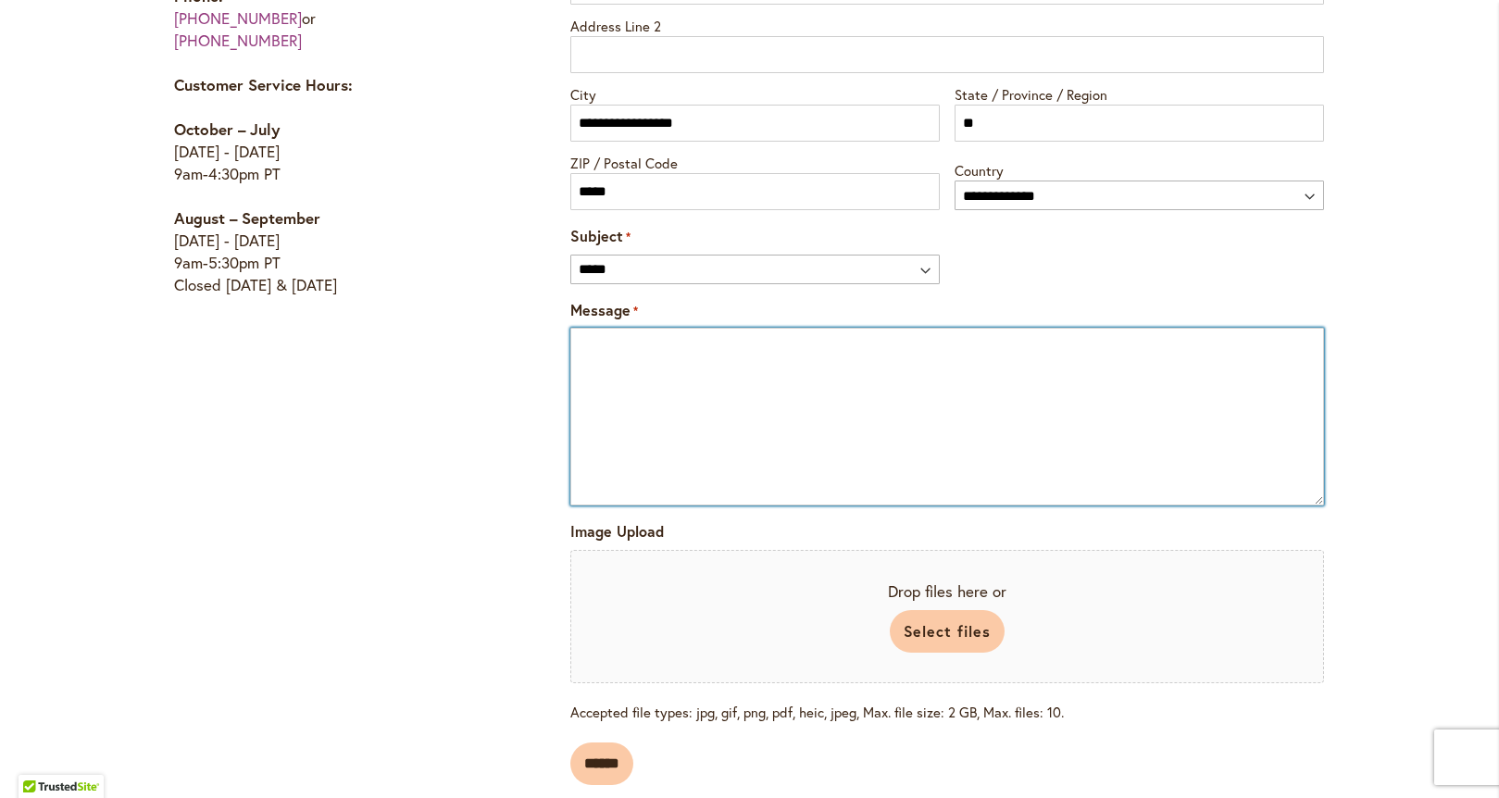
click at [581, 352] on textarea "Message *" at bounding box center [946, 417] width 753 height 178
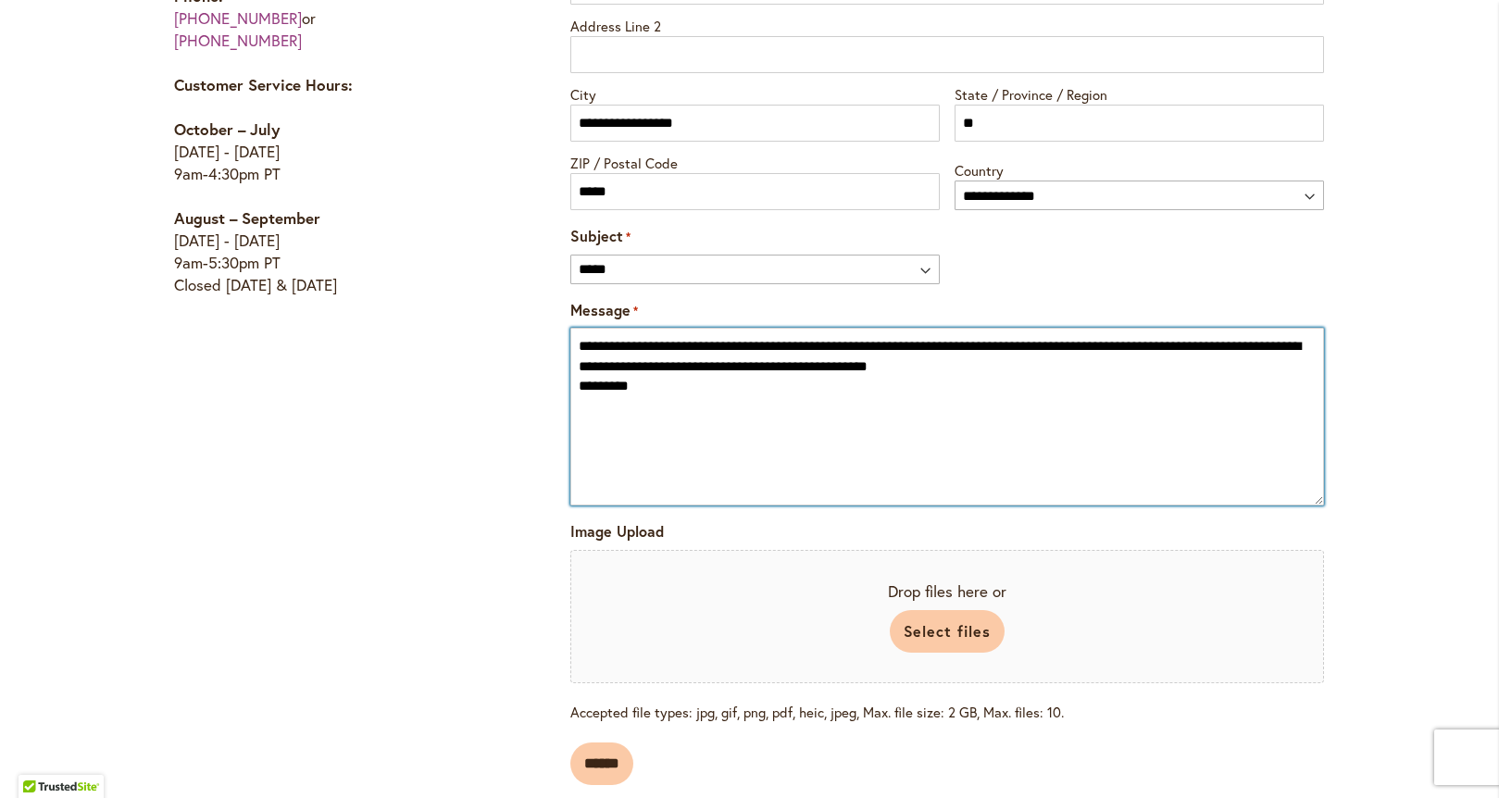
click at [606, 390] on textarea "**********" at bounding box center [946, 417] width 753 height 178
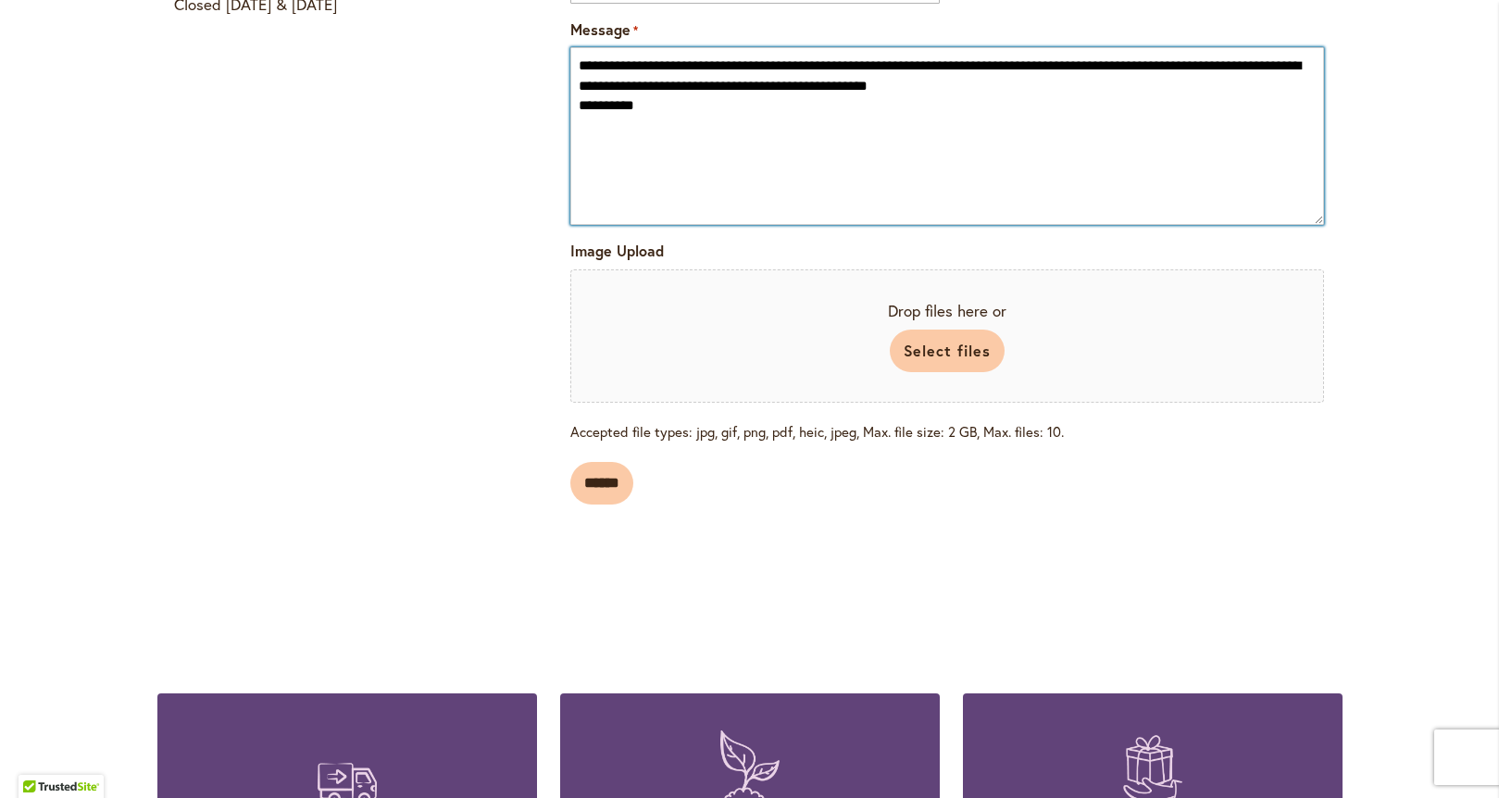
scroll to position [1671, 0]
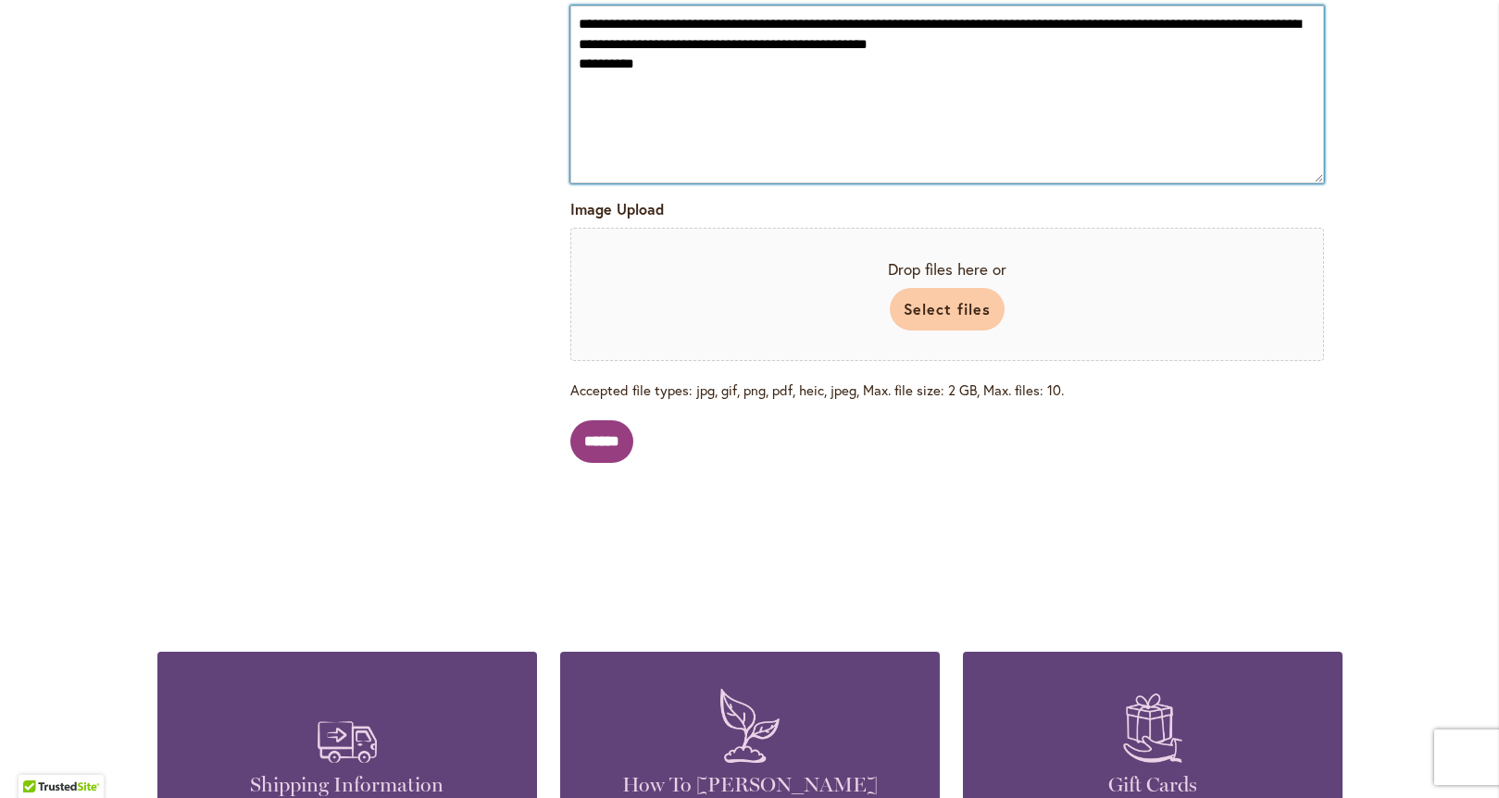
type textarea "**********"
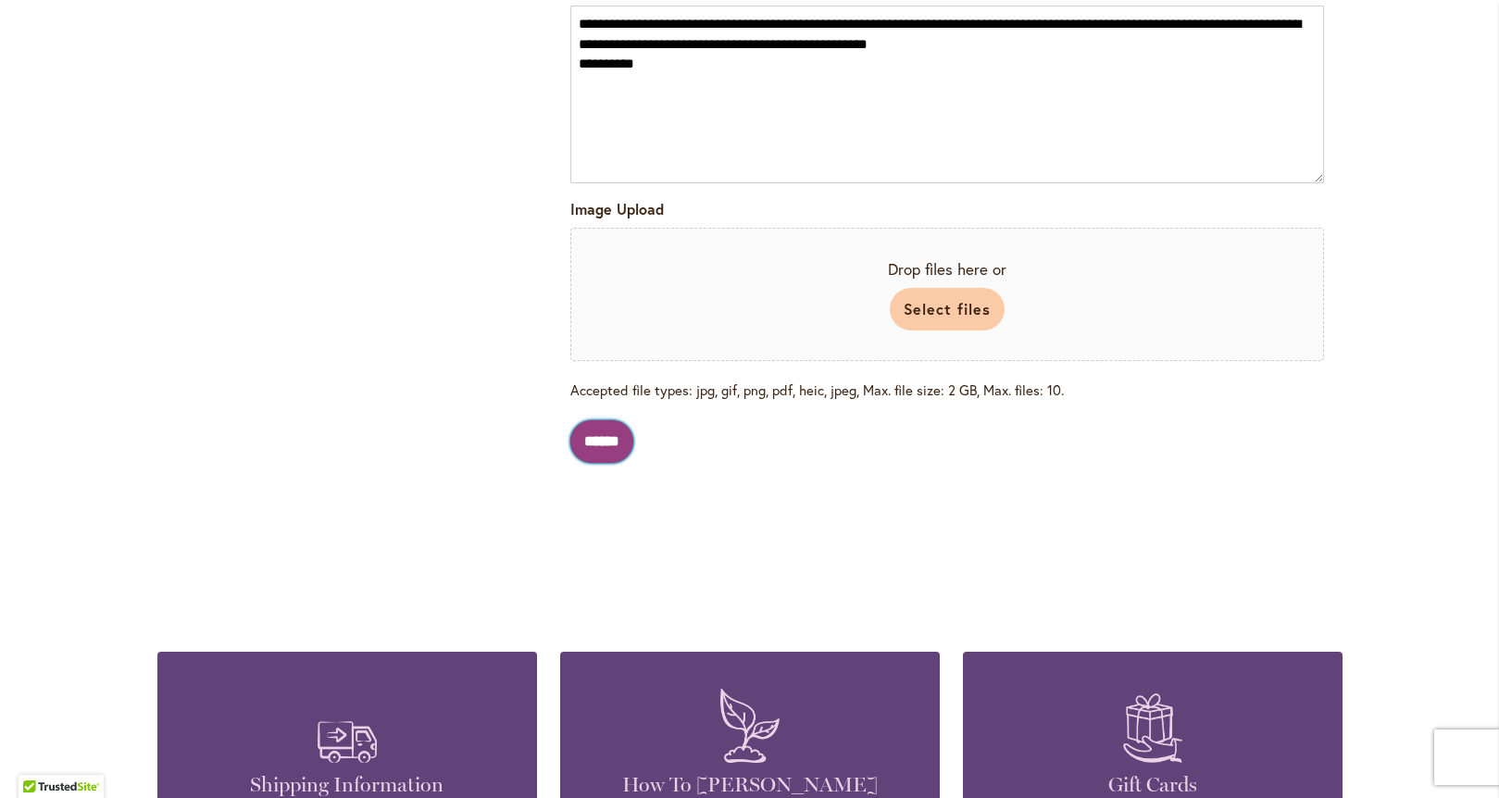
click at [591, 436] on input "******" at bounding box center [601, 441] width 63 height 43
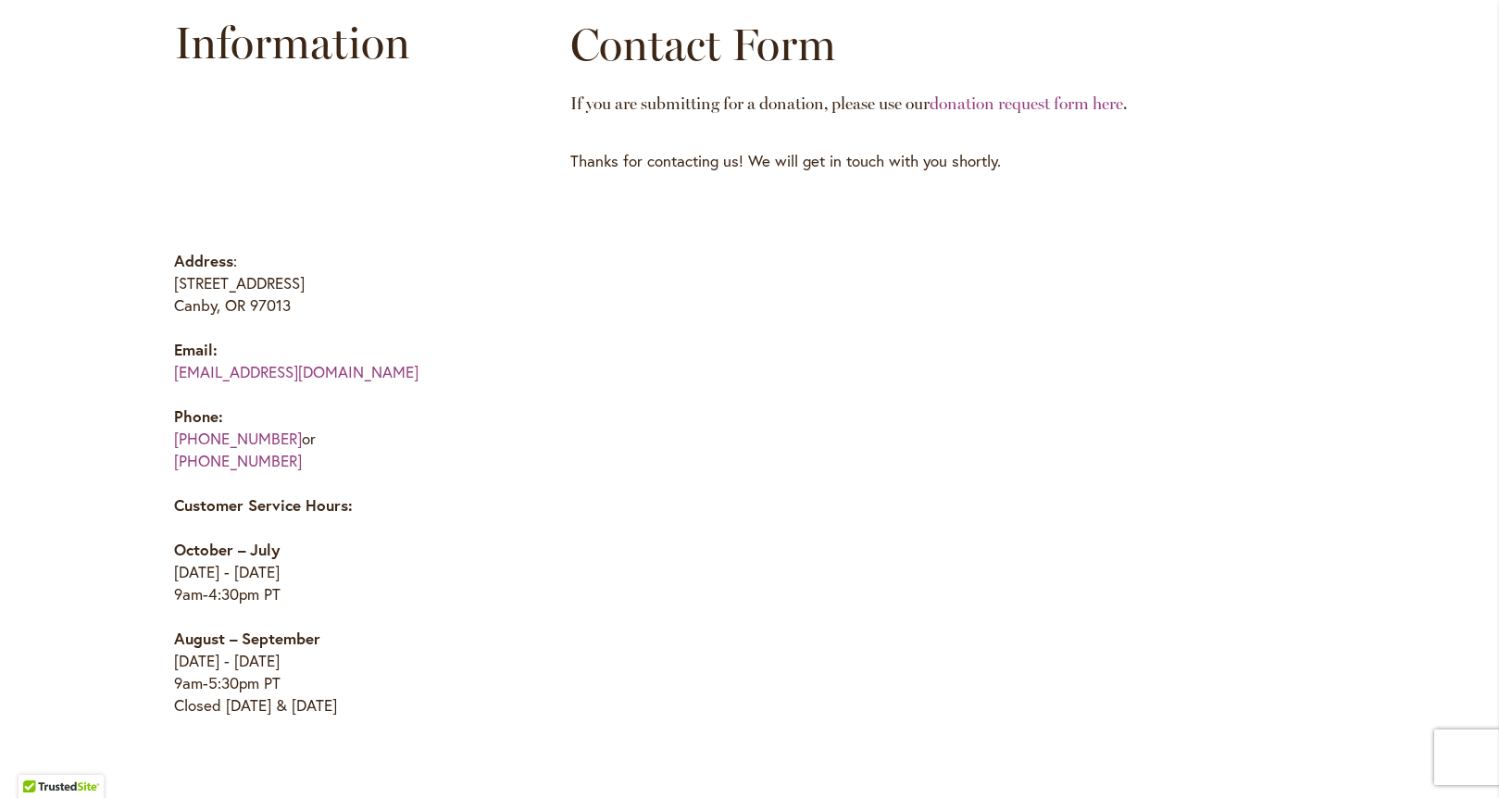
scroll to position [326, 0]
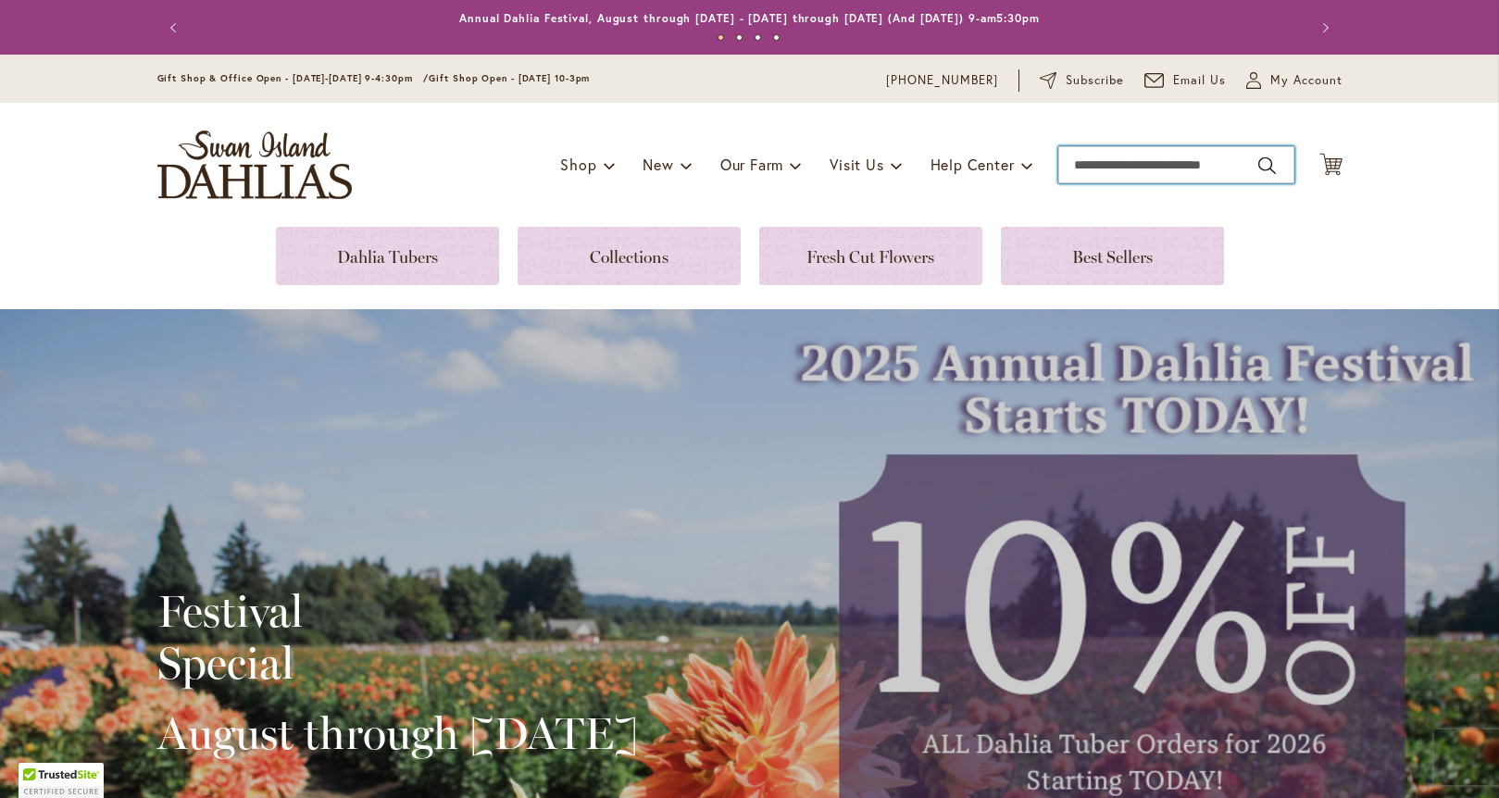
click at [1128, 169] on input "Search" at bounding box center [1176, 164] width 236 height 37
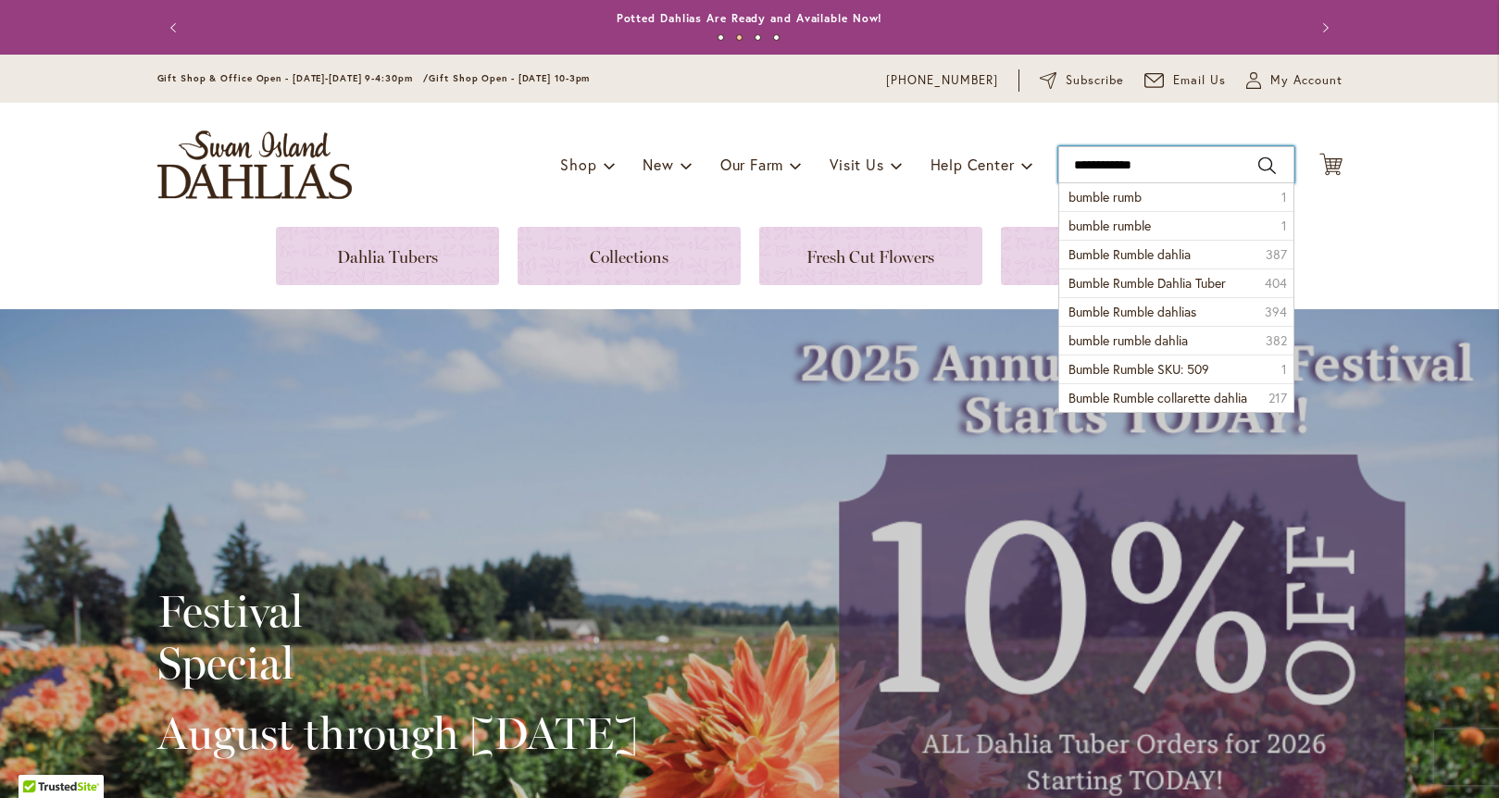
type input "**********"
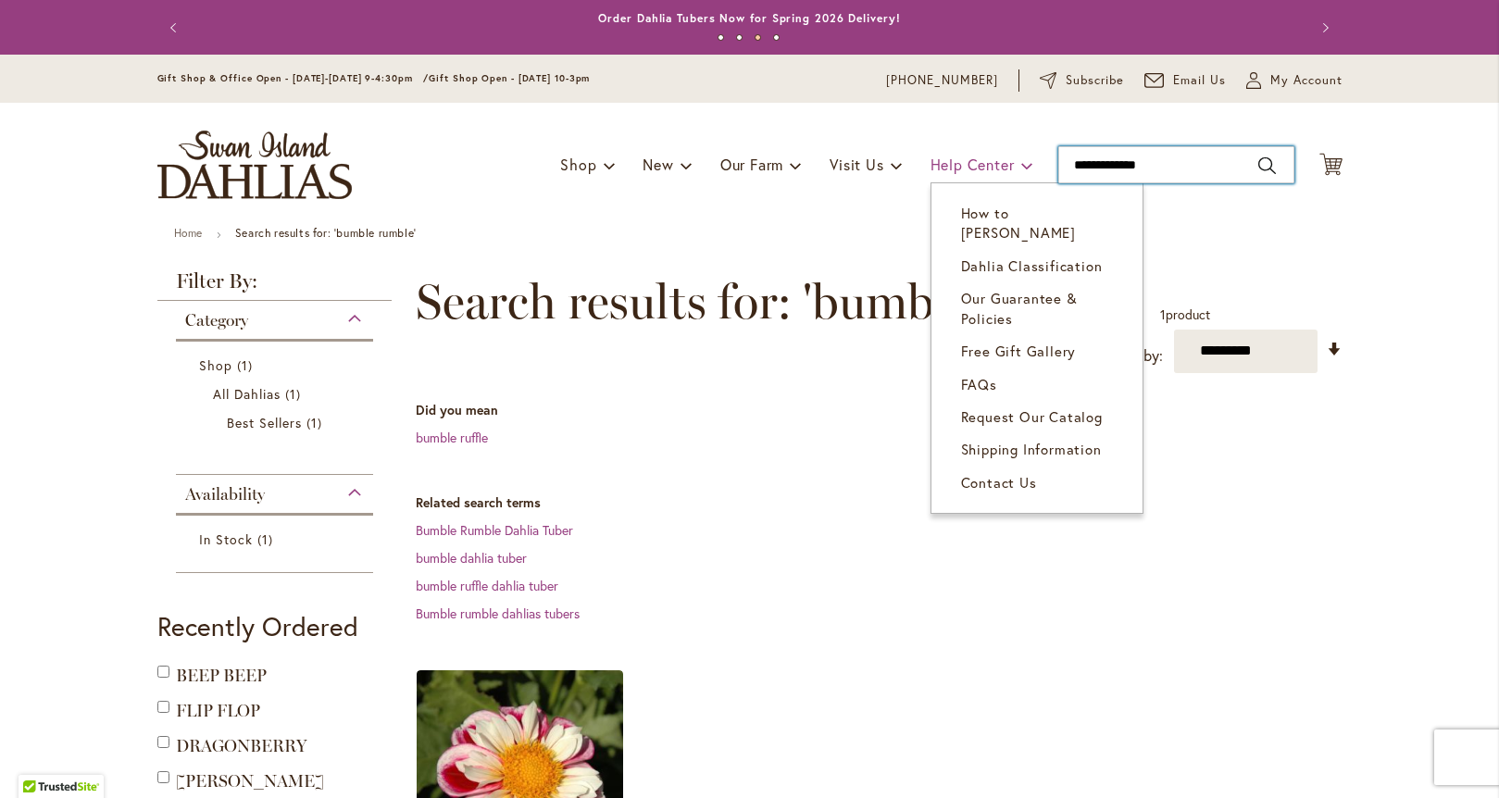
drag, startPoint x: 1181, startPoint y: 167, endPoint x: 992, endPoint y: 159, distance: 189.9
click at [992, 159] on div "Toggle Nav Shop Dahlia Tubers Collections Fresh Cut Dahlias Gardening Supplies …" at bounding box center [750, 165] width 1222 height 124
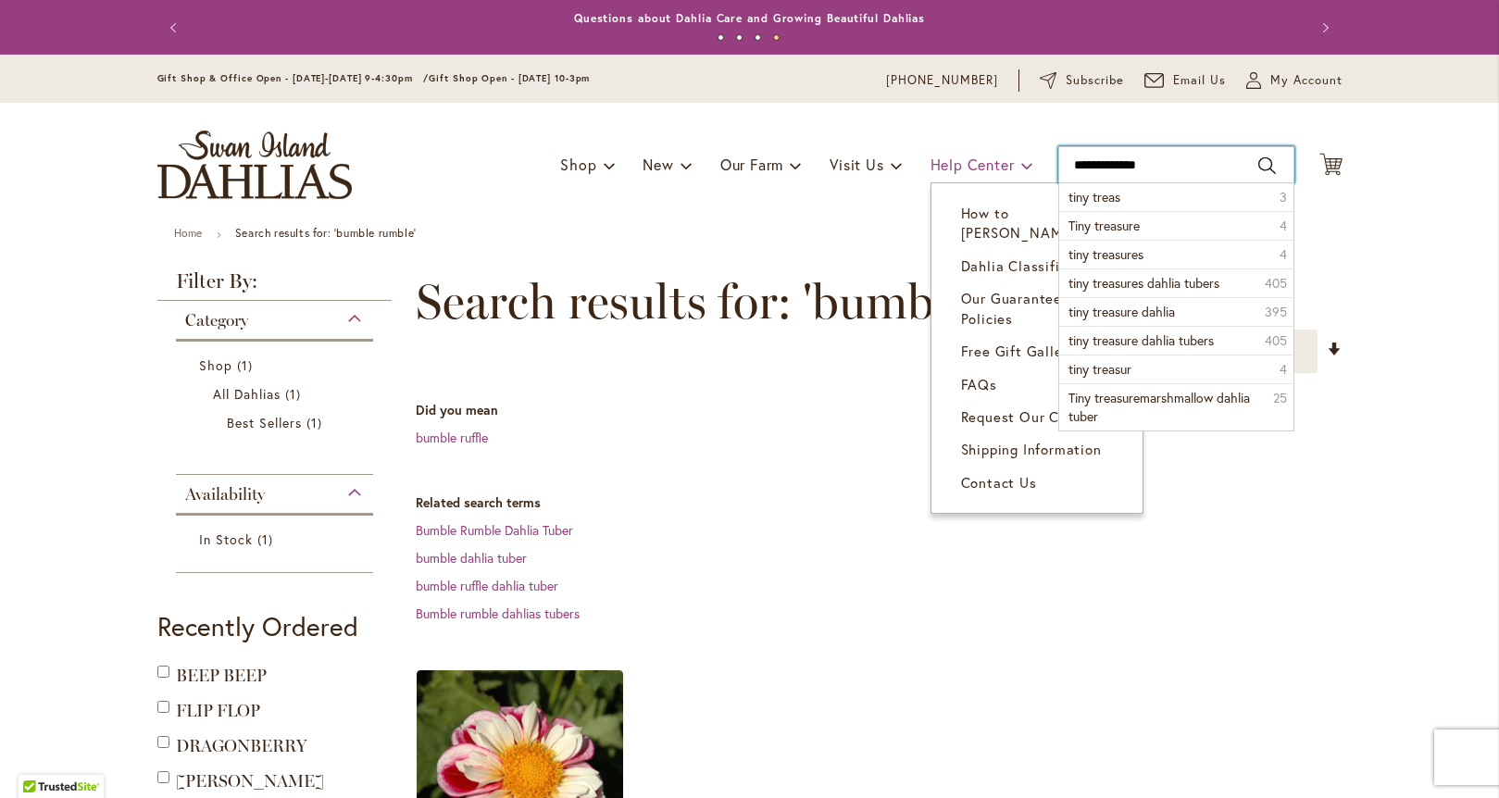
type input "**********"
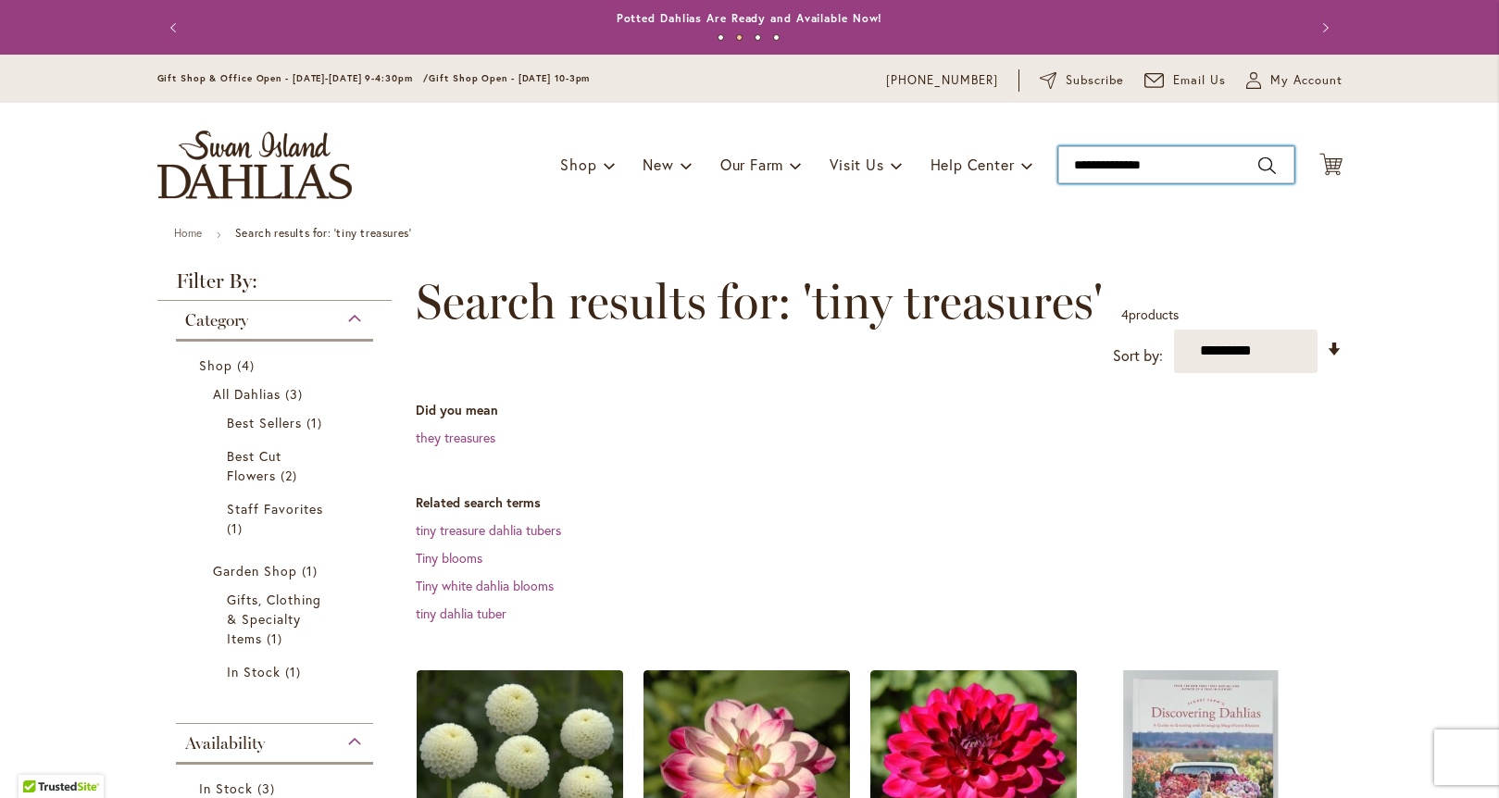
click at [1164, 170] on input "**********" at bounding box center [1176, 164] width 236 height 37
type input "**********"
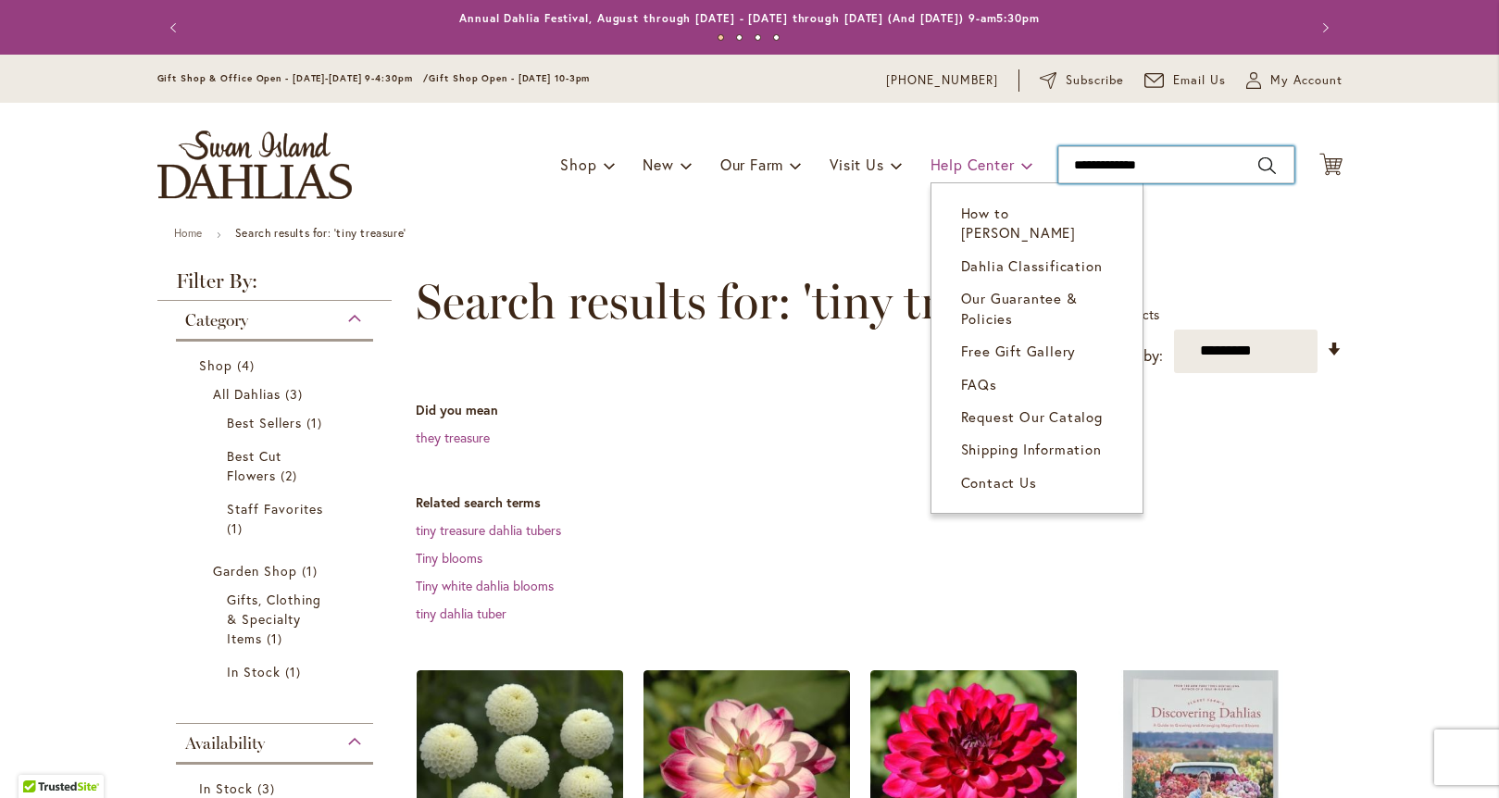
drag, startPoint x: 1155, startPoint y: 168, endPoint x: 954, endPoint y: 167, distance: 201.8
click at [954, 167] on div "Toggle Nav Shop Dahlia Tubers Collections Fresh Cut Dahlias Gardening Supplies …" at bounding box center [750, 165] width 1222 height 124
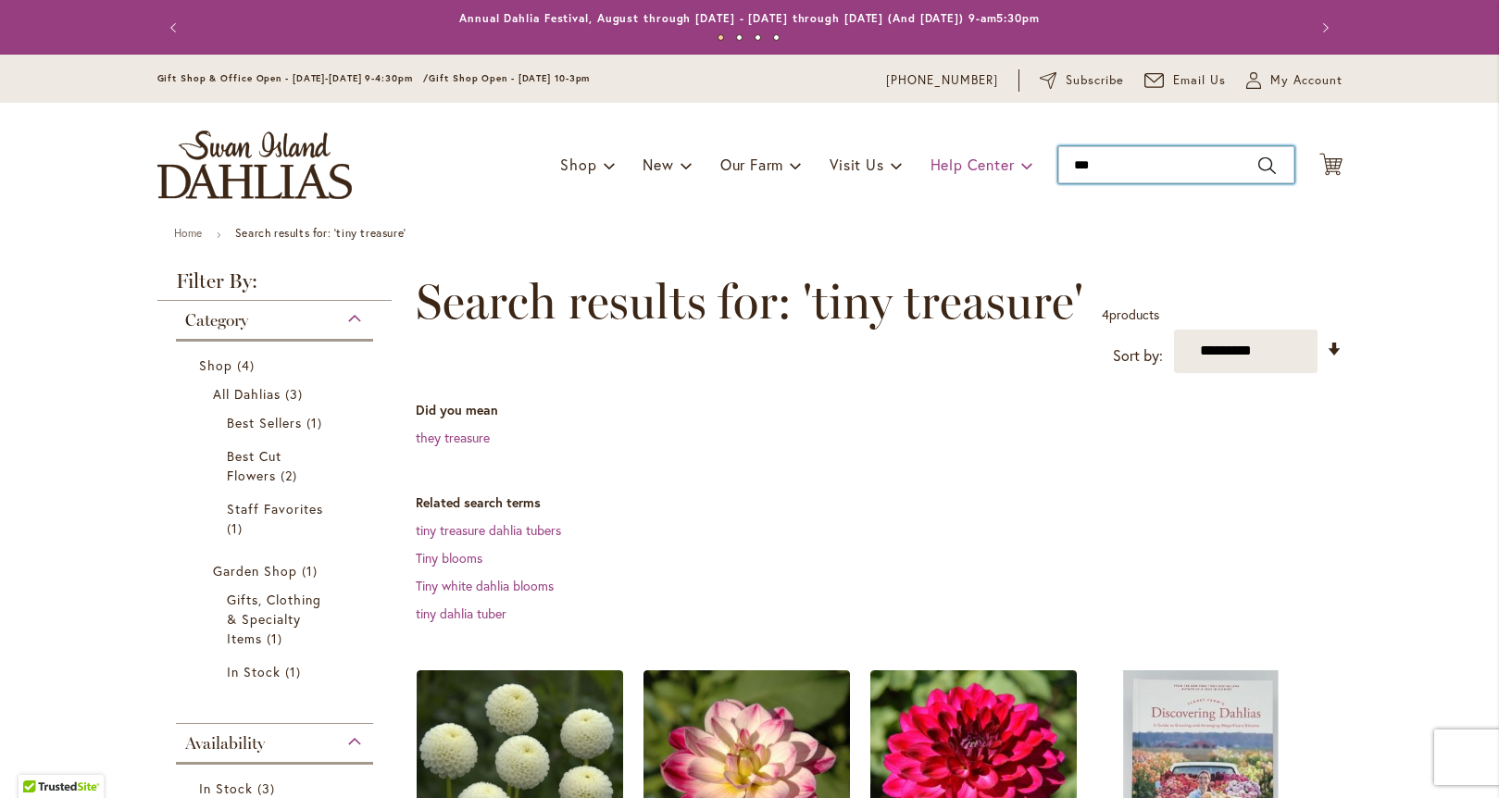
type input "****"
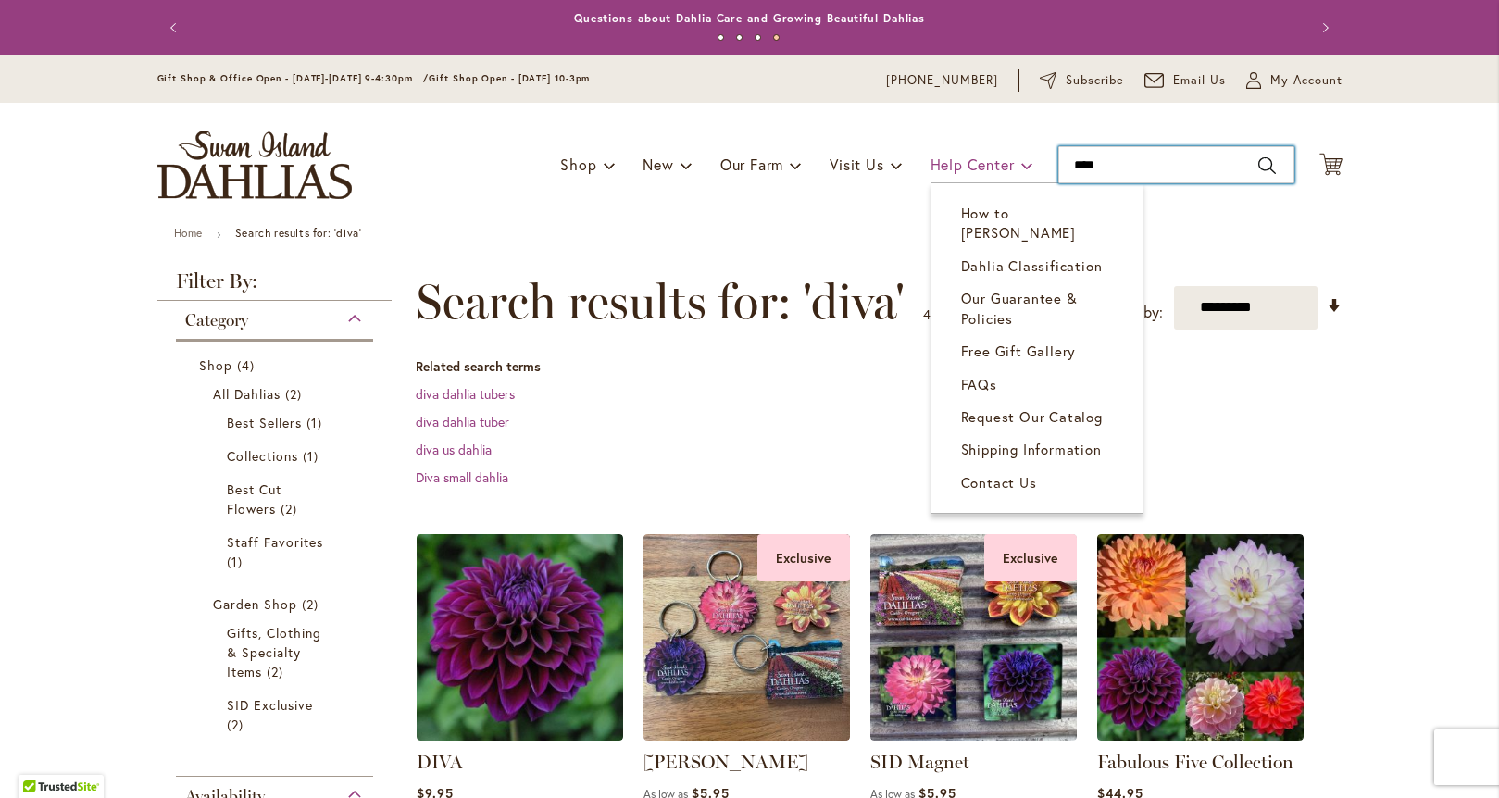
drag, startPoint x: 1137, startPoint y: 165, endPoint x: 959, endPoint y: 160, distance: 177.8
click at [959, 160] on div "Toggle Nav Shop Dahlia Tubers Collections Fresh Cut Dahlias Gardening Supplies …" at bounding box center [750, 165] width 1222 height 124
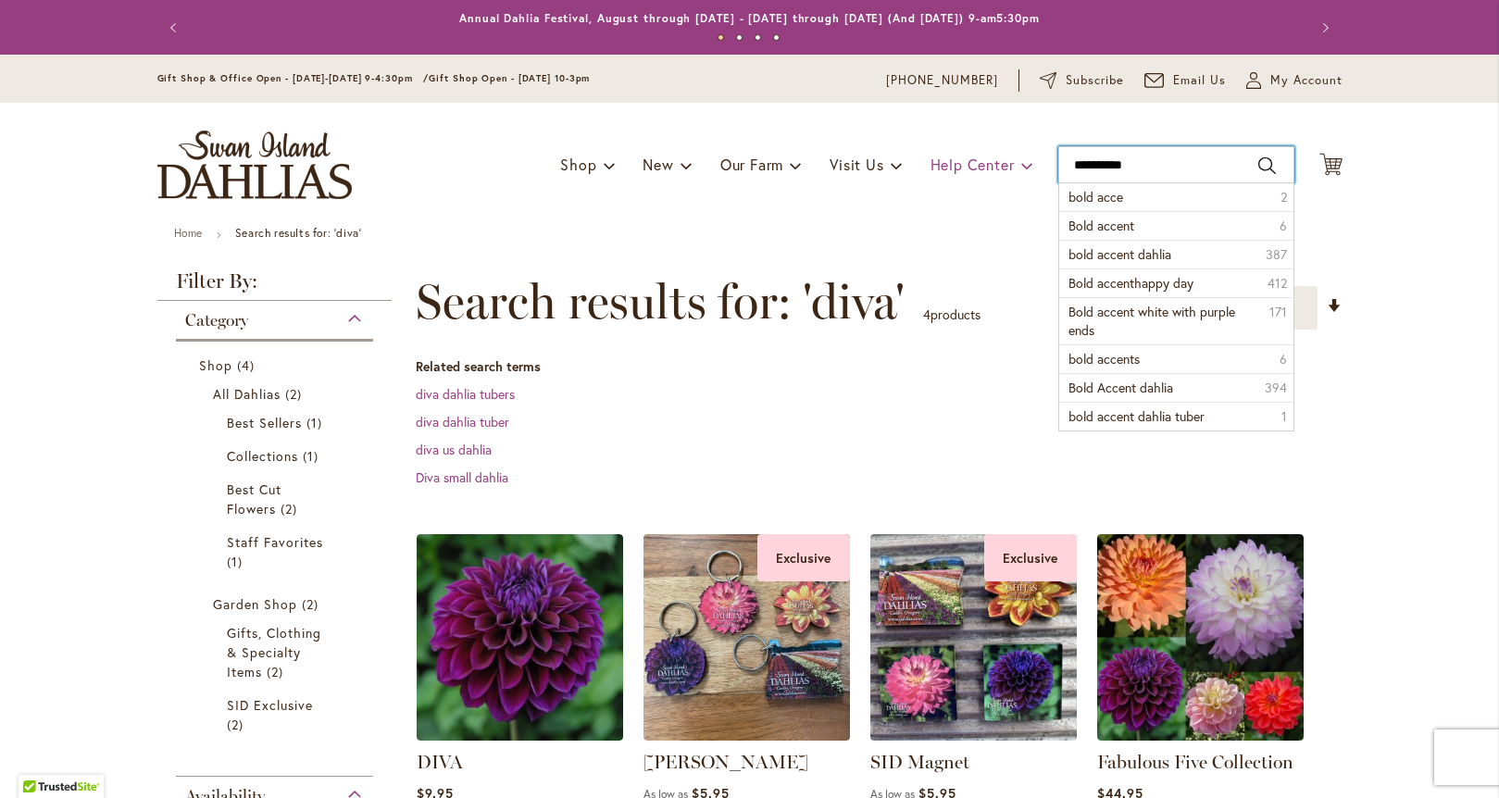
type input "**********"
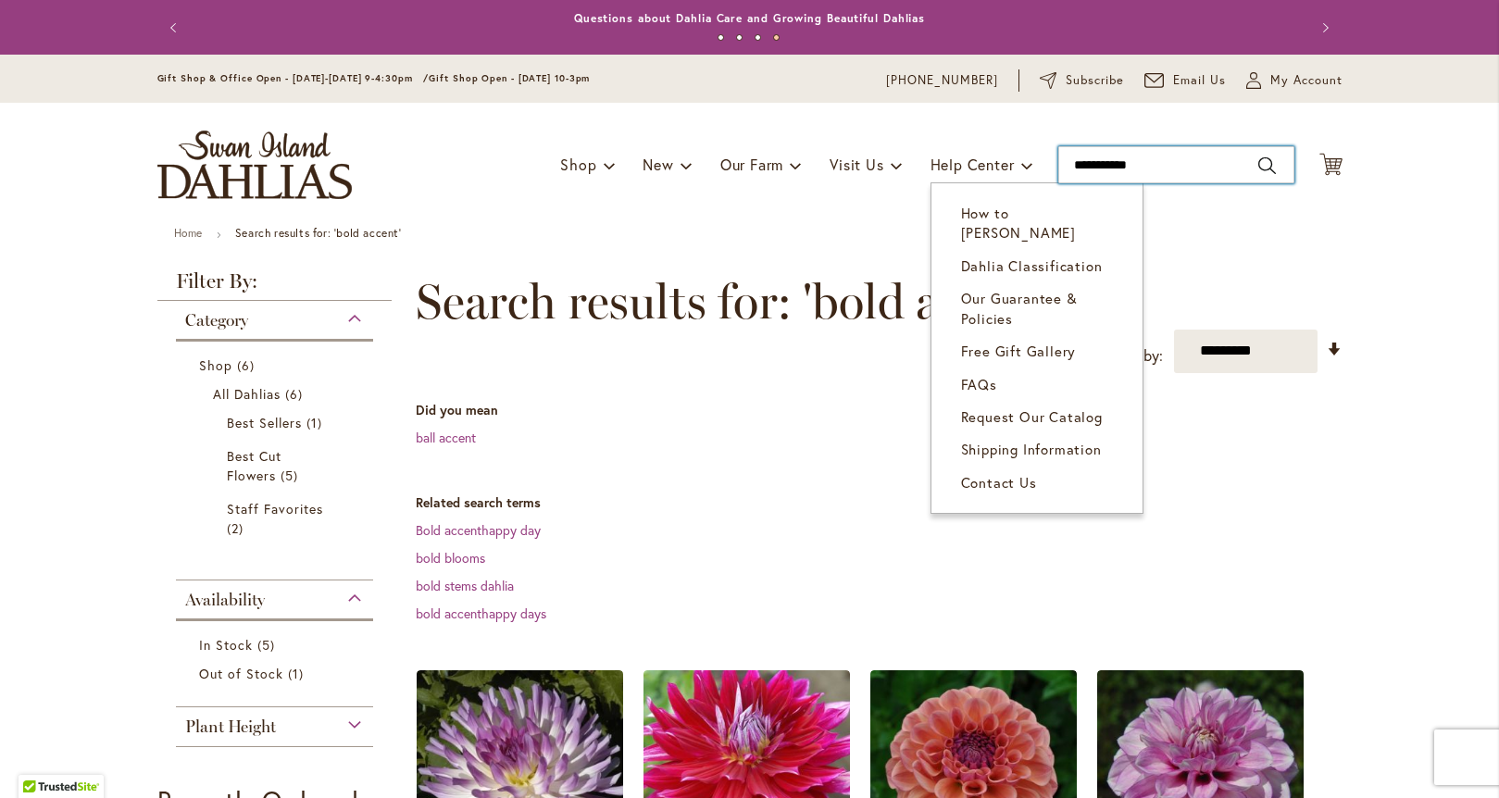
drag, startPoint x: 1163, startPoint y: 167, endPoint x: 915, endPoint y: 170, distance: 248.2
click at [915, 170] on div "Toggle Nav Shop Dahlia Tubers Collections Fresh Cut Dahlias Gardening Supplies …" at bounding box center [750, 165] width 1222 height 124
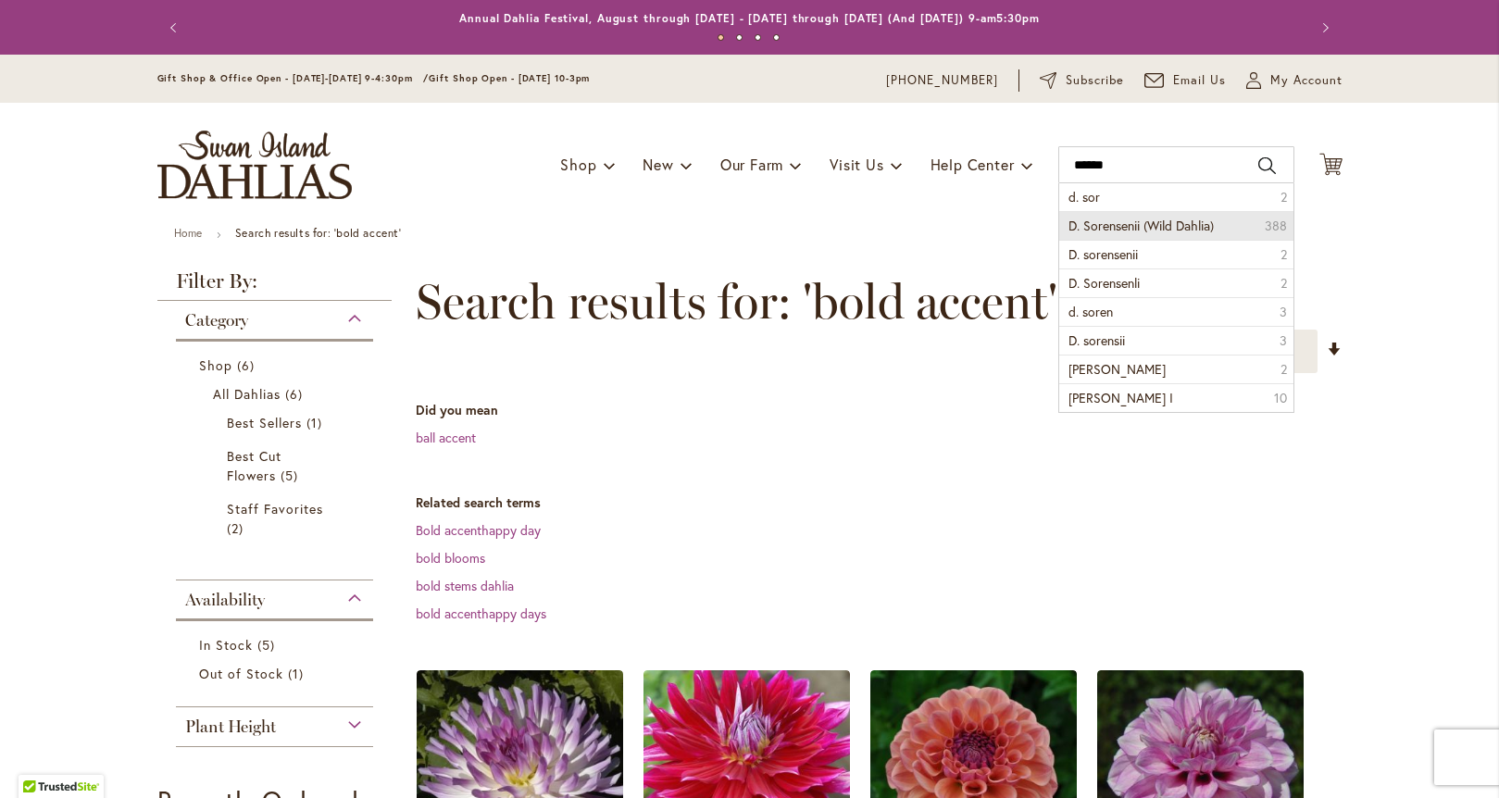
click at [1129, 231] on span "D. Sorensenii (Wild Dahlia)" at bounding box center [1140, 226] width 145 height 18
type input "**********"
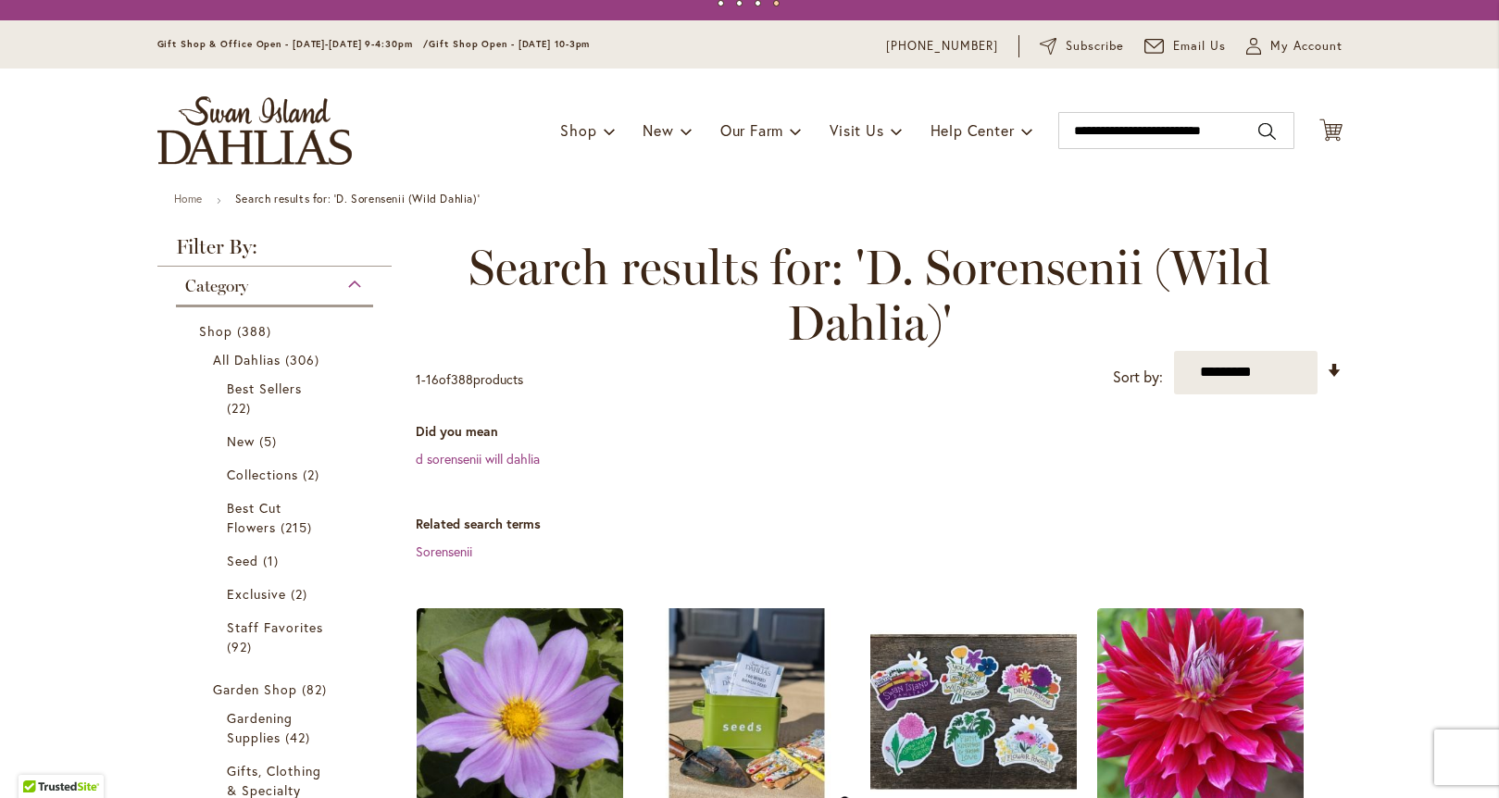
scroll to position [16, 0]
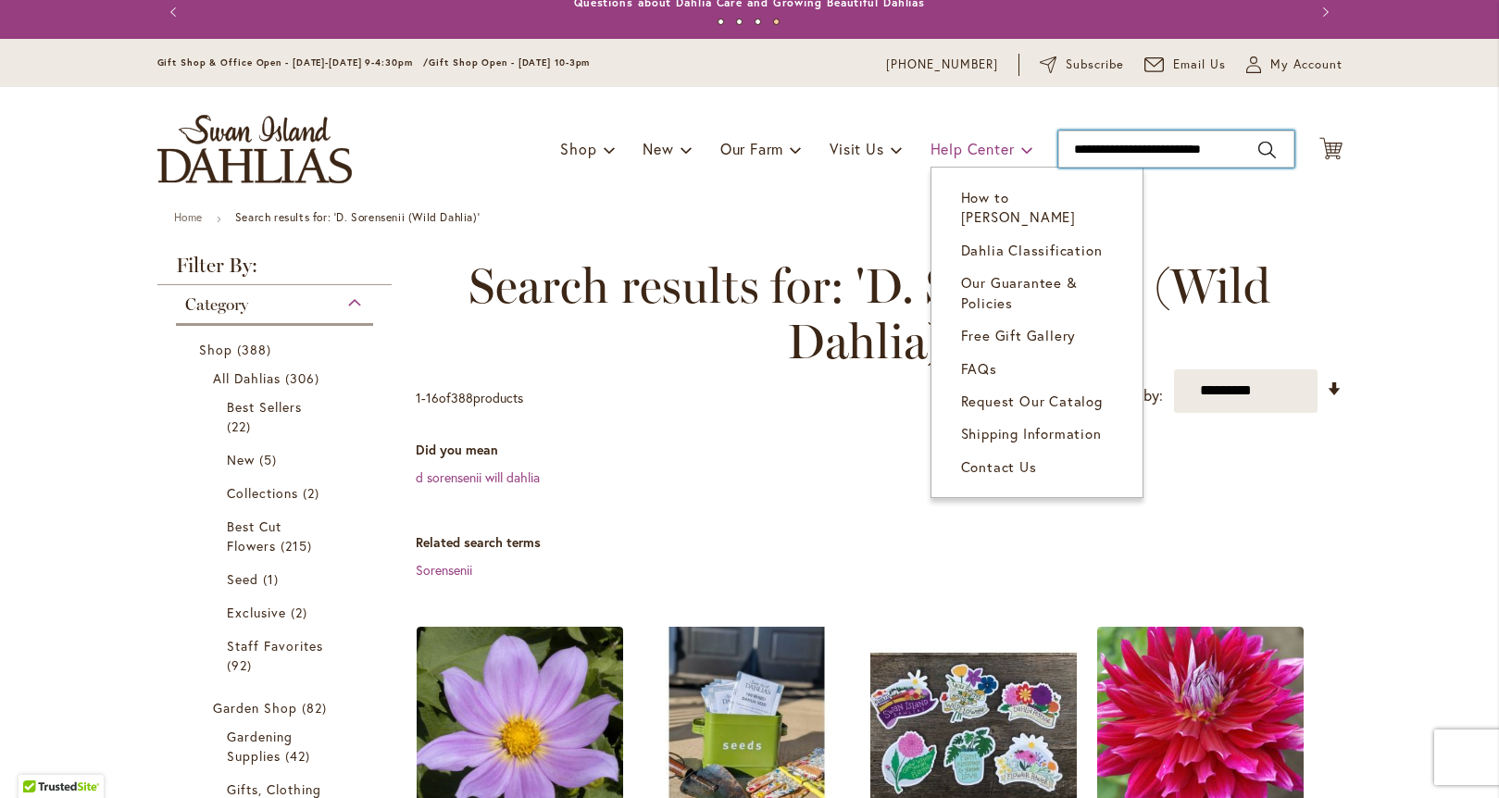
drag, startPoint x: 1243, startPoint y: 154, endPoint x: 972, endPoint y: 160, distance: 271.4
click at [972, 160] on div "Toggle Nav Shop Dahlia Tubers Collections Fresh Cut Dahlias Gardening Supplies …" at bounding box center [750, 149] width 1222 height 124
drag, startPoint x: 1242, startPoint y: 147, endPoint x: 969, endPoint y: 154, distance: 272.3
click at [969, 154] on div "Toggle Nav Shop Dahlia Tubers Collections Fresh Cut Dahlias Gardening Supplies …" at bounding box center [750, 149] width 1222 height 124
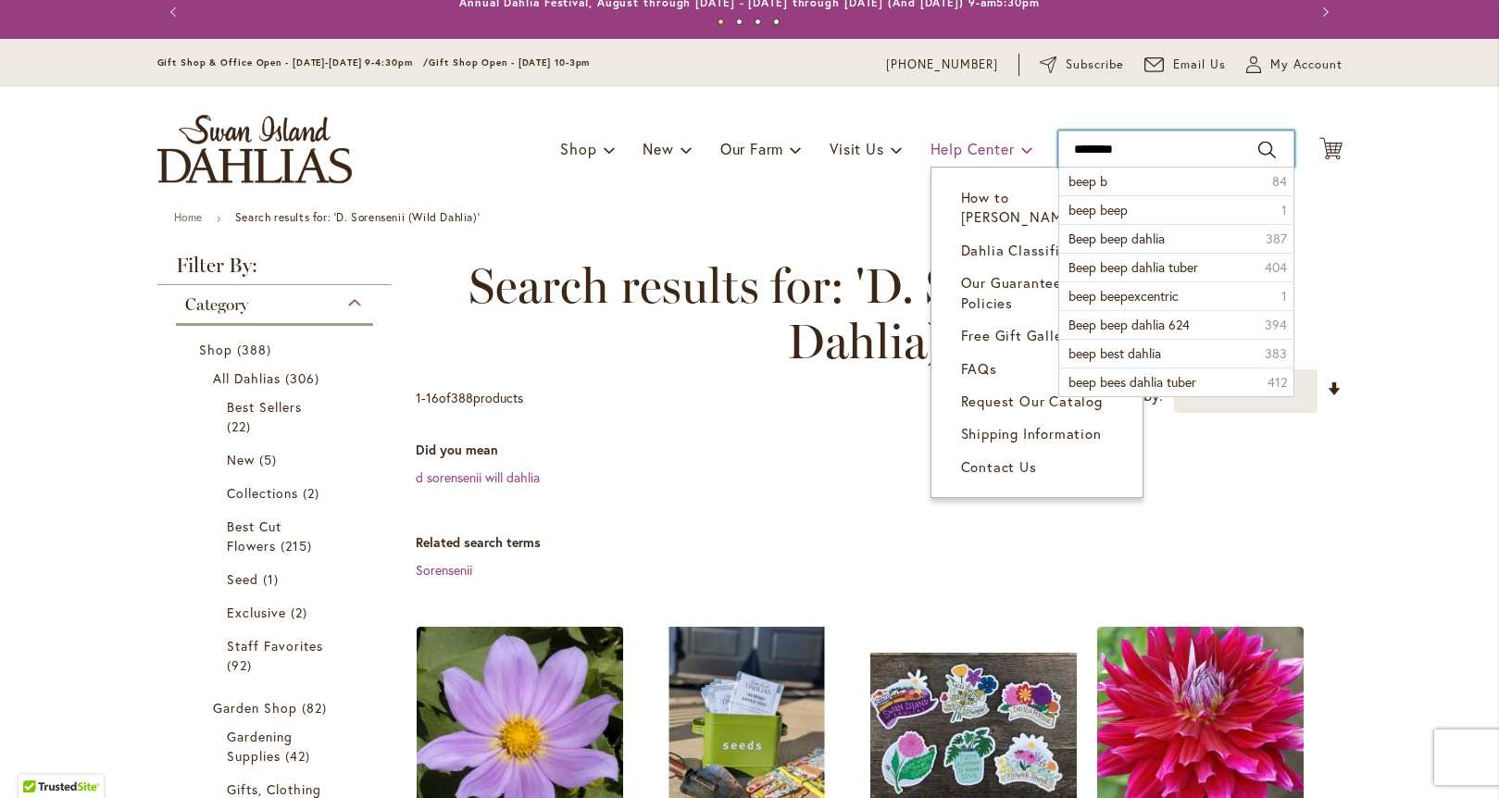
type input "*********"
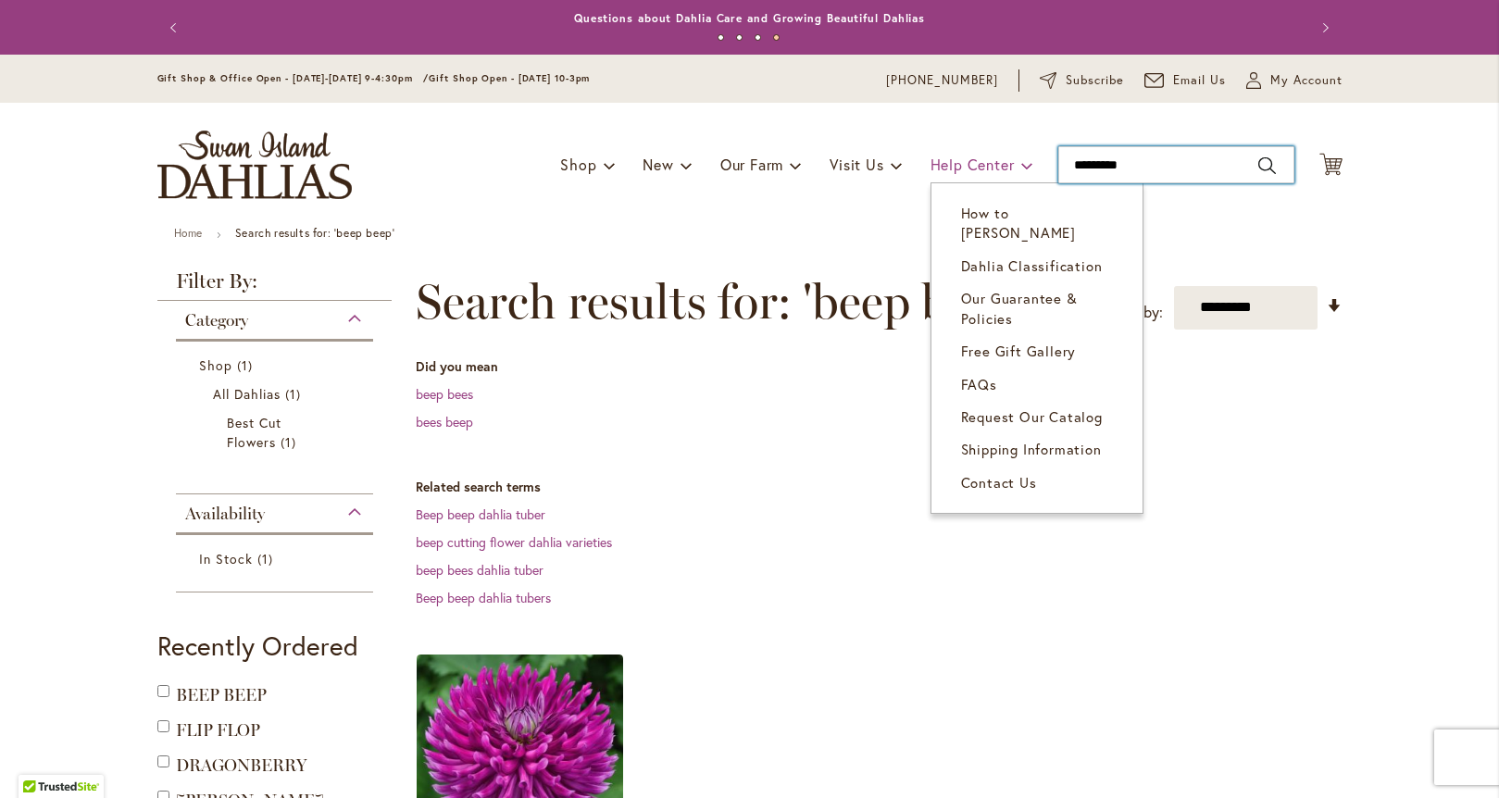
drag, startPoint x: 1149, startPoint y: 168, endPoint x: 954, endPoint y: 167, distance: 195.4
click at [954, 167] on div "Toggle Nav Shop Dahlia Tubers Collections Fresh Cut Dahlias Gardening Supplies …" at bounding box center [750, 165] width 1222 height 124
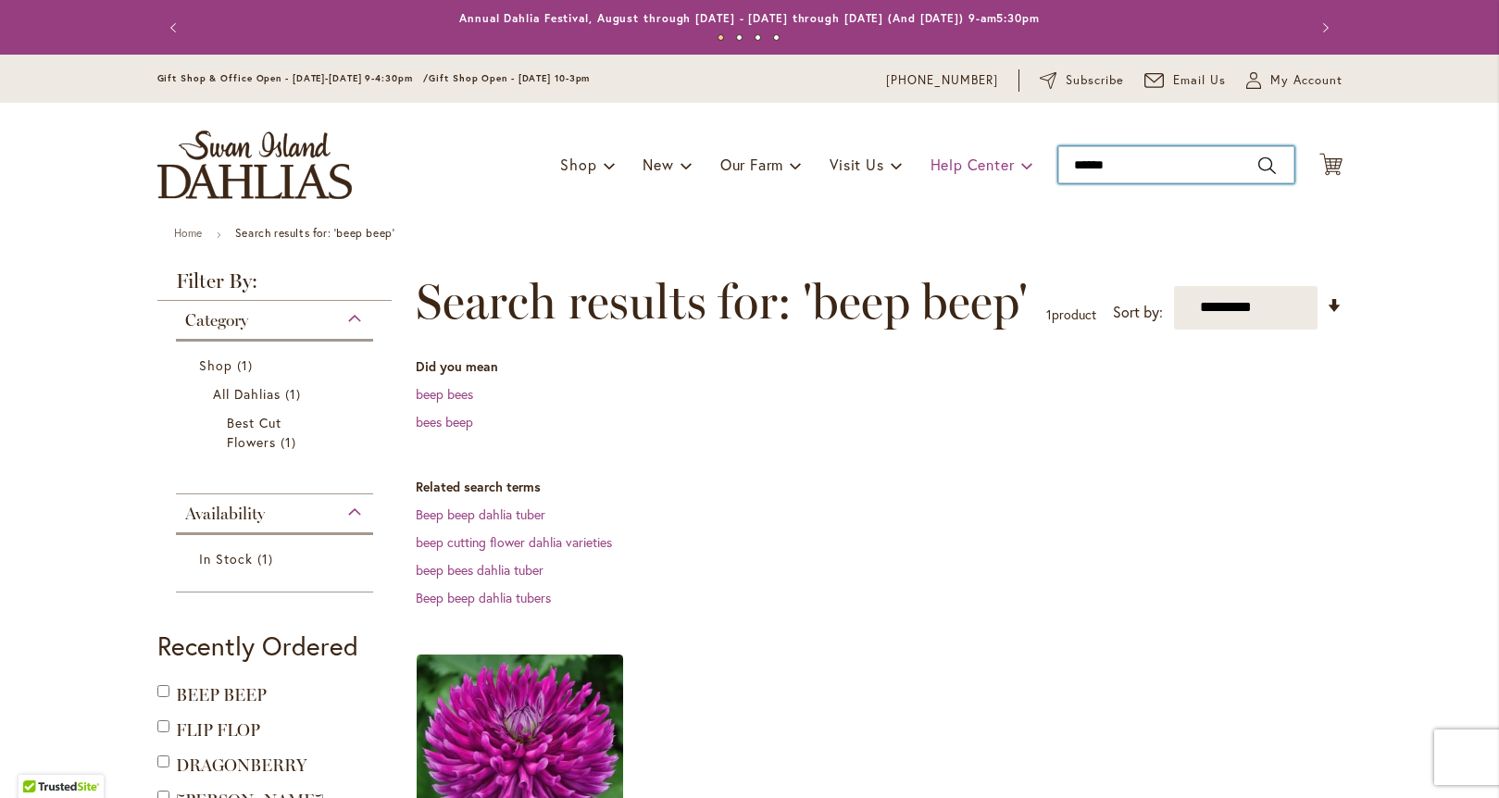
type input "*******"
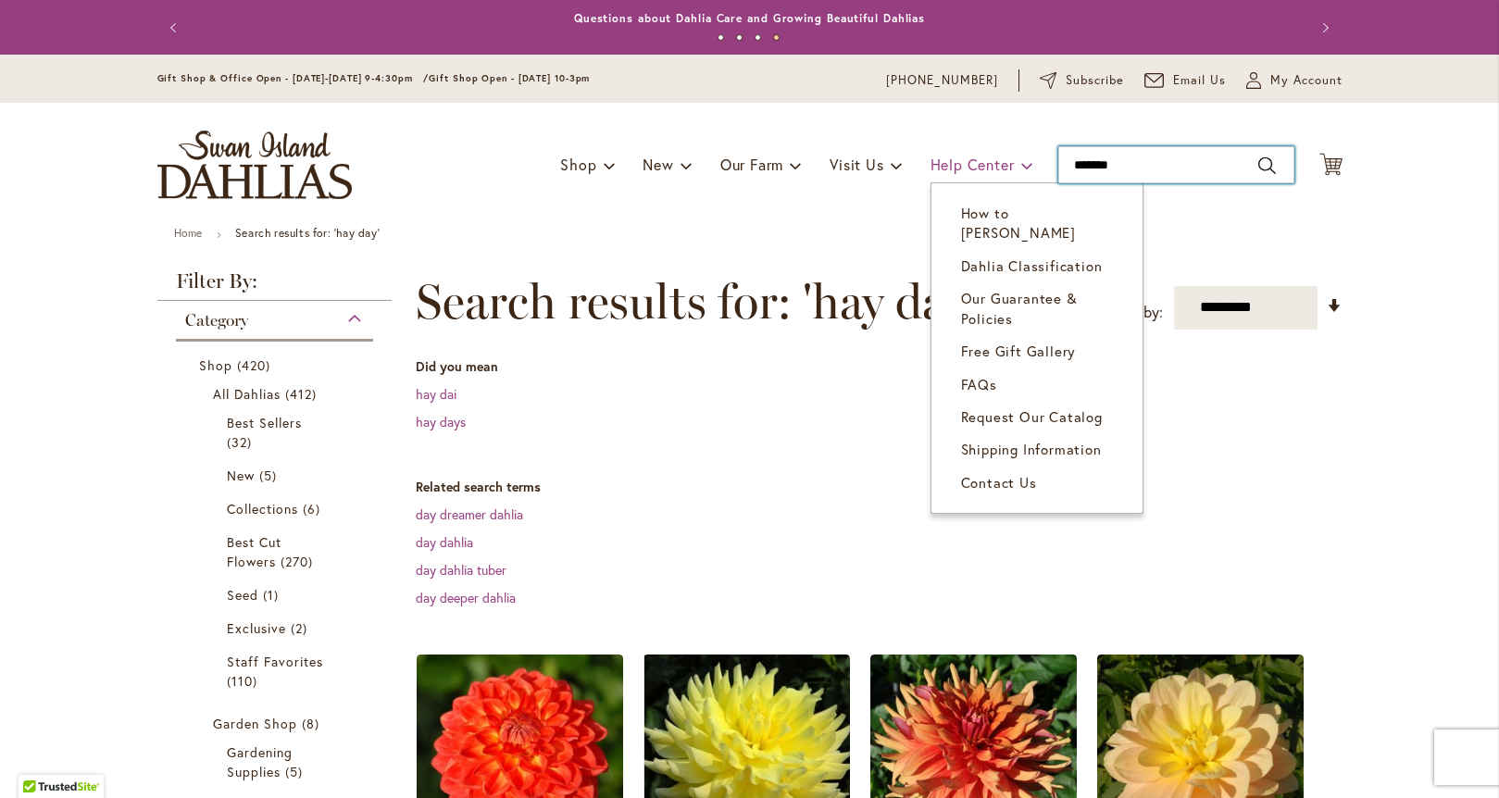
drag, startPoint x: 1125, startPoint y: 159, endPoint x: 995, endPoint y: 161, distance: 129.6
click at [995, 161] on div "Toggle Nav Shop Dahlia Tubers Collections Fresh Cut Dahlias Gardening Supplies …" at bounding box center [750, 165] width 1222 height 124
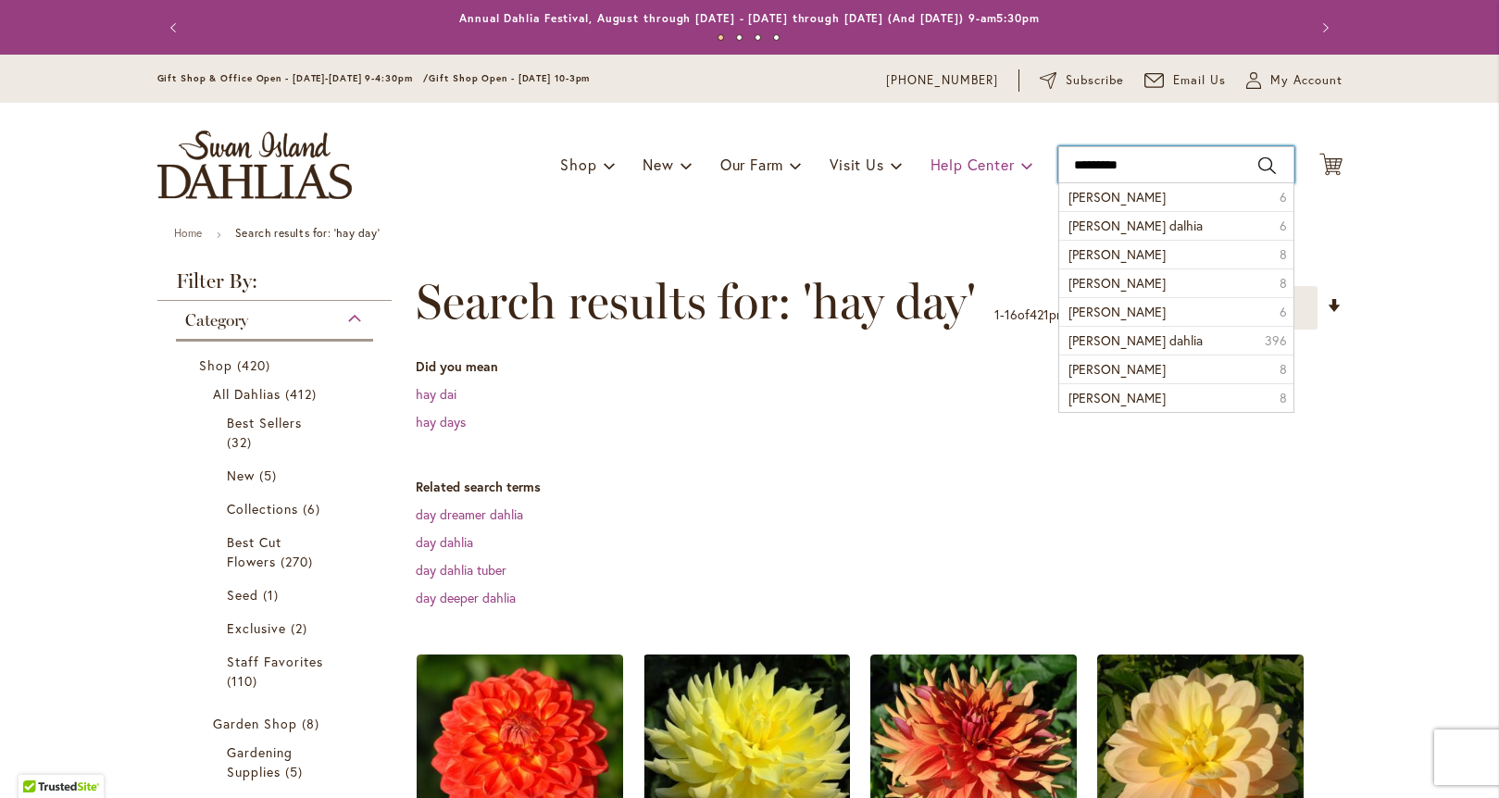
type input "**********"
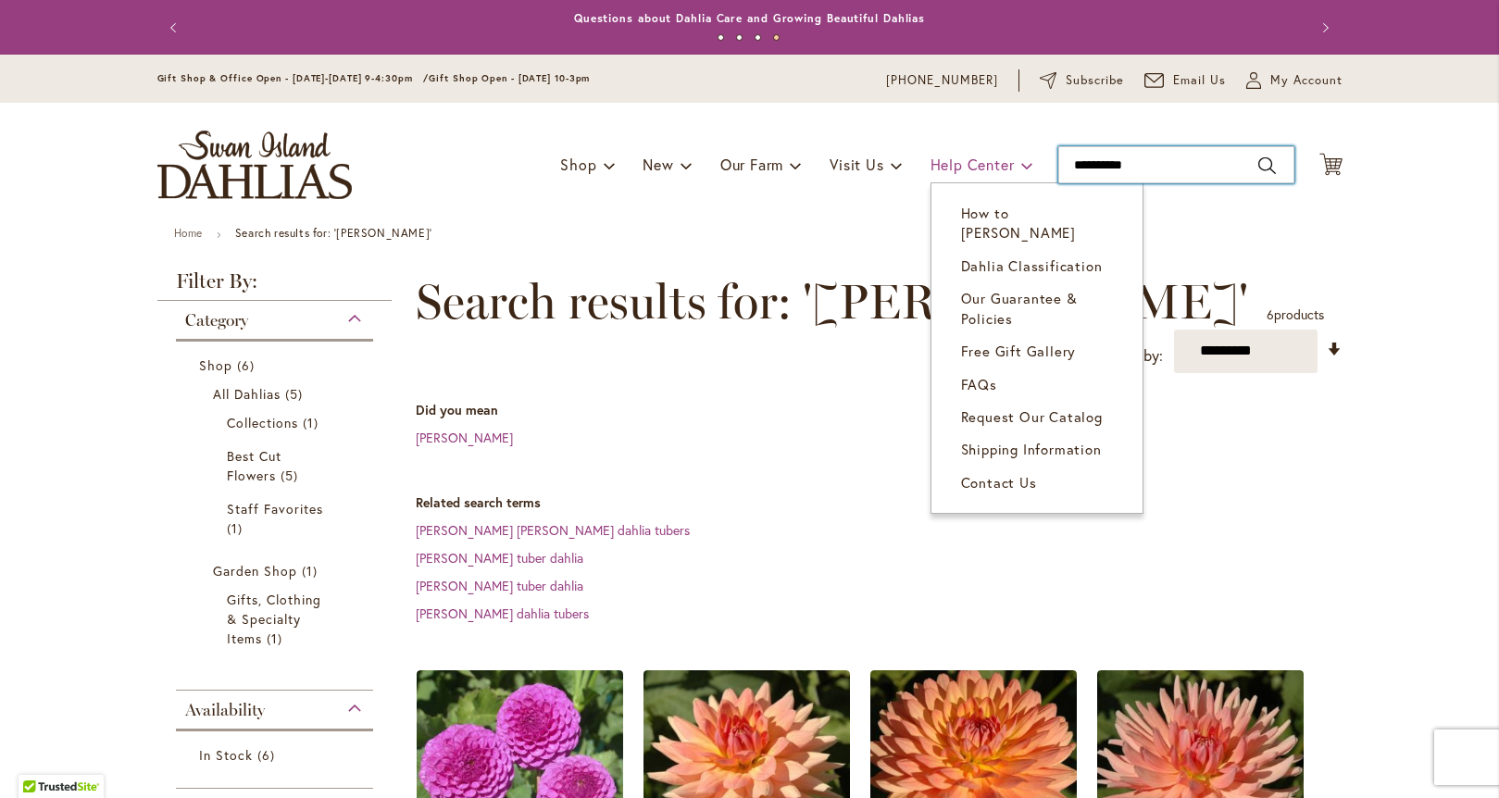
drag, startPoint x: 1152, startPoint y: 168, endPoint x: 987, endPoint y: 158, distance: 165.1
click at [987, 158] on div "Toggle Nav Shop Dahlia Tubers Collections Fresh Cut Dahlias Gardening Supplies …" at bounding box center [750, 165] width 1222 height 124
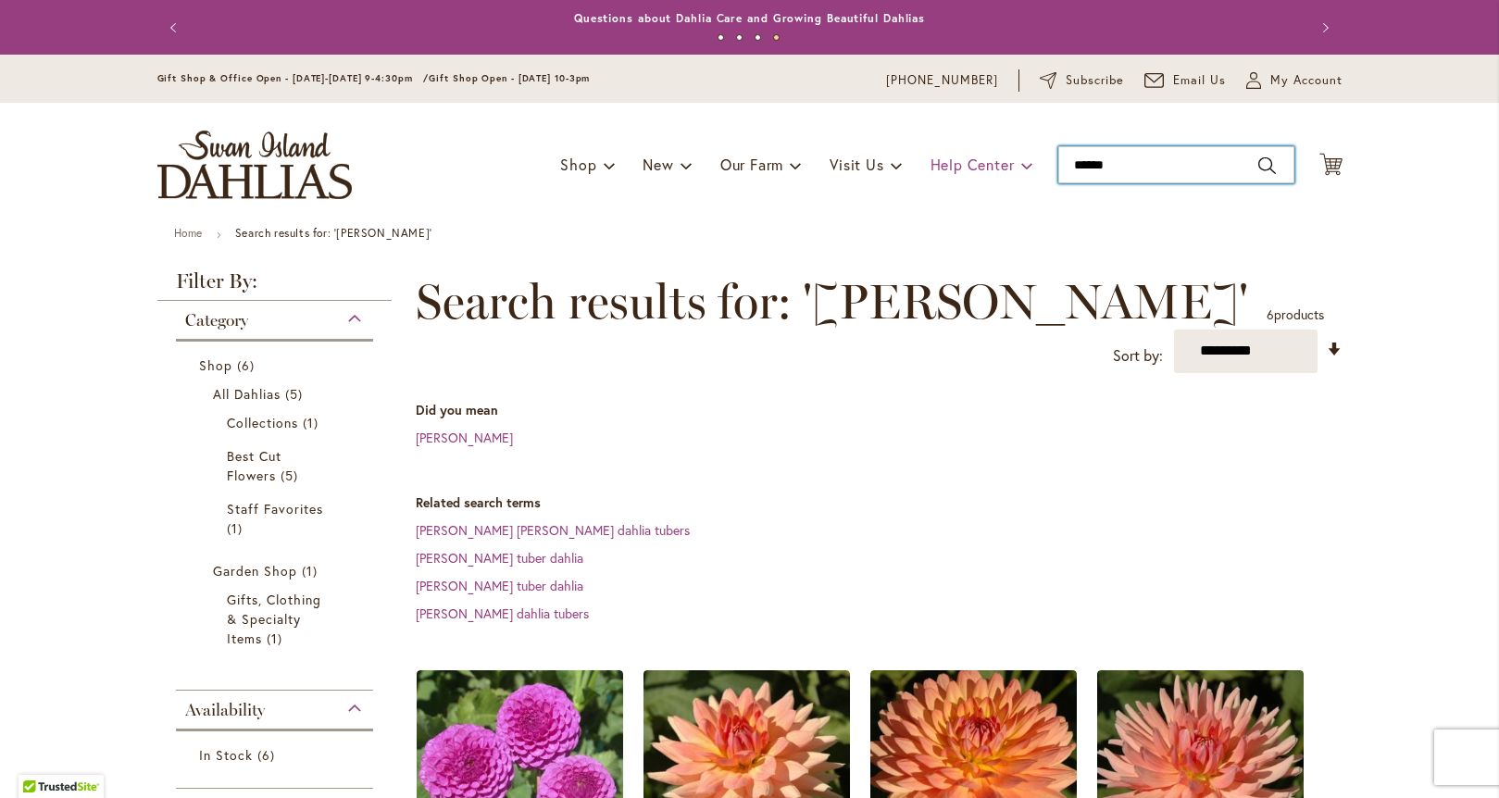
type input "*******"
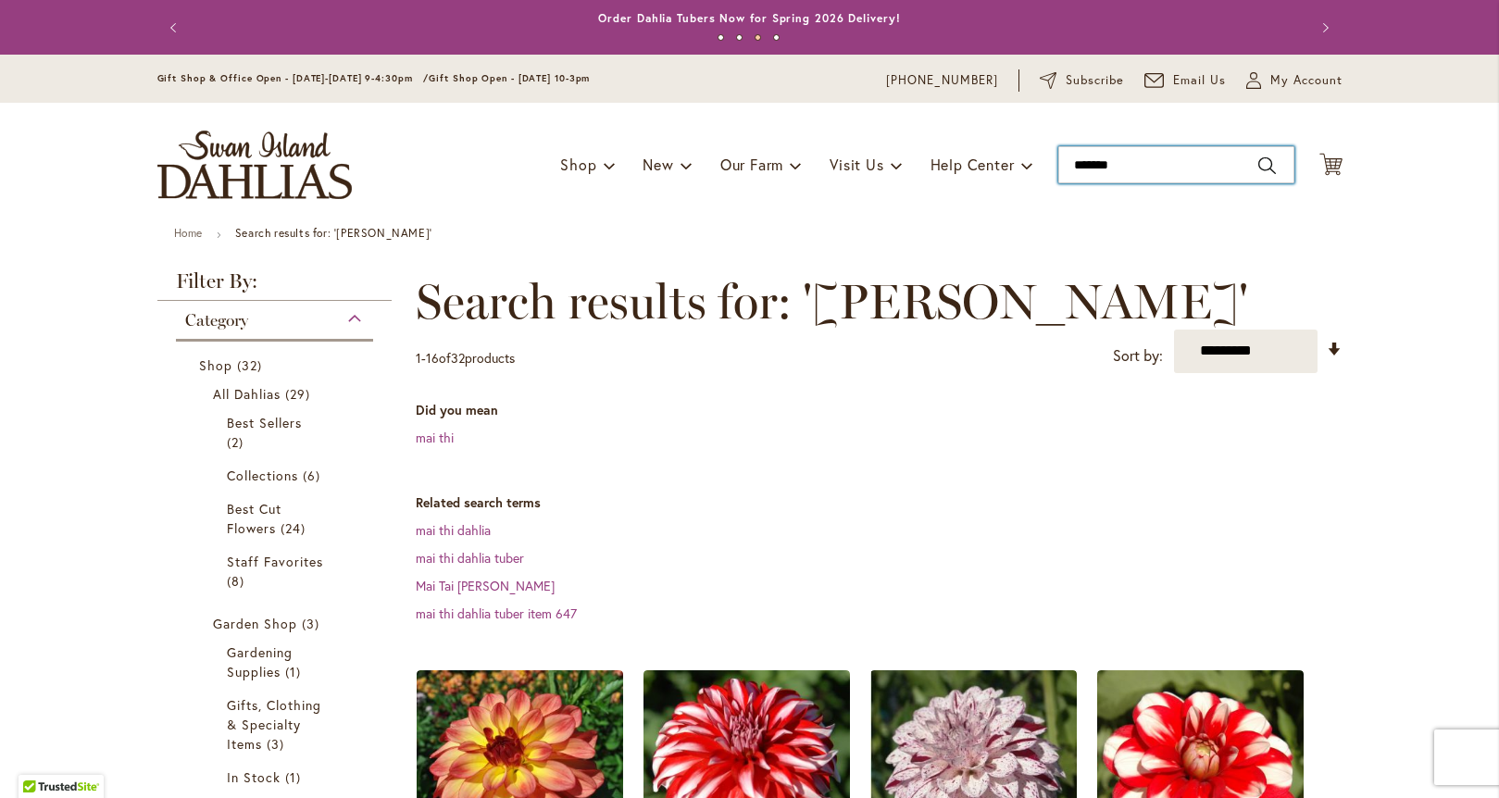
drag, startPoint x: 1132, startPoint y: 173, endPoint x: 1040, endPoint y: 171, distance: 92.6
click at [1040, 171] on div "Toggle Nav Shop Dahlia Tubers Collections Fresh Cut Dahlias Gardening Supplies …" at bounding box center [750, 165] width 1222 height 124
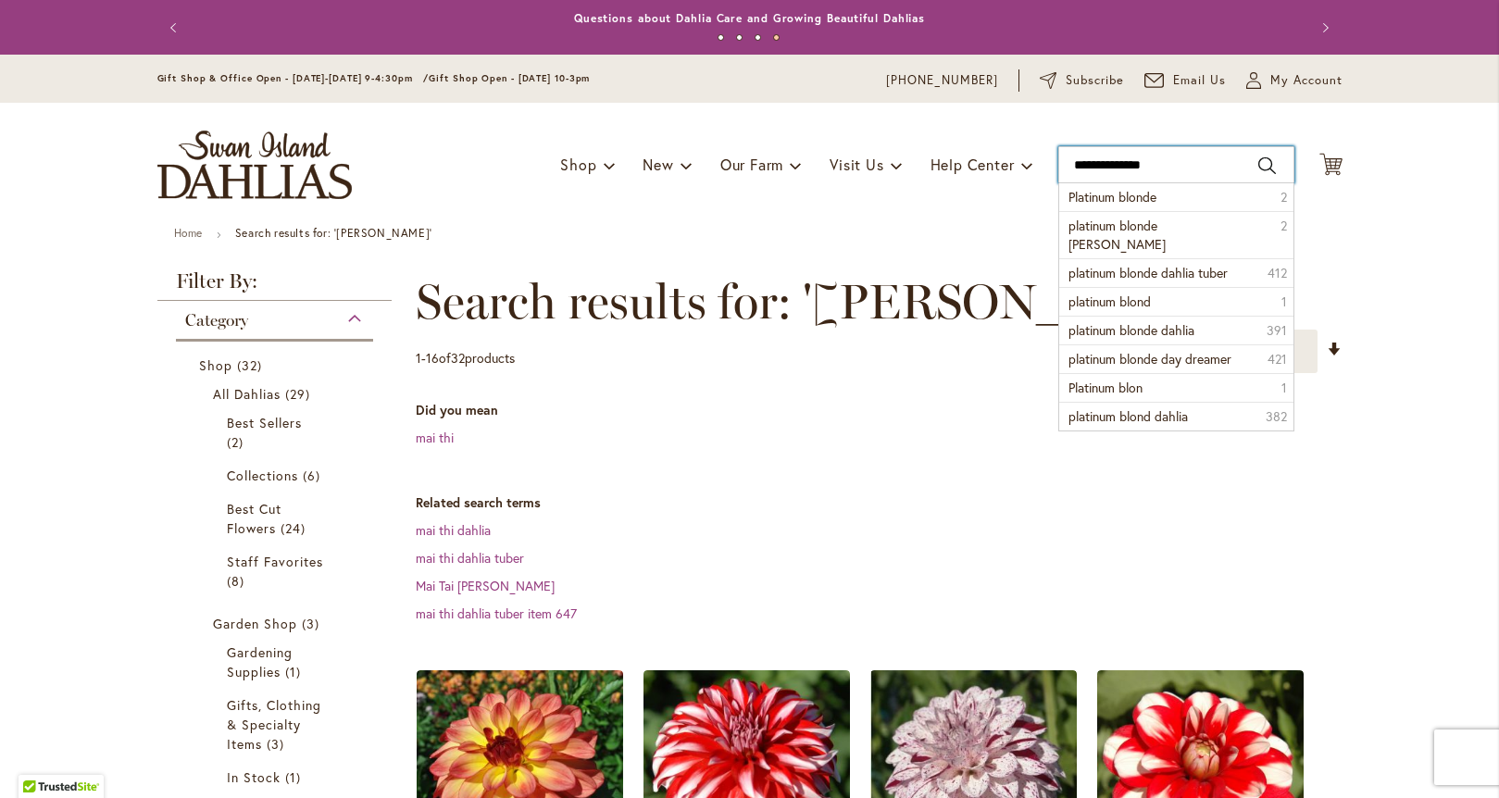
type input "**********"
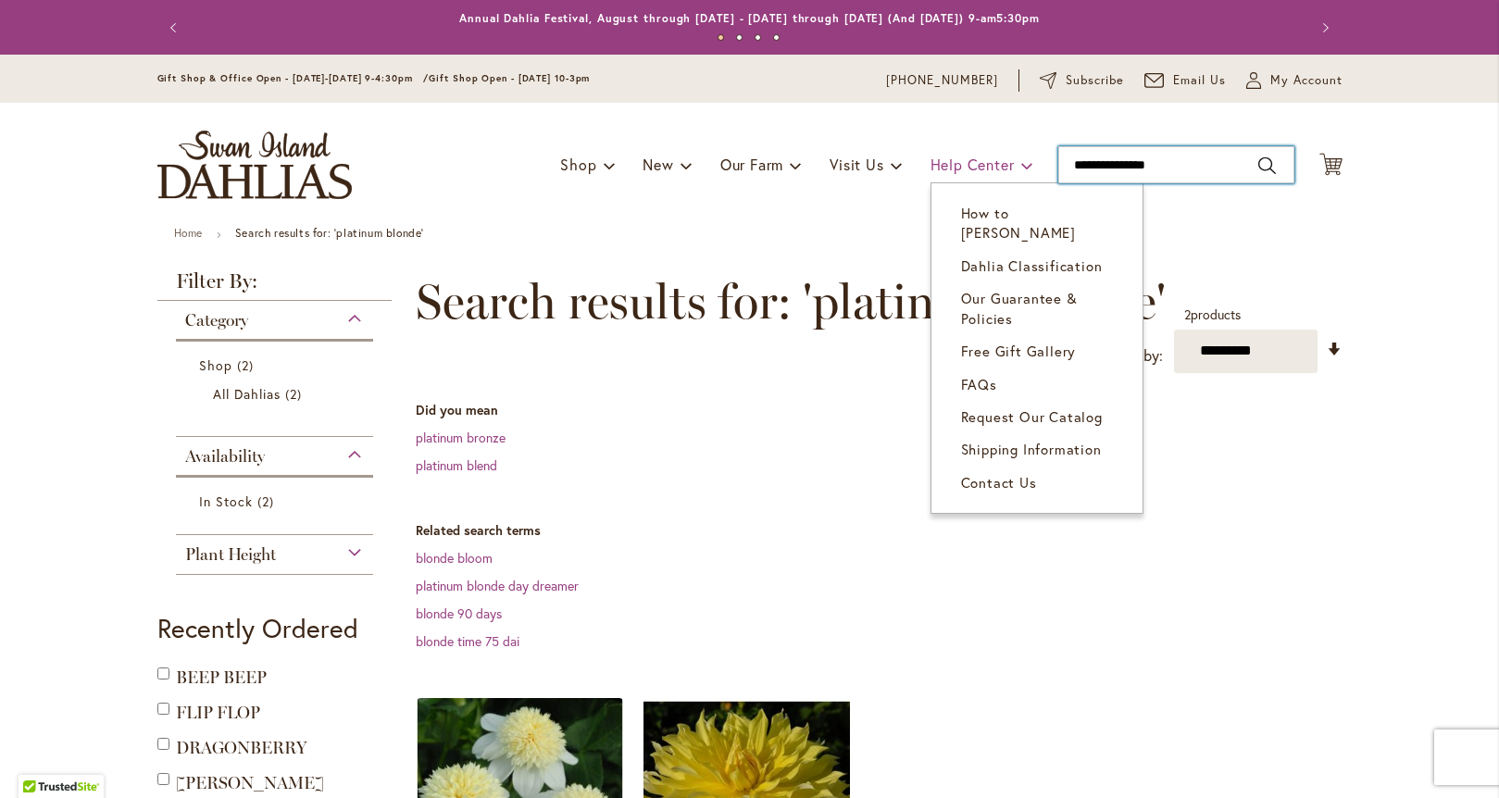
drag, startPoint x: 1176, startPoint y: 165, endPoint x: 1008, endPoint y: 164, distance: 167.6
click at [1008, 164] on div "Toggle Nav Shop Dahlia Tubers Collections Fresh Cut Dahlias Gardening Supplies …" at bounding box center [750, 165] width 1222 height 124
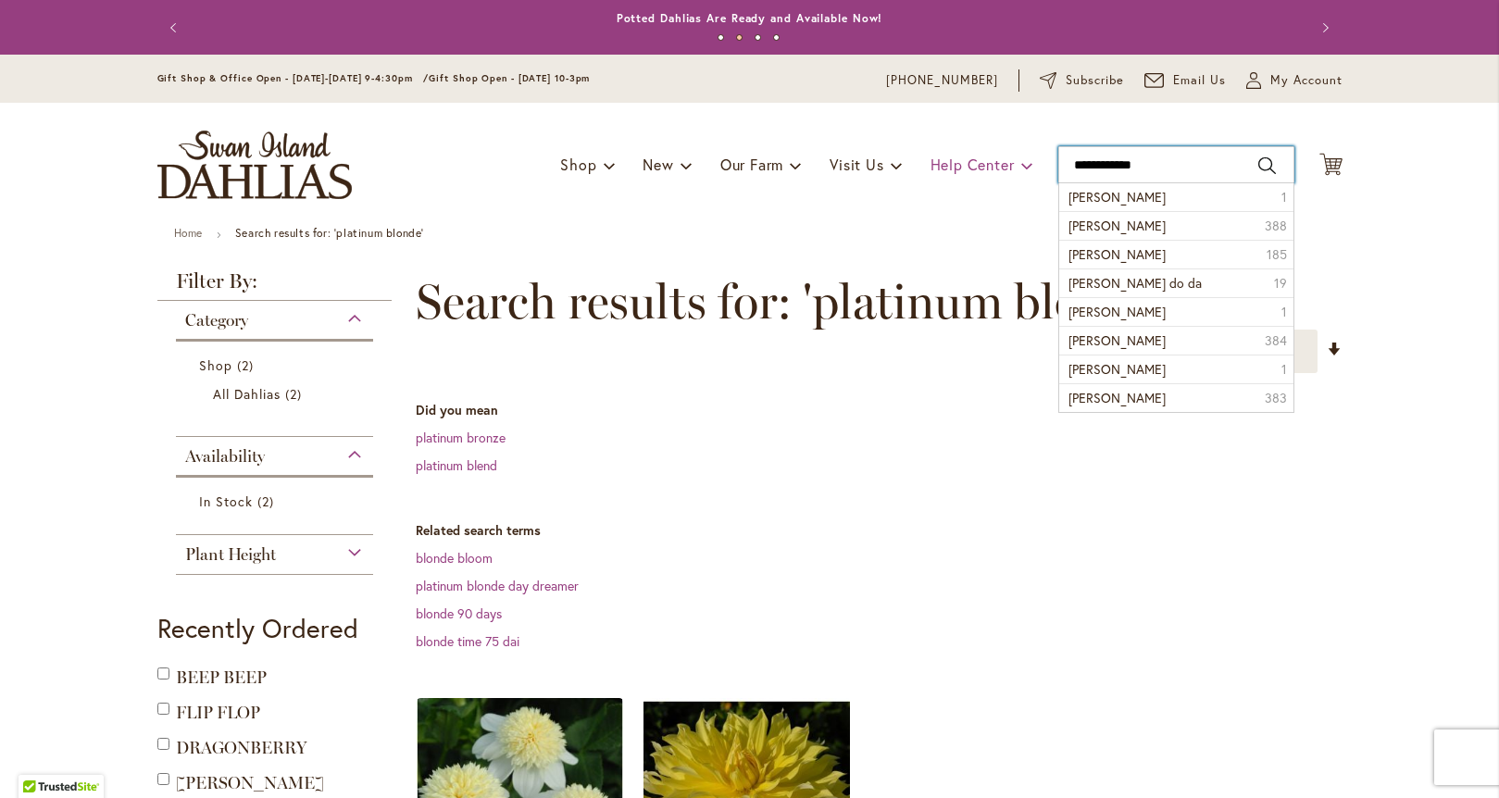
type input "**********"
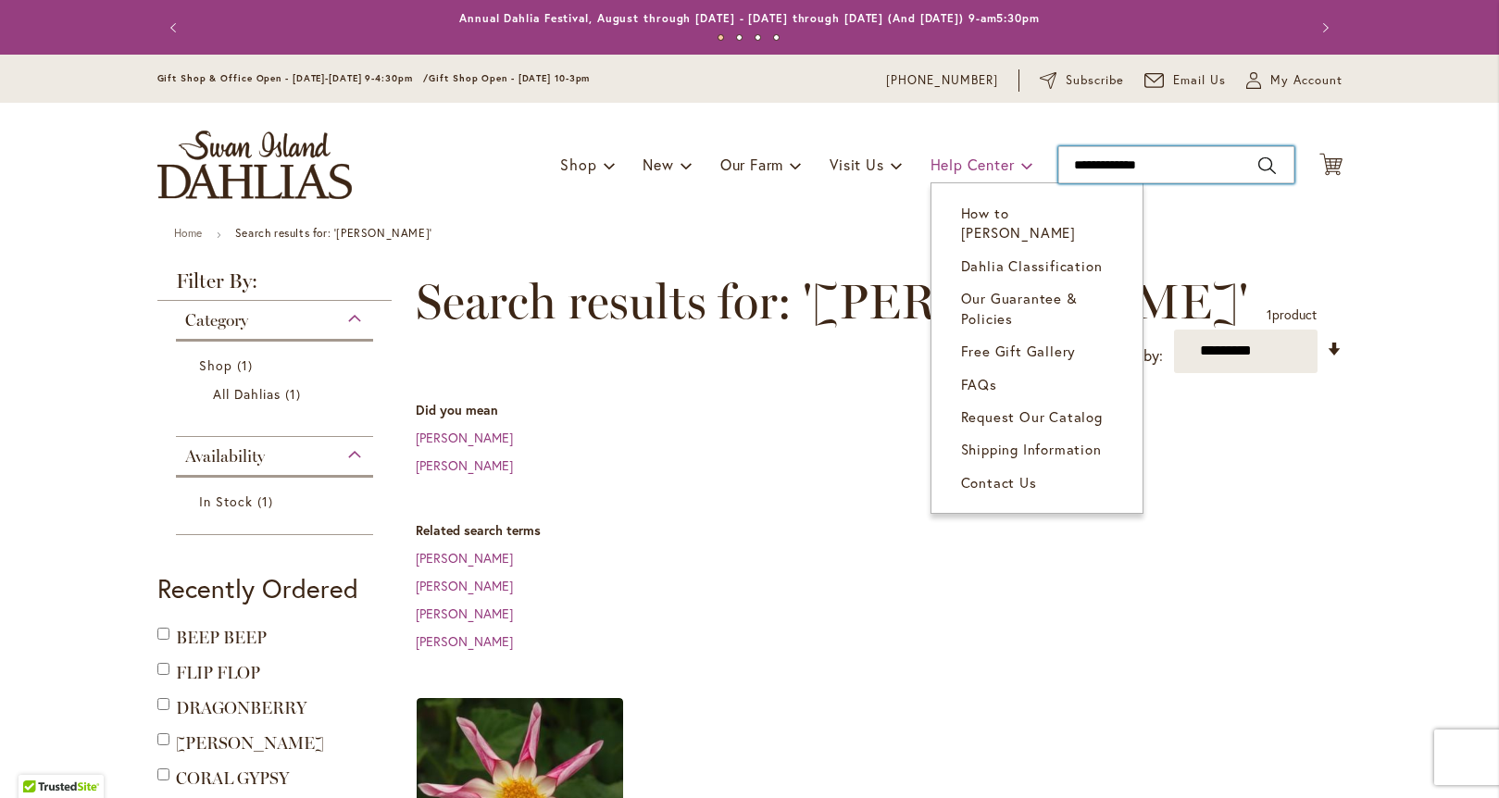
drag, startPoint x: 1148, startPoint y: 168, endPoint x: 981, endPoint y: 170, distance: 166.7
click at [981, 170] on div "Toggle Nav Shop Dahlia Tubers Collections Fresh Cut Dahlias Gardening Supplies …" at bounding box center [750, 165] width 1222 height 124
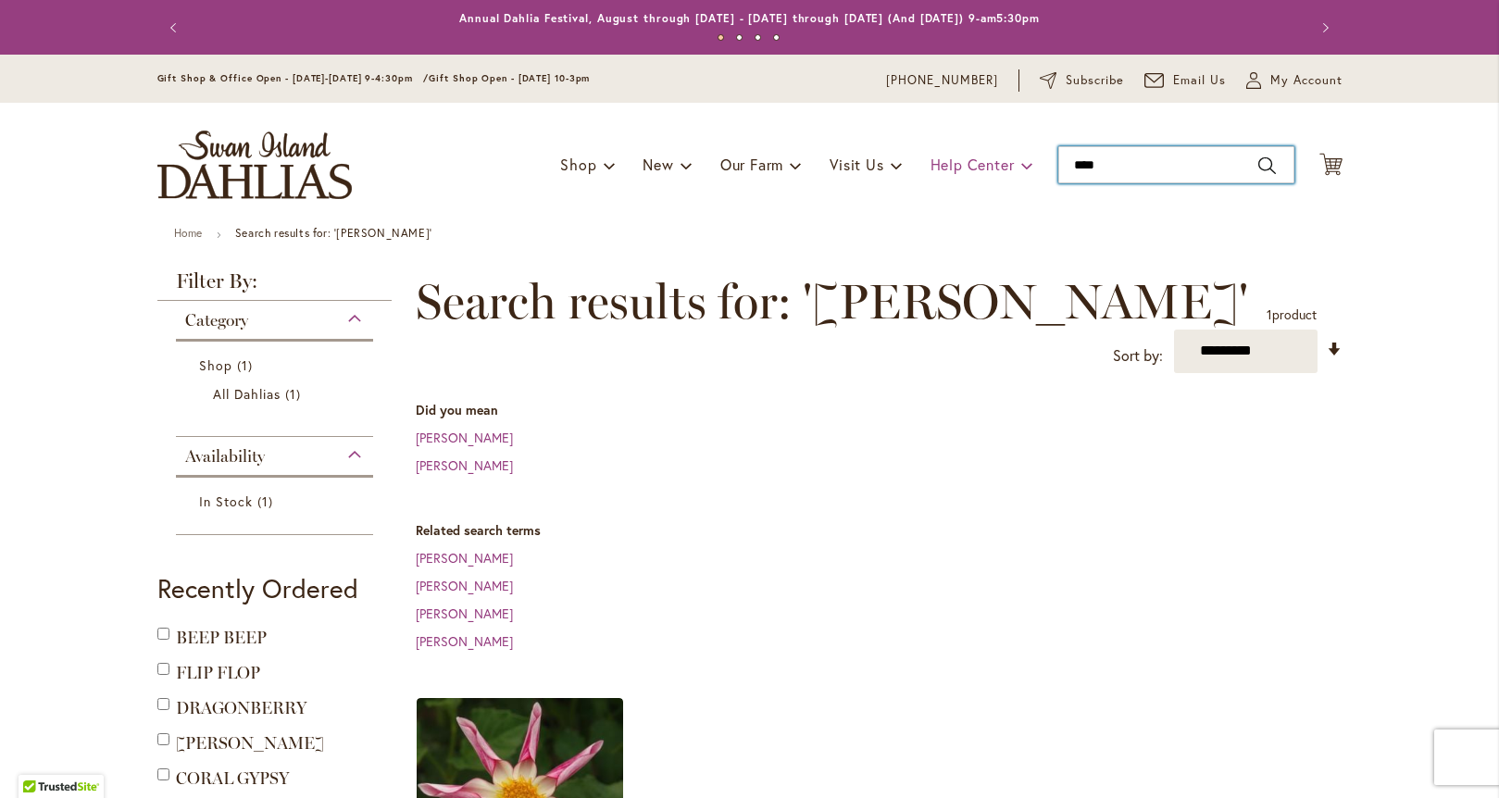
type input "*****"
